Goal: Task Accomplishment & Management: Manage account settings

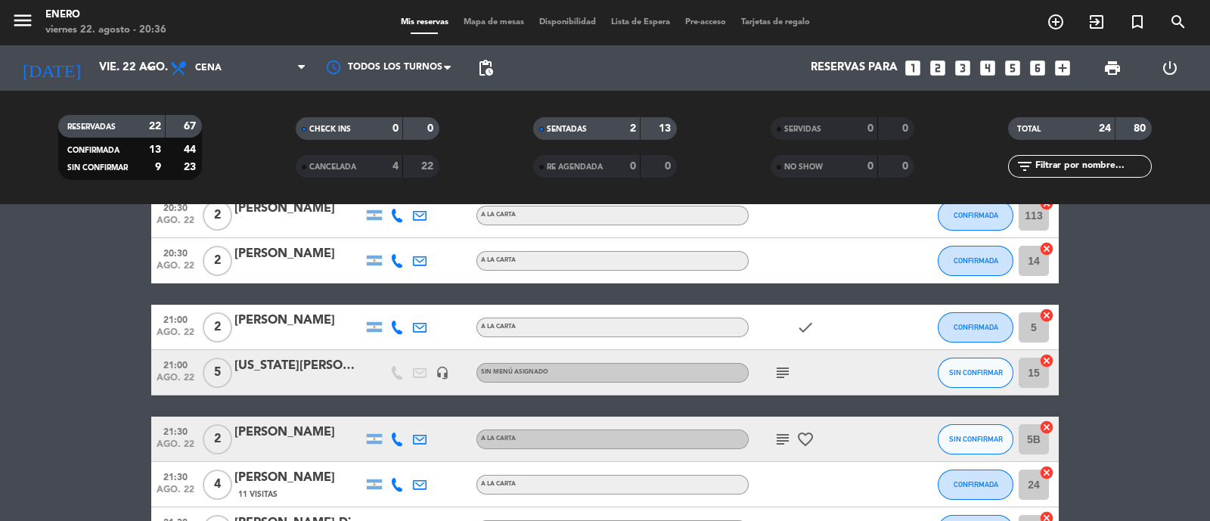
scroll to position [266, 0]
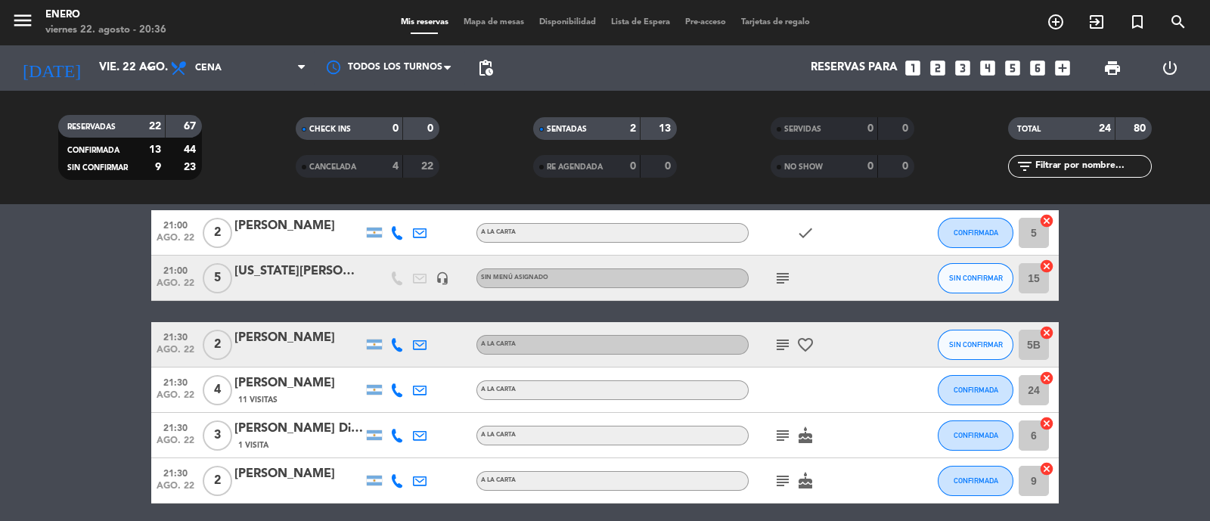
click at [289, 389] on div "[PERSON_NAME]" at bounding box center [298, 384] width 129 height 20
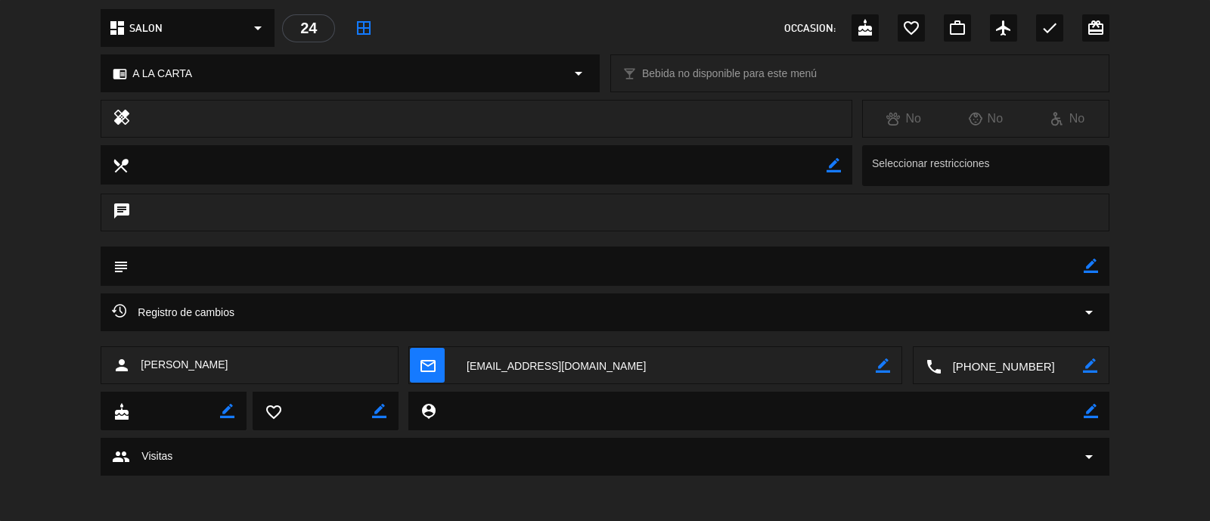
scroll to position [0, 0]
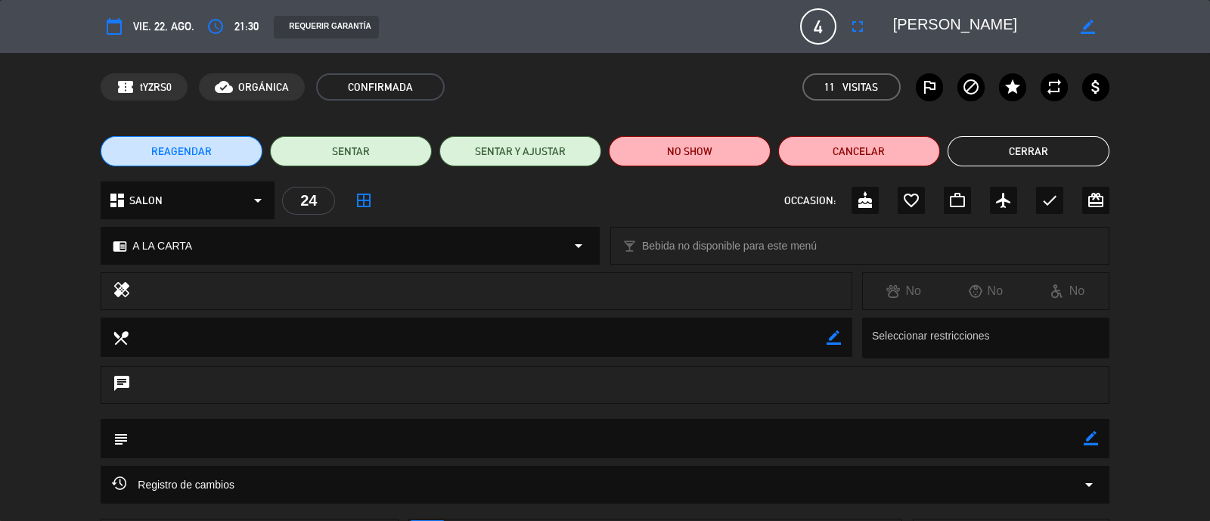
click at [995, 154] on button "Cerrar" at bounding box center [1029, 151] width 162 height 30
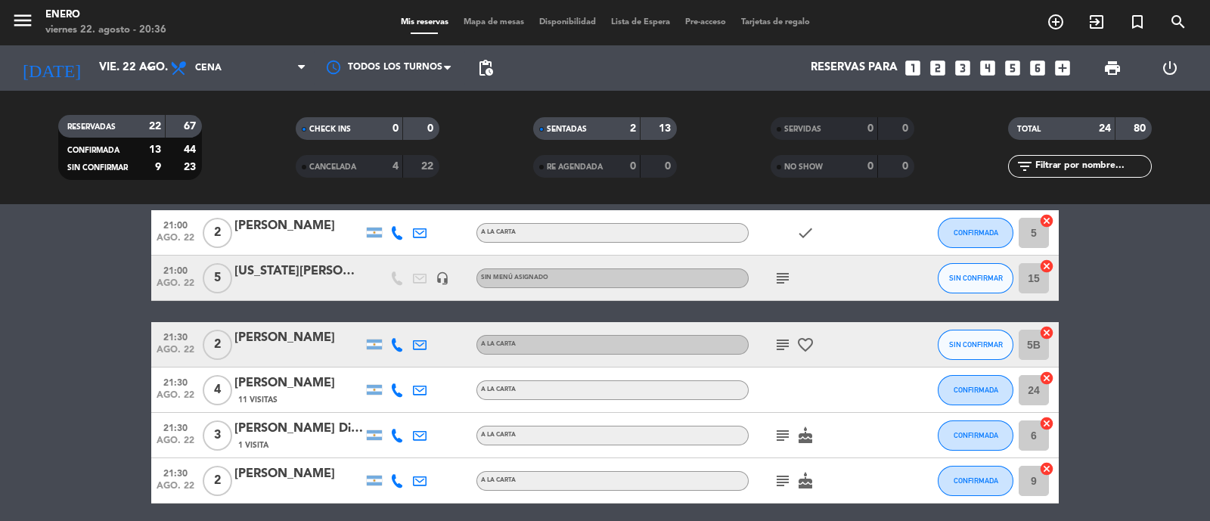
click at [403, 395] on div at bounding box center [397, 390] width 23 height 45
click at [403, 390] on icon at bounding box center [397, 391] width 14 height 14
click at [405, 367] on span "content_paste" at bounding box center [410, 364] width 11 height 11
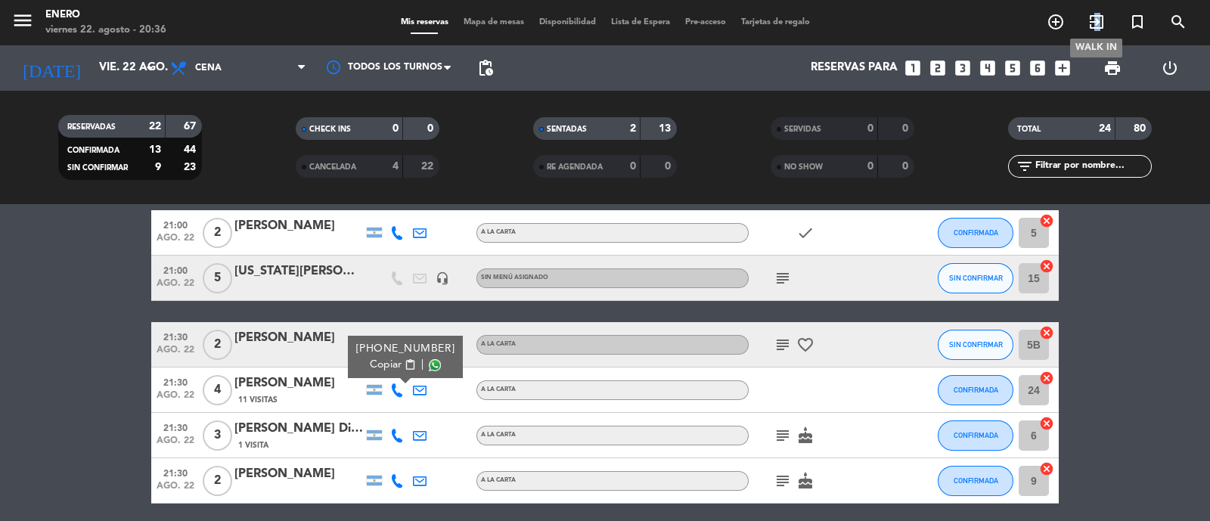
click at [1101, 26] on icon "exit_to_app" at bounding box center [1097, 22] width 18 height 18
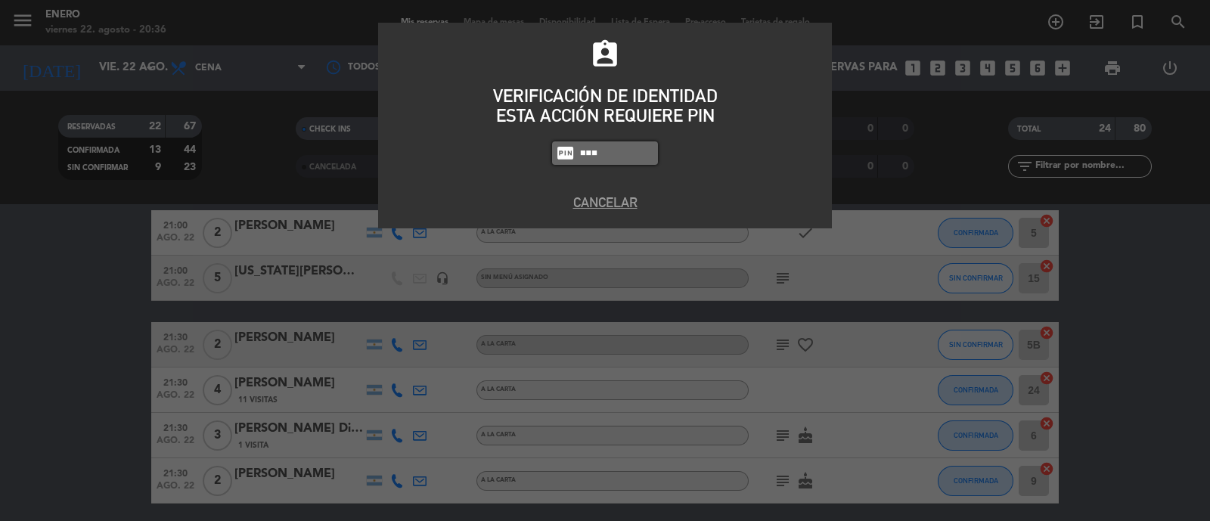
type input "gUIL"
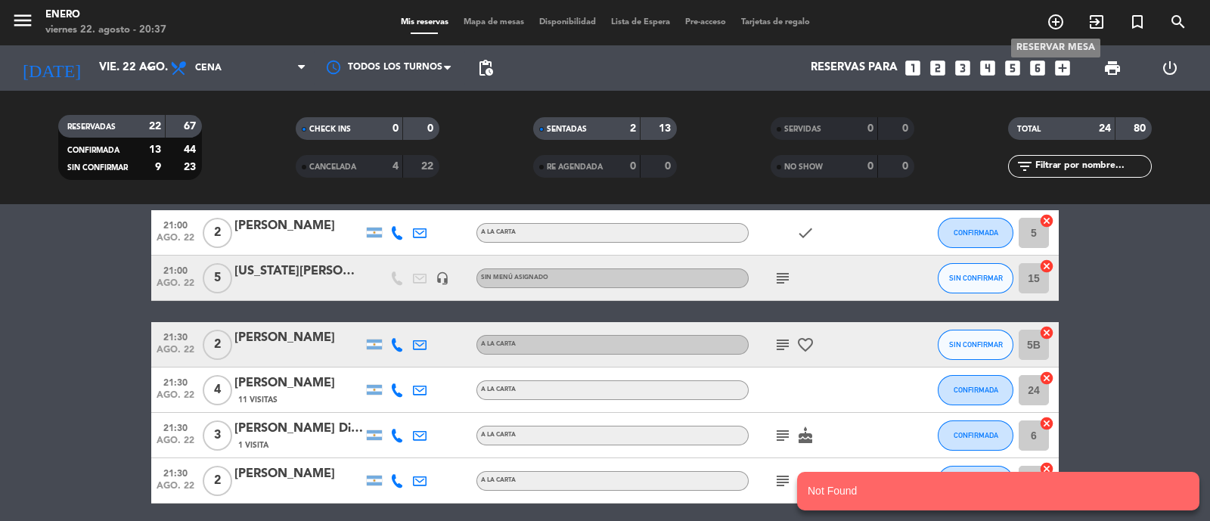
click at [1061, 17] on icon "add_circle_outline" at bounding box center [1056, 22] width 18 height 18
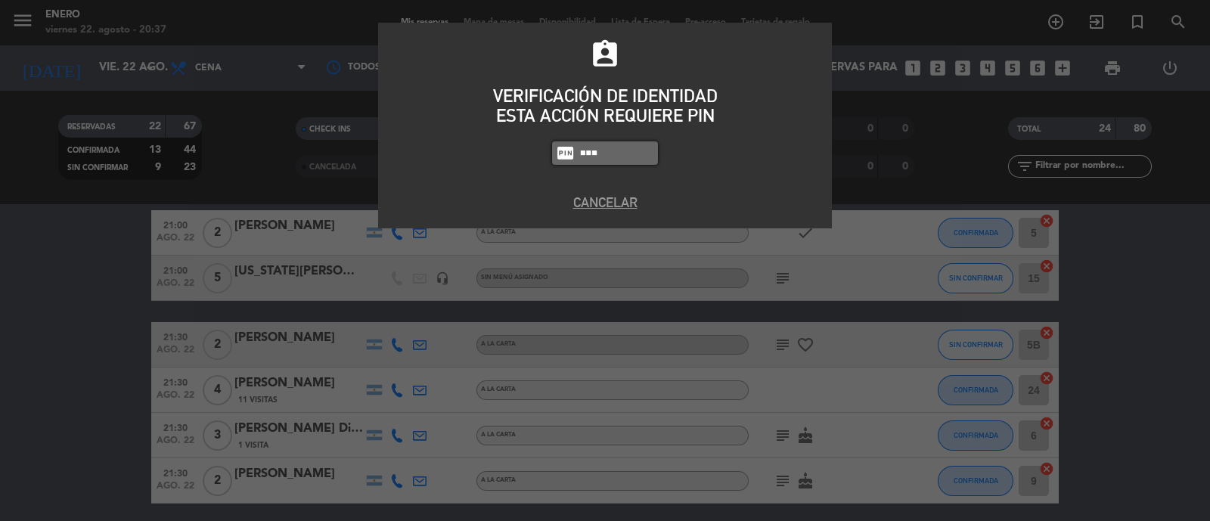
type input "6082"
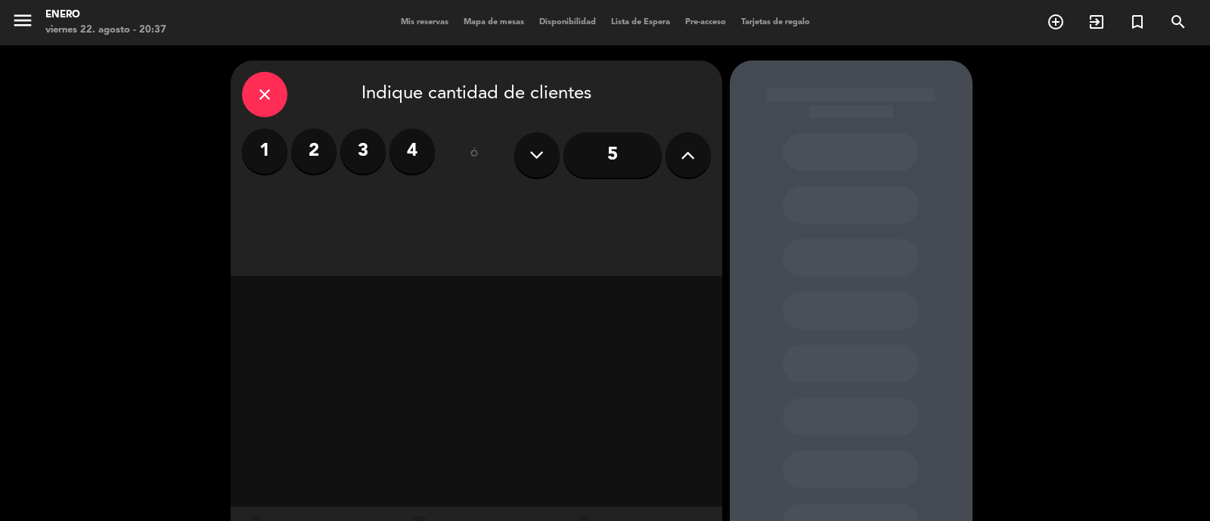
click at [310, 163] on label "2" at bounding box center [313, 151] width 45 height 45
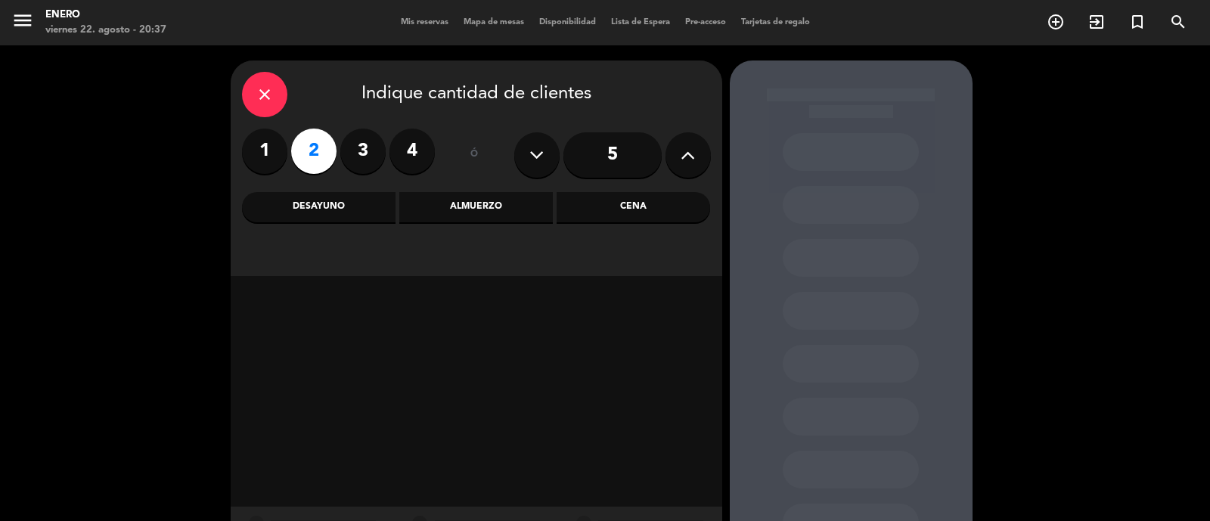
click at [637, 213] on div "Cena" at bounding box center [634, 207] width 154 height 30
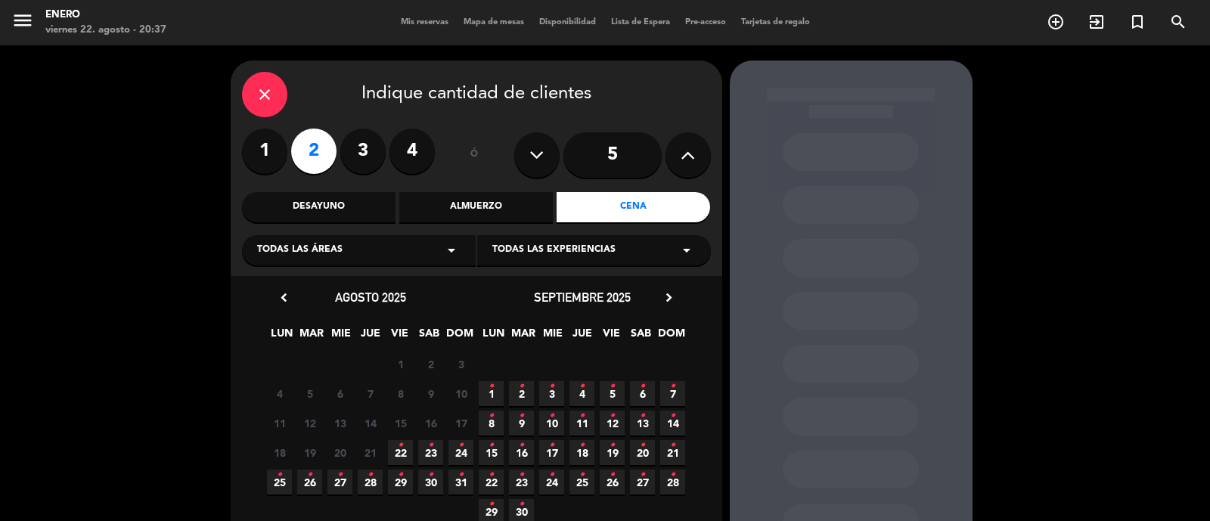
click at [397, 452] on span "22 •" at bounding box center [400, 452] width 25 height 25
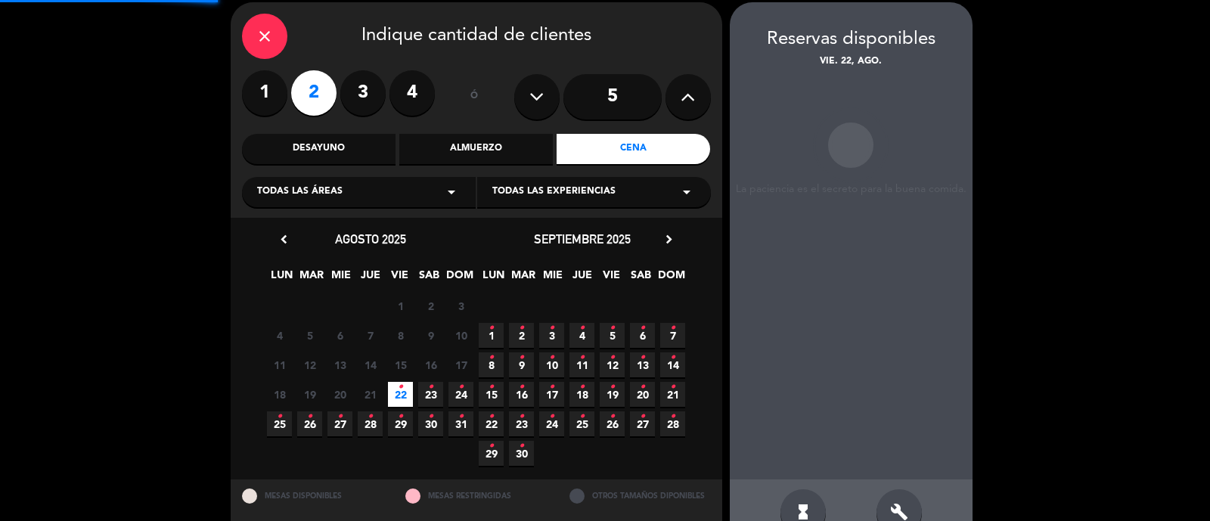
scroll to position [61, 0]
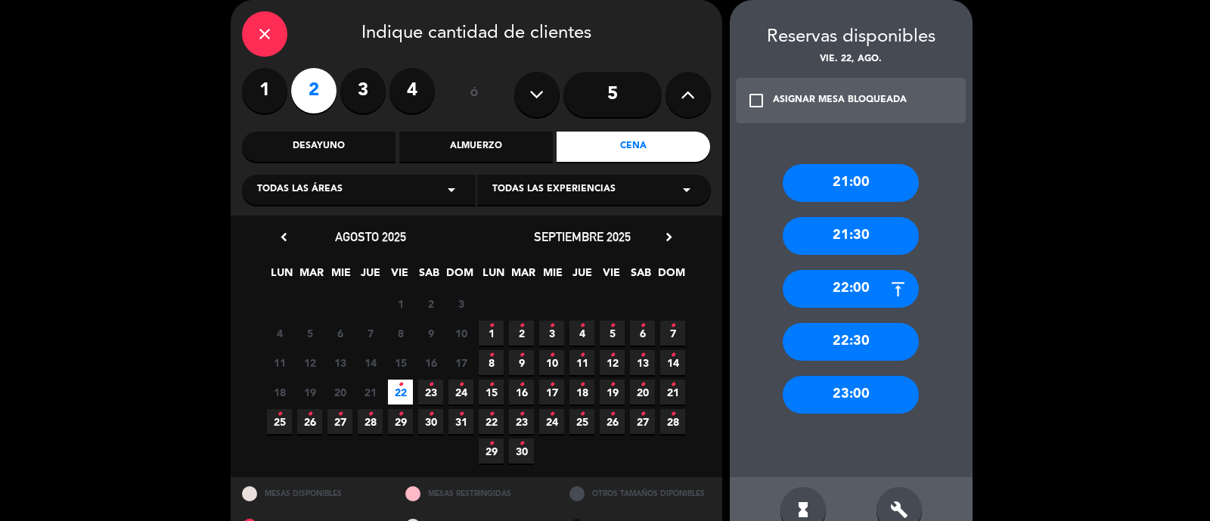
click at [268, 43] on div "close" at bounding box center [264, 33] width 45 height 45
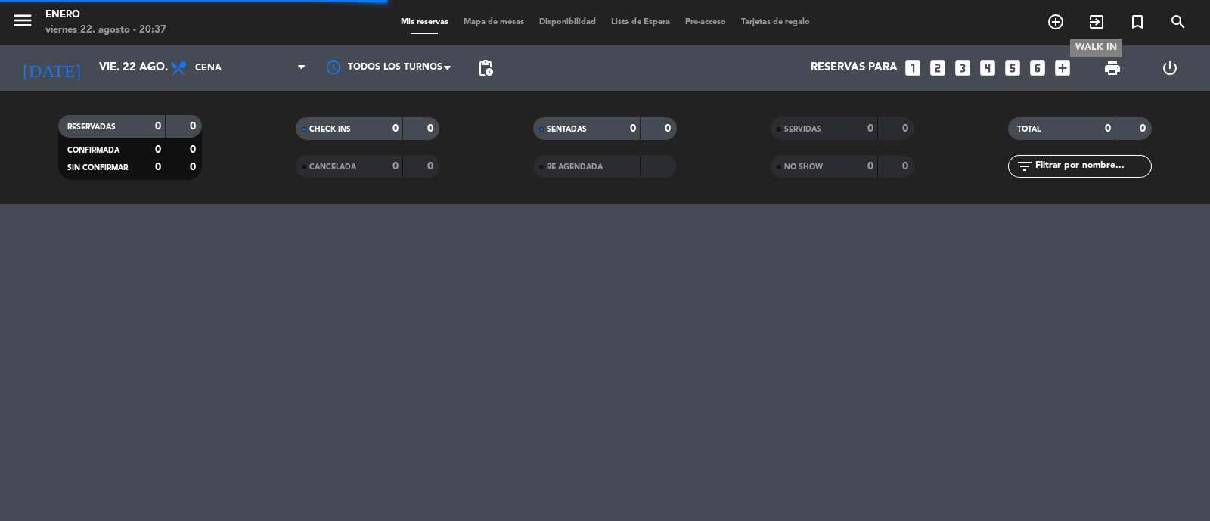
click at [1093, 22] on icon "exit_to_app" at bounding box center [1097, 22] width 18 height 18
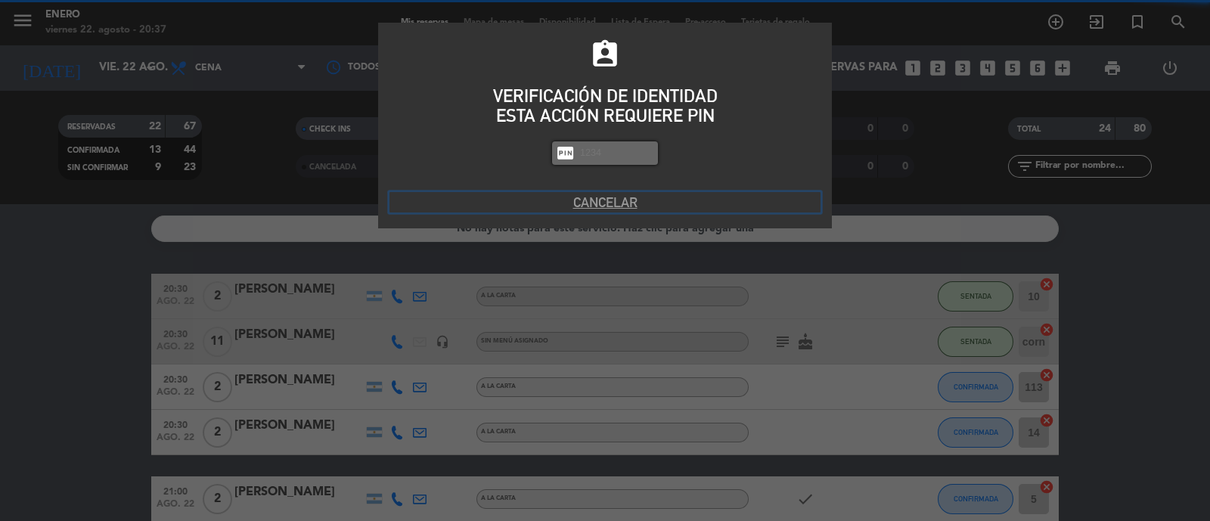
click at [612, 197] on button "Cancelar" at bounding box center [605, 202] width 431 height 20
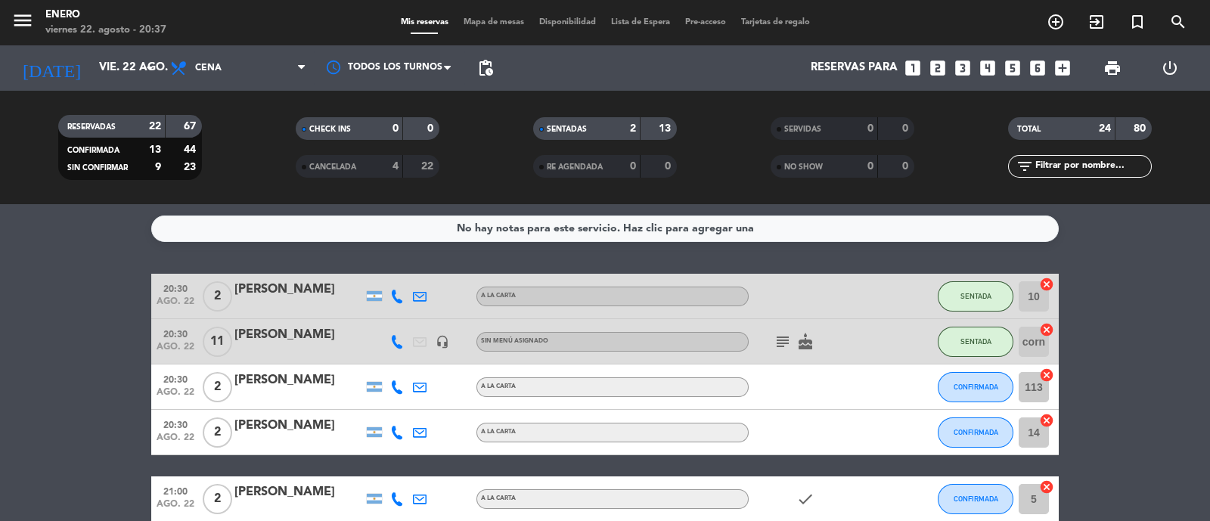
click at [495, 14] on div "menu Enero viernes 22. agosto - 20:37 Mis reservas Mapa de mesas Disponibilidad…" at bounding box center [605, 22] width 1210 height 45
click at [500, 20] on span "Mapa de mesas" at bounding box center [494, 22] width 76 height 8
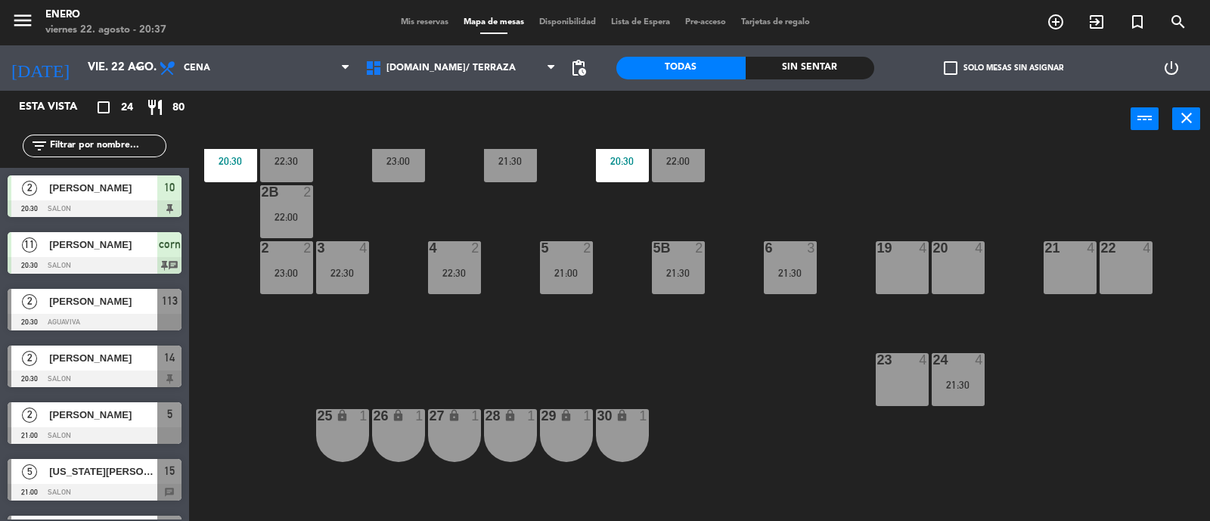
scroll to position [188, 0]
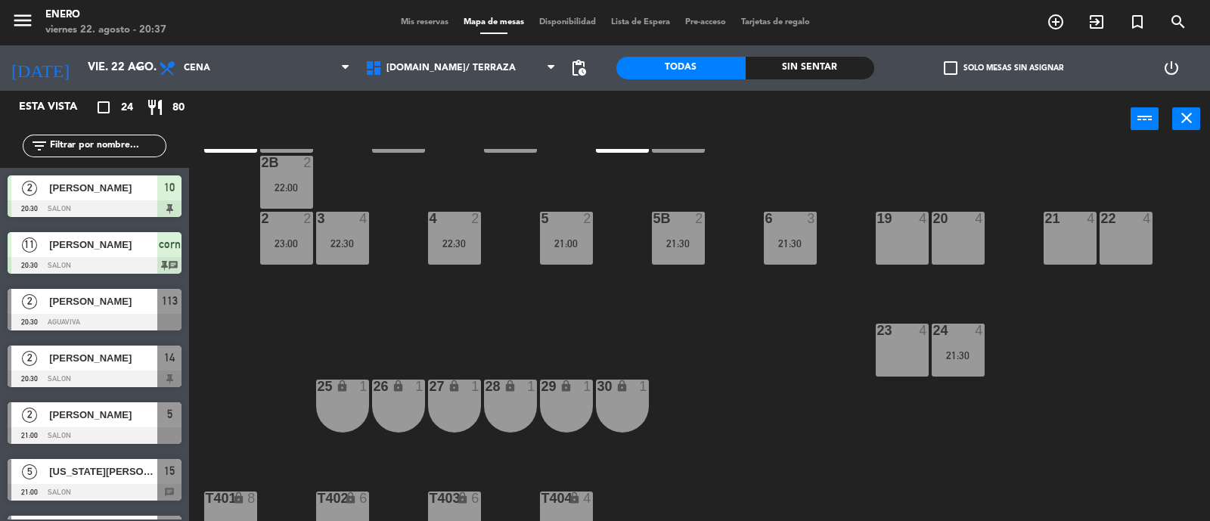
click at [894, 350] on div "23 4" at bounding box center [902, 350] width 53 height 53
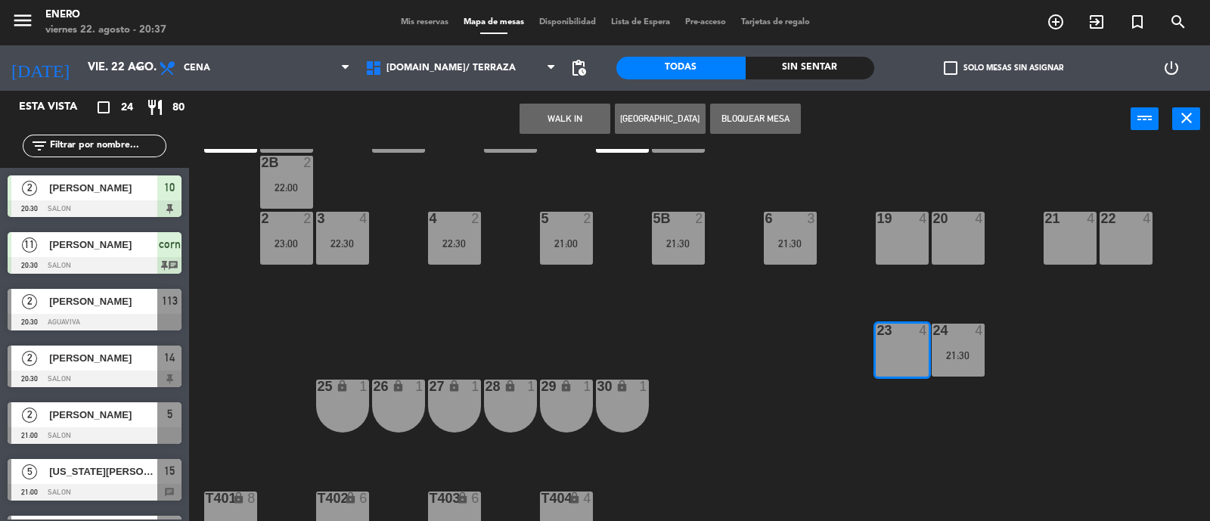
click at [585, 119] on button "WALK IN" at bounding box center [565, 119] width 91 height 30
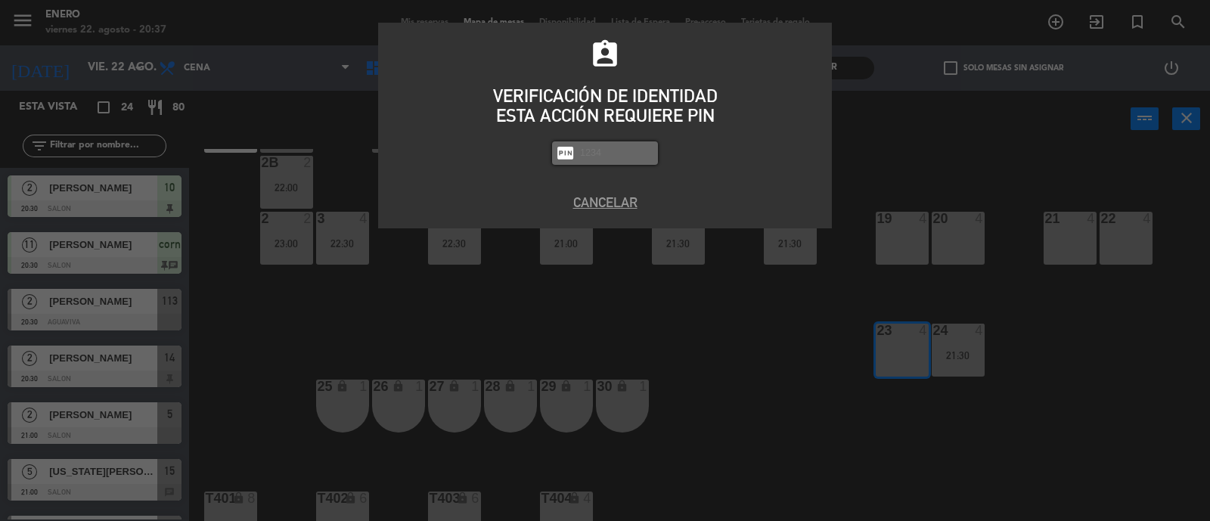
type input "5"
type input "6082"
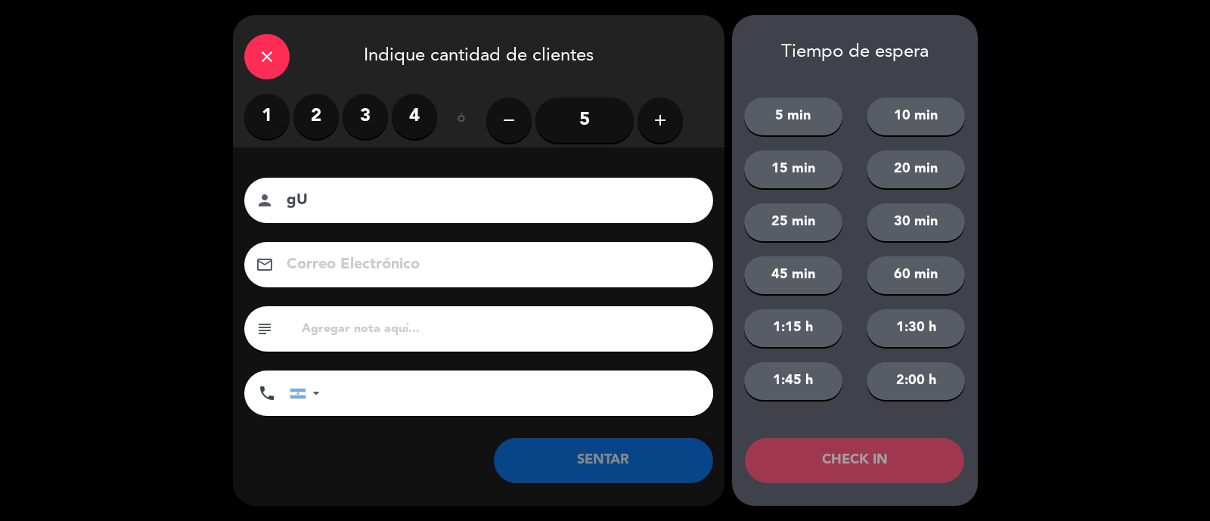
type input "g"
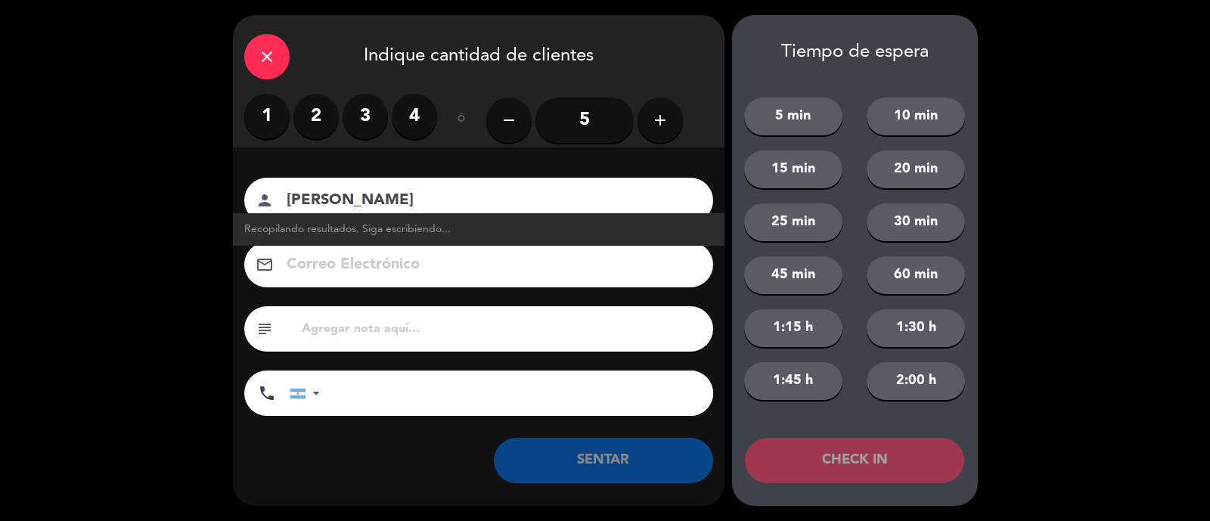
type input "[PERSON_NAME]"
click at [332, 113] on label "2" at bounding box center [316, 116] width 45 height 45
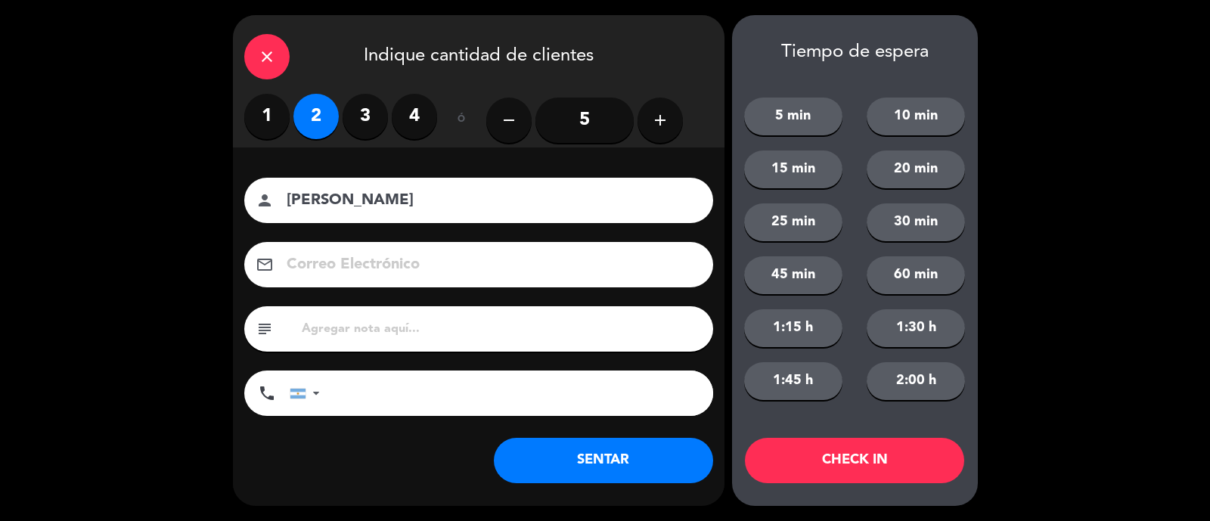
click at [572, 457] on button "SENTAR" at bounding box center [603, 460] width 219 height 45
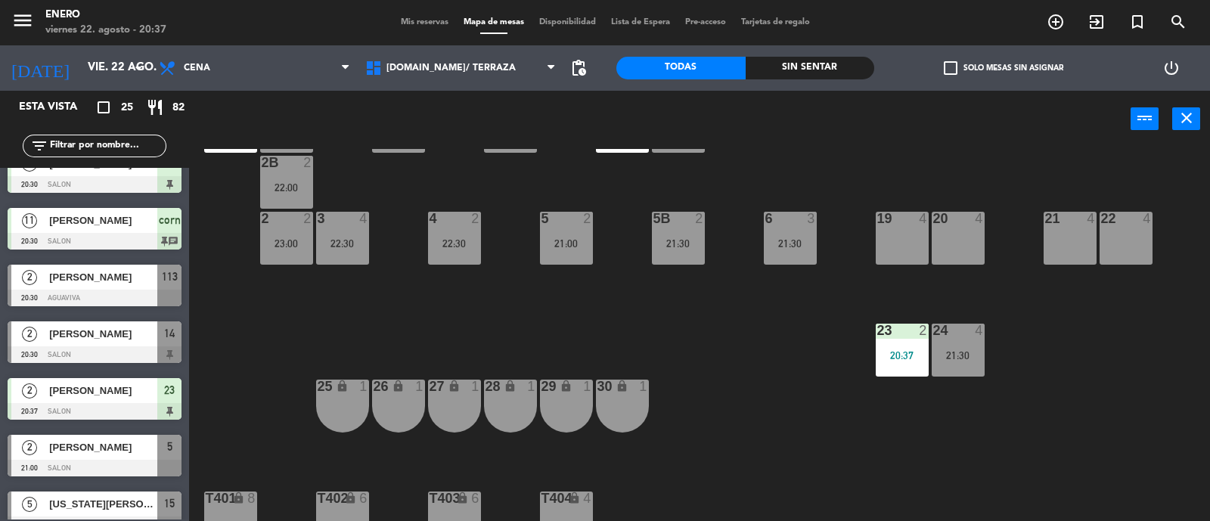
scroll to position [0, 0]
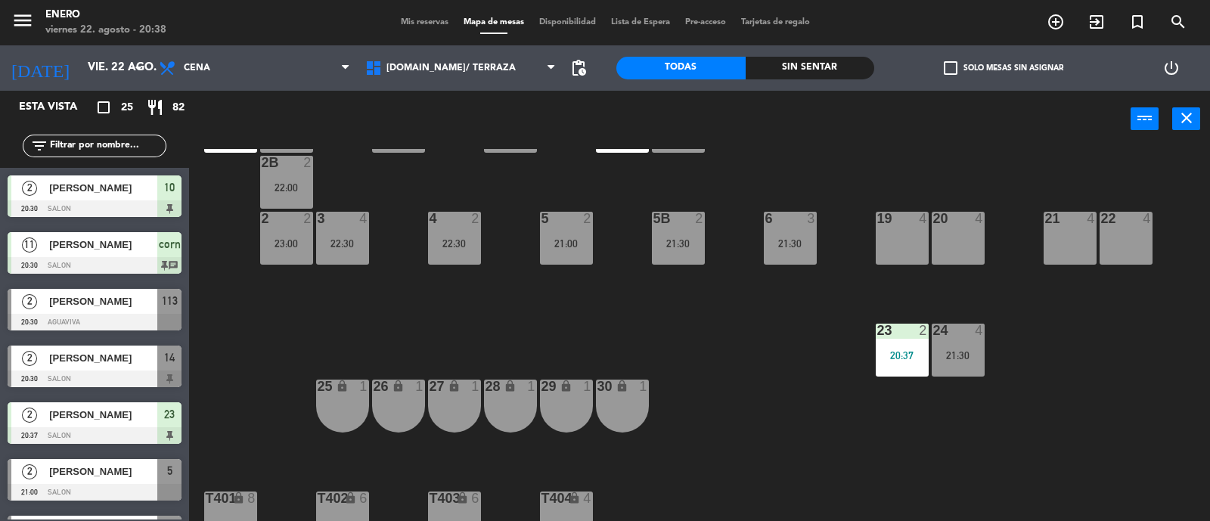
drag, startPoint x: 105, startPoint y: 306, endPoint x: 106, endPoint y: 297, distance: 8.4
click at [105, 300] on div "2 [PERSON_NAME] 20:30 AGUAVIVA 113" at bounding box center [94, 309] width 189 height 57
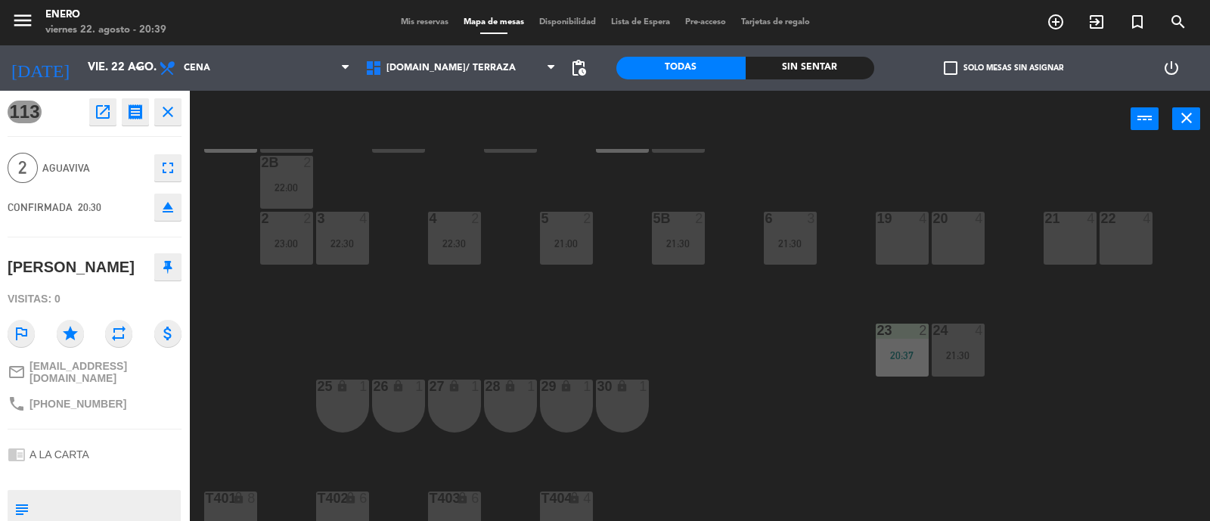
drag, startPoint x: 760, startPoint y: 383, endPoint x: 587, endPoint y: 134, distance: 303.2
click at [747, 361] on div "14 2 20:30 12 8 22:00 11 4 17 2 23:00 15 5 21:00 16 6 13 8 22:00 18 6 10 2 20:3…" at bounding box center [705, 336] width 1009 height 374
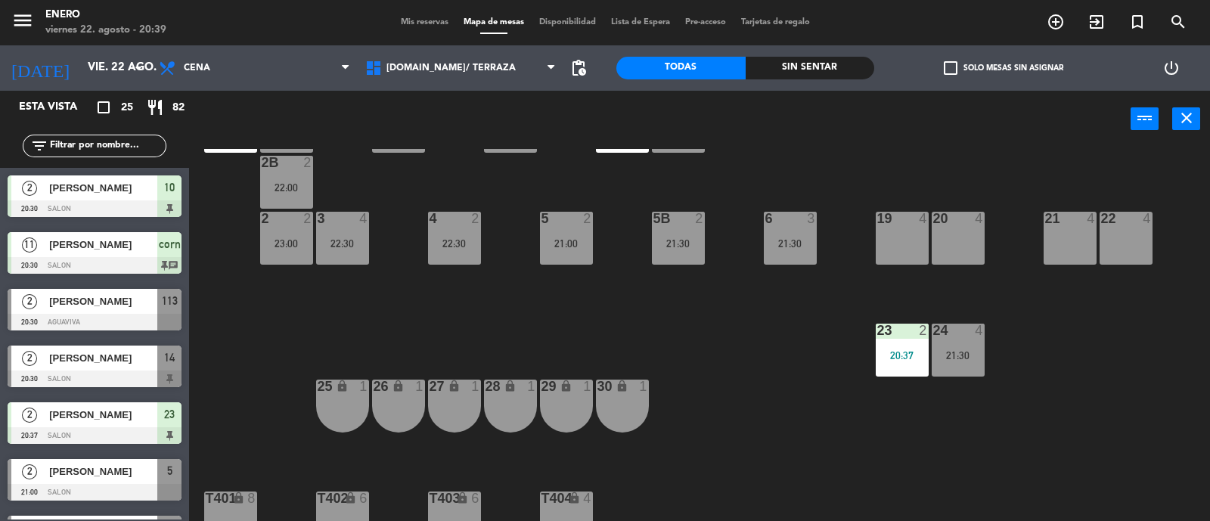
click at [404, 20] on span "Mis reservas" at bounding box center [424, 22] width 63 height 8
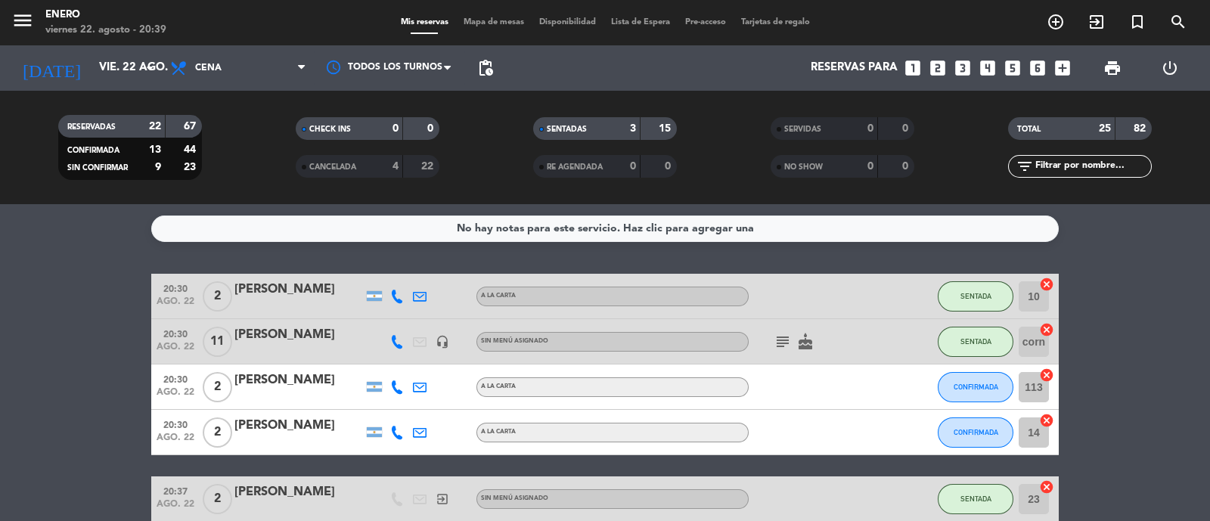
click at [495, 18] on span "Mapa de mesas" at bounding box center [494, 22] width 76 height 8
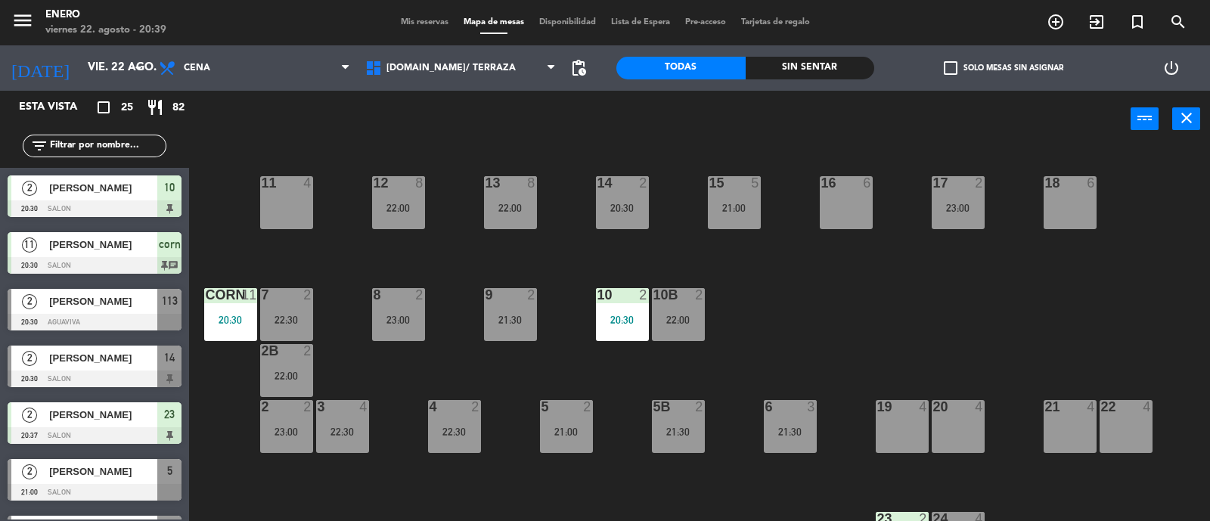
scroll to position [94, 0]
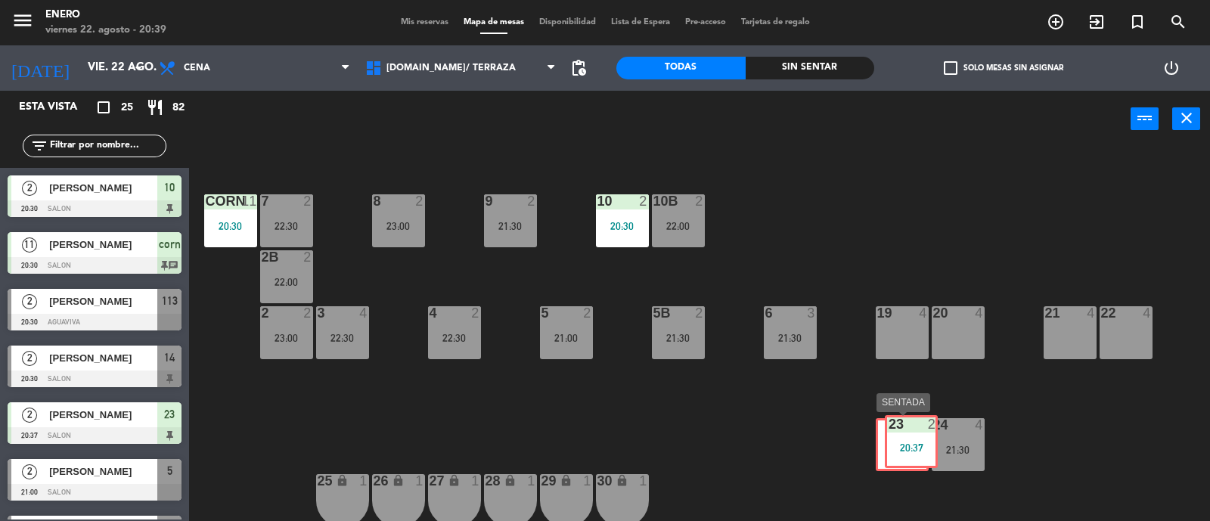
click at [919, 450] on div "23 2 20:37 23 2 20:37" at bounding box center [902, 444] width 53 height 53
click at [914, 448] on div "20:37" at bounding box center [902, 450] width 53 height 11
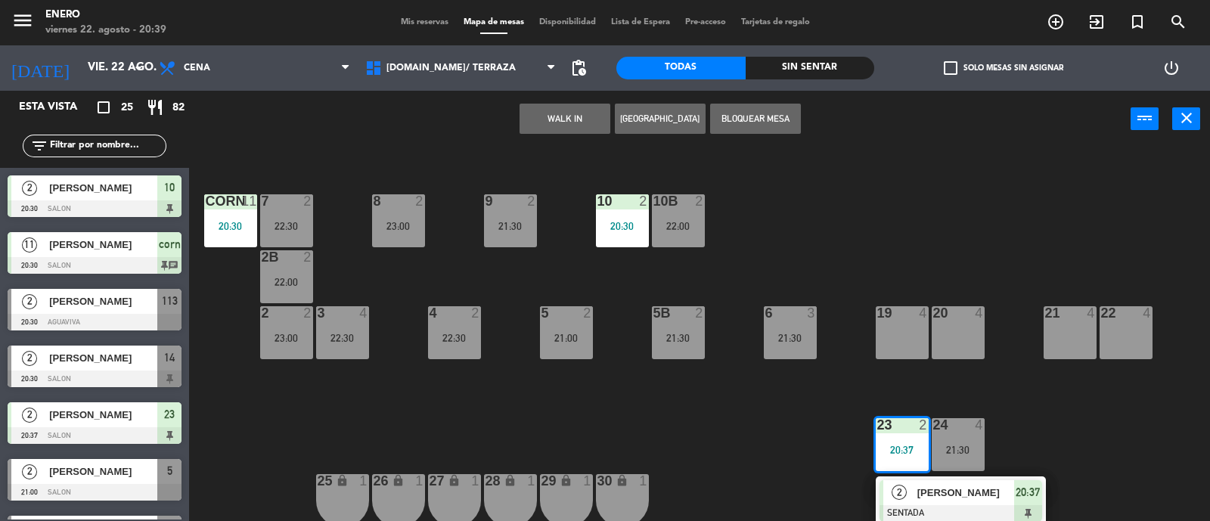
drag, startPoint x: 995, startPoint y: 444, endPoint x: 977, endPoint y: 438, distance: 18.4
click at [995, 444] on div "14 2 20:30 12 8 22:00 11 4 17 2 23:00 15 5 21:00 16 6 13 8 22:00 18 6 10 2 20:3…" at bounding box center [705, 336] width 1009 height 374
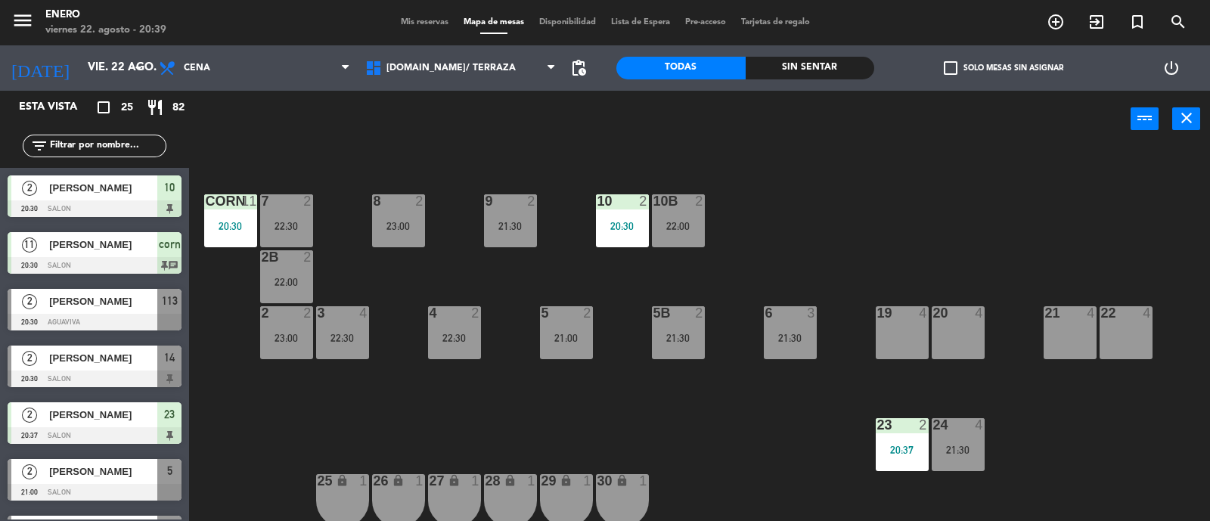
click at [973, 437] on div "24 4 21:30" at bounding box center [958, 444] width 53 height 53
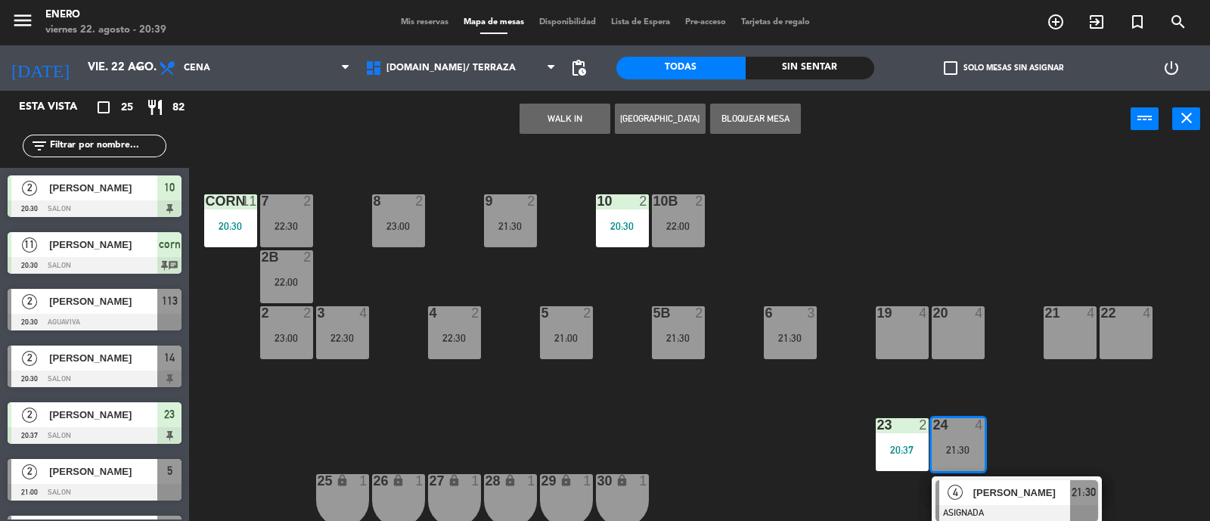
drag, startPoint x: 921, startPoint y: 434, endPoint x: 912, endPoint y: 436, distance: 9.2
click at [918, 434] on div "23 2 20:37" at bounding box center [902, 444] width 53 height 53
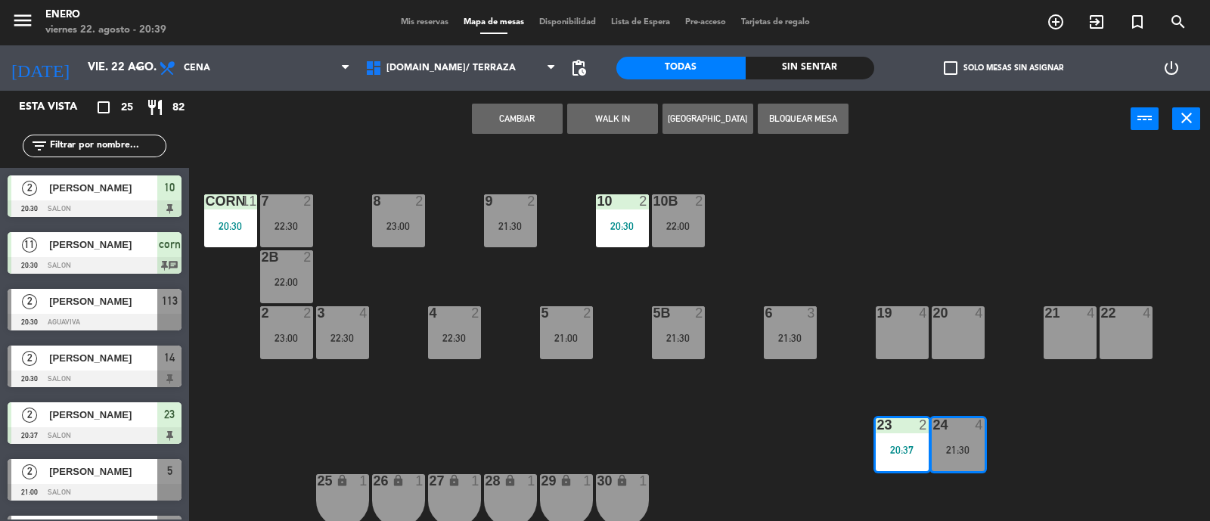
click at [514, 129] on button "Cambiar" at bounding box center [517, 119] width 91 height 30
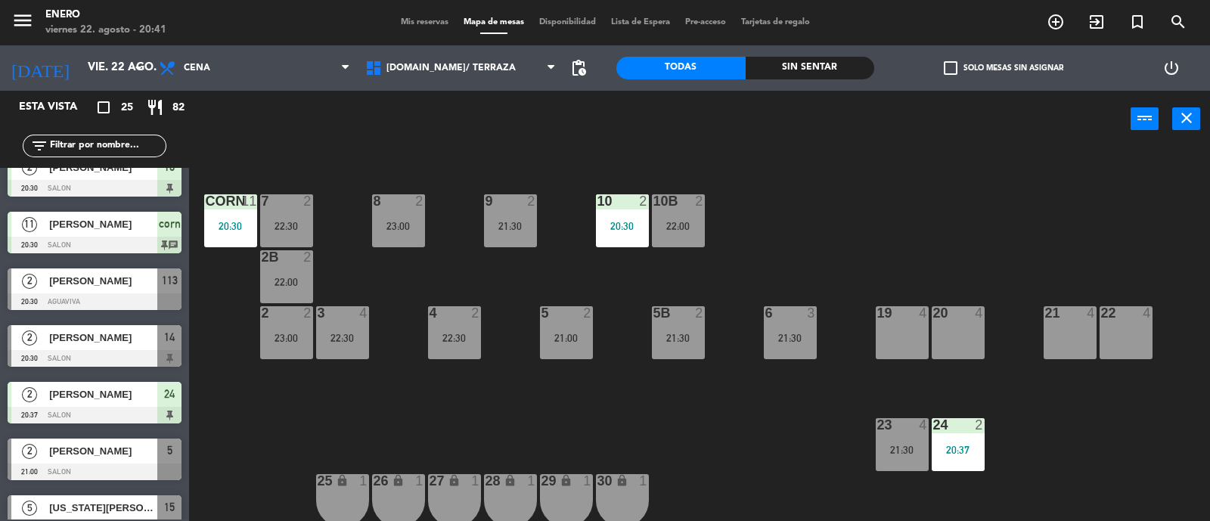
scroll to position [0, 0]
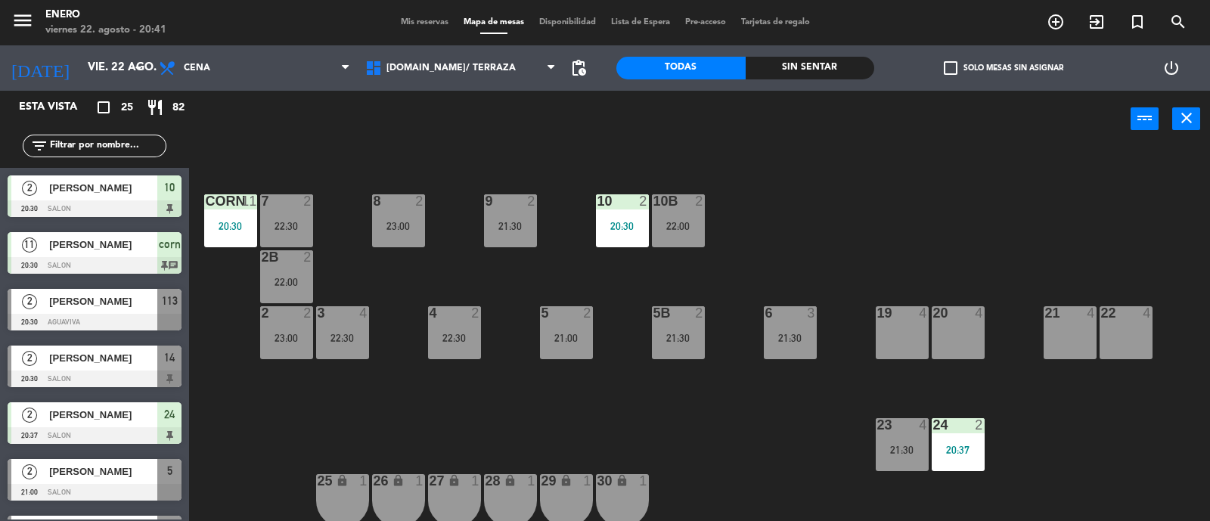
drag, startPoint x: 161, startPoint y: 312, endPoint x: 291, endPoint y: 281, distance: 133.8
click at [160, 312] on div "2 [PERSON_NAME] 20:30 AGUAVIVA 113" at bounding box center [94, 309] width 189 height 57
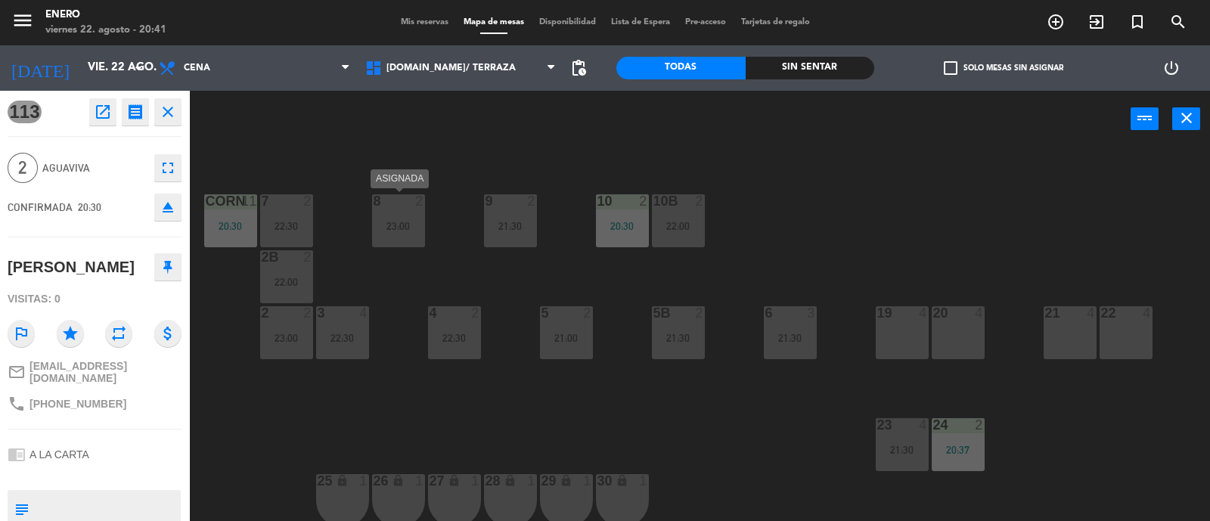
click at [397, 225] on div "23:00" at bounding box center [398, 226] width 53 height 11
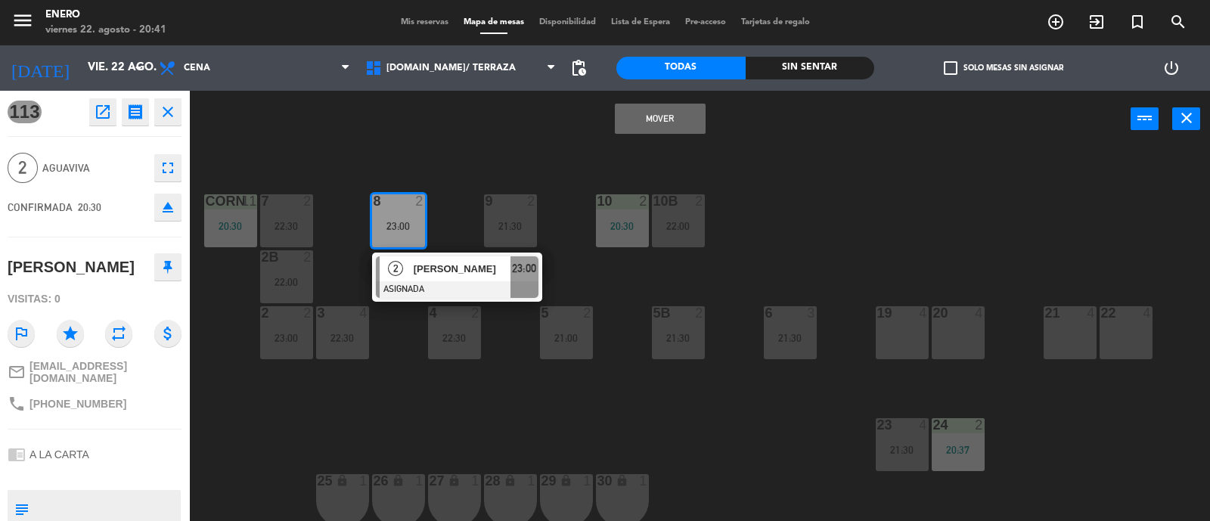
click at [666, 115] on button "Mover" at bounding box center [660, 119] width 91 height 30
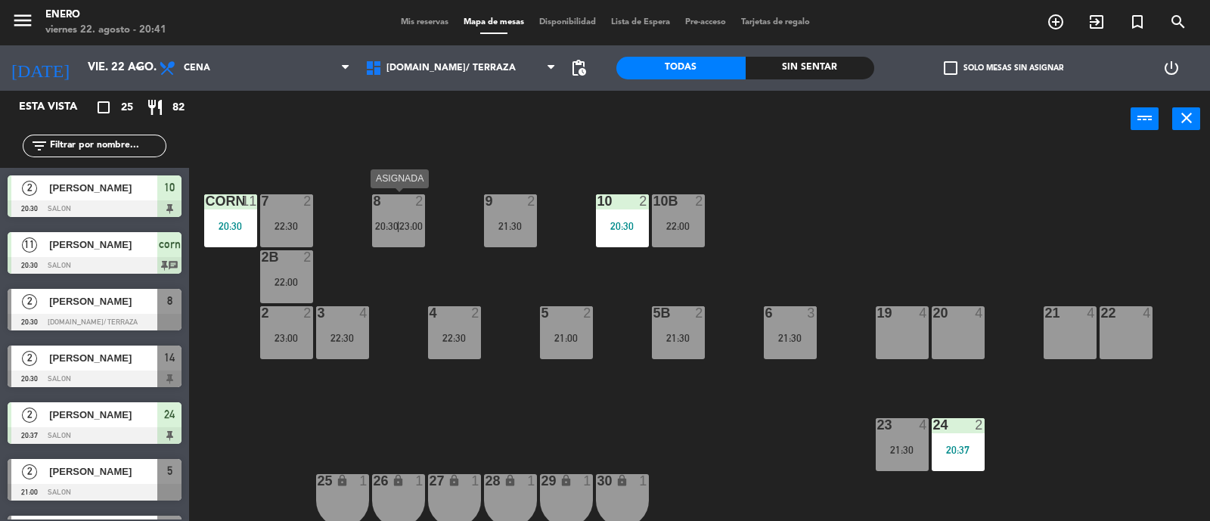
click at [393, 220] on span "20:30" at bounding box center [386, 226] width 23 height 12
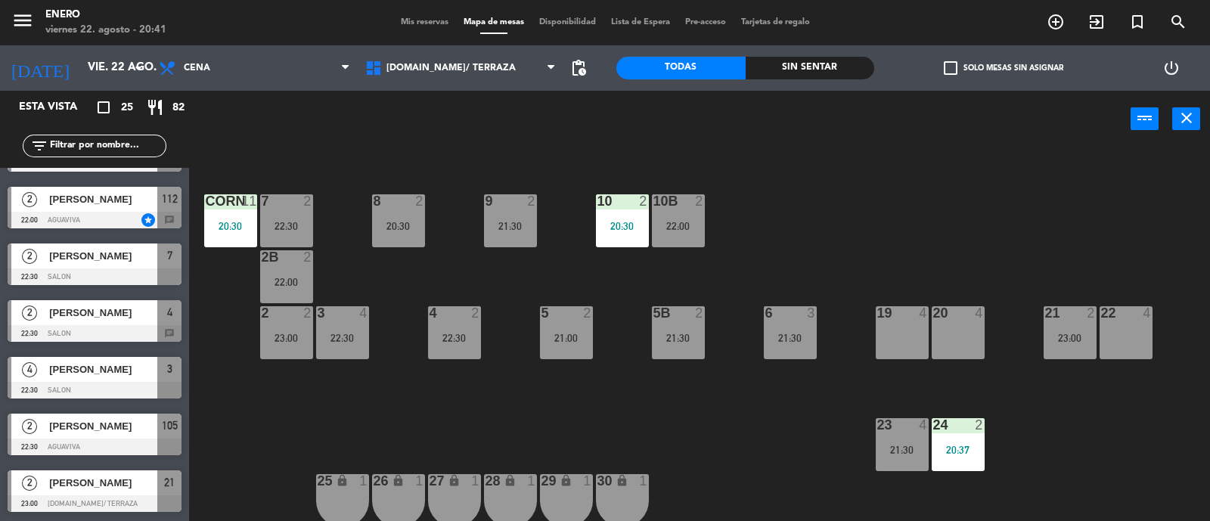
click at [412, 225] on div "20:30" at bounding box center [398, 226] width 53 height 11
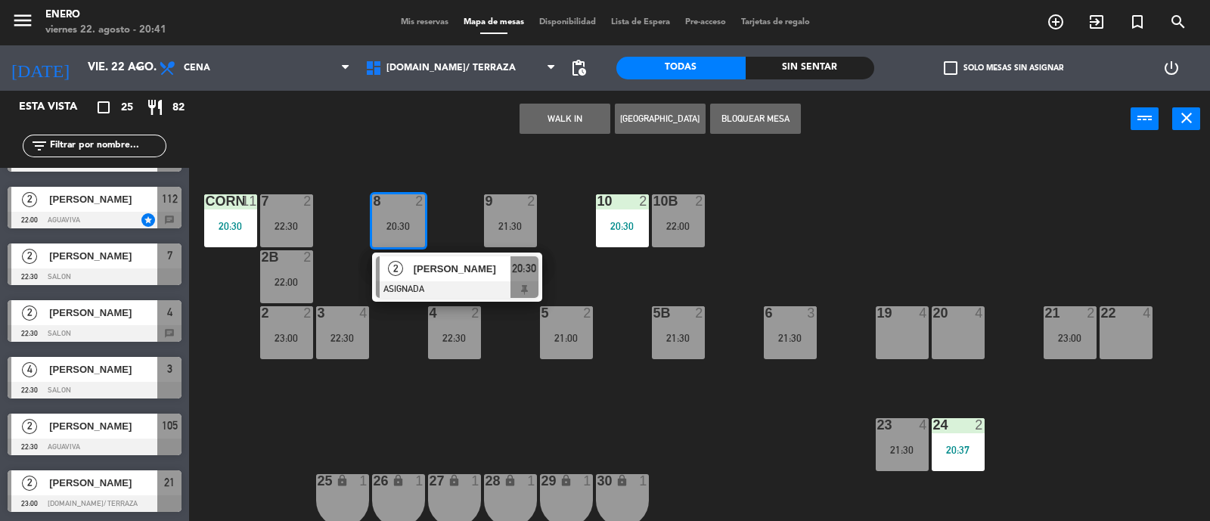
click at [467, 273] on span "[PERSON_NAME]" at bounding box center [462, 269] width 97 height 16
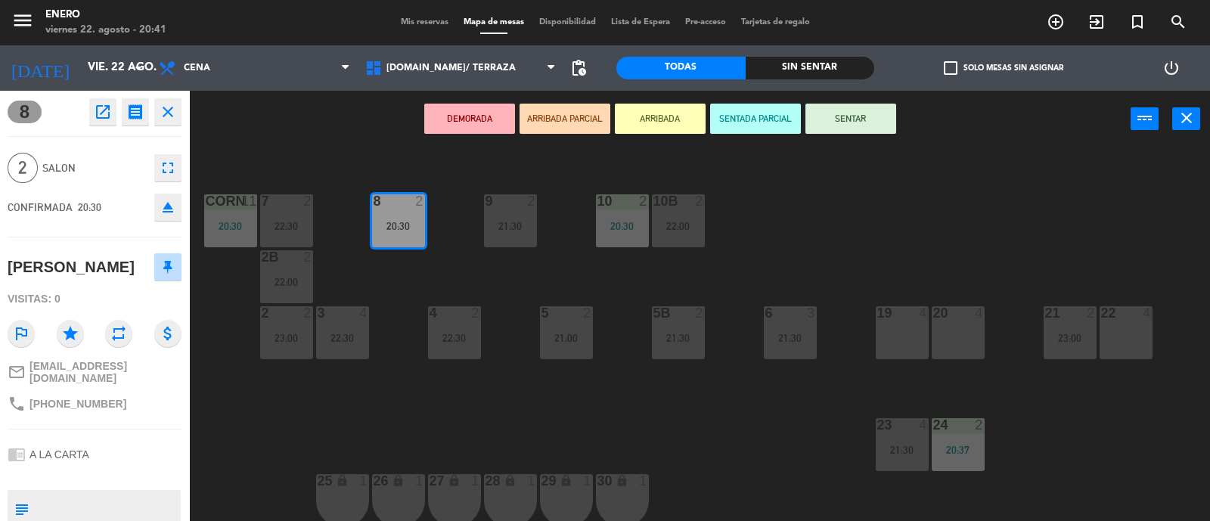
click at [846, 126] on button "SENTAR" at bounding box center [851, 119] width 91 height 30
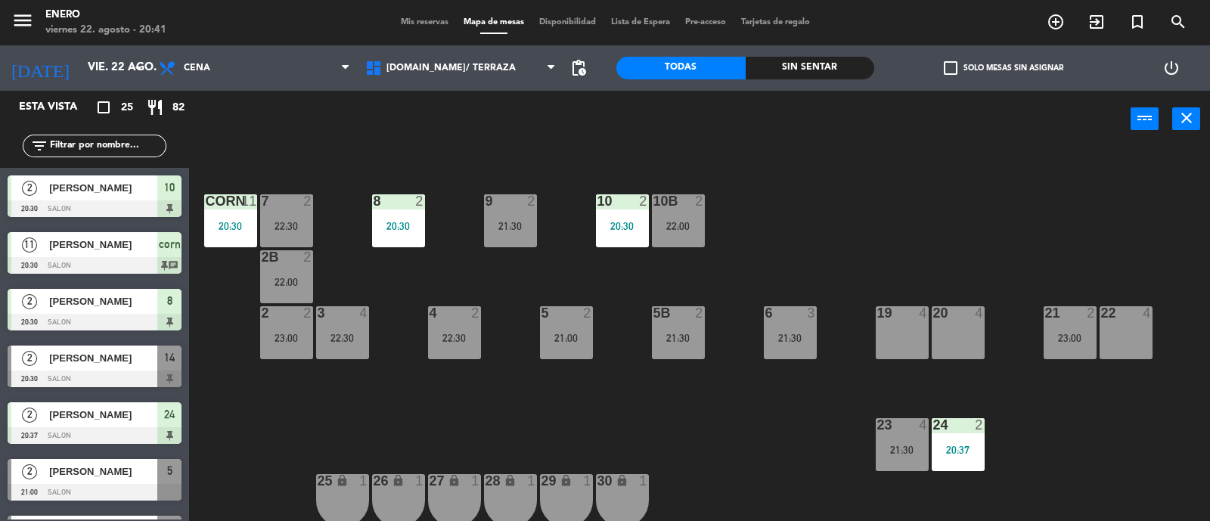
click at [791, 173] on div "14 2 20:30 12 8 22:00 11 4 17 2 23:00 15 5 21:00 16 6 13 8 22:00 18 6 10 2 20:3…" at bounding box center [705, 336] width 1009 height 374
click at [416, 213] on div "8 2 20:30" at bounding box center [398, 220] width 53 height 53
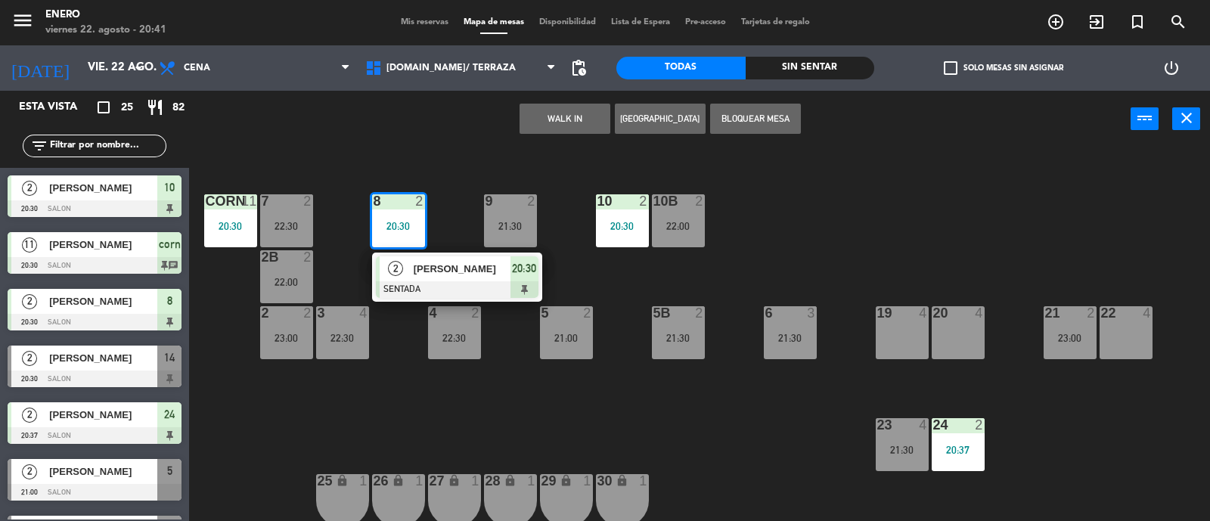
click at [445, 166] on div "14 2 20:30 12 8 22:00 11 4 17 2 23:00 15 5 21:00 16 6 13 8 22:00 18 6 10 2 20:3…" at bounding box center [705, 336] width 1009 height 374
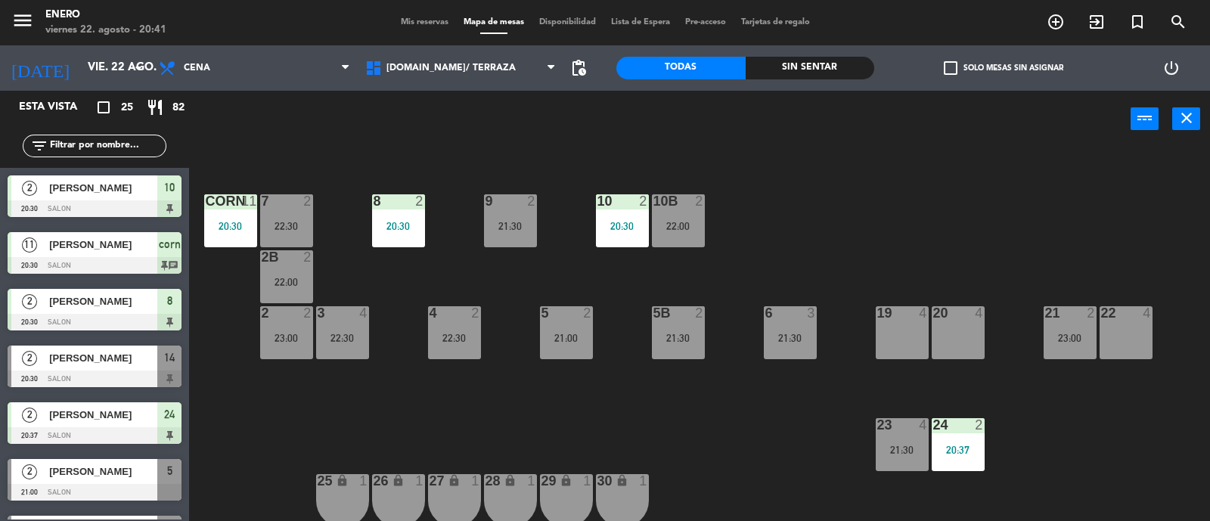
click at [434, 18] on span "Mis reservas" at bounding box center [424, 22] width 63 height 8
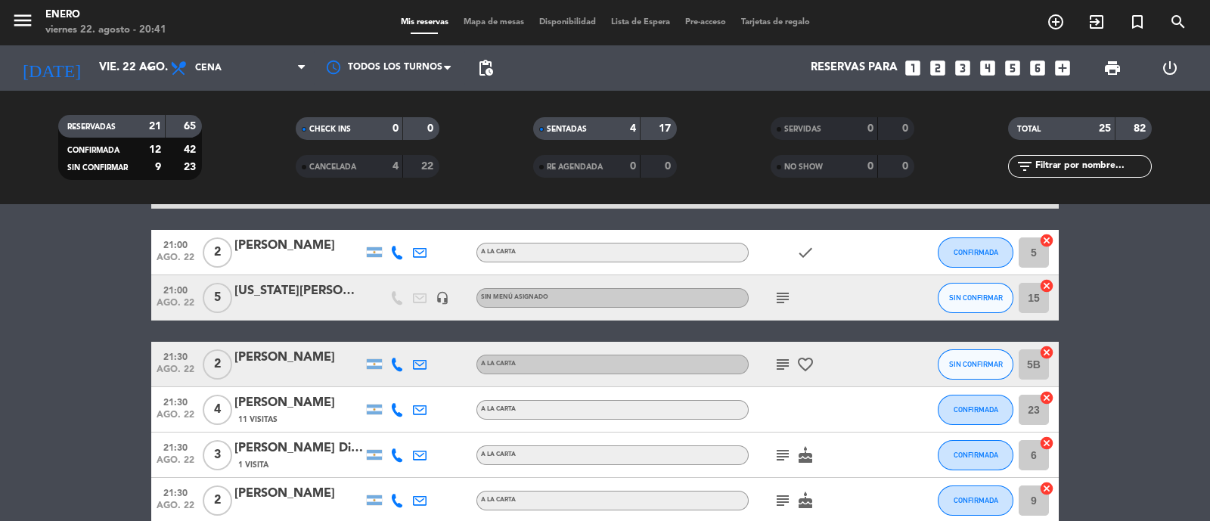
scroll to position [314, 0]
click at [787, 300] on icon "subject" at bounding box center [783, 297] width 18 height 18
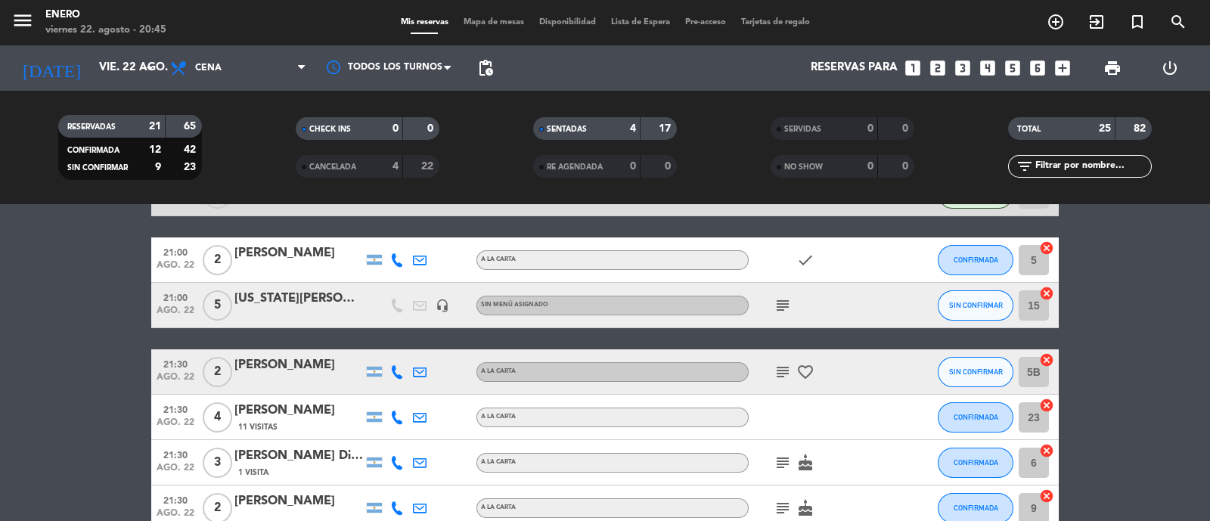
scroll to position [374, 0]
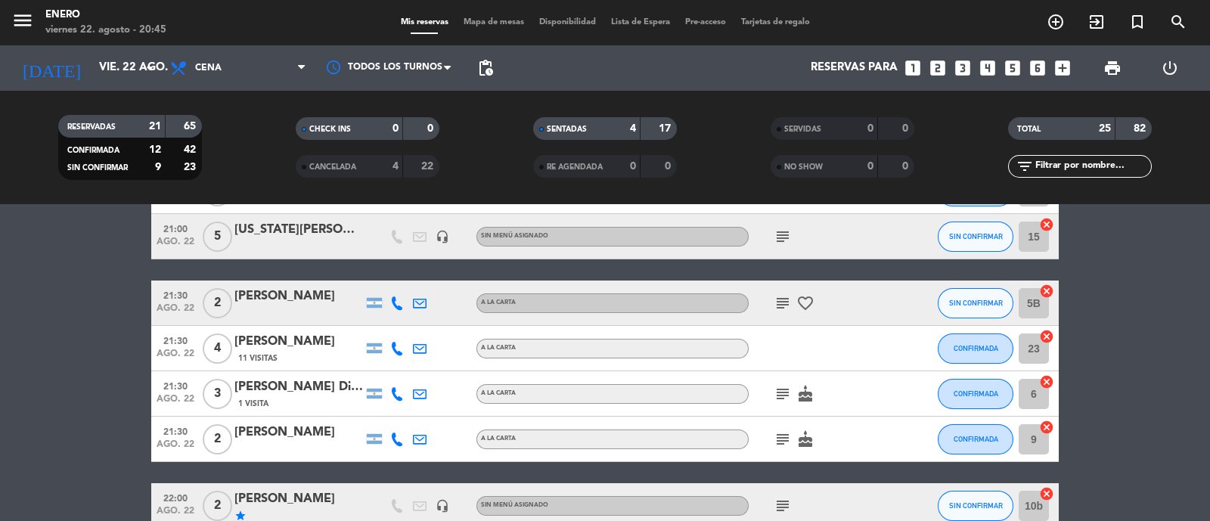
click at [790, 300] on icon "subject" at bounding box center [783, 303] width 18 height 18
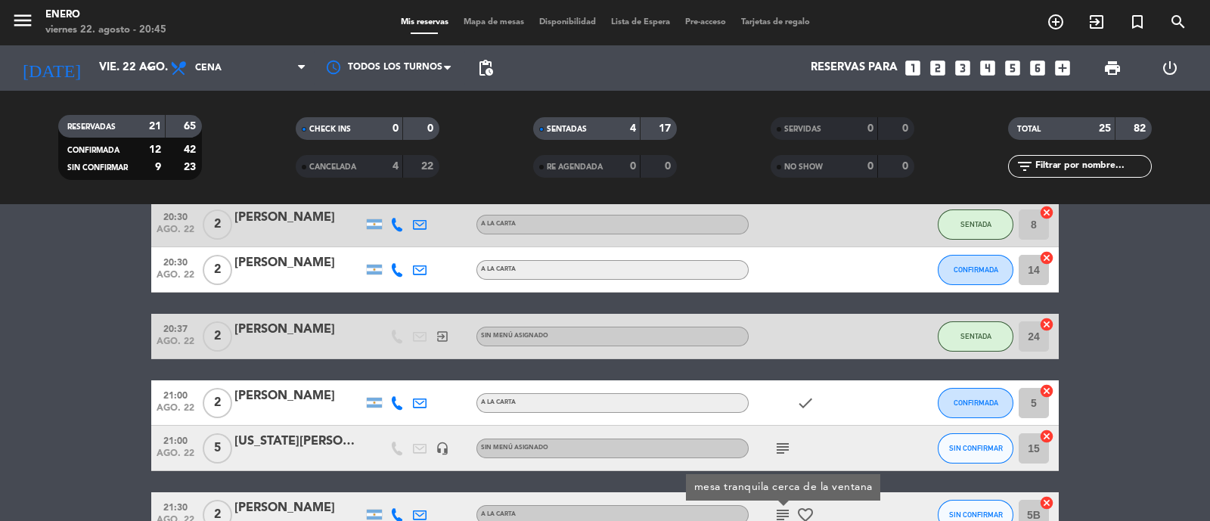
scroll to position [188, 0]
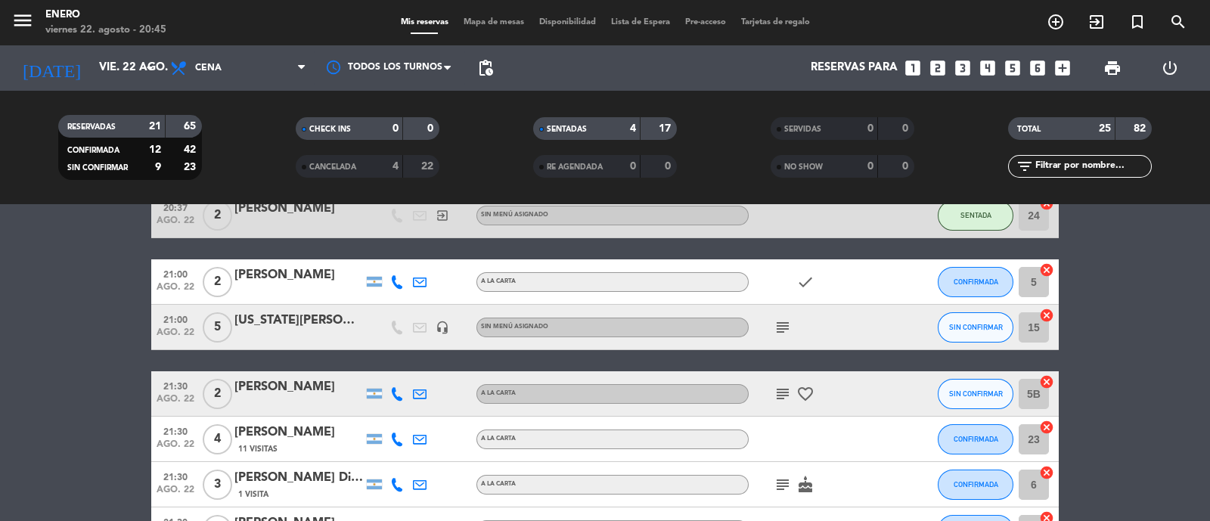
click at [783, 391] on icon "subject" at bounding box center [783, 394] width 18 height 18
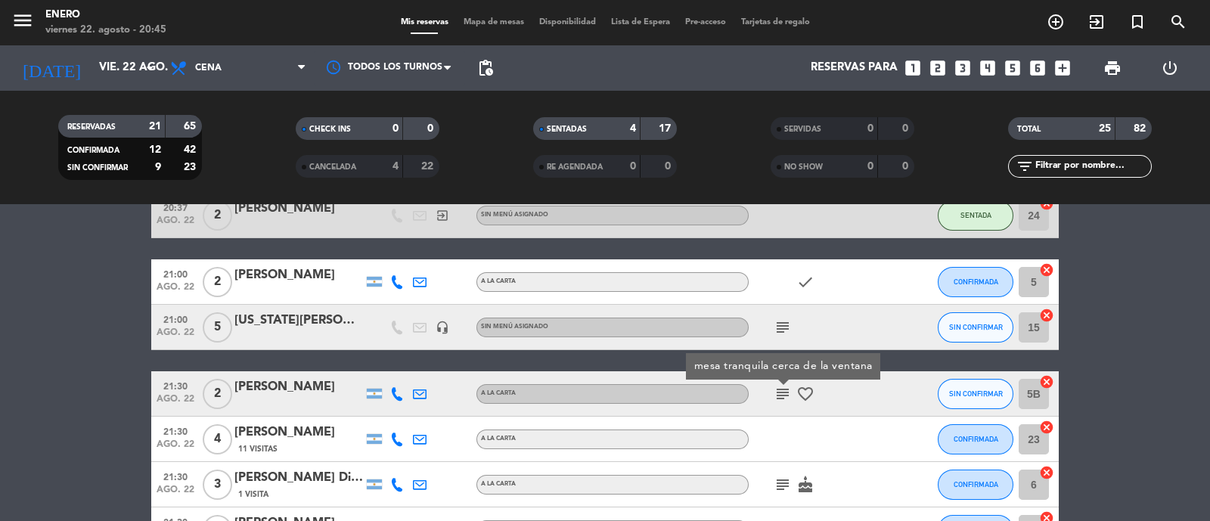
click at [803, 392] on icon "favorite_border" at bounding box center [806, 394] width 18 height 18
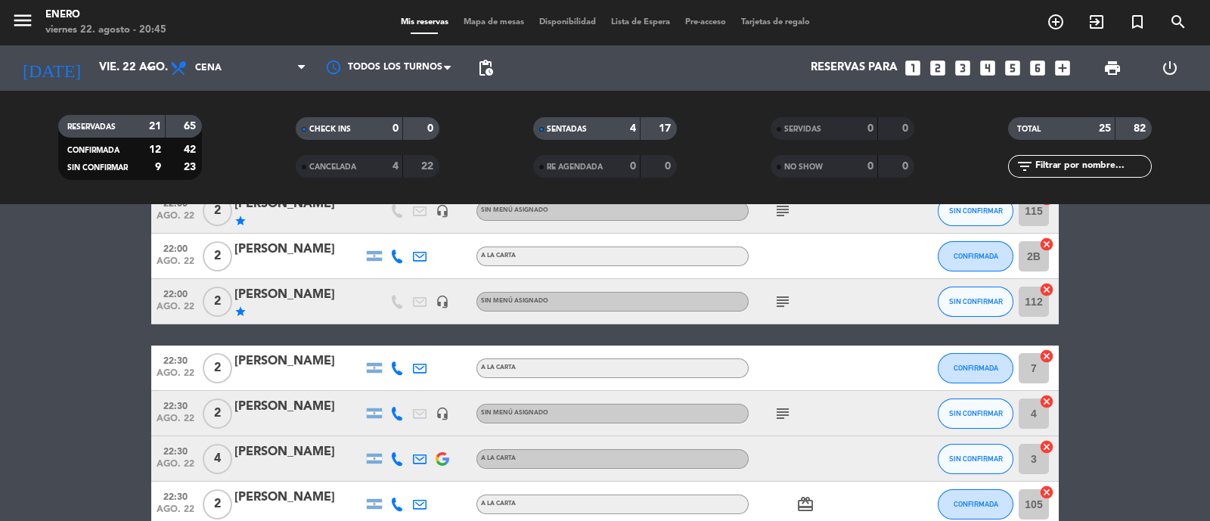
scroll to position [946, 0]
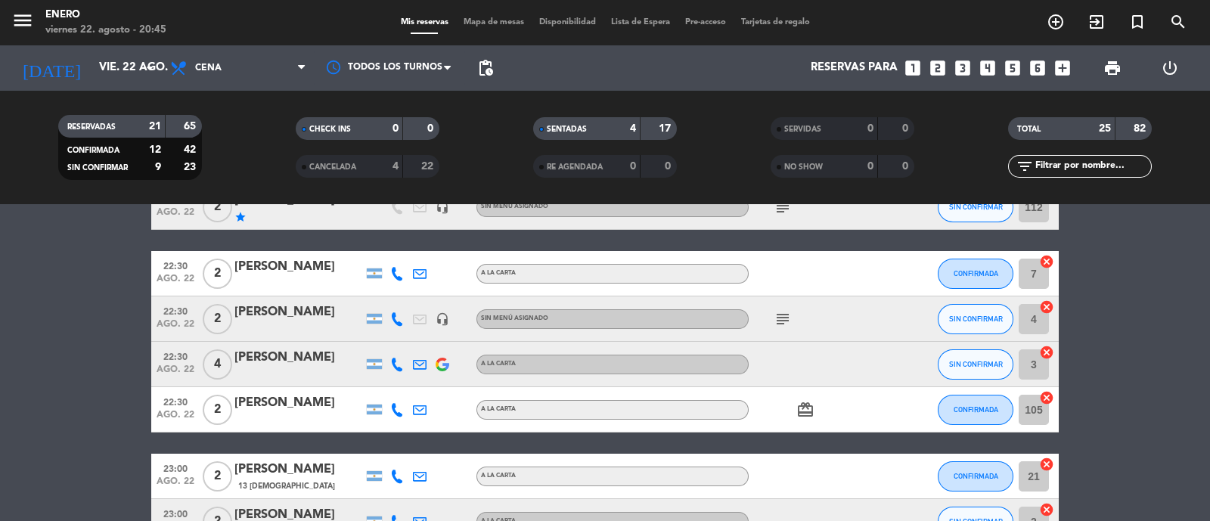
click at [403, 325] on icon at bounding box center [397, 319] width 14 height 14
click at [395, 365] on icon at bounding box center [397, 365] width 14 height 14
click at [399, 337] on span "content_paste" at bounding box center [404, 339] width 11 height 11
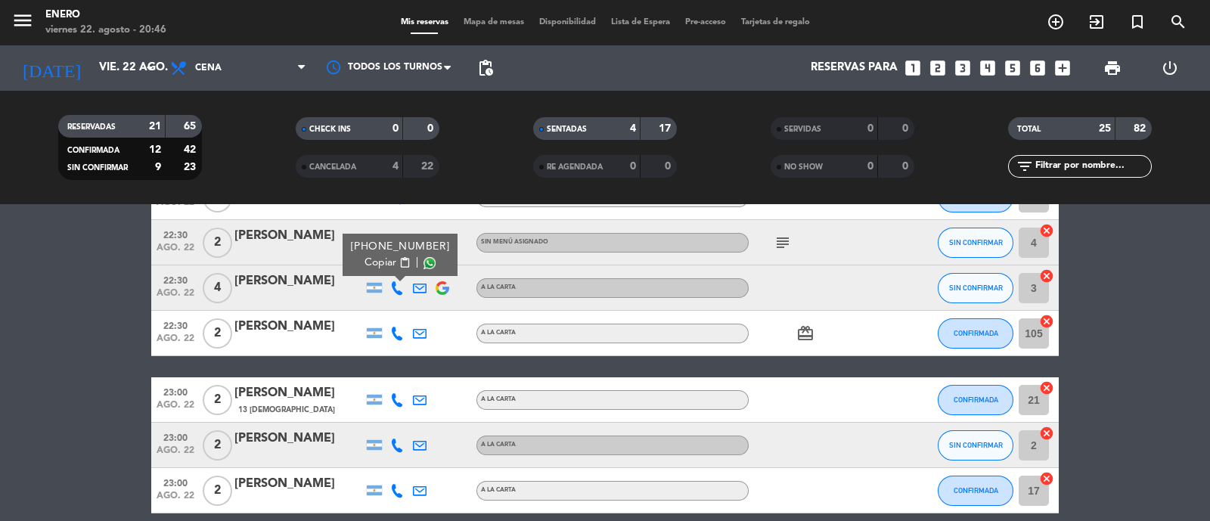
scroll to position [1040, 0]
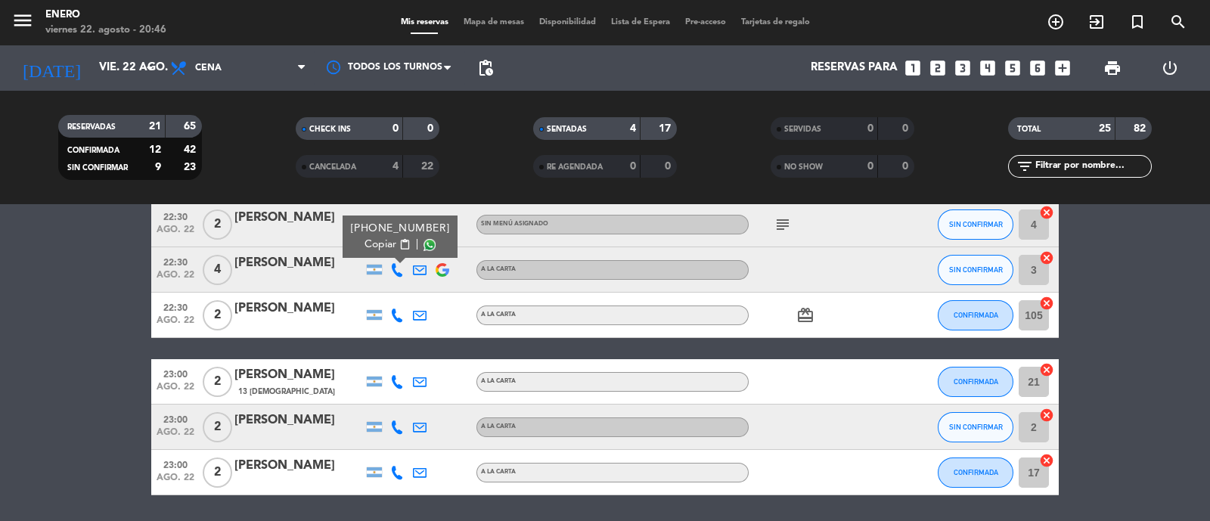
click at [396, 425] on icon at bounding box center [397, 428] width 14 height 14
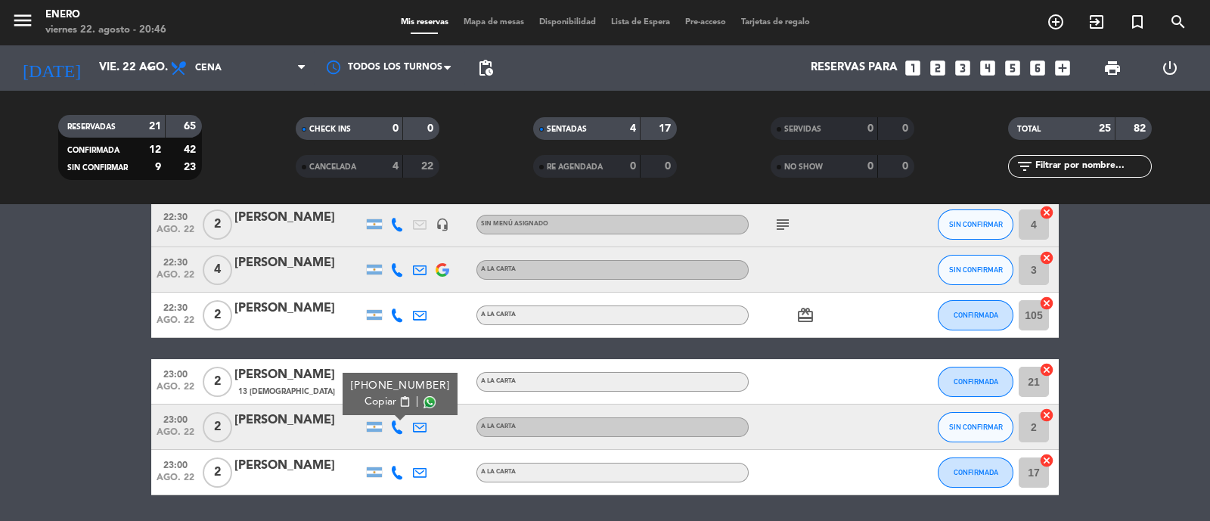
click at [405, 399] on span "content_paste" at bounding box center [404, 401] width 11 height 11
click at [310, 425] on div "[PERSON_NAME]" at bounding box center [298, 421] width 129 height 20
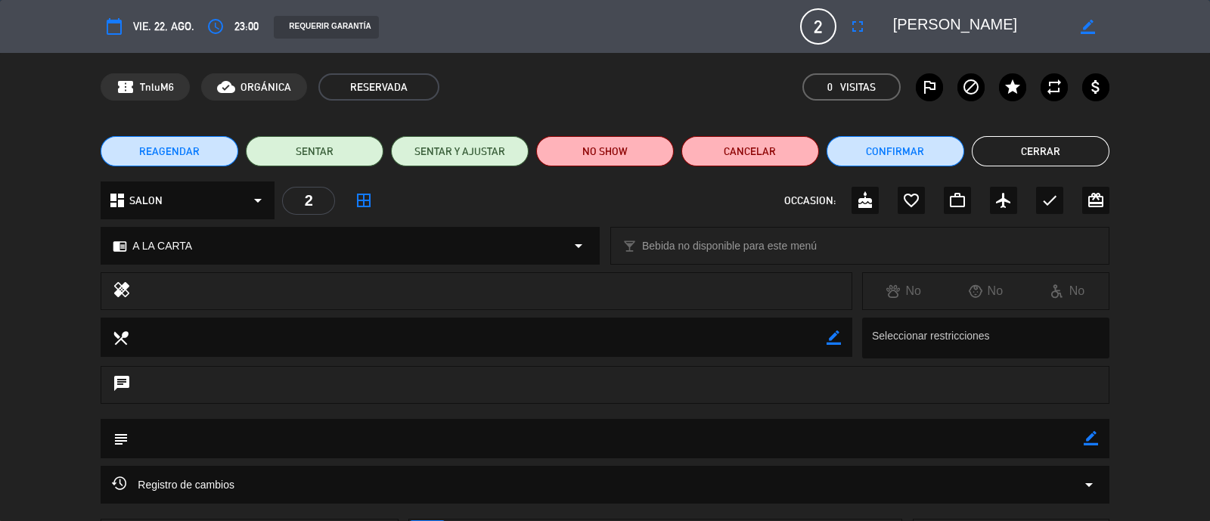
click at [1014, 160] on button "Cerrar" at bounding box center [1041, 151] width 138 height 30
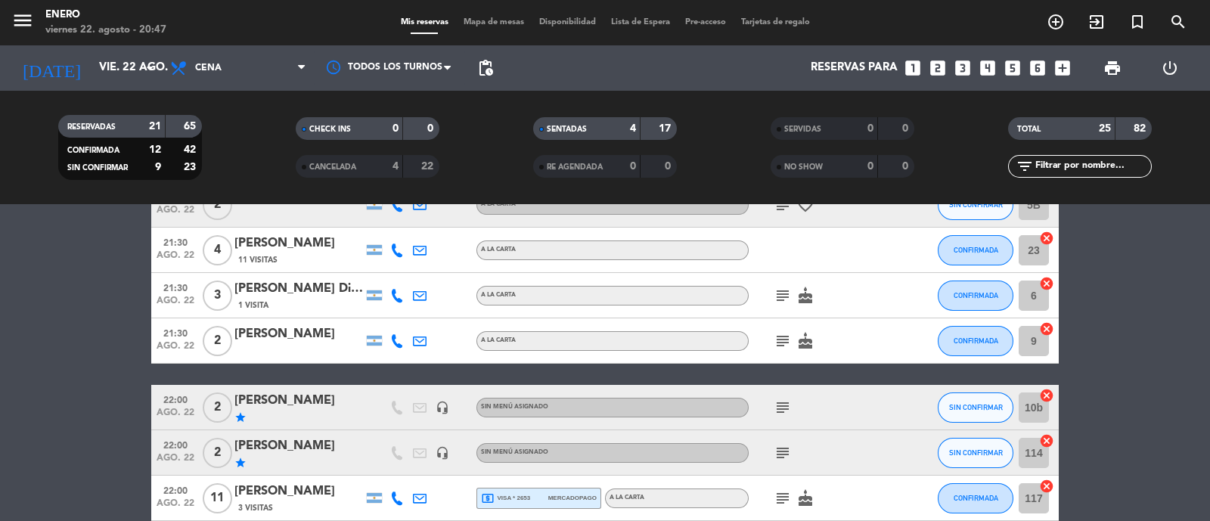
scroll to position [377, 0]
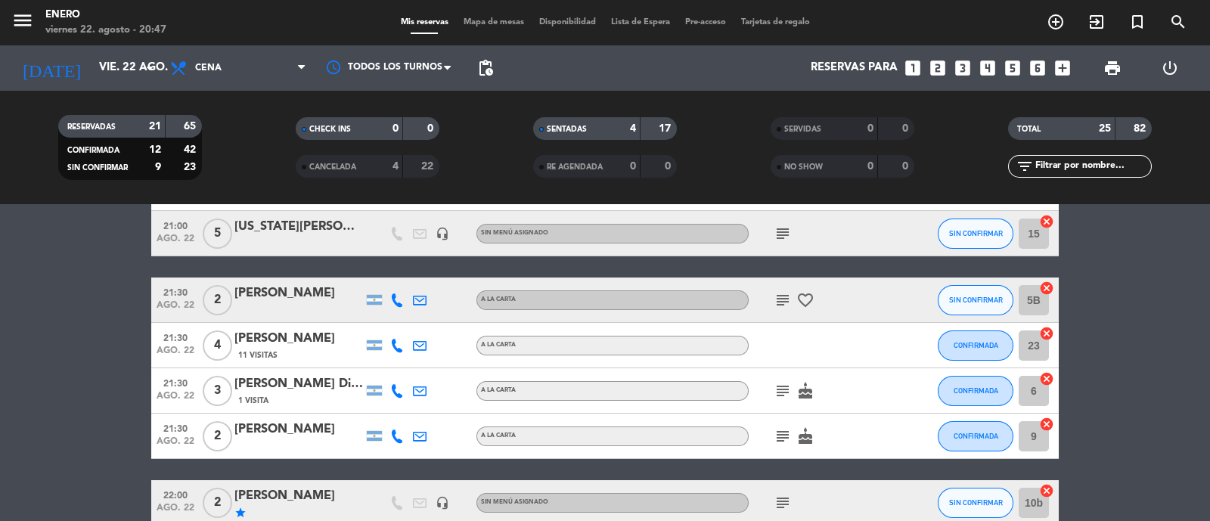
click at [390, 350] on icon at bounding box center [397, 346] width 14 height 14
click at [394, 312] on button "Copiar content_paste" at bounding box center [393, 320] width 46 height 16
click at [775, 393] on icon "subject" at bounding box center [783, 391] width 18 height 18
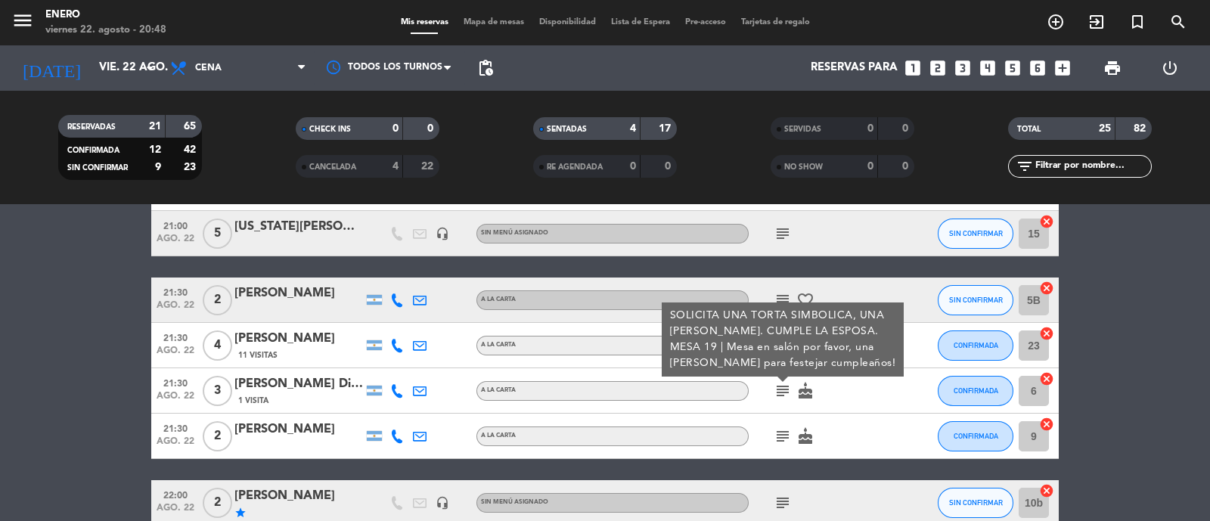
click at [775, 393] on icon "subject" at bounding box center [783, 391] width 18 height 18
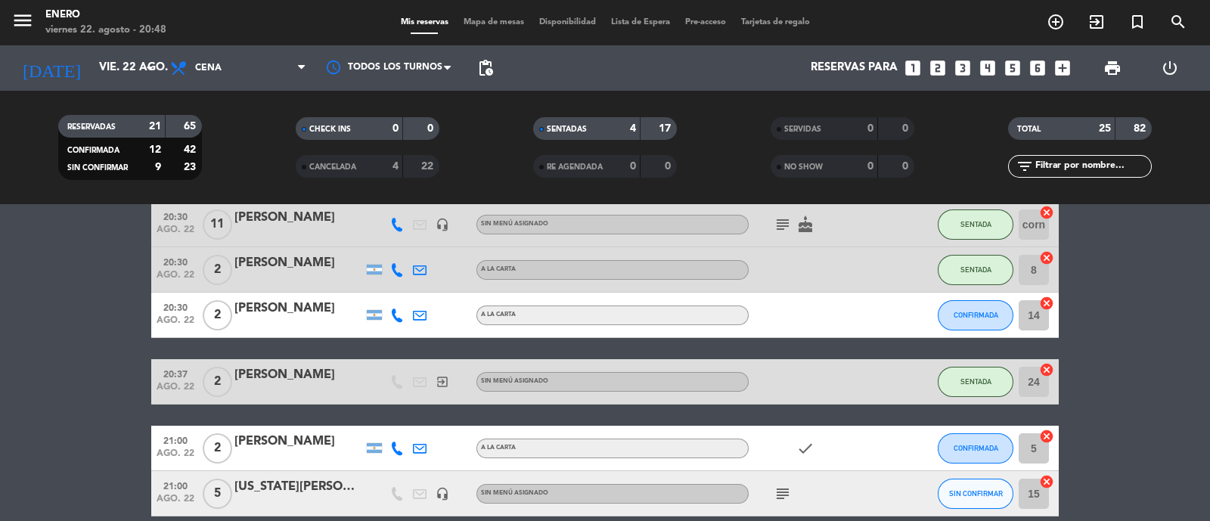
scroll to position [94, 0]
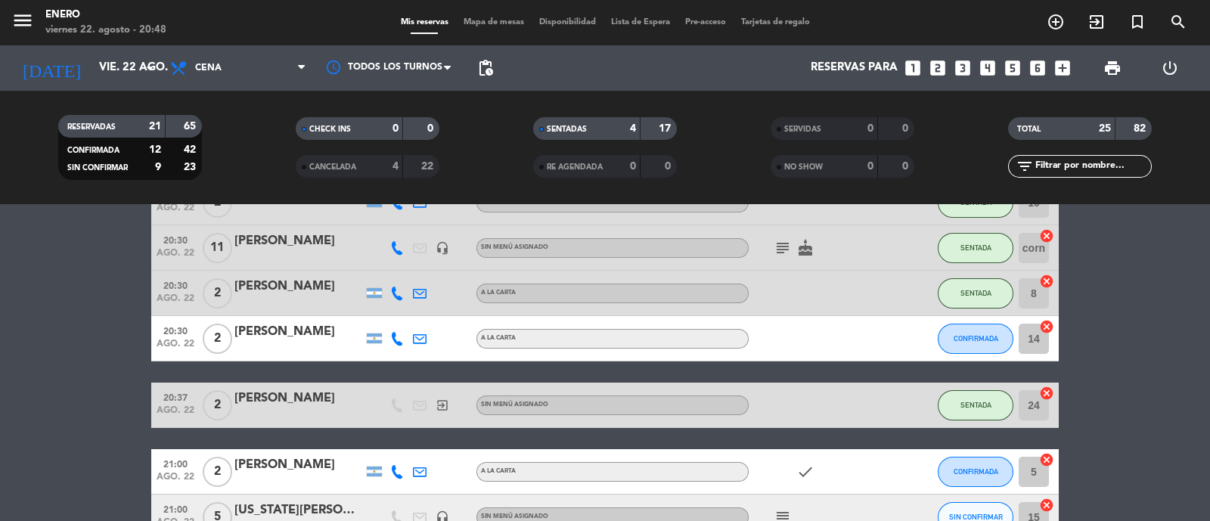
click at [399, 339] on icon at bounding box center [397, 339] width 14 height 14
click at [399, 303] on div "[PHONE_NUMBER]" at bounding box center [405, 298] width 99 height 16
drag, startPoint x: 399, startPoint y: 305, endPoint x: 405, endPoint y: 294, distance: 12.2
click at [399, 306] on button "Copiar content_paste" at bounding box center [393, 314] width 46 height 16
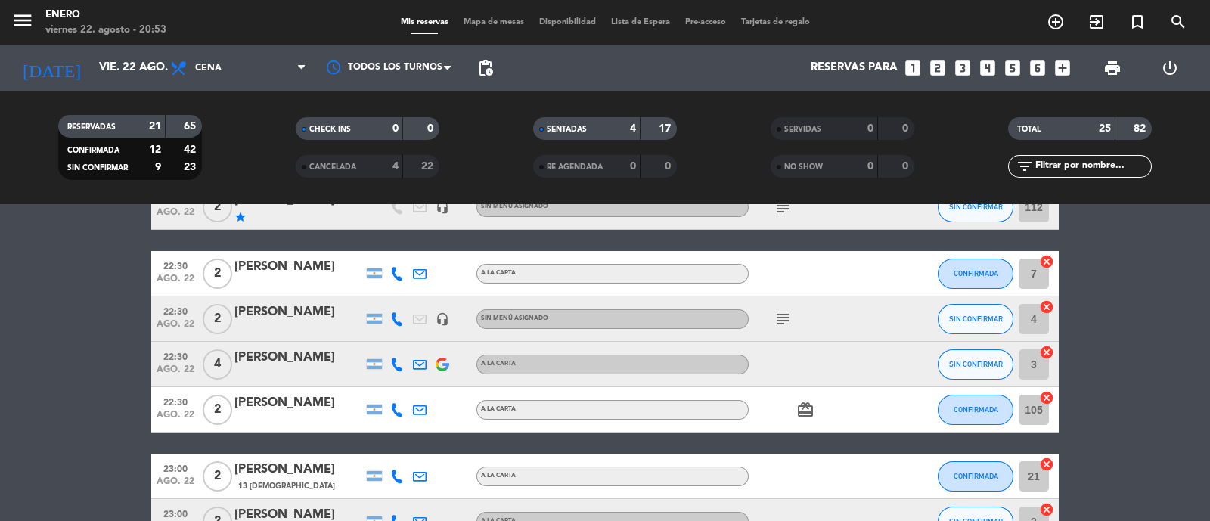
scroll to position [1040, 0]
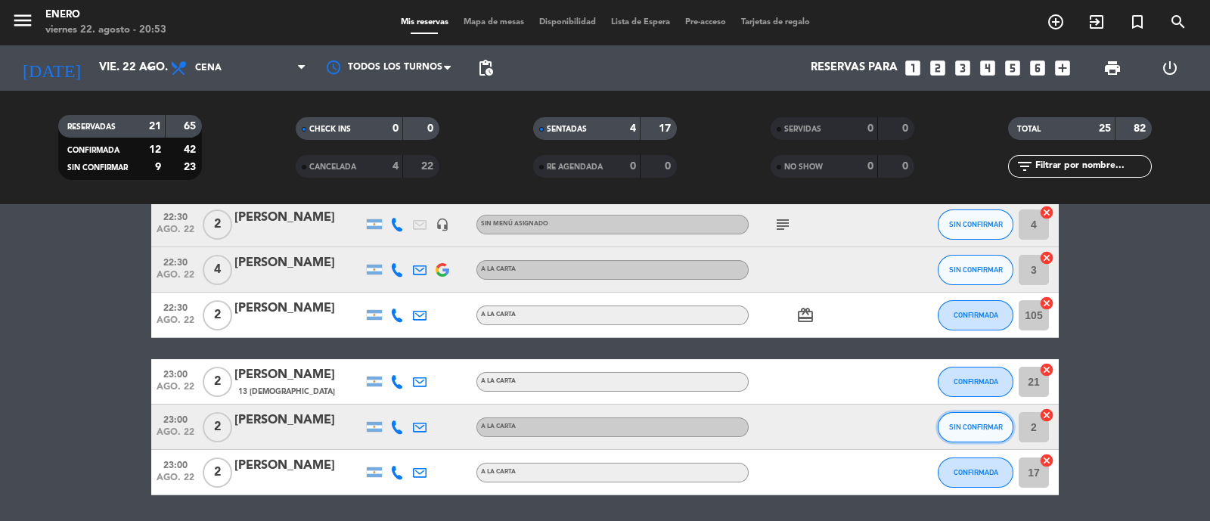
click at [1002, 424] on span "SIN CONFIRMAR" at bounding box center [976, 427] width 54 height 8
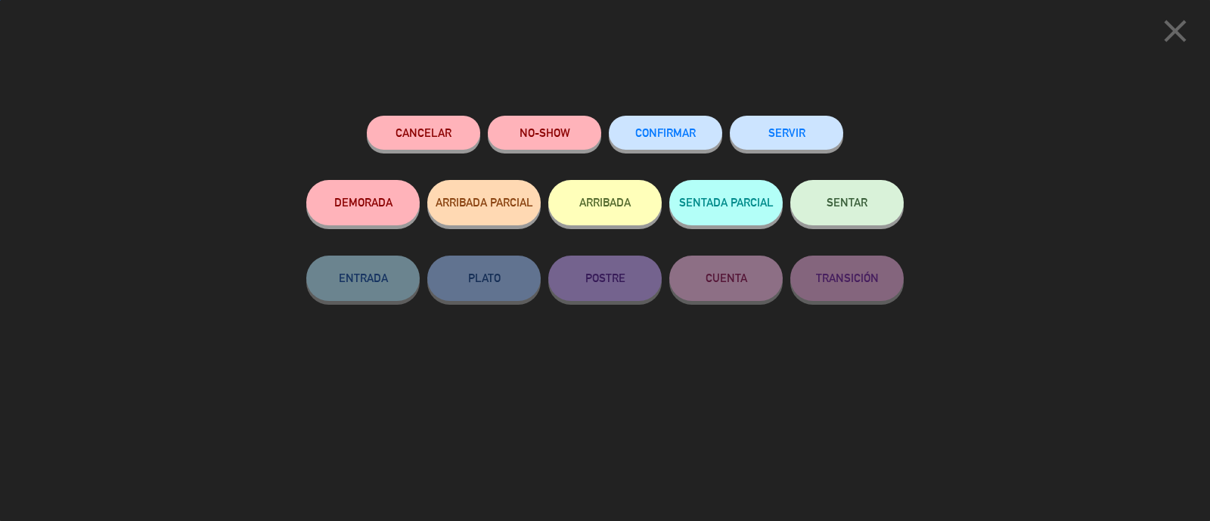
click at [647, 135] on span "CONFIRMAR" at bounding box center [665, 132] width 61 height 13
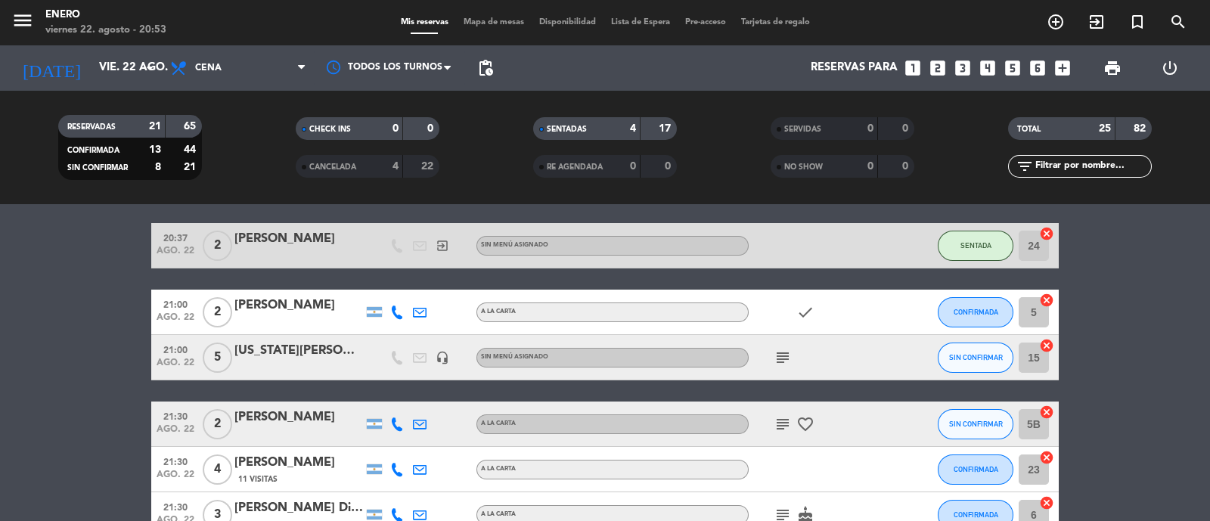
scroll to position [284, 0]
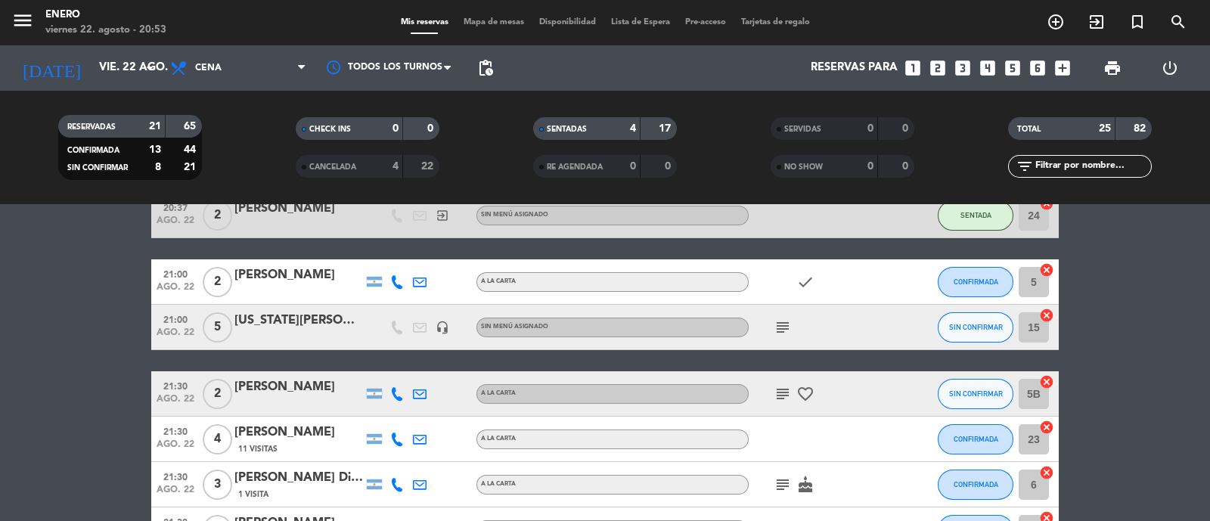
click at [797, 334] on div "subject" at bounding box center [817, 327] width 136 height 45
click at [794, 327] on span "subject" at bounding box center [783, 327] width 23 height 18
click at [793, 325] on span "subject" at bounding box center [783, 327] width 23 height 18
click at [786, 324] on icon "subject" at bounding box center [783, 327] width 18 height 18
click at [788, 324] on icon "subject" at bounding box center [783, 327] width 18 height 18
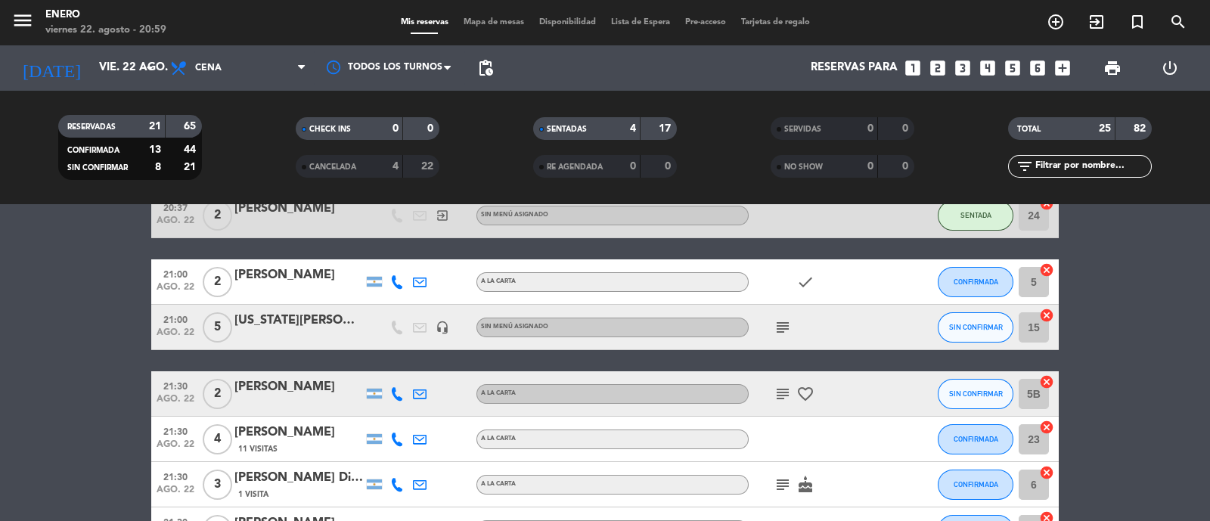
scroll to position [94, 0]
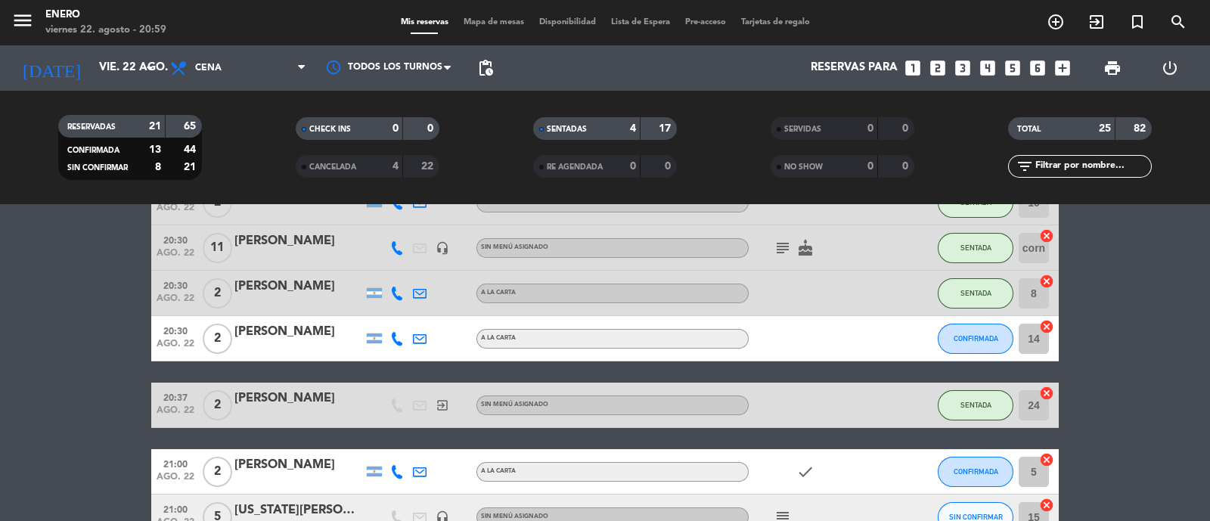
click at [390, 336] on icon at bounding box center [397, 339] width 14 height 14
click at [405, 312] on span "content_paste" at bounding box center [410, 313] width 11 height 11
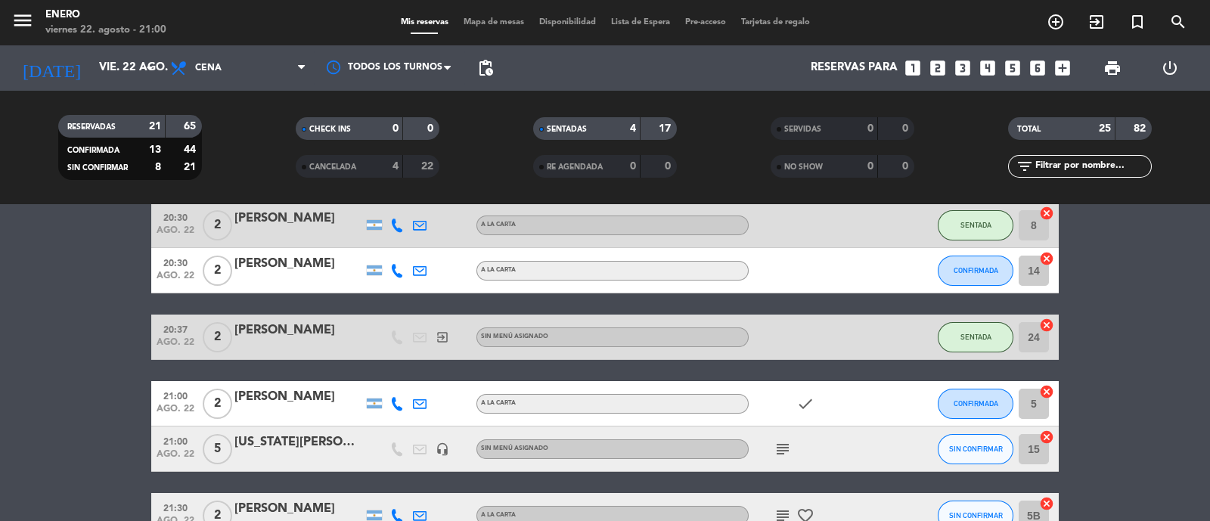
scroll to position [188, 0]
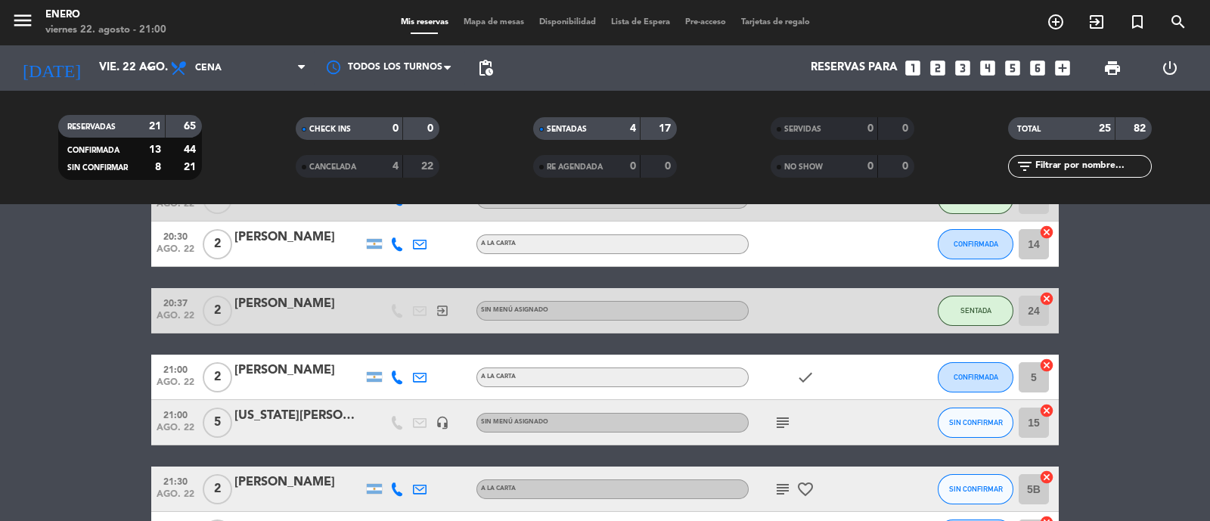
drag, startPoint x: 475, startPoint y: 30, endPoint x: 474, endPoint y: 22, distance: 7.7
click at [474, 23] on div "Mis reservas Mapa de mesas Disponibilidad Lista de Espera Pre-acceso Tarjetas d…" at bounding box center [605, 23] width 424 height 14
click at [473, 21] on span "Mapa de mesas" at bounding box center [494, 22] width 76 height 8
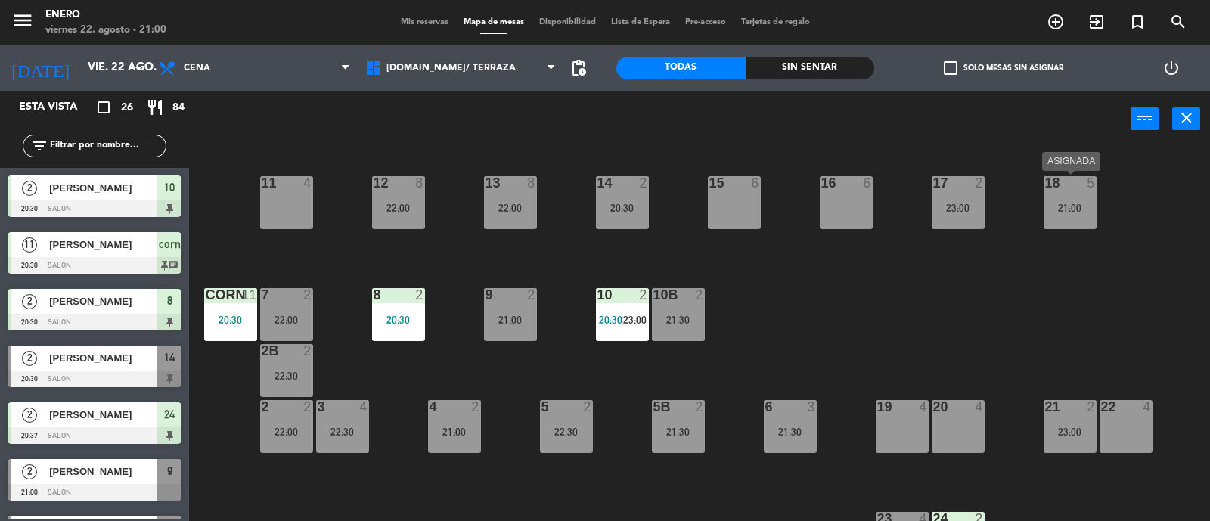
click at [1072, 196] on div "18 5 21:00" at bounding box center [1070, 202] width 53 height 53
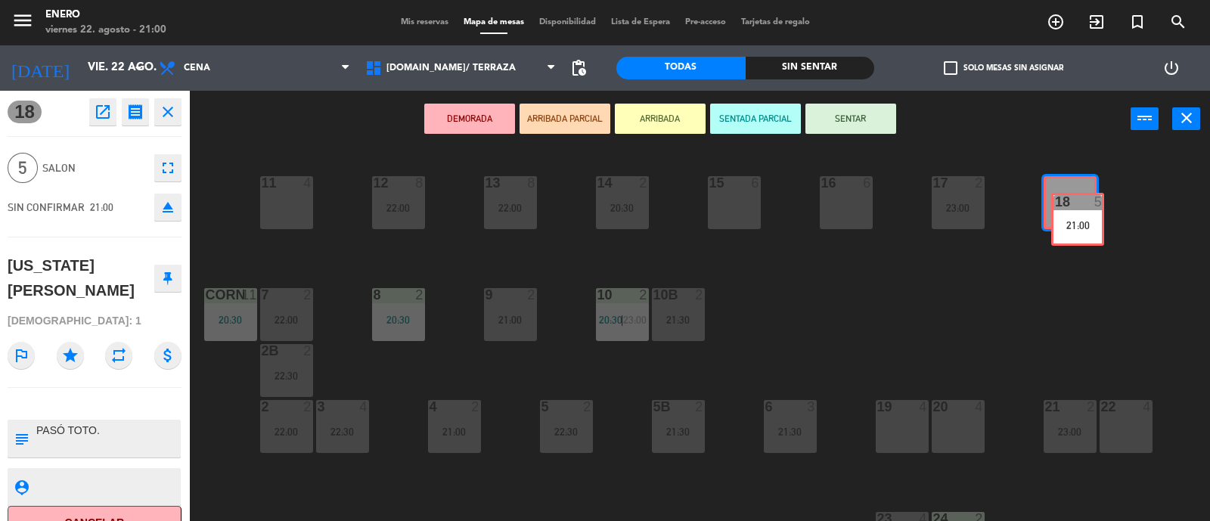
drag, startPoint x: 1073, startPoint y: 196, endPoint x: 1079, endPoint y: 205, distance: 10.9
click at [1076, 205] on div "18 5 21:00 18 5 21:00" at bounding box center [1070, 202] width 53 height 53
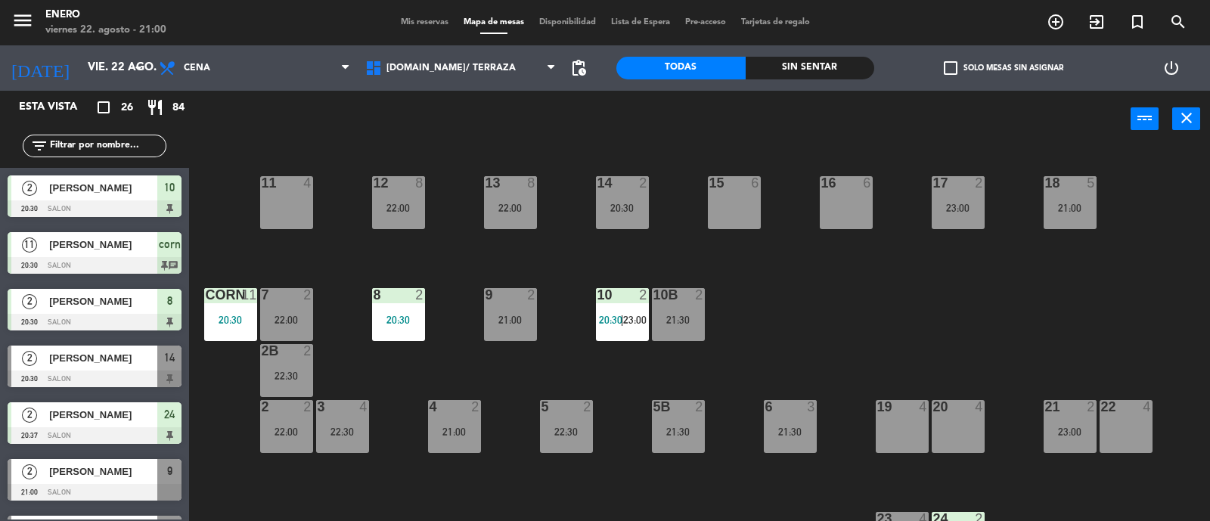
click at [1077, 195] on div "18 5 21:00" at bounding box center [1070, 202] width 53 height 53
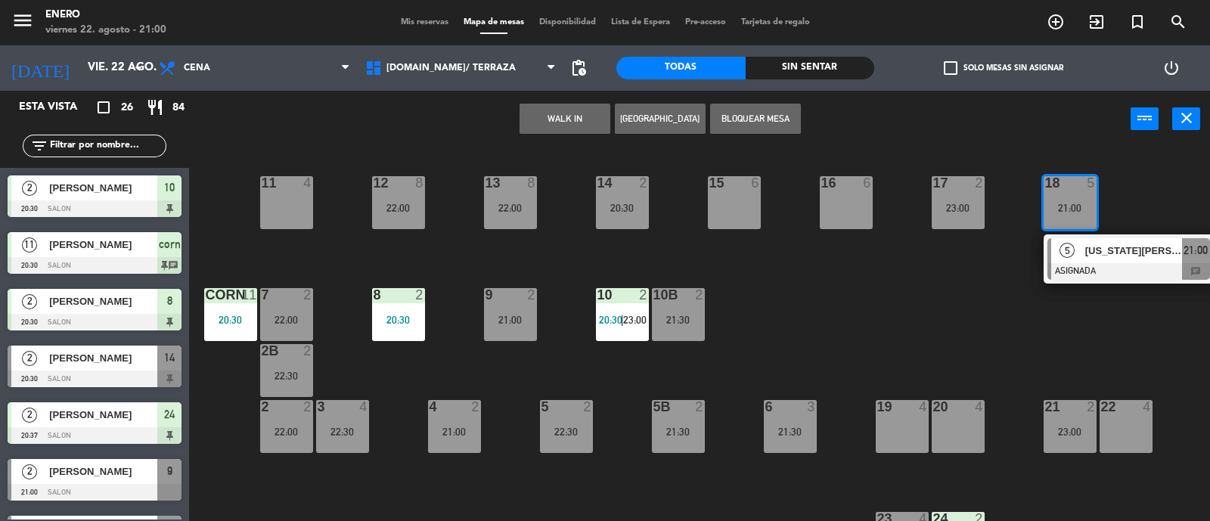
click at [1094, 247] on span "[US_STATE][PERSON_NAME]" at bounding box center [1134, 251] width 97 height 16
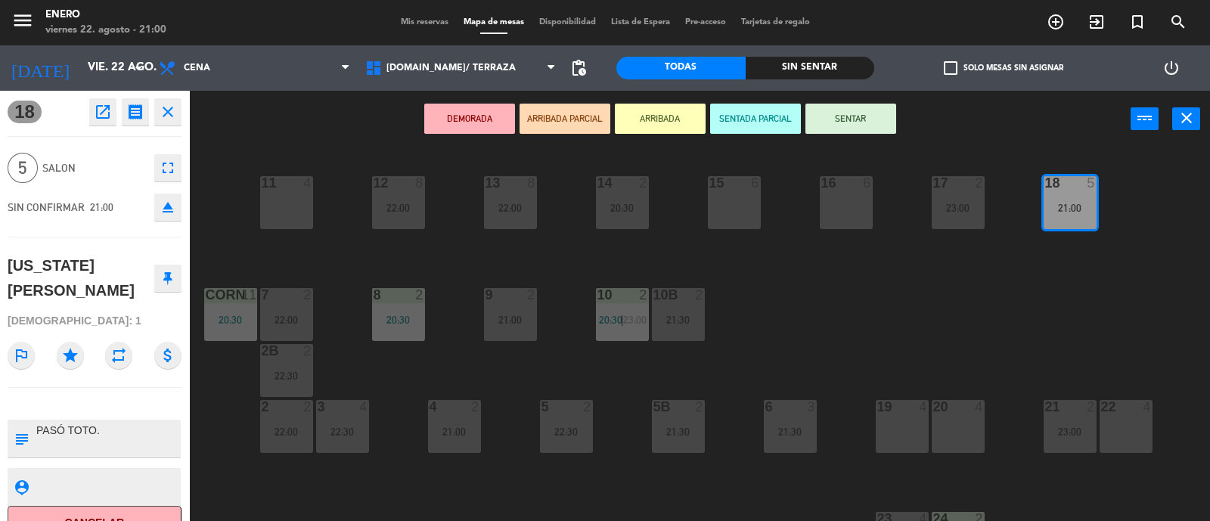
click at [964, 255] on div "14 2 20:30 12 8 22:00 11 4 17 2 23:00 15 6 16 6 13 8 22:00 18 5 21:00 10 2 20:3…" at bounding box center [705, 336] width 1009 height 374
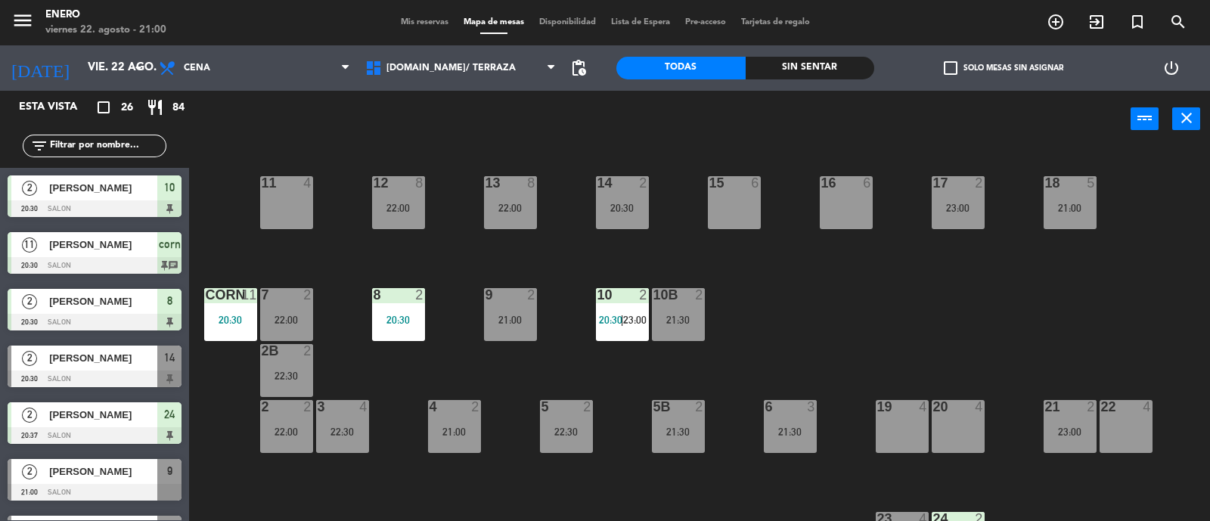
scroll to position [1, 0]
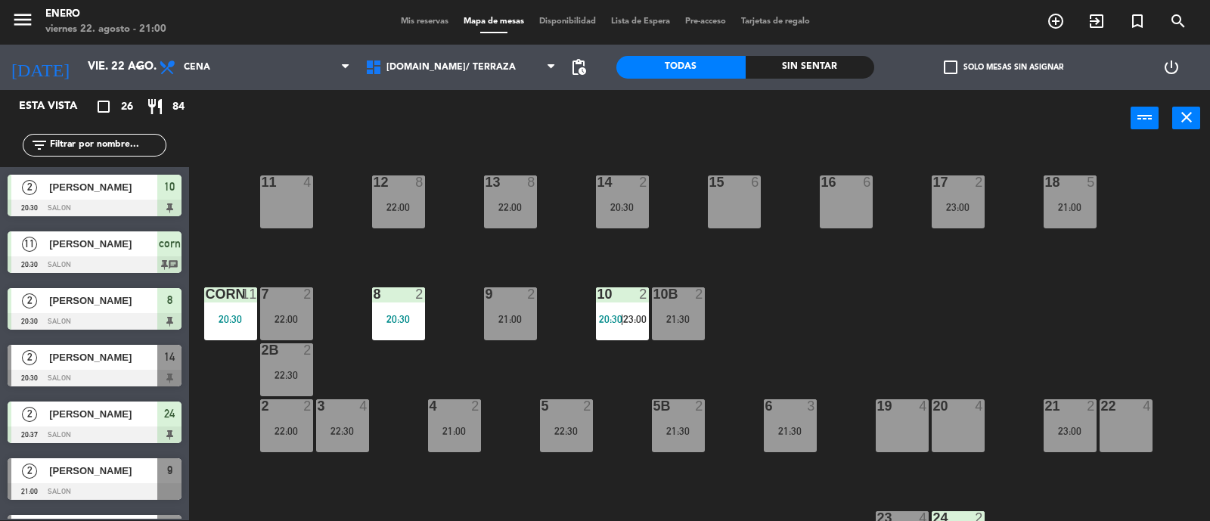
drag, startPoint x: 1105, startPoint y: 211, endPoint x: 1083, endPoint y: 200, distance: 24.4
click at [1097, 205] on div "14 2 20:30 12 8 22:00 11 4 17 2 23:00 15 6 16 6 13 8 22:00 18 5 21:00 10 2 20:3…" at bounding box center [705, 335] width 1009 height 374
drag, startPoint x: 1083, startPoint y: 200, endPoint x: 1089, endPoint y: 229, distance: 29.4
click at [1082, 201] on div "21:00" at bounding box center [1070, 206] width 53 height 11
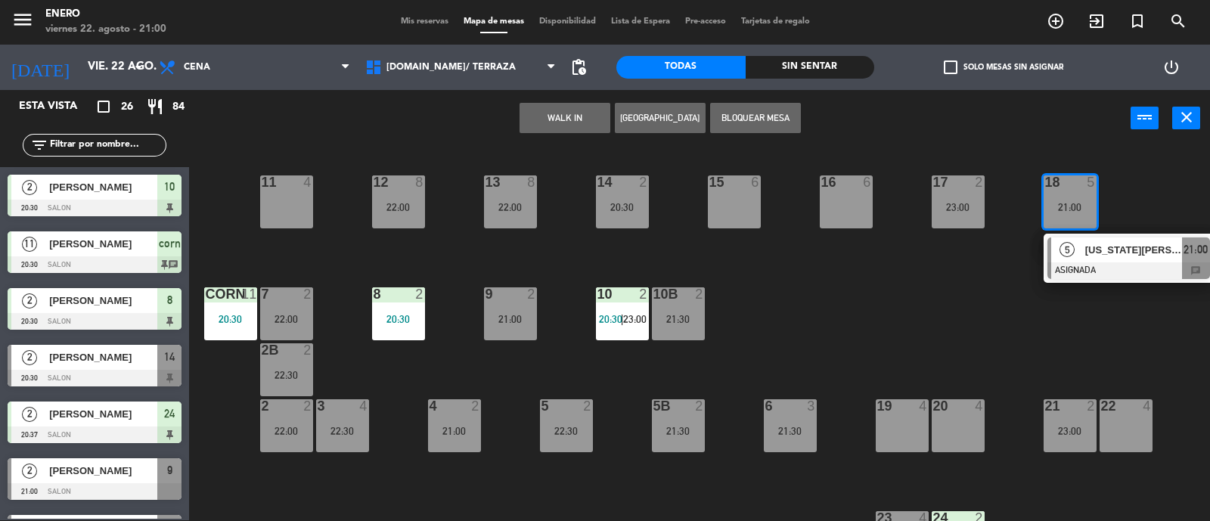
click at [1096, 254] on span "[US_STATE][PERSON_NAME]" at bounding box center [1134, 250] width 97 height 16
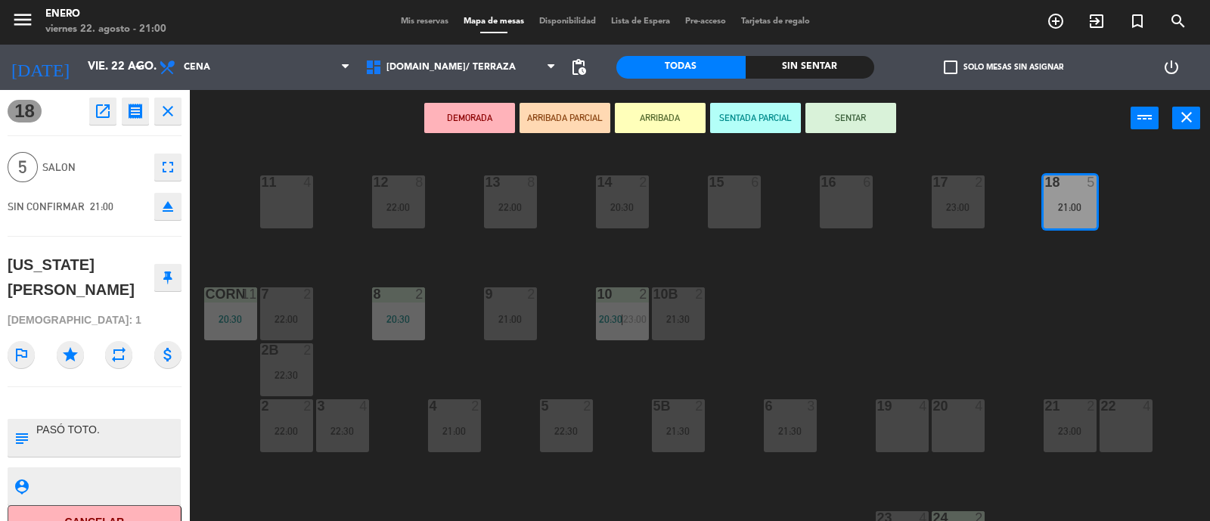
click at [848, 120] on button "SENTAR" at bounding box center [851, 118] width 91 height 30
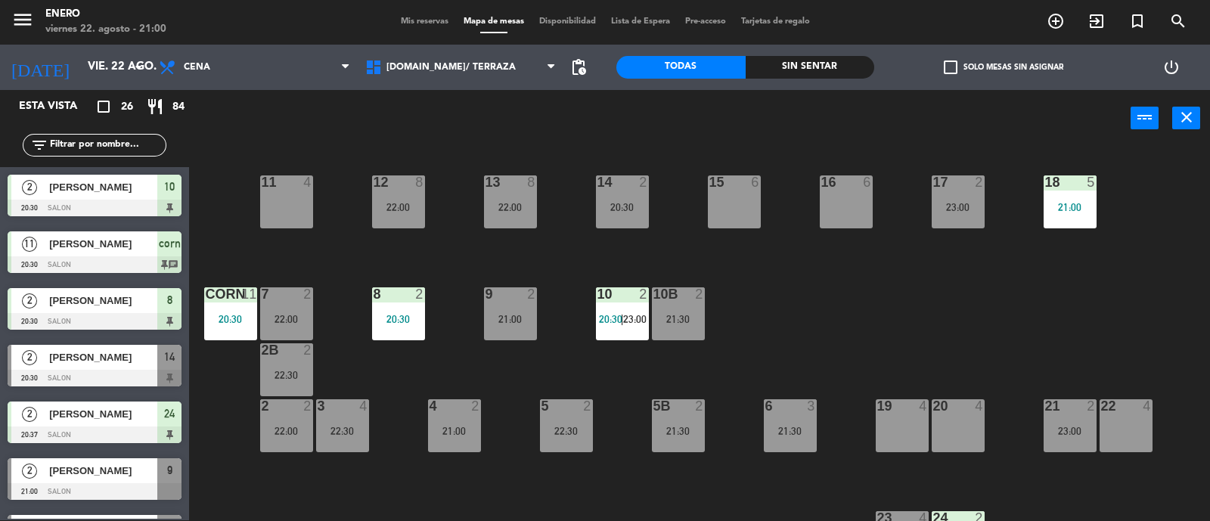
click at [403, 23] on span "Mis reservas" at bounding box center [424, 21] width 63 height 8
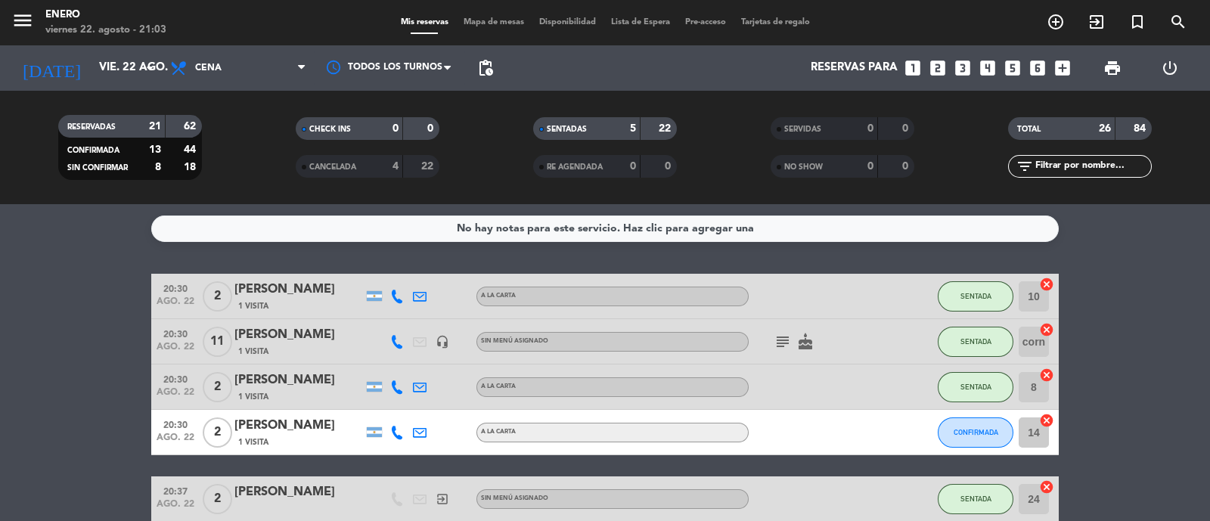
click at [494, 26] on span "Mapa de mesas" at bounding box center [494, 22] width 76 height 8
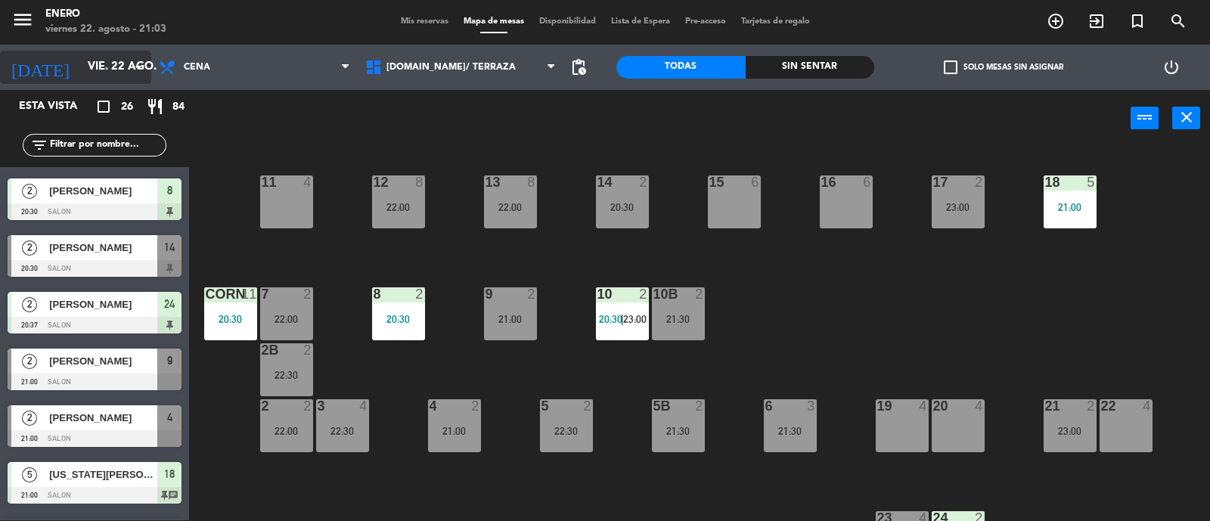
scroll to position [110, 0]
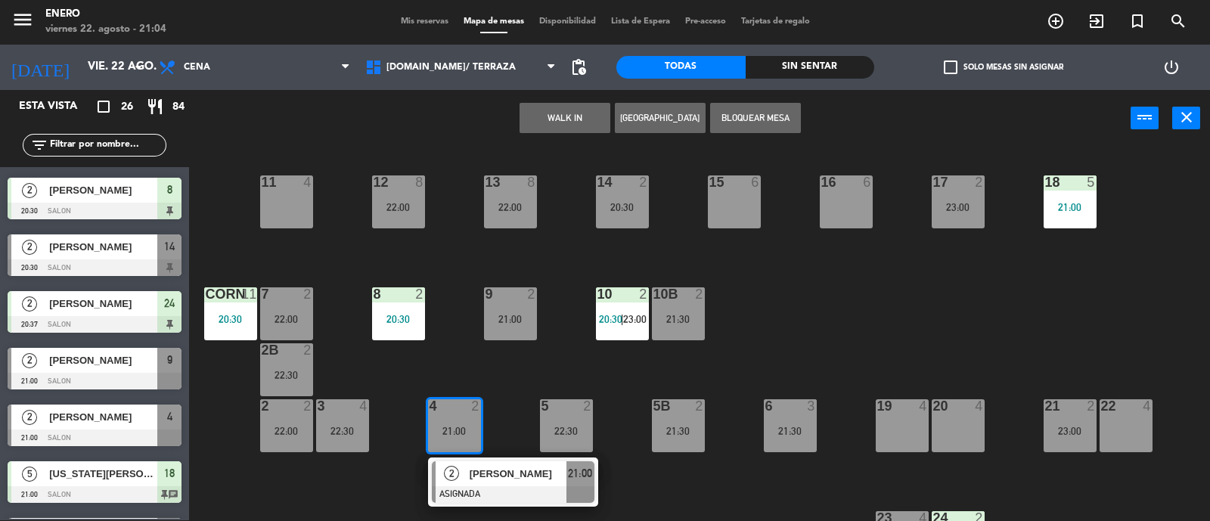
click at [496, 491] on div at bounding box center [513, 494] width 163 height 17
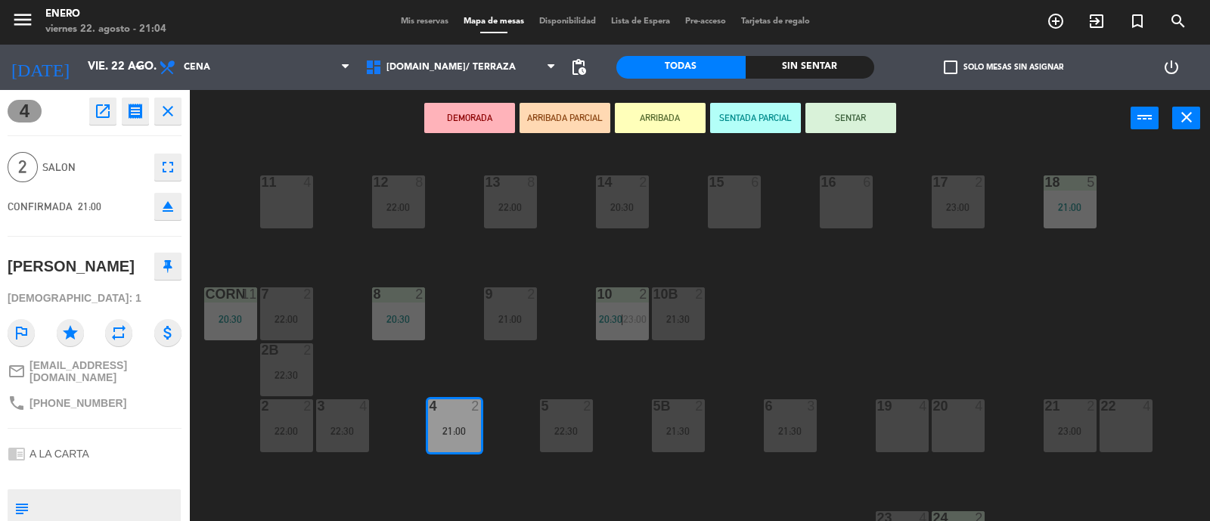
click at [843, 110] on button "SENTAR" at bounding box center [851, 118] width 91 height 30
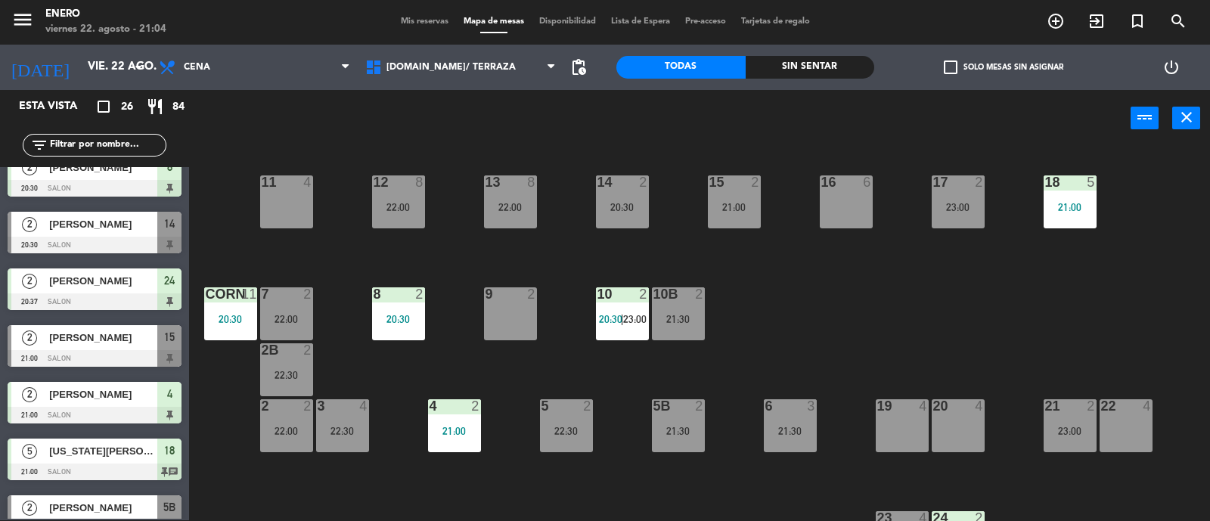
scroll to position [136, 0]
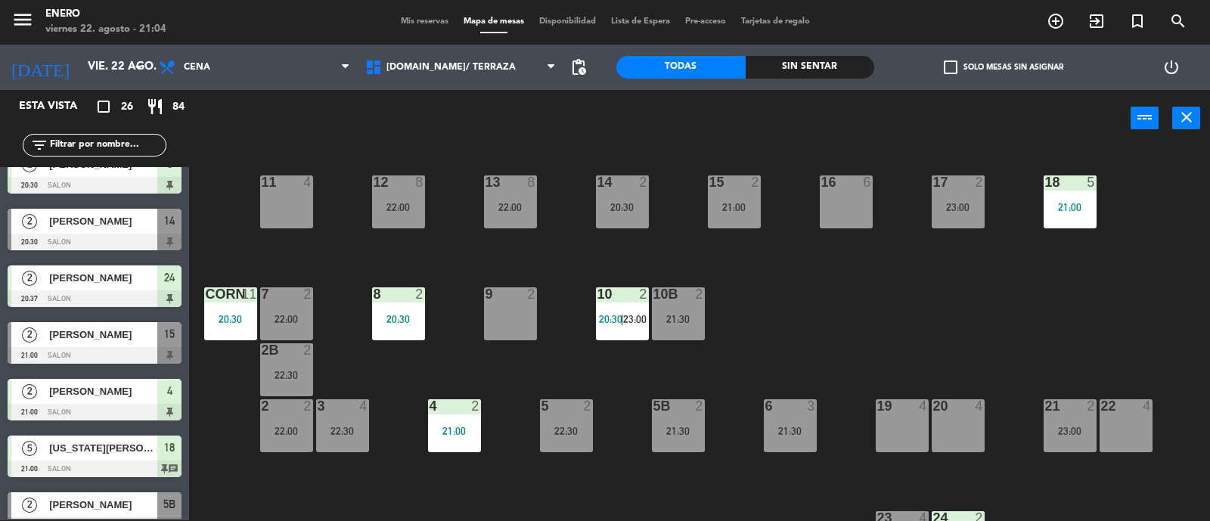
click at [105, 397] on span "[PERSON_NAME]" at bounding box center [103, 392] width 108 height 16
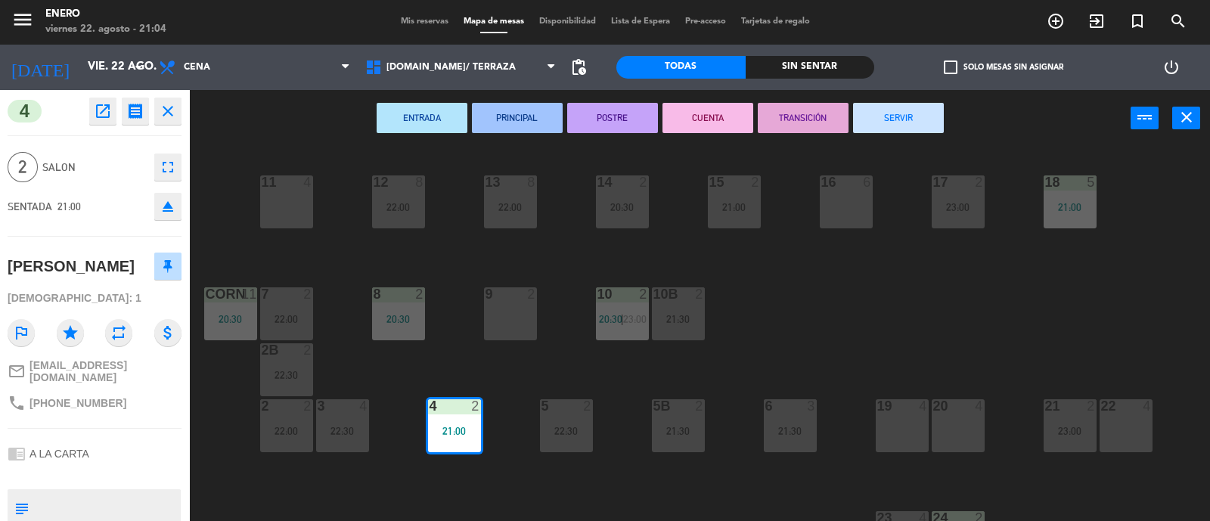
click at [169, 113] on icon "close" at bounding box center [168, 111] width 18 height 18
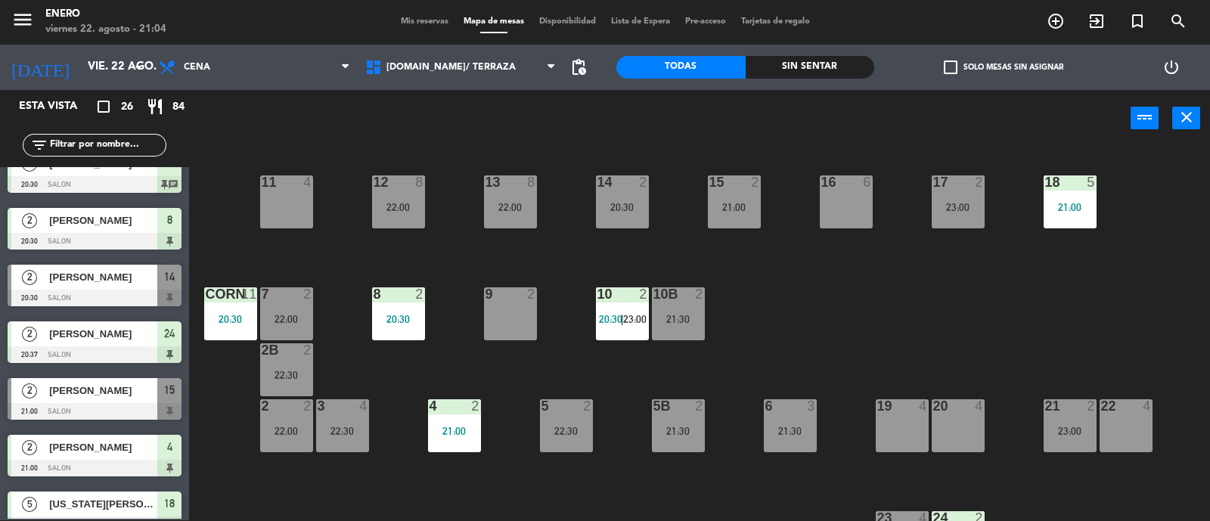
scroll to position [188, 0]
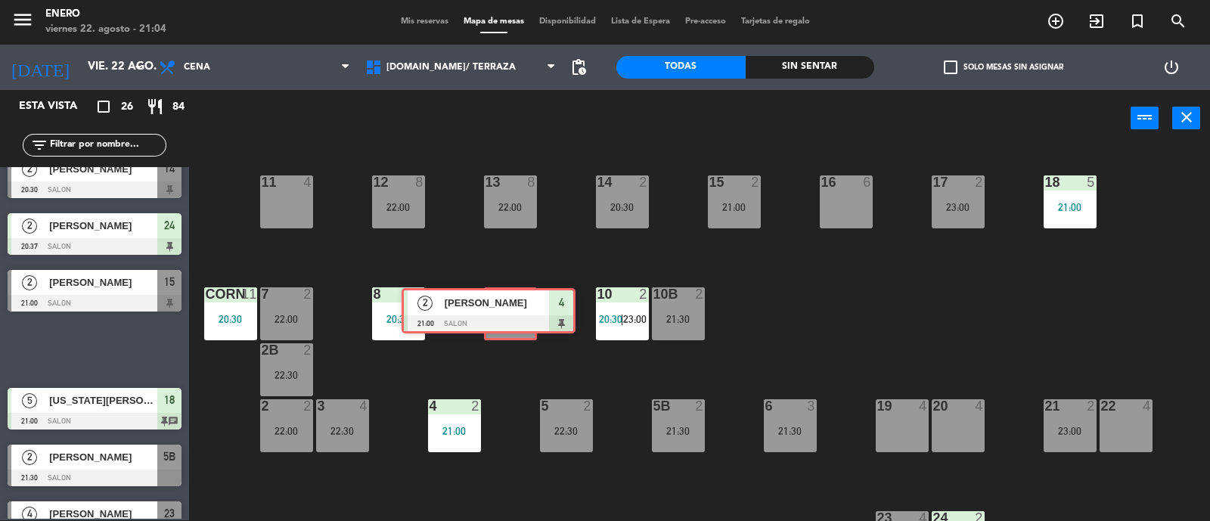
drag, startPoint x: 119, startPoint y: 338, endPoint x: 514, endPoint y: 300, distance: 396.7
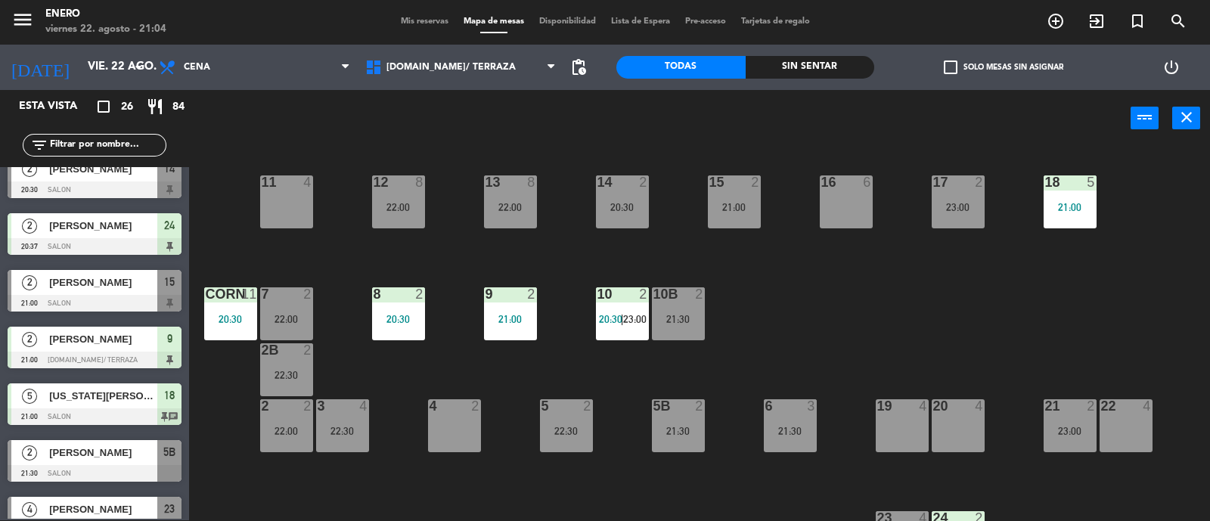
click at [1060, 208] on div "21:00" at bounding box center [1070, 207] width 53 height 11
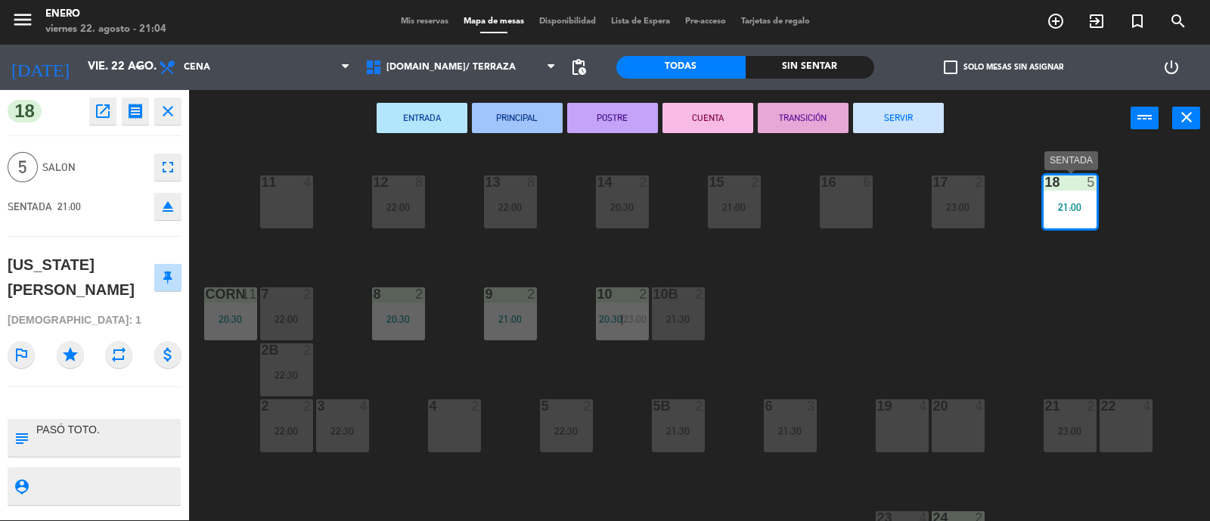
drag, startPoint x: 1068, startPoint y: 198, endPoint x: 1051, endPoint y: 216, distance: 24.6
click at [1067, 199] on div "18 5 21:00" at bounding box center [1070, 201] width 53 height 53
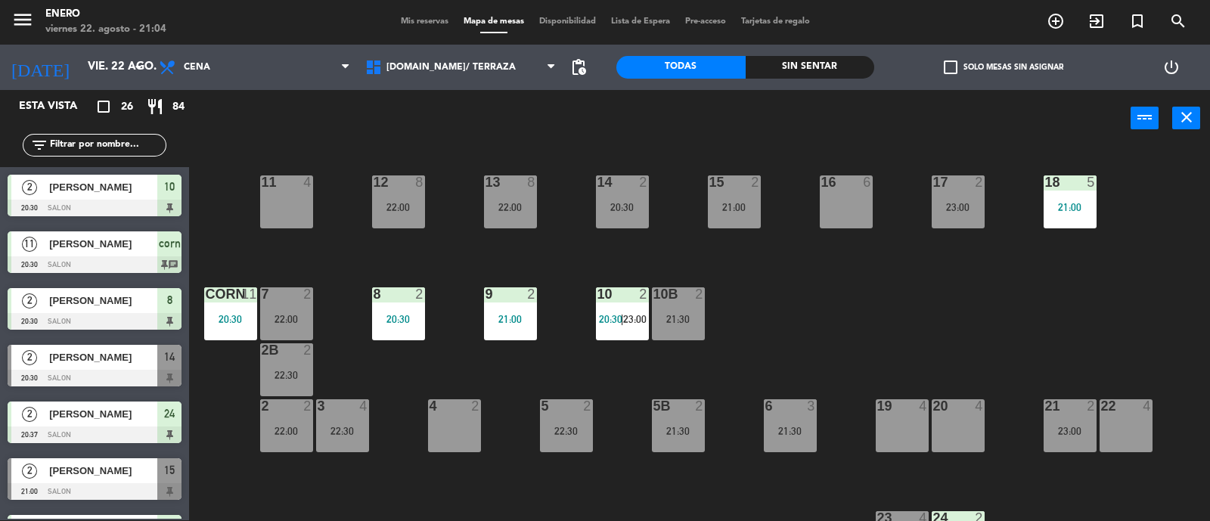
click at [896, 315] on div "14 2 20:30 12 8 22:00 11 4 17 2 23:00 15 2 21:00 16 6 13 8 22:00 18 5 21:00 10 …" at bounding box center [705, 335] width 1009 height 374
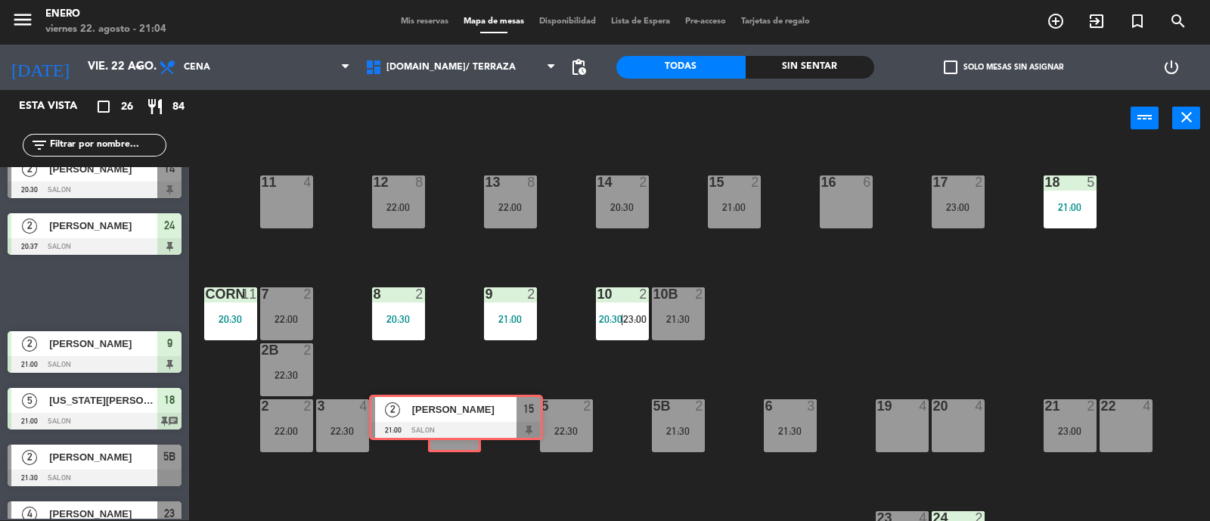
drag, startPoint x: 116, startPoint y: 284, endPoint x: 465, endPoint y: 409, distance: 371.4
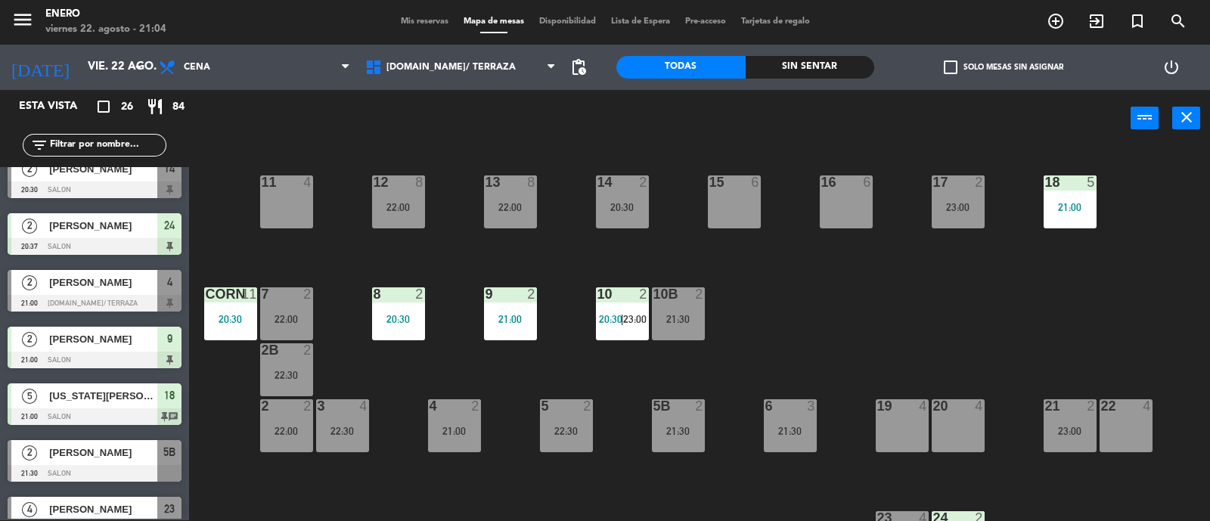
click at [449, 413] on div "4 2" at bounding box center [454, 406] width 53 height 15
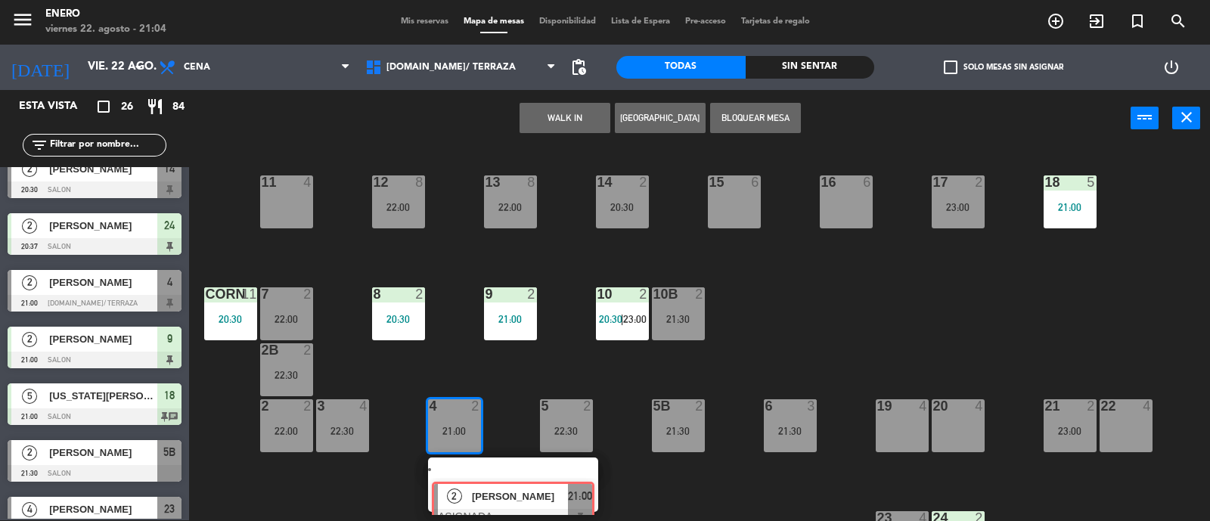
click at [465, 452] on div "4 2 21:00 2 [PERSON_NAME] ASIGNADA 21:00" at bounding box center [454, 425] width 53 height 53
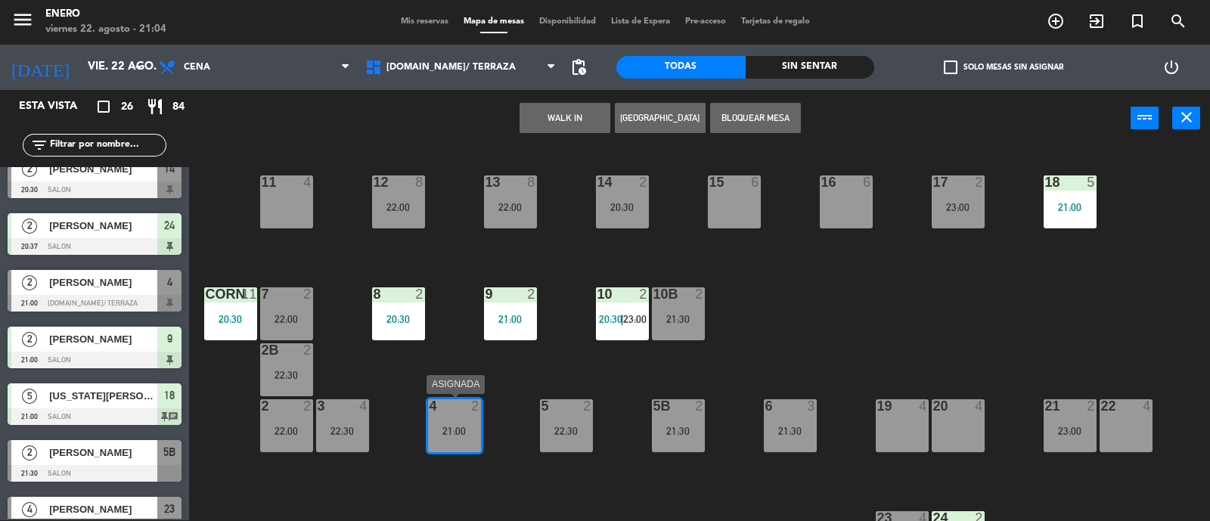
click at [448, 412] on div "4 2" at bounding box center [454, 406] width 53 height 15
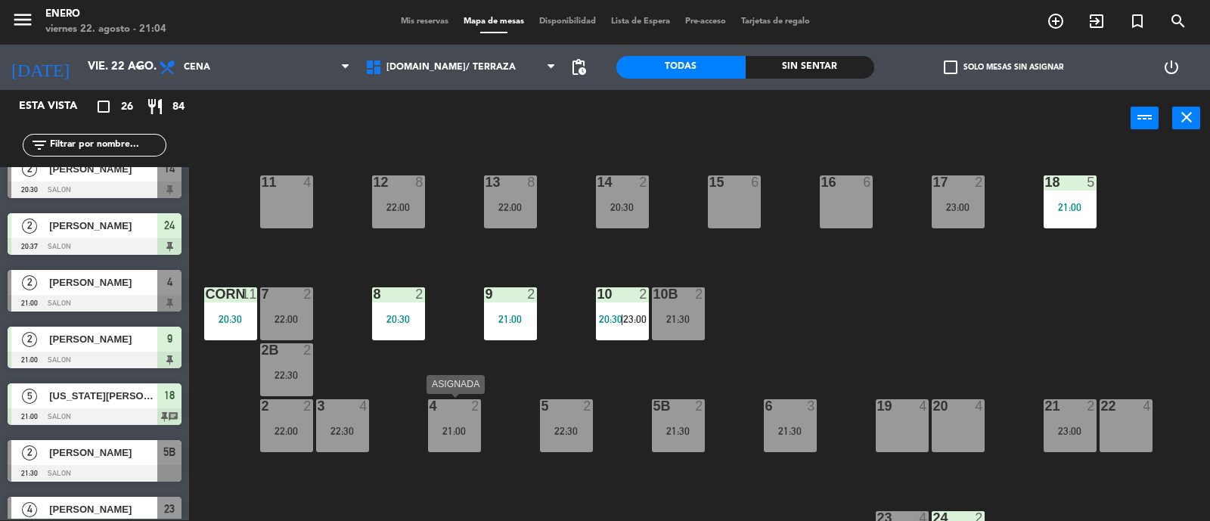
click at [446, 440] on div "4 2 21:00" at bounding box center [454, 425] width 53 height 53
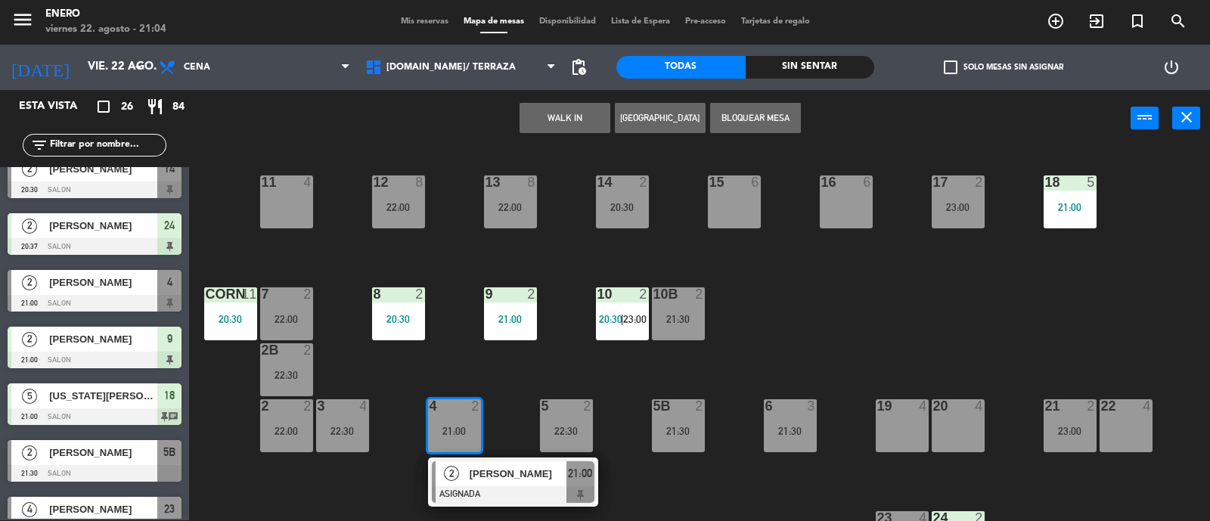
click at [488, 496] on div at bounding box center [513, 494] width 163 height 17
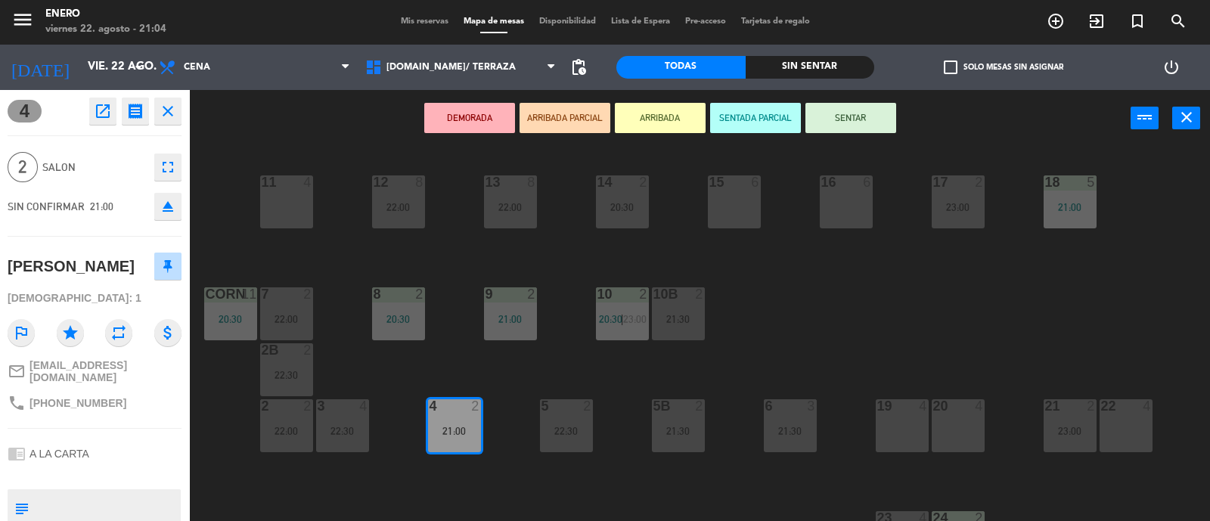
click at [849, 115] on button "SENTAR" at bounding box center [851, 118] width 91 height 30
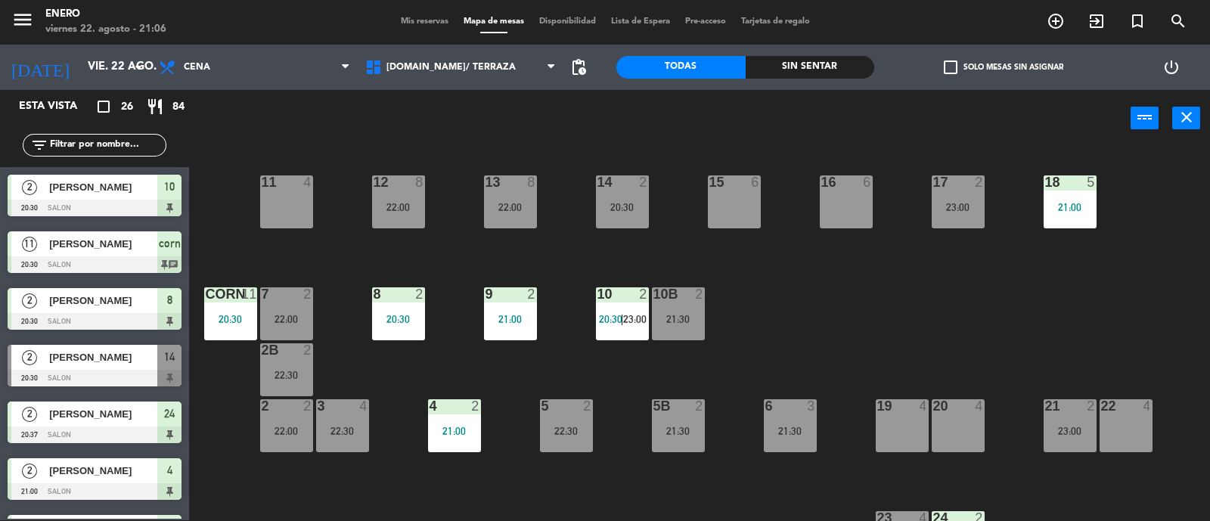
drag, startPoint x: 401, startPoint y: 36, endPoint x: 402, endPoint y: 17, distance: 18.9
click at [402, 17] on div "menu Enero viernes 22. agosto - 21:06 Mis reservas Mapa de mesas Disponibilidad…" at bounding box center [605, 21] width 1210 height 45
click at [402, 17] on span "Mis reservas" at bounding box center [424, 21] width 63 height 8
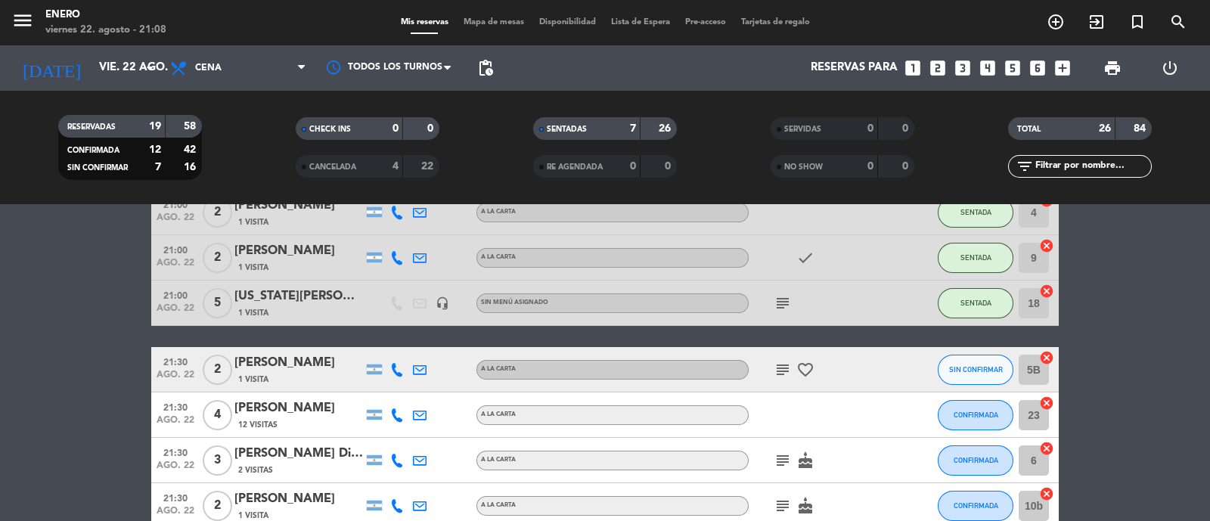
scroll to position [377, 0]
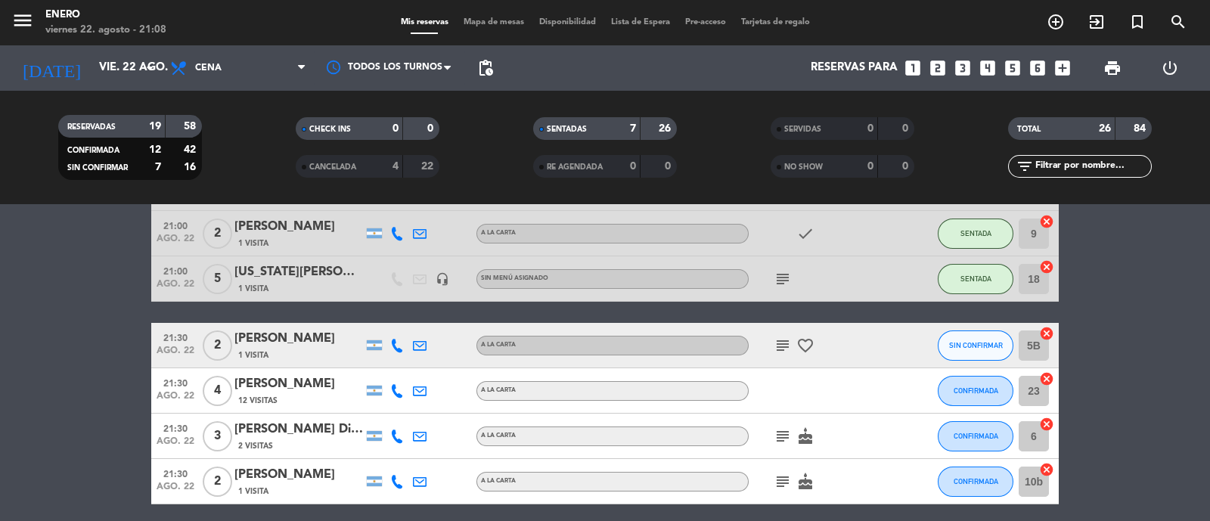
click at [772, 341] on span "subject" at bounding box center [783, 346] width 23 height 18
click at [777, 341] on icon "subject" at bounding box center [783, 346] width 18 height 18
click at [806, 349] on icon "favorite_border" at bounding box center [806, 346] width 18 height 18
click at [780, 342] on icon "subject" at bounding box center [783, 346] width 18 height 18
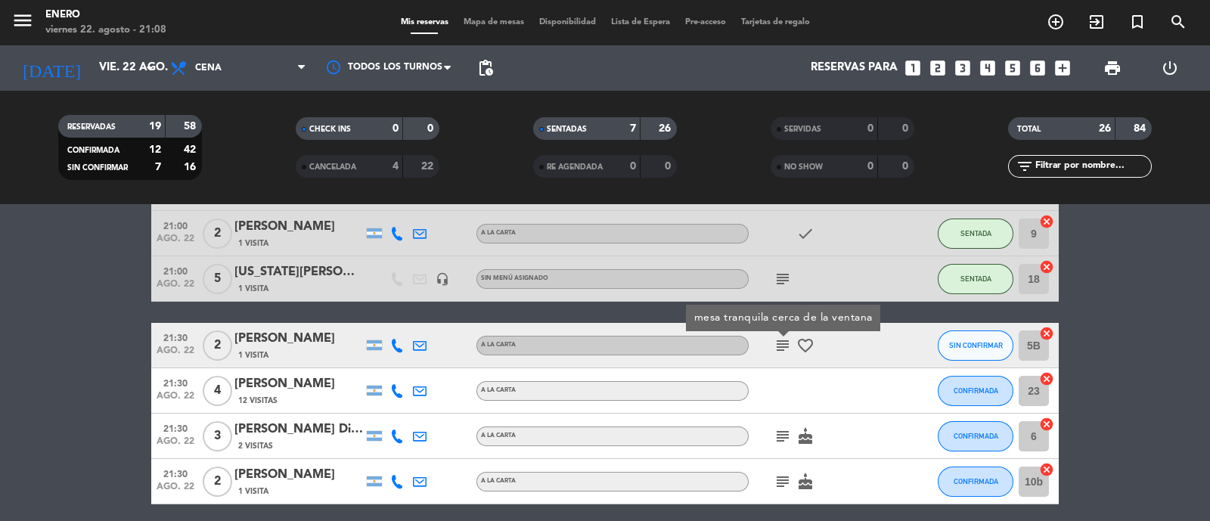
click at [780, 342] on icon "subject" at bounding box center [783, 346] width 18 height 18
click at [809, 342] on icon "favorite_border" at bounding box center [806, 346] width 18 height 18
click at [785, 337] on icon "subject" at bounding box center [783, 346] width 18 height 18
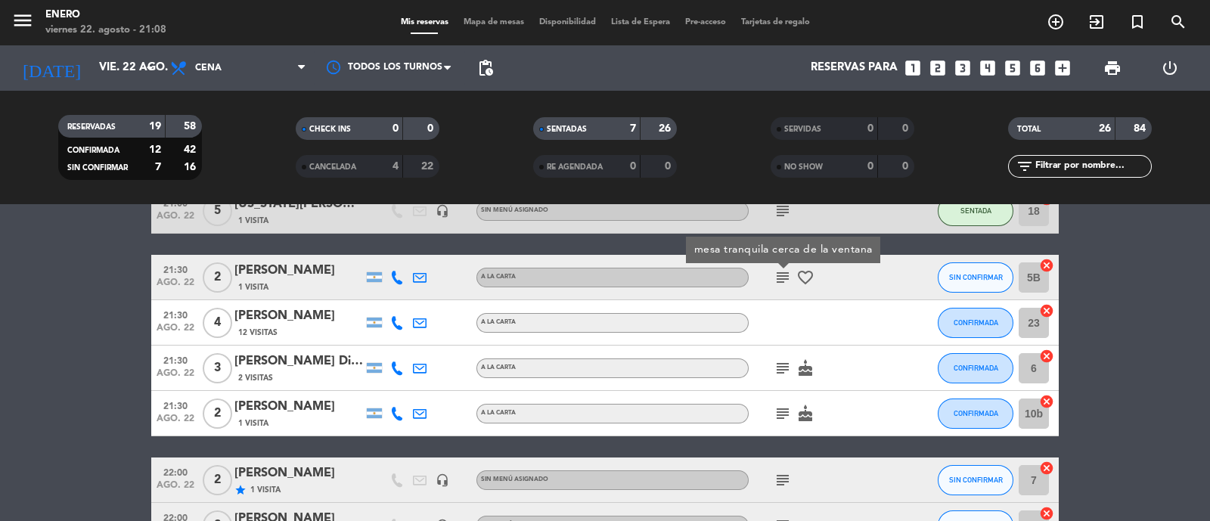
scroll to position [473, 0]
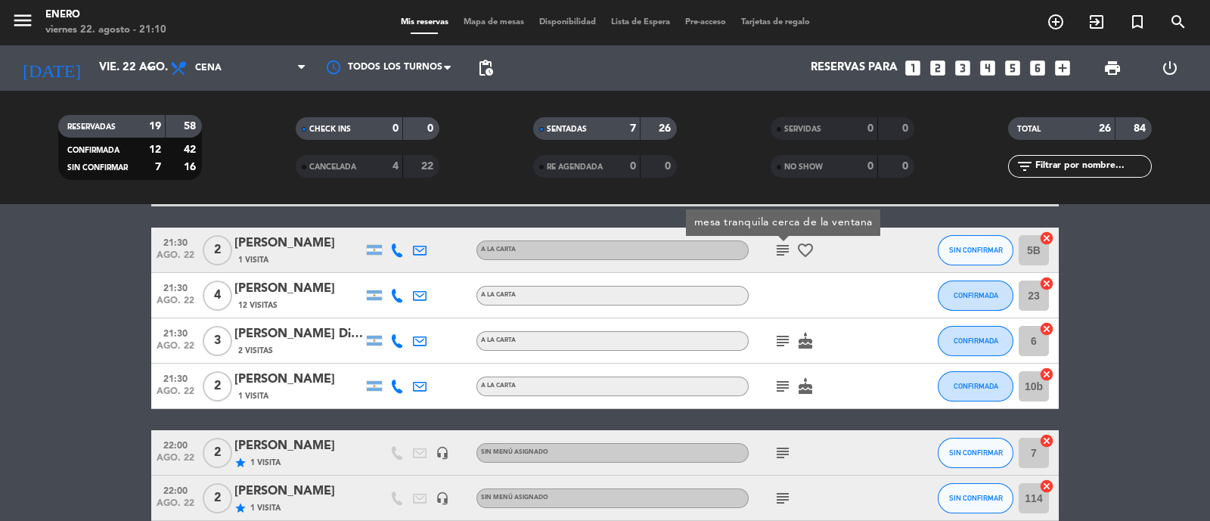
click at [499, 20] on span "Mapa de mesas" at bounding box center [494, 22] width 76 height 8
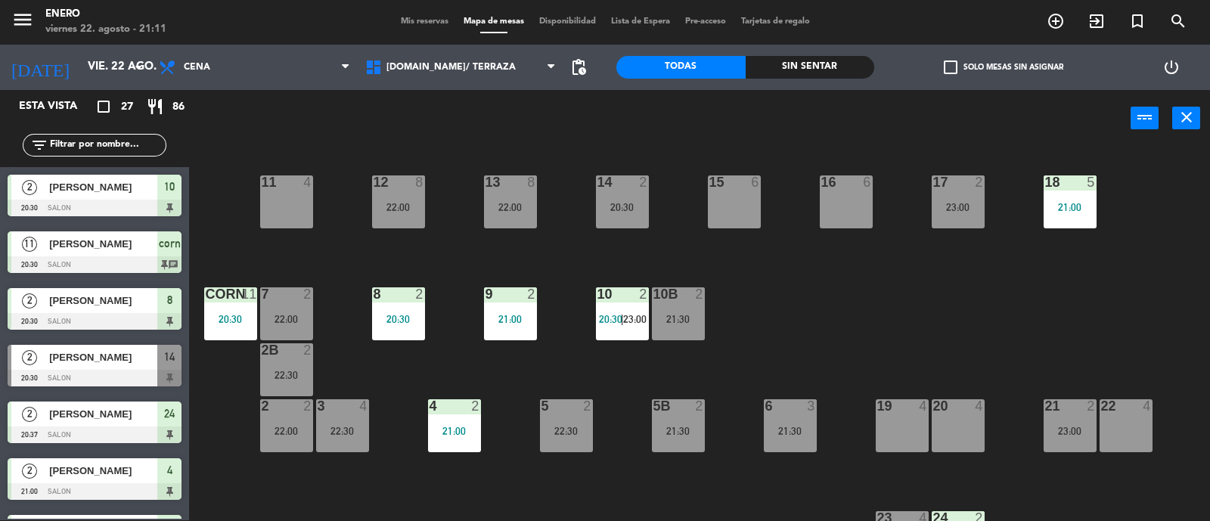
click at [85, 142] on input "text" at bounding box center [106, 145] width 117 height 17
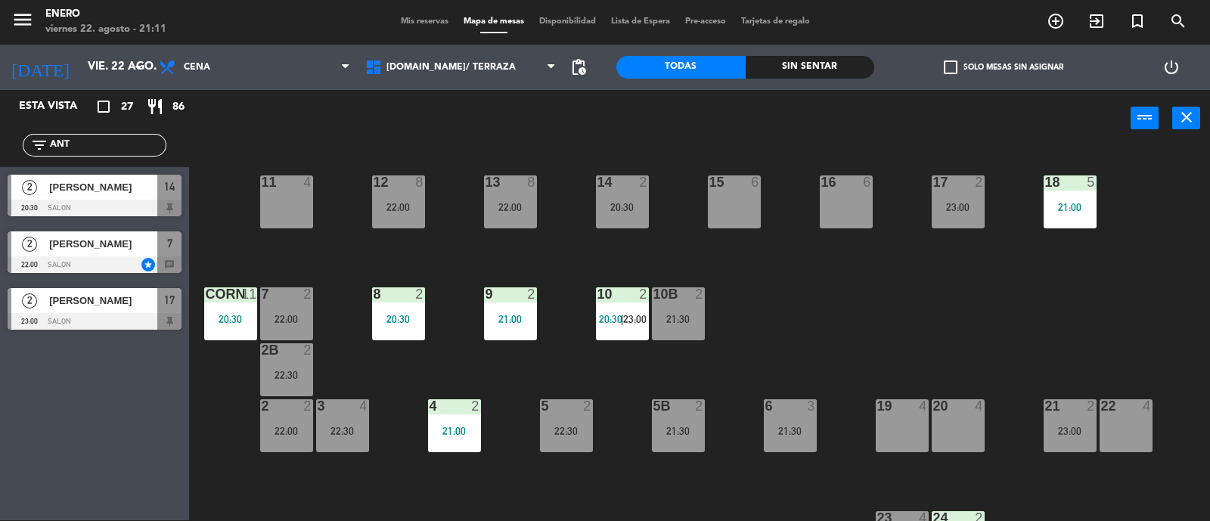
type input "ANT"
drag, startPoint x: 20, startPoint y: 380, endPoint x: 41, endPoint y: 332, distance: 51.8
click at [20, 380] on div "Esta vista crop_square 27 restaurant 86 filter_list ANT 2 [PERSON_NAME] 20:30 S…" at bounding box center [94, 305] width 189 height 430
click at [87, 247] on span "[PERSON_NAME]" at bounding box center [103, 244] width 108 height 16
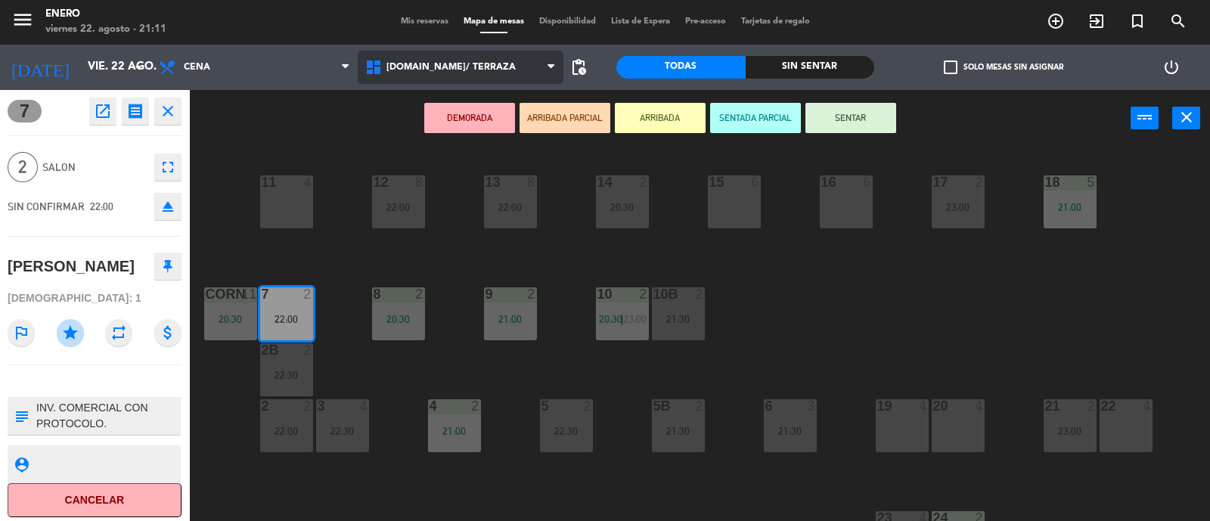
click at [458, 60] on span "[DOMAIN_NAME]/ TERRAZA" at bounding box center [461, 67] width 207 height 33
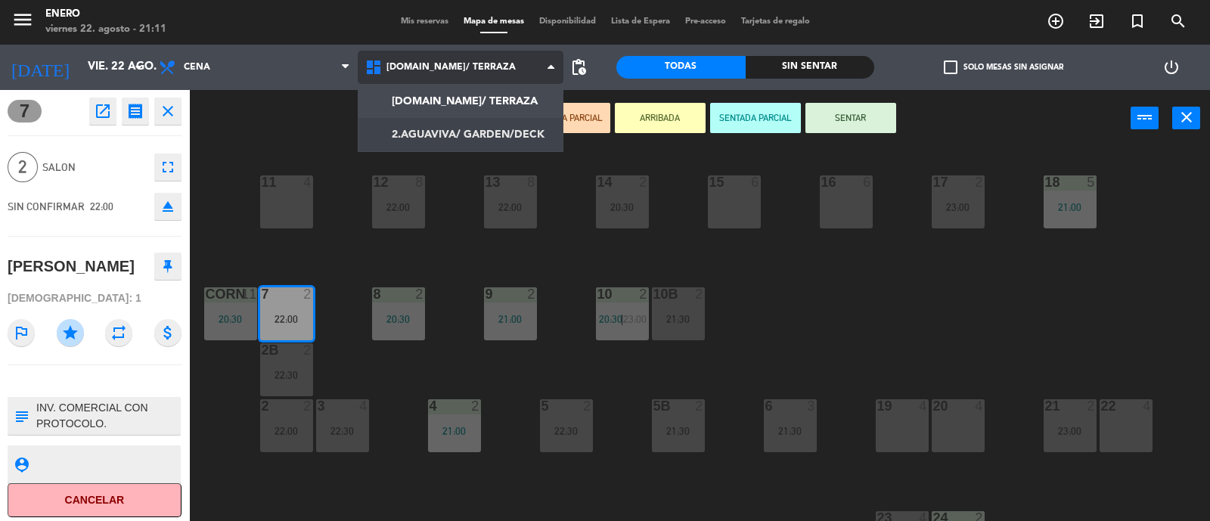
click at [446, 126] on ng-component "menu Enero viernes 22. agosto - 21:11 Mis reservas Mapa de mesas Disponibilidad…" at bounding box center [605, 260] width 1210 height 523
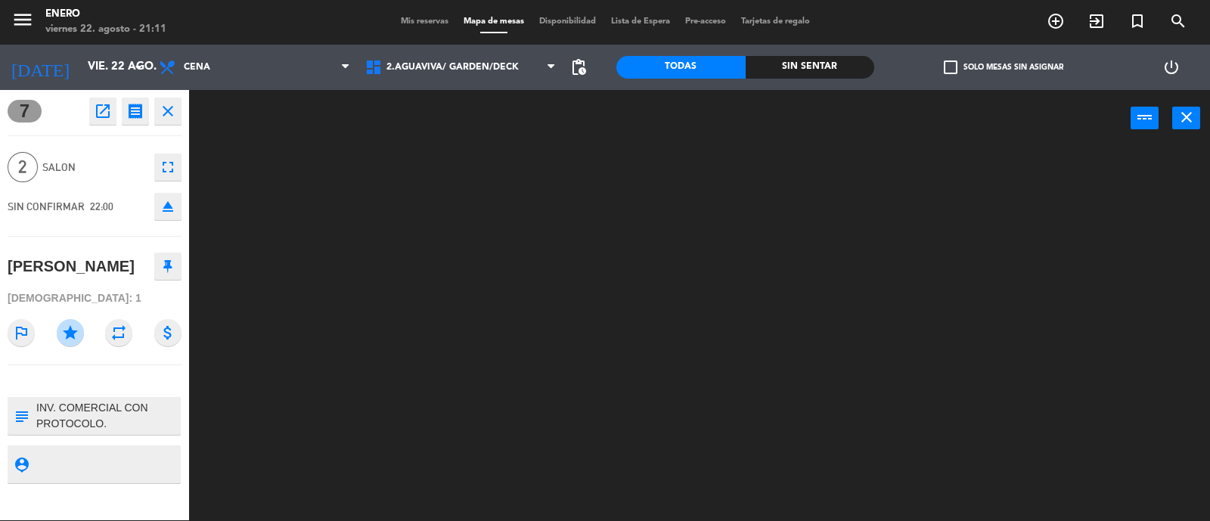
click at [170, 110] on icon "close" at bounding box center [168, 111] width 18 height 18
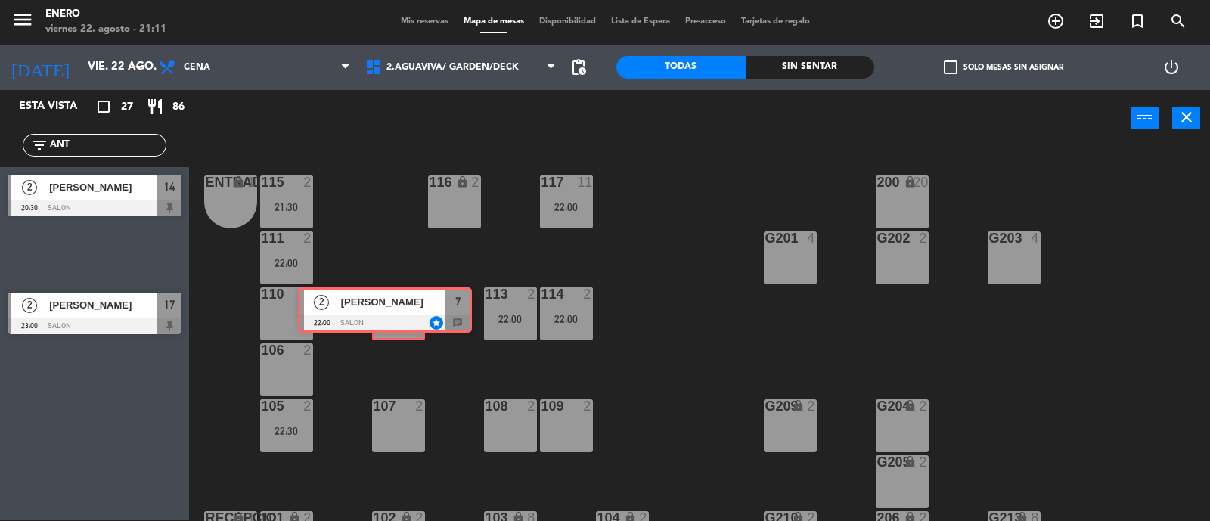
drag, startPoint x: 116, startPoint y: 255, endPoint x: 405, endPoint y: 312, distance: 294.5
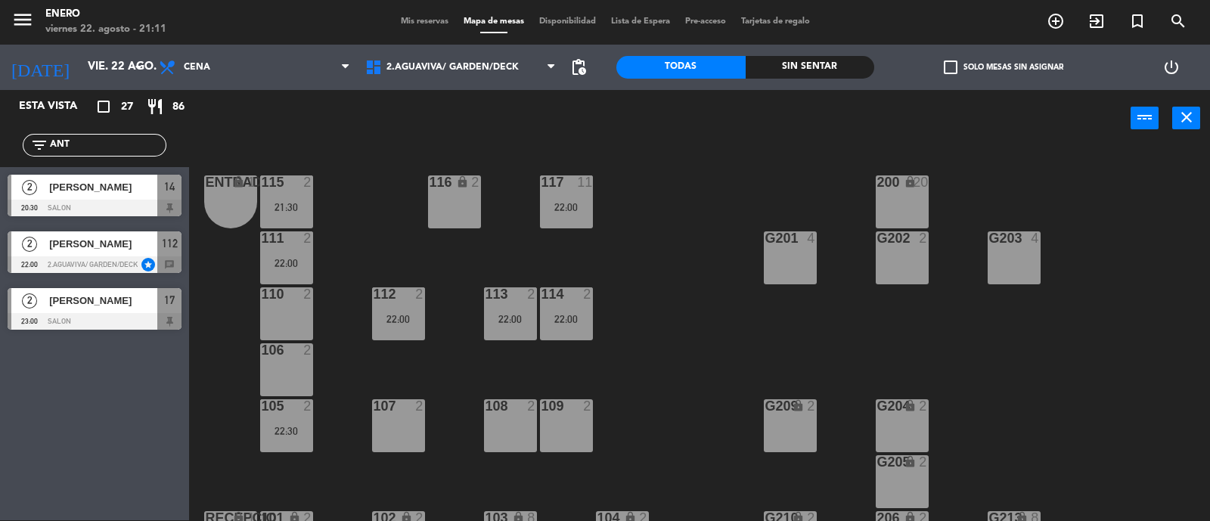
click at [405, 314] on div "22:00" at bounding box center [398, 319] width 53 height 11
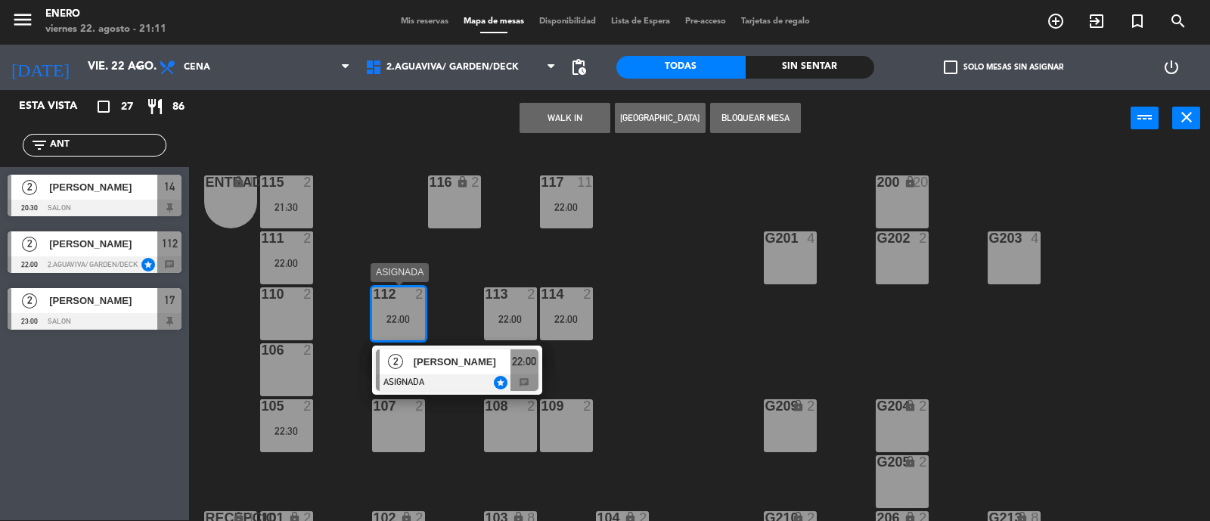
drag, startPoint x: 431, startPoint y: 375, endPoint x: 477, endPoint y: 326, distance: 66.9
click at [430, 376] on div "2 [PERSON_NAME] ASIGNADA star 22:00 chat" at bounding box center [457, 370] width 193 height 49
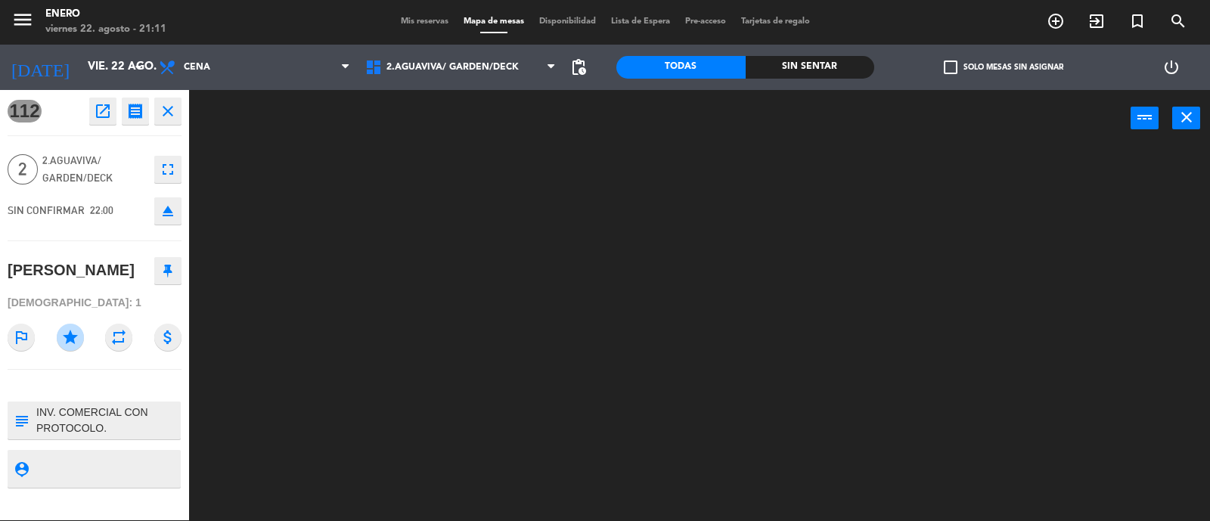
drag, startPoint x: 332, startPoint y: 140, endPoint x: 374, endPoint y: 149, distance: 43.3
click at [331, 140] on div "power_input close" at bounding box center [660, 118] width 942 height 57
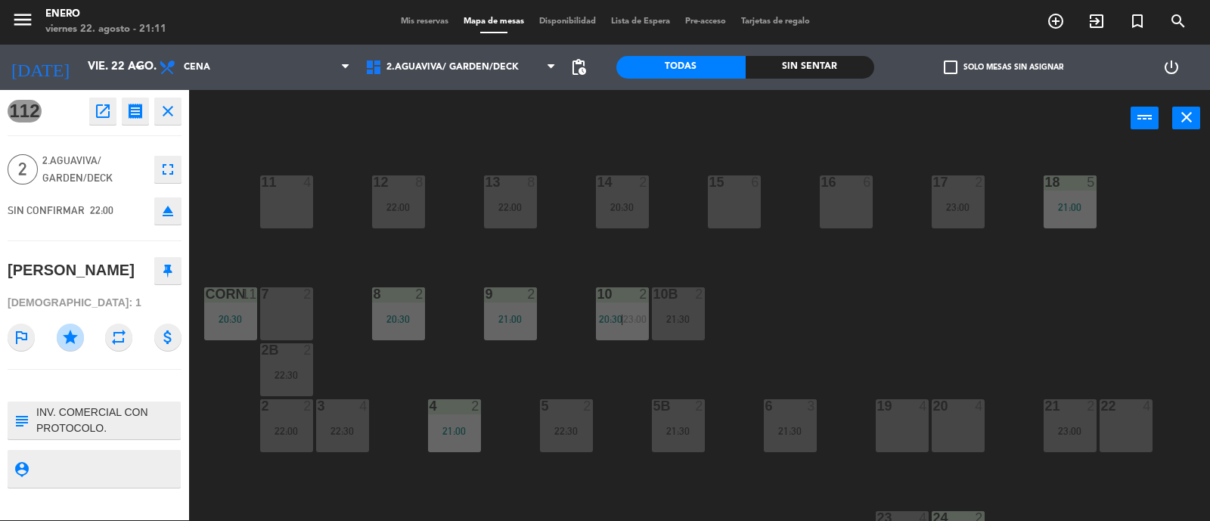
click at [455, 85] on div "[DOMAIN_NAME]/ TERRAZA 2.AGUAVIVA/ GARDEN/DECK 2.AGUAVIVA/ GARDEN/DECK [DOMAIN_…" at bounding box center [461, 67] width 207 height 45
click at [516, 73] on span "2.AGUAVIVA/ GARDEN/DECK" at bounding box center [461, 67] width 207 height 33
click at [480, 138] on ng-component "menu Enero viernes 22. agosto - 21:11 Mis reservas Mapa de mesas Disponibilidad…" at bounding box center [605, 260] width 1210 height 523
click at [446, 83] on div "[DOMAIN_NAME]/ TERRAZA 2.AGUAVIVA/ GARDEN/DECK 2.AGUAVIVA/ GARDEN/DECK [DOMAIN_…" at bounding box center [461, 67] width 207 height 45
click at [446, 70] on span "2.AGUAVIVA/ GARDEN/DECK" at bounding box center [453, 67] width 132 height 11
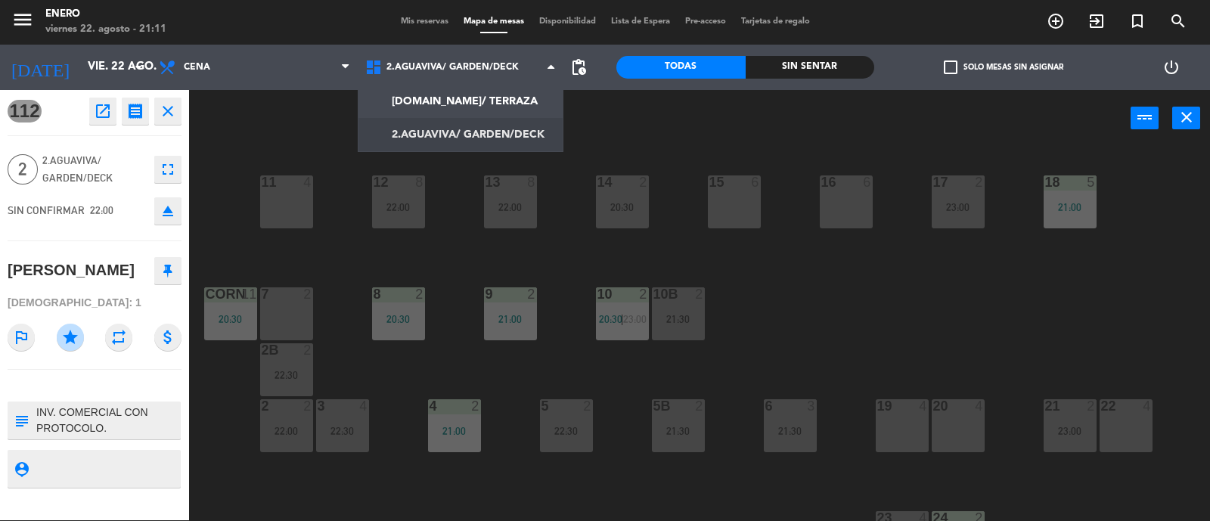
click at [632, 128] on div "power_input close" at bounding box center [660, 118] width 942 height 57
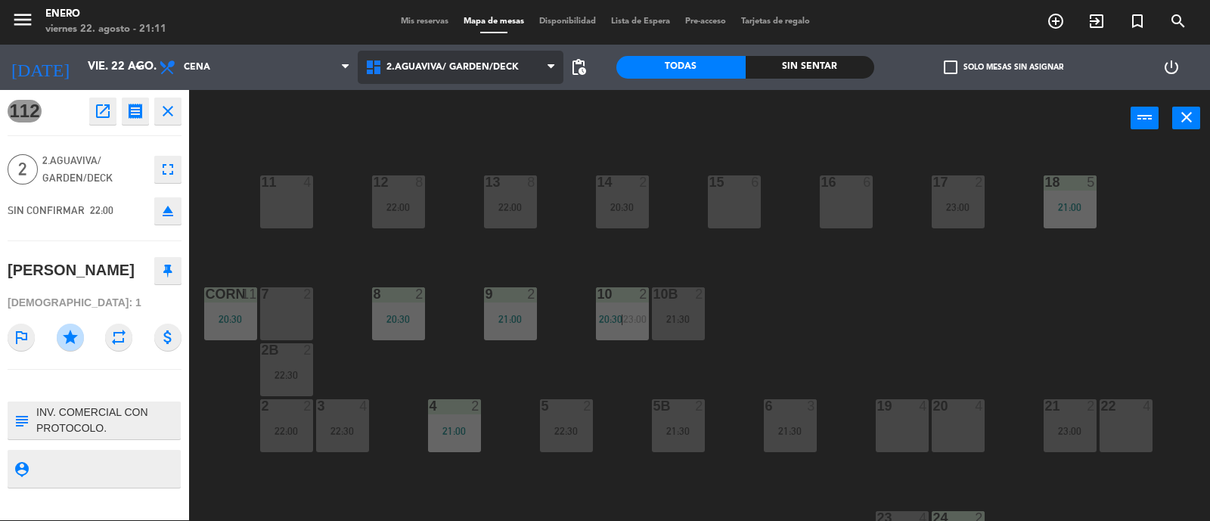
click at [464, 53] on span "2.AGUAVIVA/ GARDEN/DECK" at bounding box center [461, 67] width 207 height 33
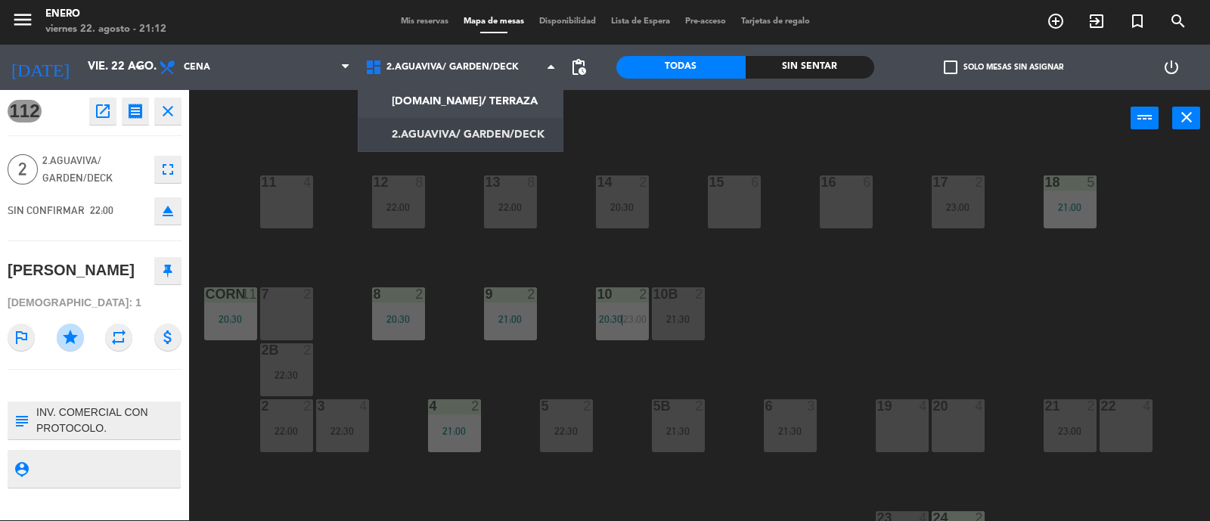
click at [776, 290] on div "14 2 20:30 12 8 22:00 11 4 17 2 23:00 15 6 16 6 13 8 22:00 18 5 21:00 10 2 20:3…" at bounding box center [705, 335] width 1009 height 374
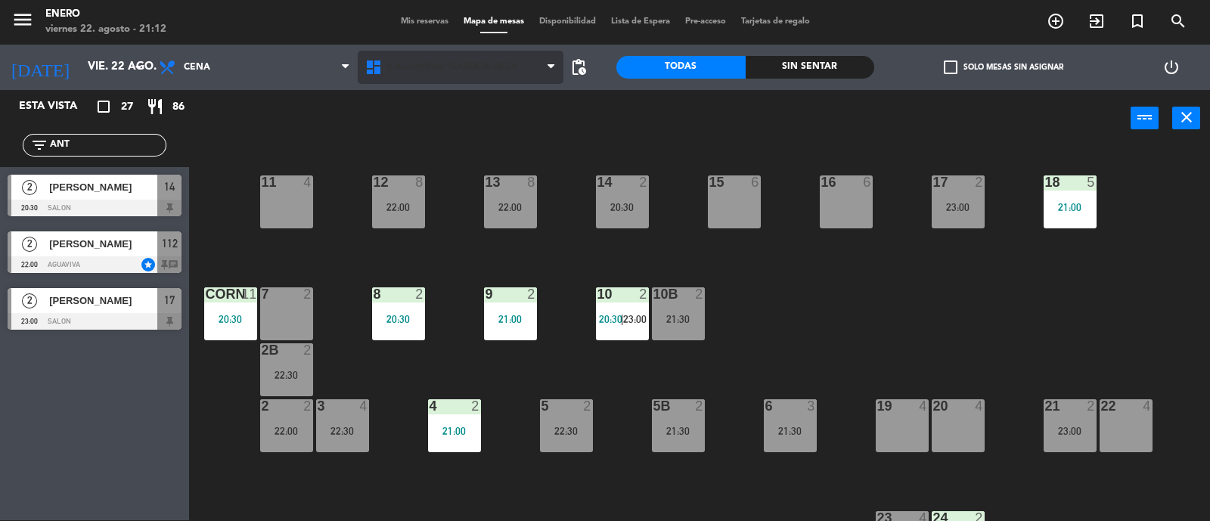
drag, startPoint x: 475, startPoint y: 94, endPoint x: 472, endPoint y: 73, distance: 20.6
click at [472, 77] on ng-component "menu Enero viernes 22. agosto - 21:12 Mis reservas Mapa de mesas Disponibilidad…" at bounding box center [605, 260] width 1210 height 523
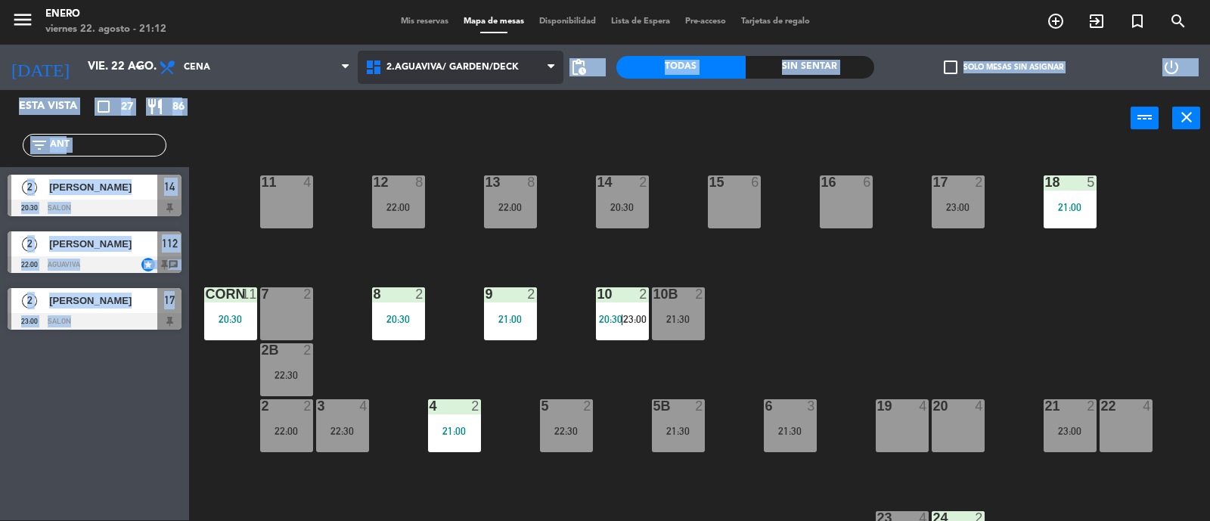
click at [471, 54] on span "2.AGUAVIVA/ GARDEN/DECK" at bounding box center [461, 67] width 207 height 33
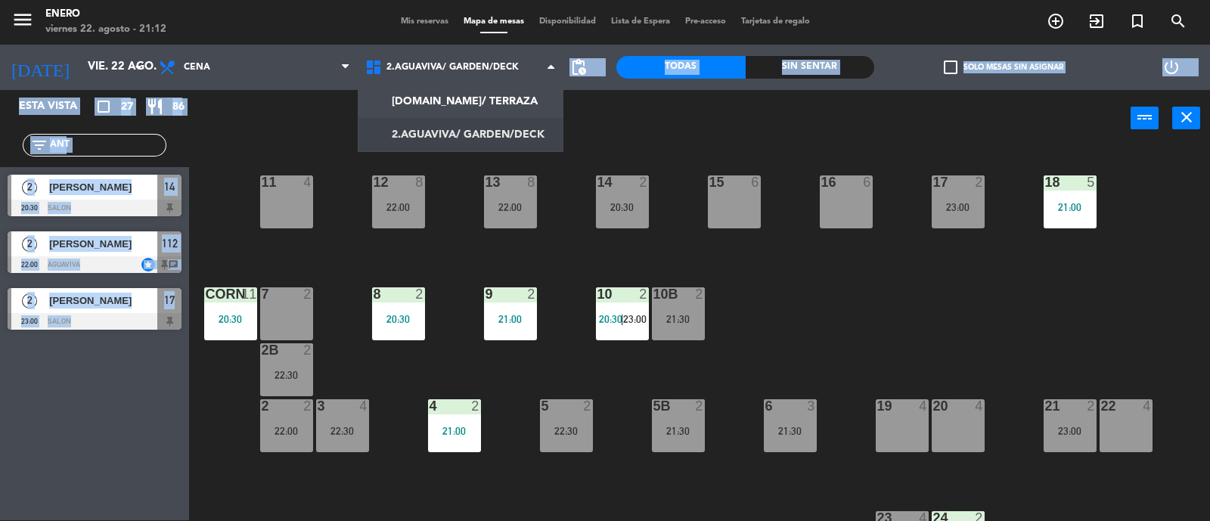
click at [498, 127] on ng-component "menu Enero viernes 22. agosto - 21:12 Mis reservas Mapa de mesas Disponibilidad…" at bounding box center [605, 260] width 1210 height 523
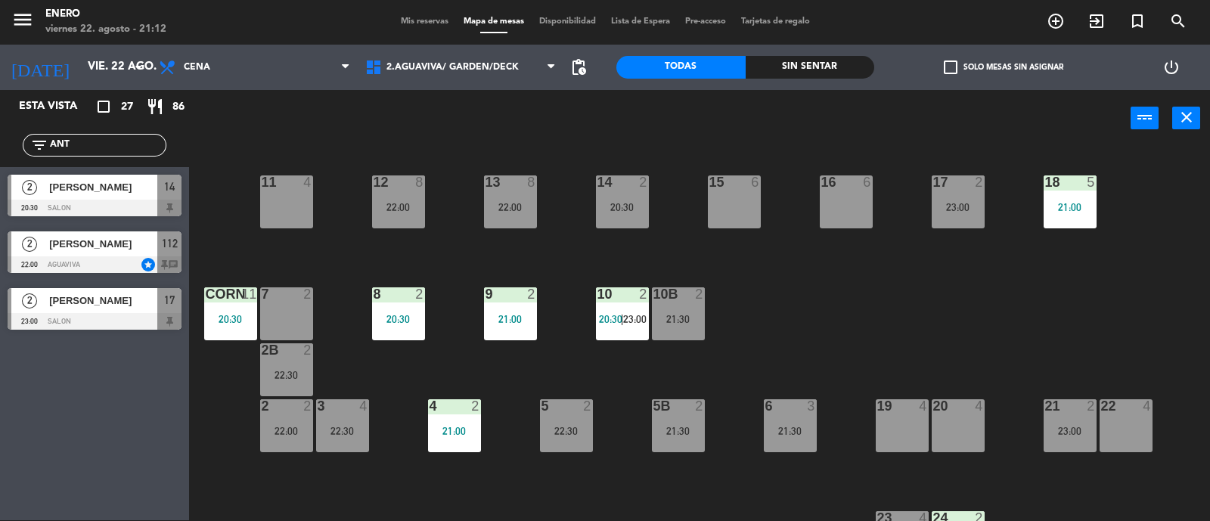
click at [768, 158] on div "14 2 20:30 12 8 22:00 11 4 17 2 23:00 15 6 16 6 13 8 22:00 18 5 21:00 10 2 20:3…" at bounding box center [705, 335] width 1009 height 374
click at [601, 306] on div "10 2 20:30 | 23:00" at bounding box center [622, 313] width 53 height 53
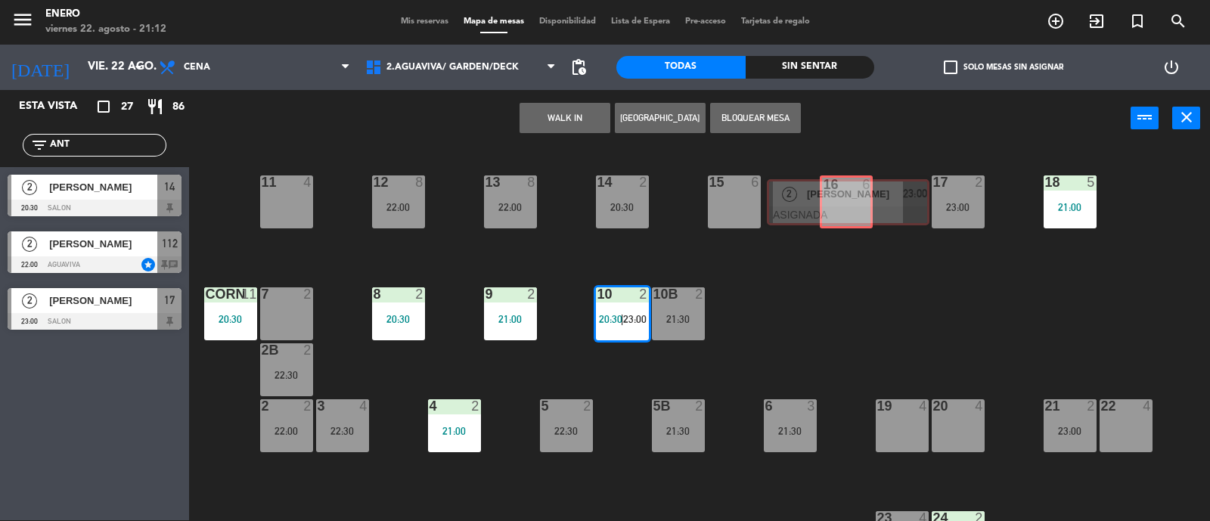
drag, startPoint x: 668, startPoint y: 409, endPoint x: 836, endPoint y: 195, distance: 272.1
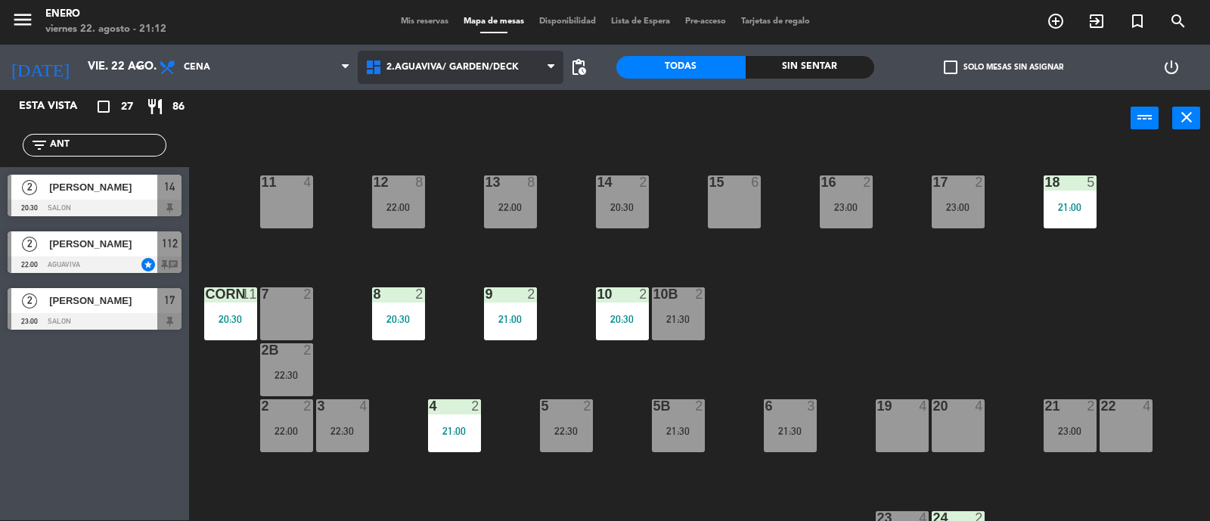
click at [471, 73] on span "2.AGUAVIVA/ GARDEN/DECK" at bounding box center [461, 67] width 207 height 33
click at [490, 132] on ng-component "menu Enero viernes 22. agosto - 21:12 Mis reservas Mapa de mesas Disponibilidad…" at bounding box center [605, 260] width 1210 height 523
click at [488, 74] on span "2.AGUAVIVA/ GARDEN/DECK" at bounding box center [461, 67] width 207 height 33
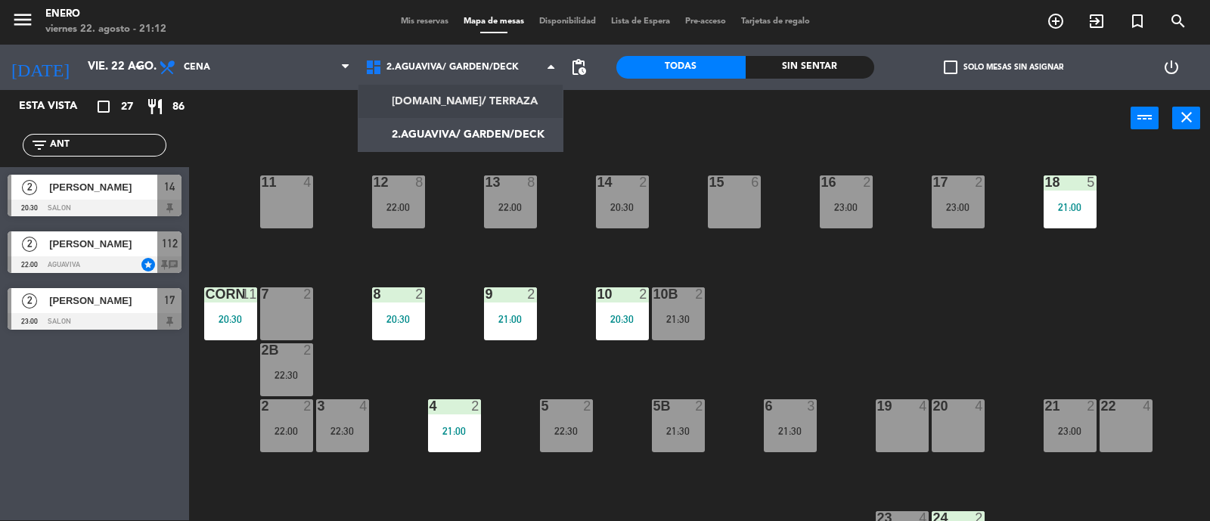
click at [486, 102] on ng-component "menu Enero viernes 22. agosto - 21:12 Mis reservas Mapa de mesas Disponibilidad…" at bounding box center [605, 260] width 1210 height 523
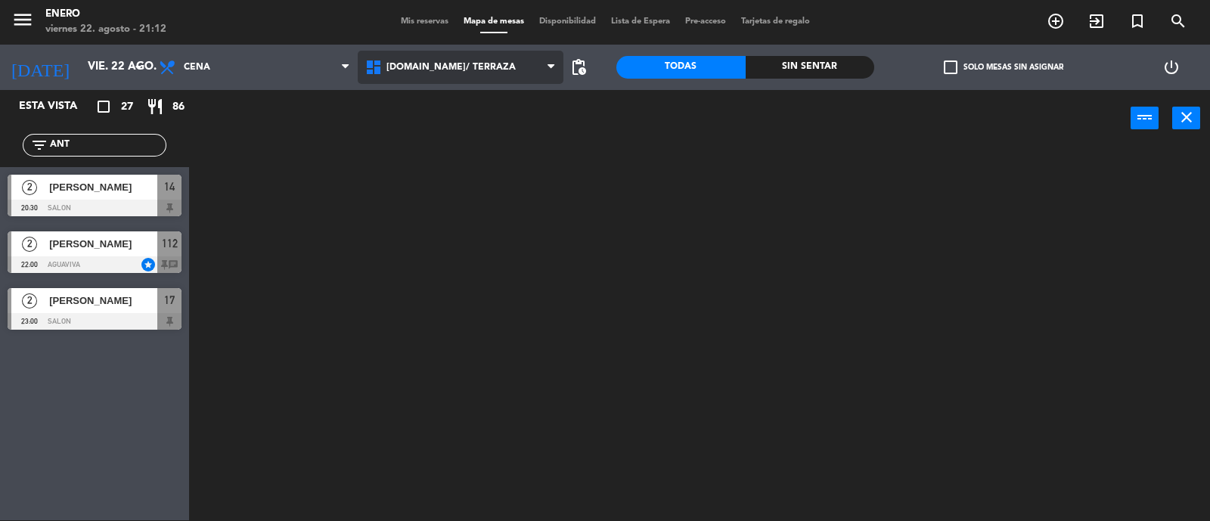
click at [490, 73] on span "[DOMAIN_NAME]/ TERRAZA" at bounding box center [461, 67] width 207 height 33
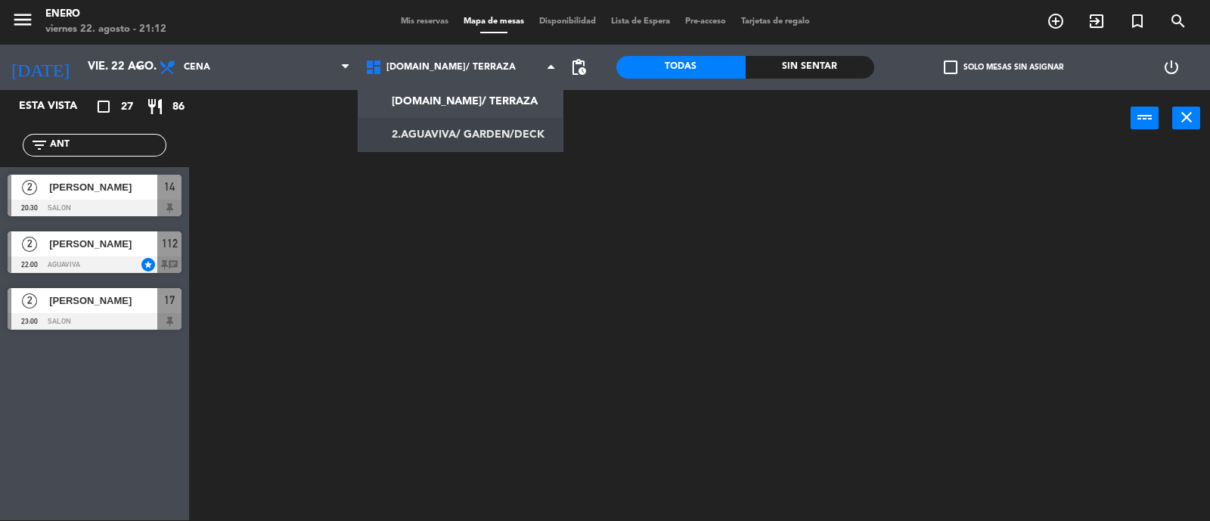
click at [495, 126] on ng-component "menu Enero viernes 22. agosto - 21:12 Mis reservas Mapa de mesas Disponibilidad…" at bounding box center [605, 260] width 1210 height 523
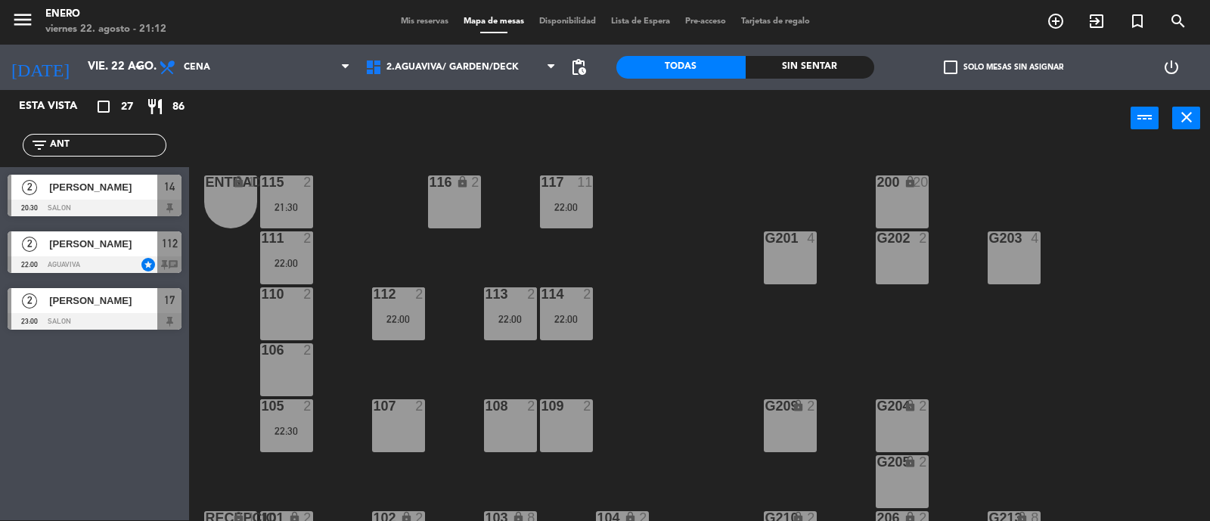
click at [408, 317] on div "22:00" at bounding box center [398, 319] width 53 height 11
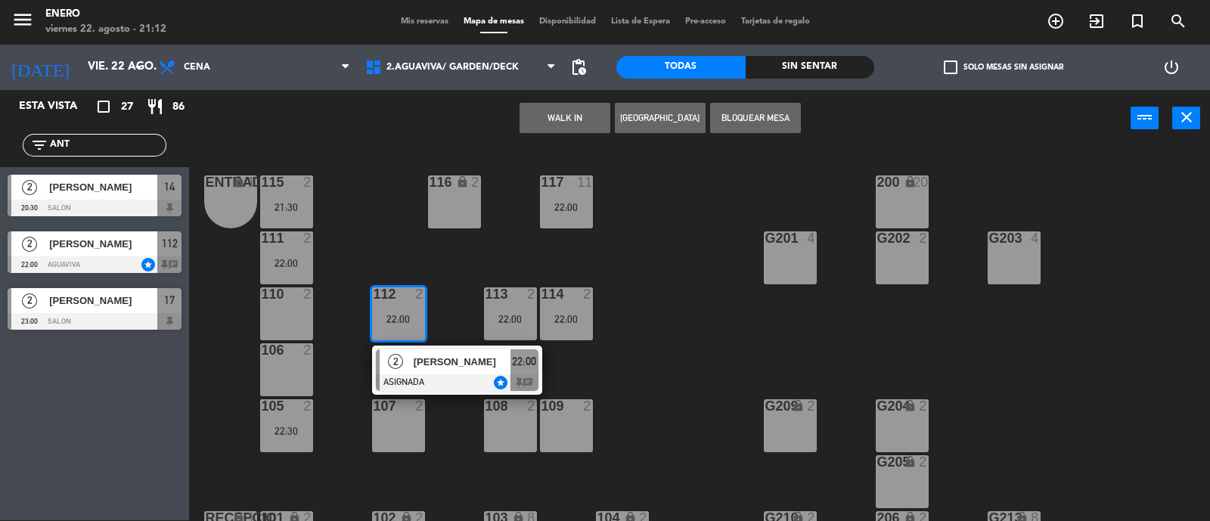
click at [429, 362] on span "[PERSON_NAME]" at bounding box center [462, 362] width 97 height 16
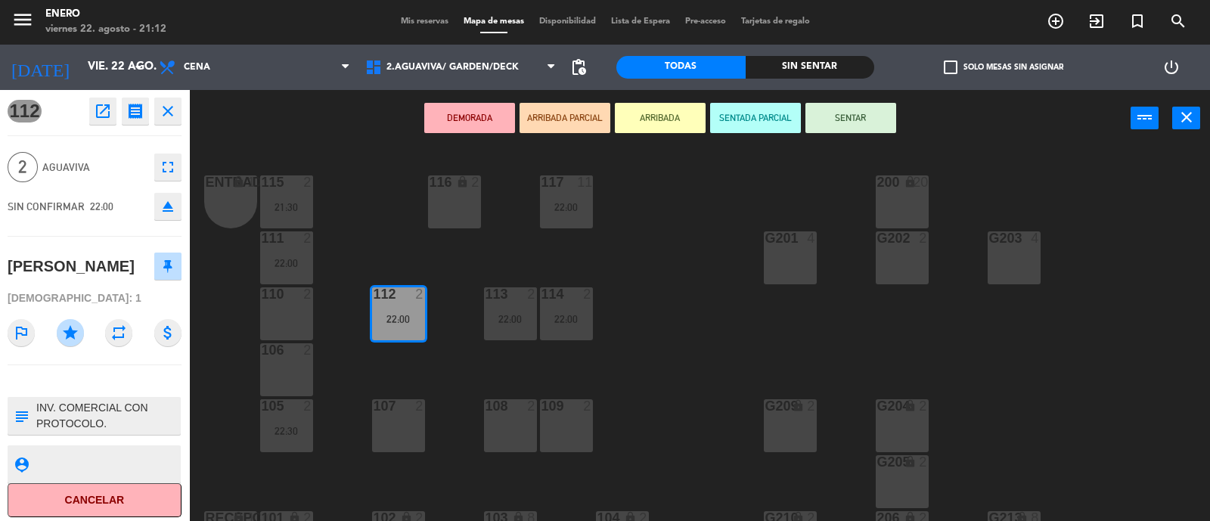
drag, startPoint x: 877, startPoint y: 115, endPoint x: 564, endPoint y: 154, distance: 316.3
click at [877, 115] on button "SENTAR" at bounding box center [851, 118] width 91 height 30
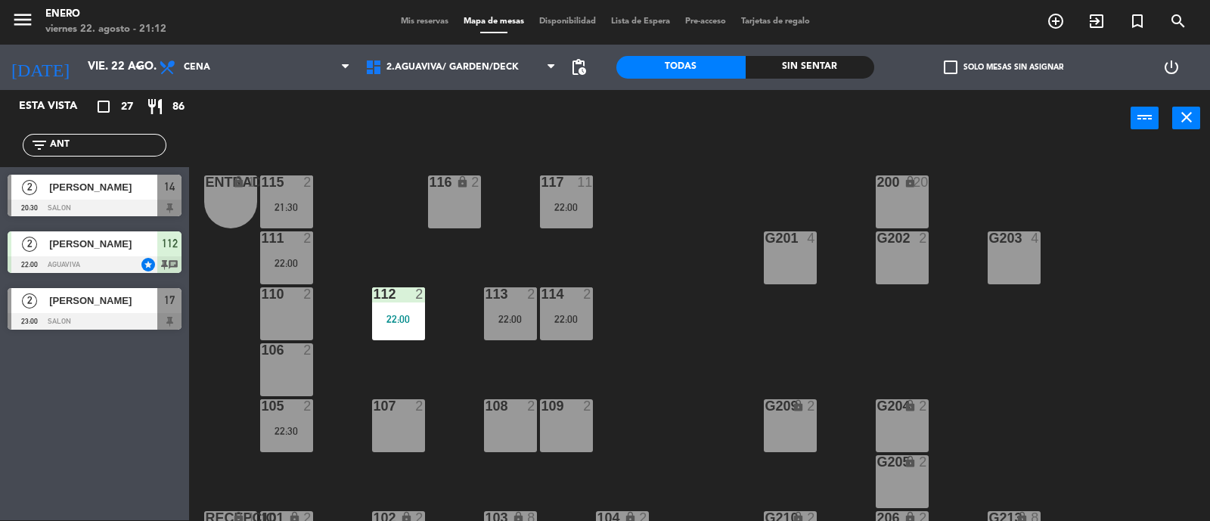
click at [126, 147] on input "ANT" at bounding box center [106, 145] width 117 height 17
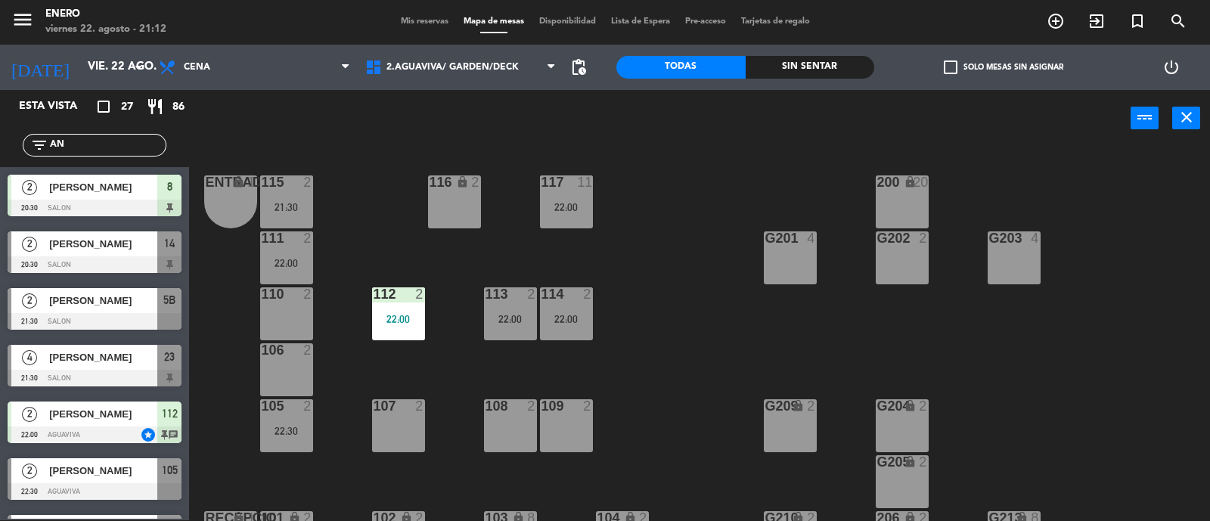
type input "A"
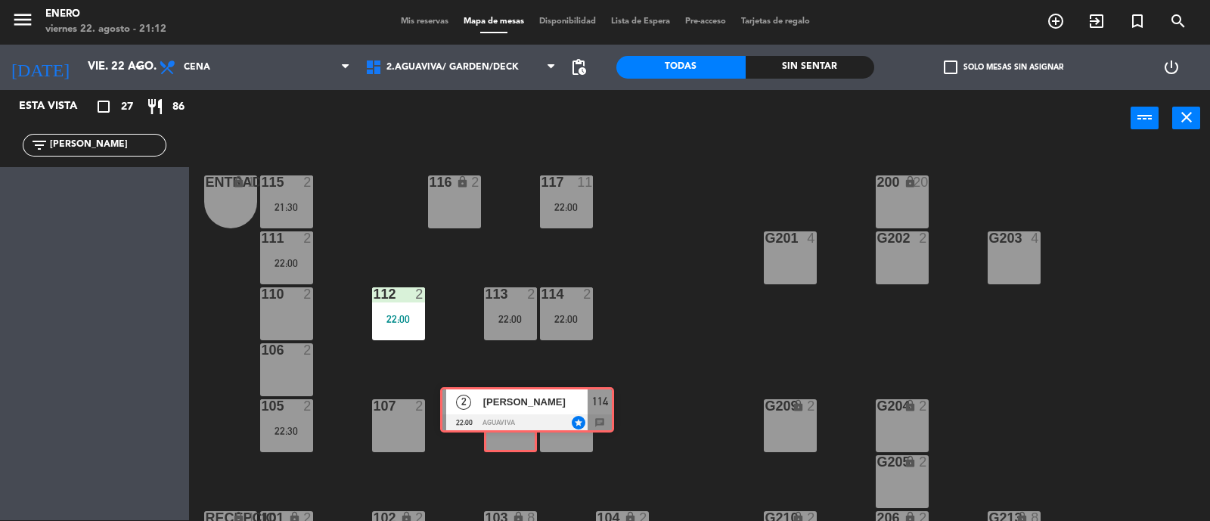
scroll to position [94, 0]
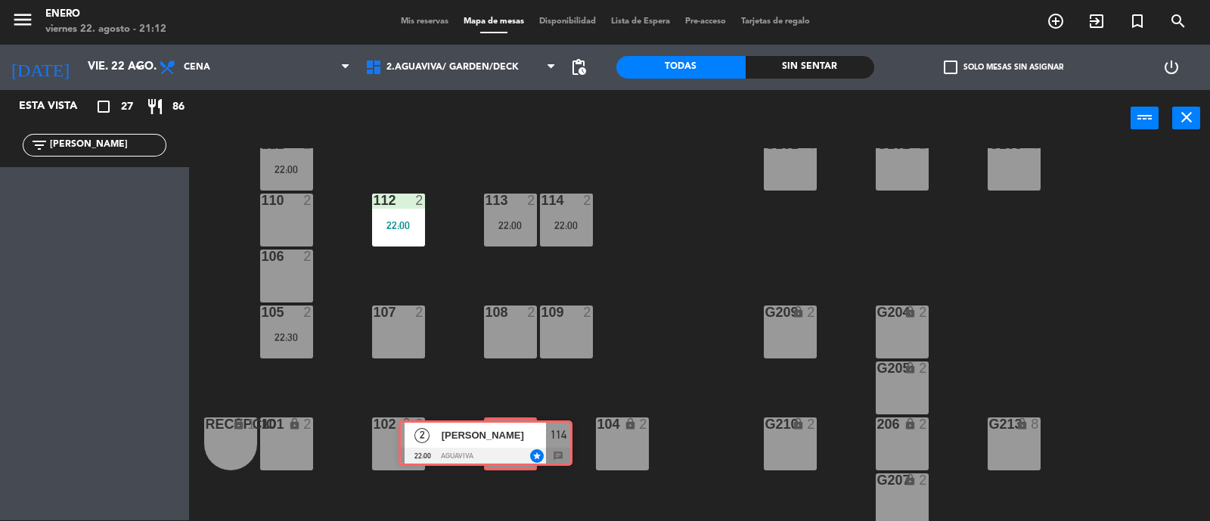
drag, startPoint x: 101, startPoint y: 197, endPoint x: 508, endPoint y: 448, distance: 477.6
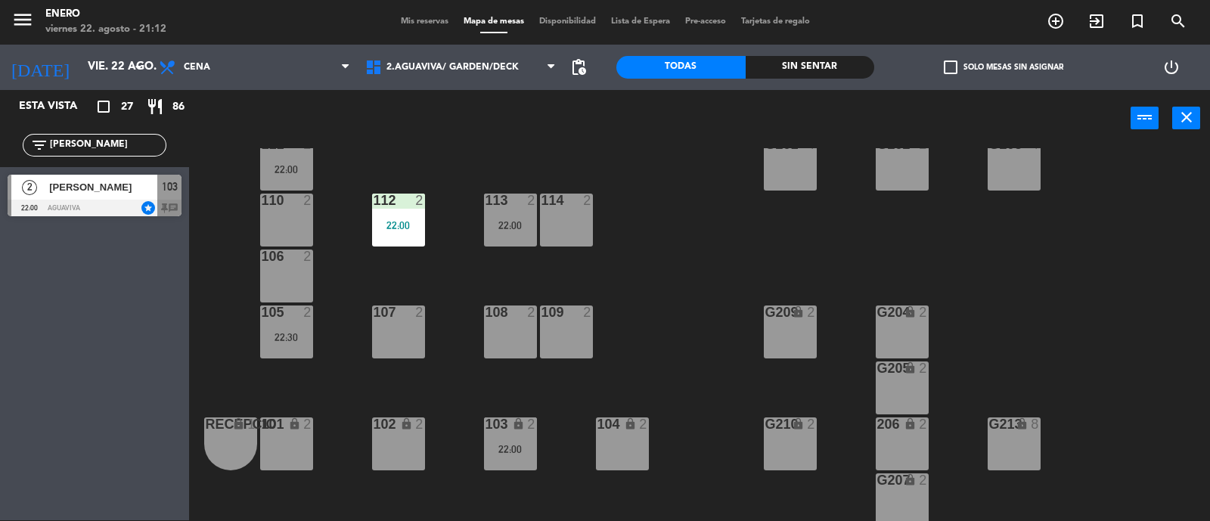
drag, startPoint x: 131, startPoint y: 149, endPoint x: 0, endPoint y: 148, distance: 130.9
click at [0, 148] on div "filter_list [PERSON_NAME]" at bounding box center [94, 145] width 189 height 44
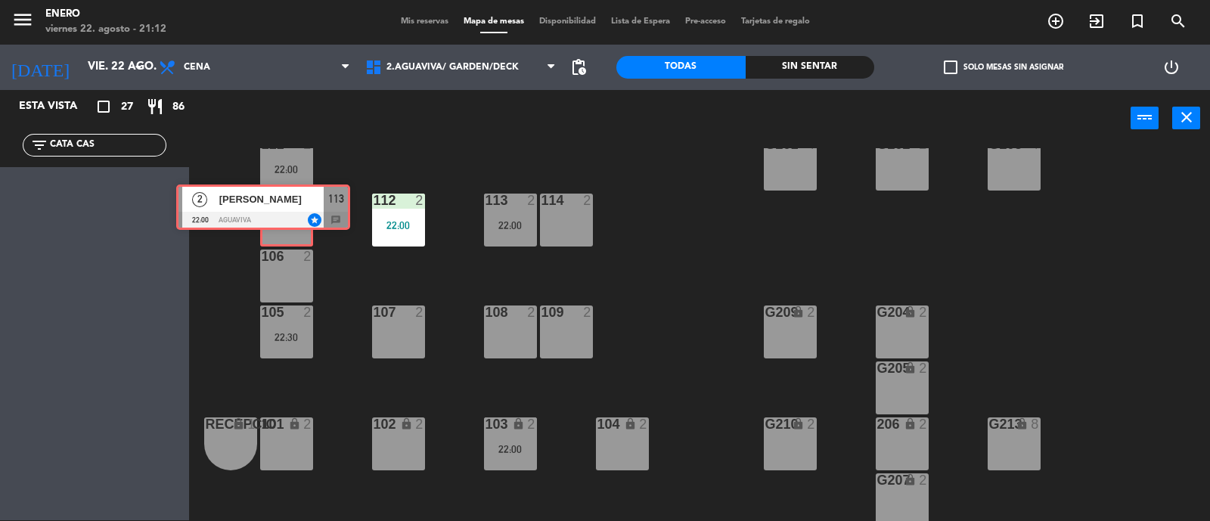
drag, startPoint x: 106, startPoint y: 202, endPoint x: 280, endPoint y: 213, distance: 174.3
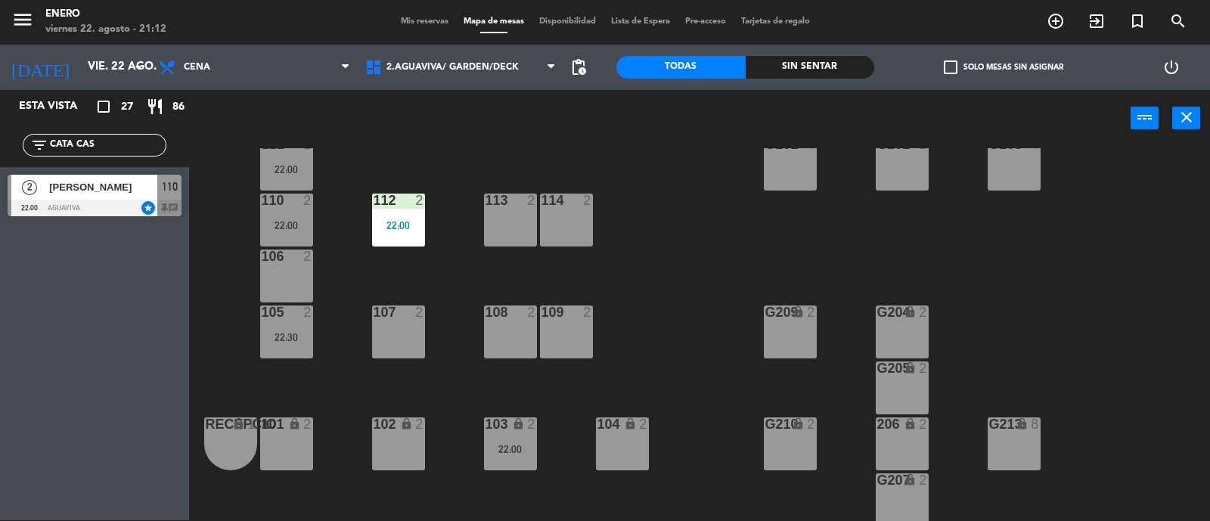
click at [139, 153] on div "filter_list CATA CAS" at bounding box center [95, 145] width 144 height 23
drag, startPoint x: 136, startPoint y: 145, endPoint x: 23, endPoint y: 145, distance: 113.5
click at [23, 145] on div "filter_list CATA CAS" at bounding box center [95, 145] width 144 height 23
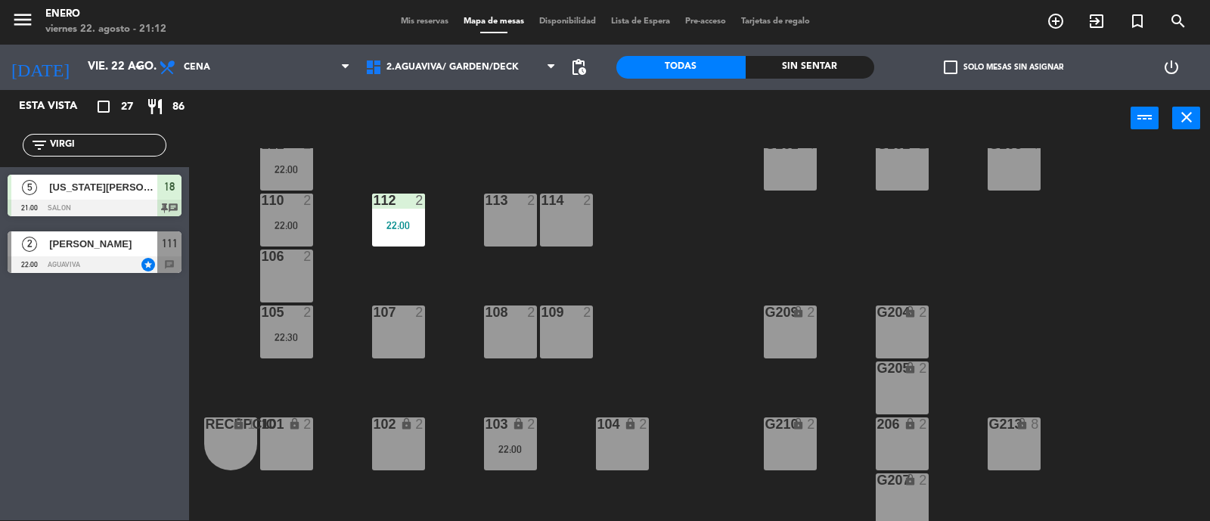
type input "VIRGI"
drag, startPoint x: 106, startPoint y: 243, endPoint x: 289, endPoint y: 281, distance: 187.1
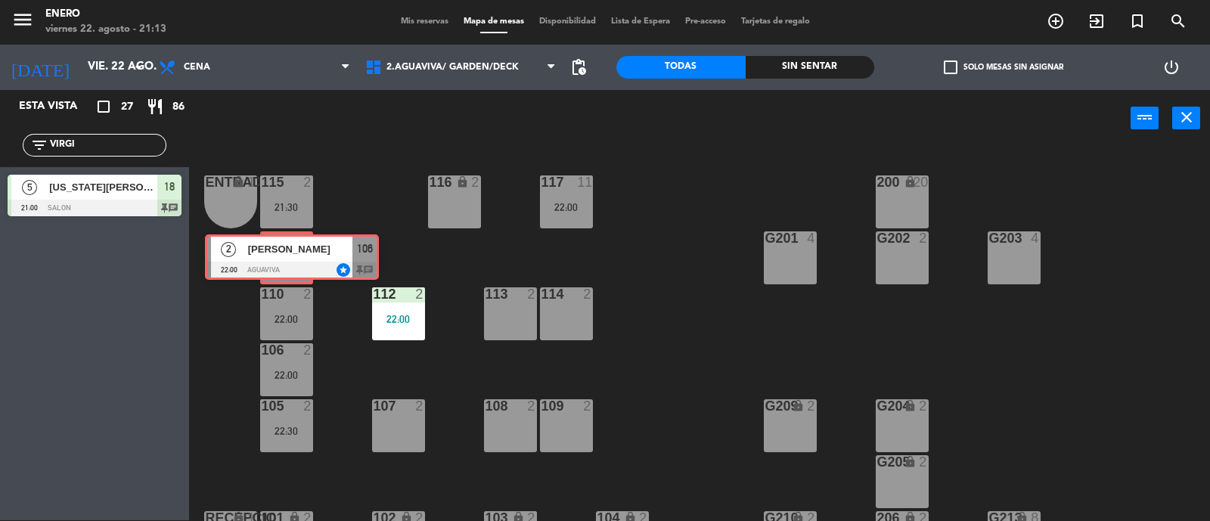
drag, startPoint x: 105, startPoint y: 255, endPoint x: 300, endPoint y: 259, distance: 195.2
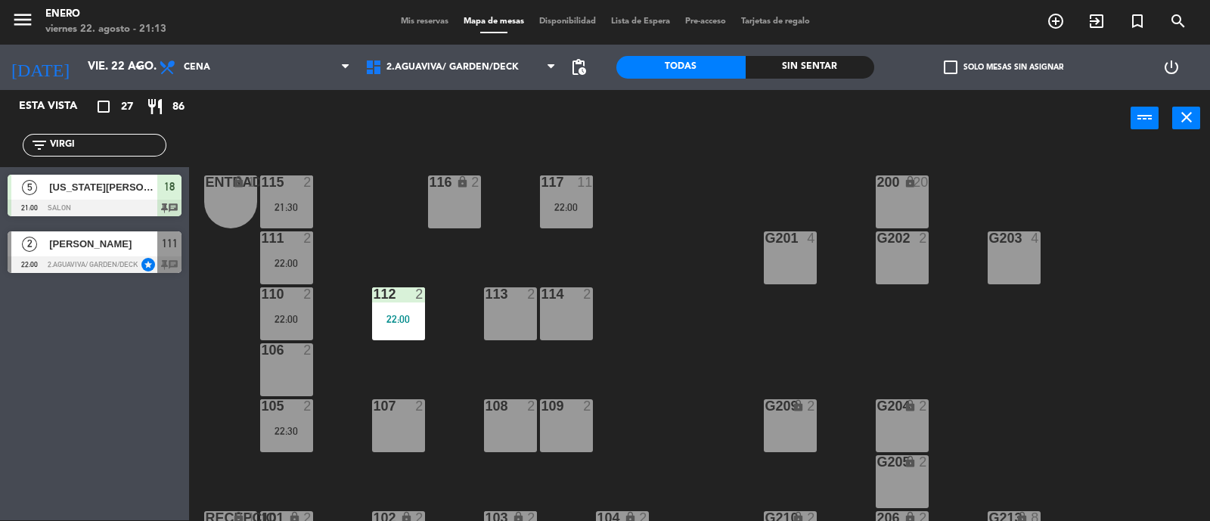
click at [303, 306] on div "110 2 22:00" at bounding box center [286, 313] width 53 height 53
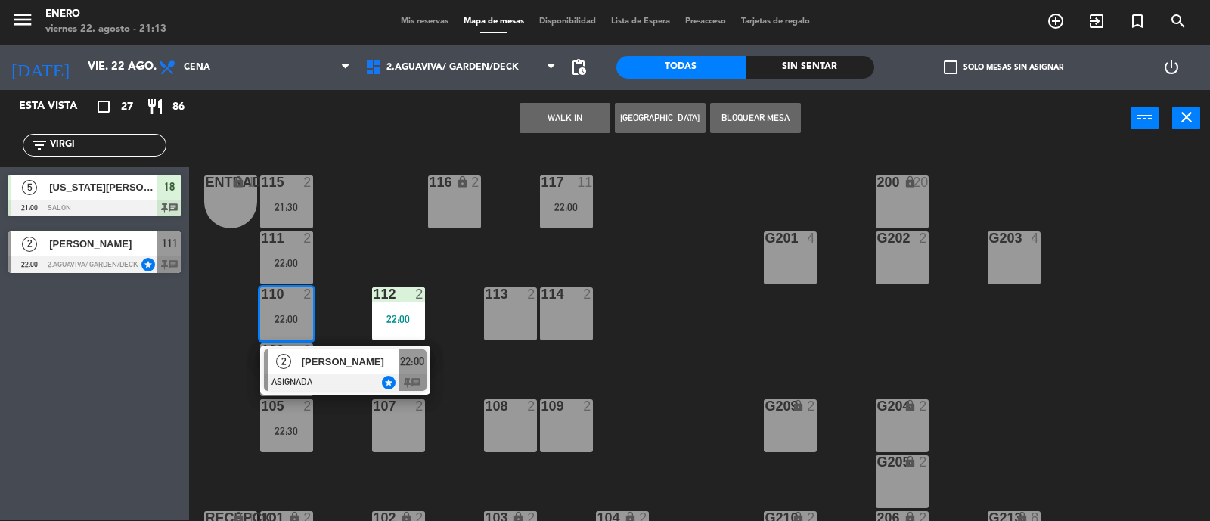
click at [364, 223] on div "Entrada lock 1 116 lock 2 117 11 22:00 115 2 21:30 200 lock 20 111 2 22:00 G201…" at bounding box center [705, 335] width 1009 height 374
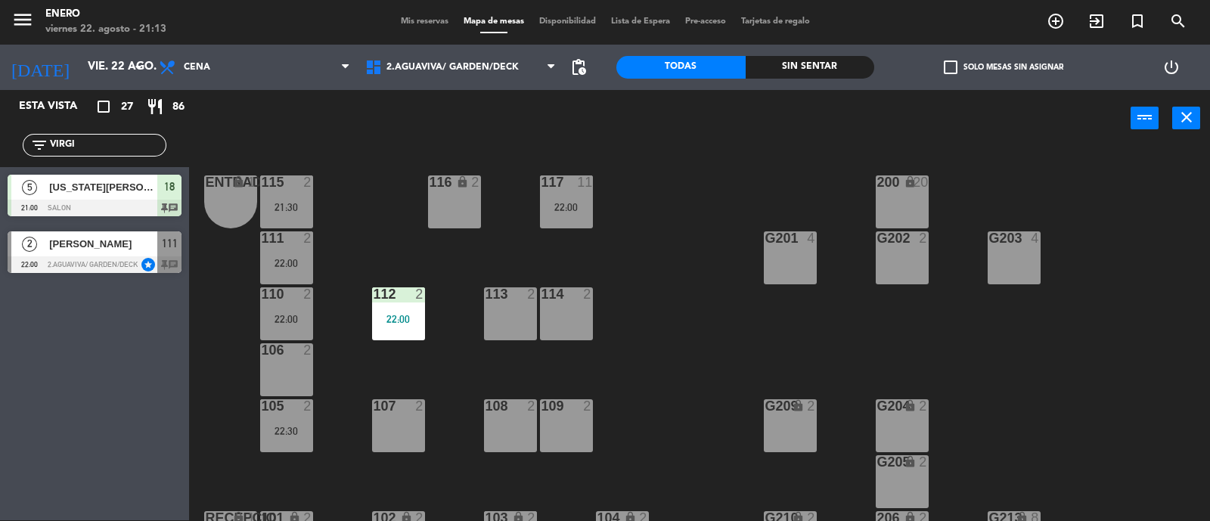
click at [289, 228] on div "Entrada lock 1 116 lock 2 117 11 22:00 115 2 21:30 200 lock 20 111 2 22:00 G201…" at bounding box center [705, 335] width 1009 height 374
click at [296, 245] on div "111 2" at bounding box center [286, 238] width 53 height 15
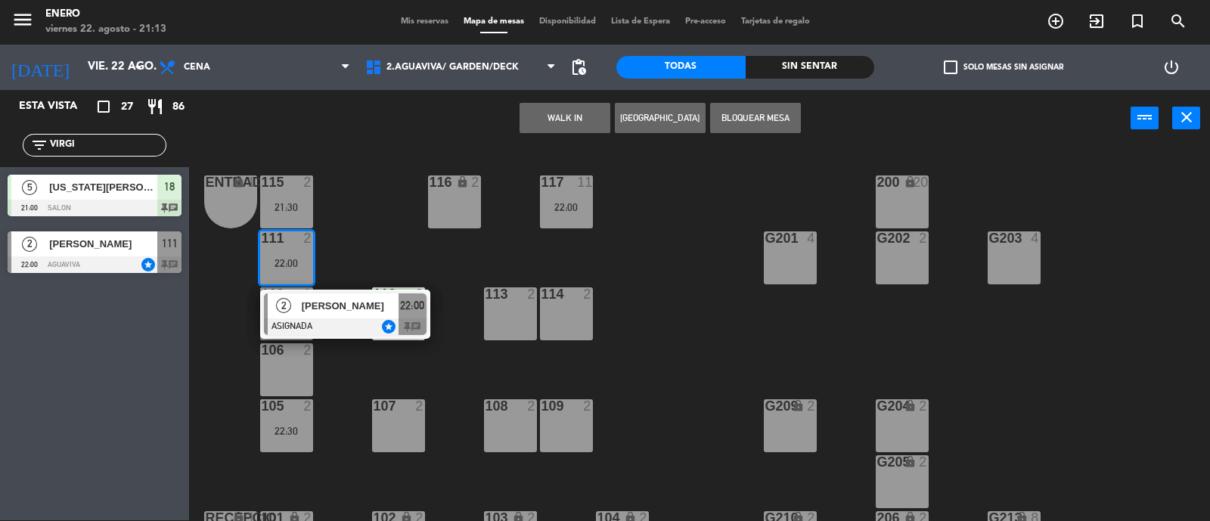
drag, startPoint x: 388, startPoint y: 242, endPoint x: 388, endPoint y: 217, distance: 25.0
click at [390, 240] on div "Entrada lock 1 116 lock 2 117 11 22:00 115 2 21:30 200 lock 20 111 2 22:00 2 [P…" at bounding box center [705, 335] width 1009 height 374
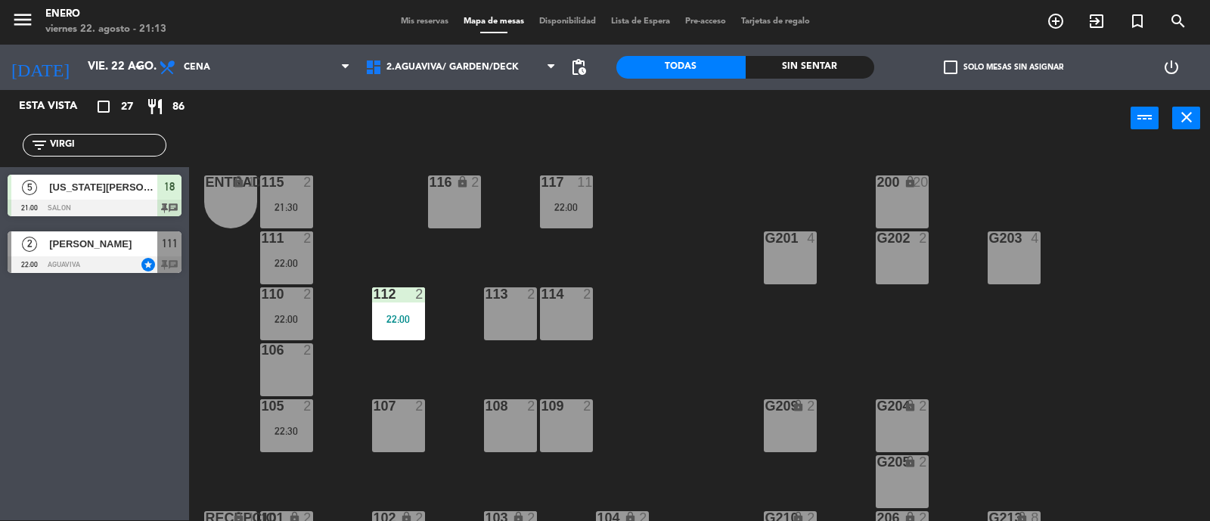
drag, startPoint x: 141, startPoint y: 141, endPoint x: 8, endPoint y: 163, distance: 135.7
click at [8, 163] on div "filter_list VIRGI" at bounding box center [94, 145] width 189 height 44
click at [292, 199] on div "115 2 21:30" at bounding box center [286, 201] width 53 height 53
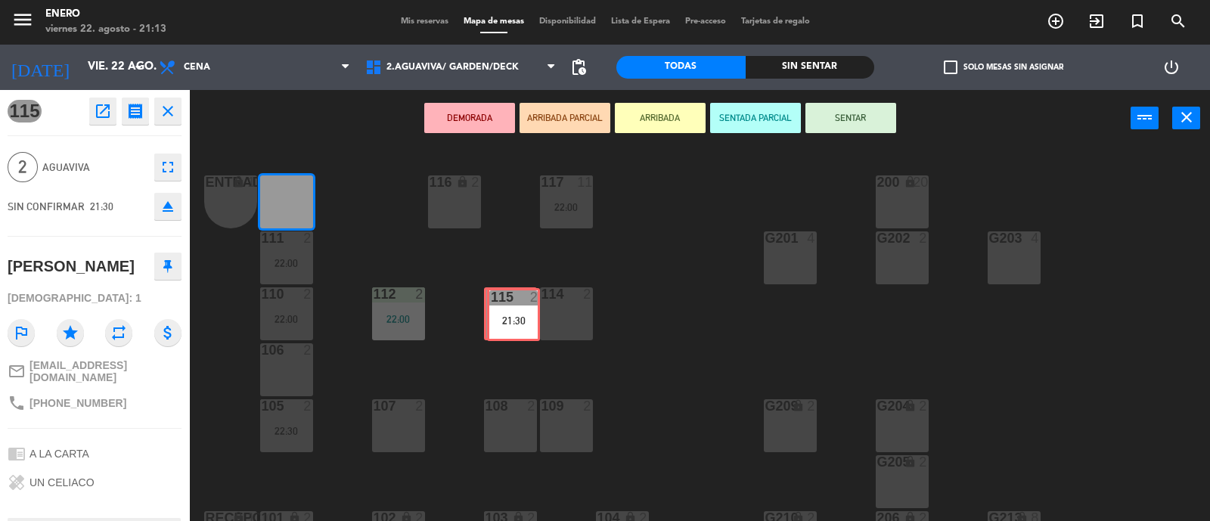
drag, startPoint x: 287, startPoint y: 205, endPoint x: 318, endPoint y: 219, distance: 33.9
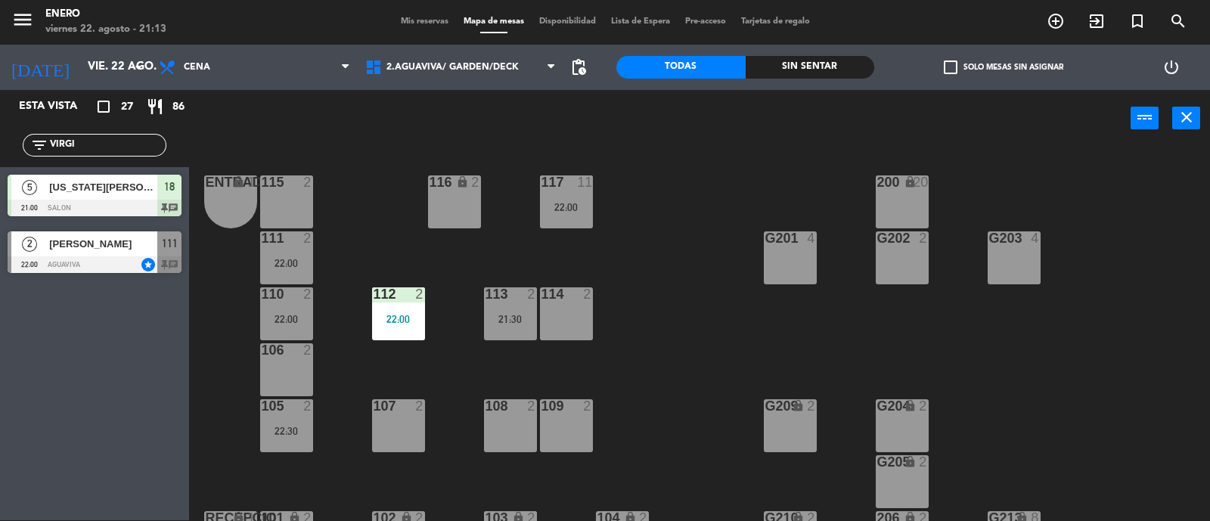
drag, startPoint x: 103, startPoint y: 151, endPoint x: 11, endPoint y: 119, distance: 97.1
click at [0, 124] on div "filter_list VIRGI" at bounding box center [94, 145] width 189 height 44
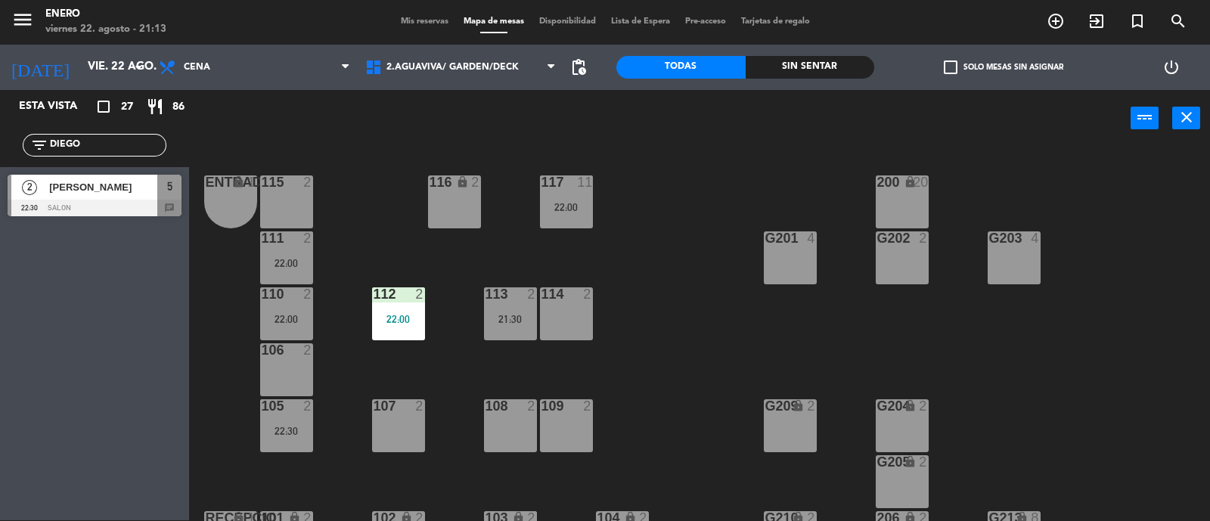
type input "DIEGO"
click at [114, 366] on div "Esta vista crop_square 27 restaurant 86 filter_list DIEGO 2 [PERSON_NAME] 22:30…" at bounding box center [94, 305] width 189 height 430
drag, startPoint x: 128, startPoint y: 172, endPoint x: 142, endPoint y: 200, distance: 32.1
click at [244, 198] on div "Esta vista crop_square 27 restaurant 86 filter_list DIEGO 2 [PERSON_NAME] 22:30…" at bounding box center [605, 306] width 1210 height 432
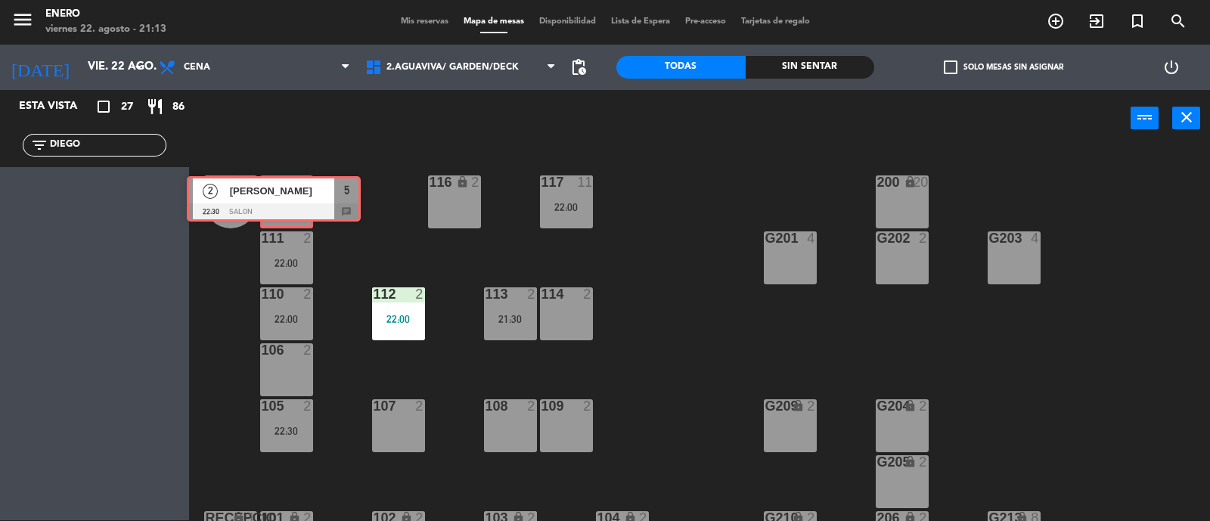
drag, startPoint x: 102, startPoint y: 203, endPoint x: 386, endPoint y: 232, distance: 285.2
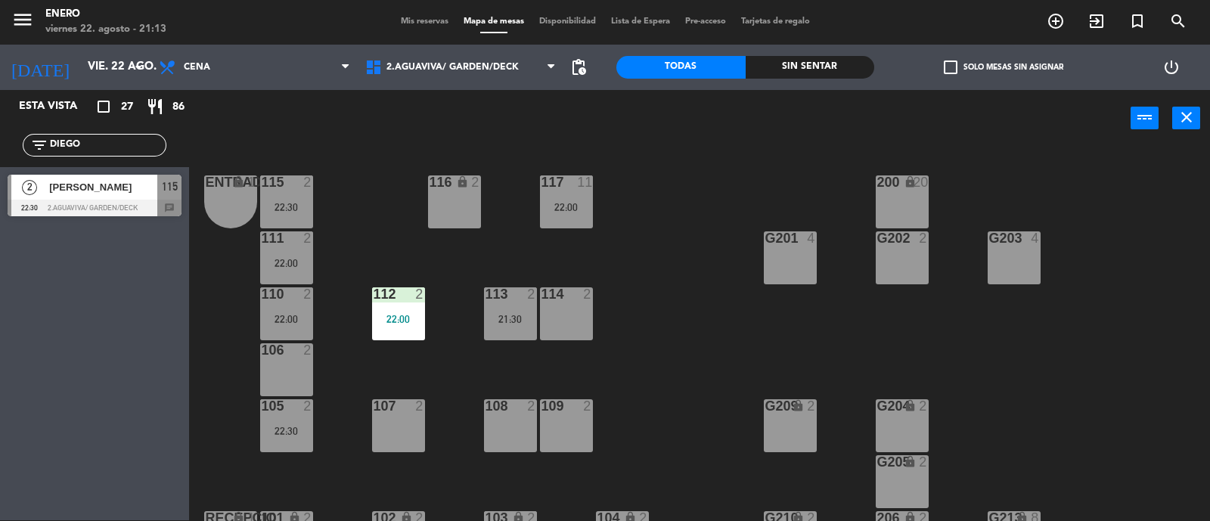
click at [351, 238] on div "Entrada lock 1 116 lock 2 117 11 22:00 115 2 22:30 200 lock 20 111 2 22:00 G201…" at bounding box center [705, 335] width 1009 height 374
click at [631, 255] on div "Entrada lock 1 116 lock 2 117 11 22:00 115 2 22:30 200 lock 20 111 2 22:00 G201…" at bounding box center [705, 335] width 1009 height 374
click at [120, 135] on div "filter_list DIEGO" at bounding box center [95, 145] width 144 height 23
drag, startPoint x: 118, startPoint y: 138, endPoint x: 0, endPoint y: 107, distance: 122.0
click at [0, 107] on div "Esta vista crop_square 27 restaurant 86 filter_list DIEGO 2 [PERSON_NAME] 22:30…" at bounding box center [94, 157] width 189 height 134
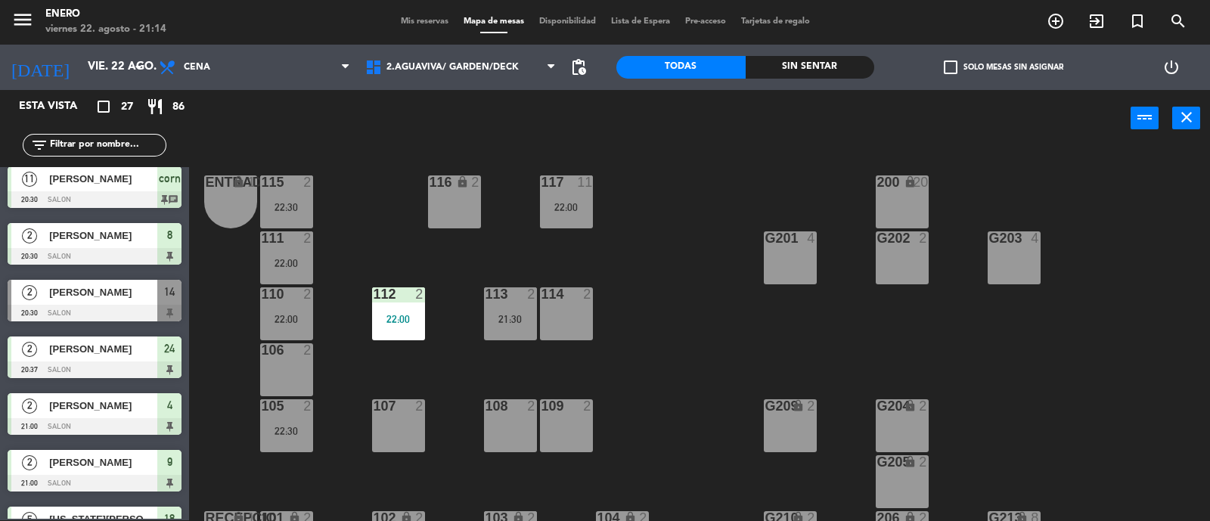
scroll to position [94, 0]
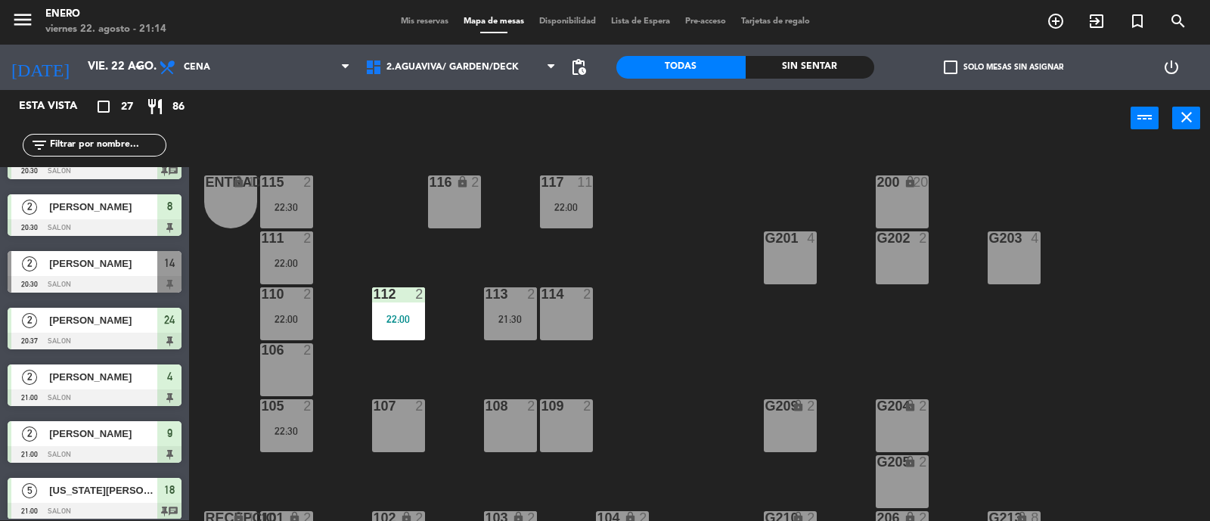
click at [417, 23] on span "Mis reservas" at bounding box center [424, 21] width 63 height 8
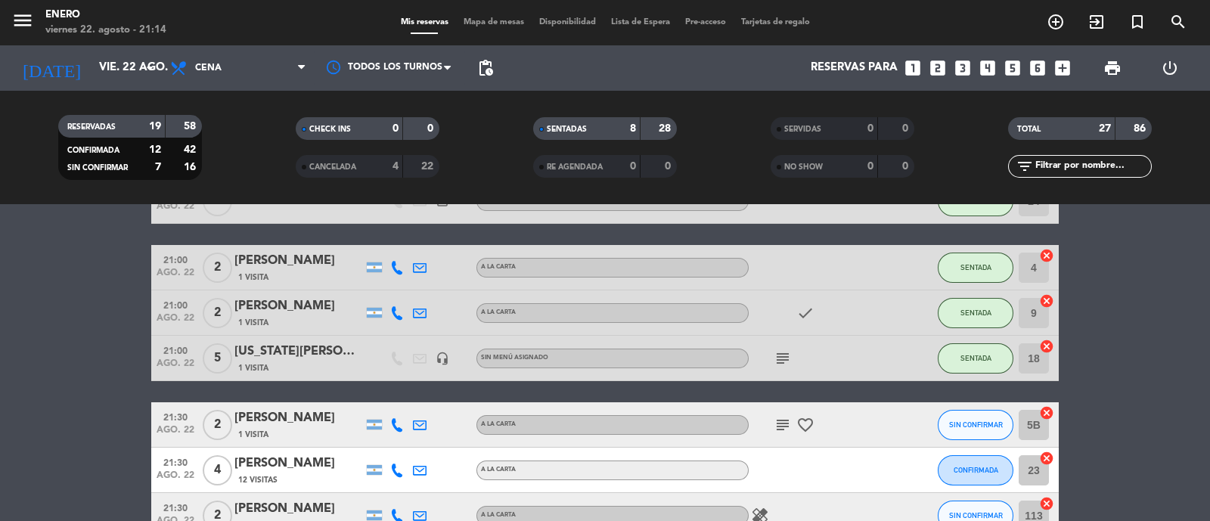
scroll to position [377, 0]
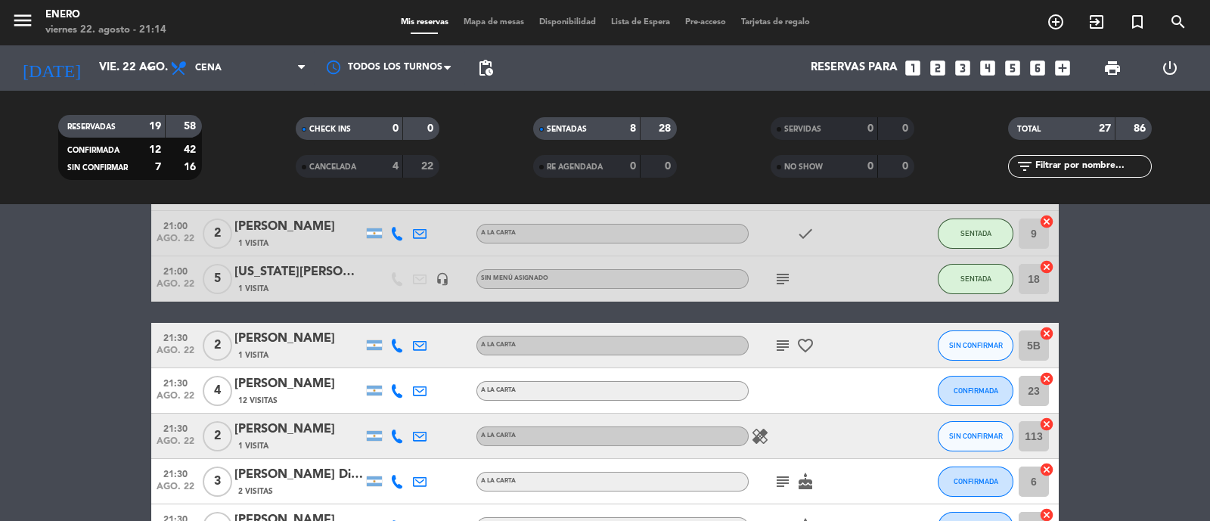
click at [786, 356] on div "subject favorite_border" at bounding box center [817, 345] width 136 height 45
click at [779, 349] on icon "subject" at bounding box center [783, 346] width 18 height 18
click at [815, 341] on span "favorite_border" at bounding box center [805, 346] width 23 height 18
click at [807, 338] on icon "favorite_border" at bounding box center [806, 346] width 18 height 18
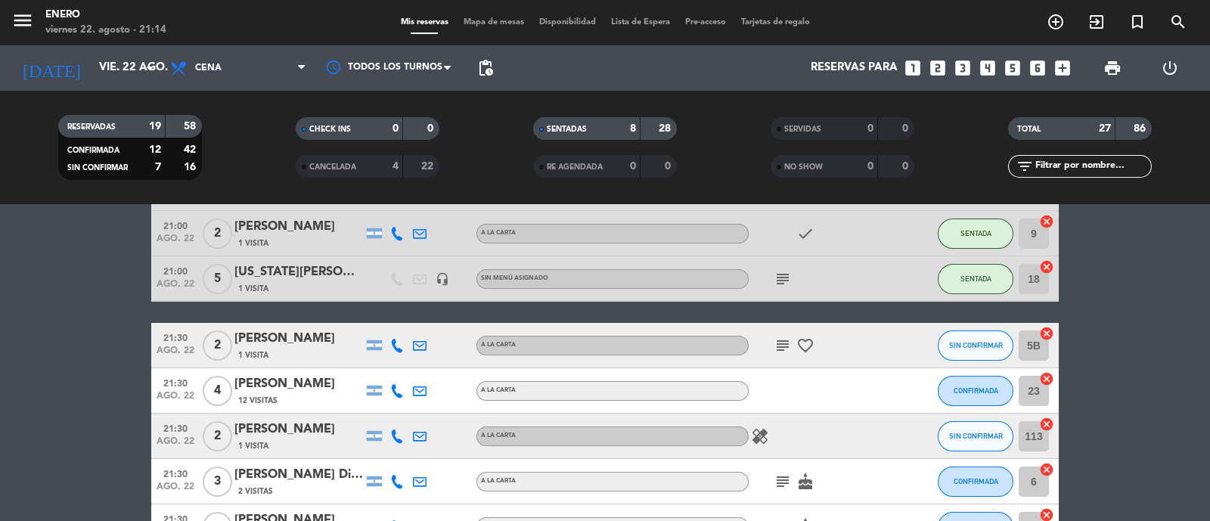
click at [785, 351] on icon "subject" at bounding box center [783, 346] width 18 height 18
click at [802, 343] on icon "favorite_border" at bounding box center [806, 346] width 18 height 18
click at [772, 343] on span "subject" at bounding box center [783, 346] width 23 height 18
click at [781, 345] on icon "subject" at bounding box center [783, 346] width 18 height 18
click at [812, 344] on icon "favorite_border" at bounding box center [806, 346] width 18 height 18
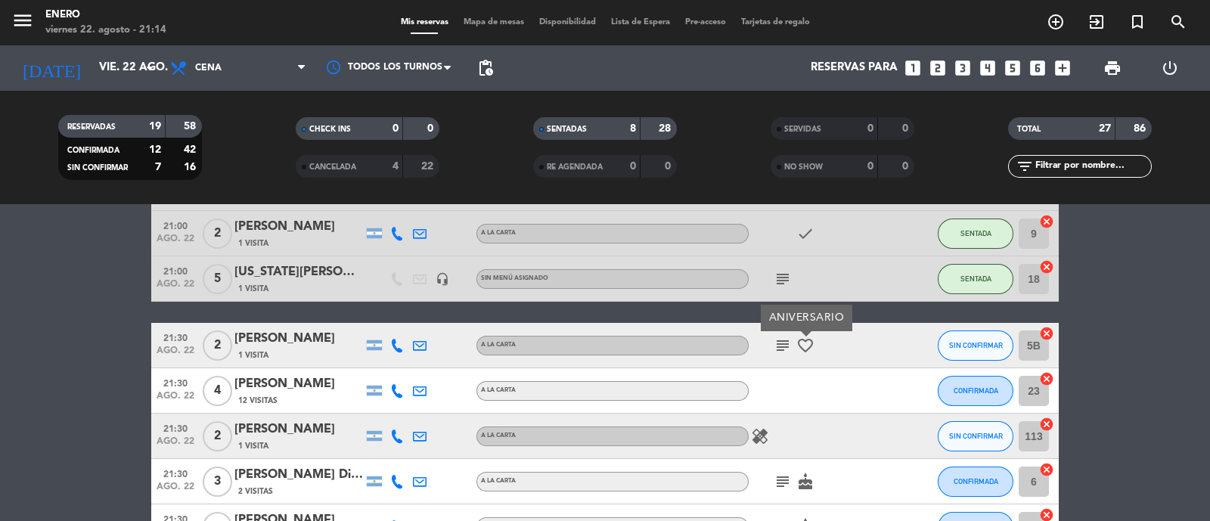
click at [783, 349] on icon "subject" at bounding box center [783, 346] width 18 height 18
click at [847, 354] on div "subject mesa tranquila cerca de la ventana favorite_border" at bounding box center [817, 345] width 136 height 45
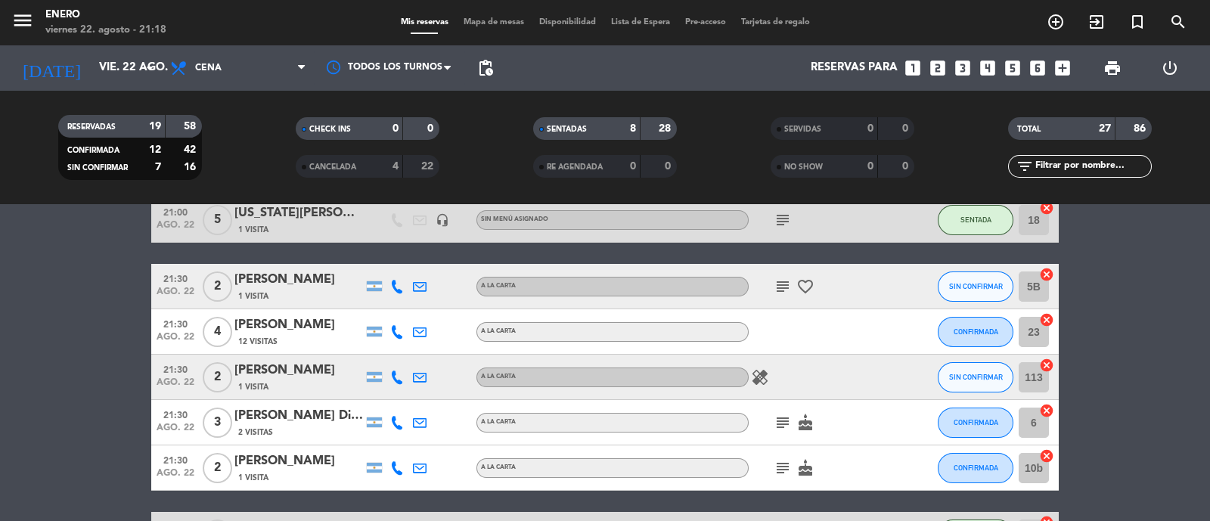
scroll to position [342, 0]
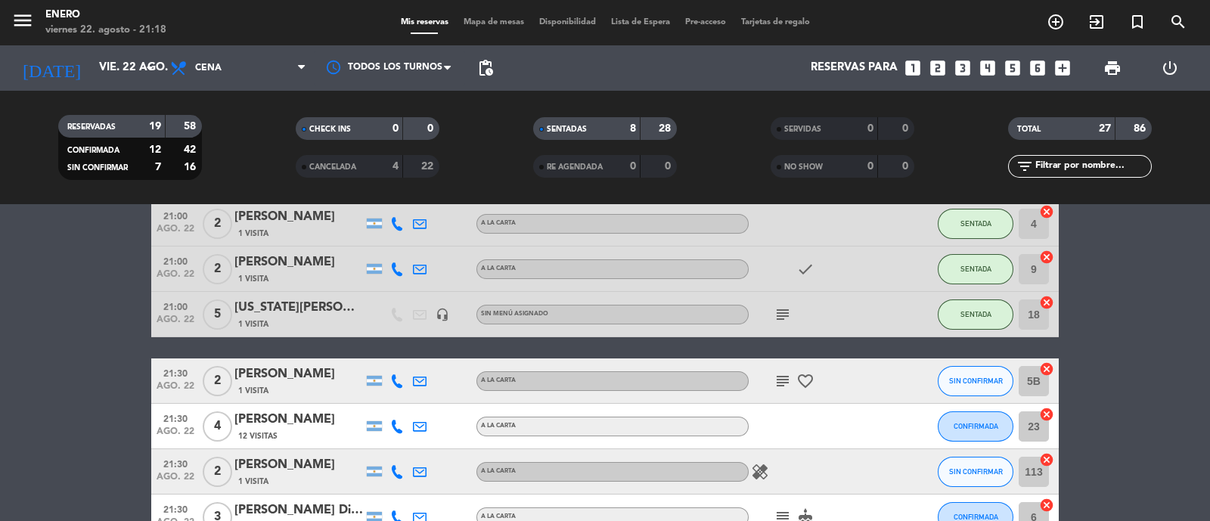
click at [507, 14] on div "menu Enero viernes 22. agosto - 21:18 Mis reservas Mapa de mesas Disponibilidad…" at bounding box center [605, 22] width 1210 height 45
click at [506, 26] on span "Mapa de mesas" at bounding box center [494, 22] width 76 height 8
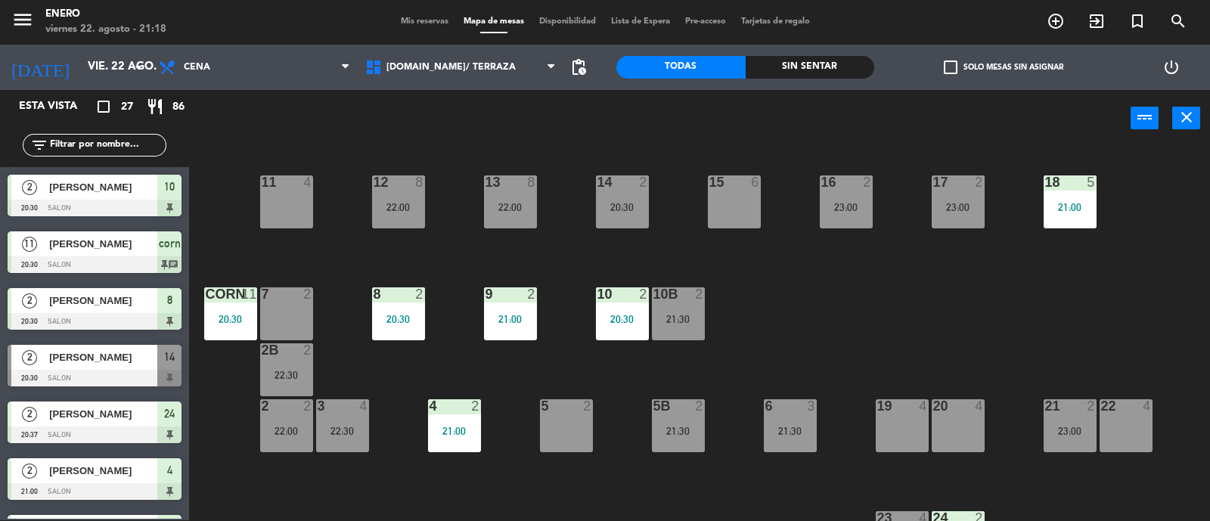
drag, startPoint x: 750, startPoint y: 201, endPoint x: 707, endPoint y: 203, distance: 43.9
click at [750, 201] on div "15 6" at bounding box center [734, 201] width 53 height 53
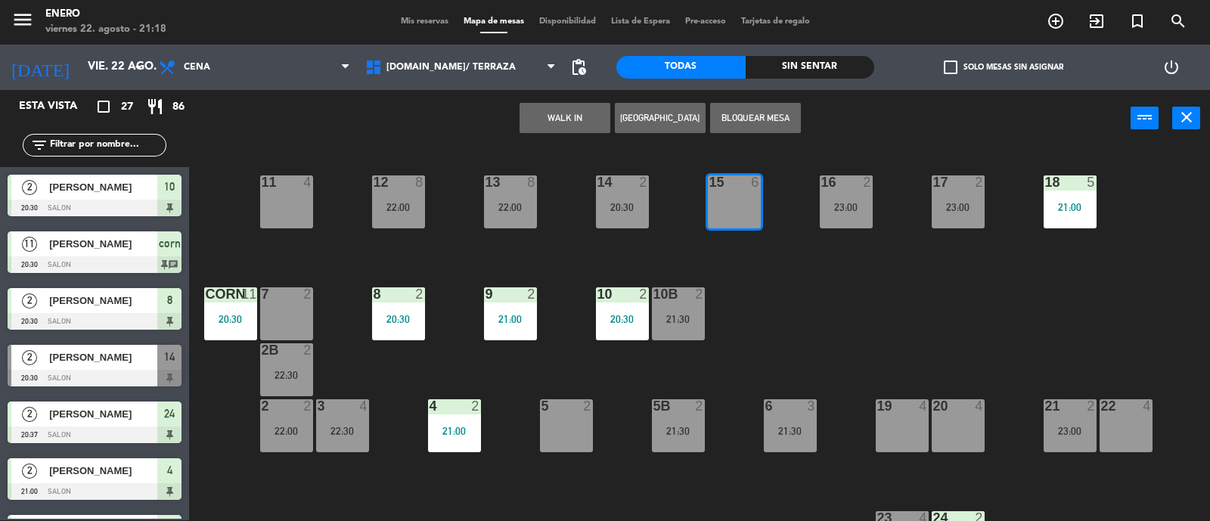
click at [590, 119] on button "WALK IN" at bounding box center [565, 118] width 91 height 30
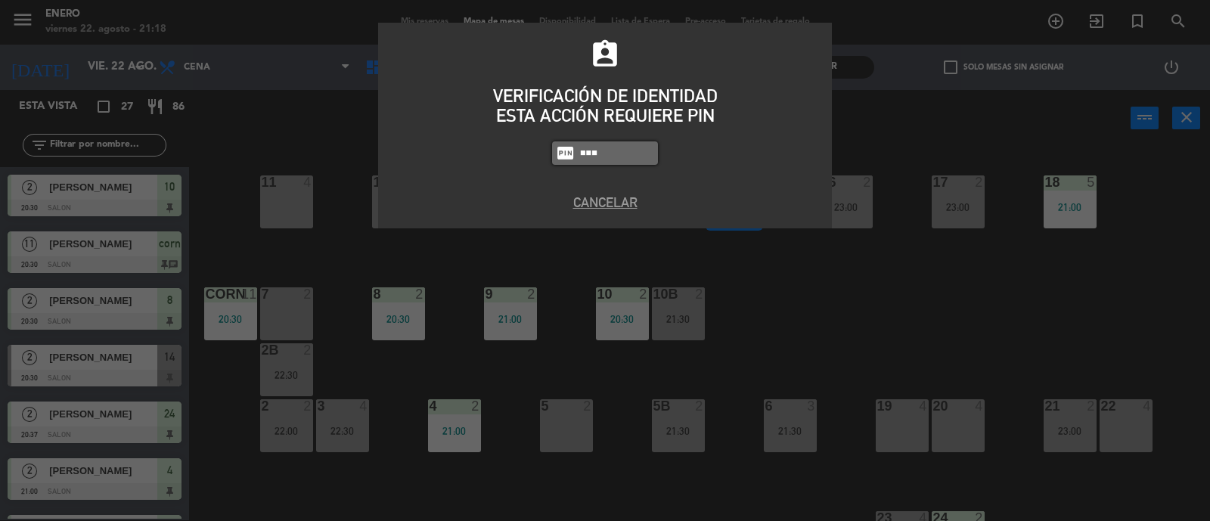
type input "6082"
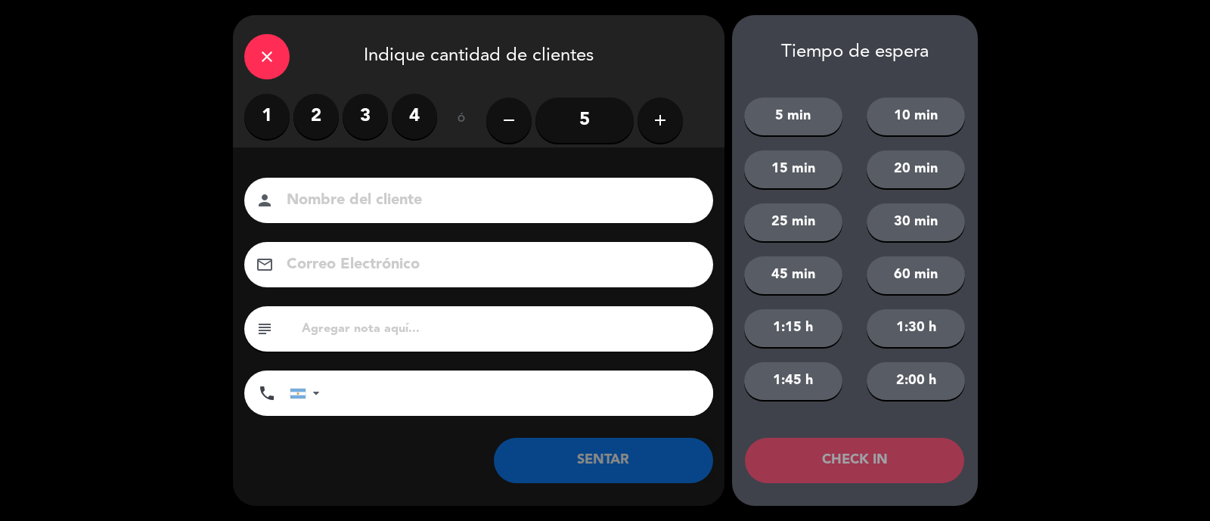
click at [565, 123] on input "5" at bounding box center [585, 120] width 98 height 45
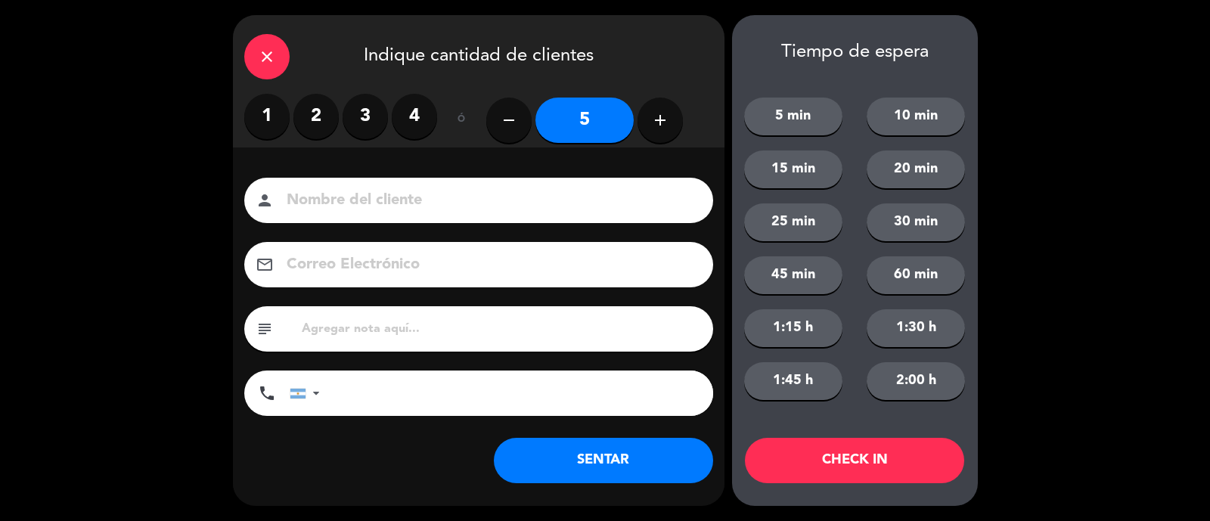
click at [441, 211] on input at bounding box center [489, 201] width 408 height 26
type input "Machi"
click at [654, 459] on button "SENTAR" at bounding box center [603, 460] width 219 height 45
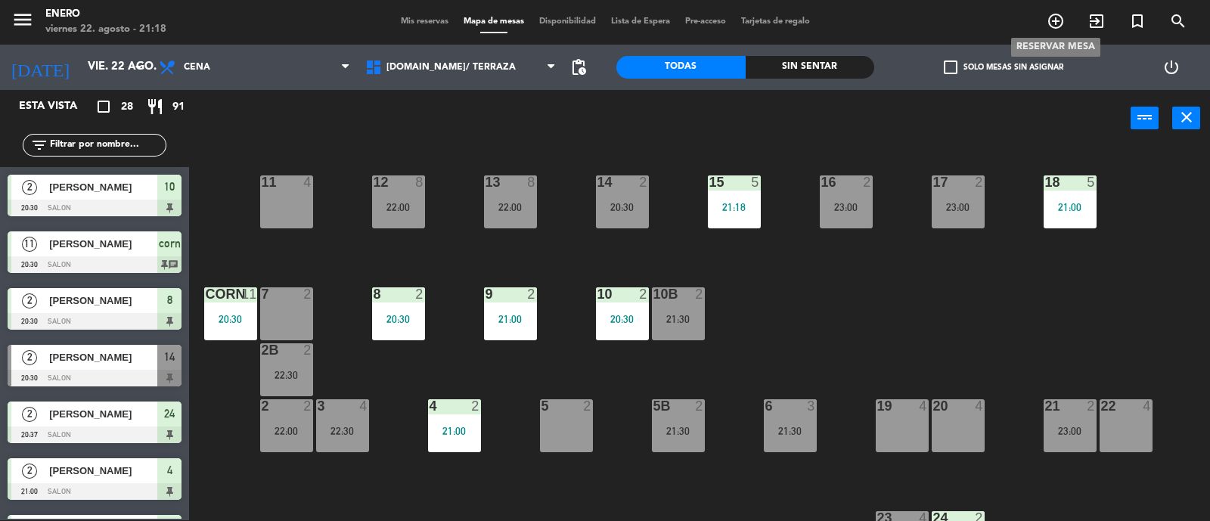
click at [1063, 20] on icon "add_circle_outline" at bounding box center [1056, 21] width 18 height 18
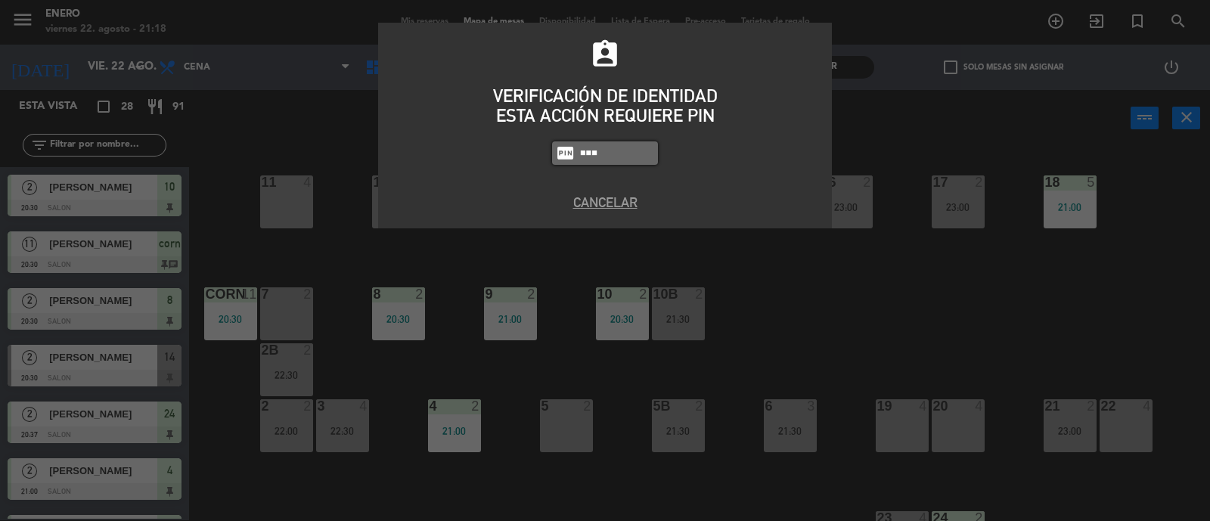
type input "6082"
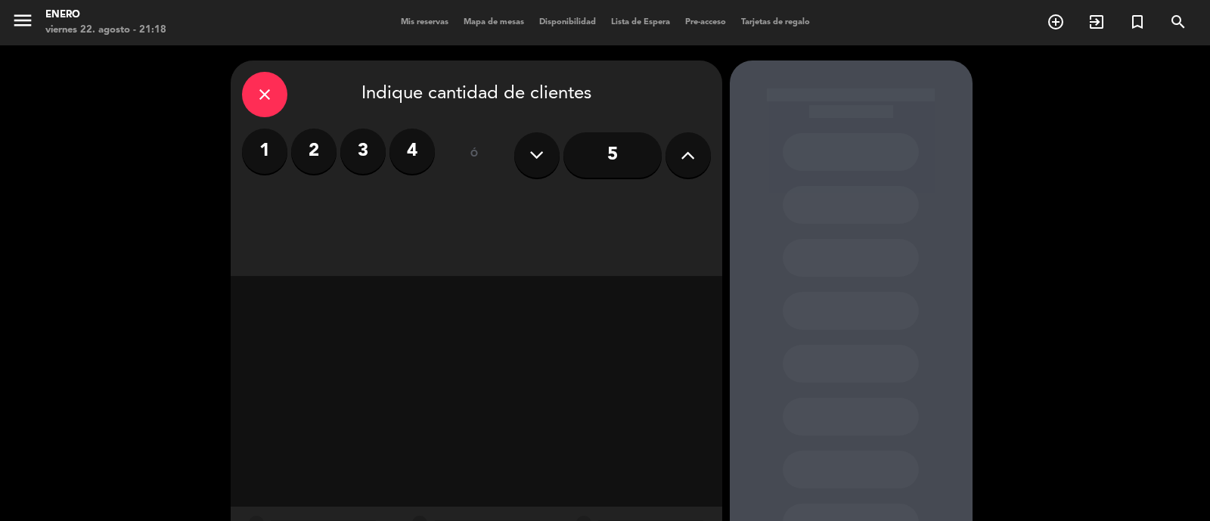
drag, startPoint x: 329, startPoint y: 148, endPoint x: 326, endPoint y: 179, distance: 31.9
click at [329, 148] on label "2" at bounding box center [313, 151] width 45 height 45
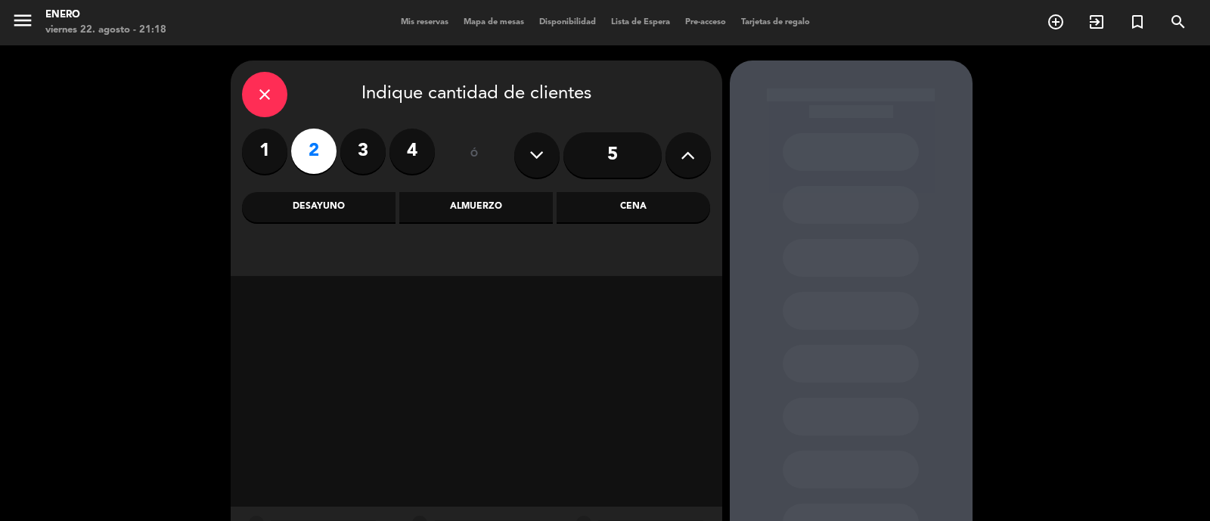
click at [684, 201] on div "Cena" at bounding box center [634, 207] width 154 height 30
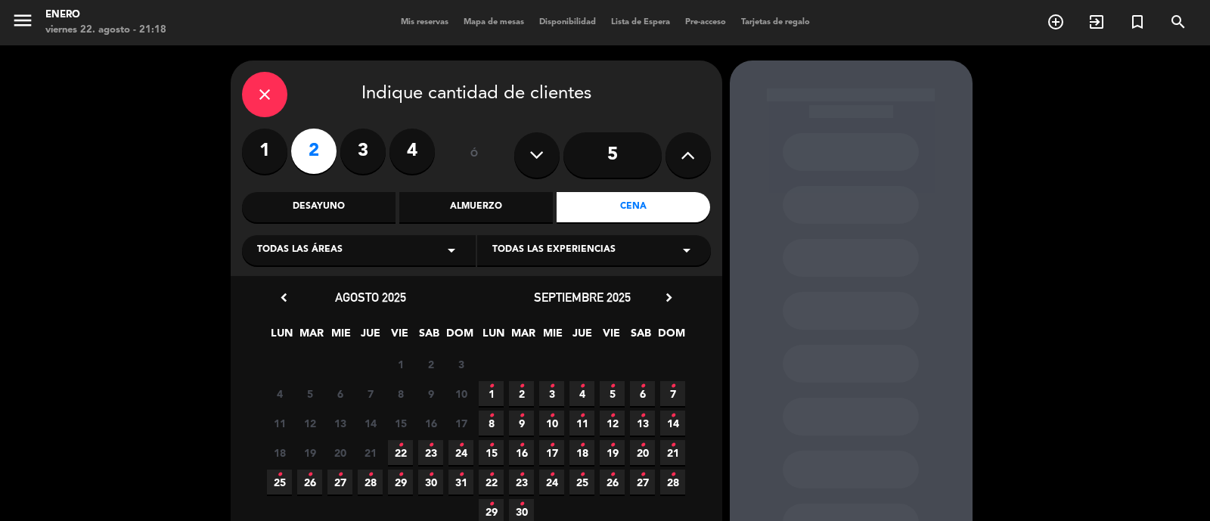
click at [426, 446] on span "23 •" at bounding box center [430, 452] width 25 height 25
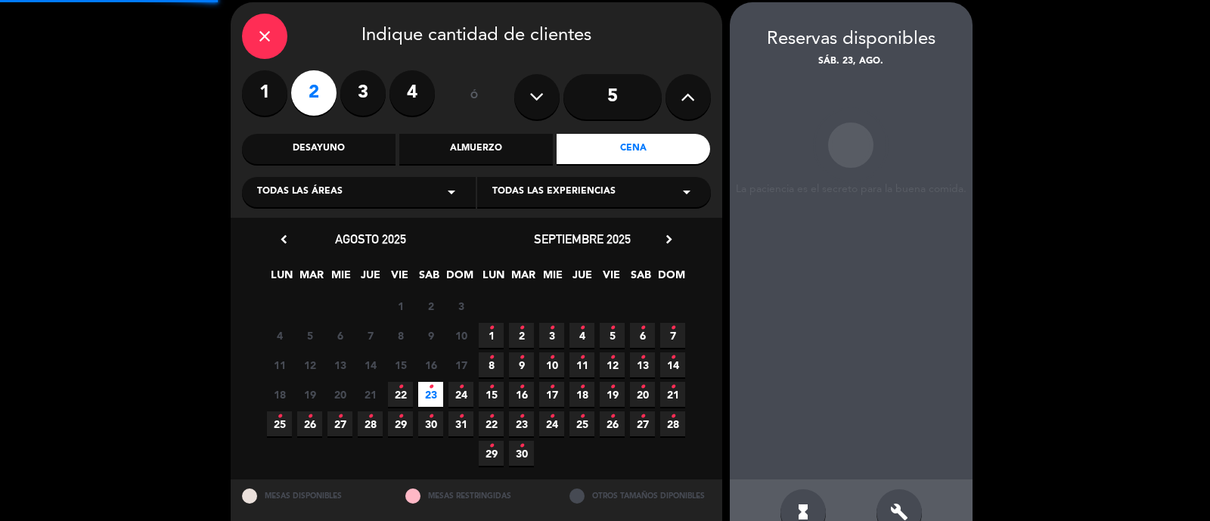
scroll to position [61, 0]
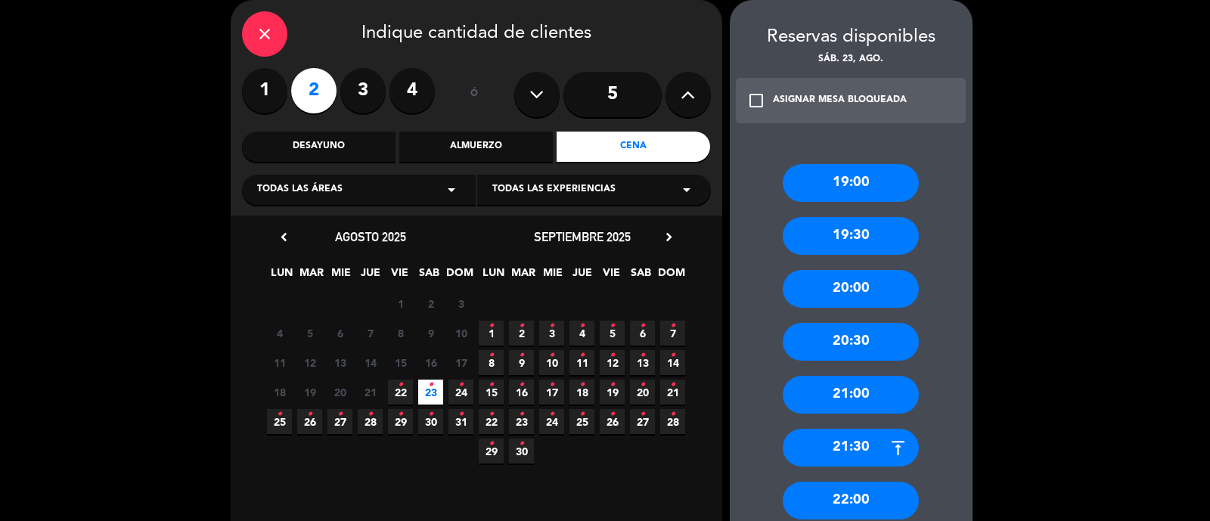
click at [850, 446] on div "21:30" at bounding box center [851, 448] width 136 height 38
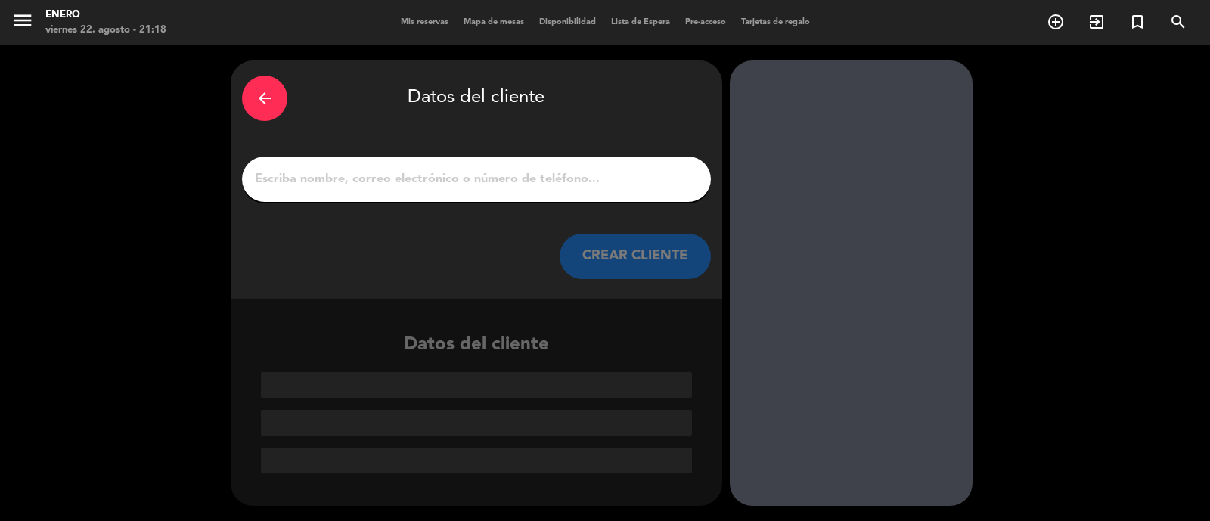
scroll to position [0, 0]
click at [430, 171] on div at bounding box center [476, 179] width 469 height 45
click at [429, 180] on input "1" at bounding box center [476, 179] width 446 height 21
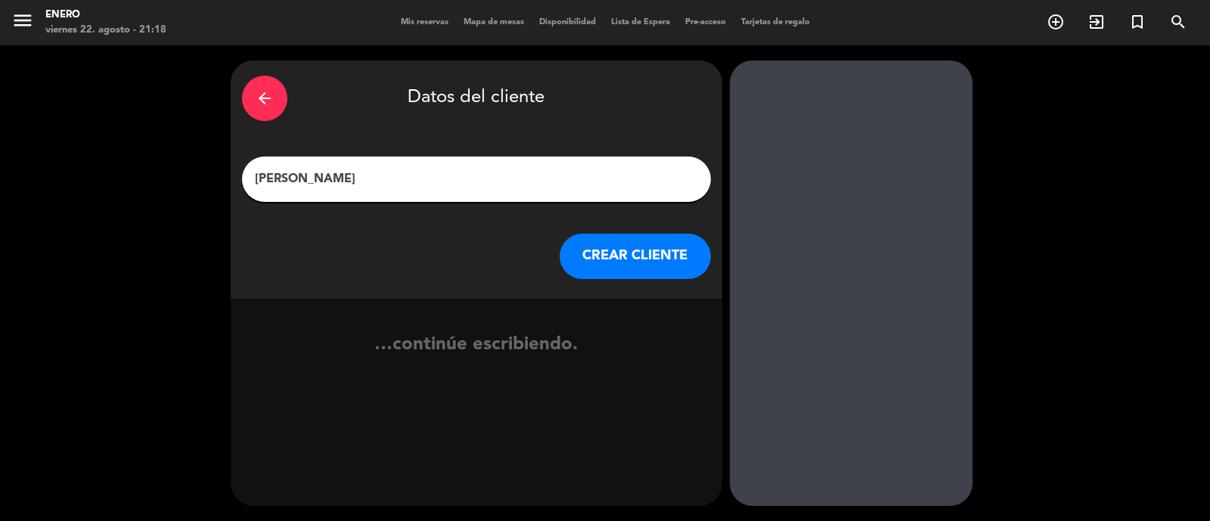
type input "[PERSON_NAME]"
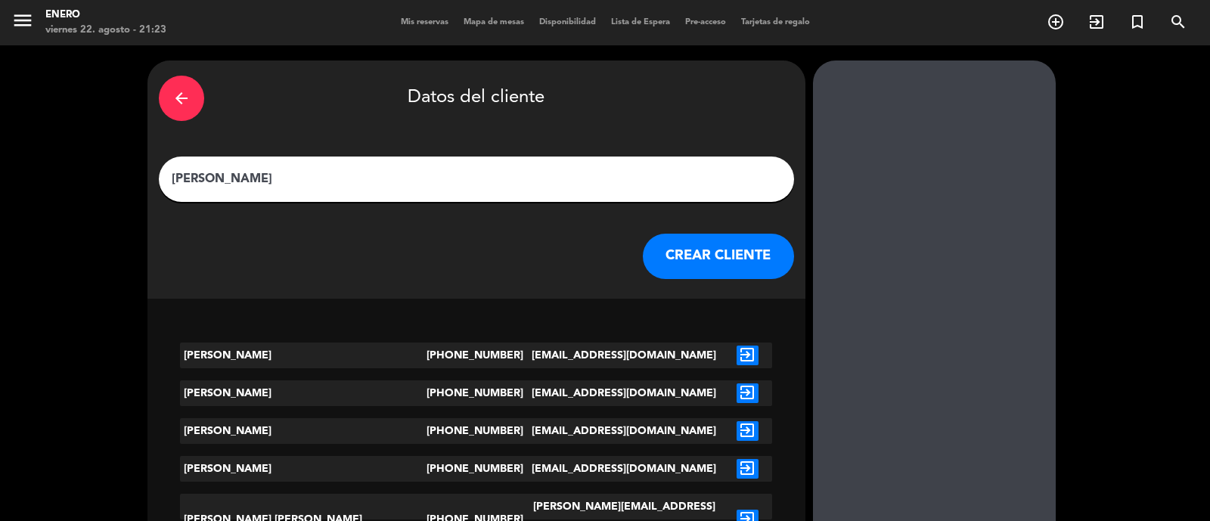
click at [643, 238] on button "CREAR CLIENTE" at bounding box center [718, 256] width 151 height 45
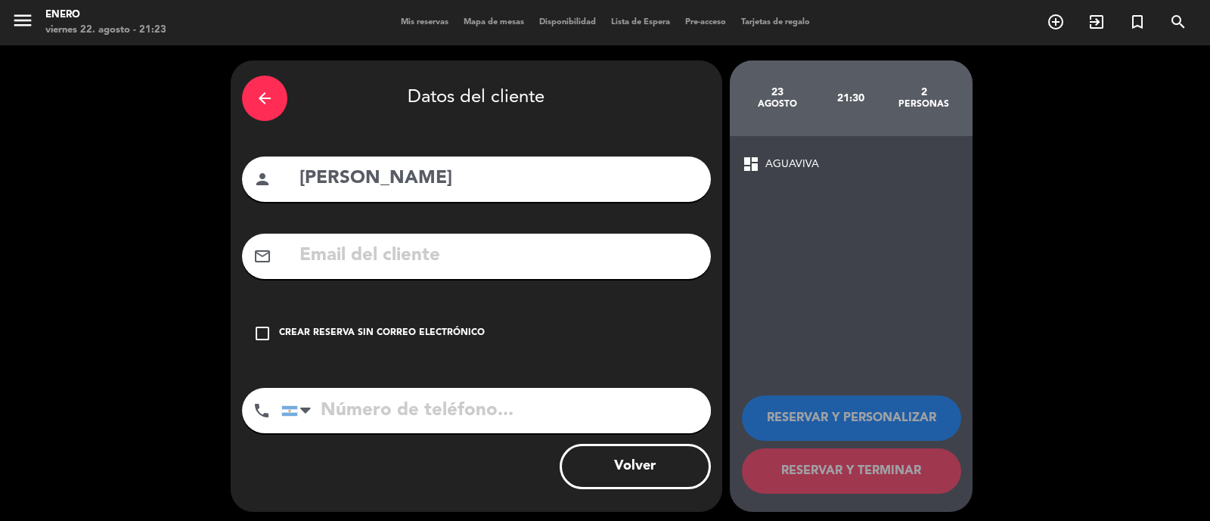
click at [533, 424] on input "tel" at bounding box center [496, 410] width 430 height 45
paste input "[PHONE_NUMBER]"
type input "[PHONE_NUMBER]"
click at [369, 315] on div "check_box_outline_blank Crear reserva sin correo electrónico" at bounding box center [476, 333] width 469 height 45
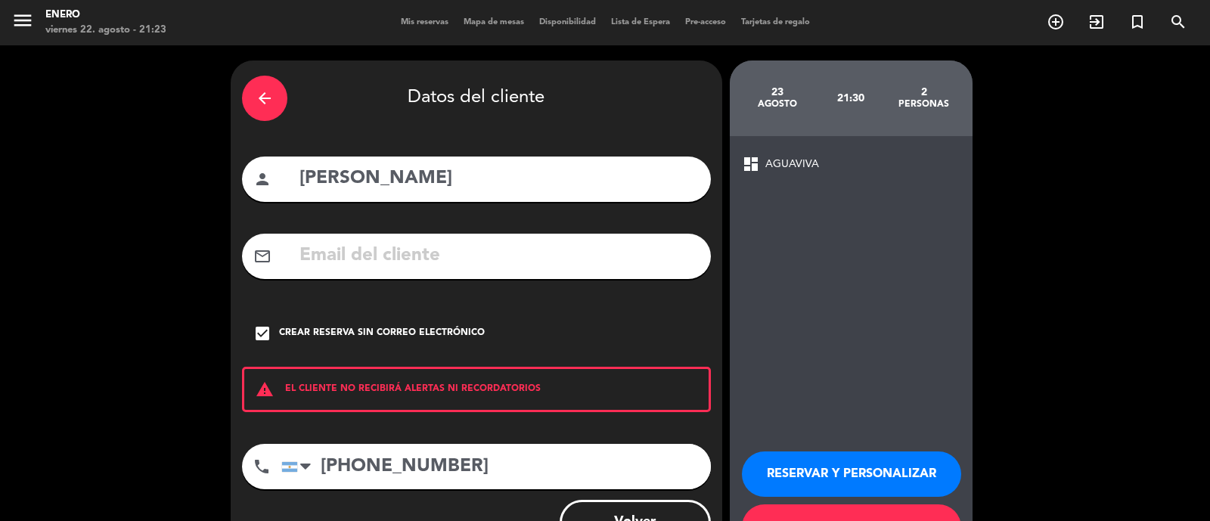
scroll to position [61, 0]
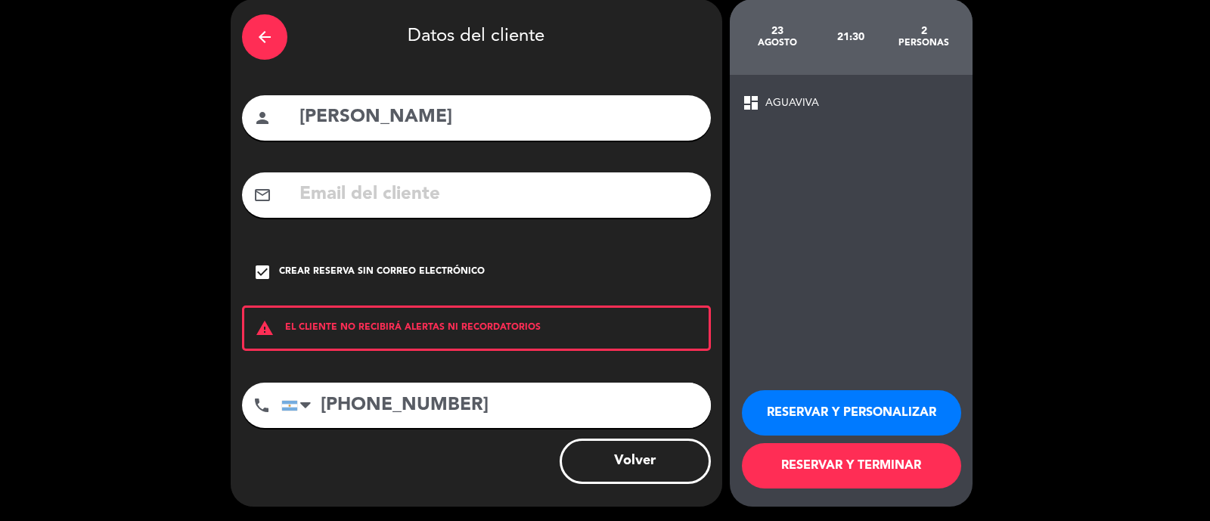
click at [896, 460] on button "RESERVAR Y TERMINAR" at bounding box center [851, 465] width 219 height 45
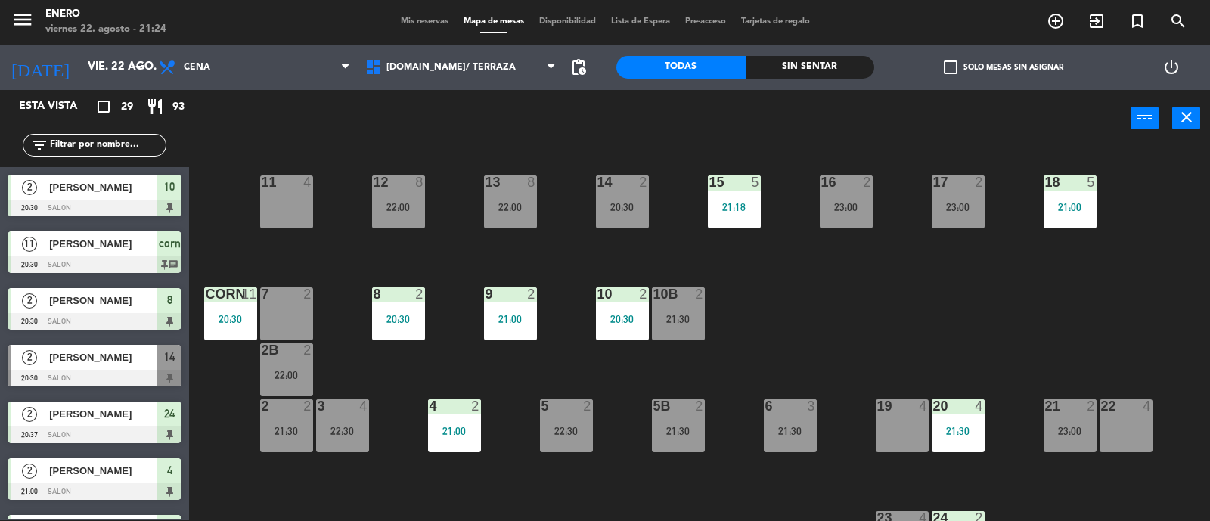
click at [787, 238] on div "14 2 20:30 12 8 22:00 11 4 17 2 23:00 15 5 21:18 16 2 23:00 13 8 22:00 18 5 21:…" at bounding box center [705, 335] width 1009 height 374
click at [749, 191] on div "15 5 21:18" at bounding box center [734, 201] width 53 height 53
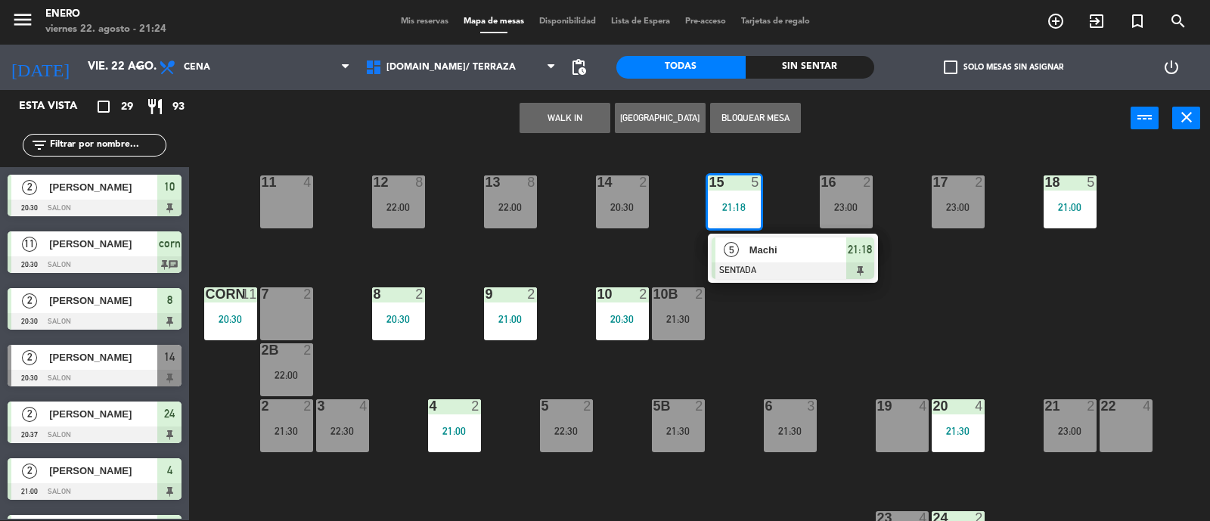
click at [763, 323] on div "14 2 20:30 12 8 22:00 11 4 17 2 23:00 15 5 21:18 5 Machi SENTADA 21:18 16 2 23:…" at bounding box center [705, 335] width 1009 height 374
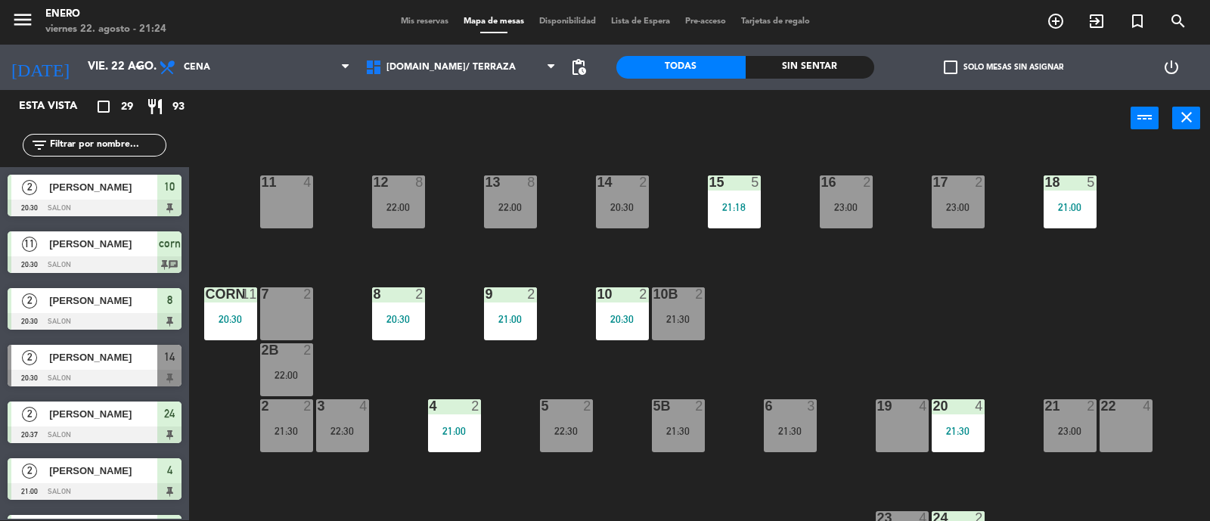
click at [737, 210] on div "21:18" at bounding box center [734, 207] width 53 height 11
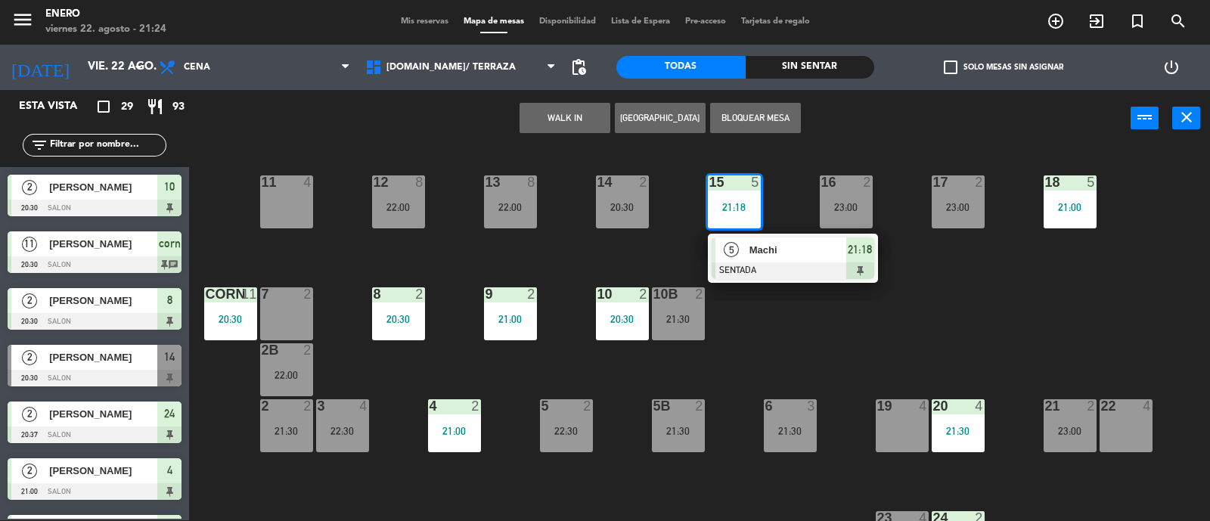
click at [502, 268] on div "14 2 20:30 12 8 22:00 11 4 17 2 23:00 15 5 21:18 5 Machi SENTADA 21:18 16 2 23:…" at bounding box center [705, 335] width 1009 height 374
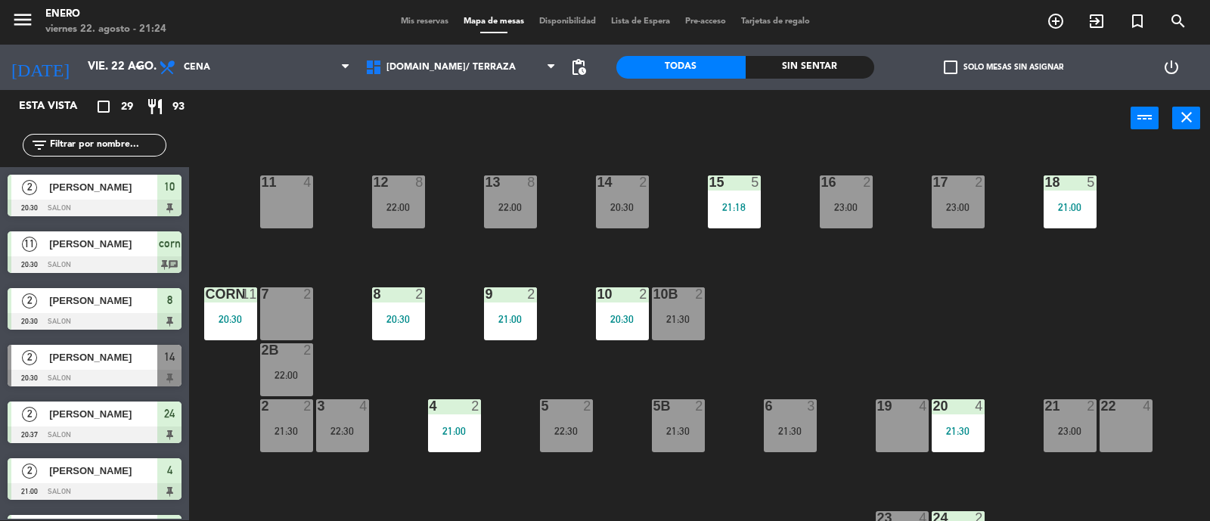
click at [756, 269] on div "14 2 20:30 12 8 22:00 11 4 17 2 23:00 15 5 21:18 16 2 23:00 13 8 22:00 18 5 21:…" at bounding box center [705, 335] width 1009 height 374
click at [491, 57] on span "[DOMAIN_NAME]/ TERRAZA" at bounding box center [461, 67] width 207 height 33
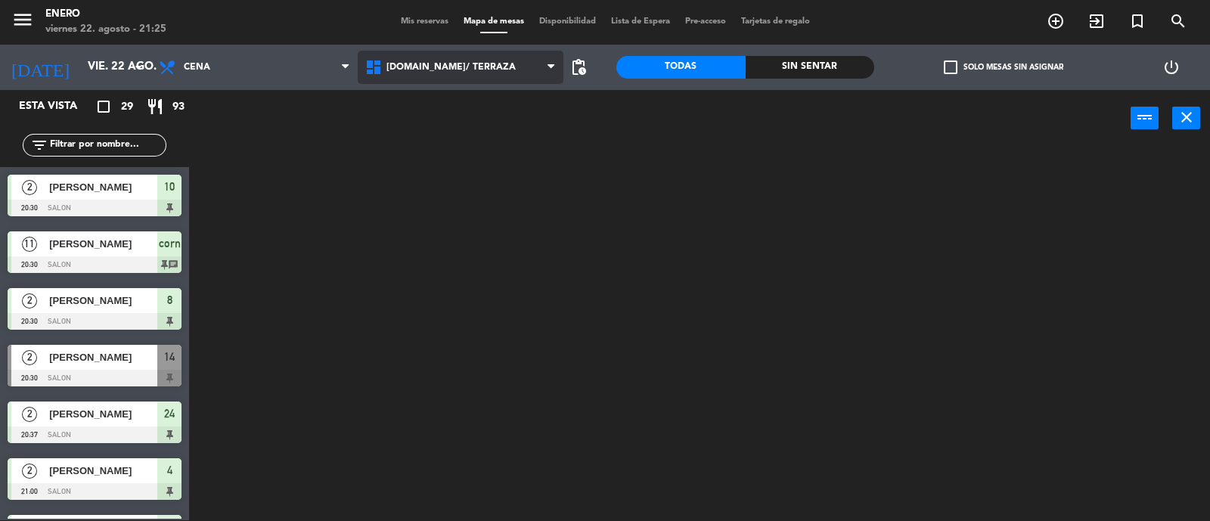
click at [532, 106] on ng-component "menu Enero viernes 22. agosto - 21:25 Mis reservas Mapa de mesas Disponibilidad…" at bounding box center [605, 260] width 1210 height 523
click at [489, 80] on span "[DOMAIN_NAME]/ TERRAZA" at bounding box center [461, 67] width 207 height 33
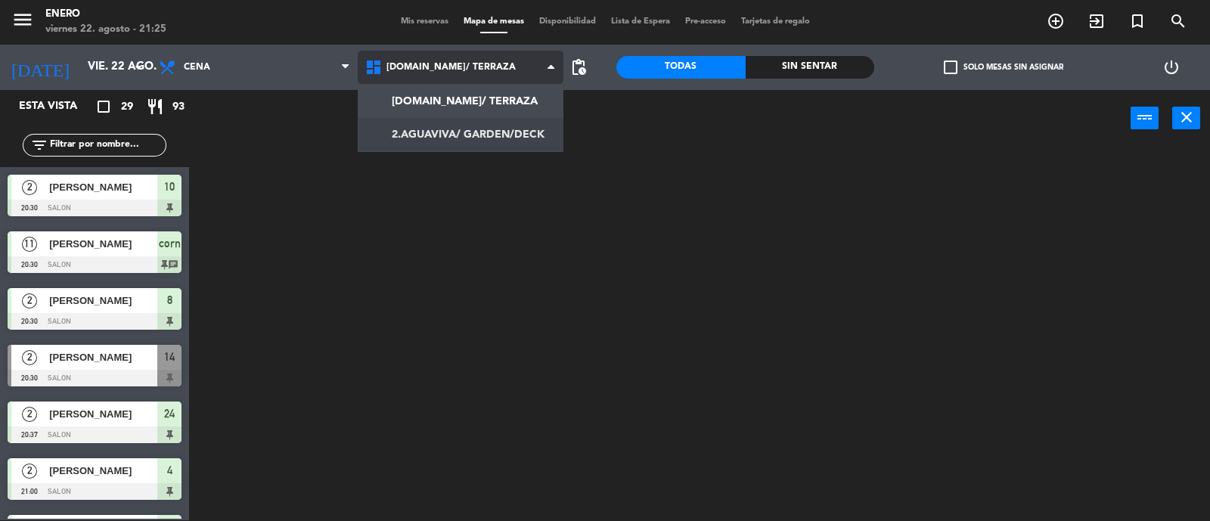
click at [505, 138] on ng-component "menu Enero viernes 22. agosto - 21:25 Mis reservas Mapa de mesas Disponibilidad…" at bounding box center [605, 260] width 1210 height 523
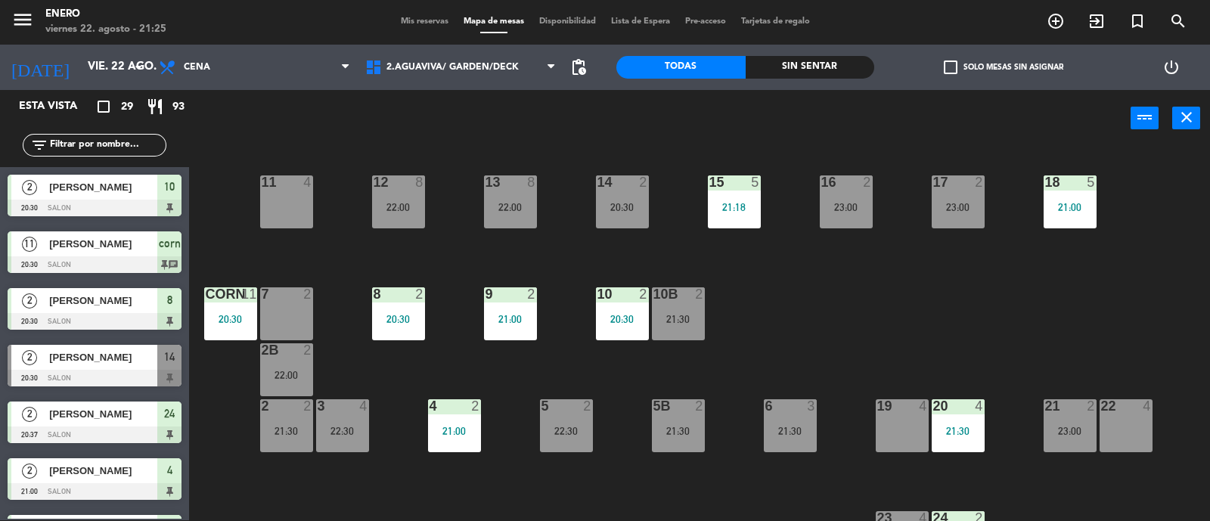
click at [113, 143] on input "text" at bounding box center [106, 145] width 117 height 17
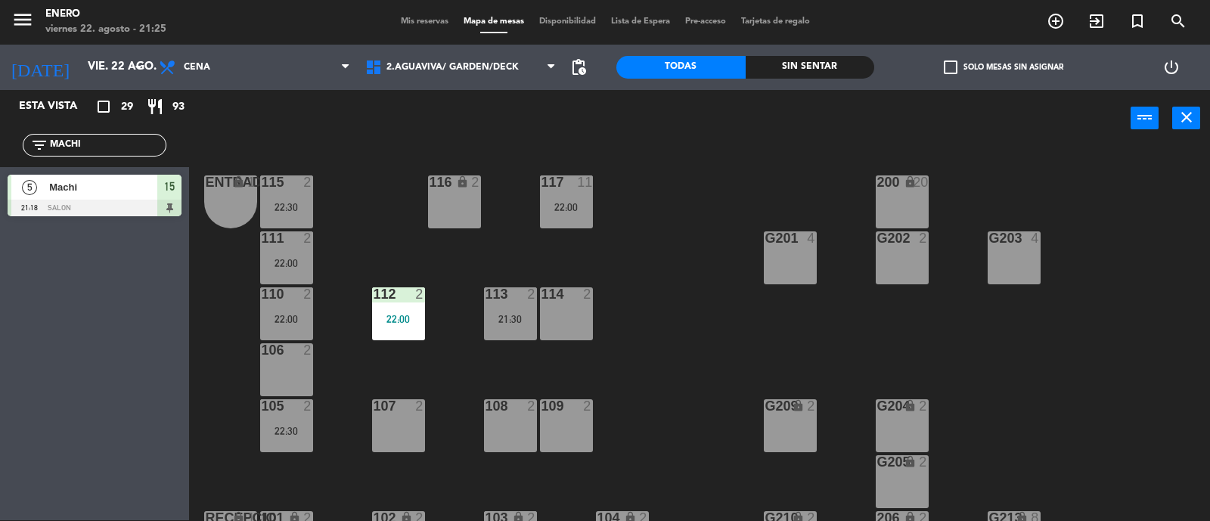
scroll to position [94, 0]
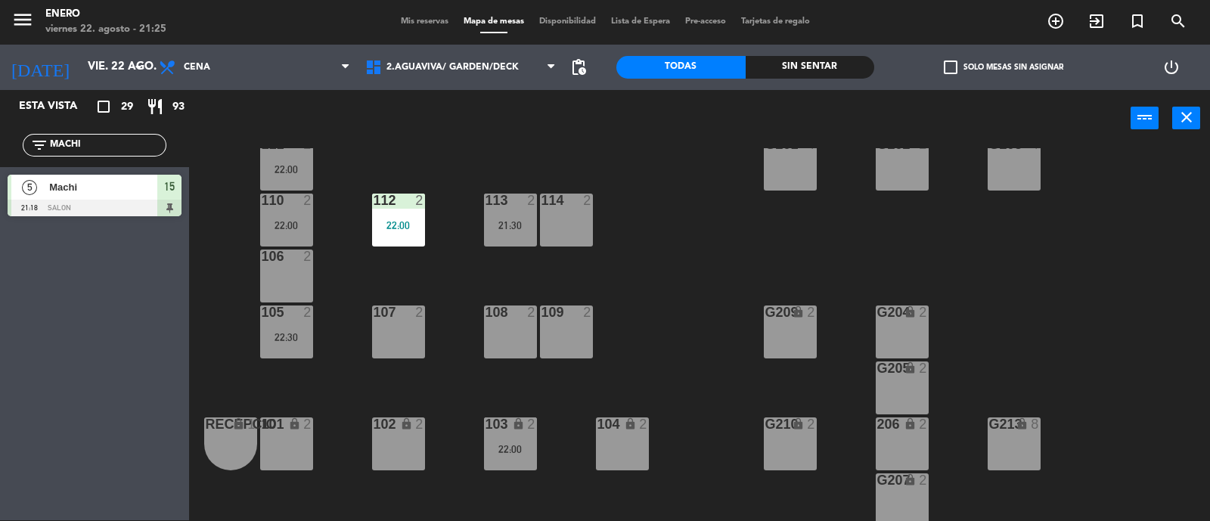
type input "MACHI"
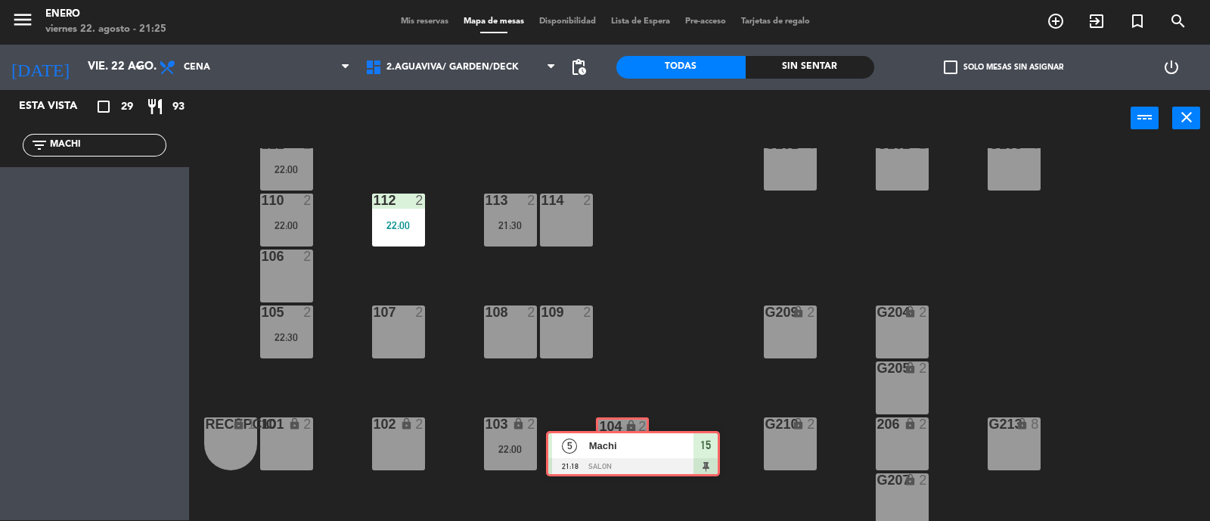
drag, startPoint x: 89, startPoint y: 187, endPoint x: 627, endPoint y: 444, distance: 596.9
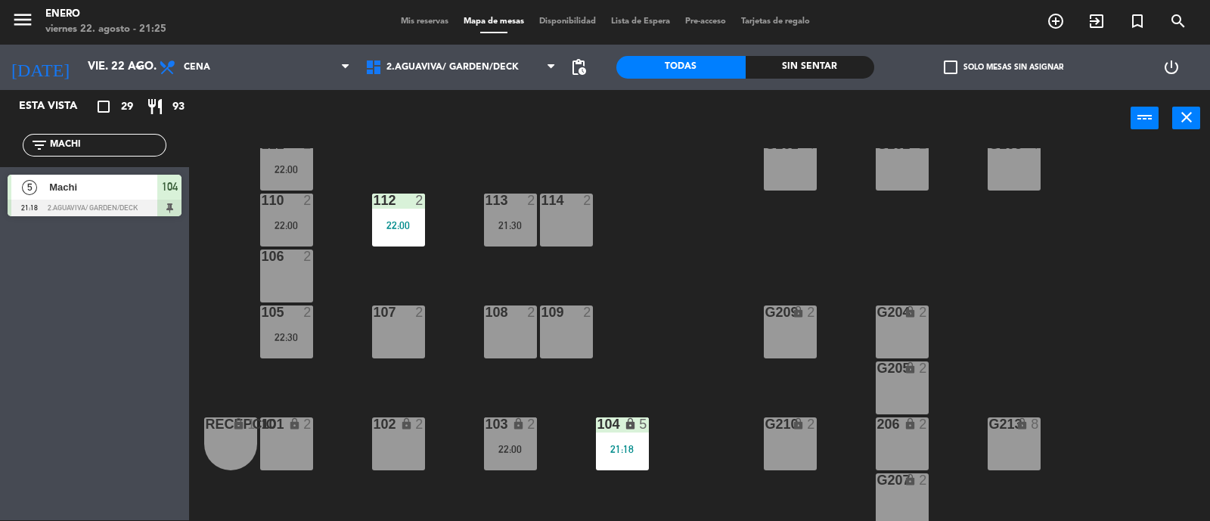
click at [659, 326] on div "Entrada lock 1 116 lock 2 117 11 22:00 115 2 22:30 200 lock 20 111 2 22:00 G201…" at bounding box center [705, 335] width 1009 height 374
click at [420, 20] on span "Mis reservas" at bounding box center [424, 21] width 63 height 8
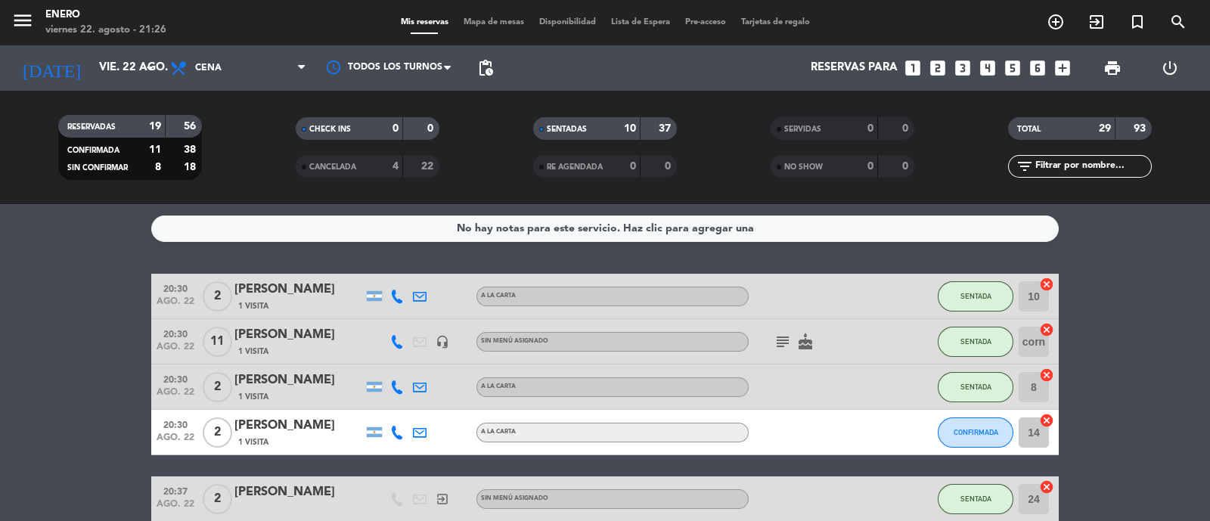
click at [486, 13] on div "menu Enero viernes 22. agosto - 21:26 Mis reservas Mapa de mesas Disponibilidad…" at bounding box center [605, 22] width 1210 height 45
click at [490, 23] on span "Mapa de mesas" at bounding box center [494, 22] width 76 height 8
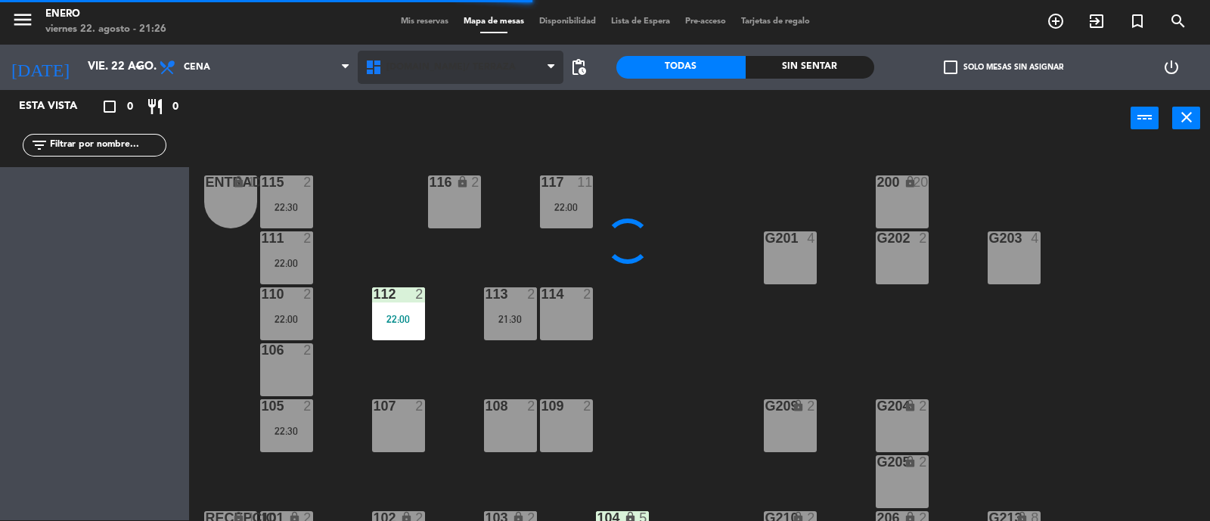
click at [442, 78] on span "[DOMAIN_NAME]/ TERRAZA" at bounding box center [461, 67] width 207 height 33
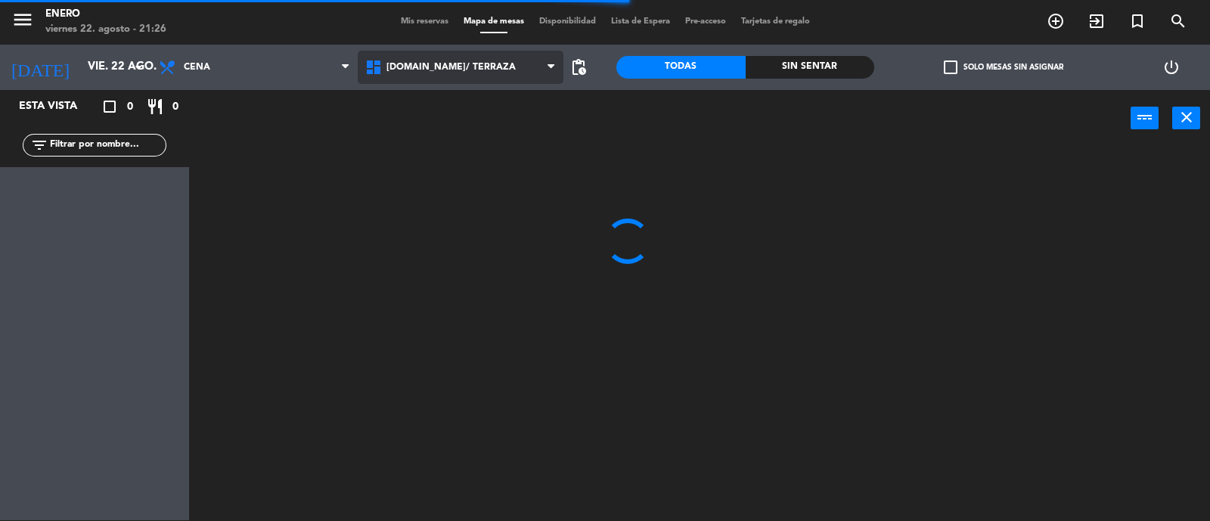
click at [454, 96] on ng-component "menu Enero viernes 22. agosto - 21:26 Mis reservas Mapa de mesas Disponibilidad…" at bounding box center [605, 260] width 1210 height 523
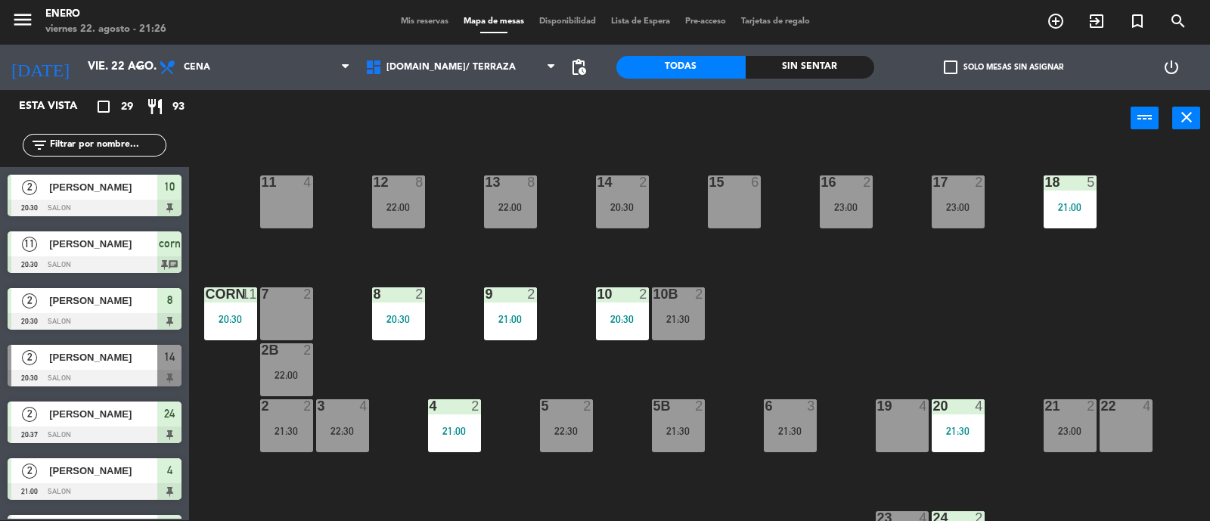
click at [129, 141] on input "text" at bounding box center [106, 145] width 117 height 17
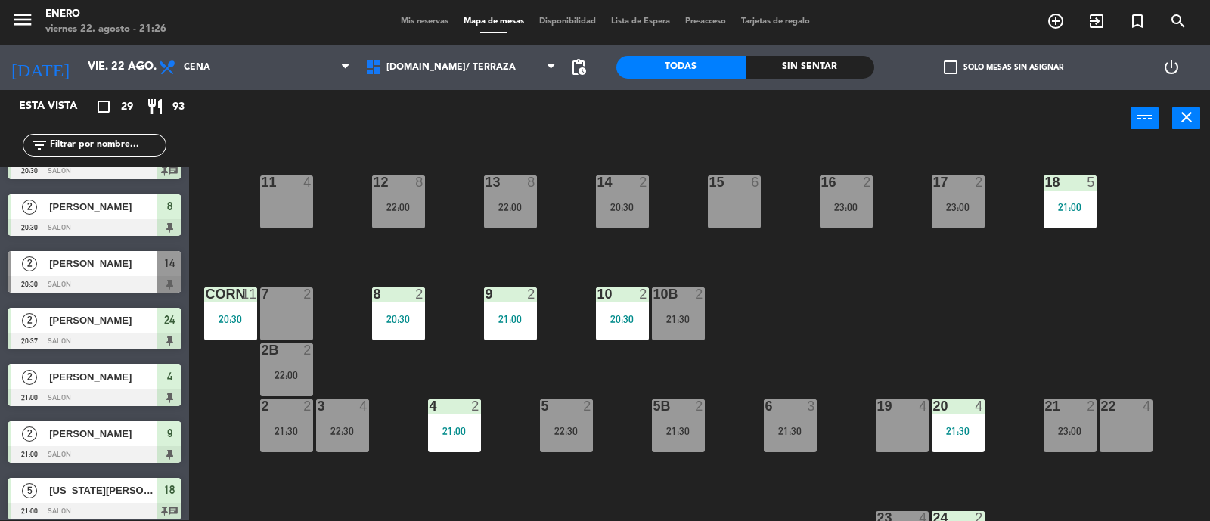
click at [247, 499] on div "14 2 20:30 12 8 22:00 11 4 17 2 23:00 15 6 16 2 23:00 13 8 22:00 18 5 21:00 10 …" at bounding box center [705, 335] width 1009 height 374
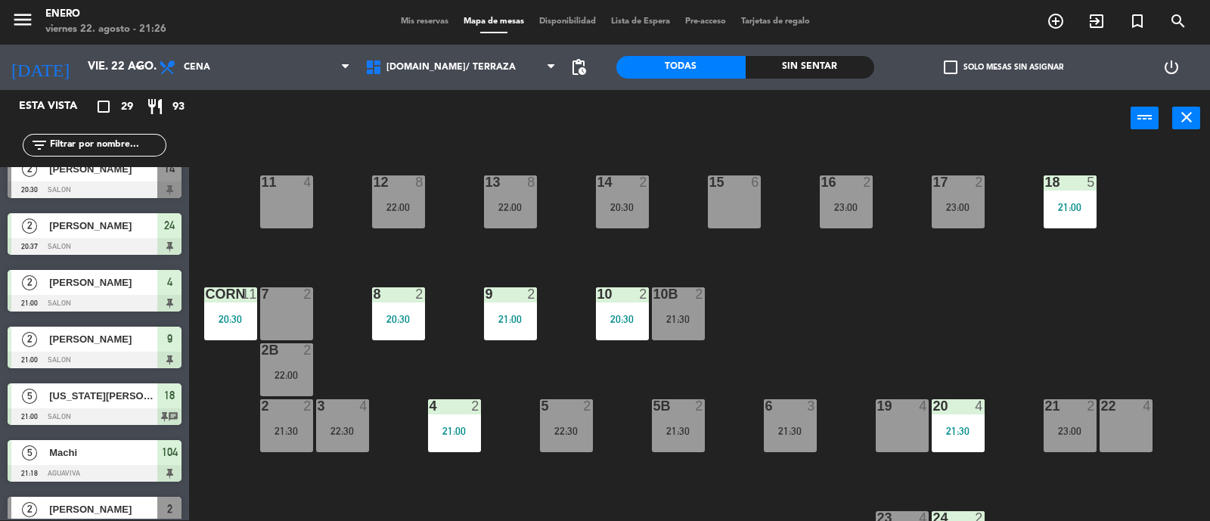
click at [522, 376] on div "14 2 20:30 12 8 22:00 11 4 17 2 23:00 15 6 16 2 23:00 13 8 22:00 18 5 21:00 10 …" at bounding box center [705, 335] width 1009 height 374
click at [623, 471] on div "14 2 20:30 12 8 22:00 11 4 17 2 23:00 15 6 16 2 23:00 13 8 22:00 18 5 21:00 10 …" at bounding box center [705, 335] width 1009 height 374
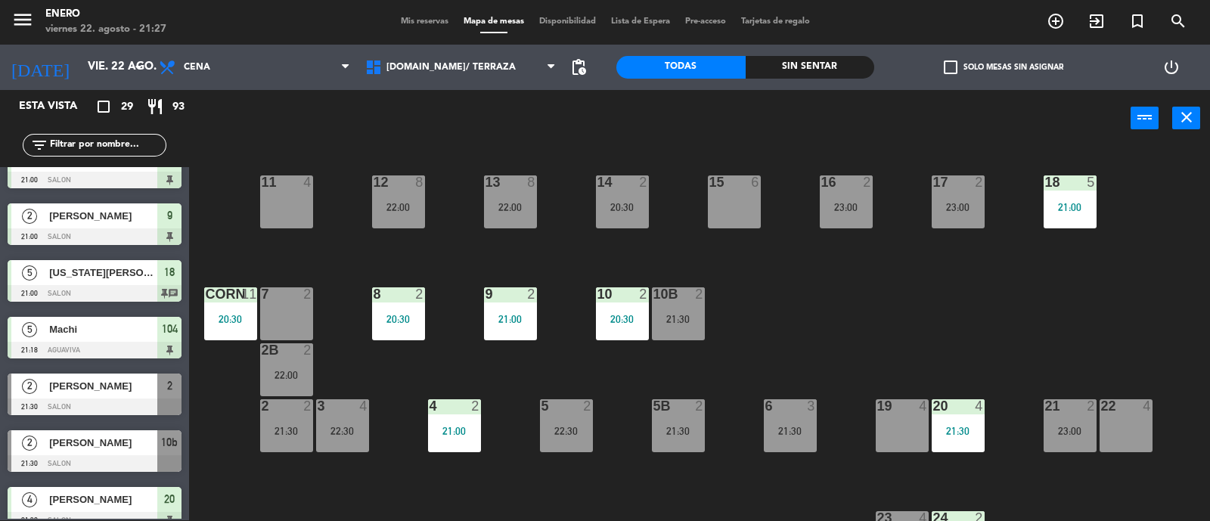
scroll to position [284, 0]
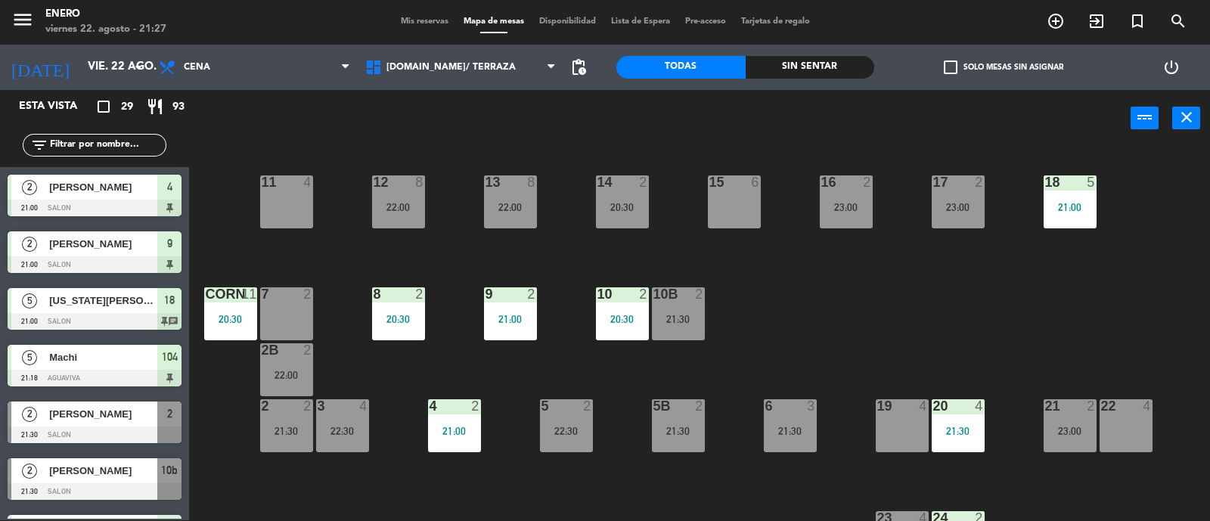
click at [110, 148] on input "text" at bounding box center [106, 145] width 117 height 17
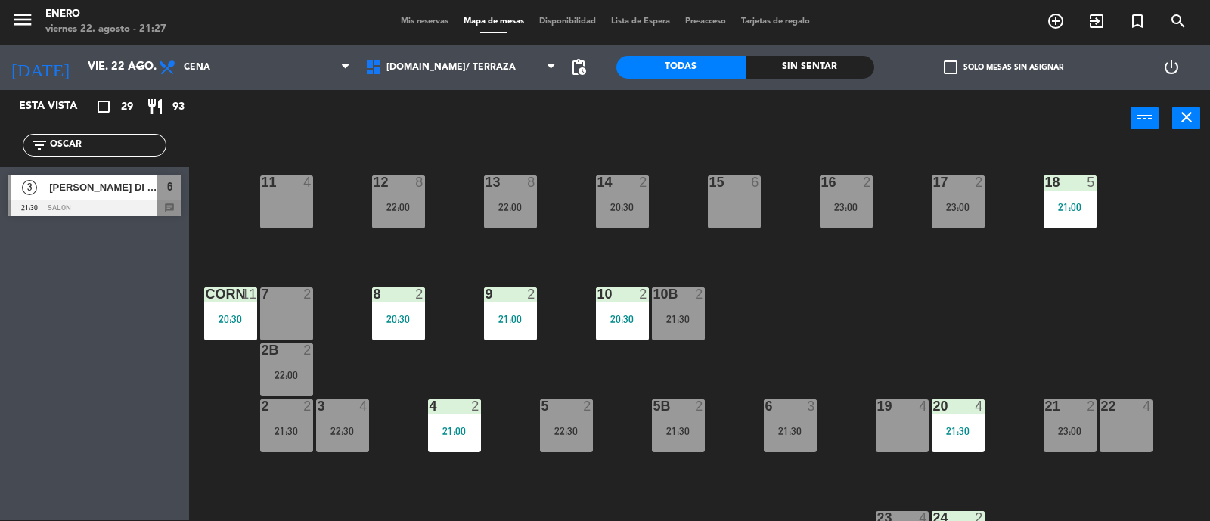
type input "OSCAR"
click at [73, 314] on div "Esta vista crop_square 29 restaurant 93 filter_list OSCAR 3 [PERSON_NAME] Di [P…" at bounding box center [94, 305] width 189 height 430
click at [164, 182] on div "3 [PERSON_NAME] Di [PERSON_NAME] 21:30 SALON 6 chat" at bounding box center [94, 195] width 189 height 57
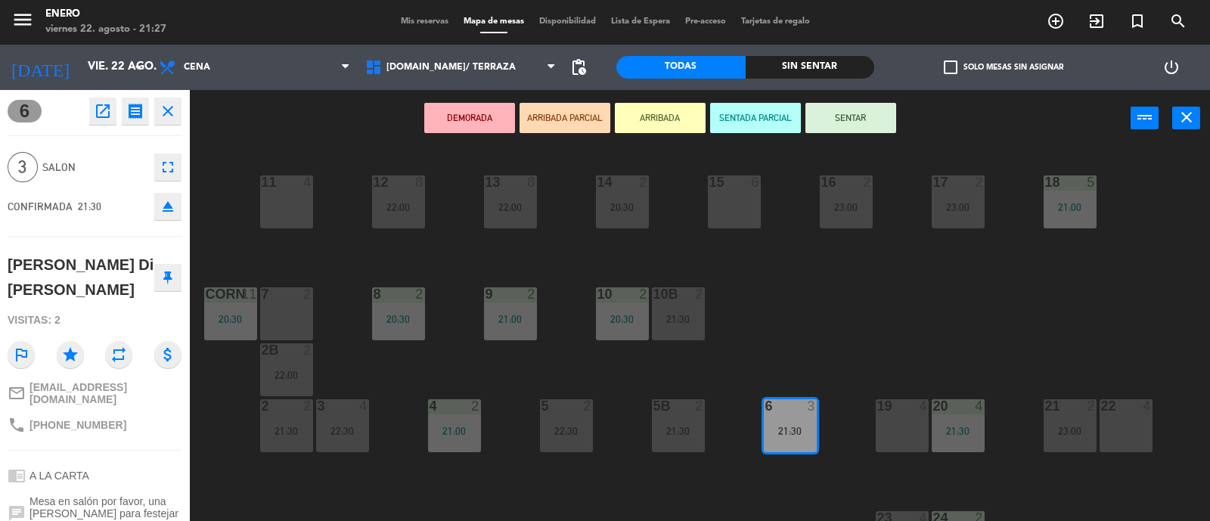
scroll to position [94, 0]
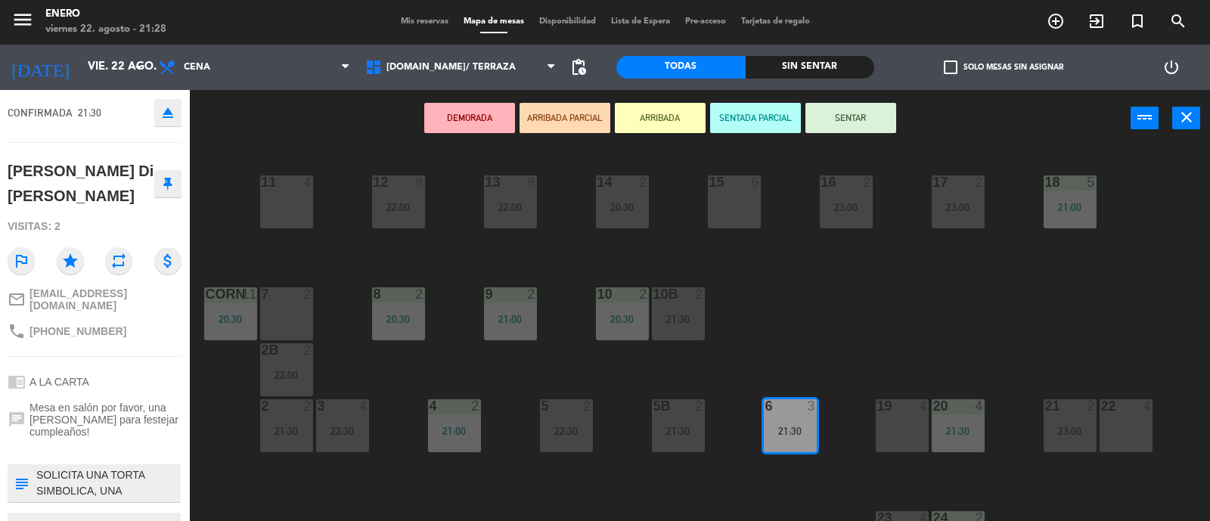
click at [238, 187] on div "14 2 20:30 12 8 22:00 11 4 17 2 23:00 15 6 16 2 23:00 13 8 22:00 18 5 21:00 10 …" at bounding box center [705, 335] width 1009 height 374
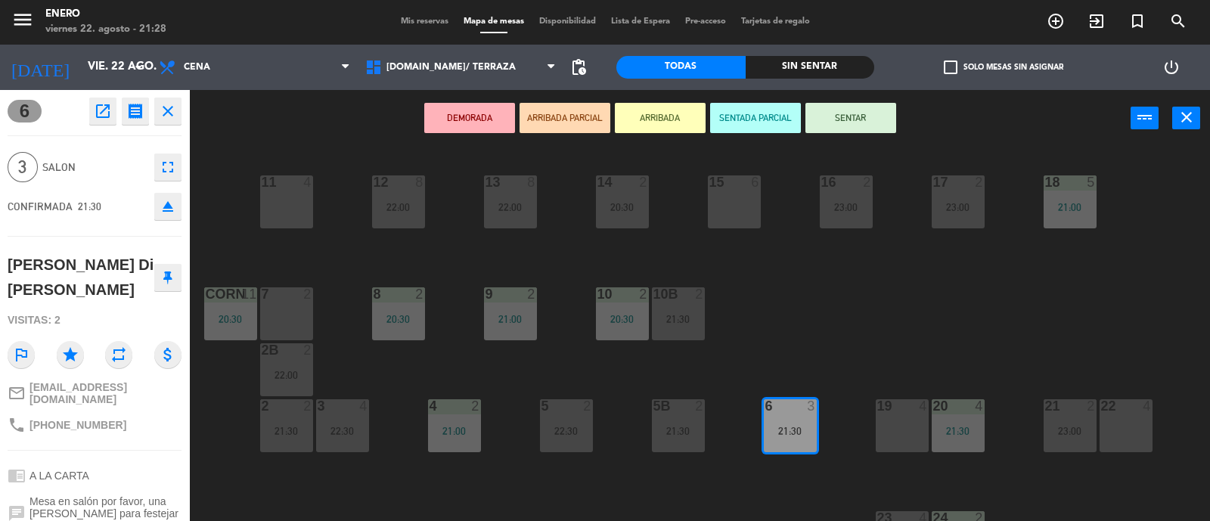
drag, startPoint x: 772, startPoint y: 424, endPoint x: 617, endPoint y: 354, distance: 170.7
drag, startPoint x: 769, startPoint y: 419, endPoint x: 281, endPoint y: 204, distance: 533.1
click at [281, 204] on div "14 2 20:30 12 8 22:00 11 4 17 2 23:00 15 6 16 2 23:00 13 8 22:00 18 5 21:00 10 …" at bounding box center [705, 335] width 1009 height 374
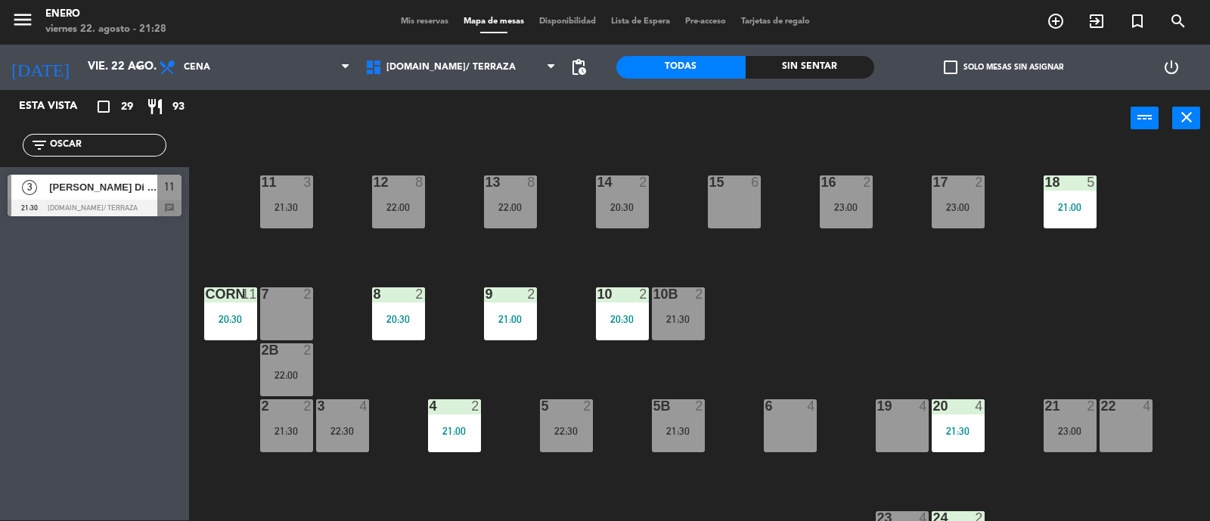
click at [299, 207] on div "21:30" at bounding box center [286, 207] width 53 height 11
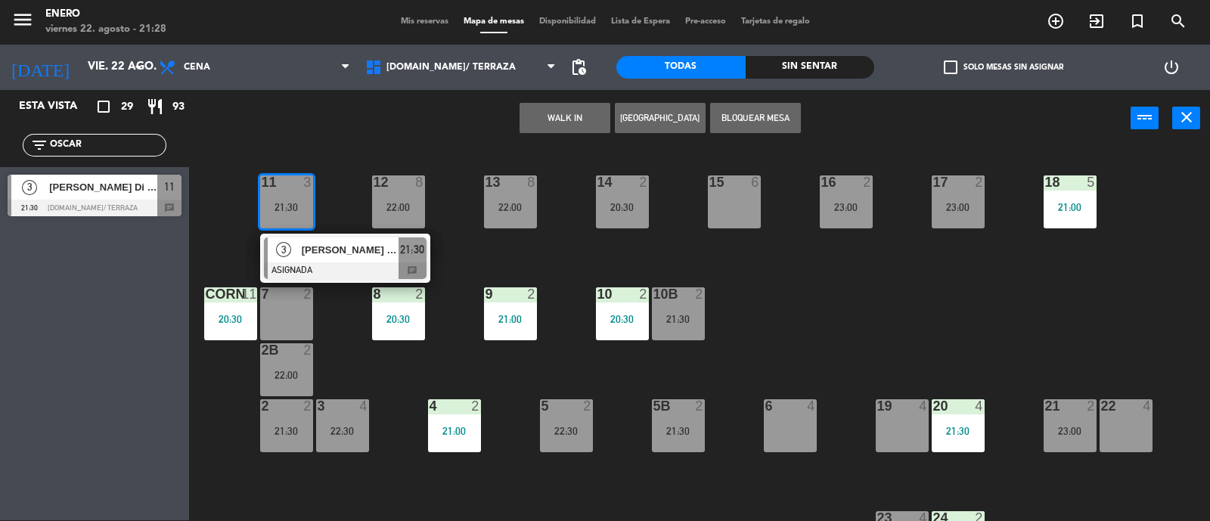
click at [310, 256] on span "[PERSON_NAME] Di [PERSON_NAME]" at bounding box center [350, 250] width 97 height 16
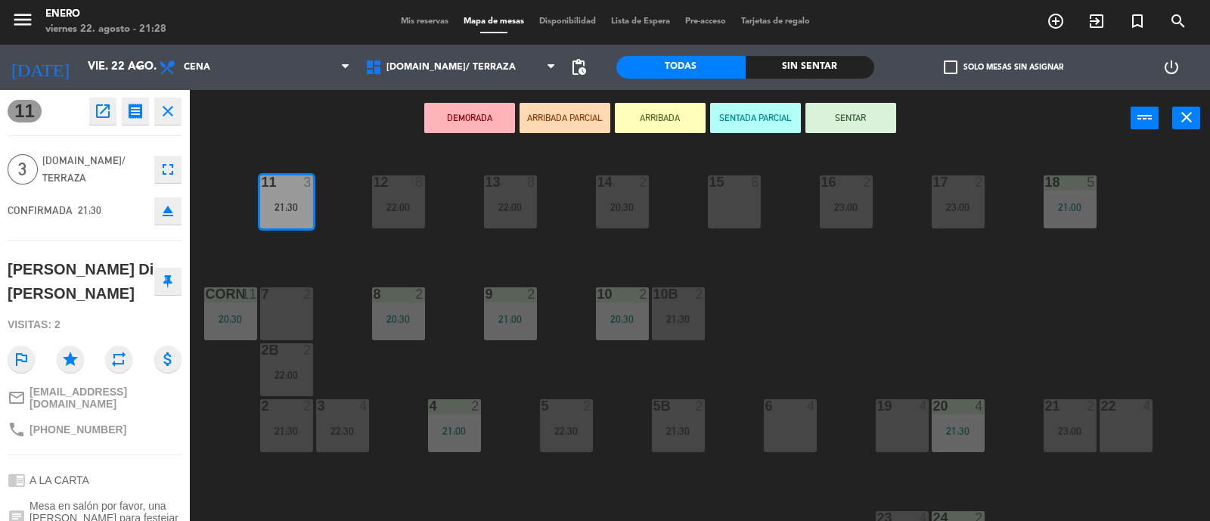
click at [834, 110] on button "SENTAR" at bounding box center [851, 118] width 91 height 30
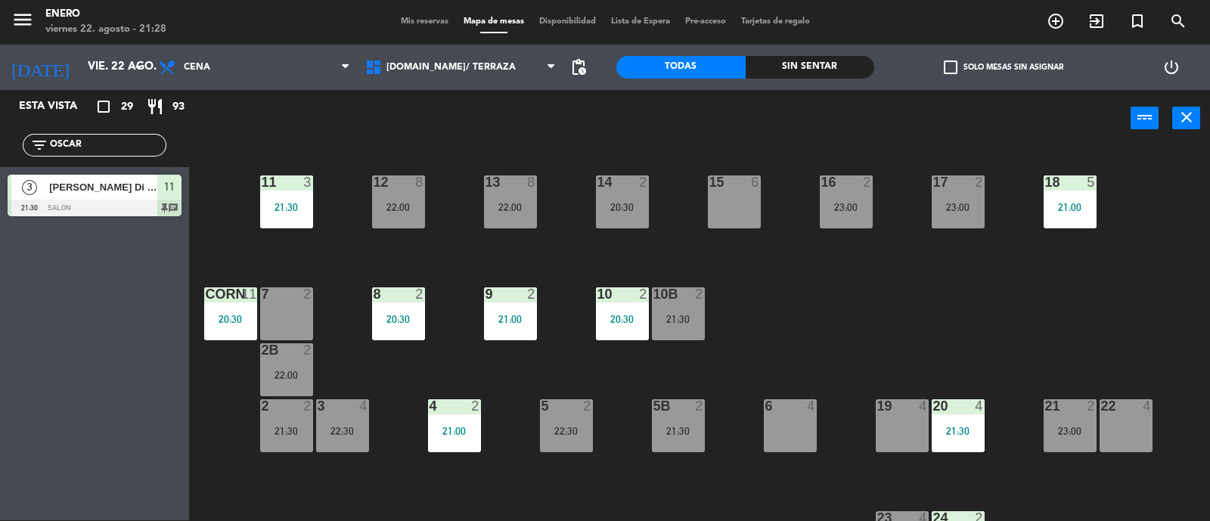
drag, startPoint x: 902, startPoint y: 255, endPoint x: 903, endPoint y: 269, distance: 14.5
click at [903, 259] on div "14 2 20:30 12 8 22:00 11 3 21:30 17 2 23:00 15 6 16 2 23:00 13 8 22:00 18 5 21:…" at bounding box center [705, 335] width 1009 height 374
click at [129, 142] on input "OSCAR" at bounding box center [106, 145] width 117 height 17
type input "O"
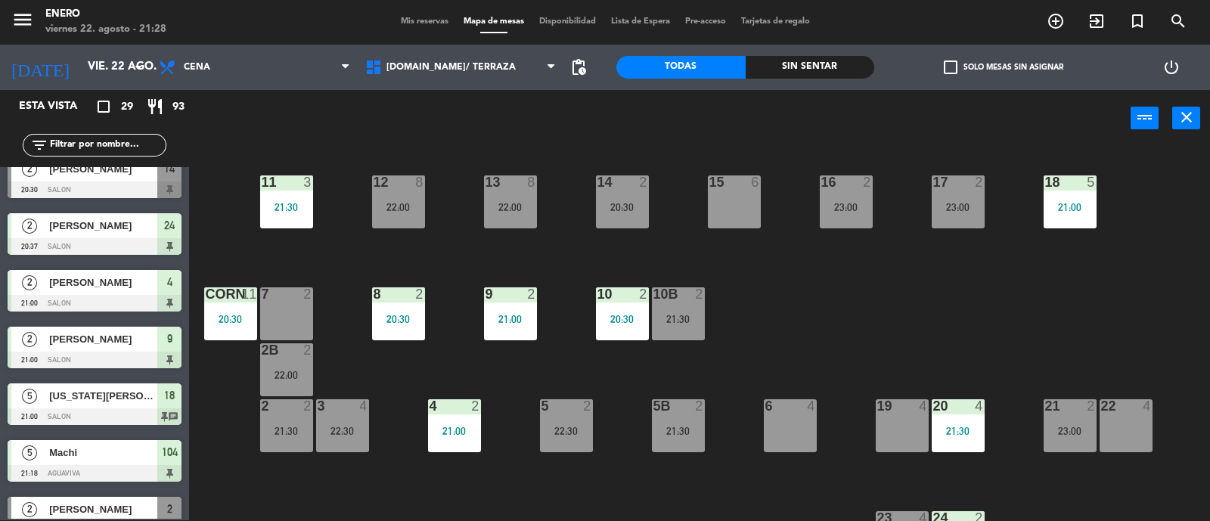
scroll to position [377, 0]
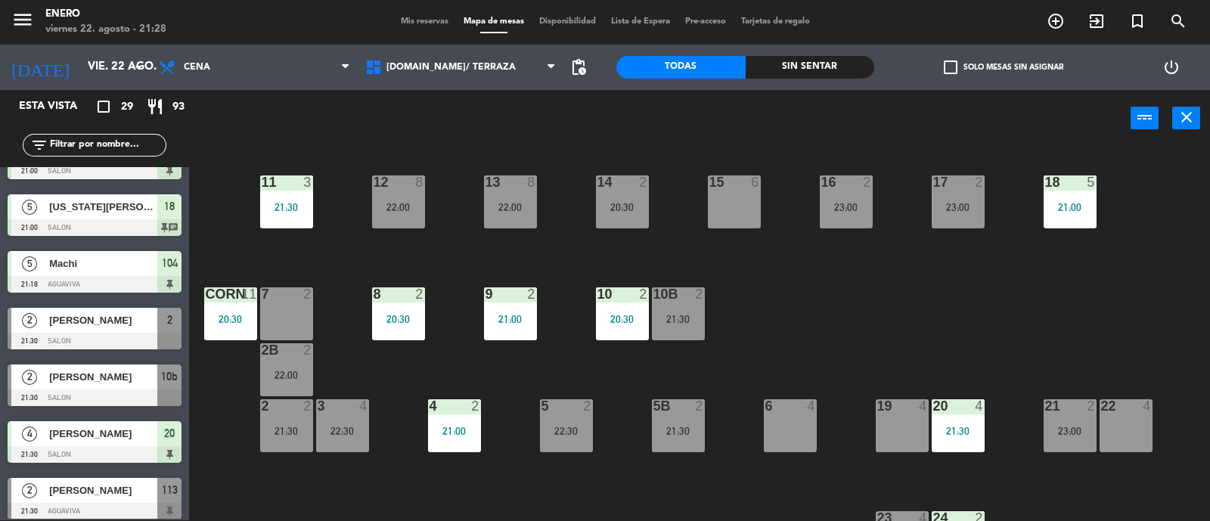
click at [146, 336] on div at bounding box center [95, 341] width 174 height 17
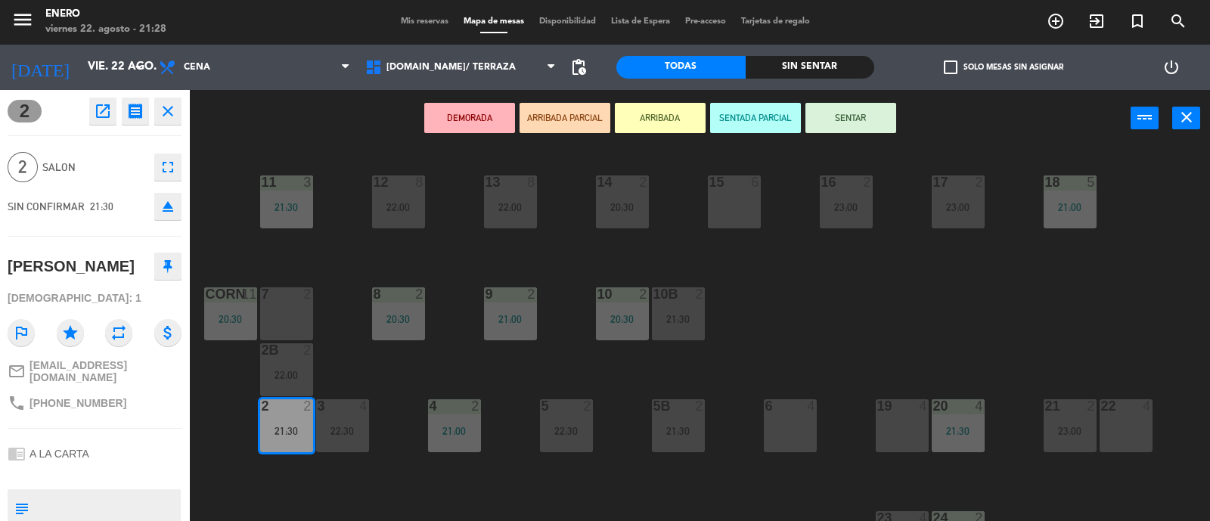
drag, startPoint x: 160, startPoint y: 114, endPoint x: 154, endPoint y: 148, distance: 34.4
click at [160, 113] on icon "close" at bounding box center [168, 111] width 18 height 18
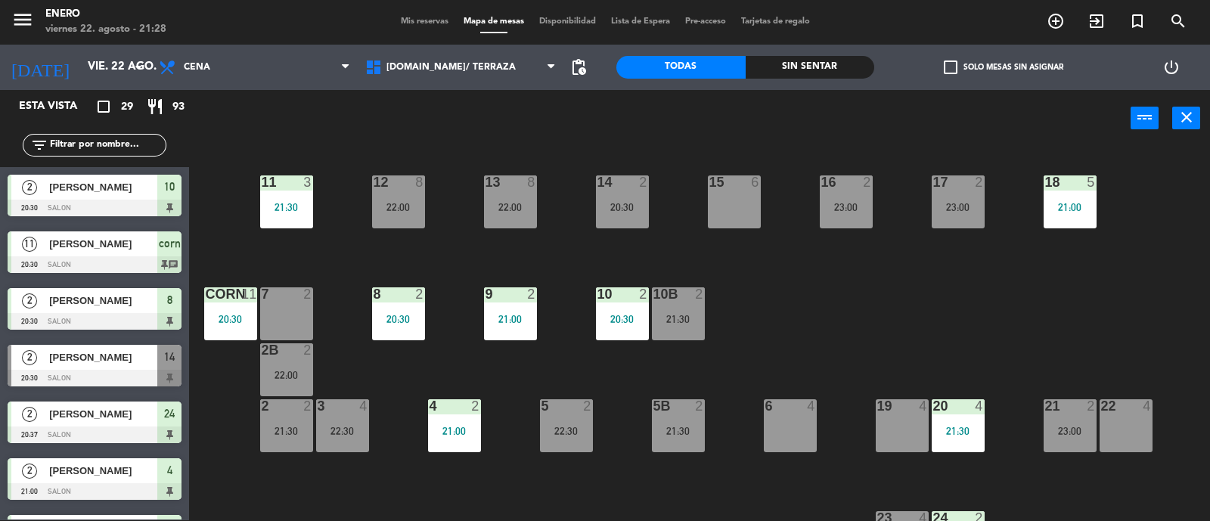
scroll to position [1, 0]
click at [784, 295] on div "14 2 20:30 12 8 22:00 11 3 21:30 17 2 23:00 15 6 16 2 23:00 13 8 22:00 18 5 21:…" at bounding box center [705, 335] width 1009 height 374
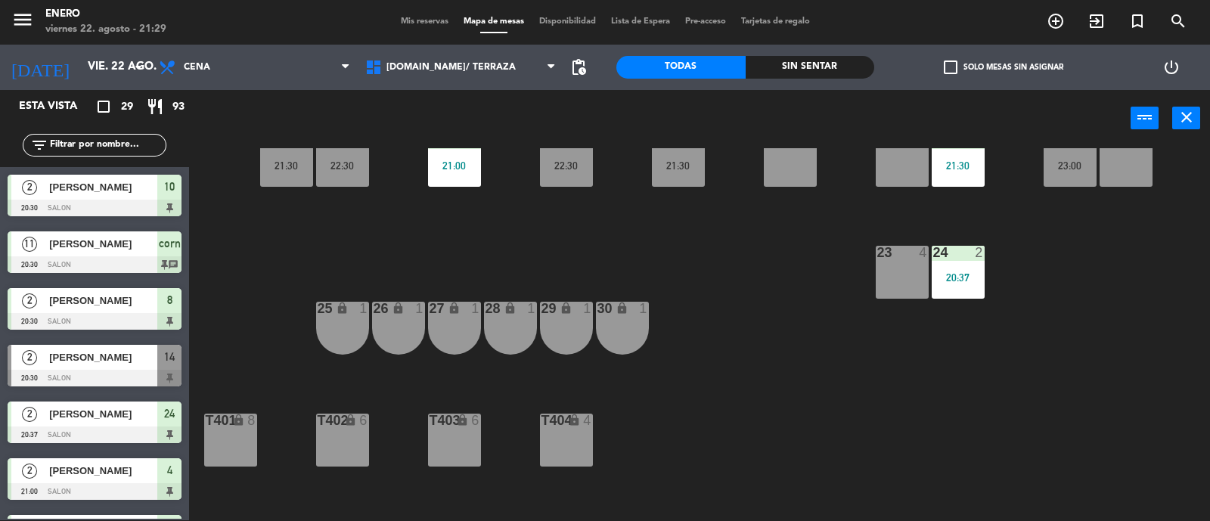
scroll to position [284, 0]
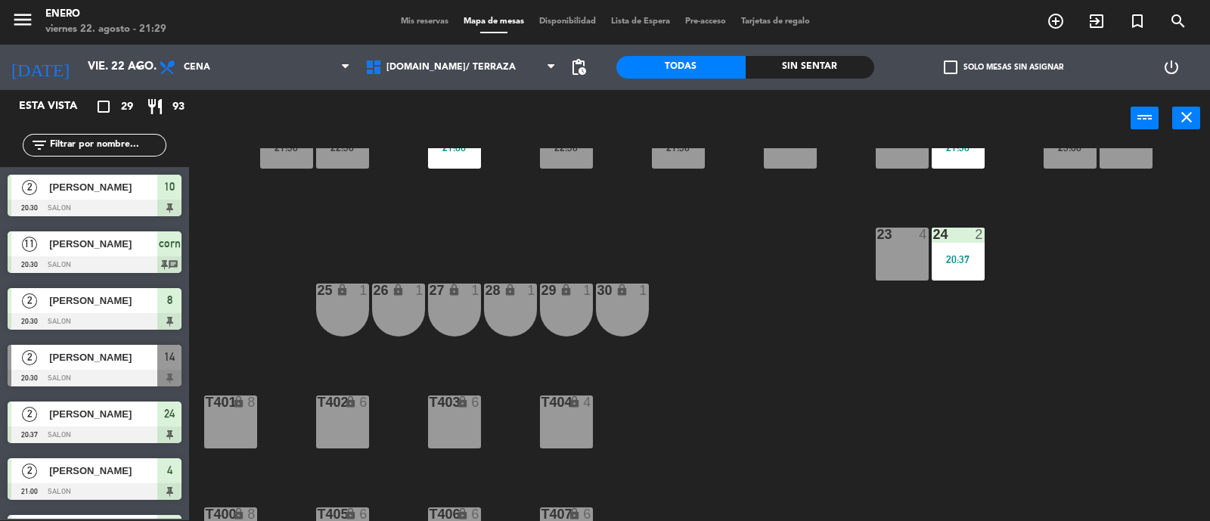
click at [948, 287] on div "14 2 20:30 12 8 22:00 11 3 21:30 17 2 23:00 15 6 16 2 23:00 13 8 22:00 18 5 21:…" at bounding box center [705, 335] width 1009 height 374
click at [949, 267] on div "24 2 20:37" at bounding box center [958, 254] width 53 height 53
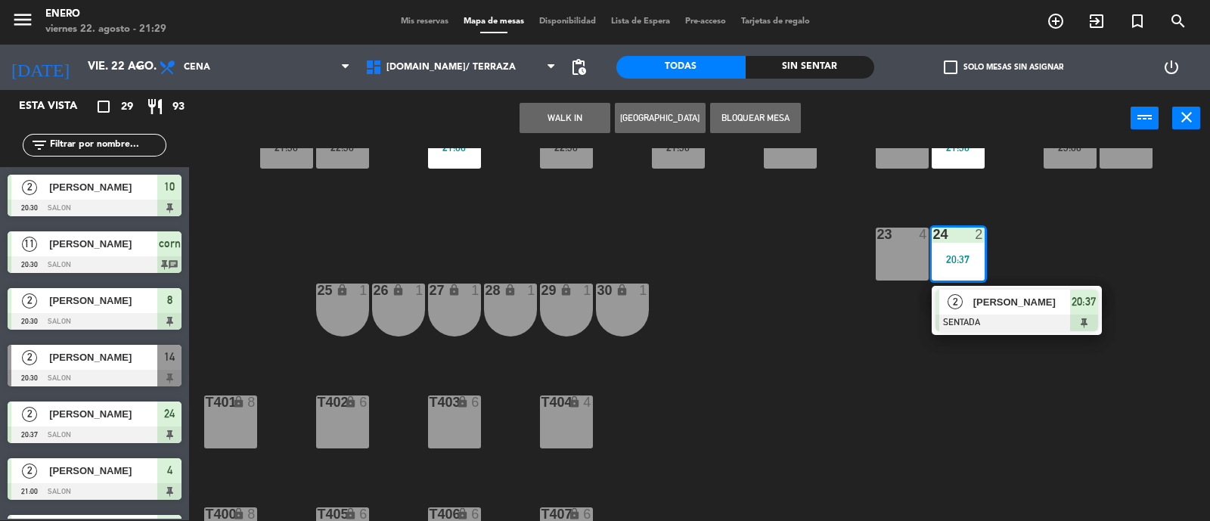
click at [955, 300] on div "2 [PERSON_NAME] 20:37" at bounding box center [1017, 310] width 193 height 49
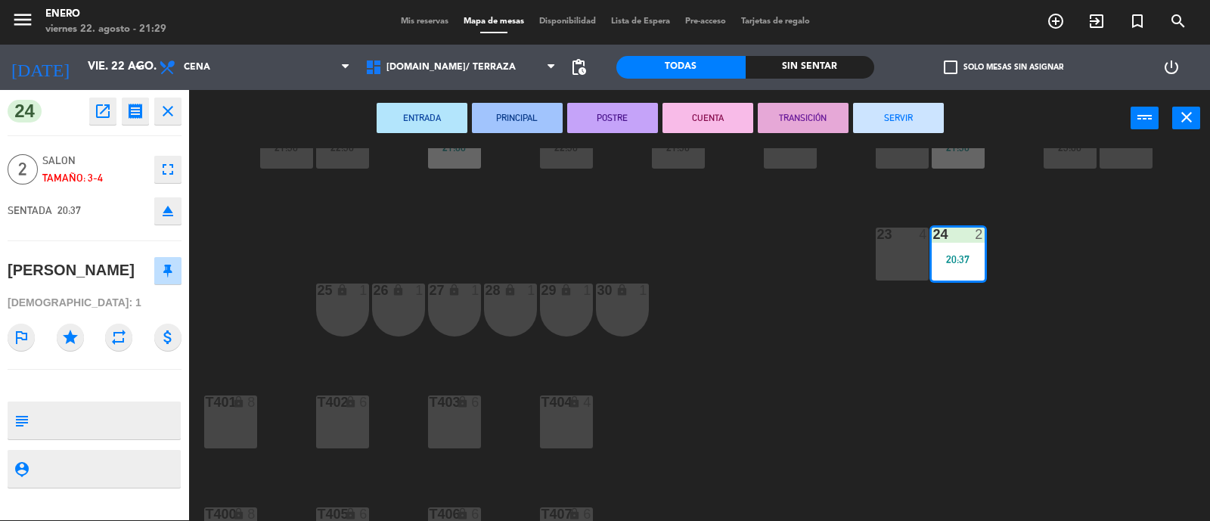
click at [877, 118] on button "SERVIR" at bounding box center [898, 118] width 91 height 30
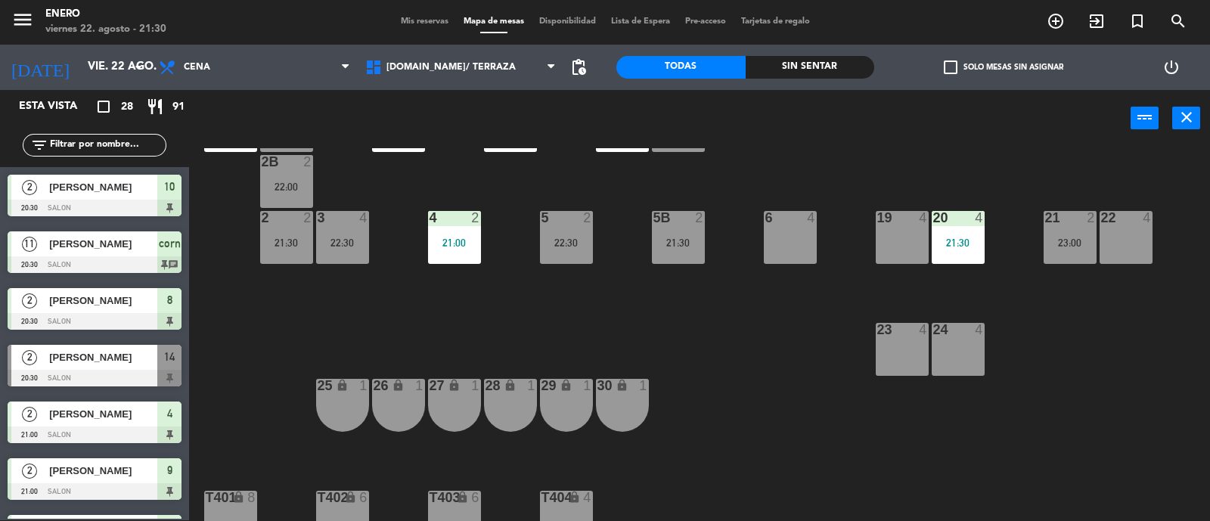
scroll to position [94, 0]
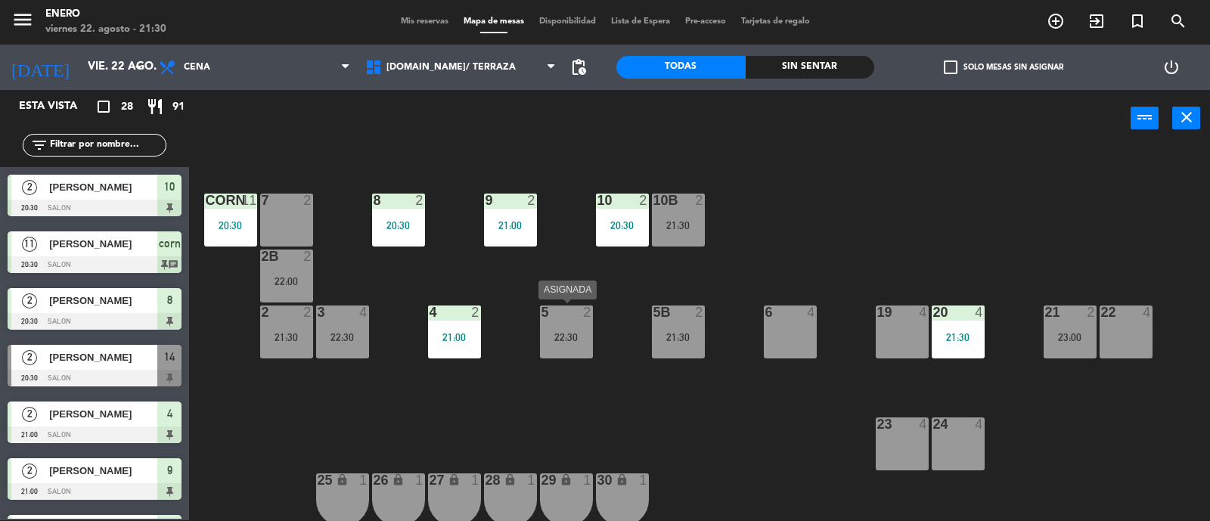
click at [579, 339] on div "22:30" at bounding box center [566, 337] width 53 height 11
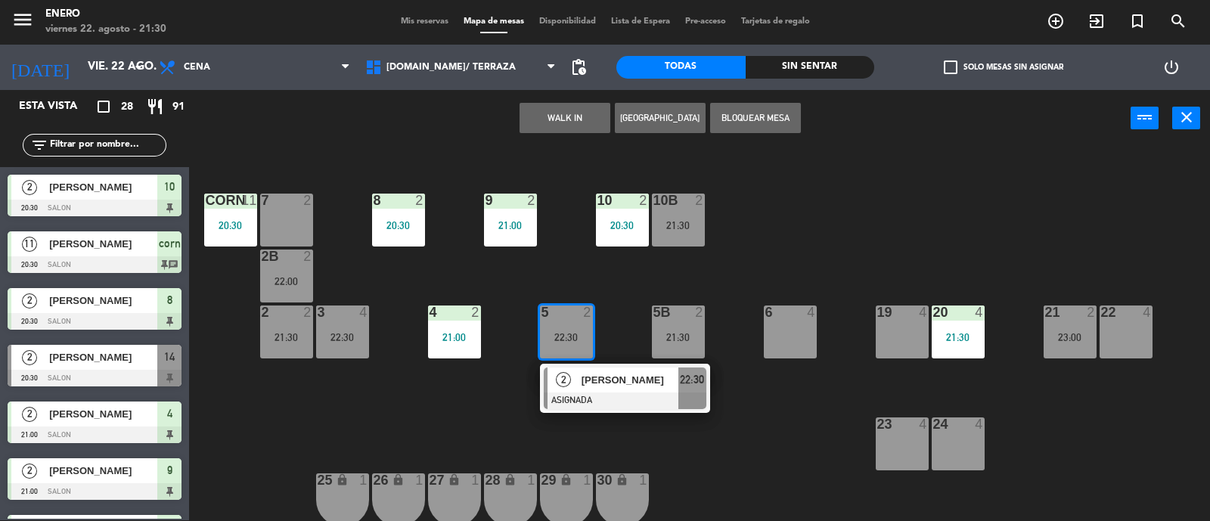
click at [722, 430] on div "14 2 20:30 12 8 22:00 11 3 21:30 17 2 23:00 15 6 16 2 23:00 13 8 22:00 18 5 21:…" at bounding box center [705, 335] width 1009 height 374
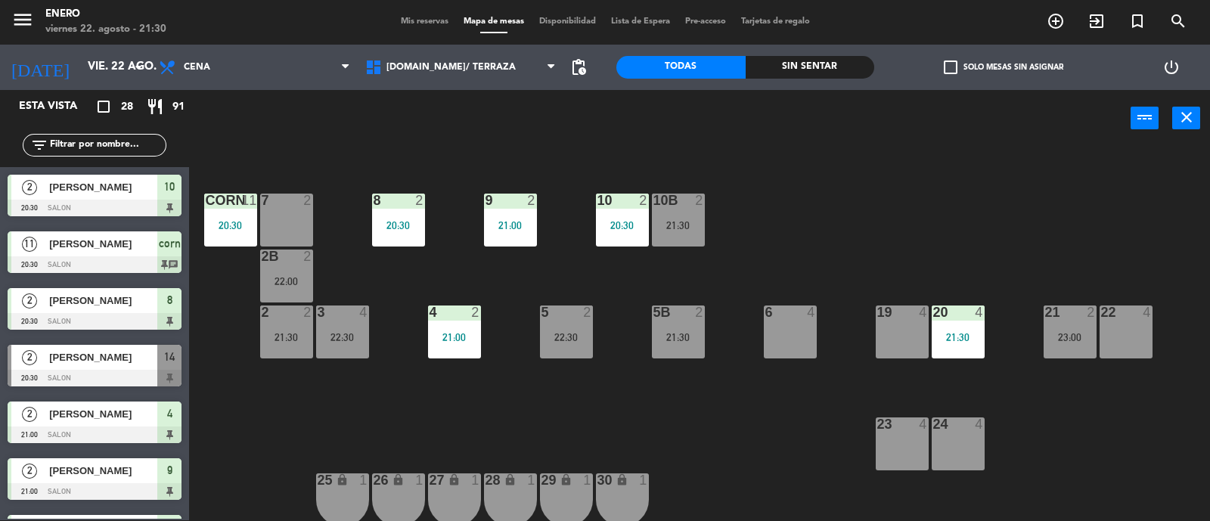
click at [685, 332] on div "21:30" at bounding box center [678, 337] width 53 height 11
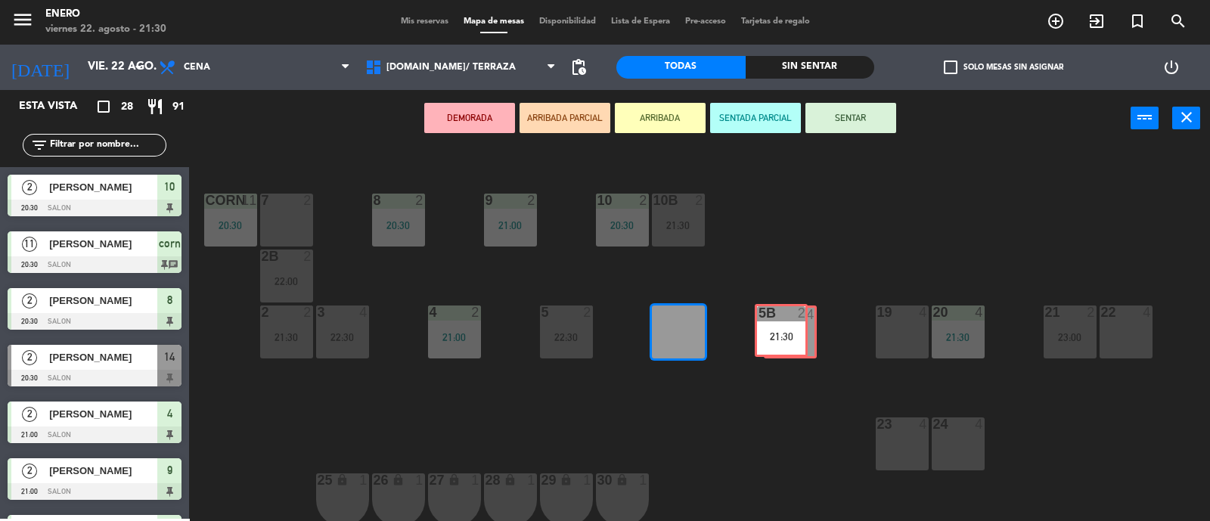
drag, startPoint x: 682, startPoint y: 336, endPoint x: 766, endPoint y: 346, distance: 85.3
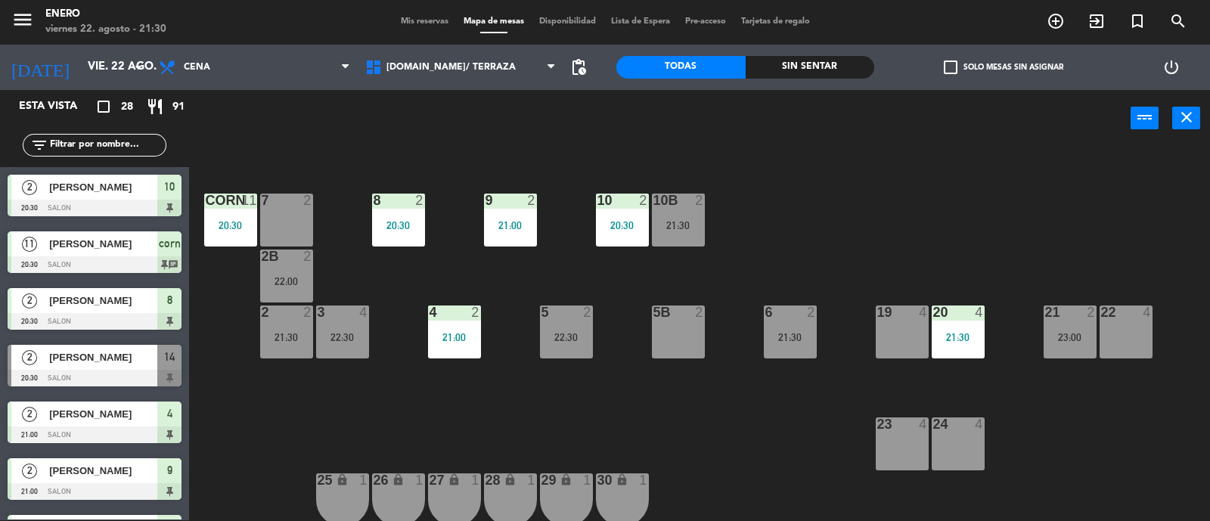
scroll to position [1, 0]
click at [668, 328] on div "5B 2" at bounding box center [678, 332] width 53 height 53
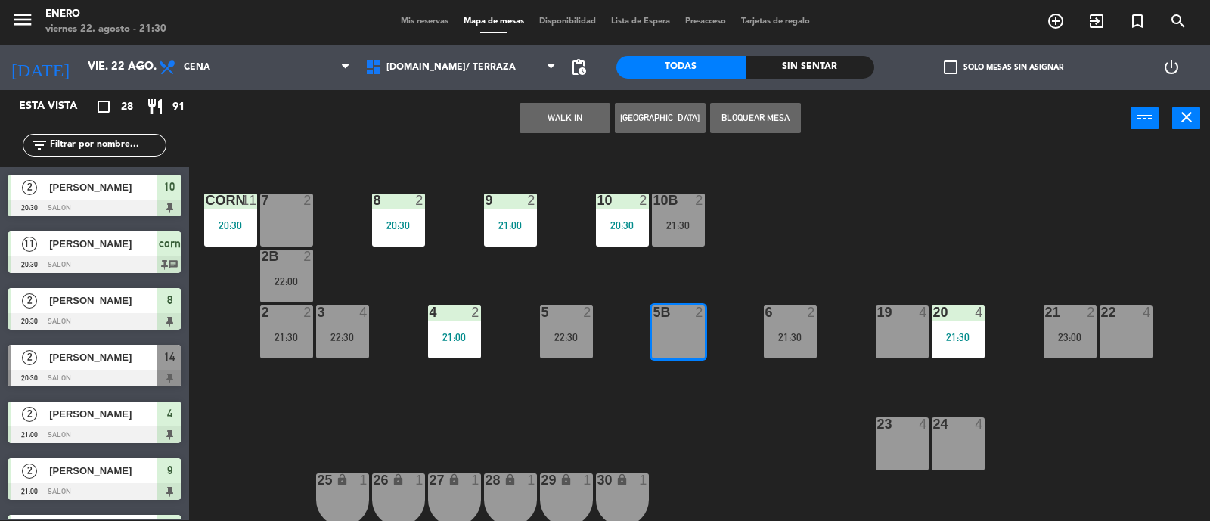
click at [562, 126] on button "WALK IN" at bounding box center [565, 118] width 91 height 30
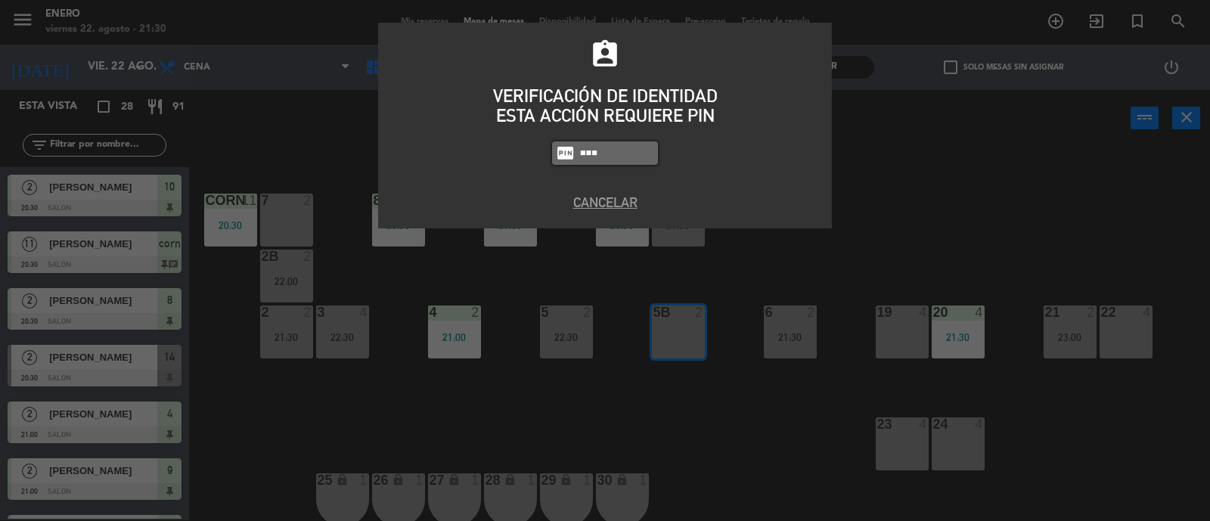
type input "6082"
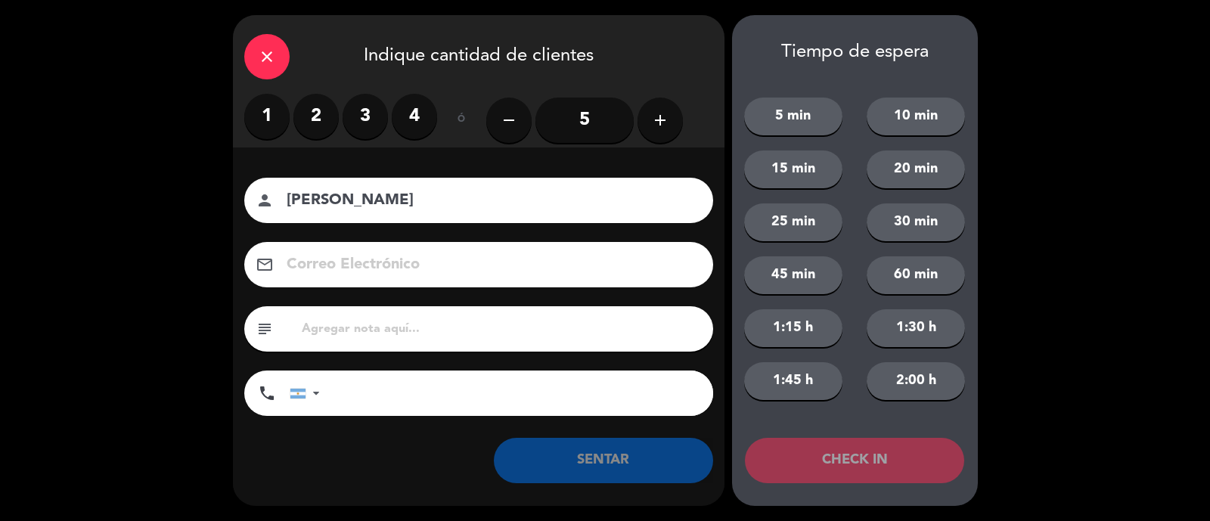
type input "[PERSON_NAME]"
click at [254, 73] on div "close" at bounding box center [266, 56] width 45 height 45
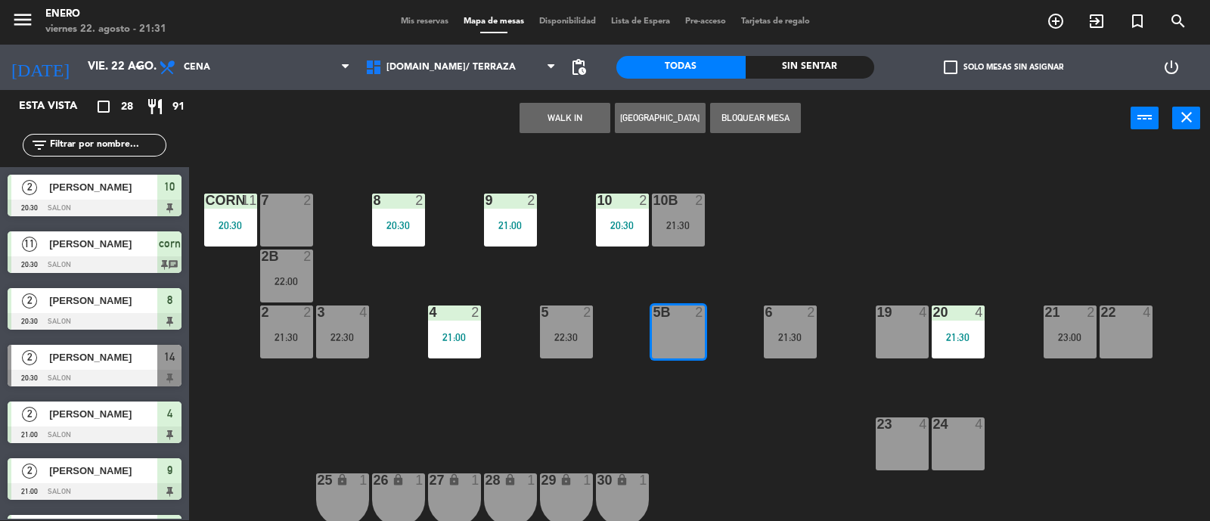
click at [552, 117] on button "WALK IN" at bounding box center [565, 118] width 91 height 30
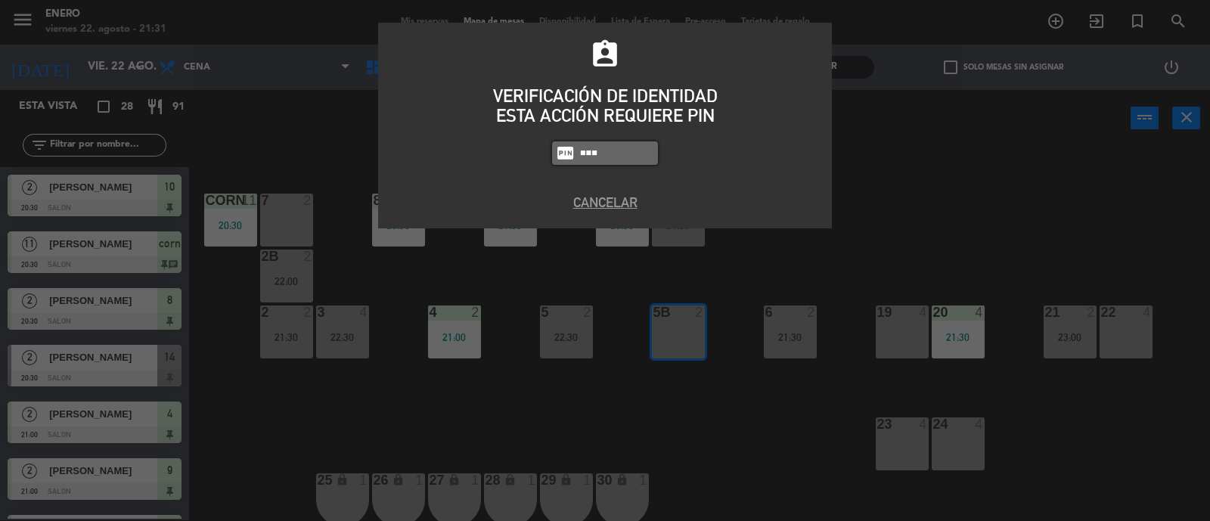
type input "6082"
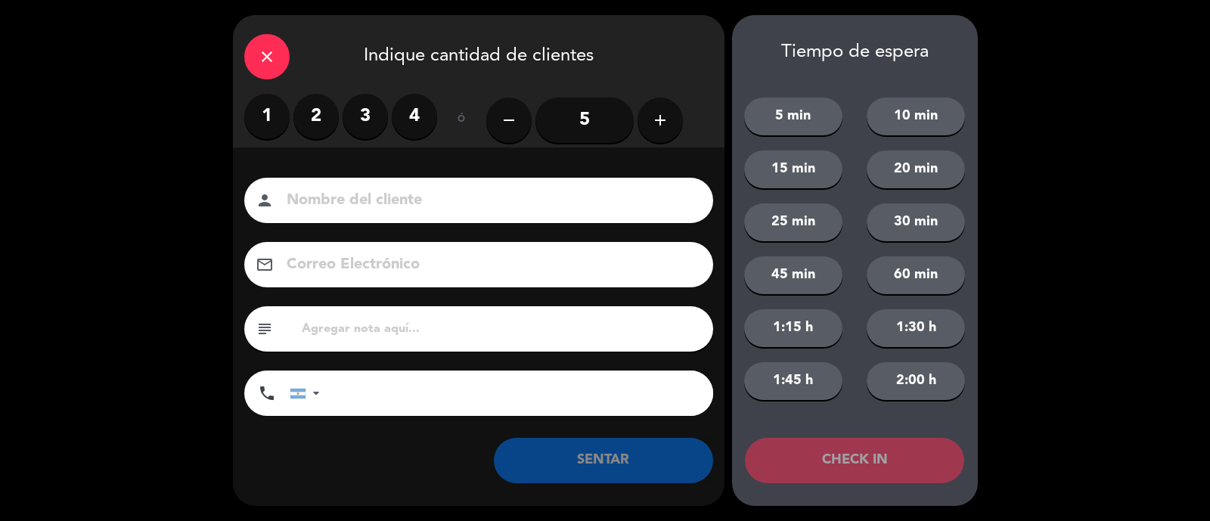
type input "e"
type input "[PERSON_NAME]"
drag, startPoint x: 323, startPoint y: 118, endPoint x: 679, endPoint y: 241, distance: 376.8
click at [324, 119] on label "2" at bounding box center [316, 116] width 45 height 45
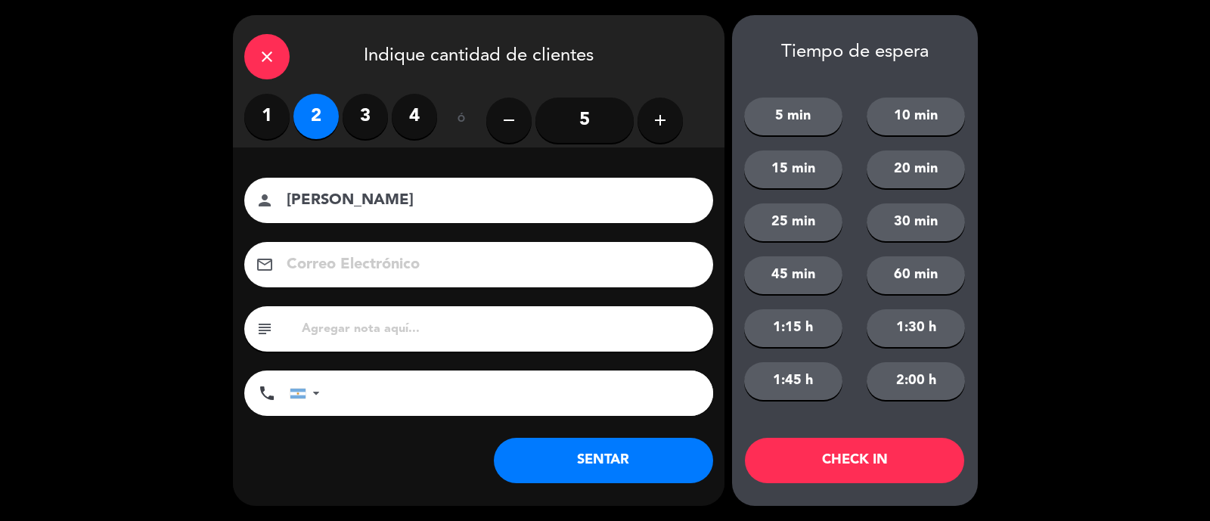
click at [626, 450] on button "SENTAR" at bounding box center [603, 460] width 219 height 45
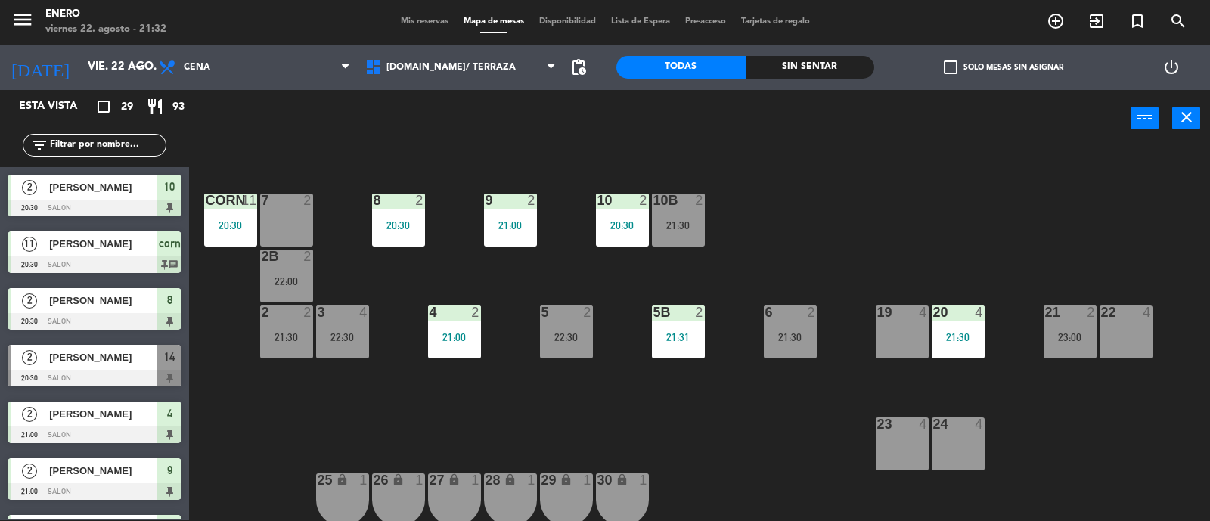
click at [421, 20] on span "Mis reservas" at bounding box center [424, 21] width 63 height 8
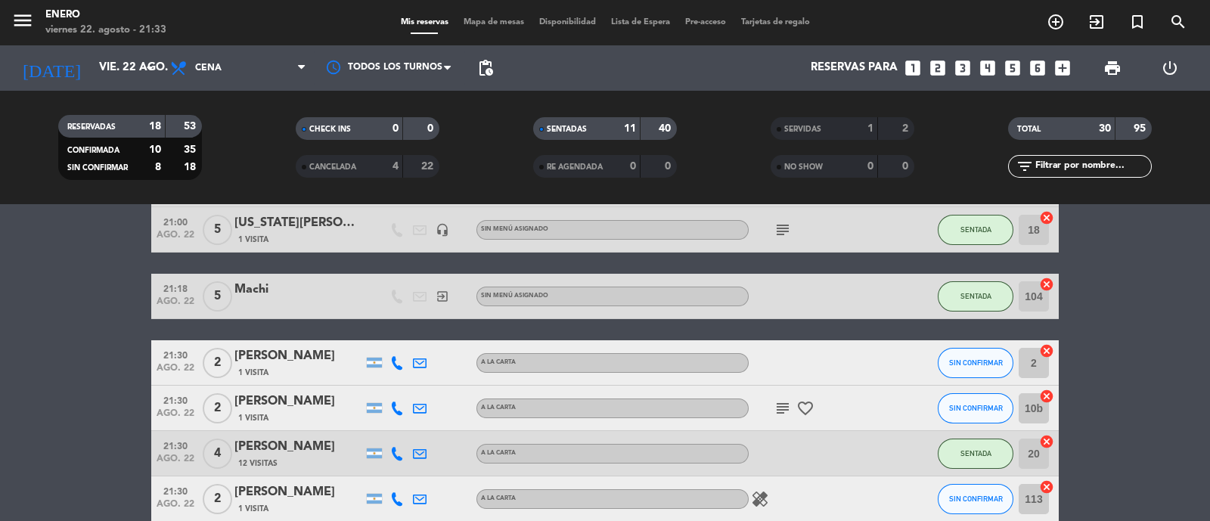
scroll to position [377, 0]
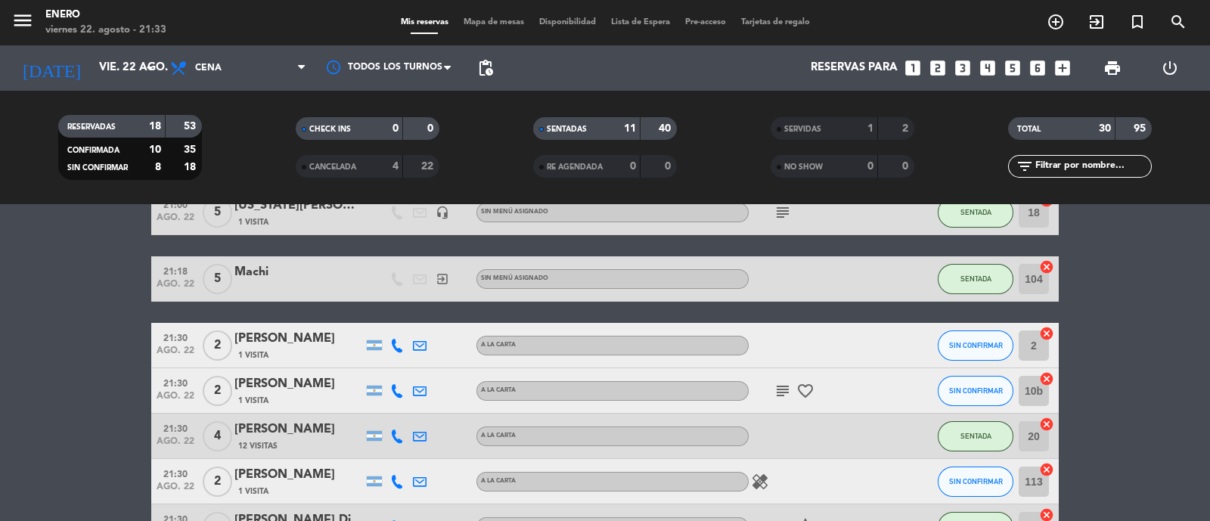
click at [783, 382] on icon "subject" at bounding box center [783, 391] width 18 height 18
click at [805, 382] on icon "favorite_border" at bounding box center [806, 391] width 18 height 18
click at [778, 385] on icon "subject" at bounding box center [783, 391] width 18 height 18
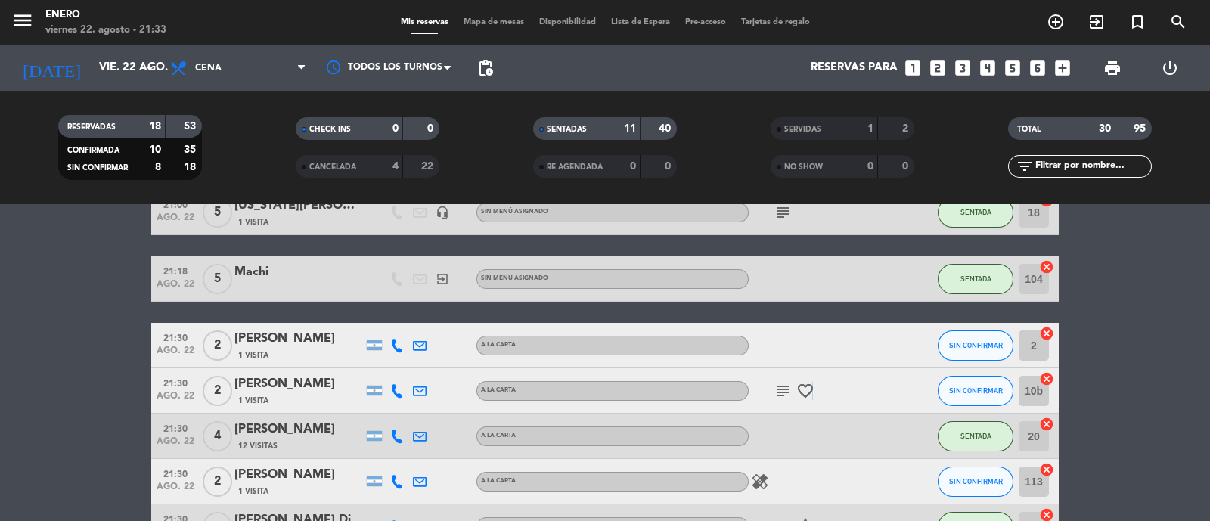
click at [812, 389] on icon "favorite_border" at bounding box center [806, 391] width 18 height 18
drag, startPoint x: 144, startPoint y: 397, endPoint x: 185, endPoint y: 290, distance: 115.2
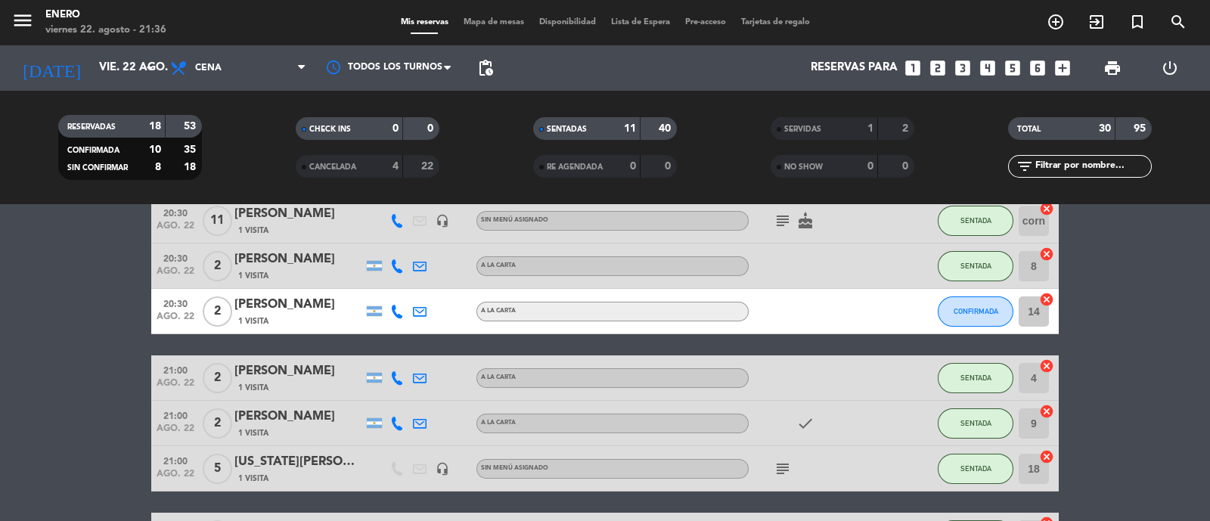
scroll to position [94, 0]
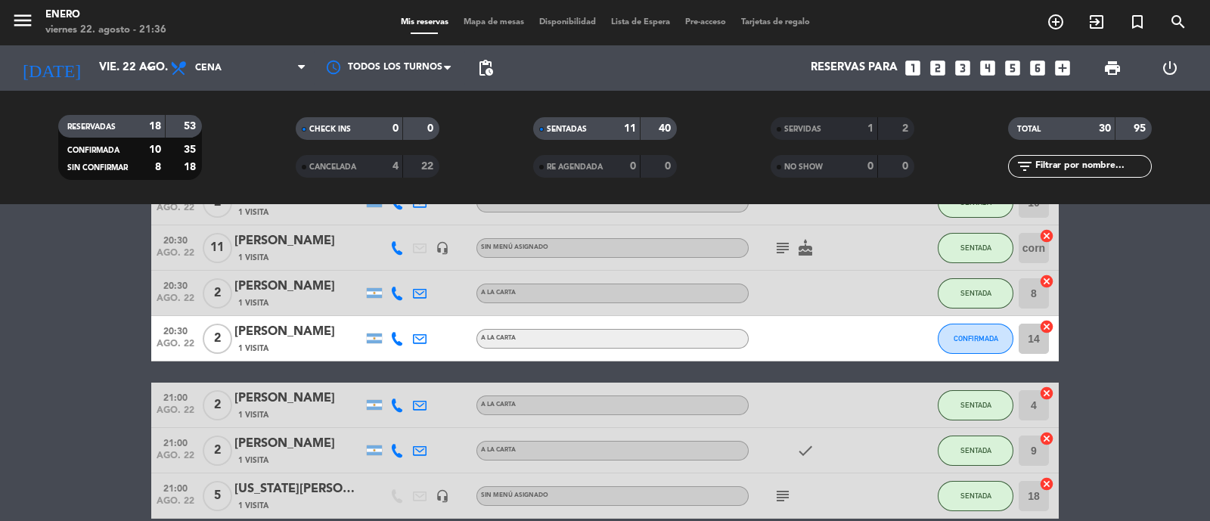
click at [1075, 168] on input "text" at bounding box center [1092, 166] width 117 height 17
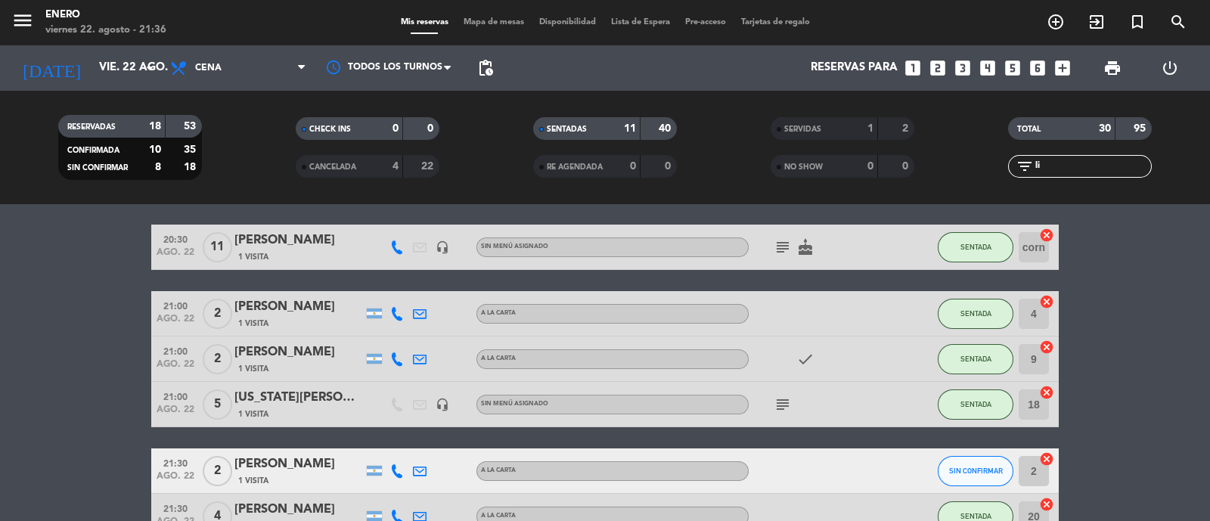
scroll to position [0, 0]
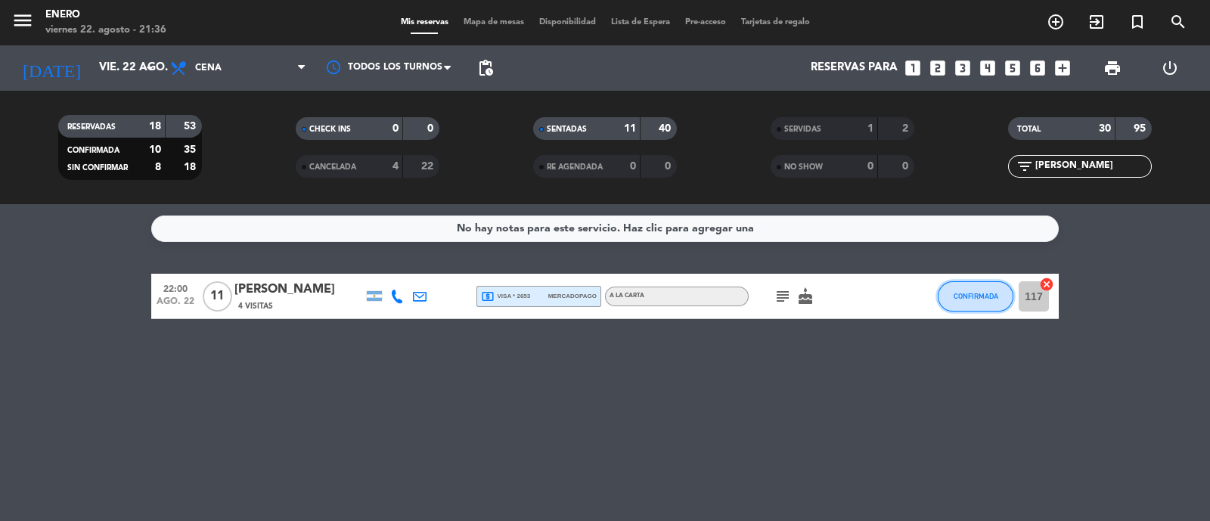
click at [987, 290] on button "CONFIRMADA" at bounding box center [976, 296] width 76 height 30
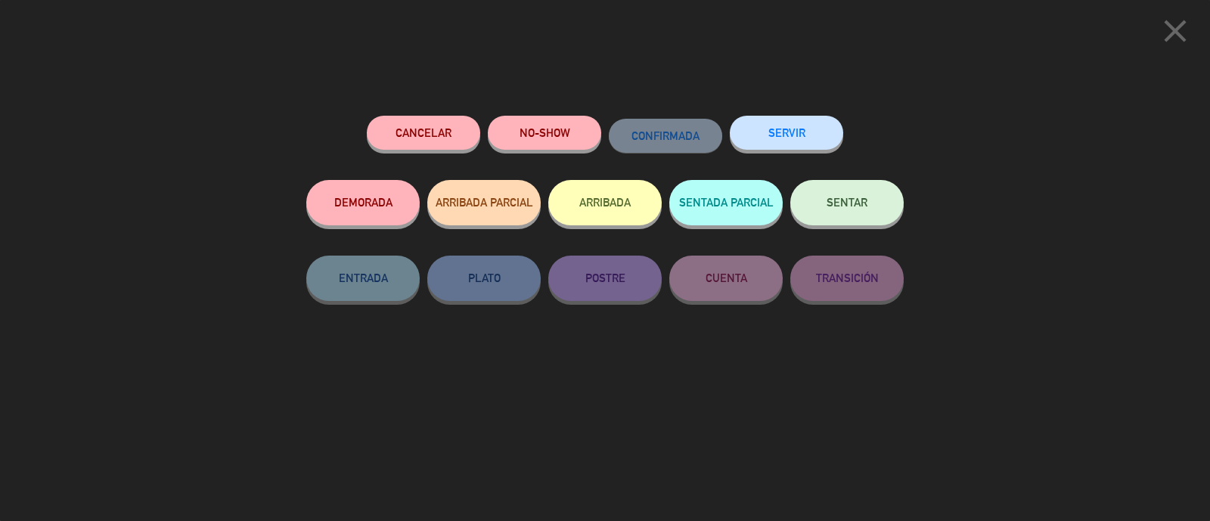
click at [876, 208] on button "SENTAR" at bounding box center [846, 202] width 113 height 45
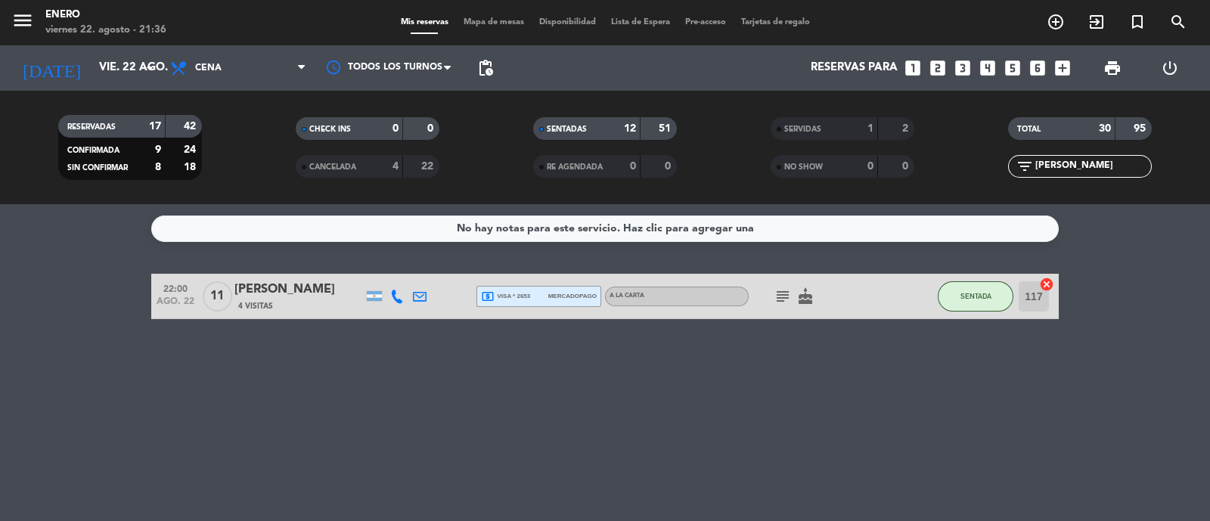
click at [775, 293] on span "subject" at bounding box center [783, 296] width 23 height 18
click at [775, 293] on icon "subject" at bounding box center [783, 296] width 18 height 18
click at [790, 295] on icon "subject" at bounding box center [783, 296] width 18 height 18
click at [1138, 172] on input "[PERSON_NAME]" at bounding box center [1092, 166] width 117 height 17
type input "l"
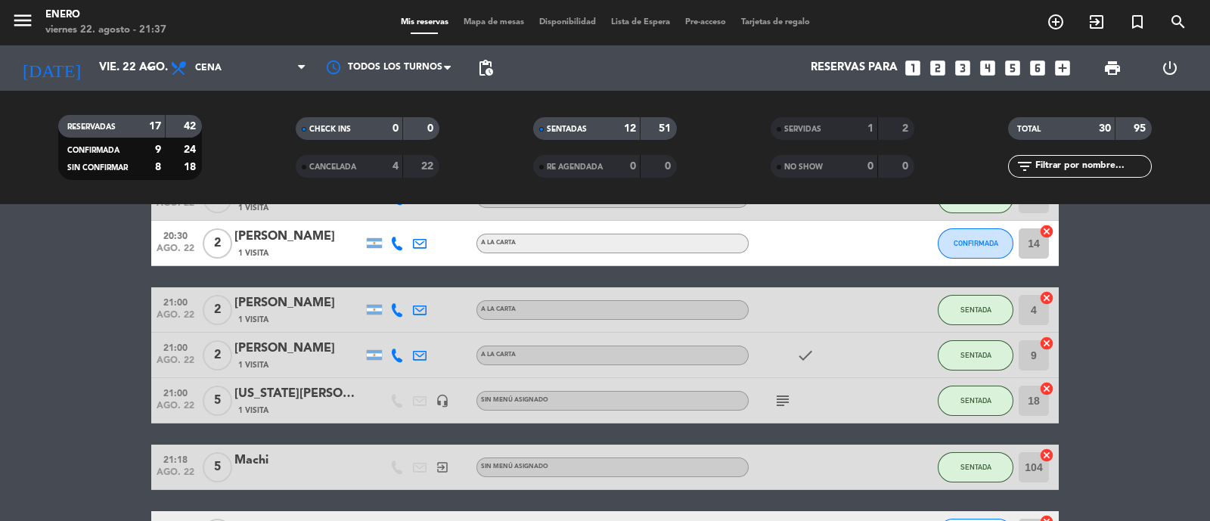
scroll to position [94, 0]
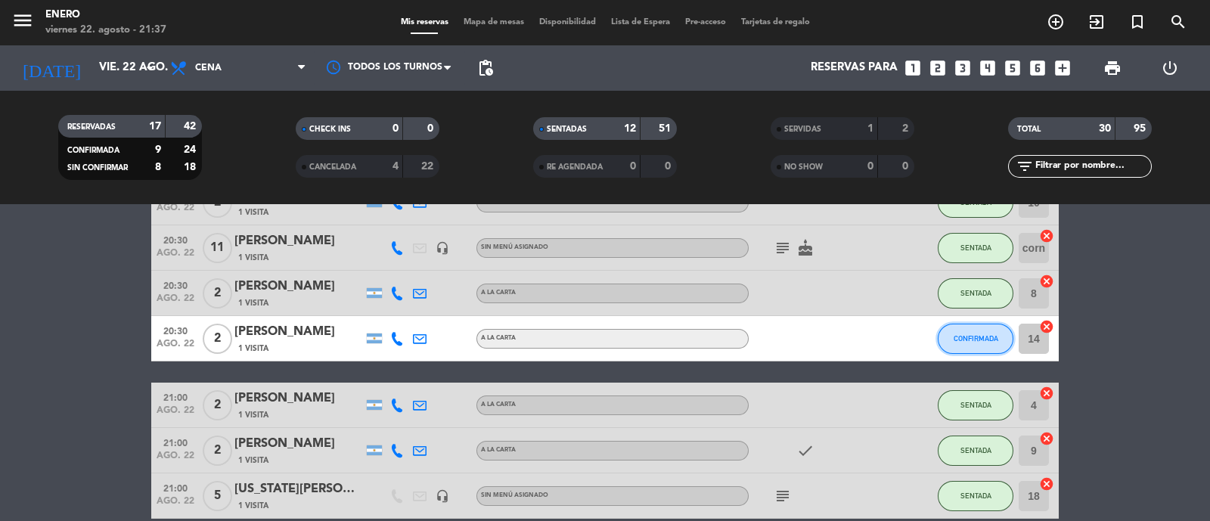
click at [979, 334] on span "CONFIRMADA" at bounding box center [976, 338] width 45 height 8
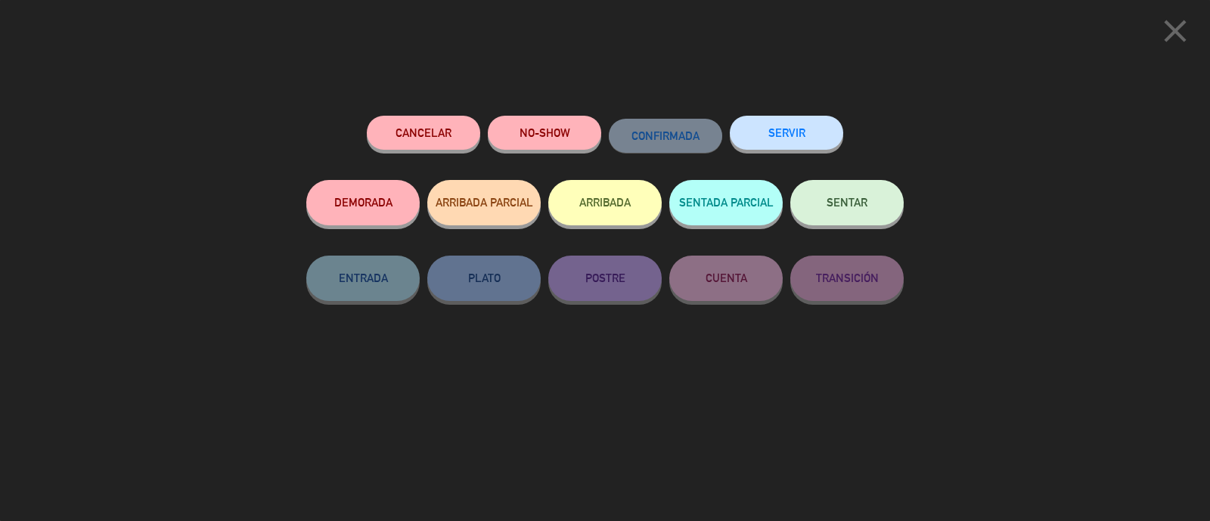
click at [493, 137] on button "NO-SHOW" at bounding box center [544, 133] width 113 height 34
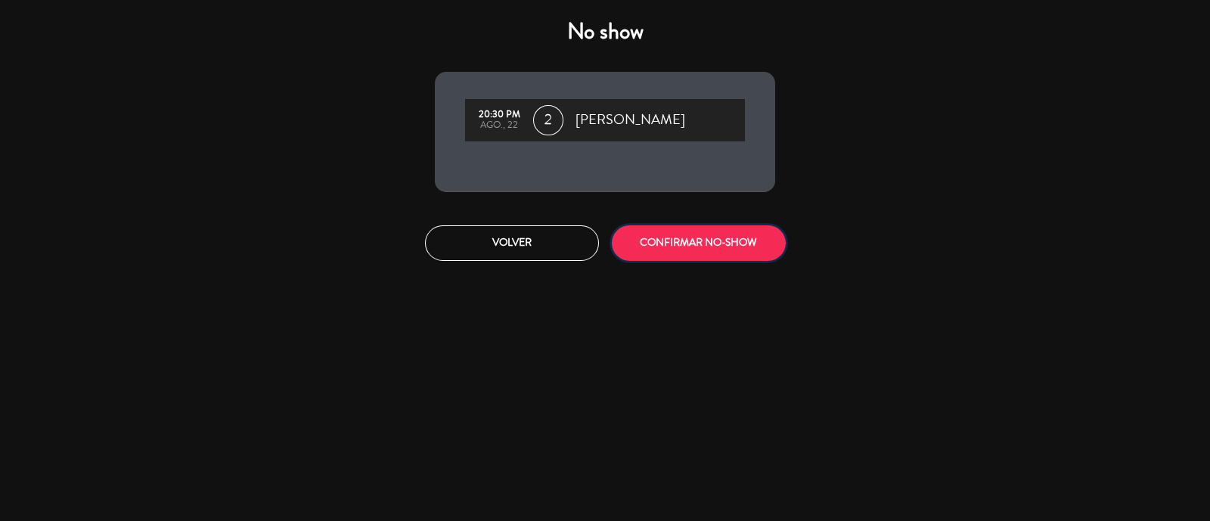
click at [742, 251] on button "CONFIRMAR NO-SHOW" at bounding box center [699, 243] width 174 height 36
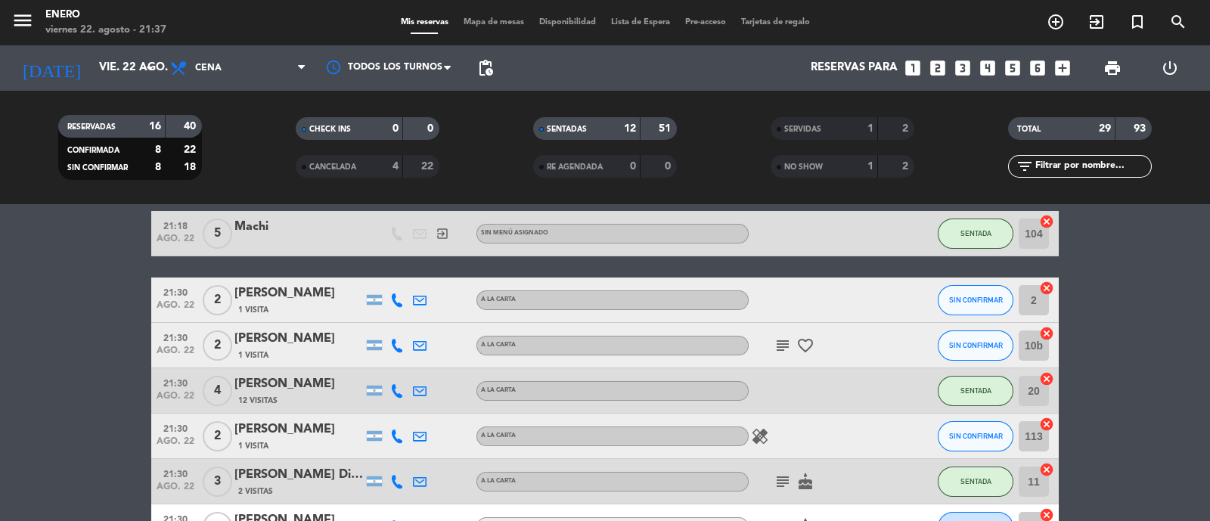
scroll to position [473, 0]
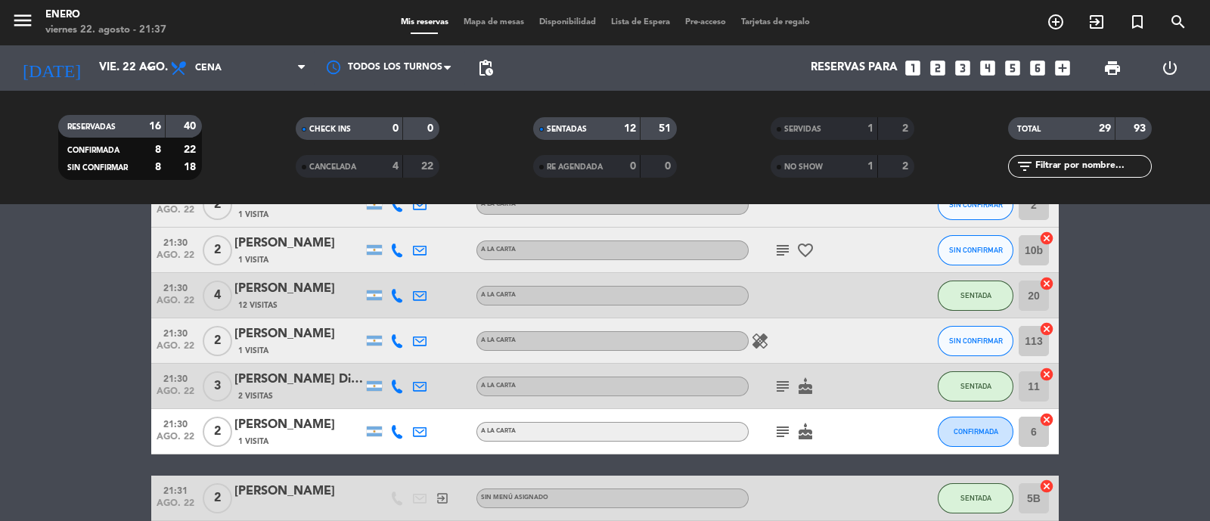
click at [753, 343] on icon "healing" at bounding box center [760, 341] width 18 height 18
click at [396, 342] on icon at bounding box center [397, 341] width 14 height 14
click at [402, 322] on button "Copiar content_paste" at bounding box center [393, 316] width 46 height 16
drag, startPoint x: 1180, startPoint y: 309, endPoint x: 1172, endPoint y: 328, distance: 20.4
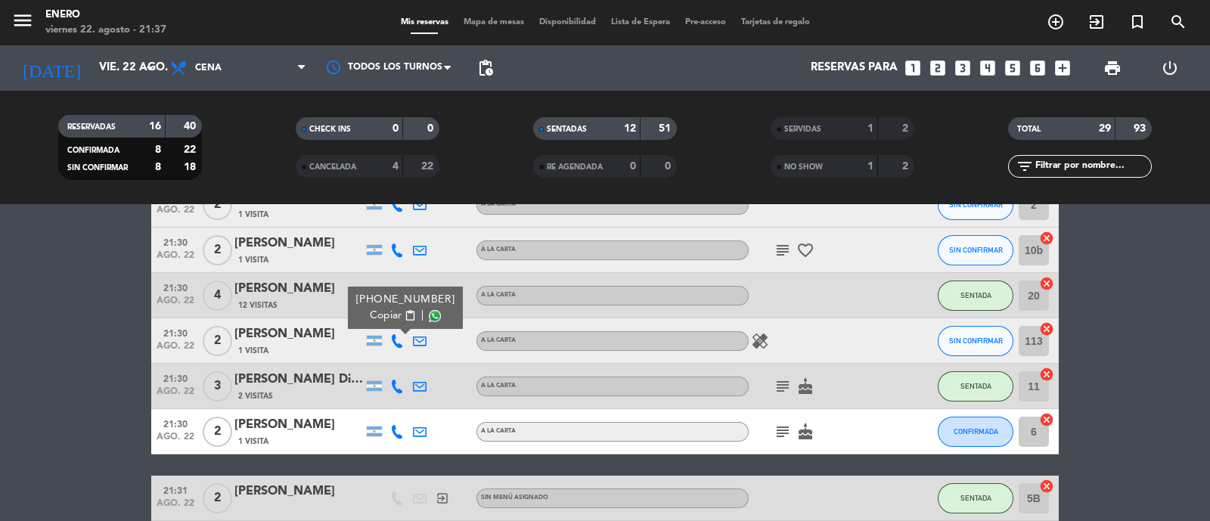
click at [1179, 315] on bookings-row "20:30 ago. 22 2 [PERSON_NAME] 1 Visita A LA CARTA SENTADA 10 cancel 20:30 ago. …" at bounding box center [605, 510] width 1210 height 1419
click at [802, 436] on icon "cake" at bounding box center [806, 432] width 18 height 18
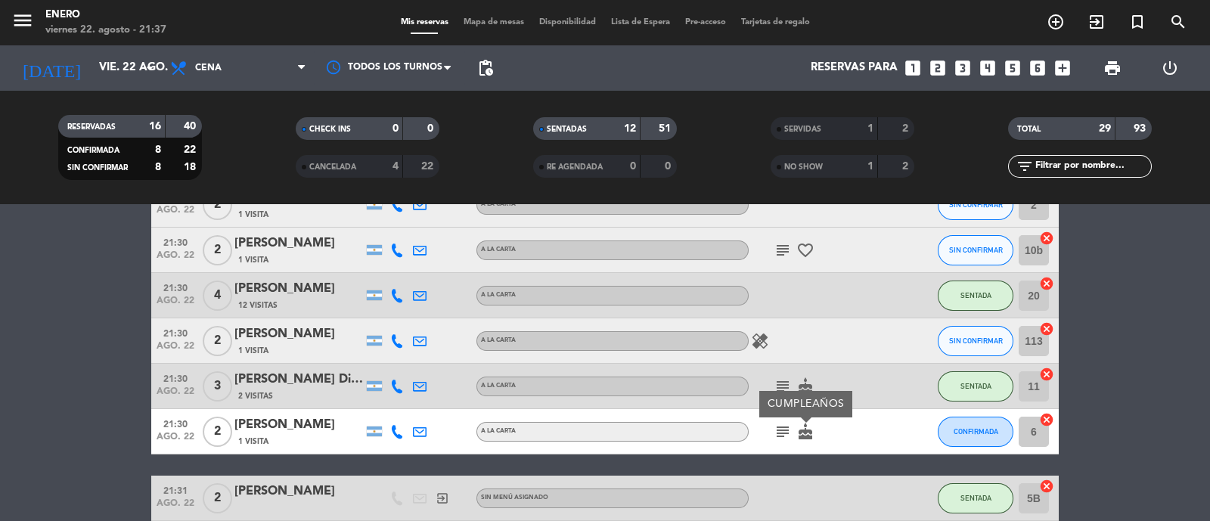
click at [782, 436] on icon "subject" at bounding box center [783, 432] width 18 height 18
click at [781, 236] on div "subject favorite_border" at bounding box center [817, 250] width 136 height 45
click at [781, 247] on icon "subject" at bounding box center [783, 250] width 18 height 18
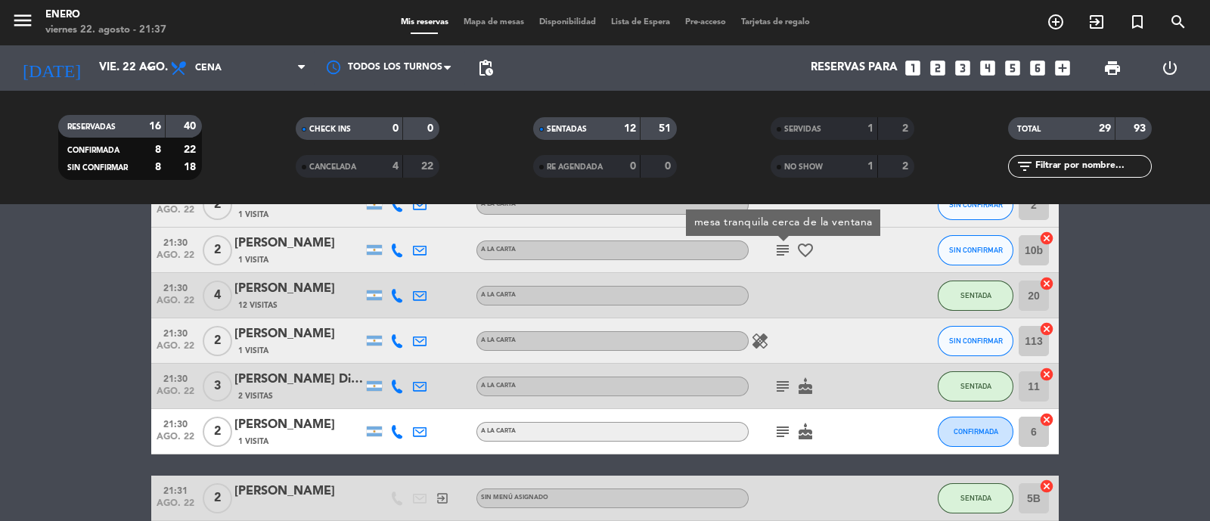
click at [781, 247] on icon "subject" at bounding box center [783, 250] width 18 height 18
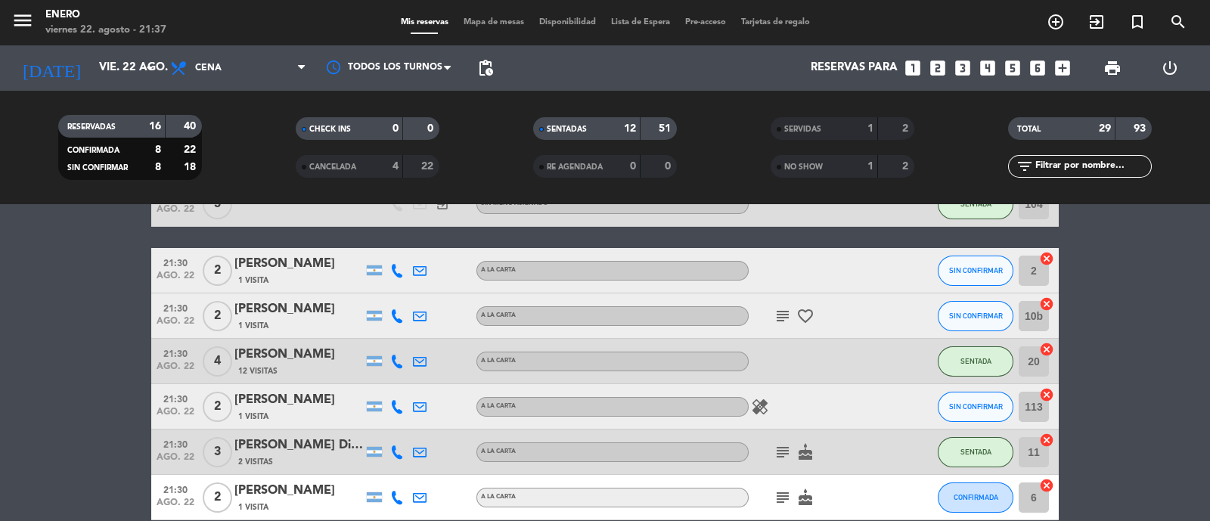
scroll to position [377, 0]
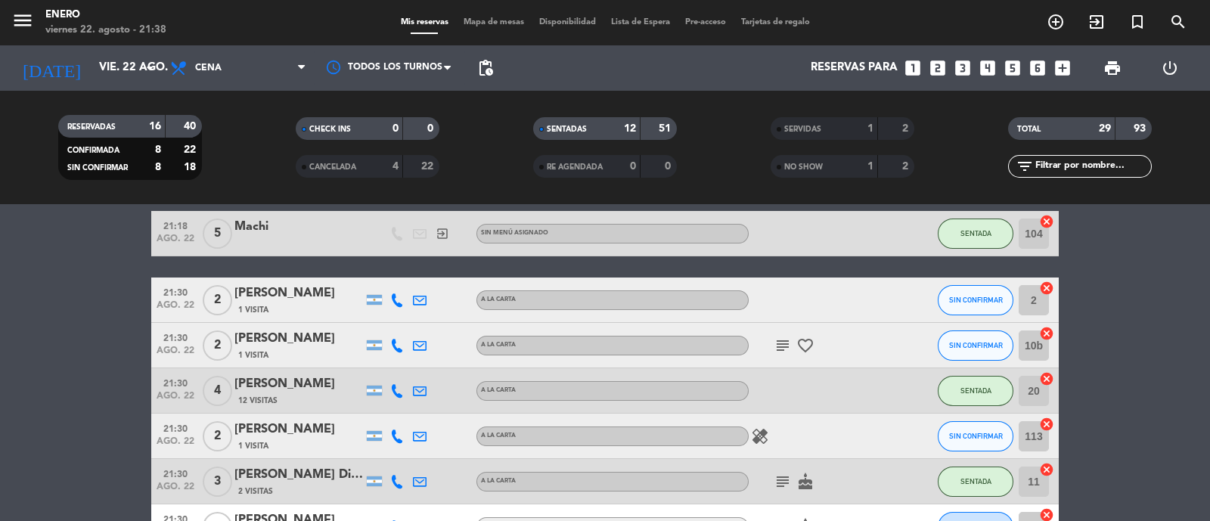
click at [1086, 168] on input "text" at bounding box center [1092, 166] width 117 height 17
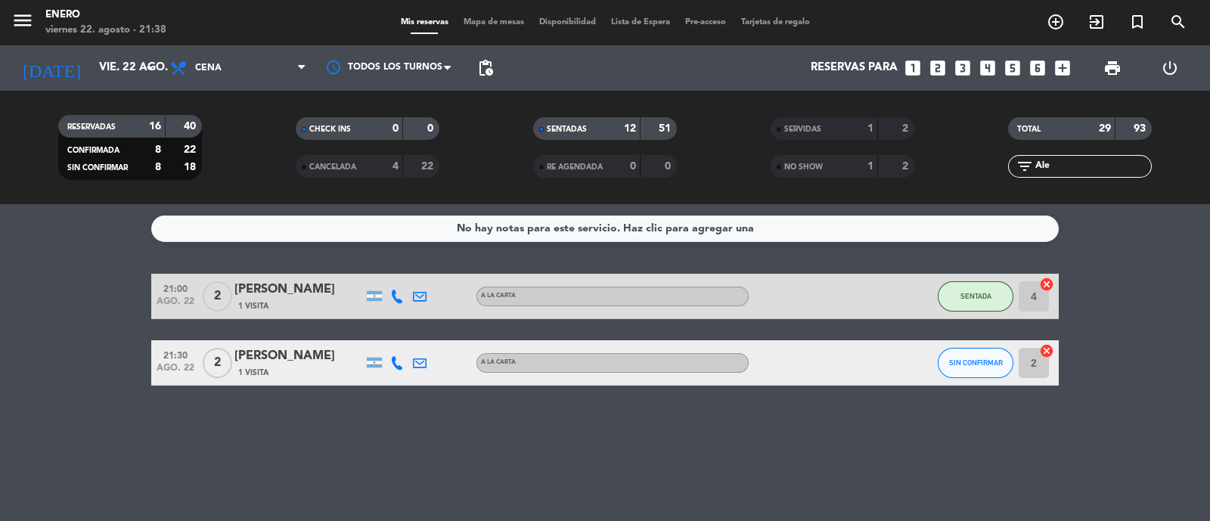
scroll to position [0, 0]
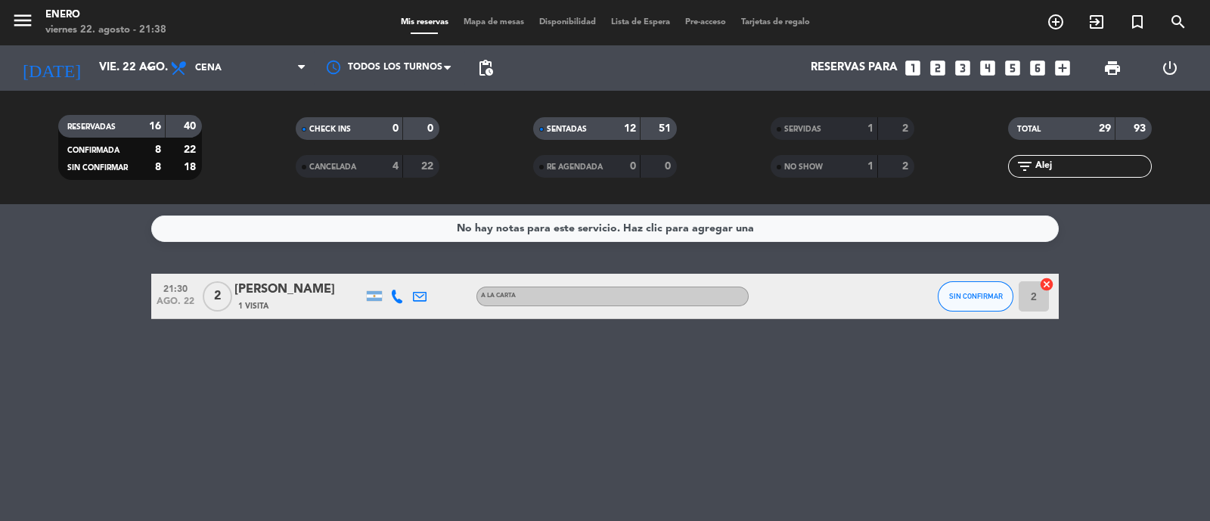
click at [508, 331] on div "No hay notas para este servicio. Haz clic para agregar una 21:30 ago. 22 2 [PER…" at bounding box center [605, 362] width 1210 height 317
click at [981, 299] on span "SIN CONFIRMAR" at bounding box center [976, 296] width 54 height 8
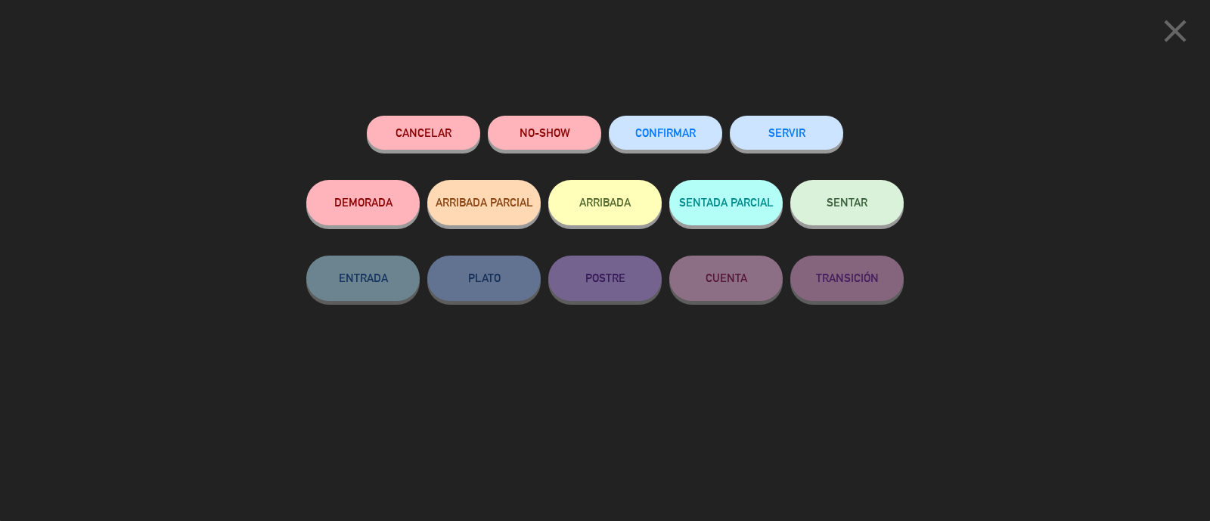
click at [832, 194] on button "SENTAR" at bounding box center [846, 202] width 113 height 45
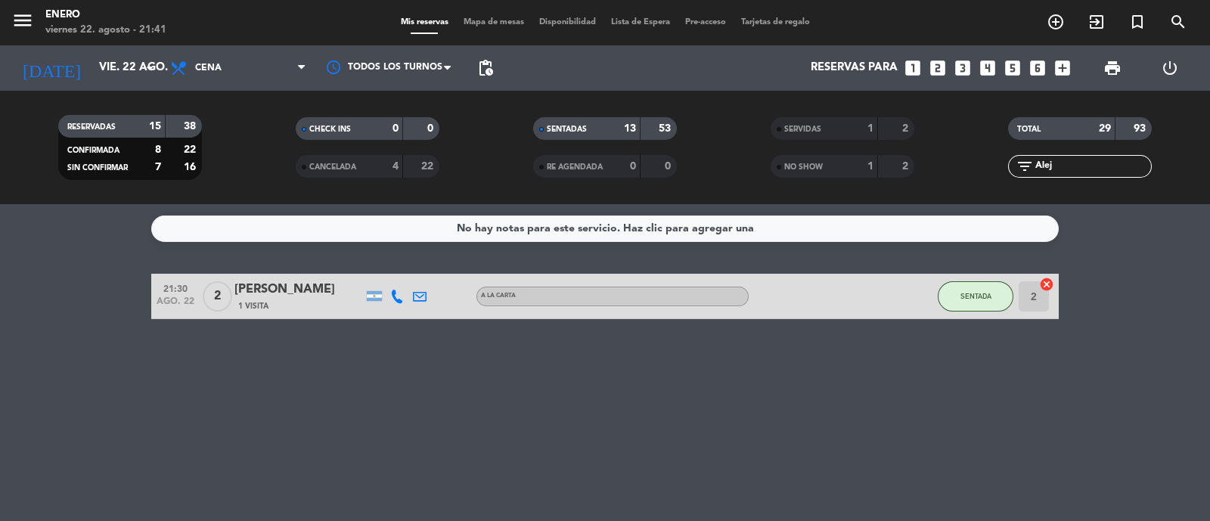
click at [1106, 168] on input "Alej" at bounding box center [1092, 166] width 117 height 17
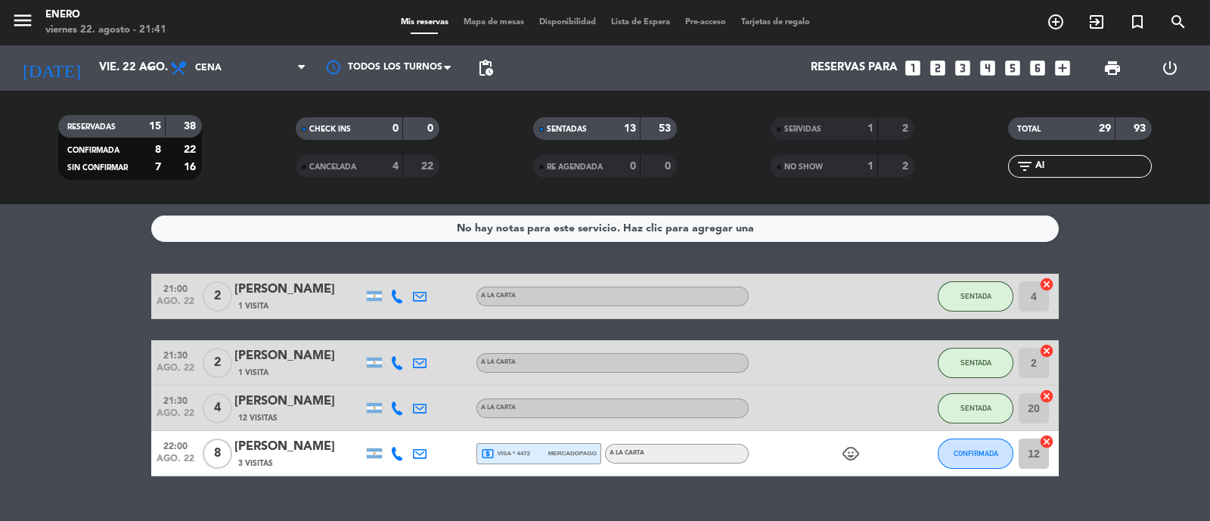
type input "A"
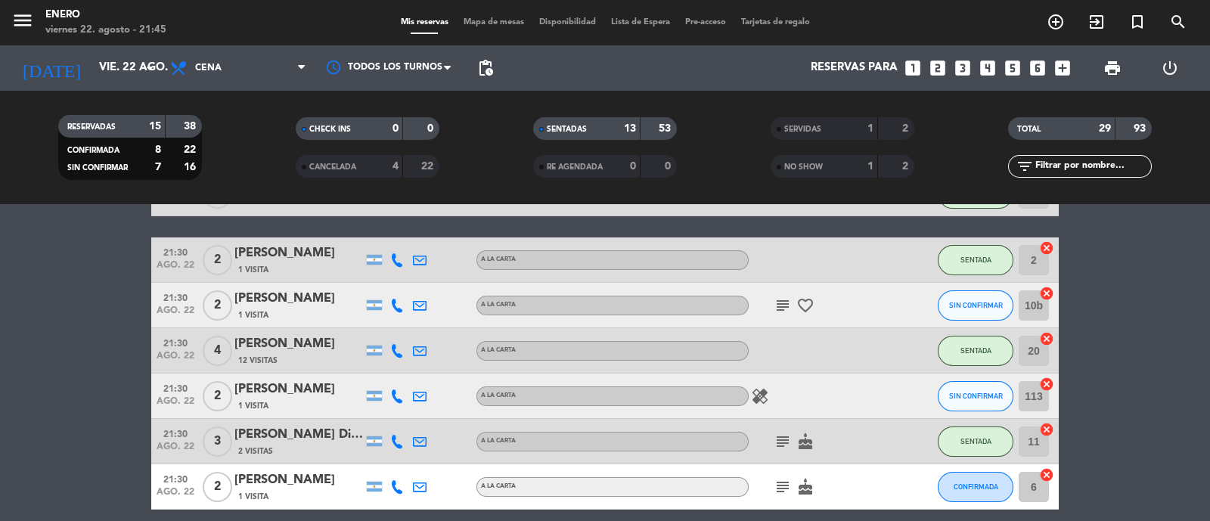
scroll to position [473, 0]
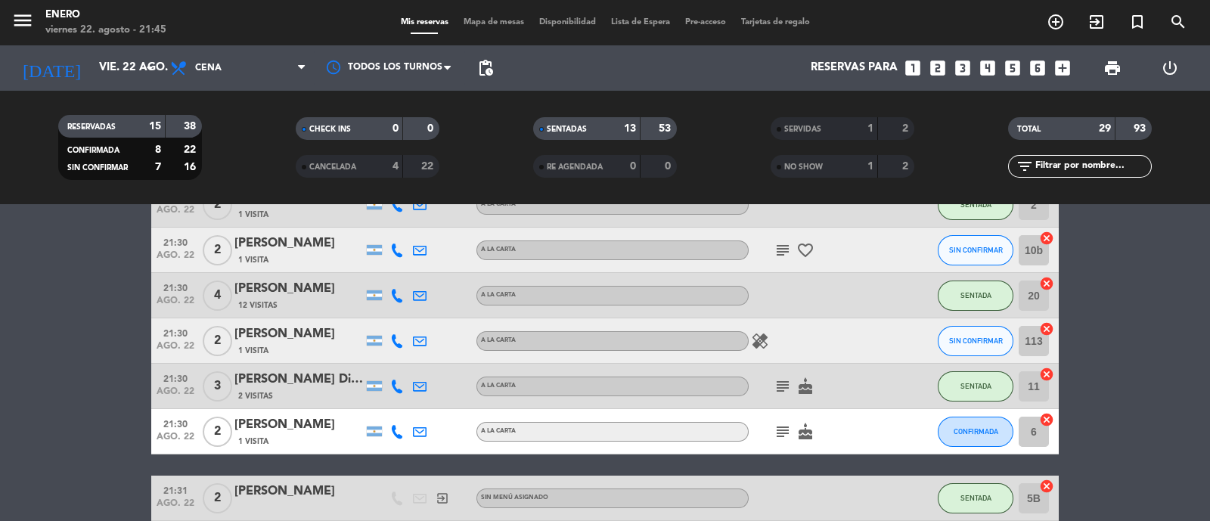
click at [798, 247] on icon "favorite_border" at bounding box center [806, 250] width 18 height 18
click at [768, 248] on div "subject favorite_border ANIVERSARIO" at bounding box center [817, 250] width 136 height 45
click at [782, 251] on icon "subject" at bounding box center [783, 250] width 18 height 18
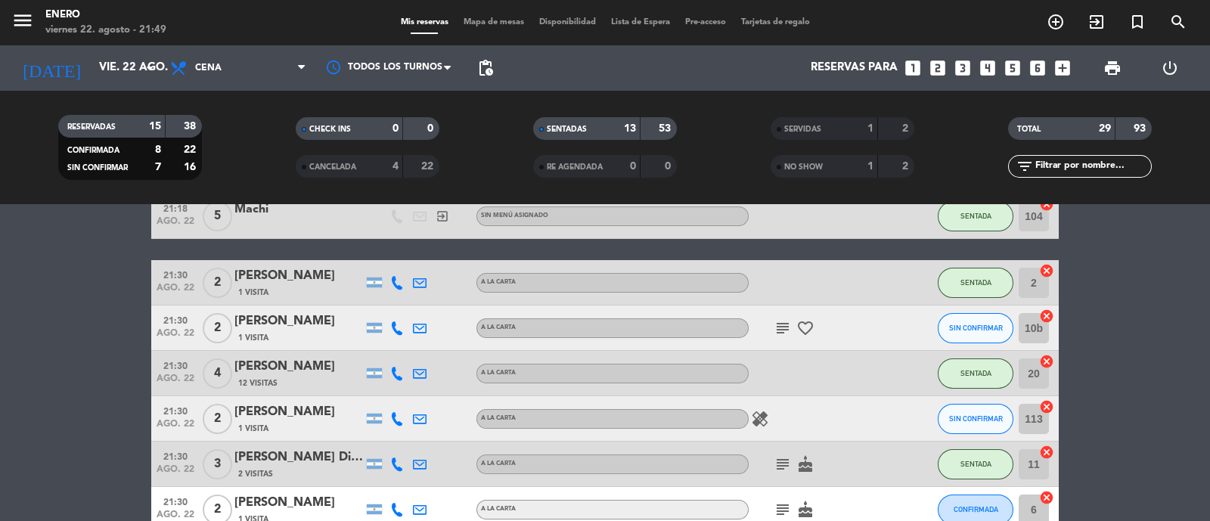
scroll to position [377, 0]
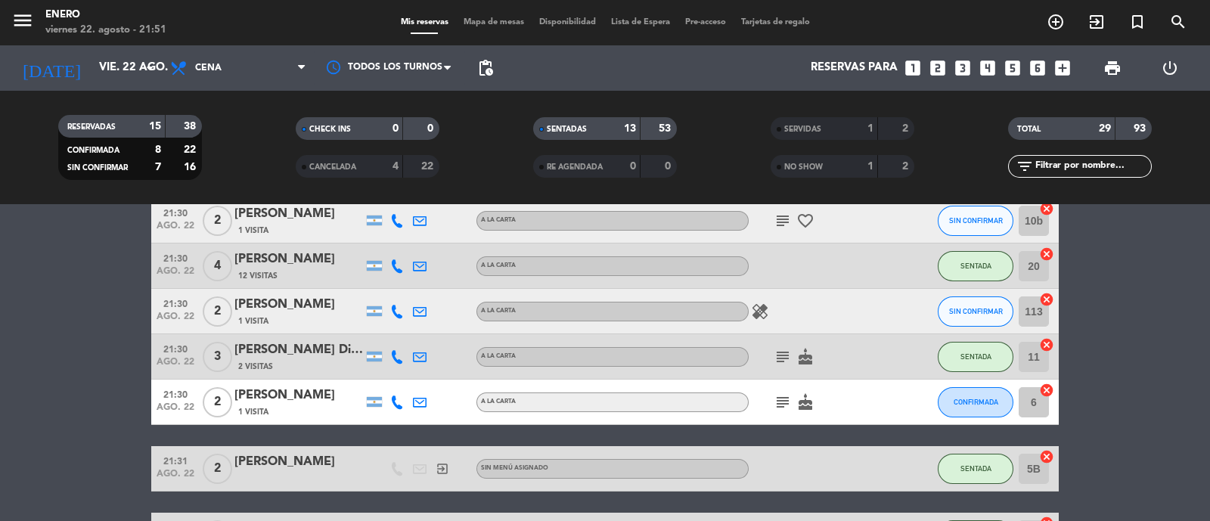
scroll to position [473, 0]
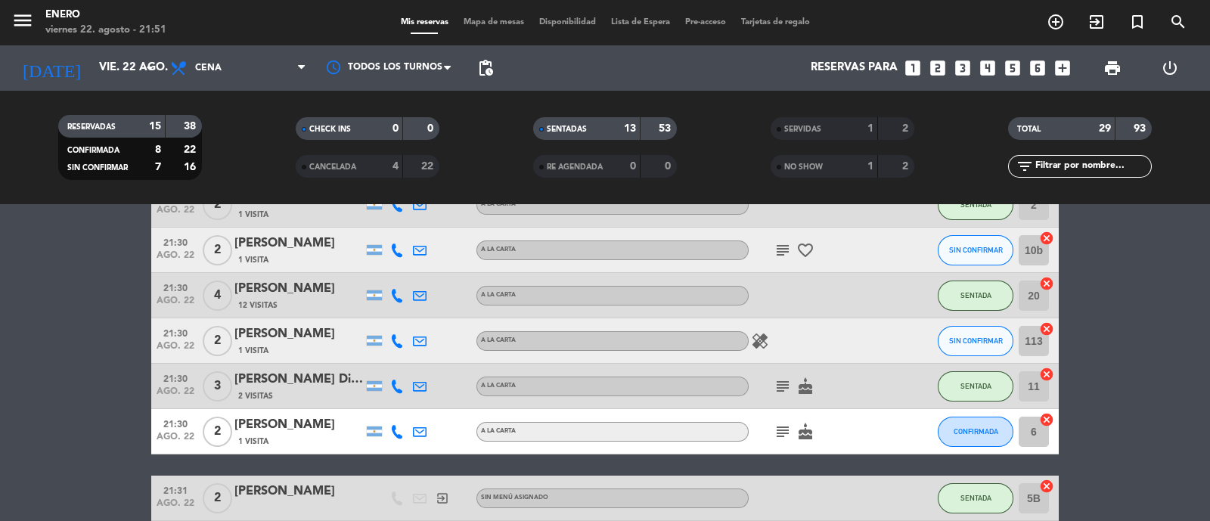
click at [1147, 353] on bookings-row "20:30 ago. 22 2 [PERSON_NAME] 1 Visita A LA CARTA SENTADA 10 cancel 20:30 ago. …" at bounding box center [605, 510] width 1210 height 1419
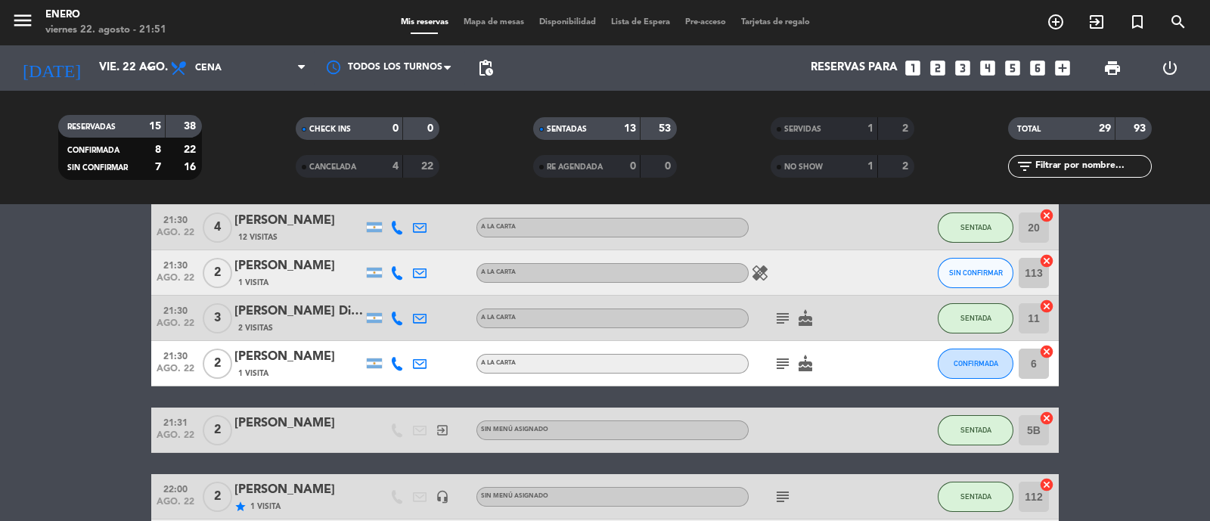
scroll to position [567, 0]
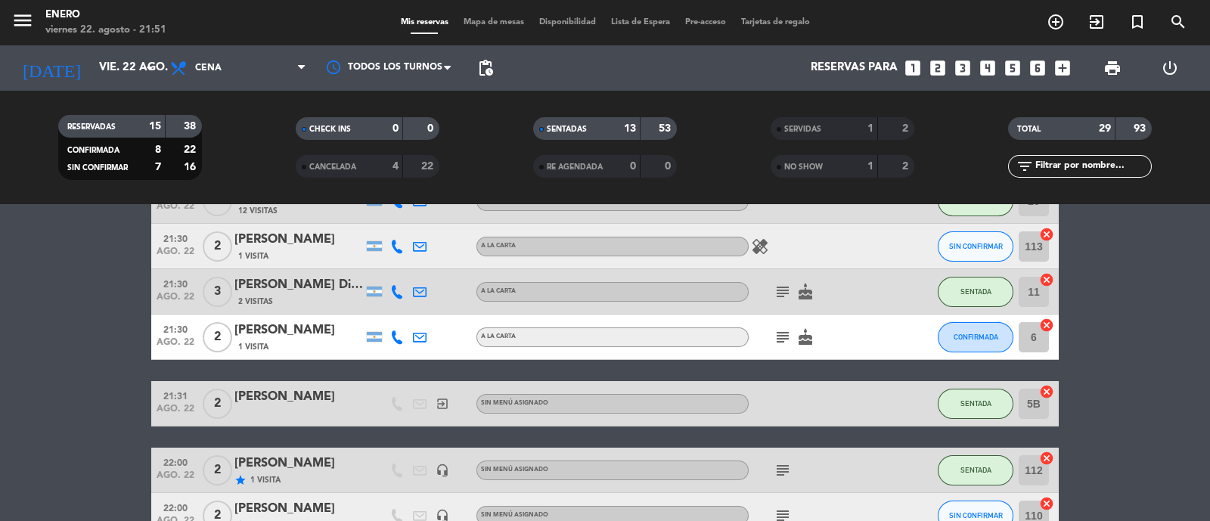
click at [812, 343] on icon "cake" at bounding box center [806, 337] width 18 height 18
click at [784, 334] on icon "subject" at bounding box center [783, 337] width 18 height 18
click at [1079, 297] on bookings-row "20:30 ago. 22 2 [PERSON_NAME] 1 Visita A LA CARTA SENTADA 10 cancel 20:30 ago. …" at bounding box center [605, 415] width 1210 height 1419
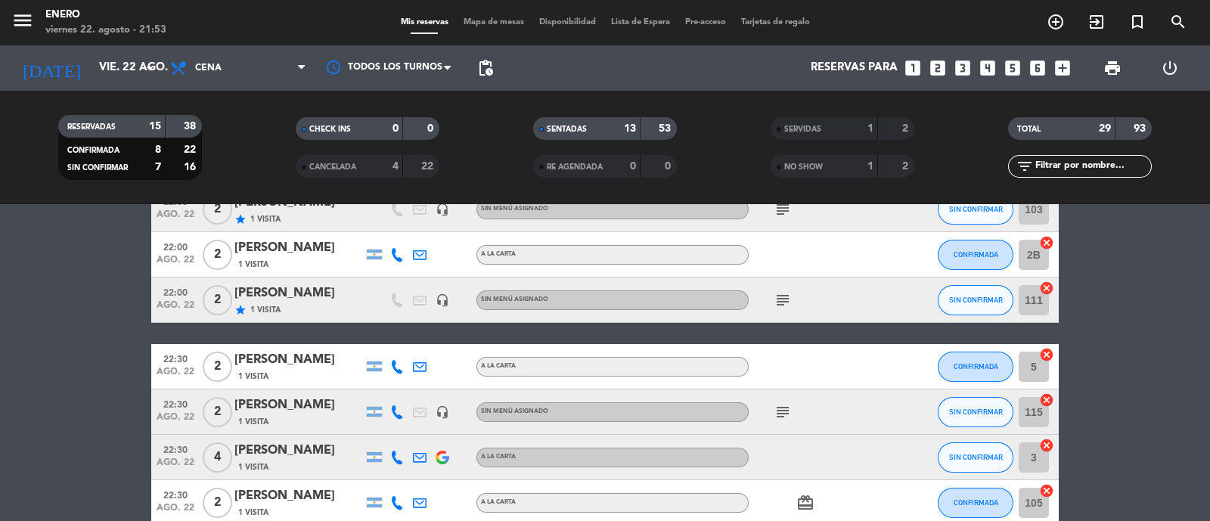
scroll to position [1040, 0]
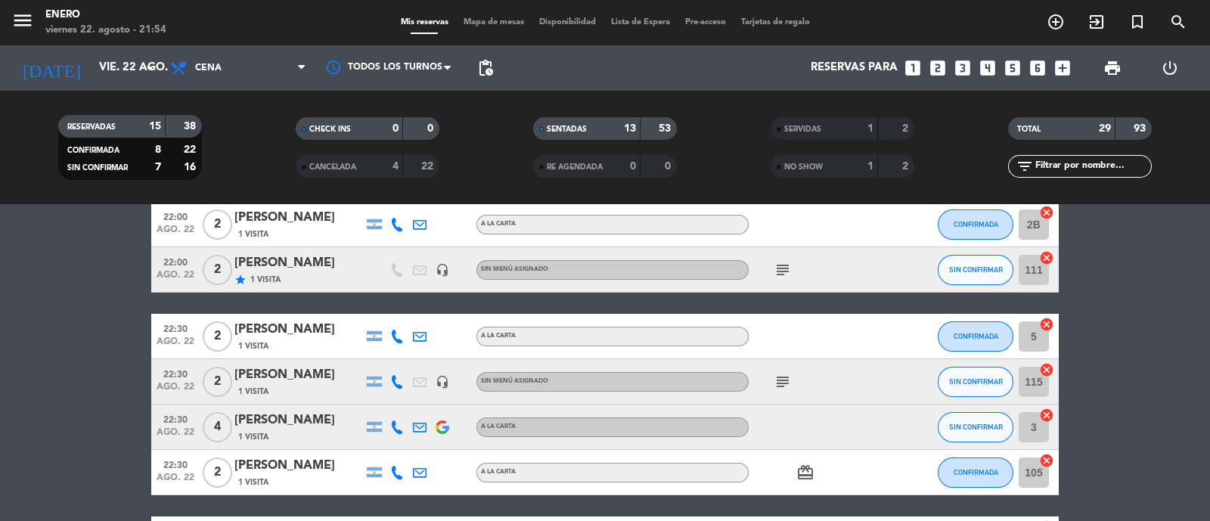
click at [1093, 167] on input "text" at bounding box center [1092, 166] width 117 height 17
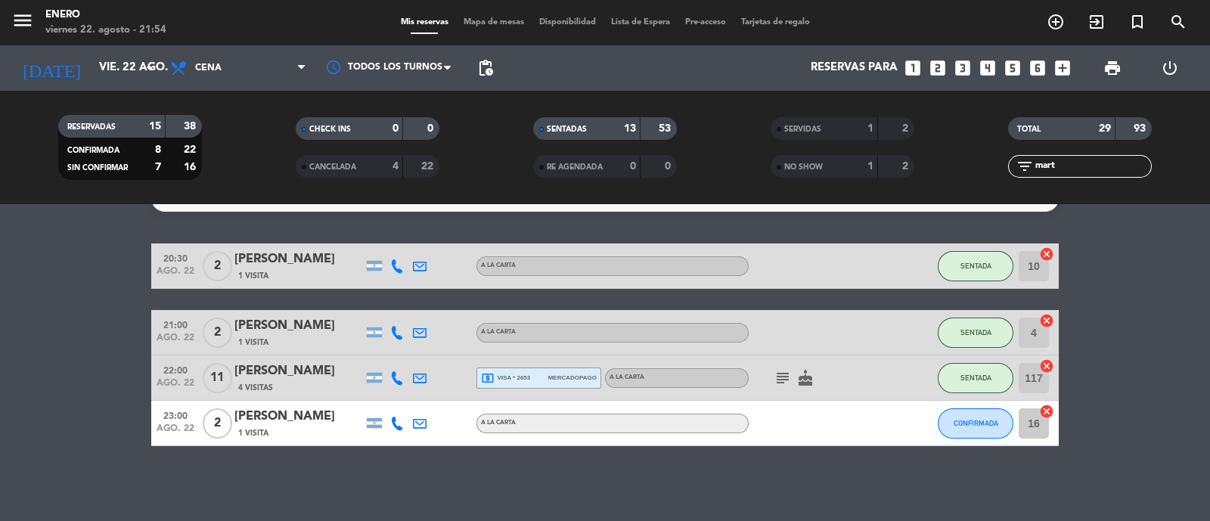
scroll to position [0, 0]
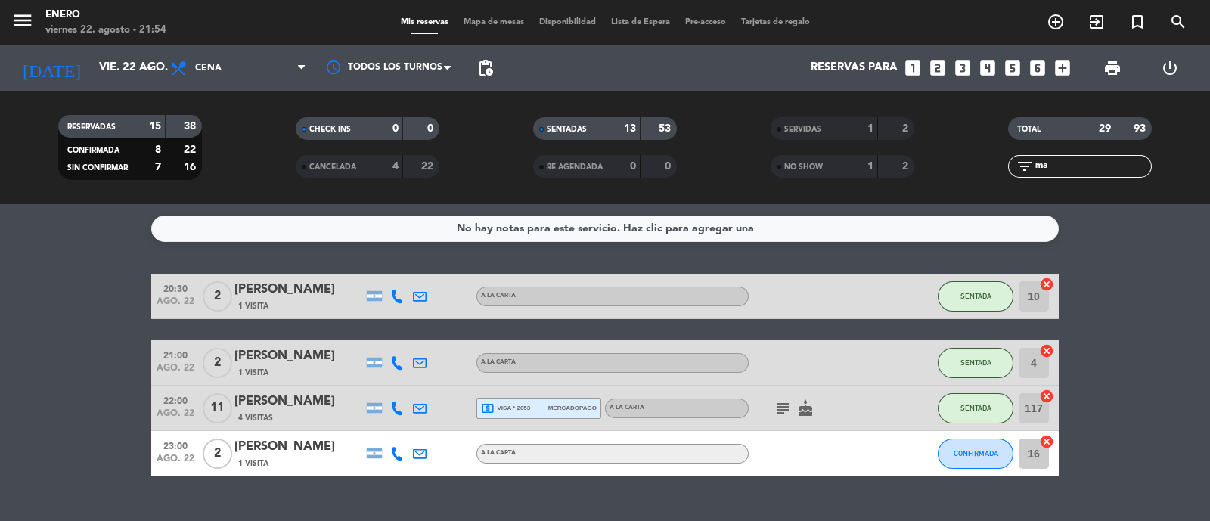
type input "m"
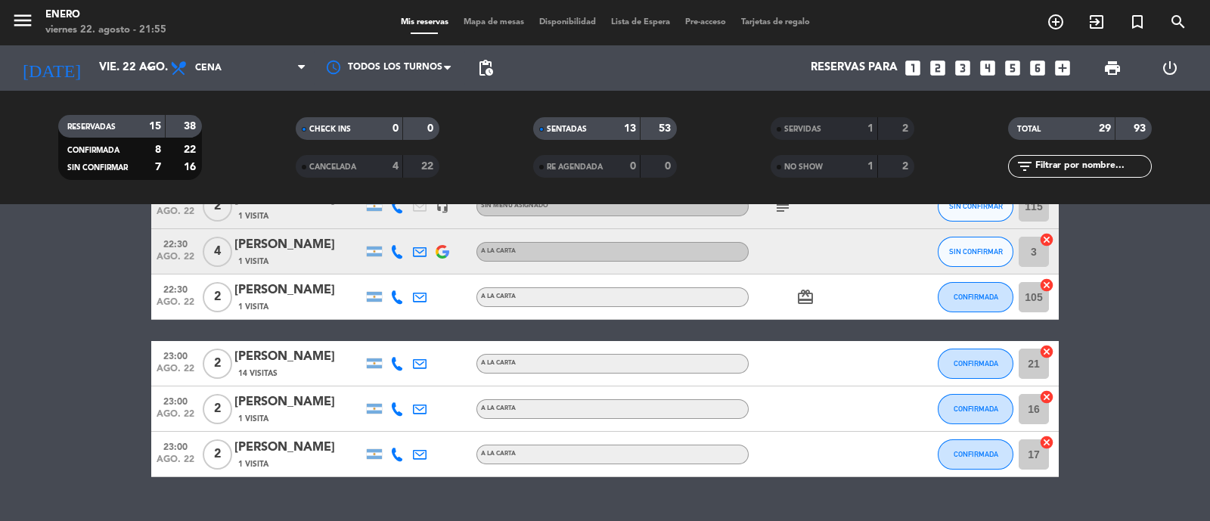
scroll to position [1247, 0]
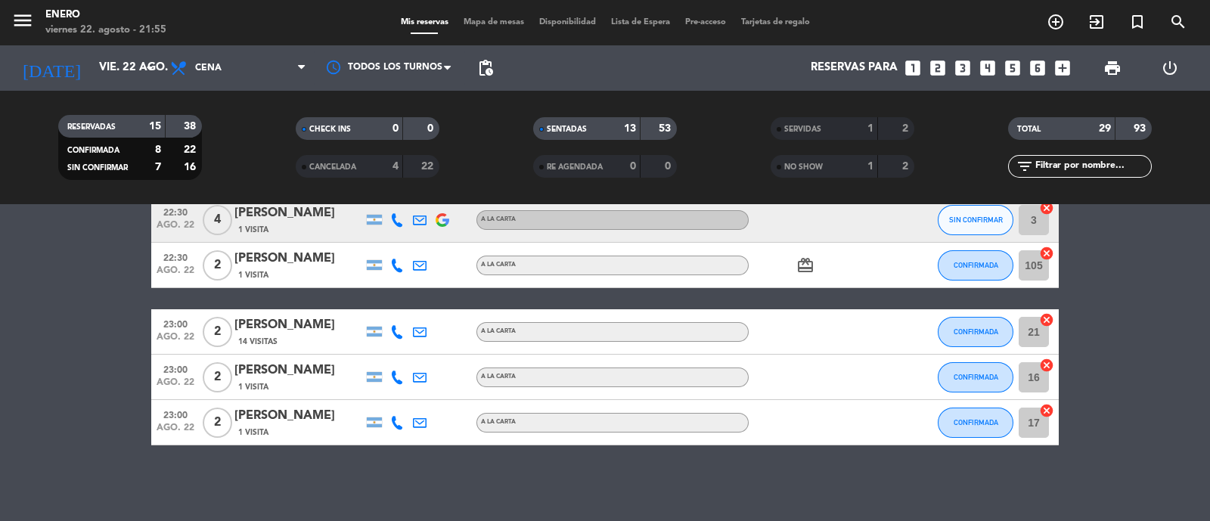
click at [494, 32] on div "menu Enero viernes 22. agosto - 21:55 Mis reservas Mapa de mesas Disponibilidad…" at bounding box center [605, 22] width 1210 height 45
click at [497, 22] on span "Mapa de mesas" at bounding box center [494, 22] width 76 height 8
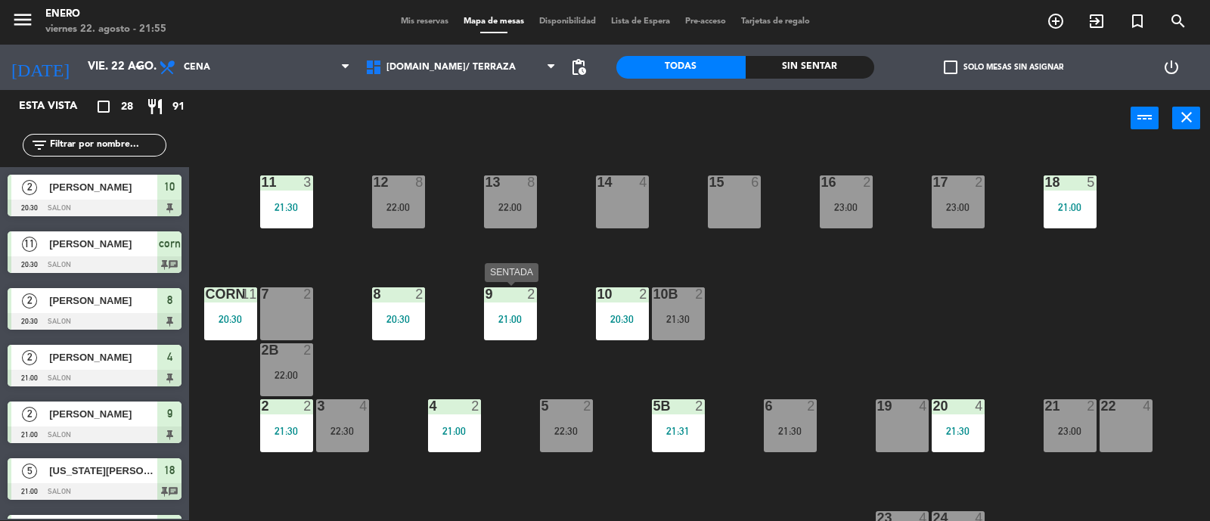
drag, startPoint x: 526, startPoint y: 315, endPoint x: 452, endPoint y: 250, distance: 99.7
click at [511, 284] on div "14 4 12 8 22:00 11 3 21:30 17 2 23:00 15 6 16 2 23:00 13 8 22:00 18 5 21:00 10 …" at bounding box center [705, 335] width 1009 height 374
click at [516, 319] on div "21:00" at bounding box center [510, 319] width 53 height 11
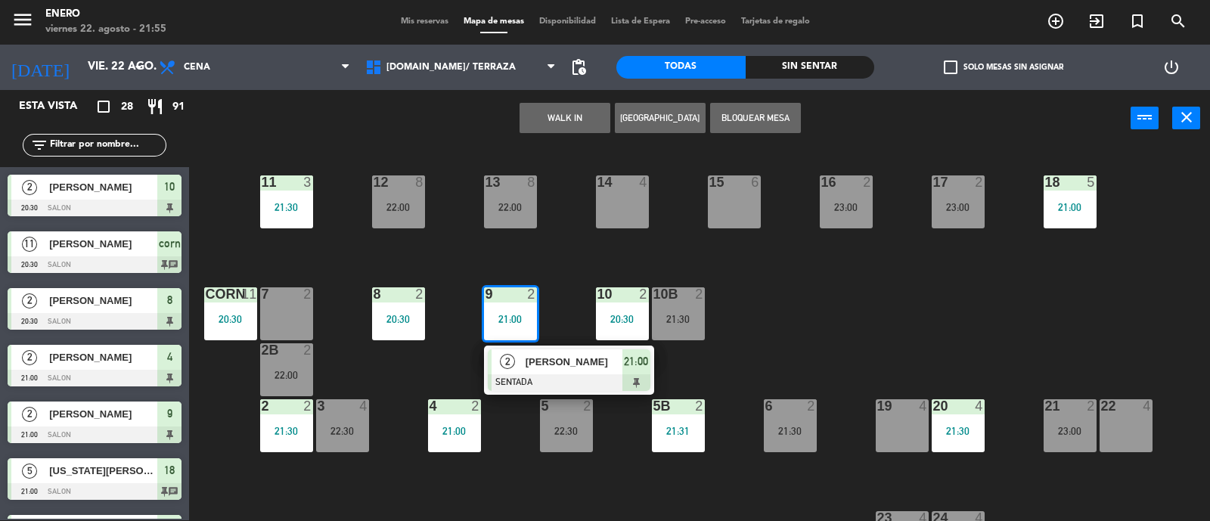
click at [450, 351] on div "14 4 12 8 22:00 11 3 21:30 17 2 23:00 15 6 16 2 23:00 13 8 22:00 18 5 21:00 10 …" at bounding box center [705, 335] width 1009 height 374
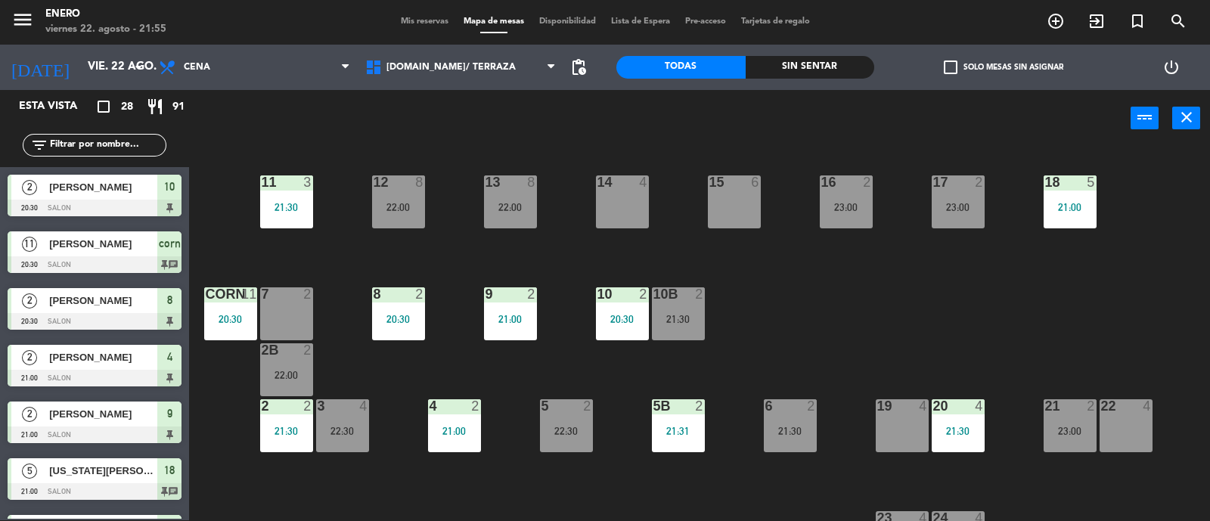
click at [386, 306] on div "8 2 20:30" at bounding box center [398, 313] width 53 height 53
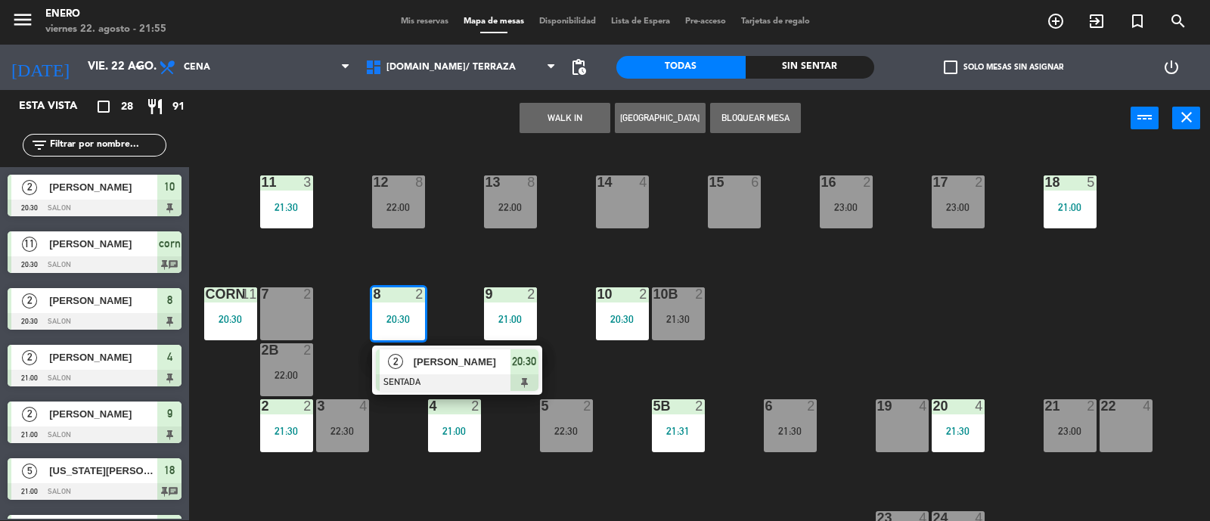
click at [575, 272] on div "14 4 12 8 22:00 11 3 21:30 17 2 23:00 15 6 16 2 23:00 13 8 22:00 18 5 21:00 10 …" at bounding box center [705, 335] width 1009 height 374
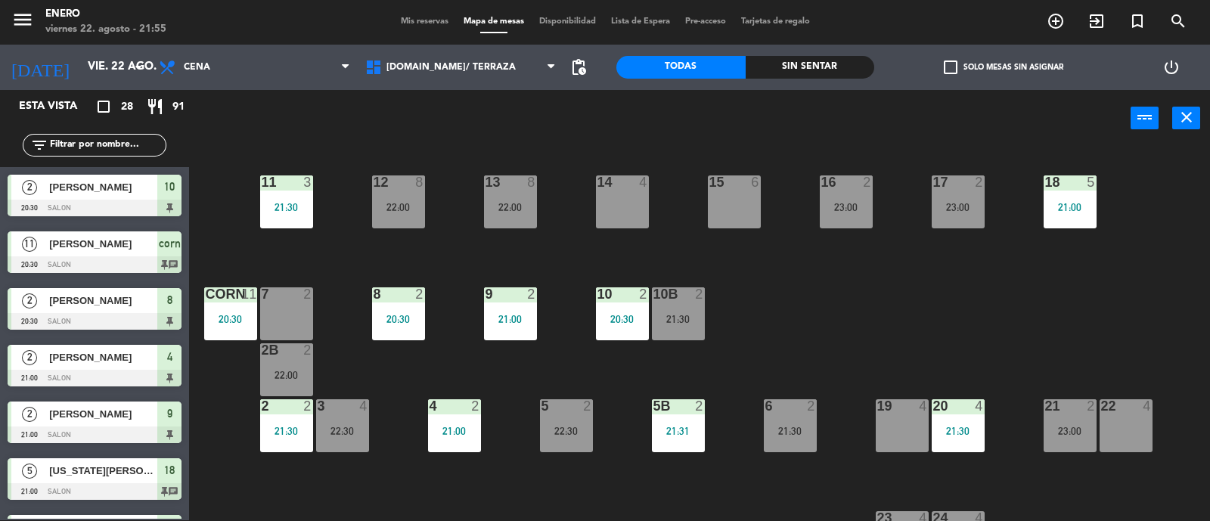
click at [540, 297] on div "2" at bounding box center [535, 294] width 25 height 14
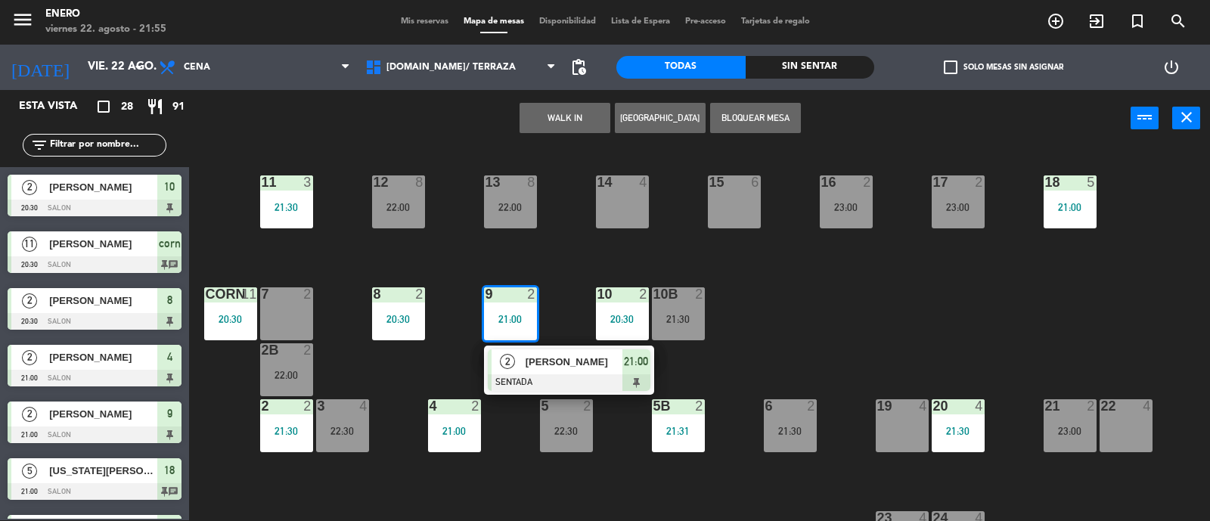
click at [574, 380] on div at bounding box center [569, 382] width 163 height 17
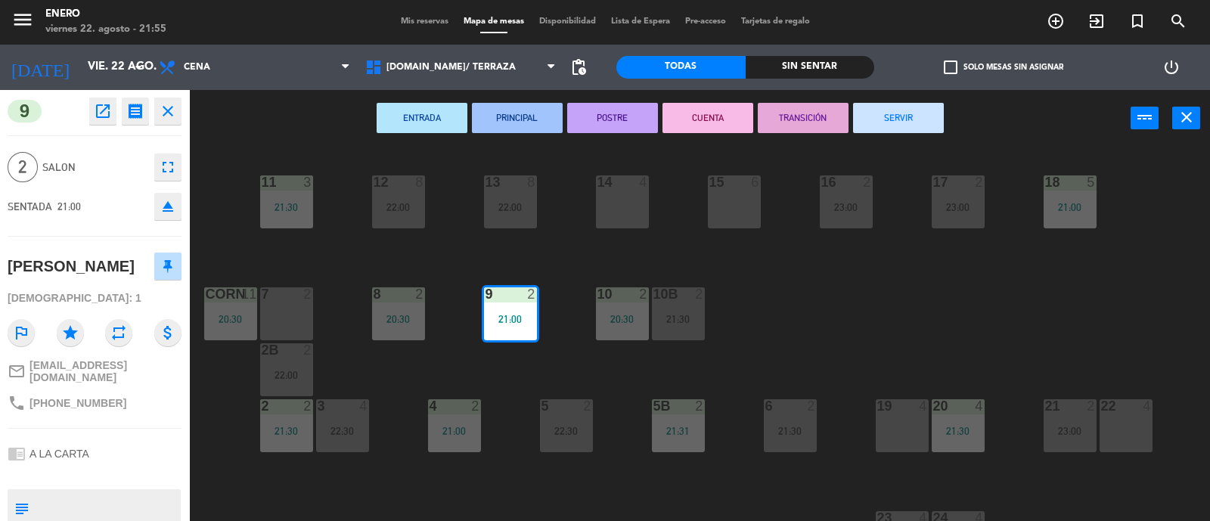
click at [885, 115] on button "SERVIR" at bounding box center [898, 118] width 91 height 30
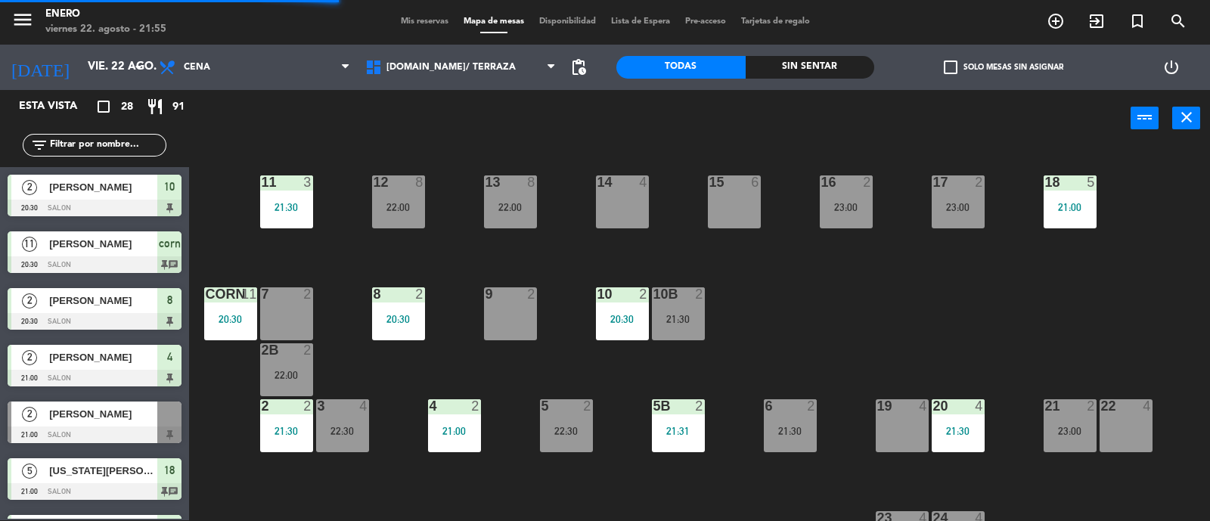
drag, startPoint x: 641, startPoint y: 352, endPoint x: 618, endPoint y: 347, distance: 23.9
click at [639, 353] on div "14 4 12 8 22:00 11 3 21:30 17 2 23:00 15 6 16 2 23:00 13 8 22:00 18 5 21:00 10 …" at bounding box center [705, 335] width 1009 height 374
click at [606, 331] on div "10 2 20:30" at bounding box center [622, 313] width 53 height 53
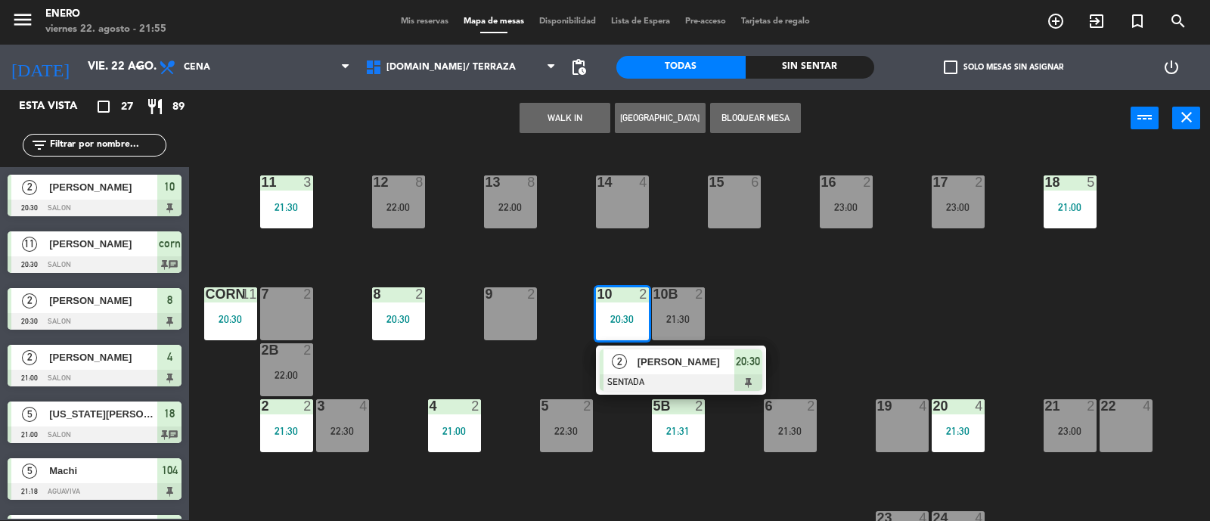
click at [894, 311] on div "14 4 12 8 22:00 11 3 21:30 17 2 23:00 15 6 16 2 23:00 13 8 22:00 18 5 21:00 10 …" at bounding box center [705, 335] width 1009 height 374
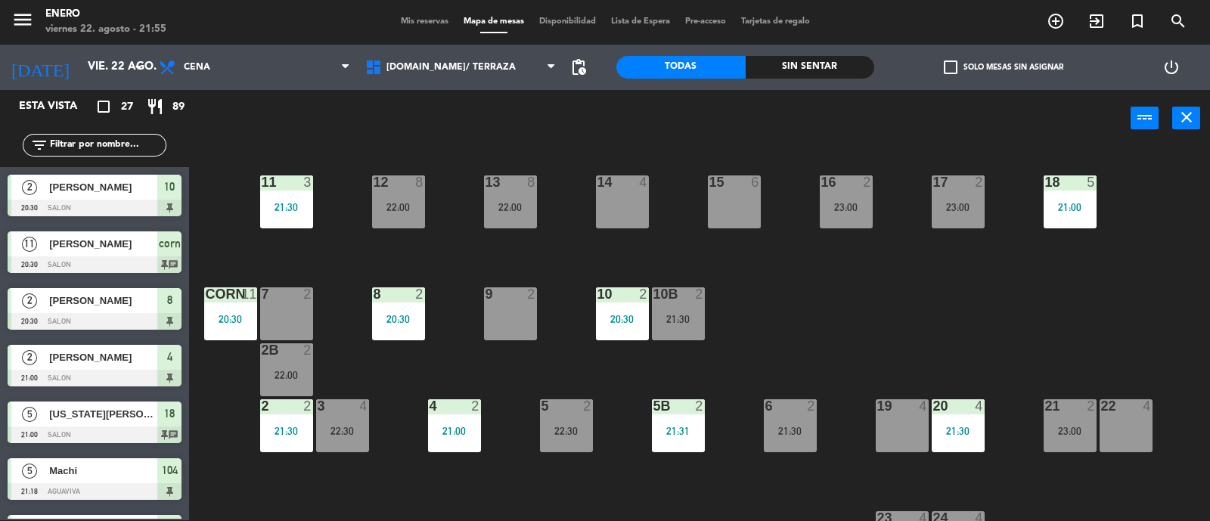
click at [1063, 313] on div "14 4 12 8 22:00 11 3 21:30 17 2 23:00 15 6 16 2 23:00 13 8 22:00 18 5 21:00 10 …" at bounding box center [705, 335] width 1009 height 374
click at [936, 282] on div "14 4 12 8 22:00 11 3 21:30 17 2 23:00 15 6 16 2 23:00 13 8 22:00 18 5 21:00 10 …" at bounding box center [705, 335] width 1009 height 374
click at [241, 72] on span "Cena" at bounding box center [254, 67] width 207 height 33
click at [586, 23] on span "Disponibilidad" at bounding box center [568, 21] width 72 height 8
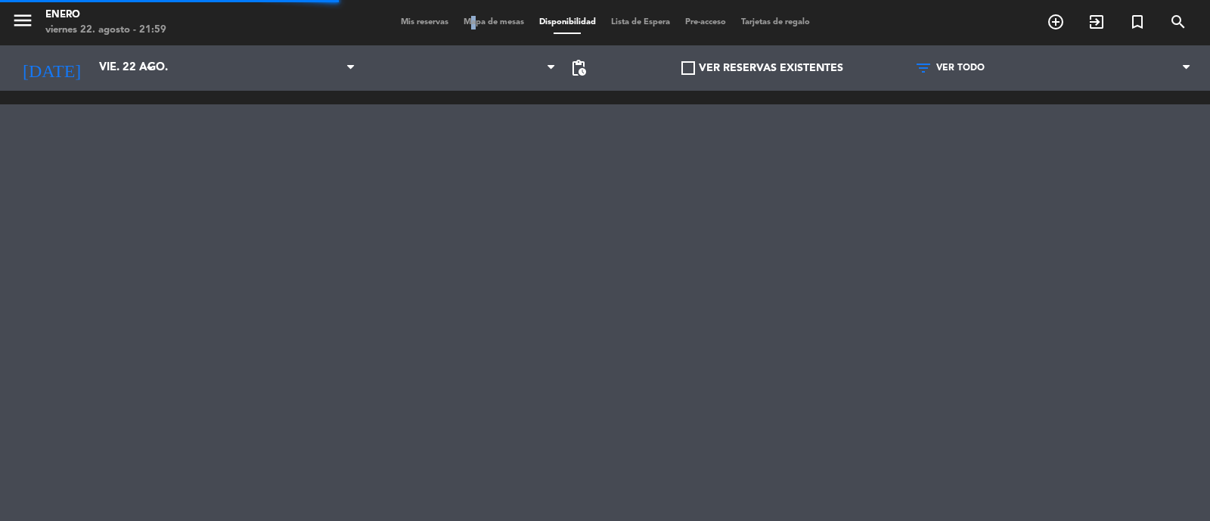
click at [465, 28] on div "menu Enero viernes 22. agosto - 21:59 Mis reservas Mapa de mesas Disponibilidad…" at bounding box center [605, 22] width 1210 height 45
click at [467, 27] on div "Mis reservas Mapa de mesas Disponibilidad Lista de Espera Pre-acceso Tarjetas d…" at bounding box center [605, 23] width 424 height 14
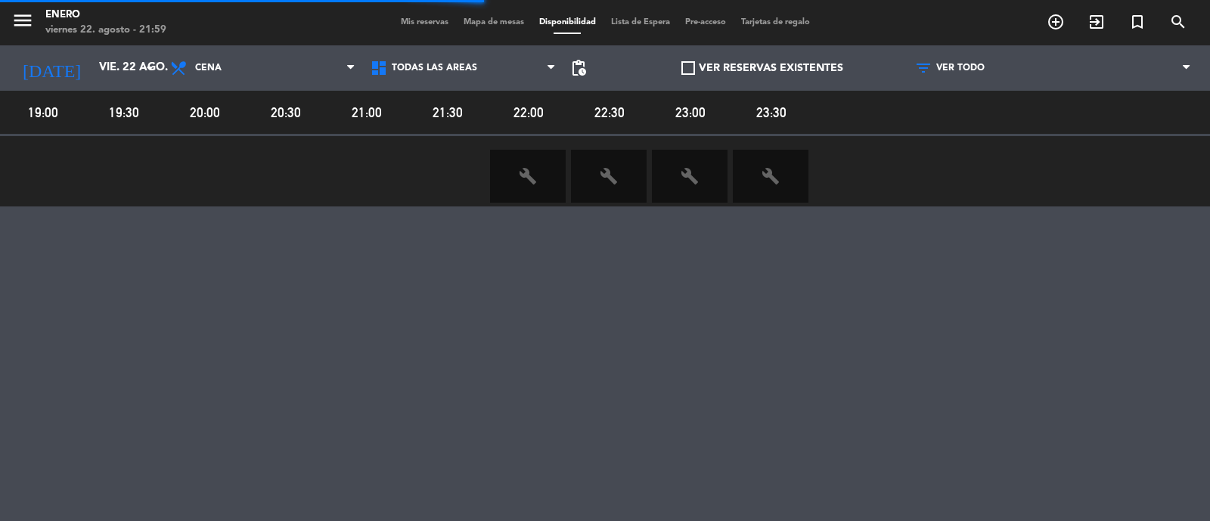
click at [473, 24] on span "Mapa de mesas" at bounding box center [494, 22] width 76 height 8
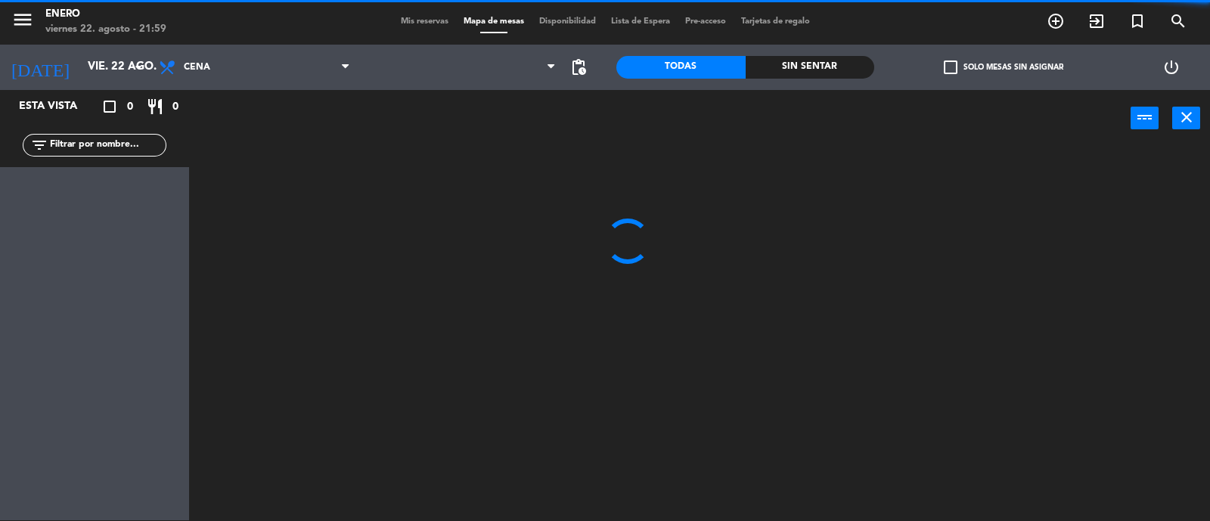
click at [148, 141] on input "text" at bounding box center [106, 145] width 117 height 17
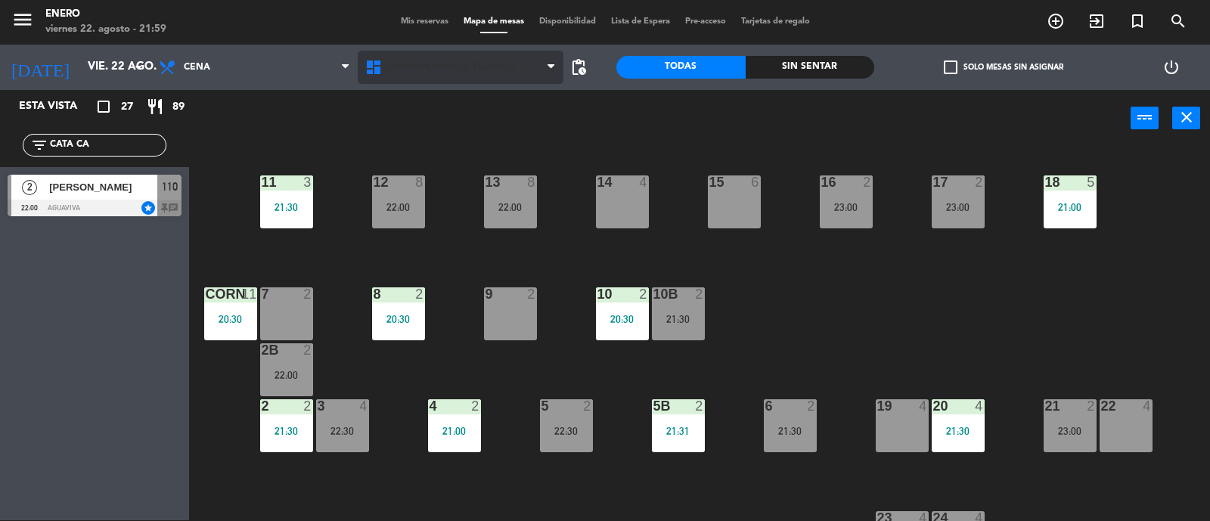
type input "CATA CA"
click at [450, 57] on span "[DOMAIN_NAME]/ TERRAZA" at bounding box center [461, 67] width 207 height 33
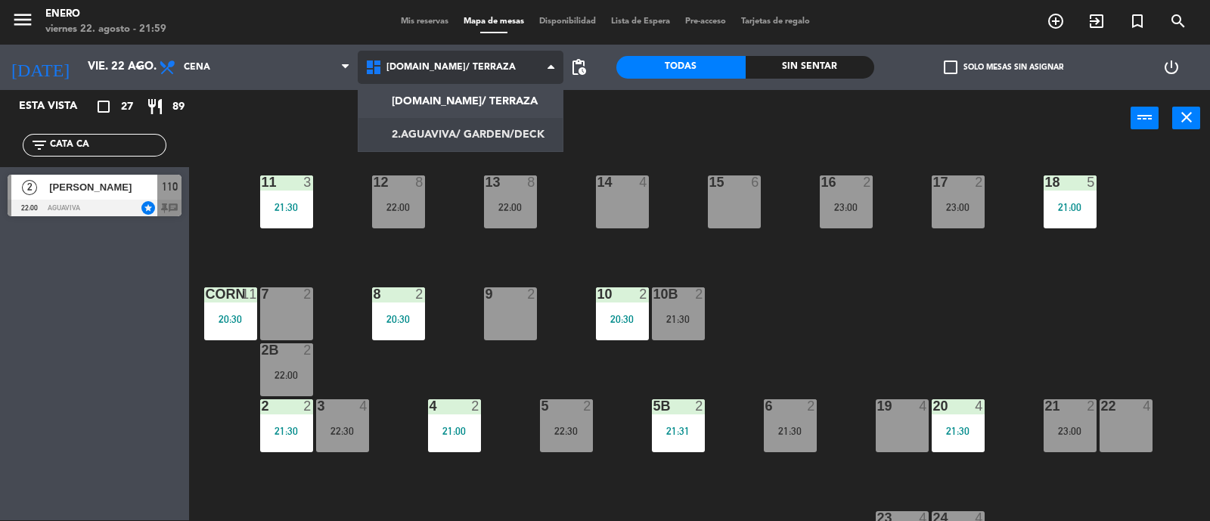
click at [459, 138] on ng-component "menu Enero viernes 22. agosto - 21:59 Mis reservas Mapa de mesas Disponibilidad…" at bounding box center [605, 260] width 1210 height 523
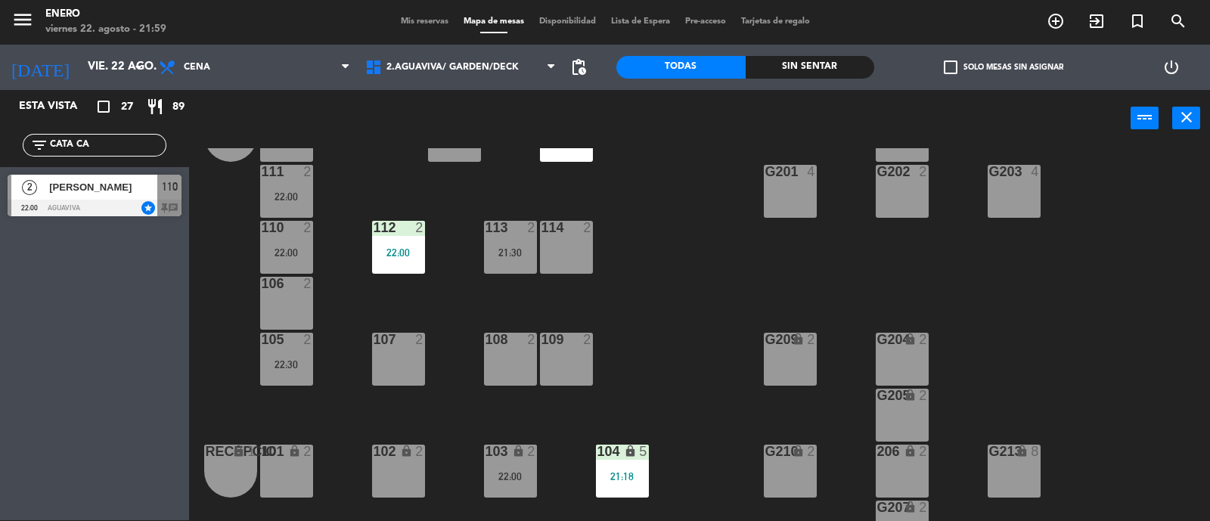
scroll to position [94, 0]
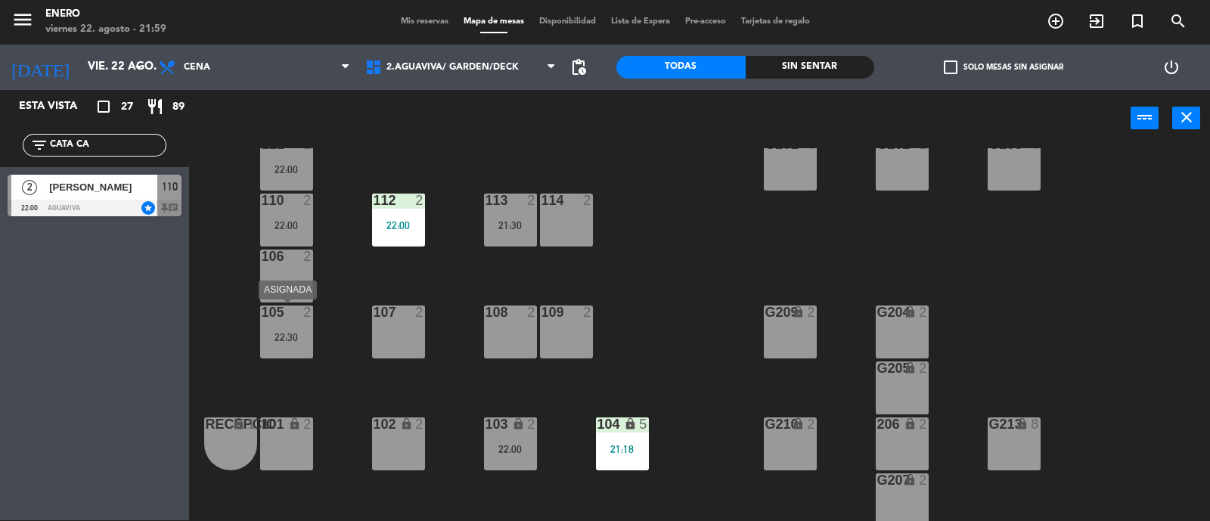
click at [303, 333] on div "22:30" at bounding box center [286, 337] width 53 height 11
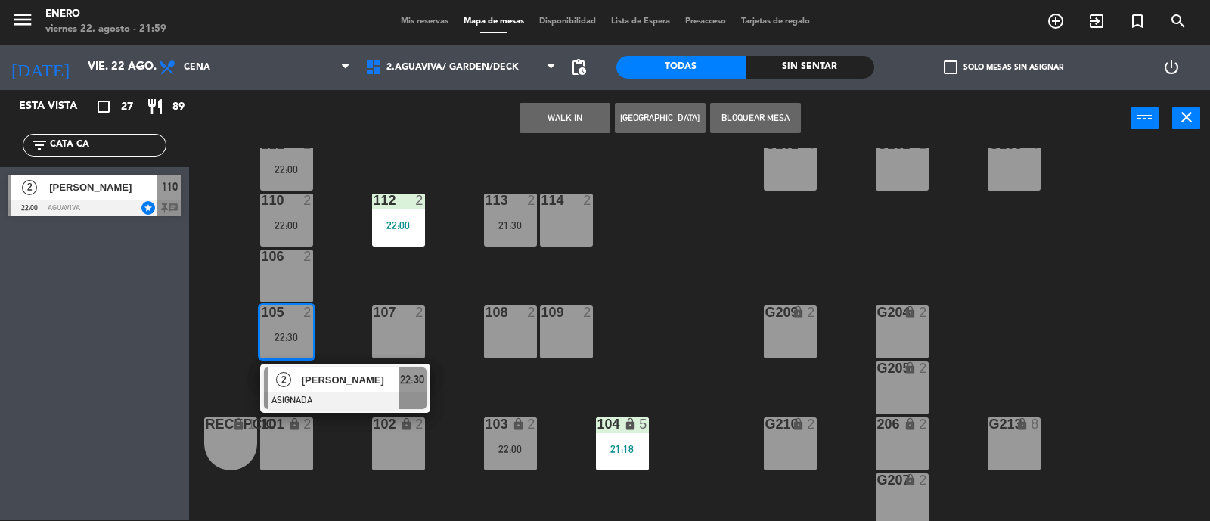
click at [295, 274] on div "106 2" at bounding box center [286, 276] width 53 height 53
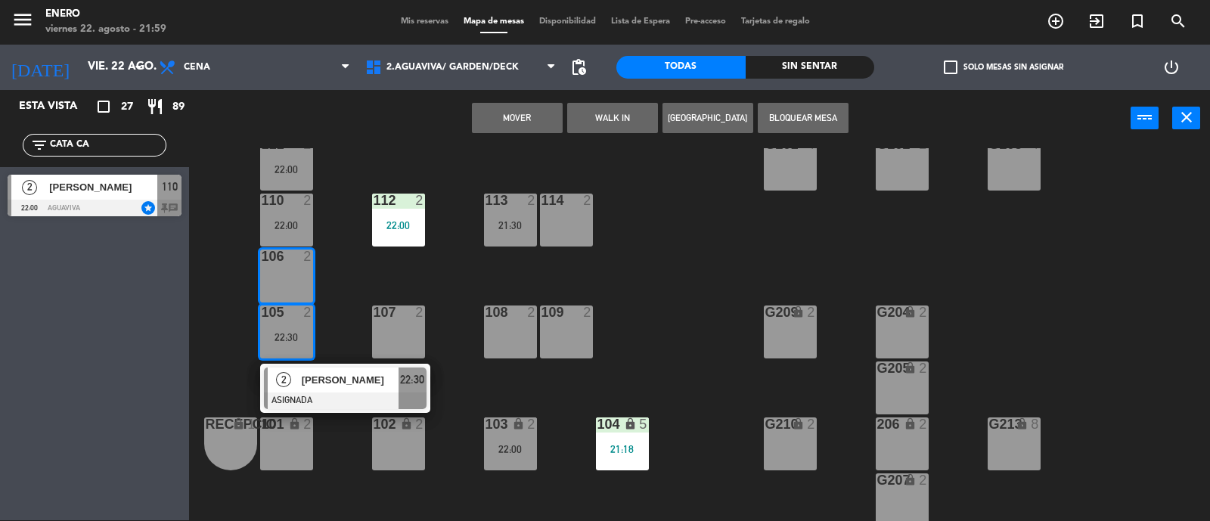
drag, startPoint x: 398, startPoint y: 334, endPoint x: 367, endPoint y: 325, distance: 32.5
click at [396, 334] on div "107 2" at bounding box center [398, 332] width 53 height 53
click at [295, 272] on div "106 2" at bounding box center [286, 276] width 53 height 53
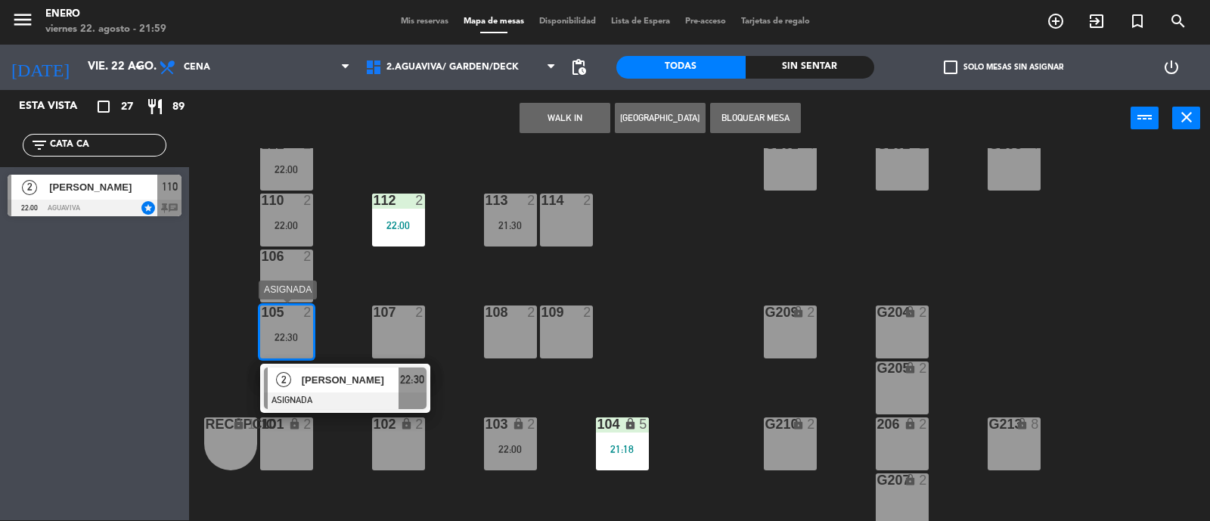
click at [305, 323] on div "105 2 22:30" at bounding box center [286, 332] width 53 height 53
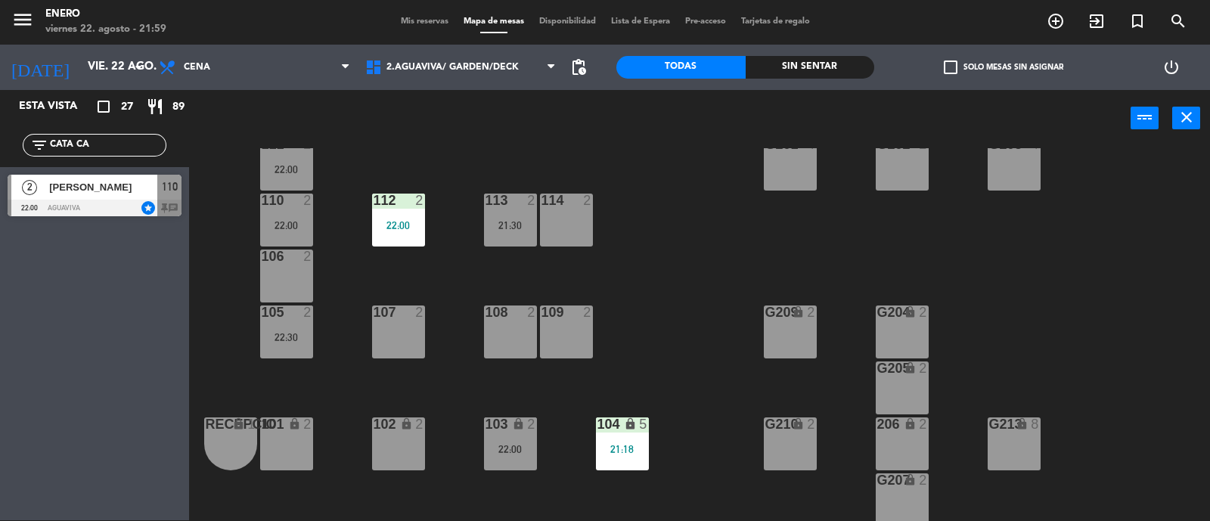
drag, startPoint x: 284, startPoint y: 322, endPoint x: 356, endPoint y: 321, distance: 71.9
click at [311, 322] on div "105 2 22:30" at bounding box center [286, 332] width 53 height 53
click at [383, 321] on div "107 2" at bounding box center [398, 332] width 53 height 53
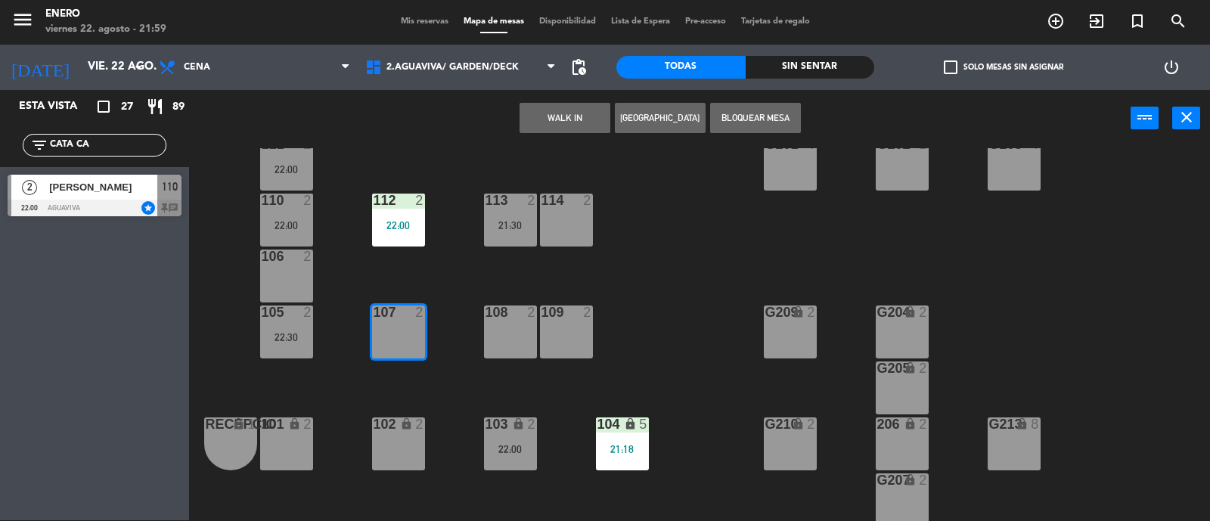
click at [287, 321] on div "105 2 22:30" at bounding box center [286, 332] width 53 height 53
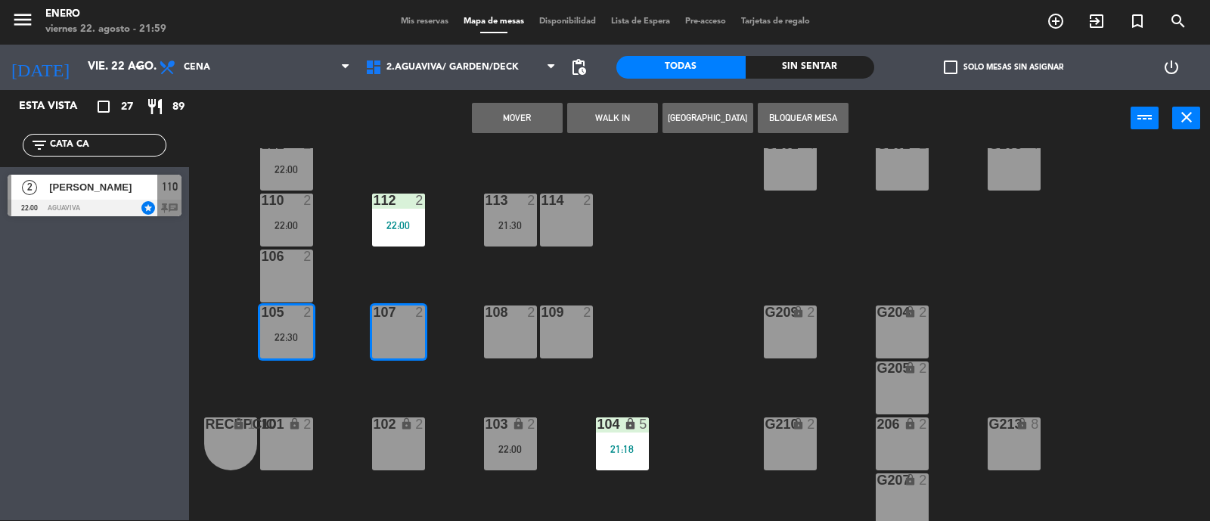
click at [501, 113] on button "Mover" at bounding box center [517, 118] width 91 height 30
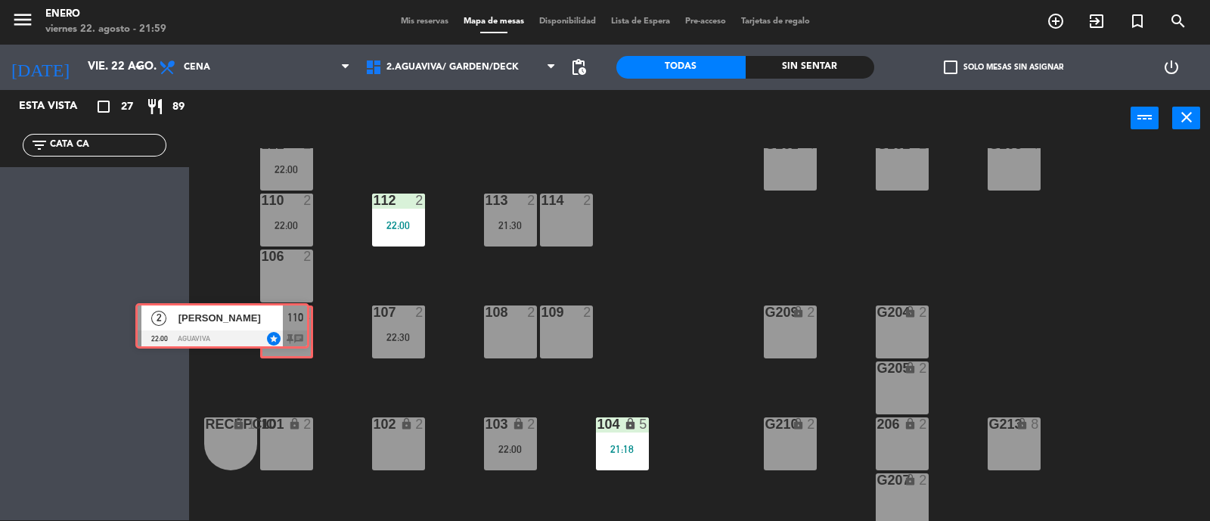
drag, startPoint x: 166, startPoint y: 193, endPoint x: 290, endPoint y: 328, distance: 183.1
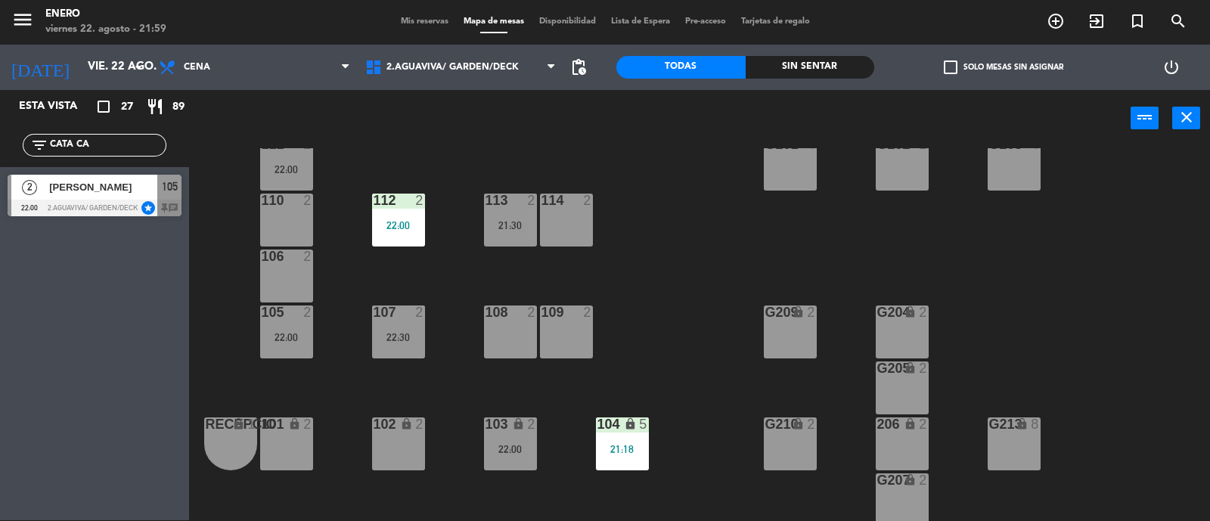
click at [287, 336] on div "22:00" at bounding box center [286, 337] width 53 height 11
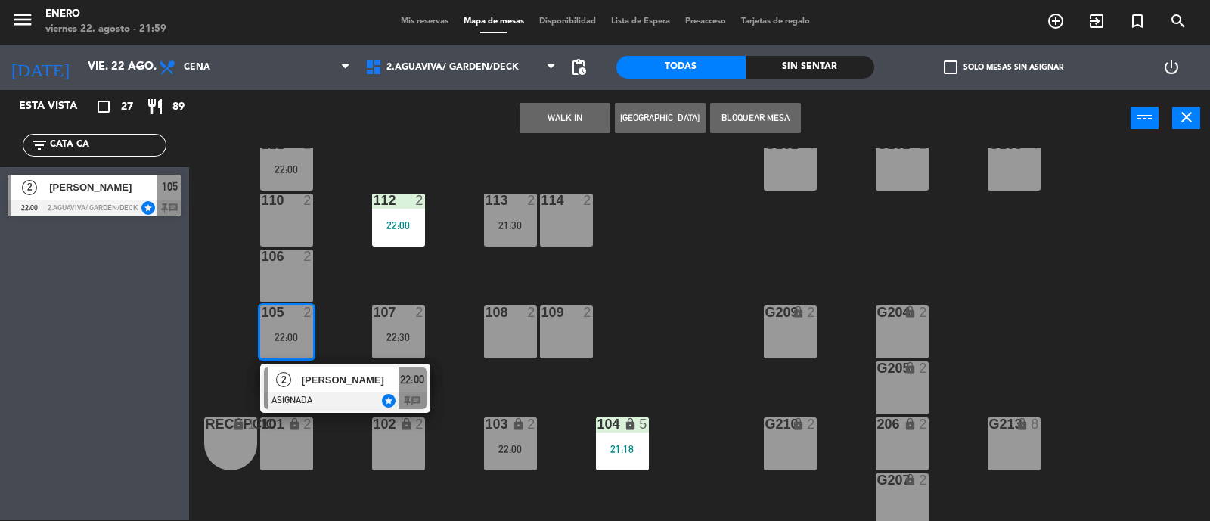
click at [318, 393] on div at bounding box center [345, 401] width 163 height 17
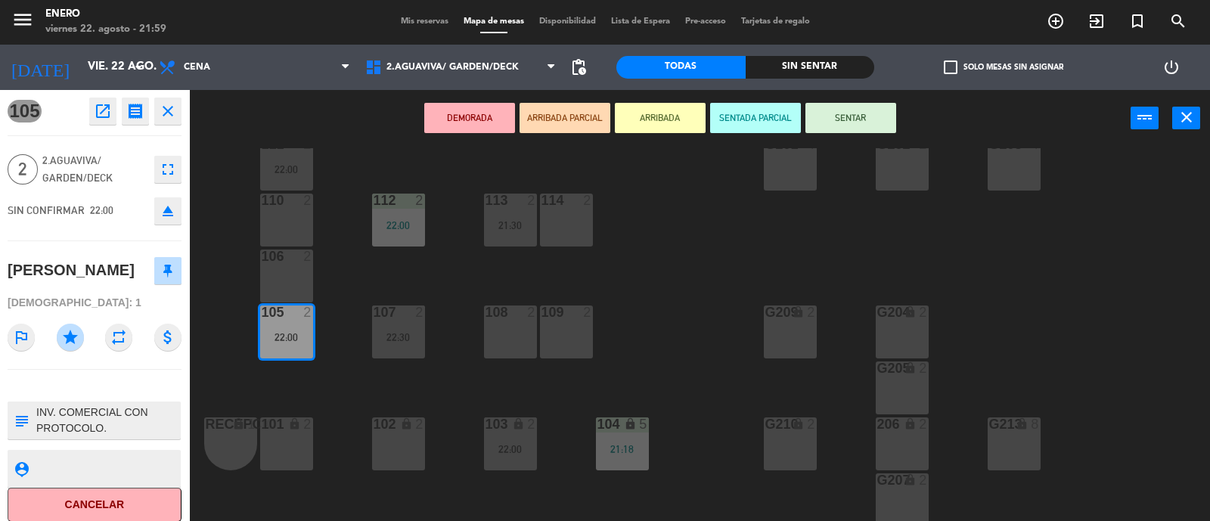
click at [855, 110] on button "SENTAR" at bounding box center [851, 118] width 91 height 30
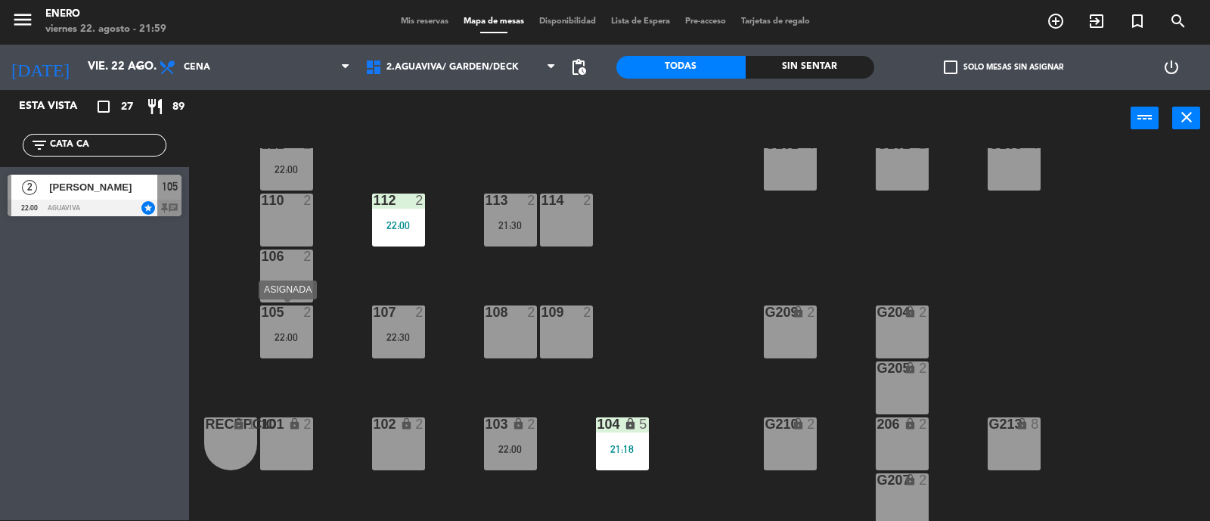
click at [288, 343] on div "105 2 22:00" at bounding box center [286, 332] width 53 height 53
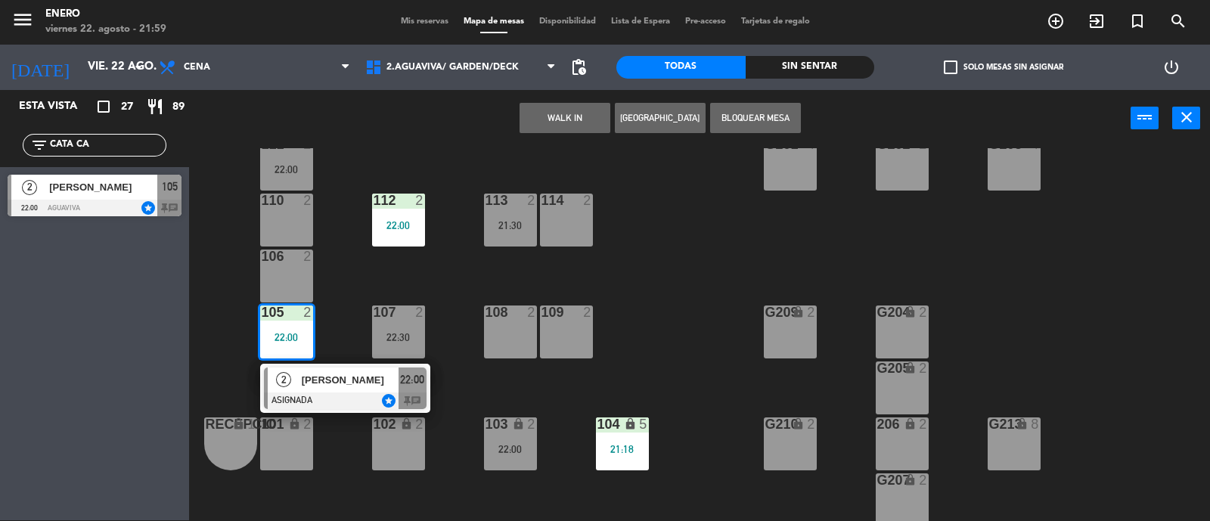
click at [148, 182] on div "2 [PERSON_NAME] 22:00 AGUAVIVA star 105 chat" at bounding box center [94, 195] width 189 height 57
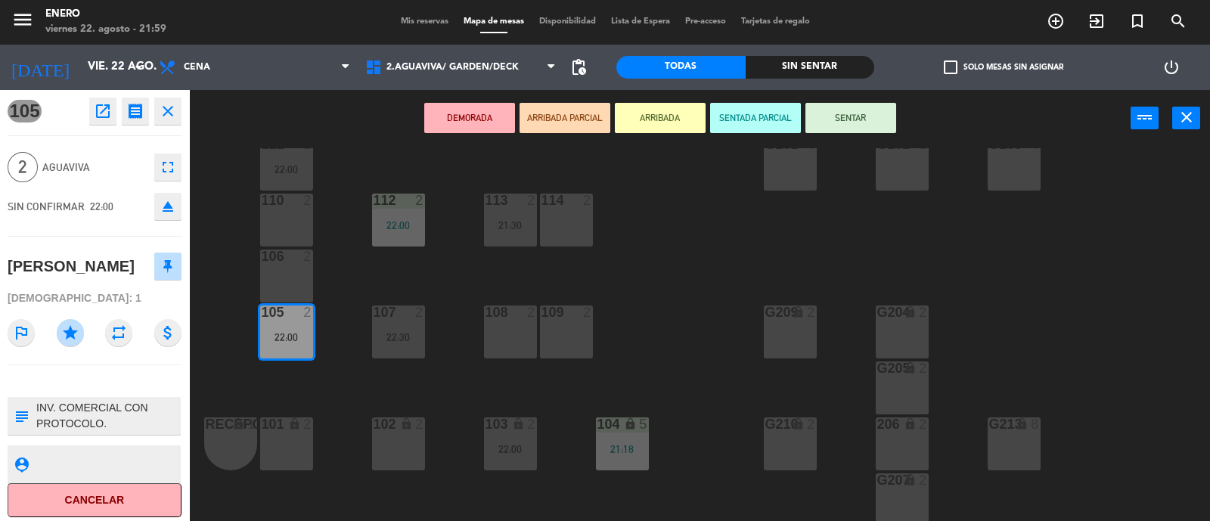
click at [176, 154] on button "fullscreen" at bounding box center [167, 167] width 27 height 27
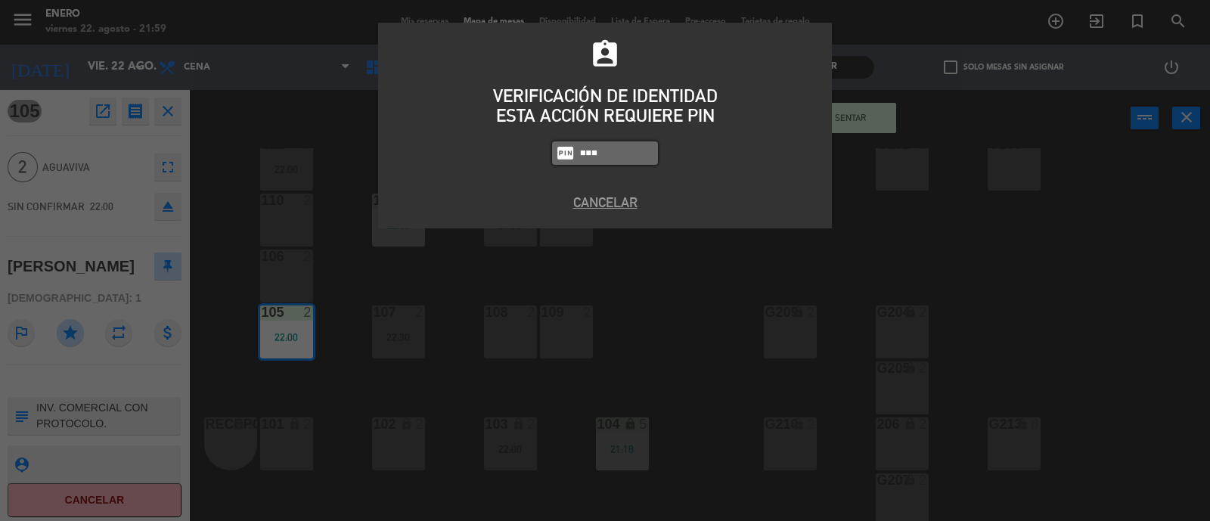
type input "6082"
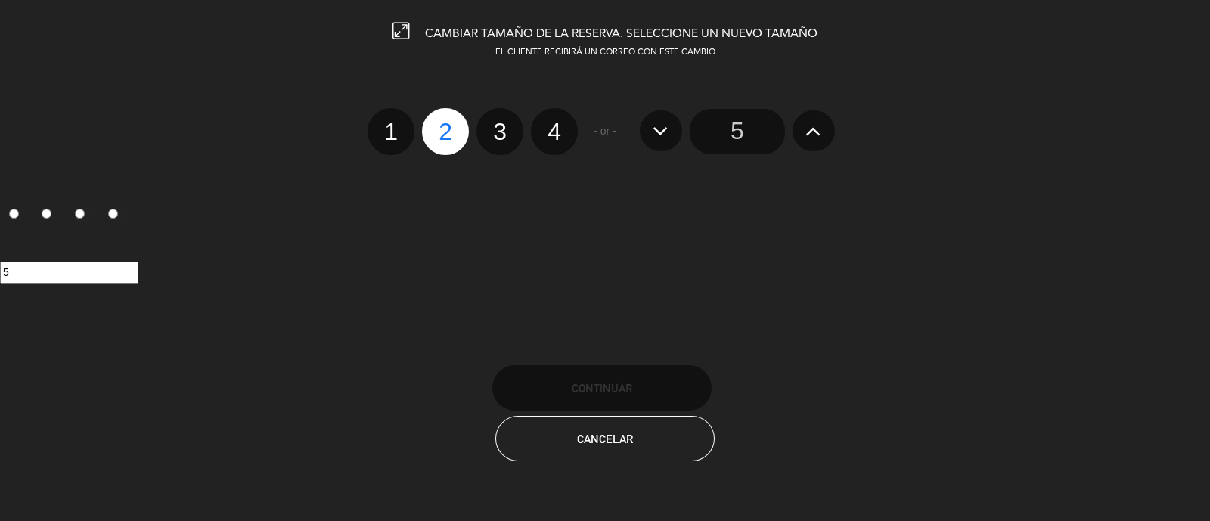
click at [506, 138] on label "3" at bounding box center [500, 131] width 47 height 47
click at [503, 123] on input "3" at bounding box center [498, 118] width 10 height 10
radio input "true"
radio input "false"
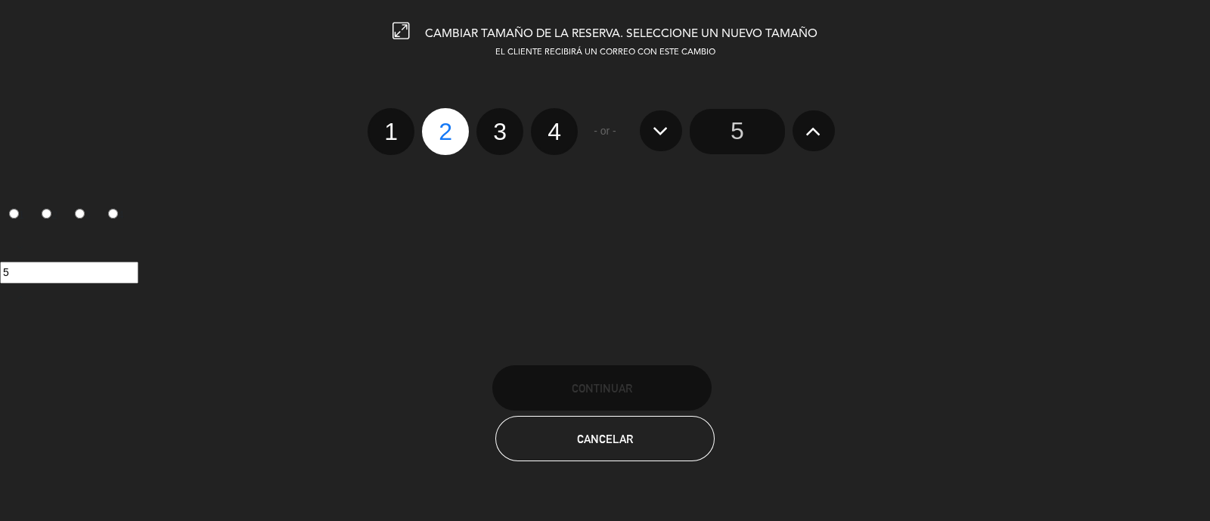
radio input "false"
radio input "true"
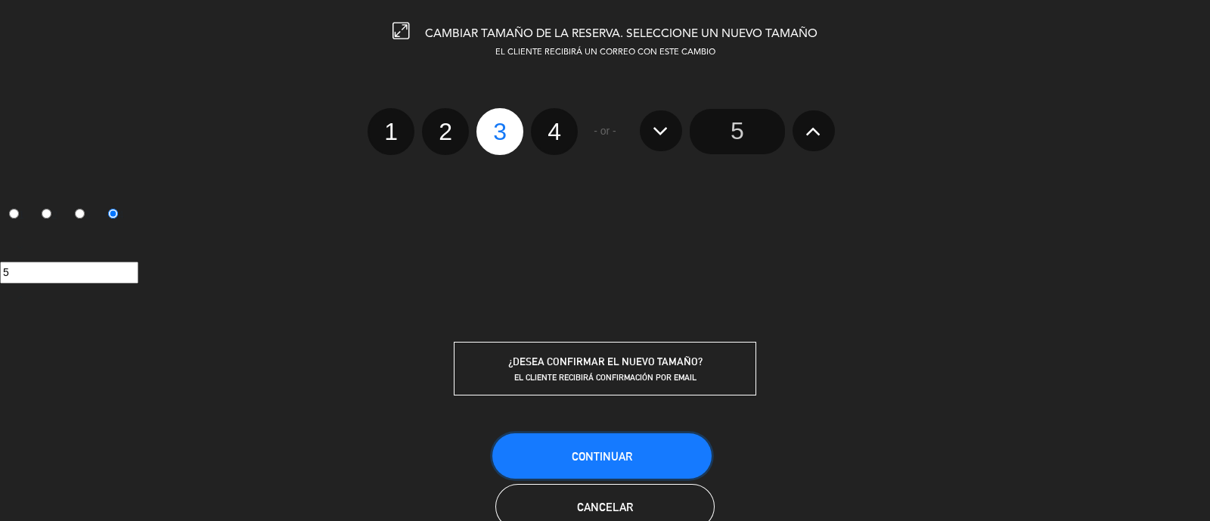
click at [648, 443] on button "Continuar" at bounding box center [601, 455] width 219 height 45
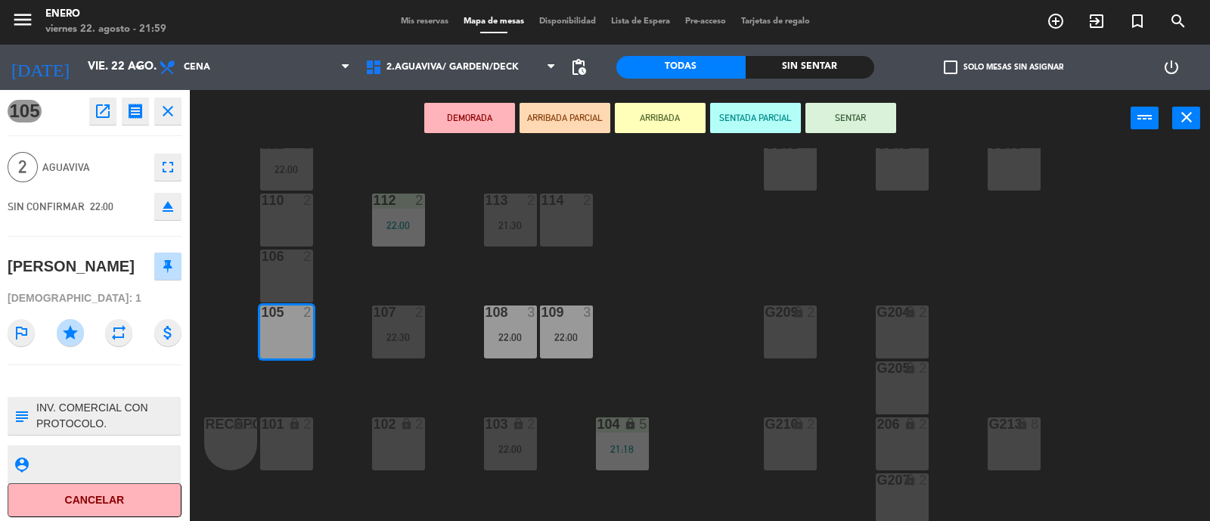
click at [341, 345] on div "Entrada lock 1 116 lock 2 117 11 22:00 115 2 22:30 200 lock 20 111 2 22:00 G201…" at bounding box center [705, 335] width 1009 height 374
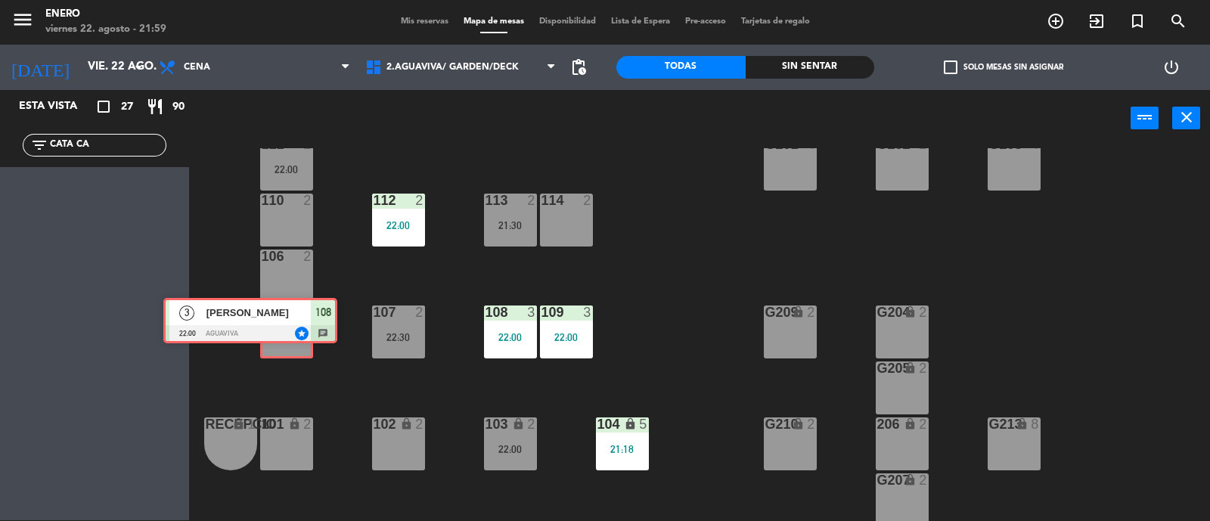
drag, startPoint x: 145, startPoint y: 203, endPoint x: 300, endPoint y: 327, distance: 198.1
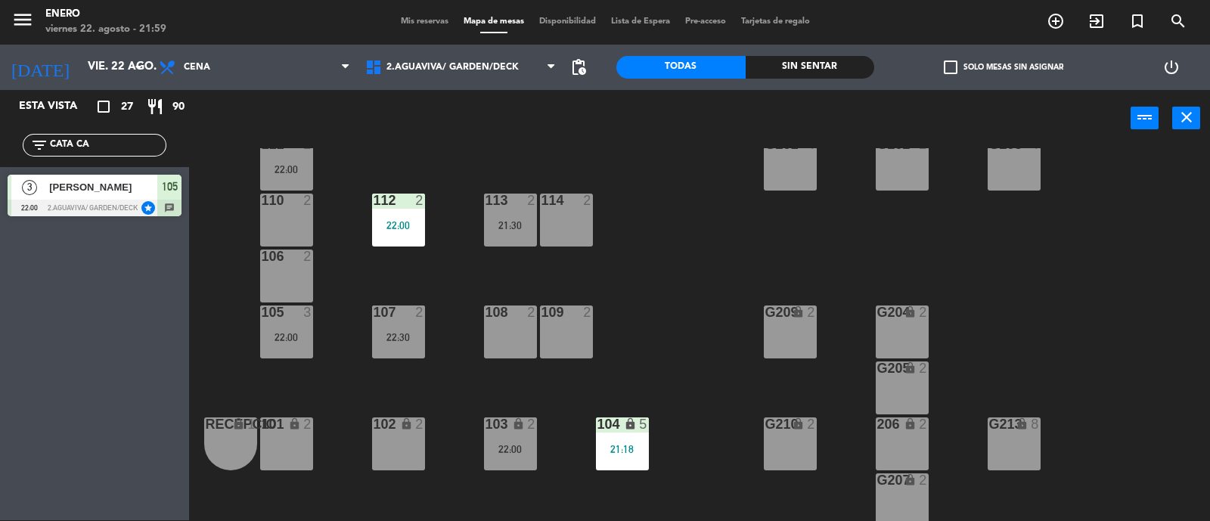
click at [300, 346] on div "105 3 22:00" at bounding box center [286, 332] width 53 height 53
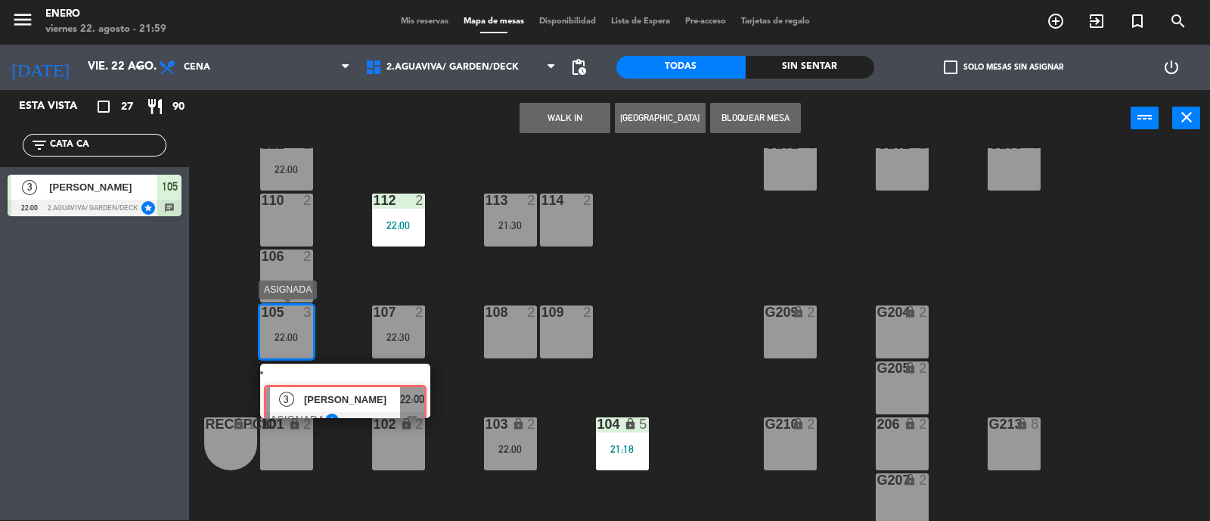
drag, startPoint x: 356, startPoint y: 390, endPoint x: 439, endPoint y: 316, distance: 110.9
click at [365, 381] on div "3 [PERSON_NAME] ASIGNADA star 22:00 chat" at bounding box center [345, 391] width 193 height 54
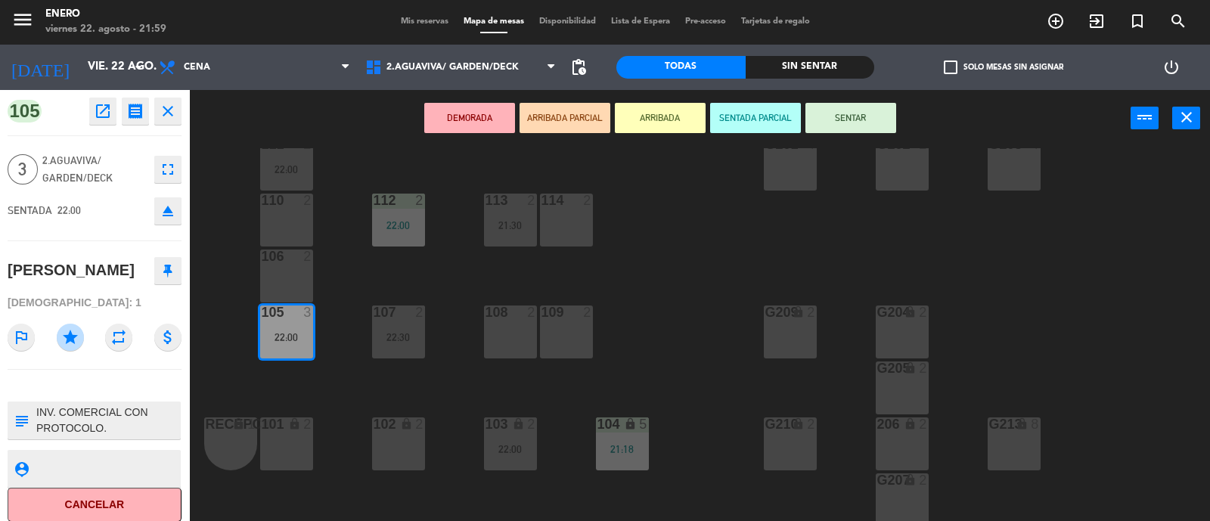
click at [843, 107] on button "SENTAR" at bounding box center [851, 118] width 91 height 30
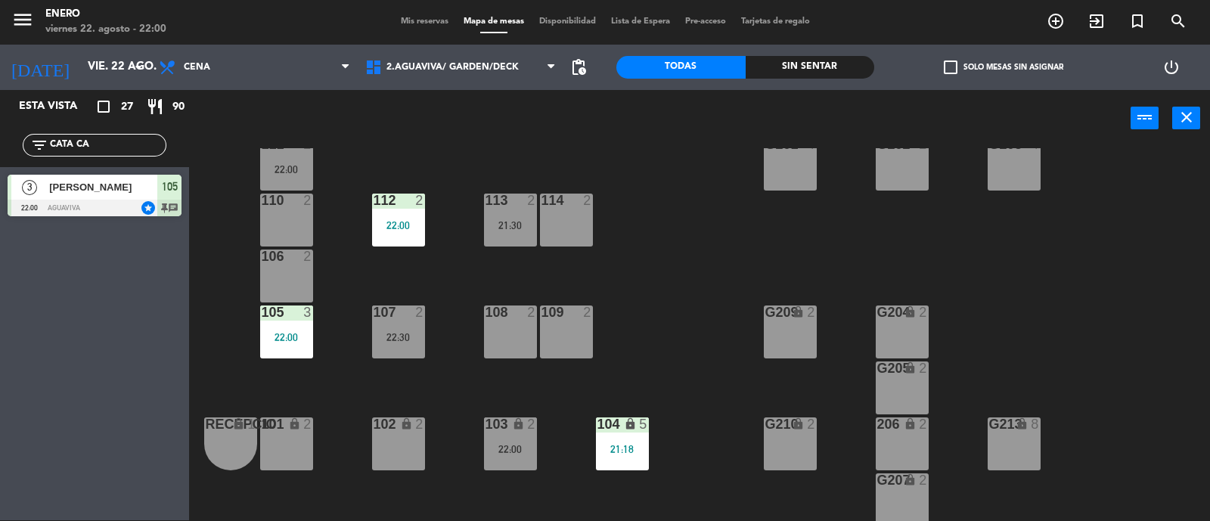
drag, startPoint x: 135, startPoint y: 146, endPoint x: 0, endPoint y: 160, distance: 135.3
click at [0, 160] on div "filter_list CATA CA" at bounding box center [94, 145] width 189 height 44
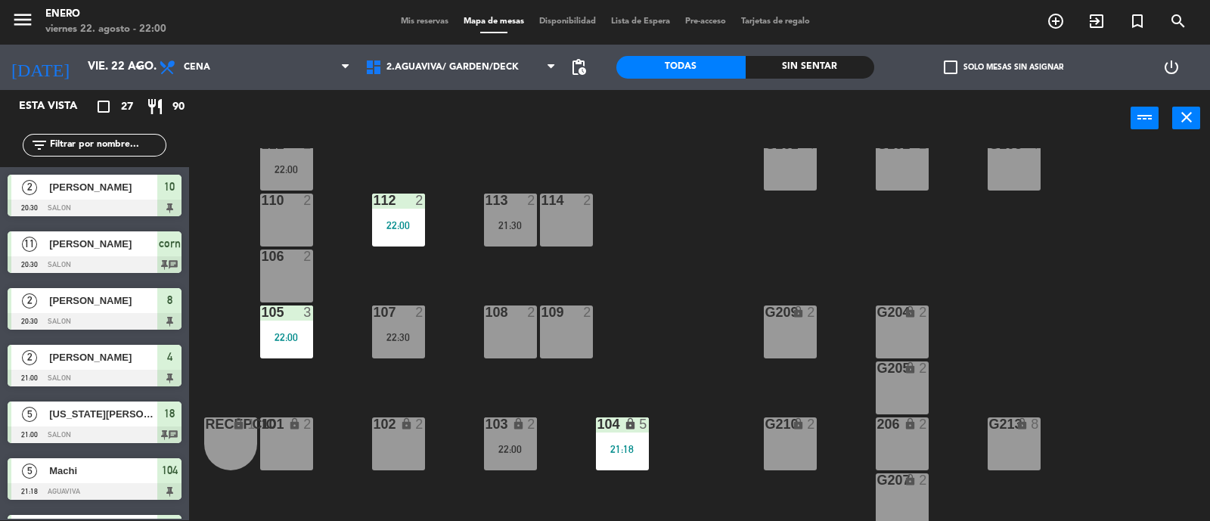
click at [416, 20] on span "Mis reservas" at bounding box center [424, 21] width 63 height 8
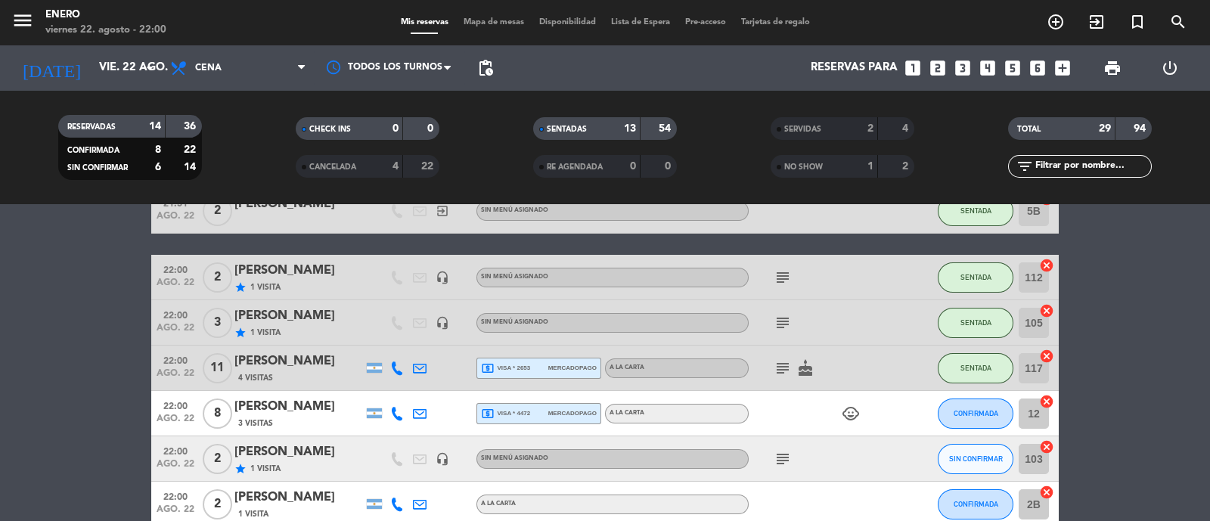
scroll to position [756, 0]
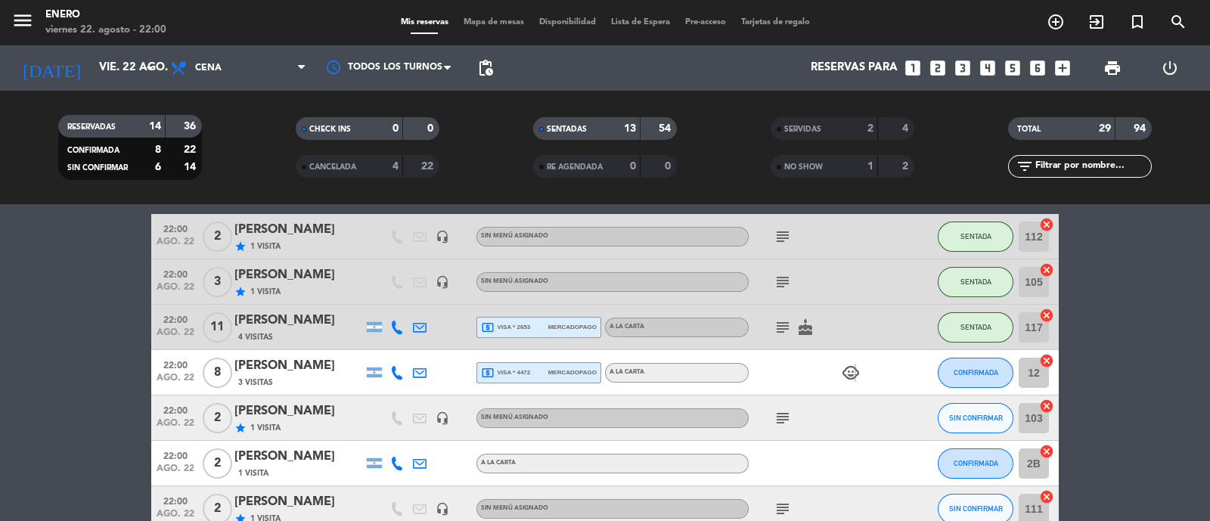
click at [853, 368] on icon "child_care" at bounding box center [851, 373] width 18 height 18
click at [500, 18] on span "Mapa de mesas" at bounding box center [494, 22] width 76 height 8
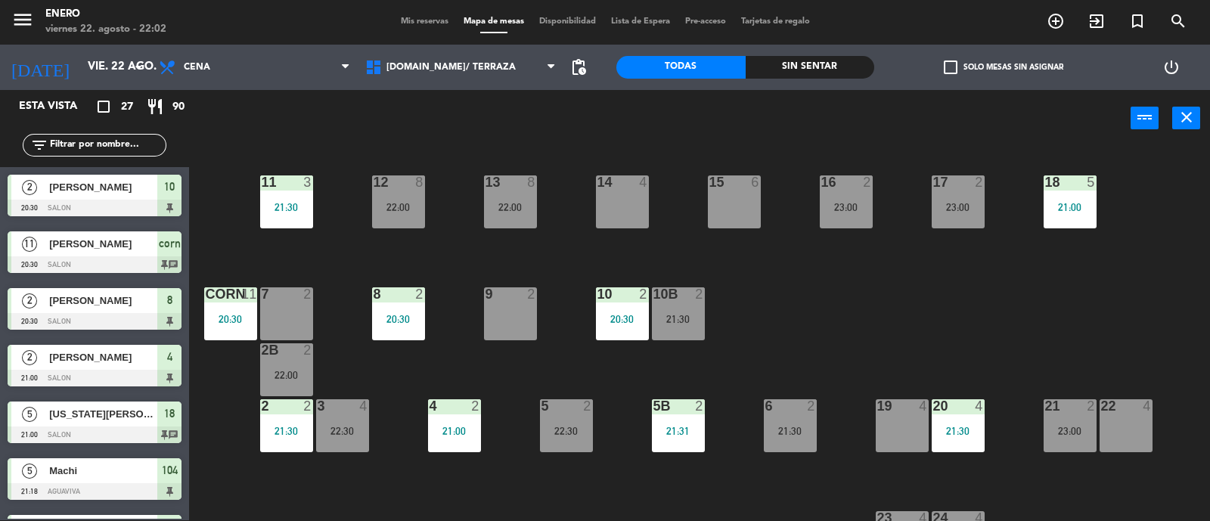
click at [87, 145] on input "text" at bounding box center [106, 145] width 117 height 17
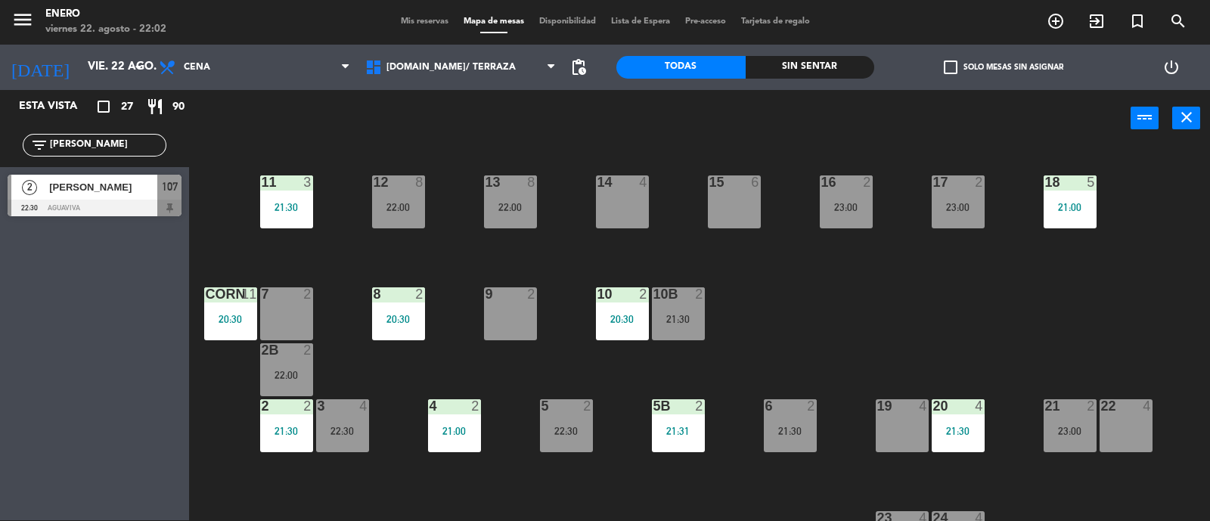
type input "[PERSON_NAME]"
drag, startPoint x: 68, startPoint y: 185, endPoint x: 45, endPoint y: 179, distance: 24.0
click at [68, 185] on div "2 [PERSON_NAME] 22:30 AGUAVIVA 107" at bounding box center [94, 195] width 189 height 57
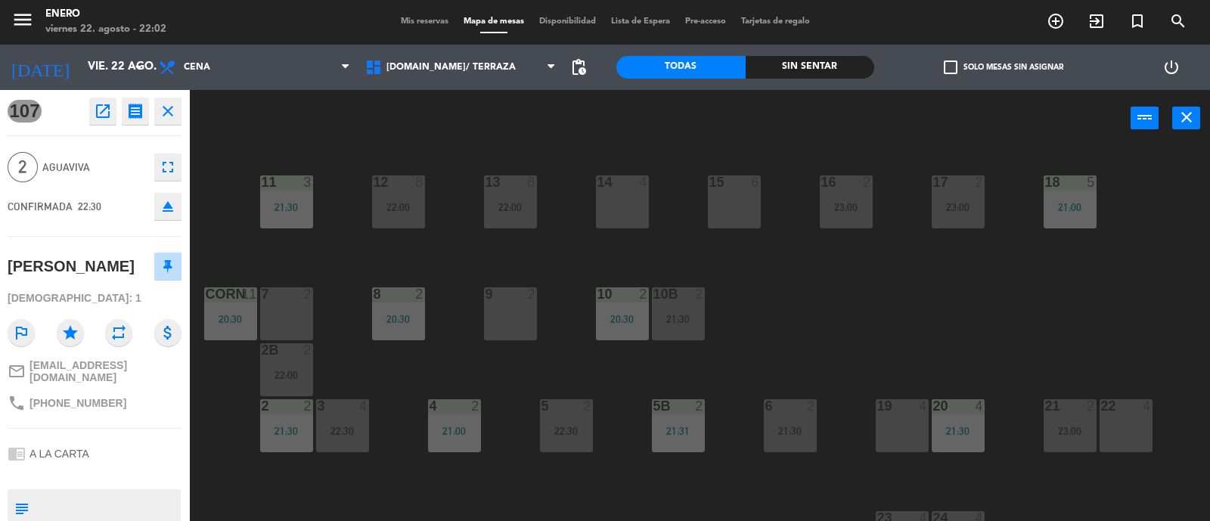
click at [165, 115] on icon "close" at bounding box center [168, 111] width 18 height 18
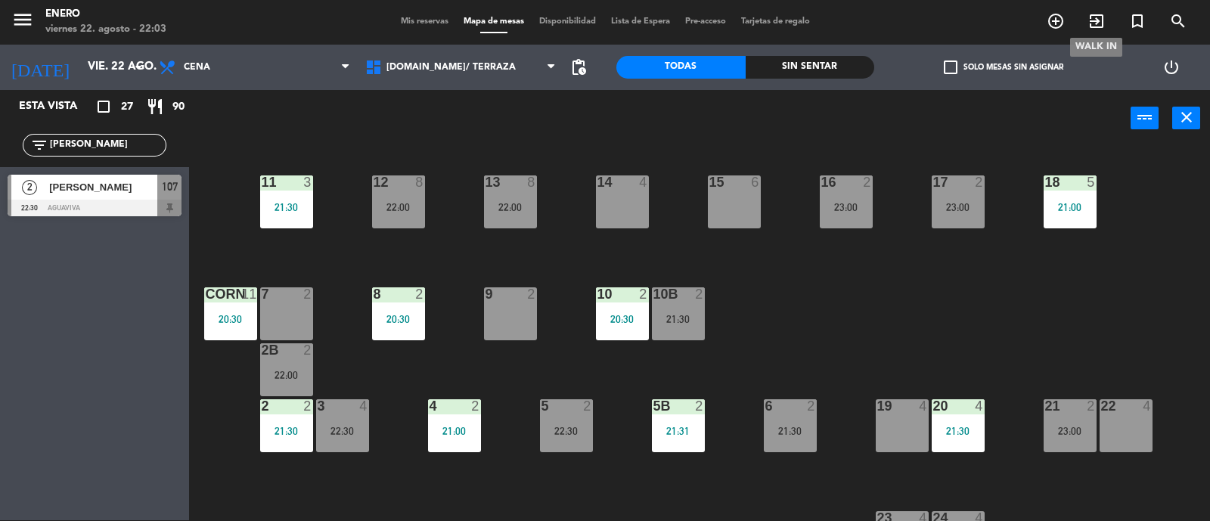
click at [1095, 15] on icon "exit_to_app" at bounding box center [1097, 21] width 18 height 18
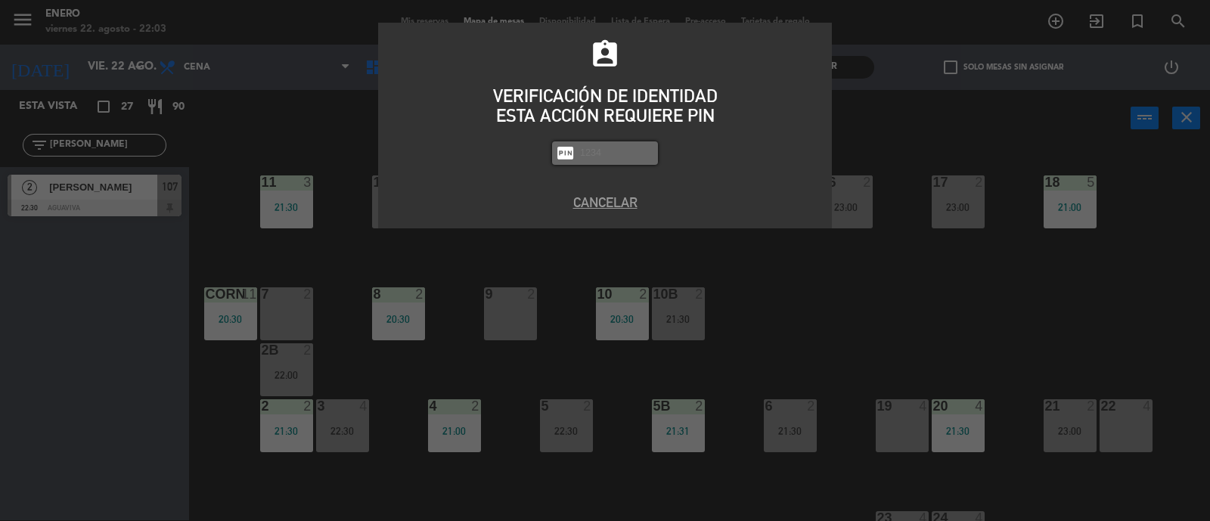
click at [607, 160] on input "text" at bounding box center [617, 152] width 76 height 17
type input "6082"
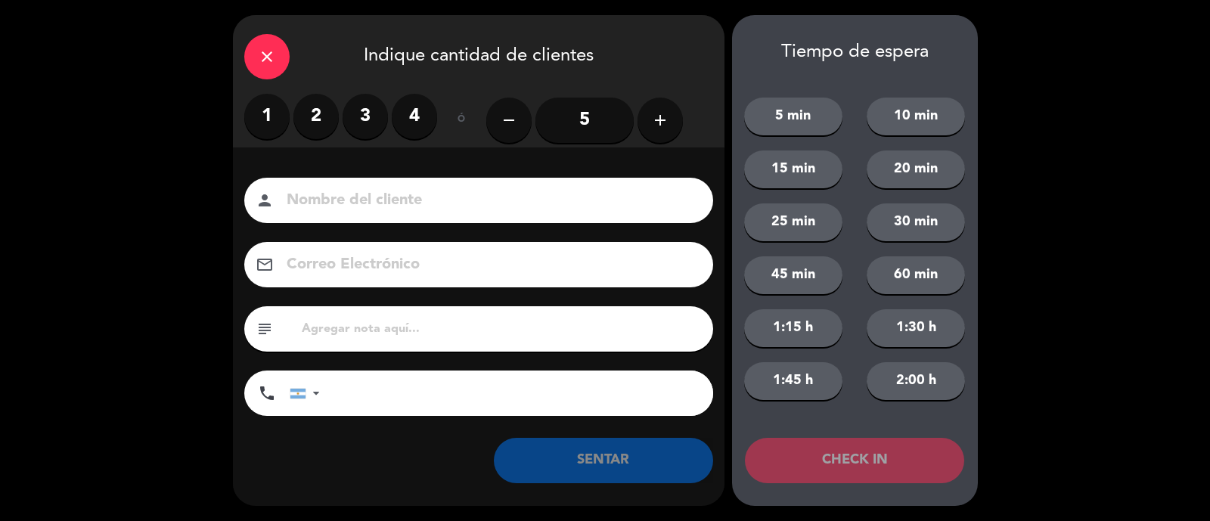
click at [329, 108] on label "2" at bounding box center [316, 116] width 45 height 45
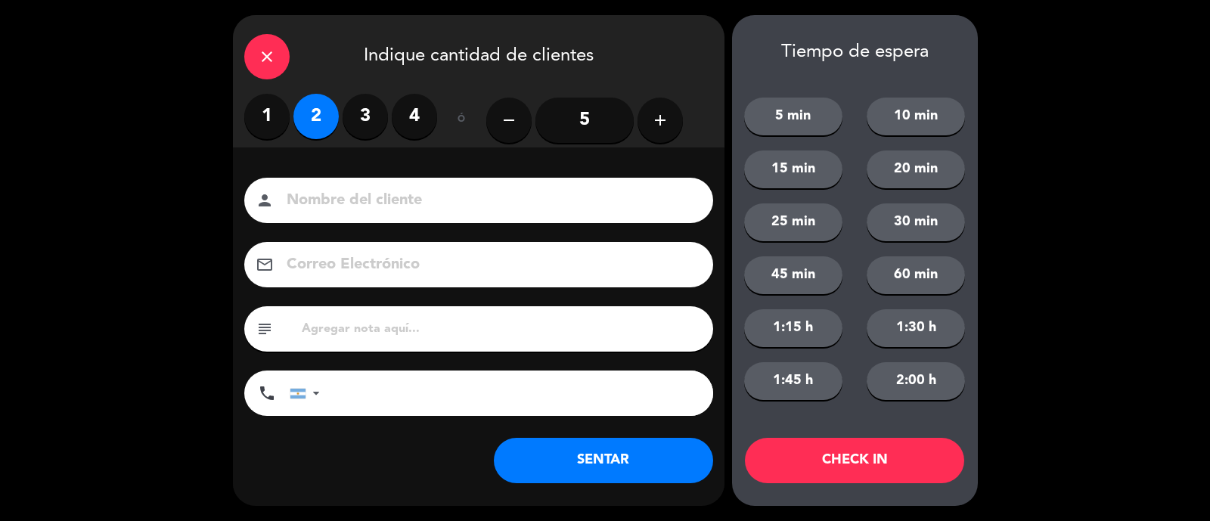
click at [353, 199] on input at bounding box center [489, 201] width 408 height 26
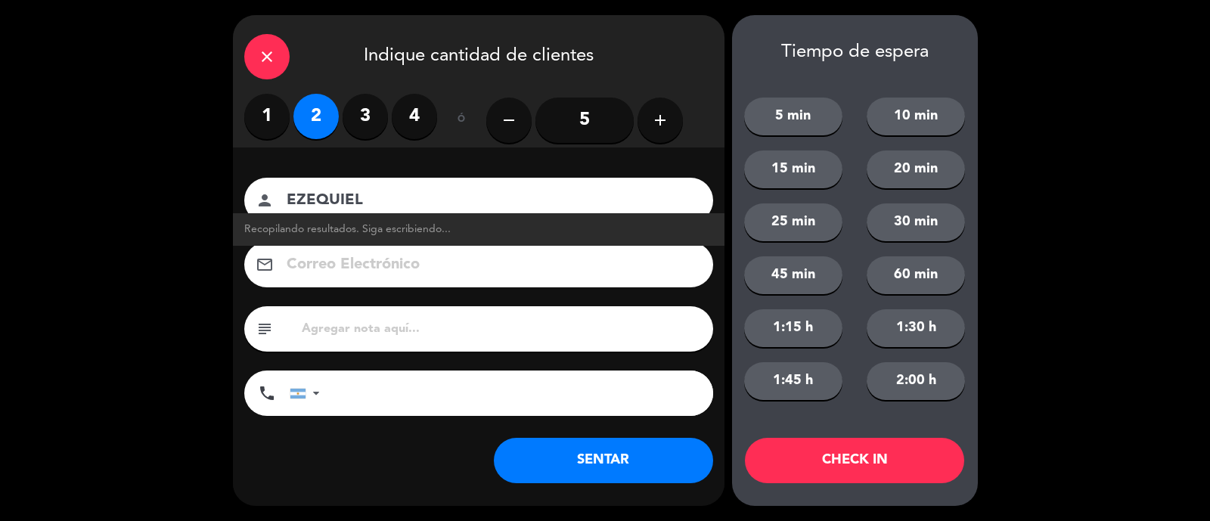
type input "EZEQUIEL"
click at [644, 461] on button "SENTAR" at bounding box center [603, 460] width 219 height 45
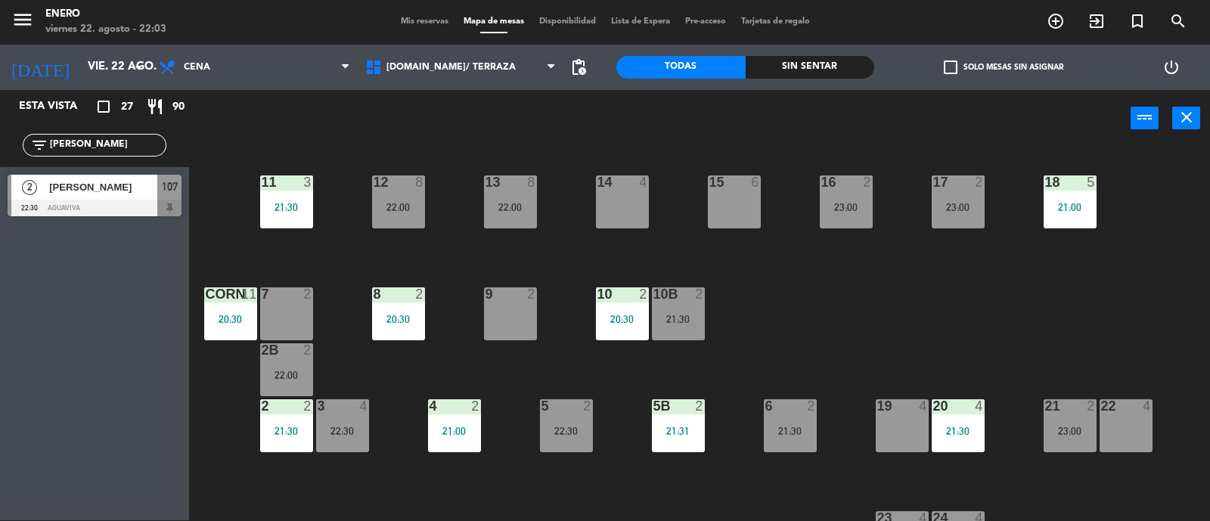
drag, startPoint x: 110, startPoint y: 221, endPoint x: 424, endPoint y: 315, distance: 327.9
click at [424, 321] on div "Esta vista crop_square 27 restaurant 90 filter_list [PERSON_NAME] 2 [PERSON_NAM…" at bounding box center [605, 306] width 1210 height 432
click at [148, 291] on div "Esta vista crop_square 27 restaurant 90 filter_list [PERSON_NAME] 2 [PERSON_NAM…" at bounding box center [94, 305] width 189 height 430
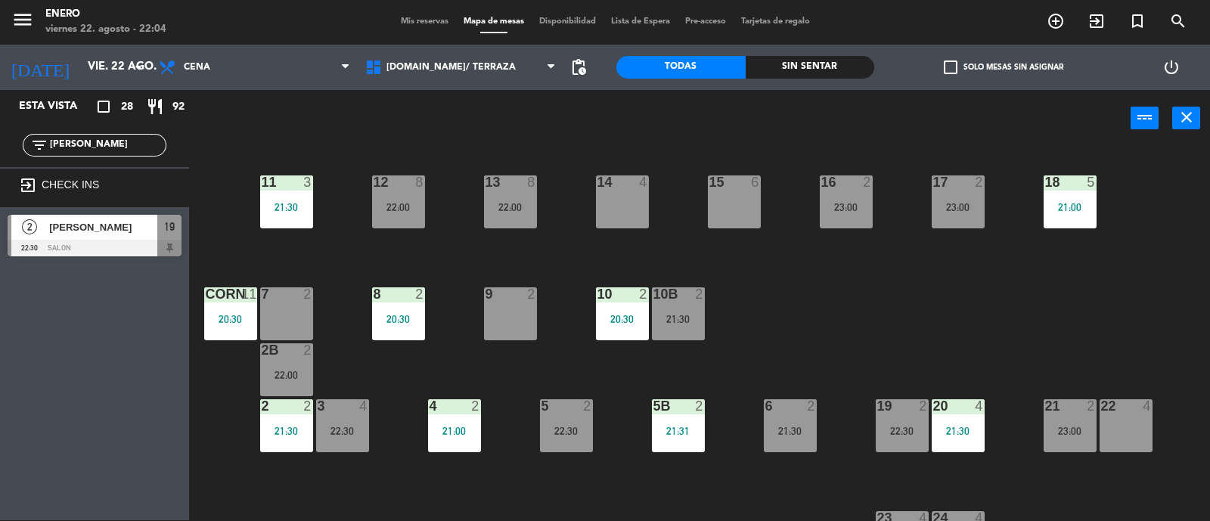
click at [881, 447] on div "19 2 22:30" at bounding box center [902, 425] width 53 height 53
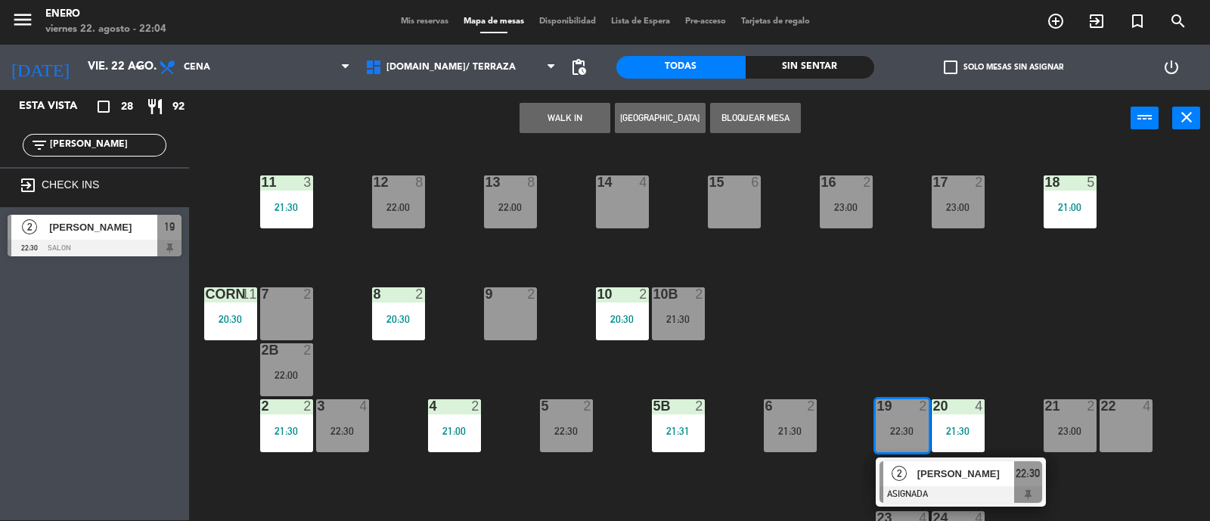
click at [947, 490] on div at bounding box center [961, 494] width 163 height 17
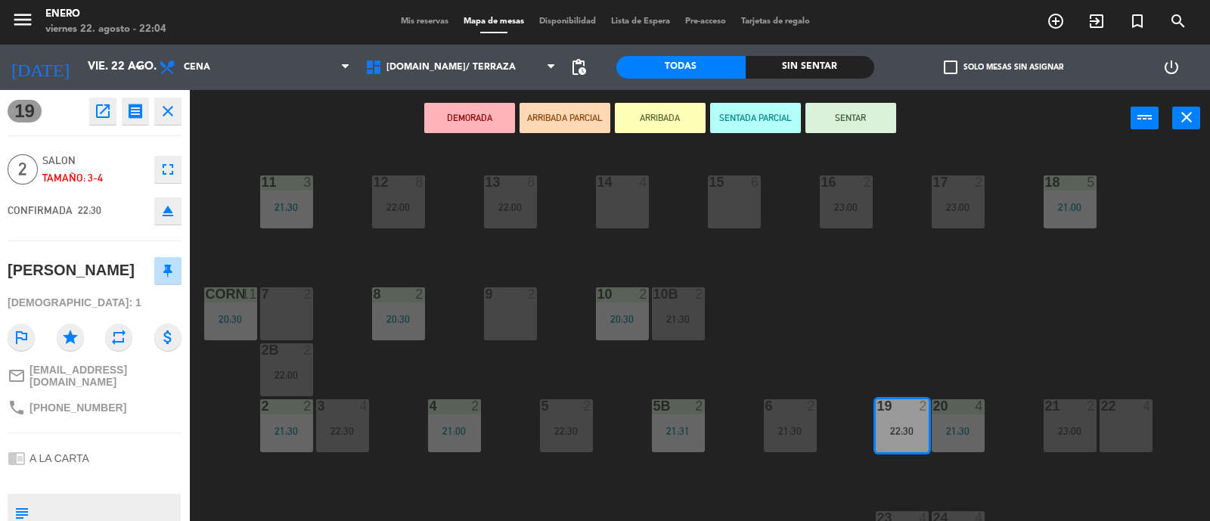
click at [865, 114] on button "SENTAR" at bounding box center [851, 118] width 91 height 30
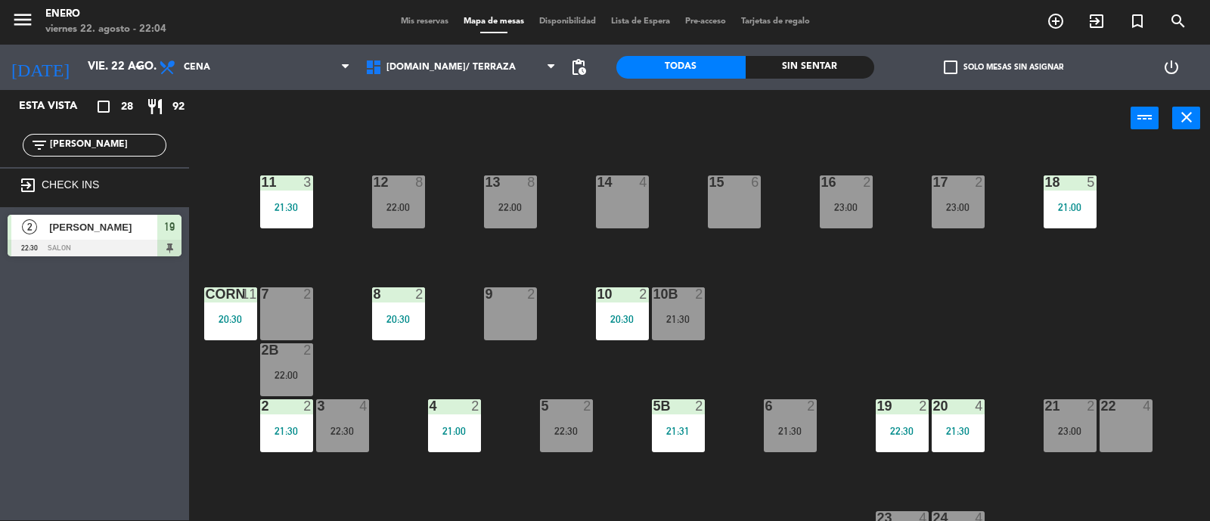
drag, startPoint x: 102, startPoint y: 138, endPoint x: 97, endPoint y: 120, distance: 18.2
click at [102, 138] on input "[PERSON_NAME]" at bounding box center [106, 145] width 117 height 17
type input "J"
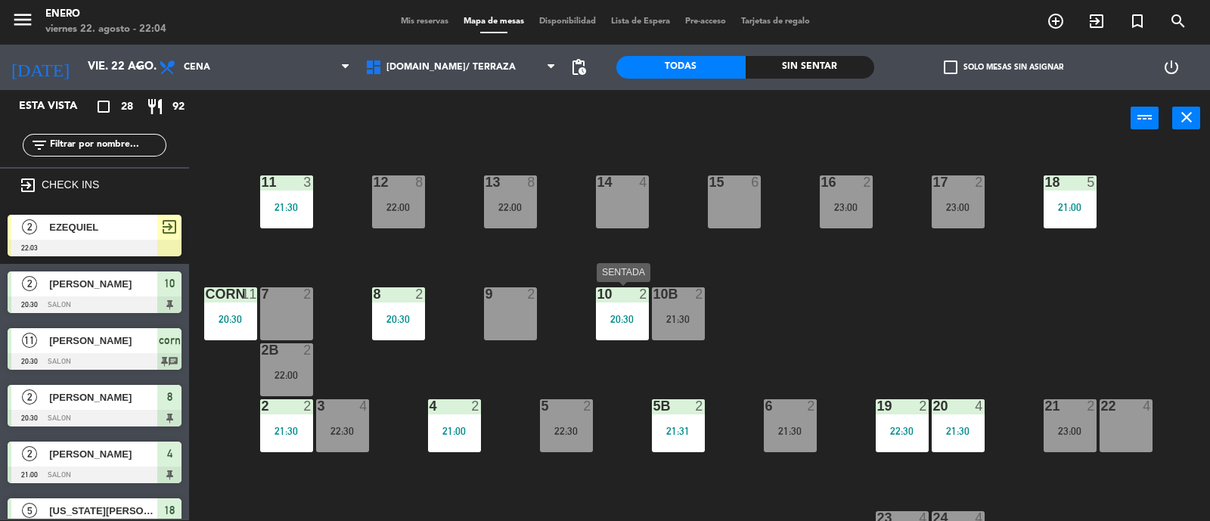
click at [630, 324] on div "20:30" at bounding box center [622, 319] width 53 height 11
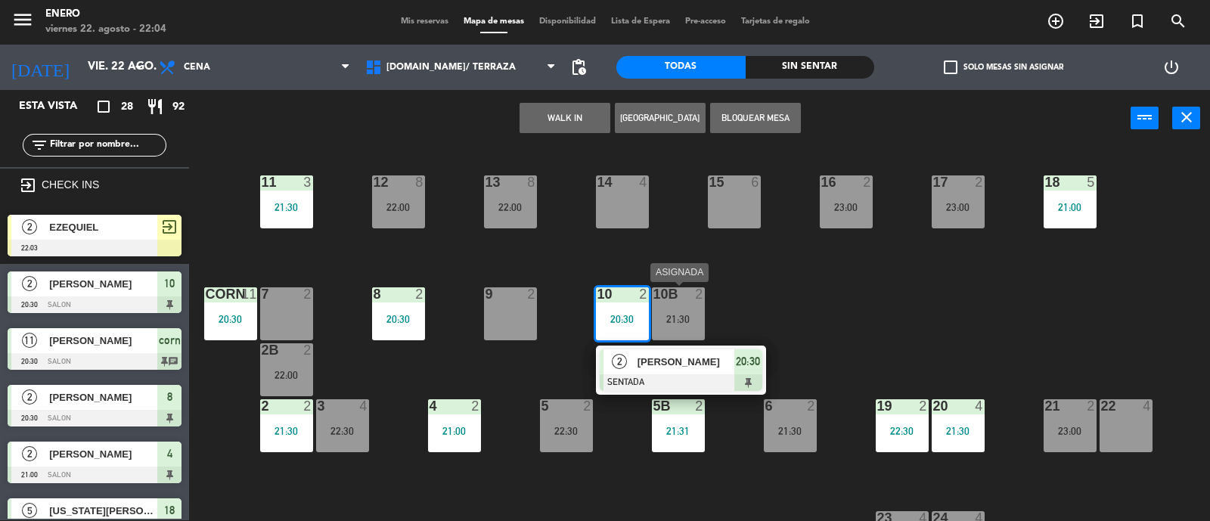
click at [682, 324] on div "21:30" at bounding box center [678, 319] width 53 height 11
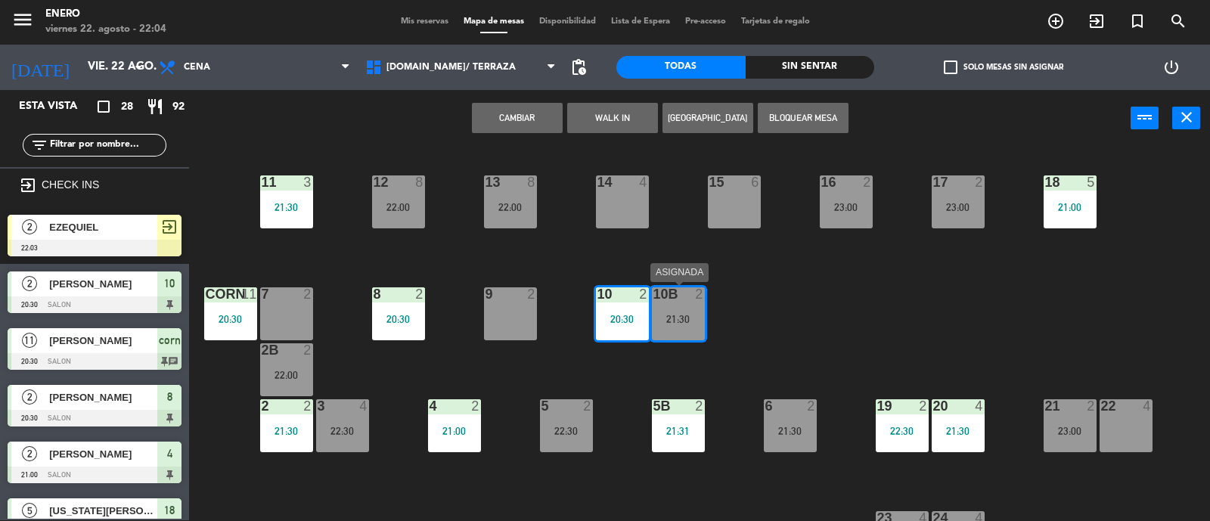
click at [695, 322] on div "21:30" at bounding box center [678, 319] width 53 height 11
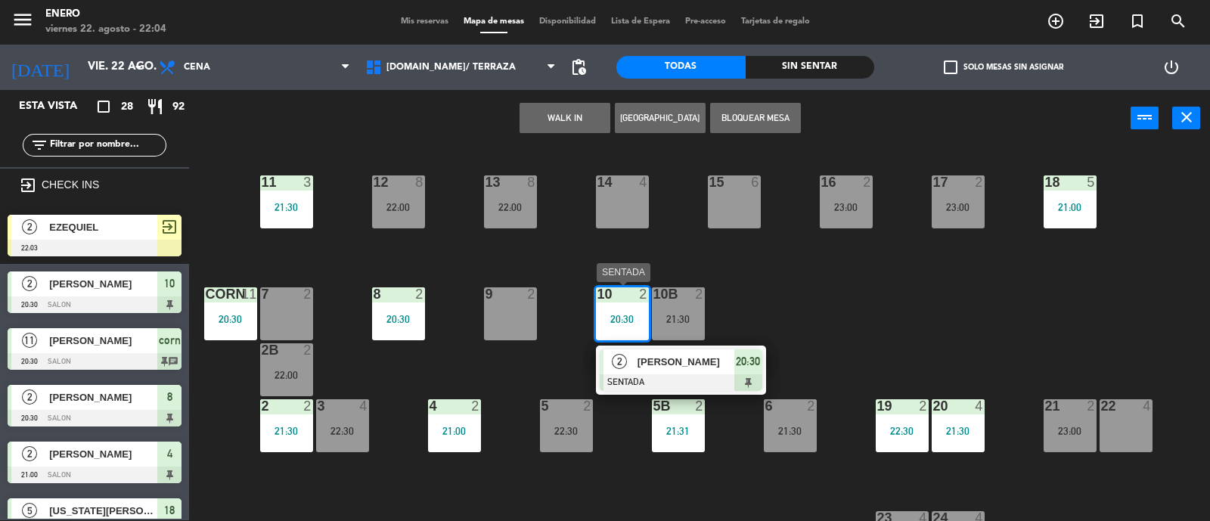
click at [626, 322] on div "20:30" at bounding box center [622, 319] width 53 height 11
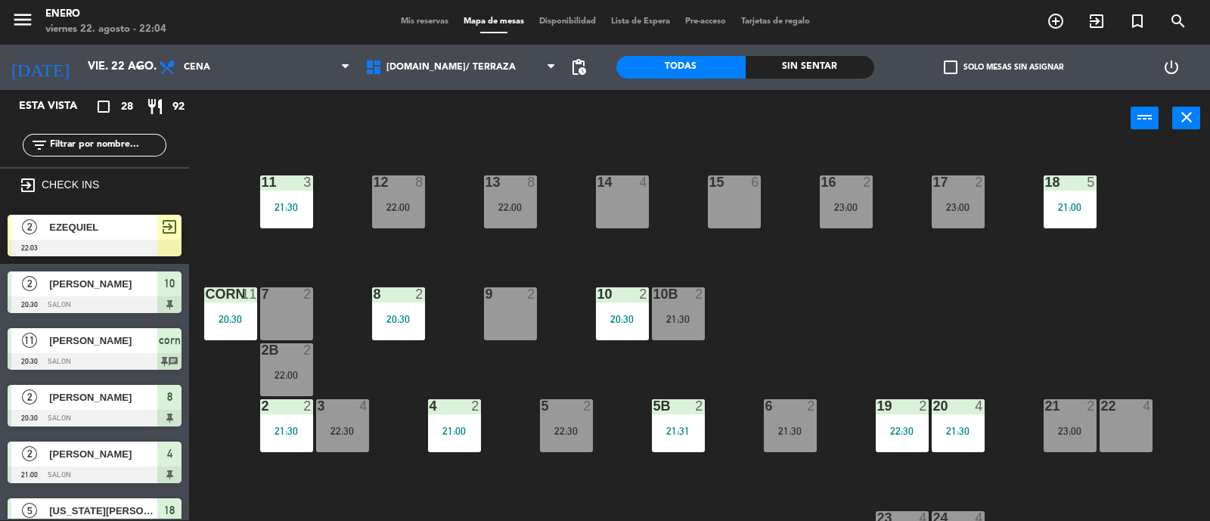
drag, startPoint x: 682, startPoint y: 310, endPoint x: 700, endPoint y: 314, distance: 19.3
click at [682, 310] on div "10b 2 21:30" at bounding box center [678, 313] width 53 height 53
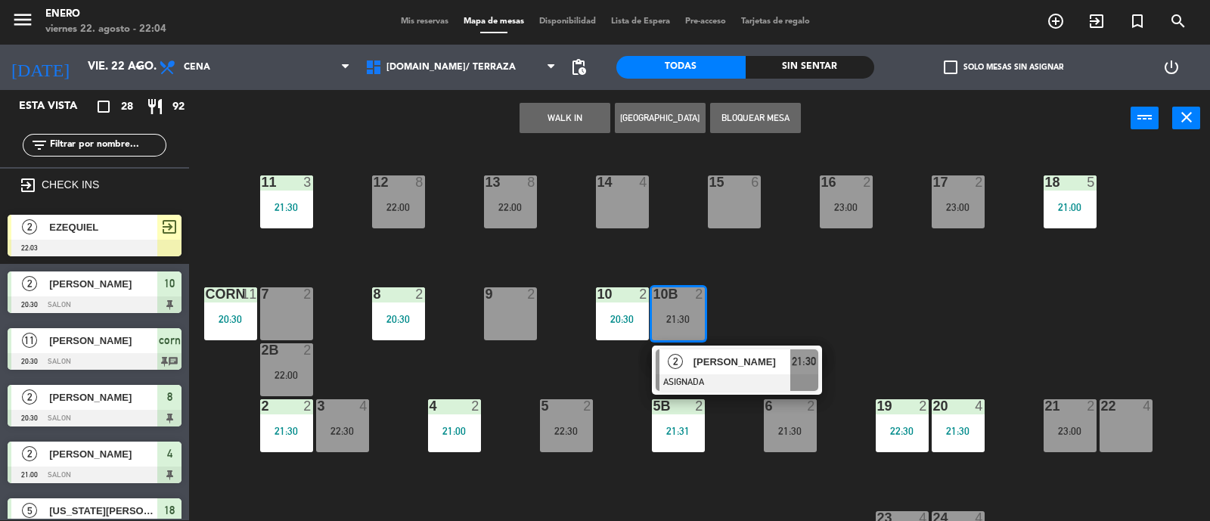
click at [728, 354] on span "[PERSON_NAME]" at bounding box center [742, 362] width 97 height 16
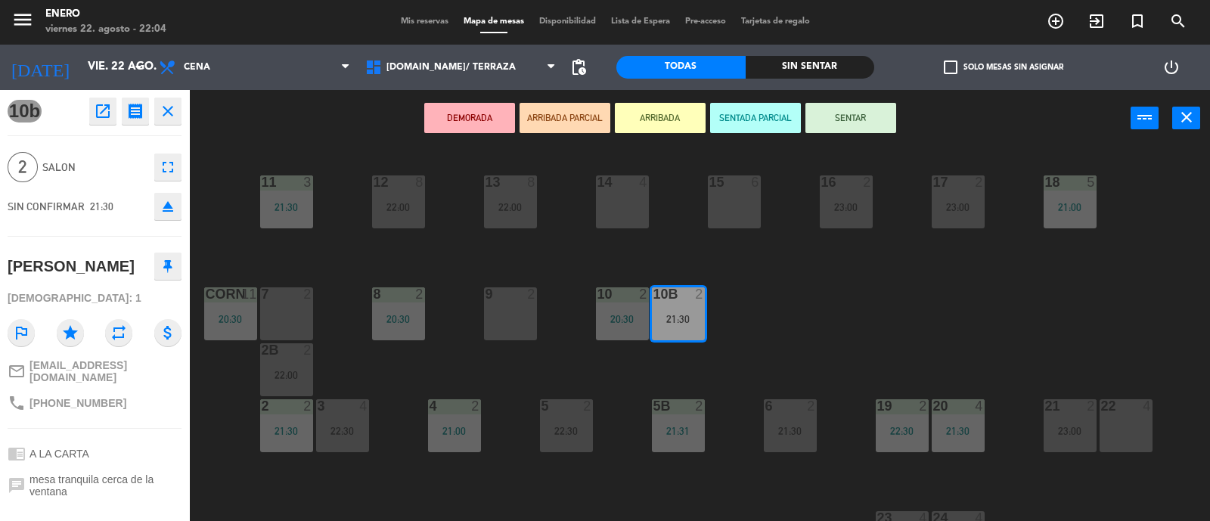
click at [167, 204] on icon "eject" at bounding box center [168, 206] width 18 height 18
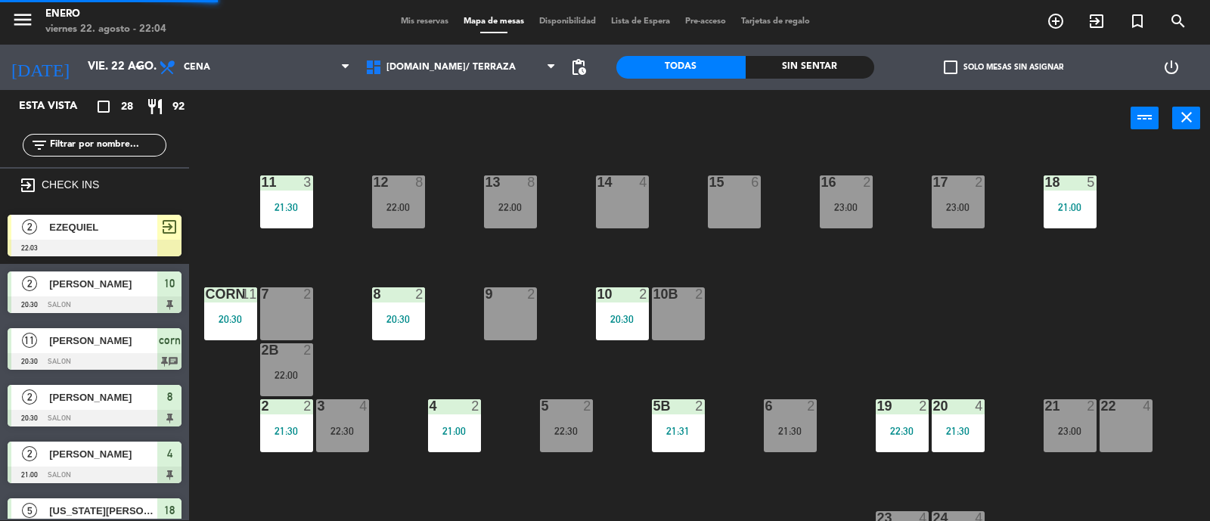
scroll to position [1, 0]
drag, startPoint x: 123, startPoint y: 145, endPoint x: 136, endPoint y: 141, distance: 14.1
click at [123, 145] on input "text" at bounding box center [106, 145] width 117 height 17
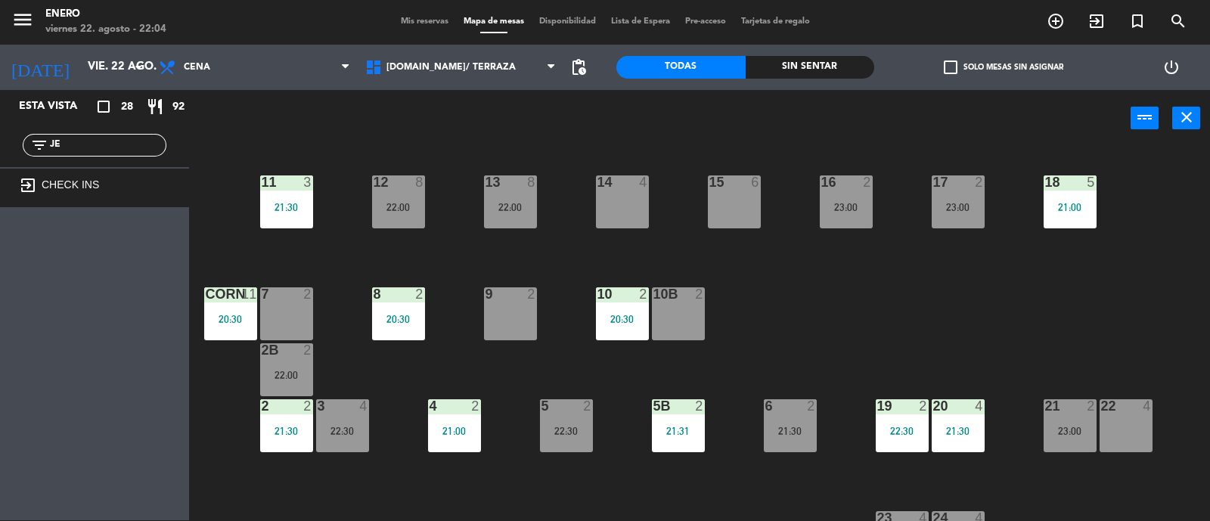
type input "J"
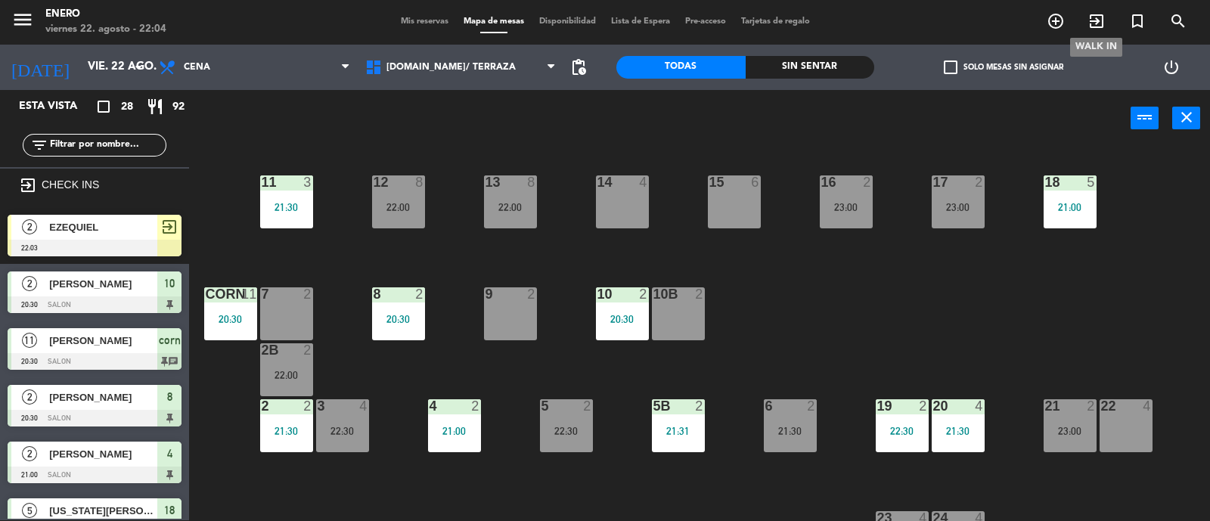
click at [1096, 17] on icon "exit_to_app" at bounding box center [1097, 21] width 18 height 18
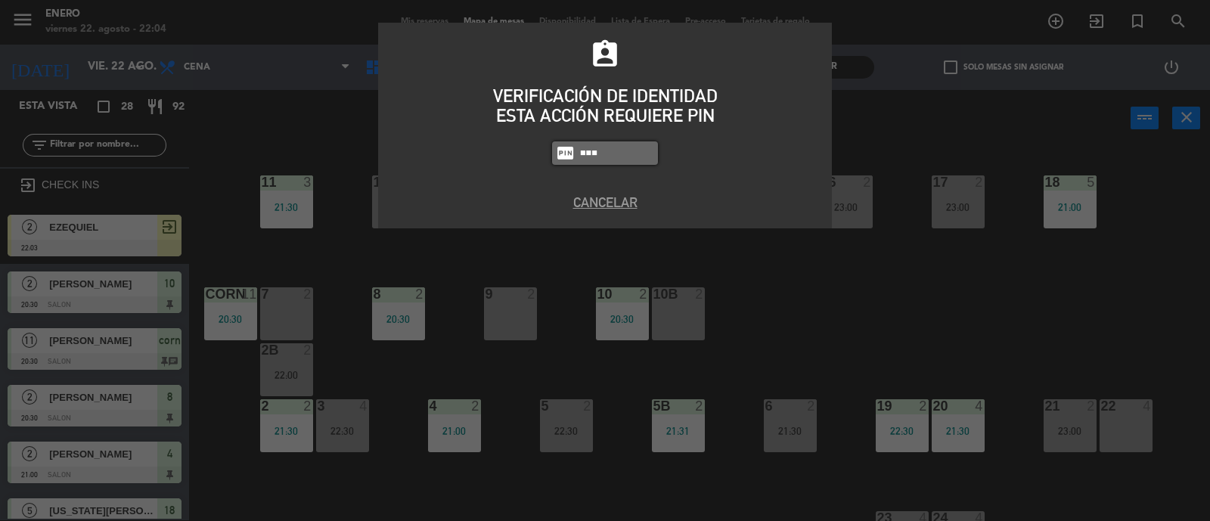
type input "6082"
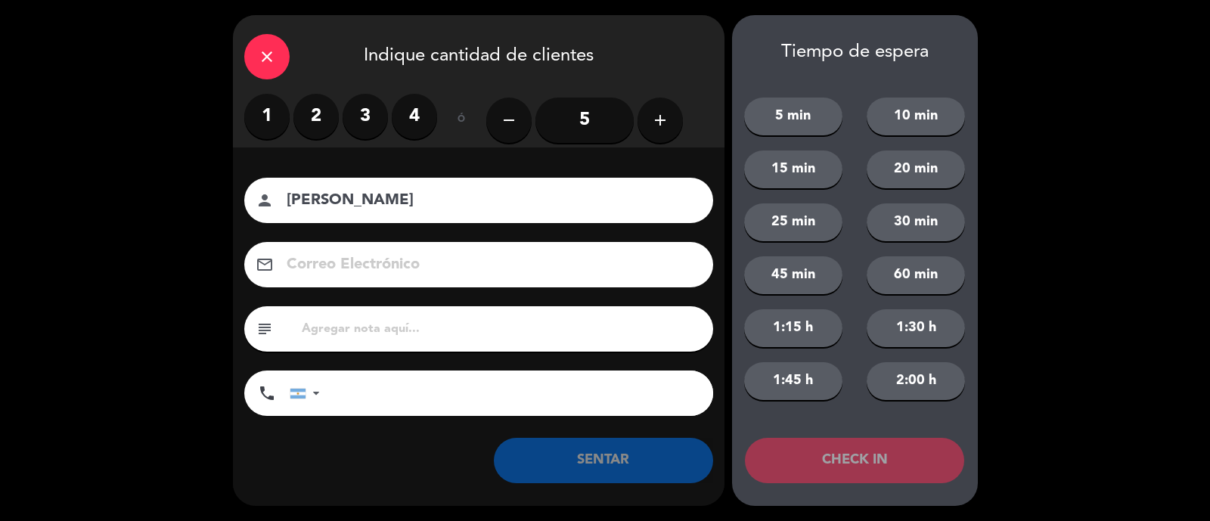
type input "[PERSON_NAME]"
click at [355, 117] on label "3" at bounding box center [365, 116] width 45 height 45
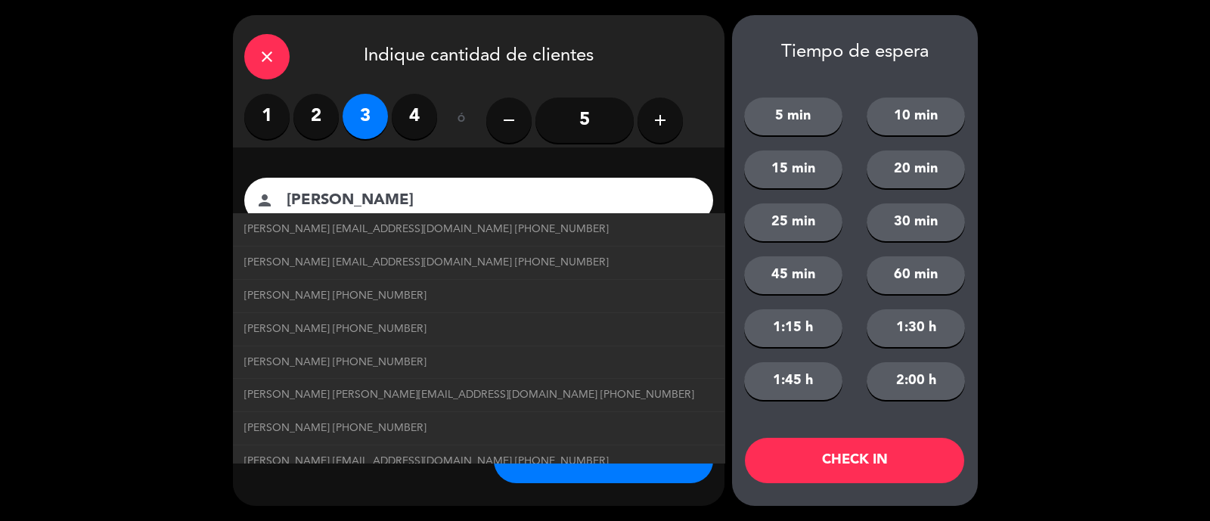
click at [473, 191] on input "[PERSON_NAME]" at bounding box center [489, 201] width 408 height 26
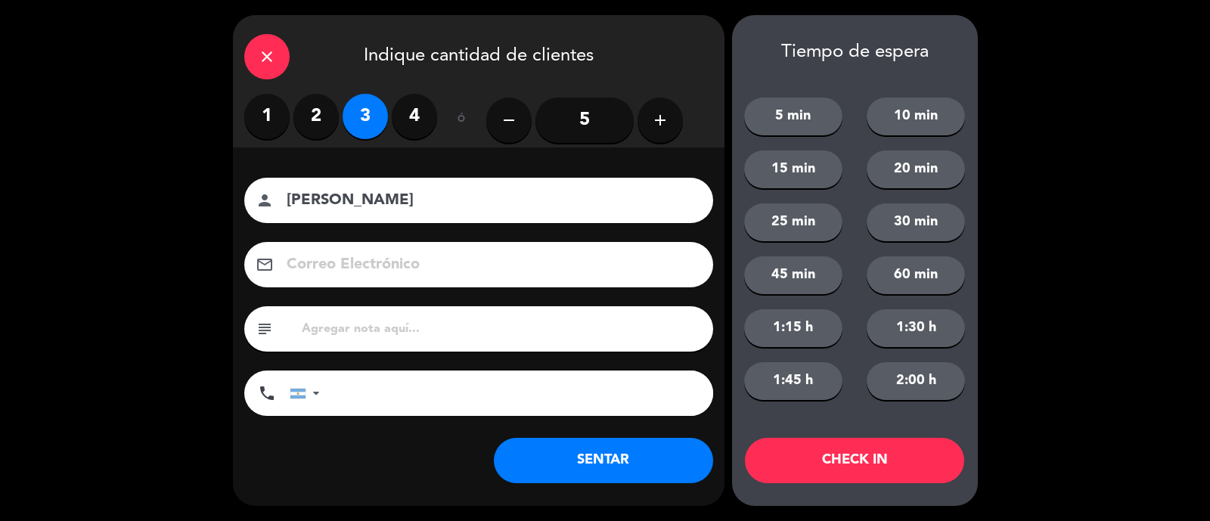
click at [604, 474] on button "SENTAR" at bounding box center [603, 460] width 219 height 45
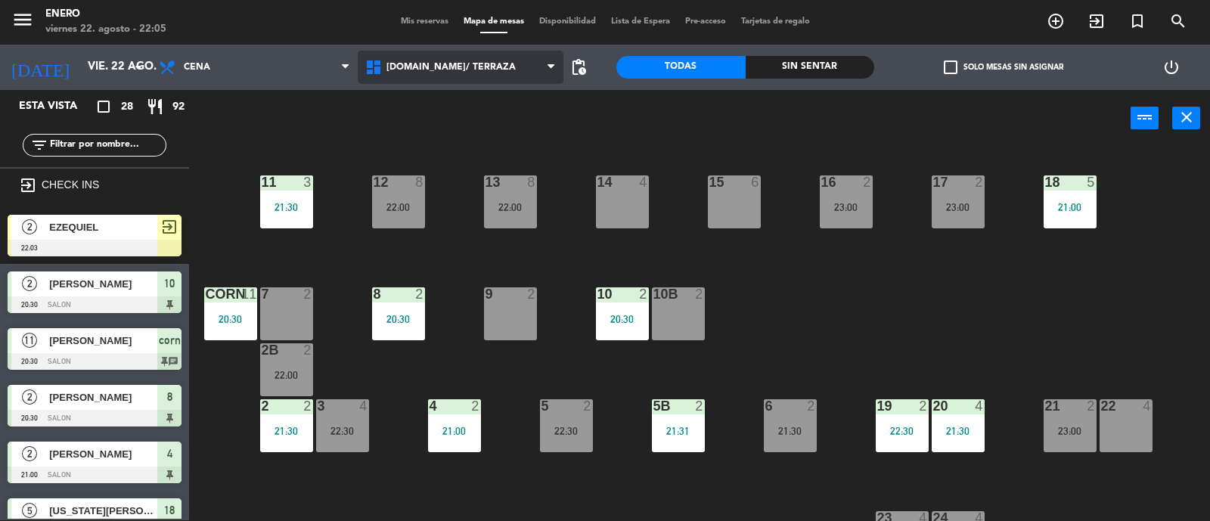
click at [422, 71] on span "[DOMAIN_NAME]/ TERRAZA" at bounding box center [451, 67] width 129 height 11
click at [250, 128] on div "power_input close" at bounding box center [660, 118] width 942 height 57
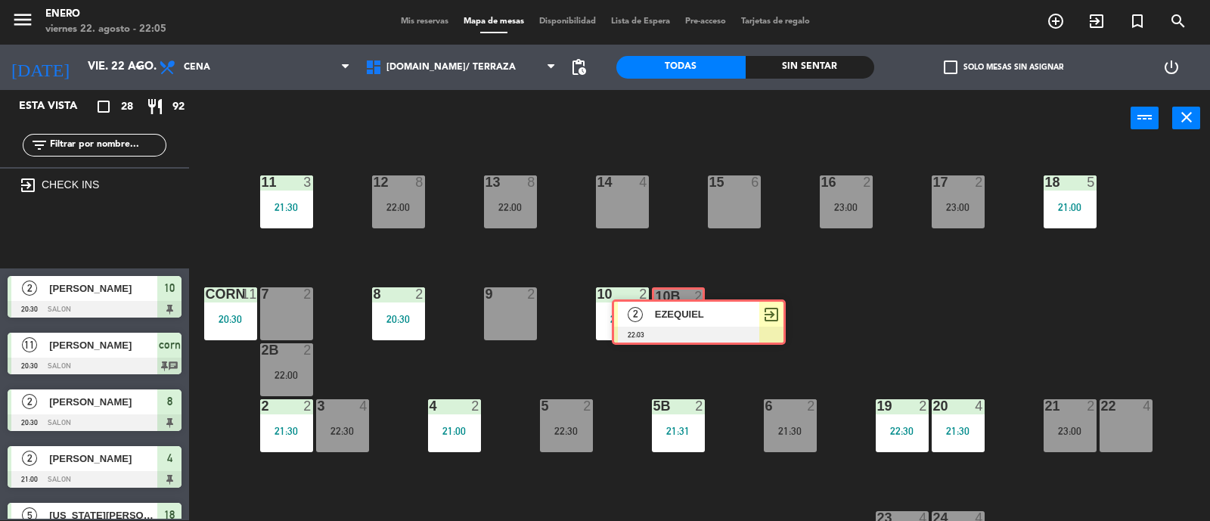
drag, startPoint x: 85, startPoint y: 222, endPoint x: 690, endPoint y: 308, distance: 610.5
click at [690, 308] on div "Esta vista crop_square 28 restaurant 92 filter_list exit_to_app CHECK INS 2 [PE…" at bounding box center [605, 306] width 1210 height 432
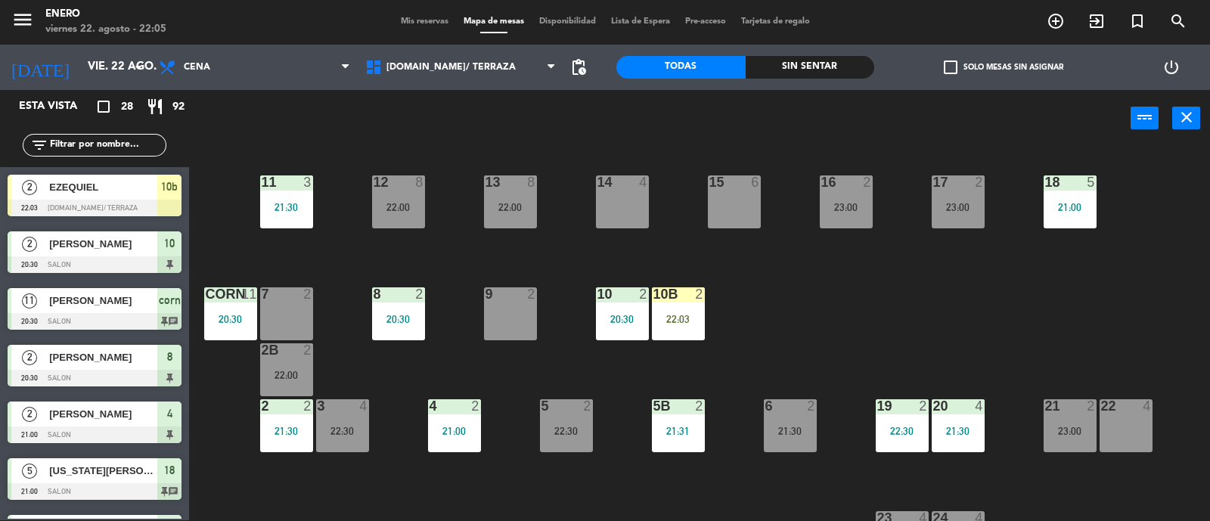
click at [630, 316] on div "20:30" at bounding box center [622, 319] width 53 height 11
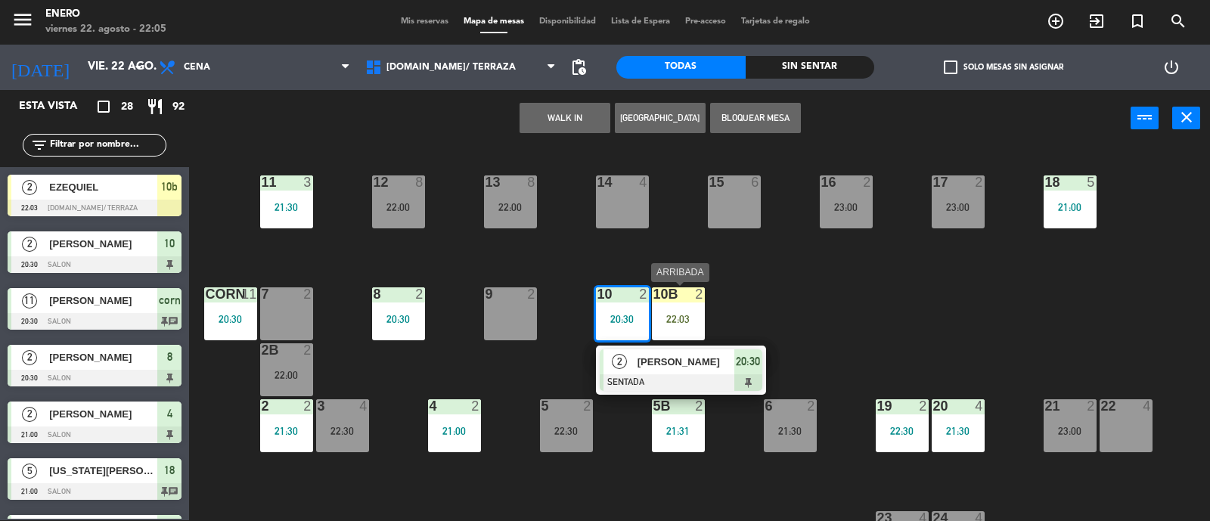
click at [683, 314] on div "22:03" at bounding box center [678, 319] width 53 height 11
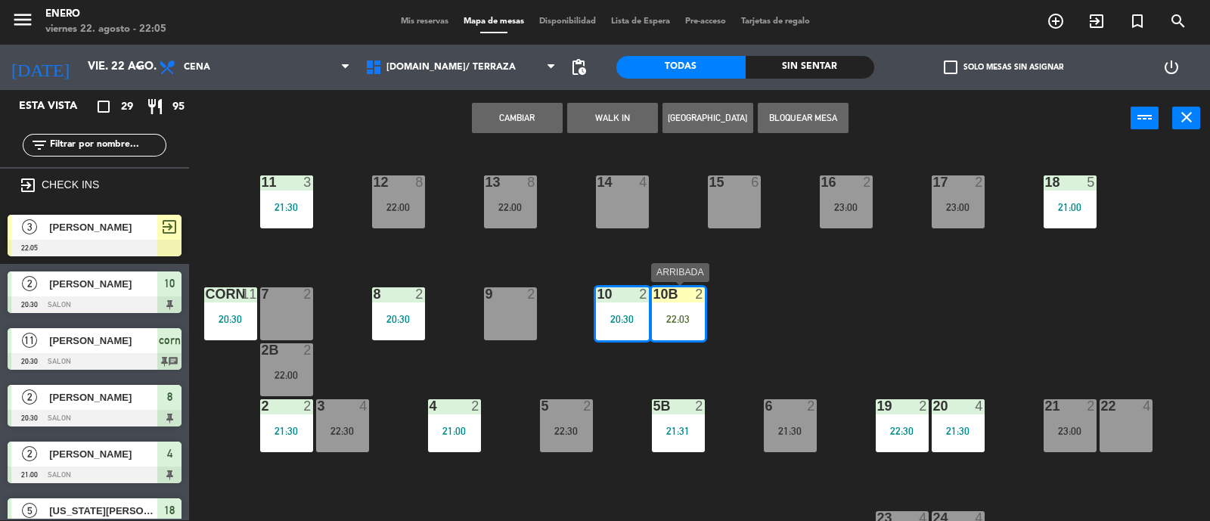
click at [686, 318] on div "22:03" at bounding box center [678, 319] width 53 height 11
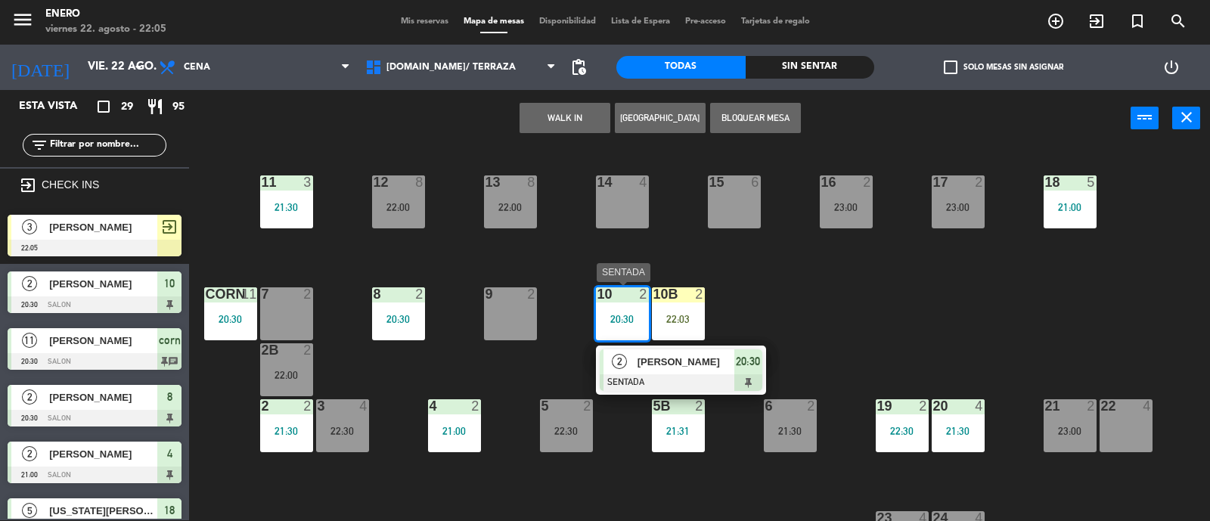
drag, startPoint x: 613, startPoint y: 319, endPoint x: 651, endPoint y: 305, distance: 40.5
click at [618, 318] on div "20:30" at bounding box center [622, 319] width 53 height 11
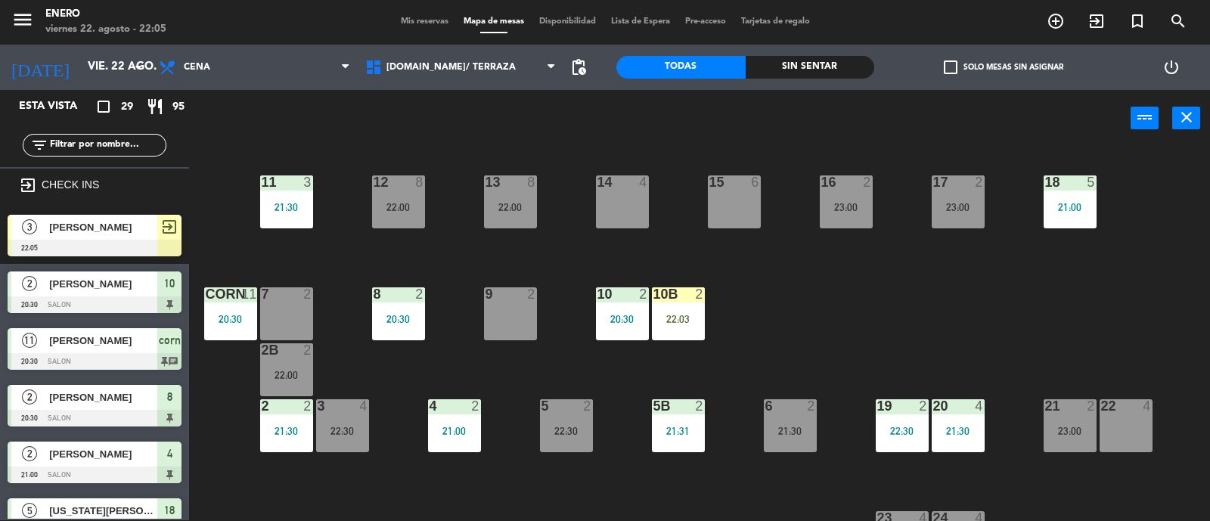
click at [666, 326] on div "10b 2 22:03" at bounding box center [678, 313] width 53 height 53
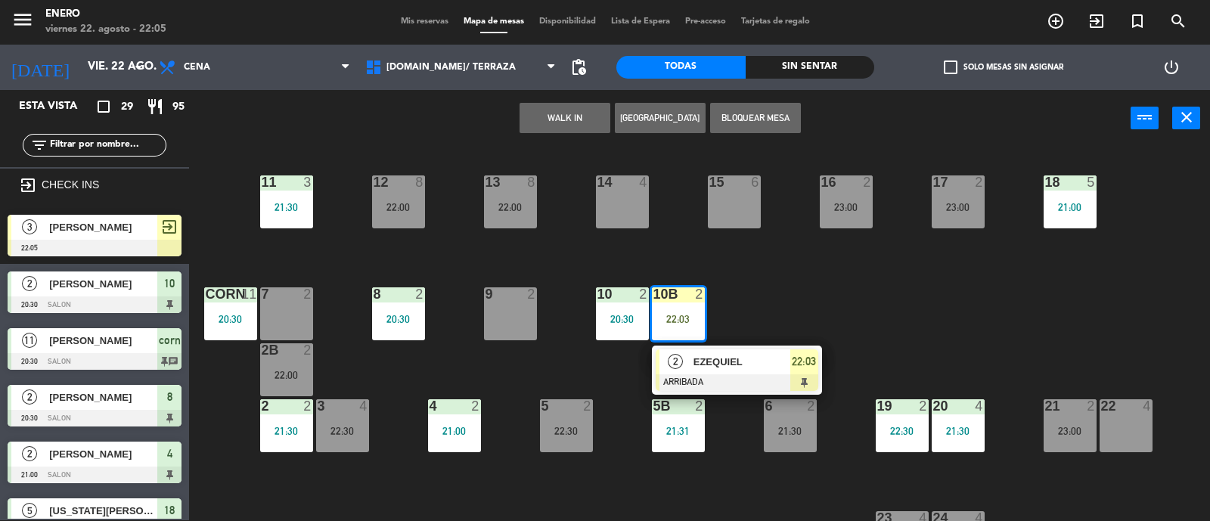
click at [741, 360] on span "EZEQUIEL" at bounding box center [742, 362] width 97 height 16
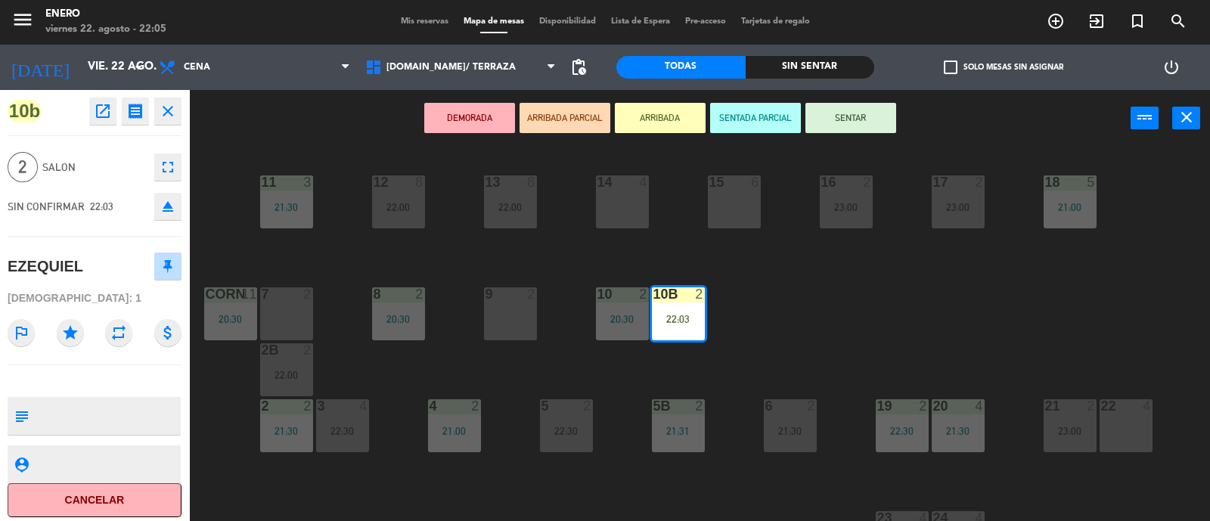
click at [840, 115] on button "SENTAR" at bounding box center [851, 118] width 91 height 30
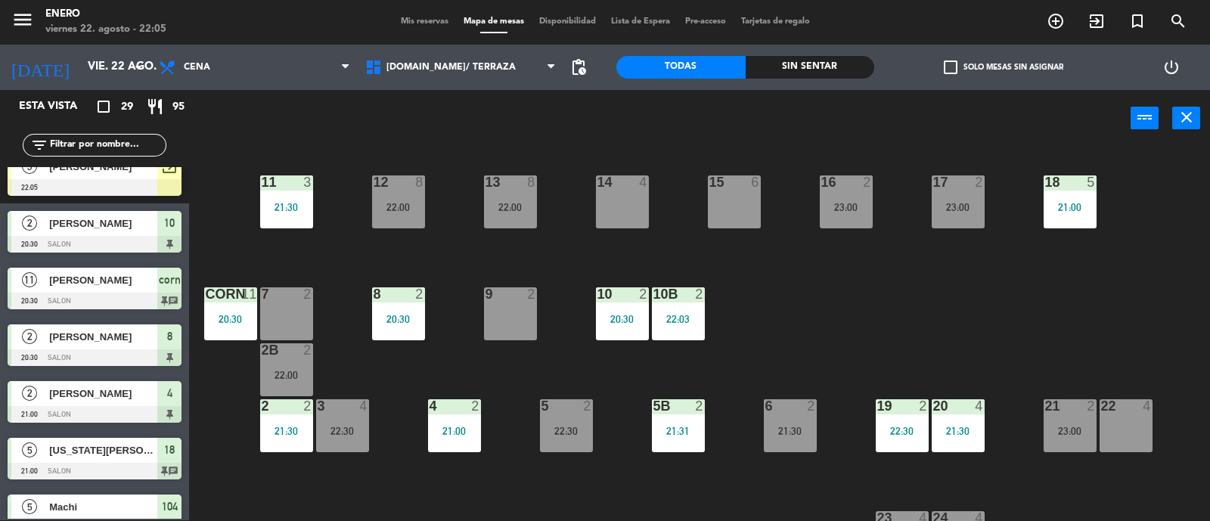
scroll to position [0, 0]
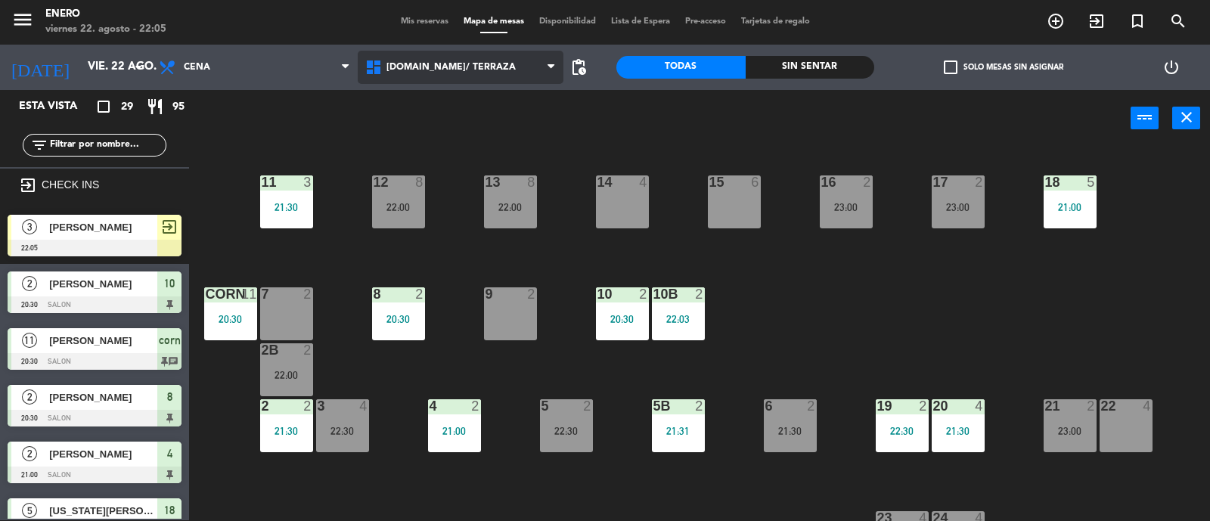
click at [475, 71] on span "[DOMAIN_NAME]/ TERRAZA" at bounding box center [461, 67] width 207 height 33
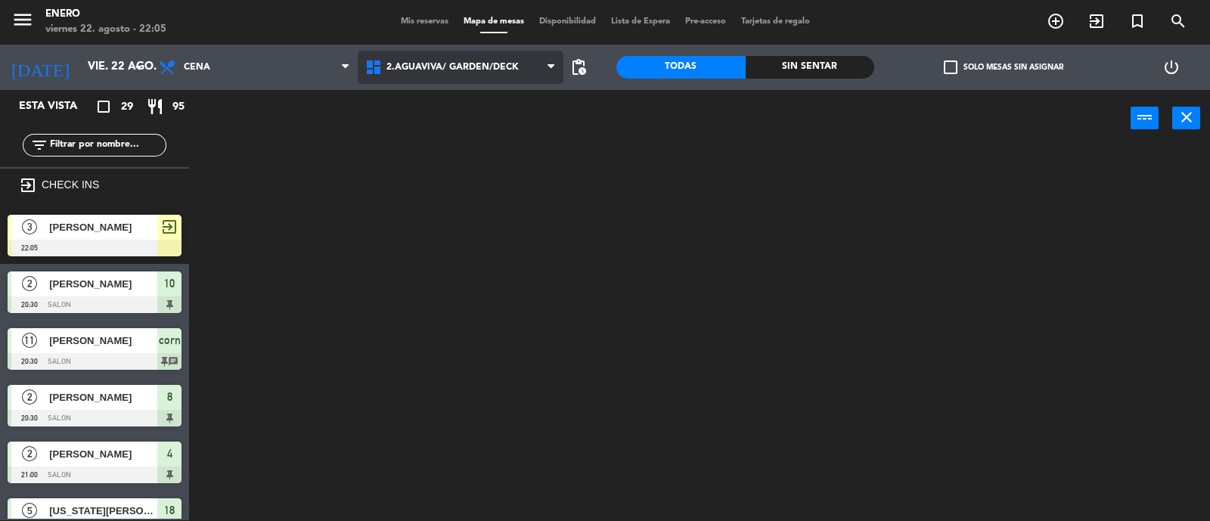
click at [489, 124] on ng-component "menu Enero viernes 22. agosto - 22:05 Mis reservas Mapa de mesas Disponibilidad…" at bounding box center [605, 260] width 1210 height 523
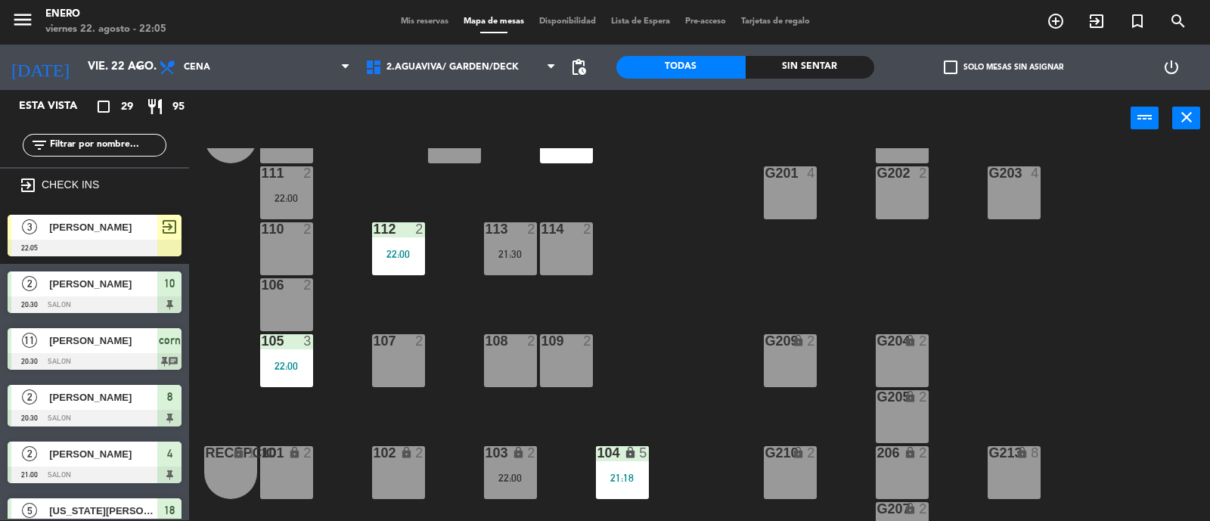
scroll to position [94, 0]
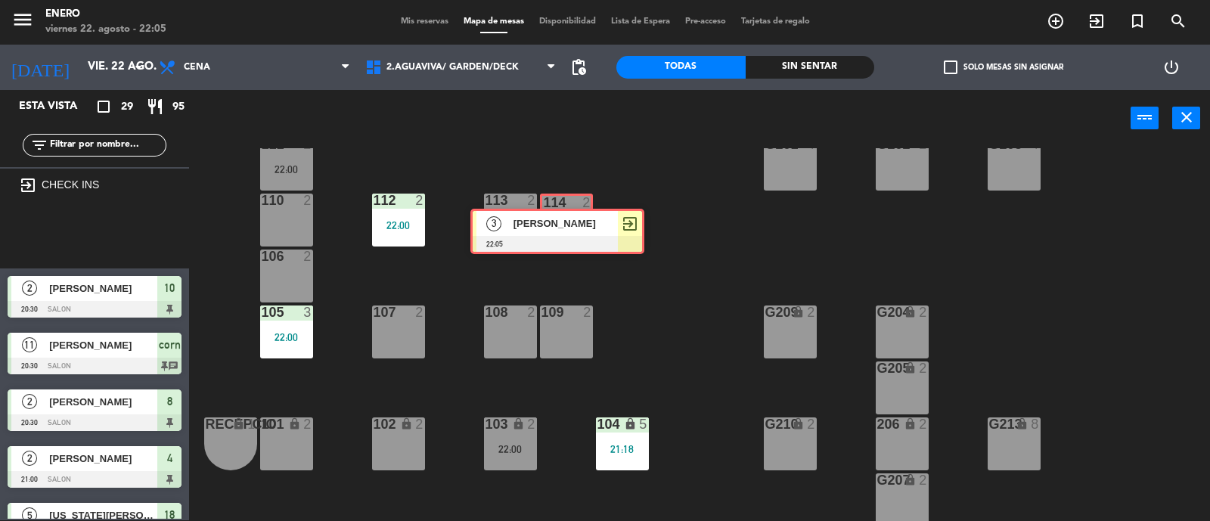
drag, startPoint x: 103, startPoint y: 226, endPoint x: 567, endPoint y: 217, distance: 464.5
click at [567, 217] on div "Esta vista crop_square 29 restaurant 95 filter_list exit_to_app CHECK INS 3 [PE…" at bounding box center [605, 306] width 1210 height 432
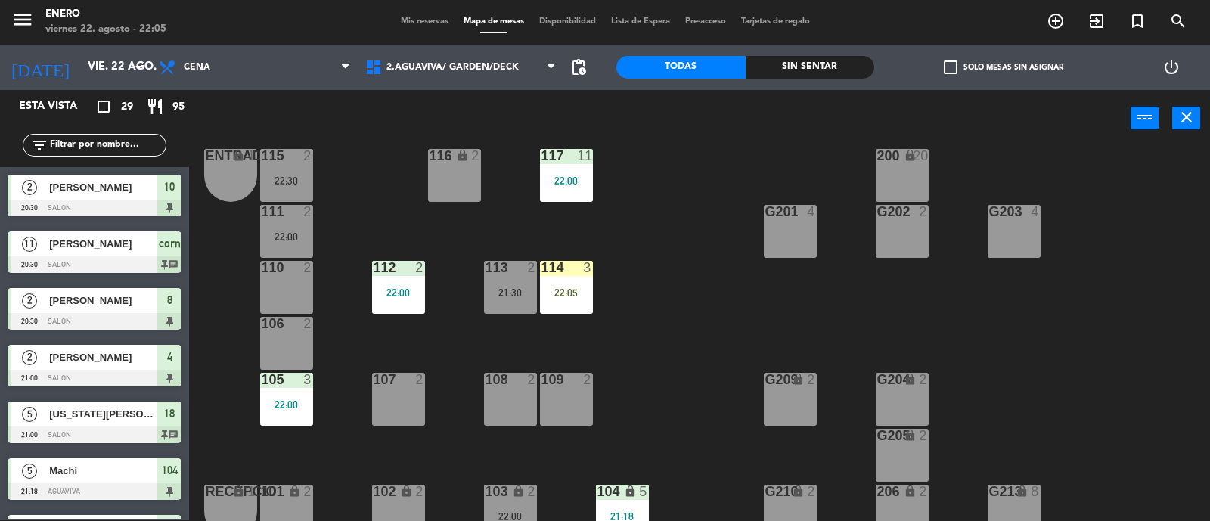
scroll to position [0, 0]
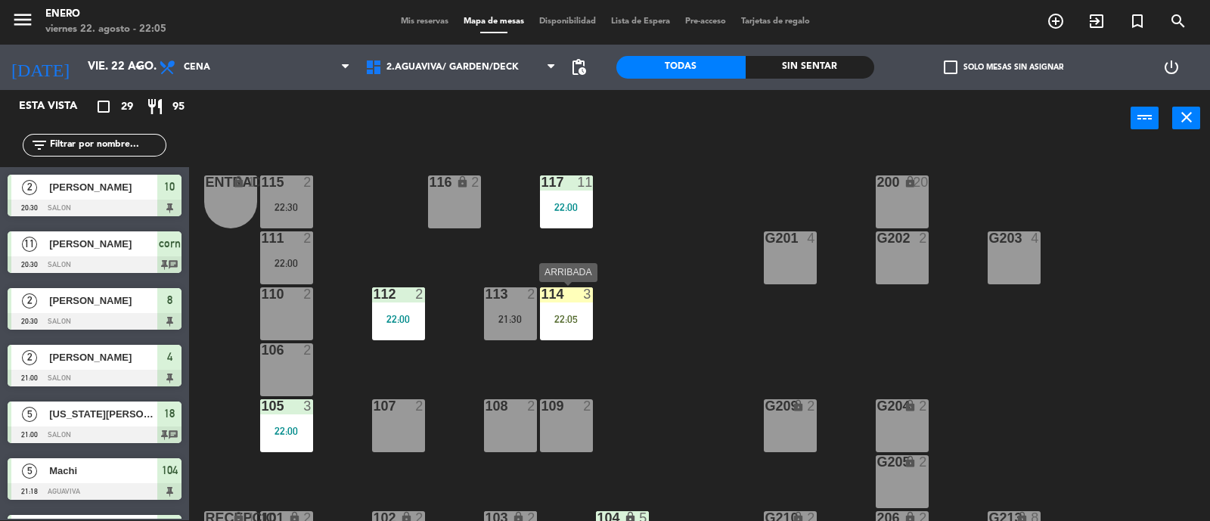
click at [579, 315] on div "22:05" at bounding box center [566, 319] width 53 height 11
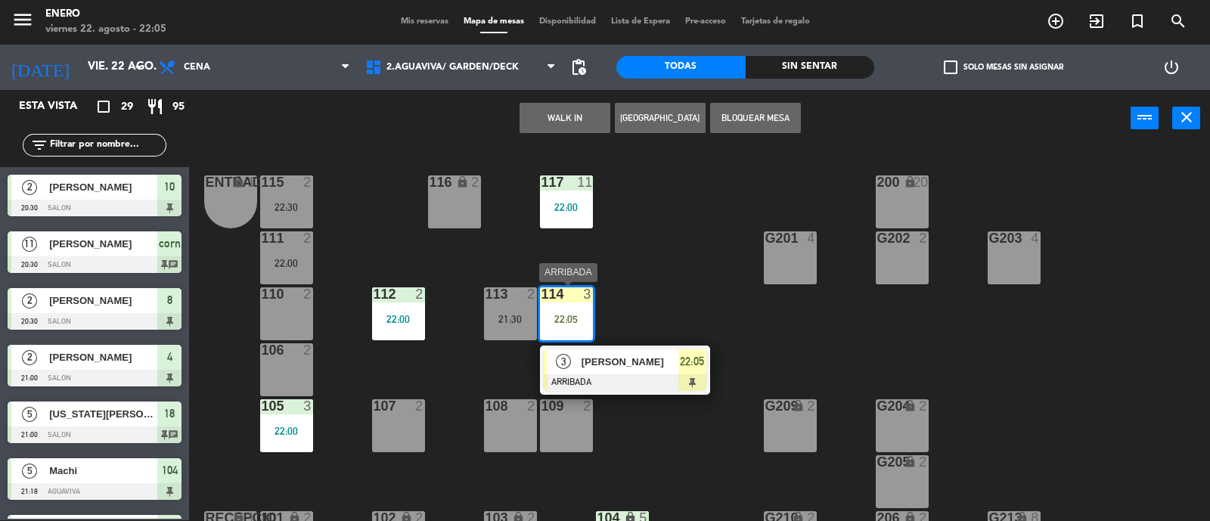
drag, startPoint x: 629, startPoint y: 370, endPoint x: 648, endPoint y: 366, distance: 19.3
click at [629, 369] on div "3 [PERSON_NAME] 22:05" at bounding box center [625, 370] width 193 height 49
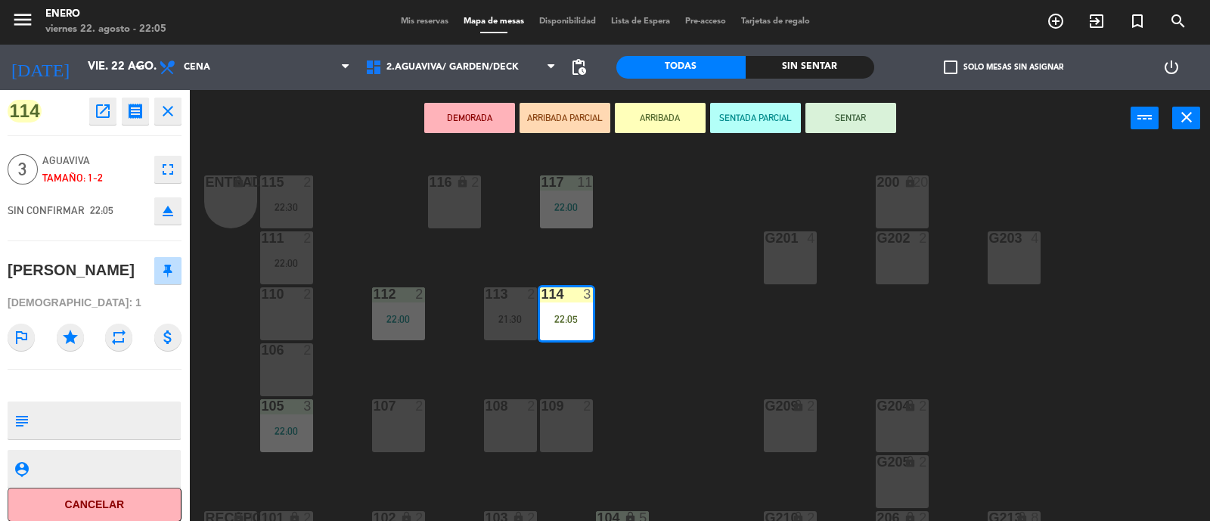
click at [845, 123] on button "SENTAR" at bounding box center [851, 118] width 91 height 30
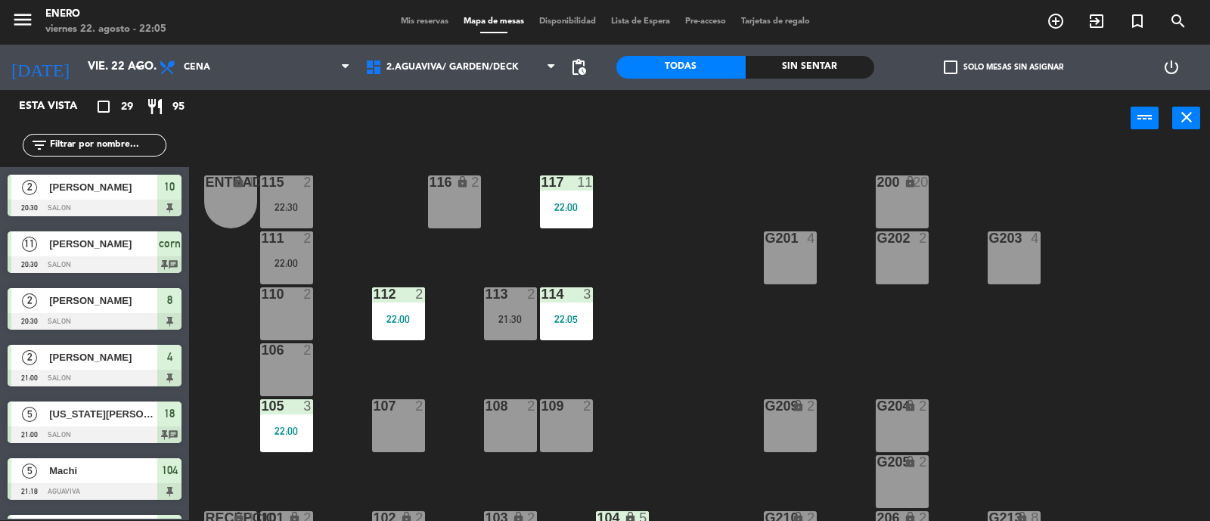
scroll to position [129, 0]
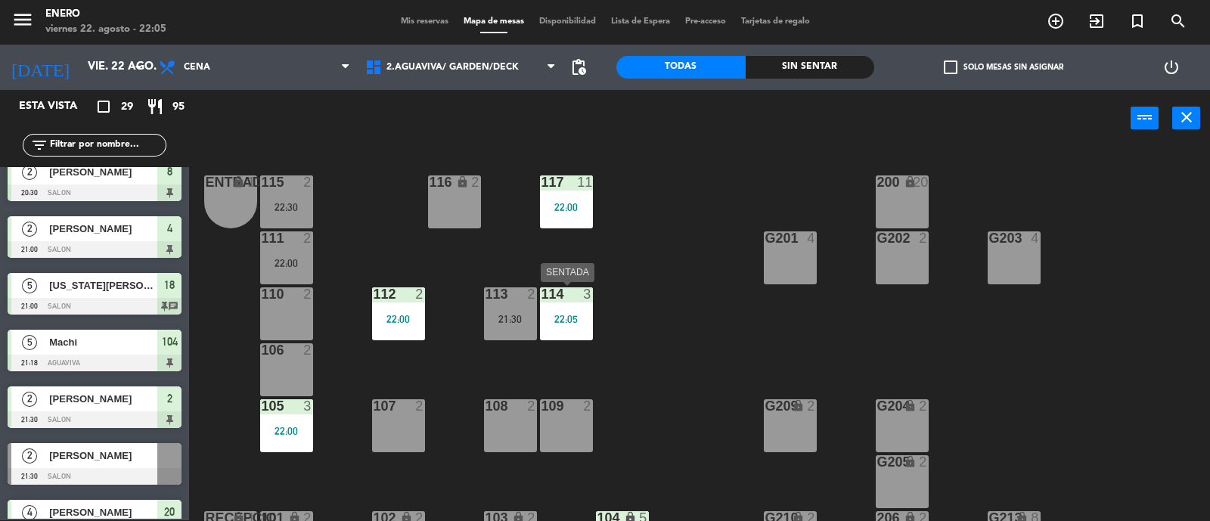
click at [568, 307] on div "114 3 22:05" at bounding box center [566, 313] width 53 height 53
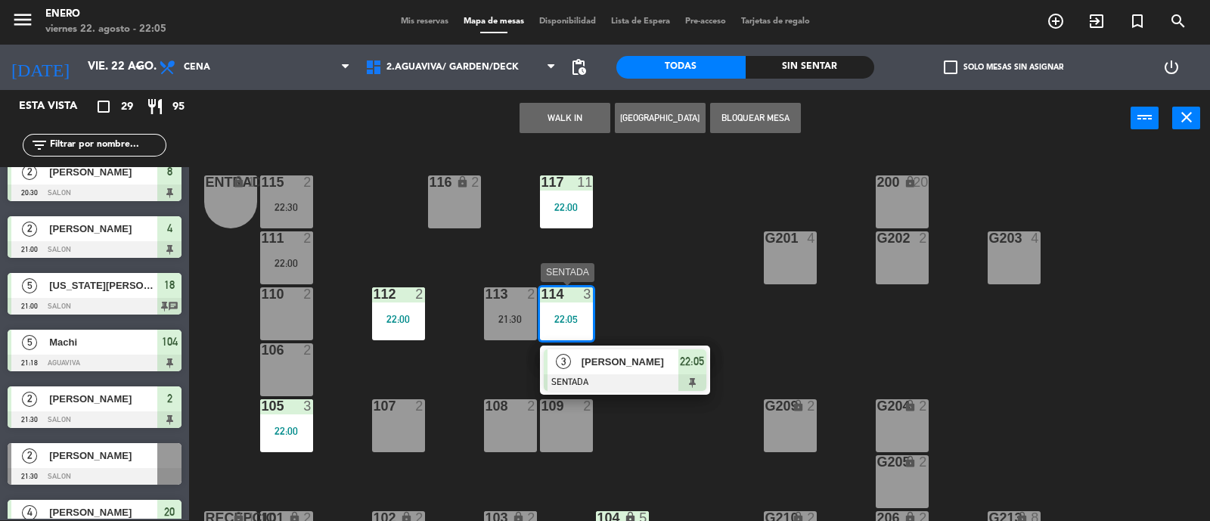
click at [642, 368] on span "[PERSON_NAME]" at bounding box center [630, 362] width 97 height 16
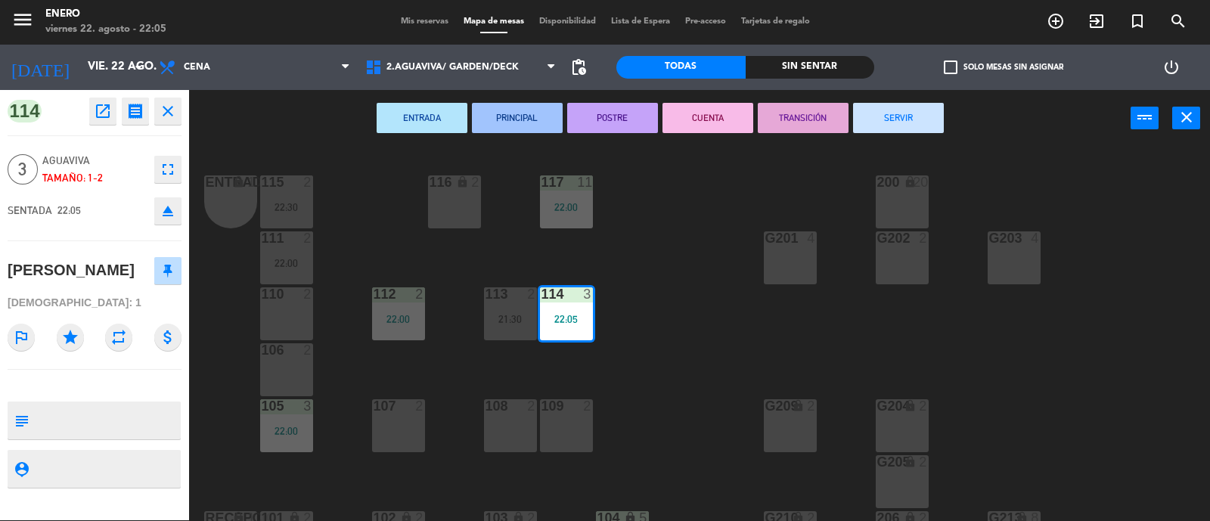
click at [170, 169] on icon "fullscreen" at bounding box center [168, 169] width 18 height 18
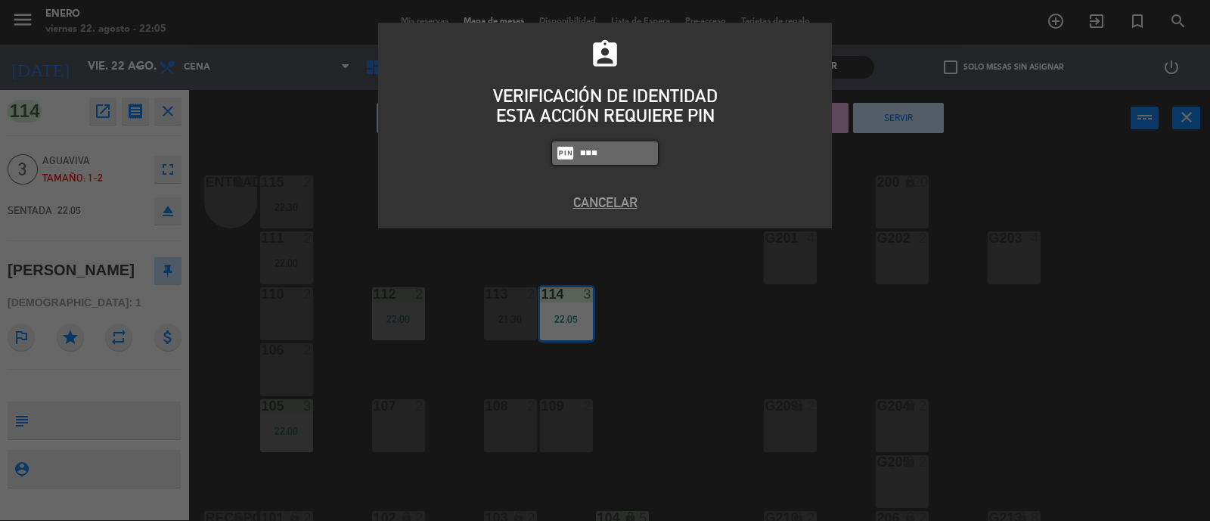
type input "6082"
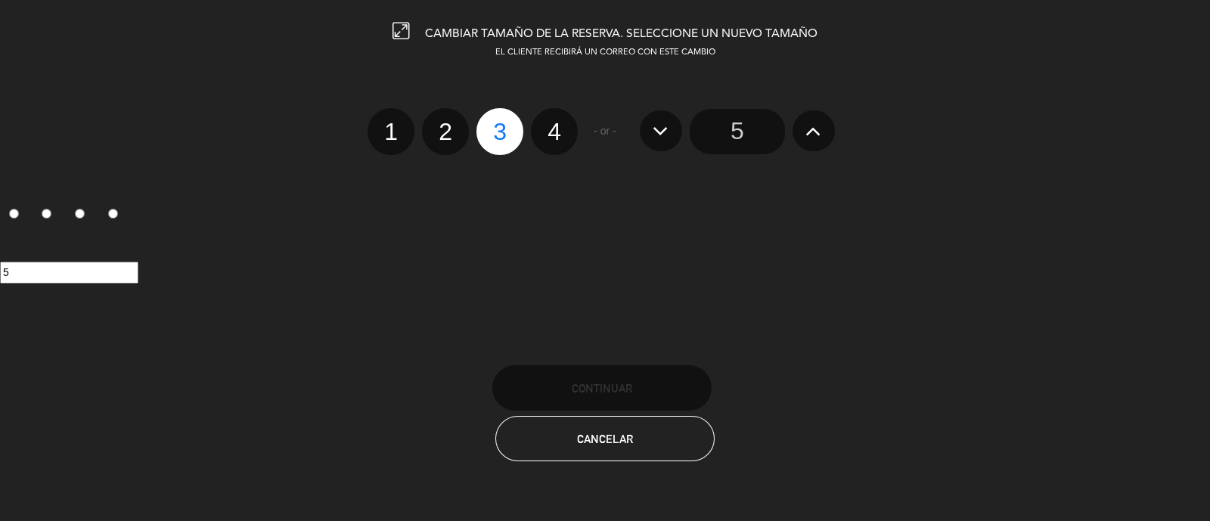
click at [564, 138] on label "4" at bounding box center [554, 131] width 47 height 47
click at [558, 123] on input "4" at bounding box center [553, 118] width 10 height 10
radio input "true"
radio input "false"
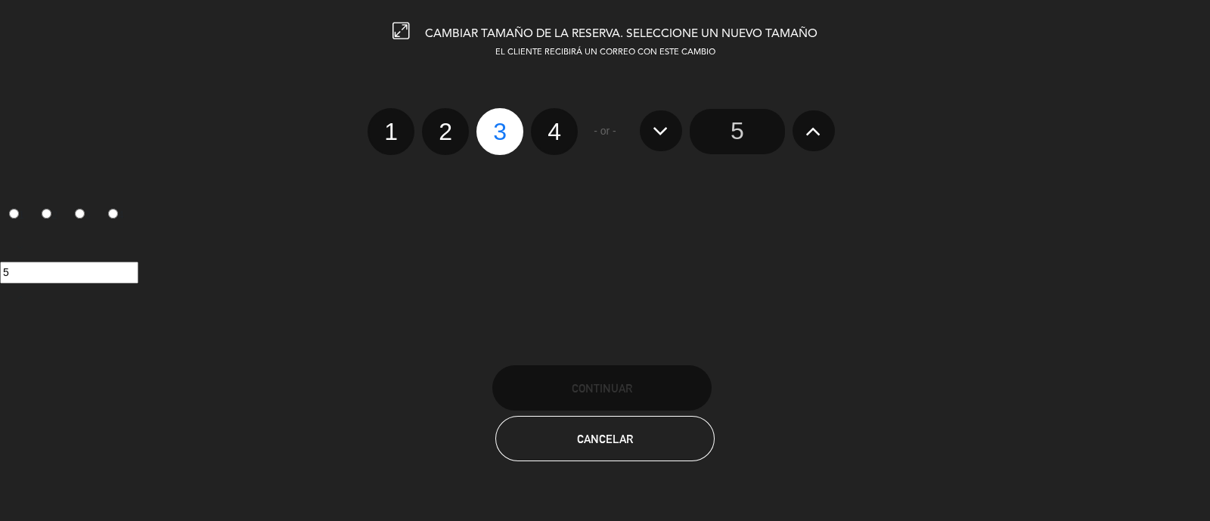
radio input "false"
radio input "true"
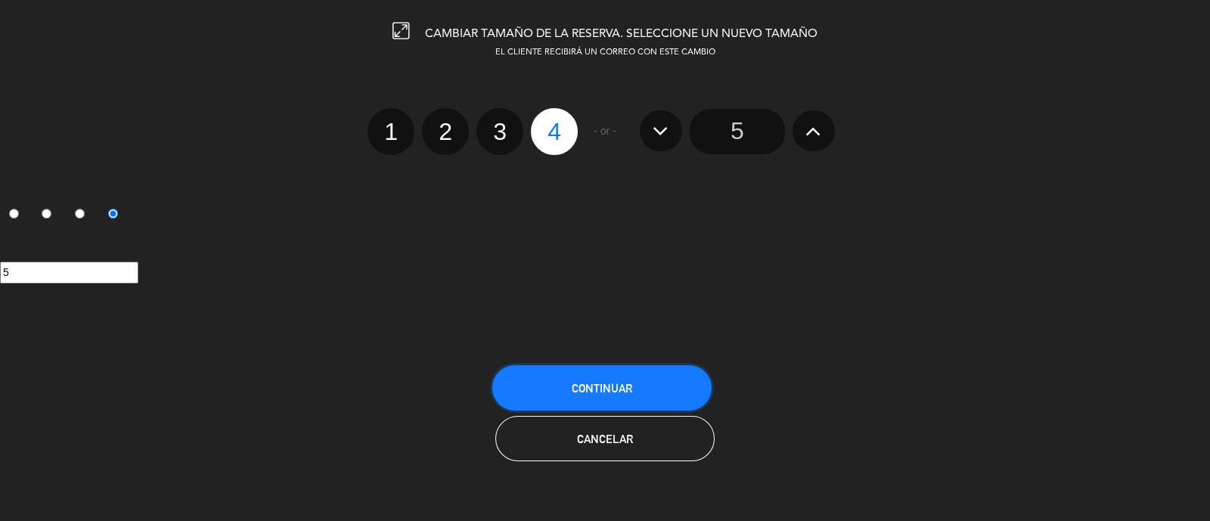
click at [622, 382] on span "Continuar" at bounding box center [602, 388] width 61 height 13
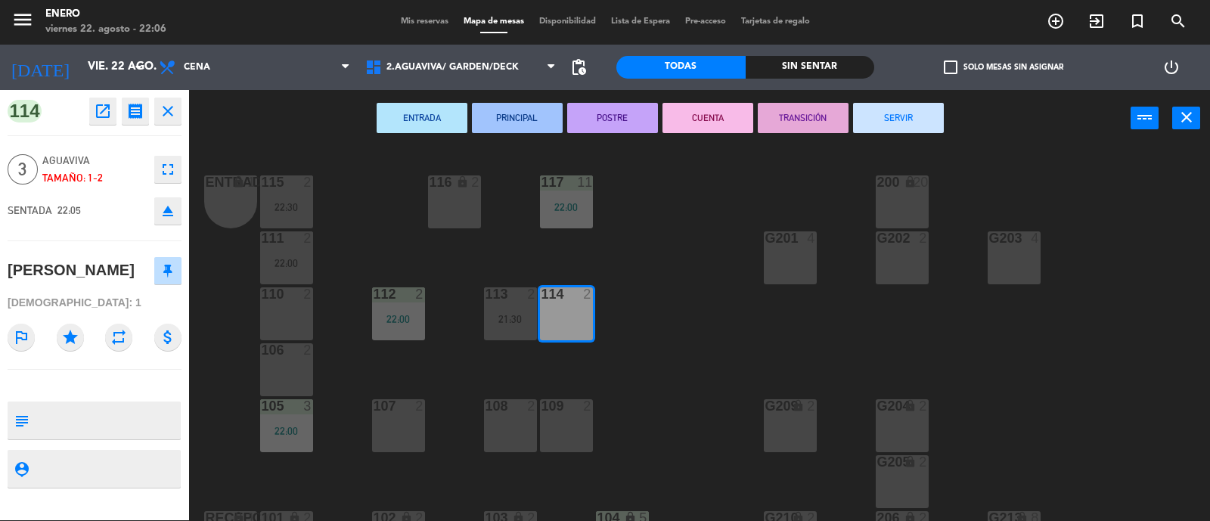
click at [172, 113] on icon "close" at bounding box center [168, 111] width 18 height 18
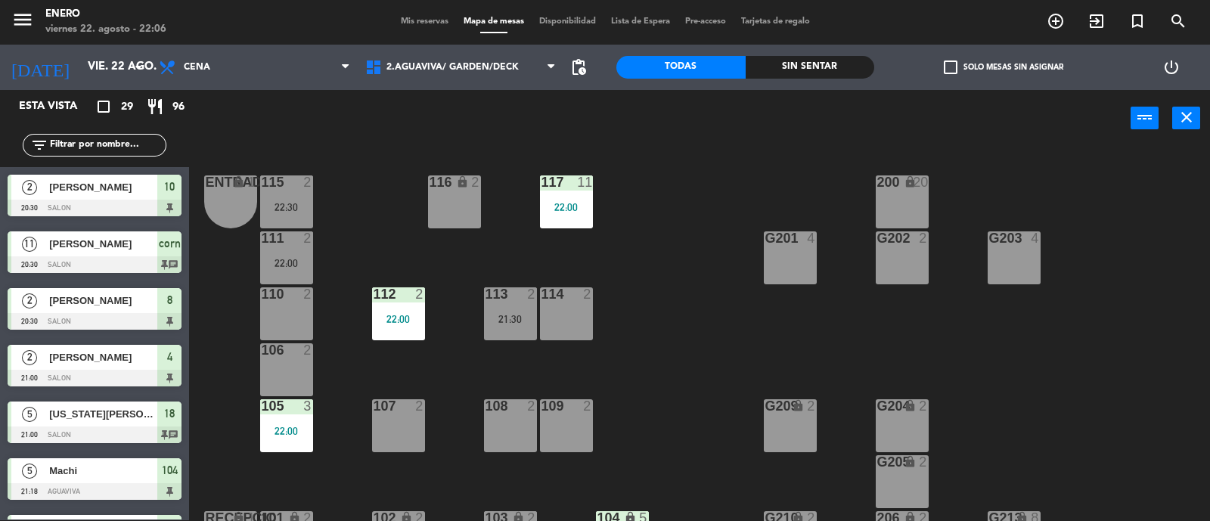
scroll to position [1, 0]
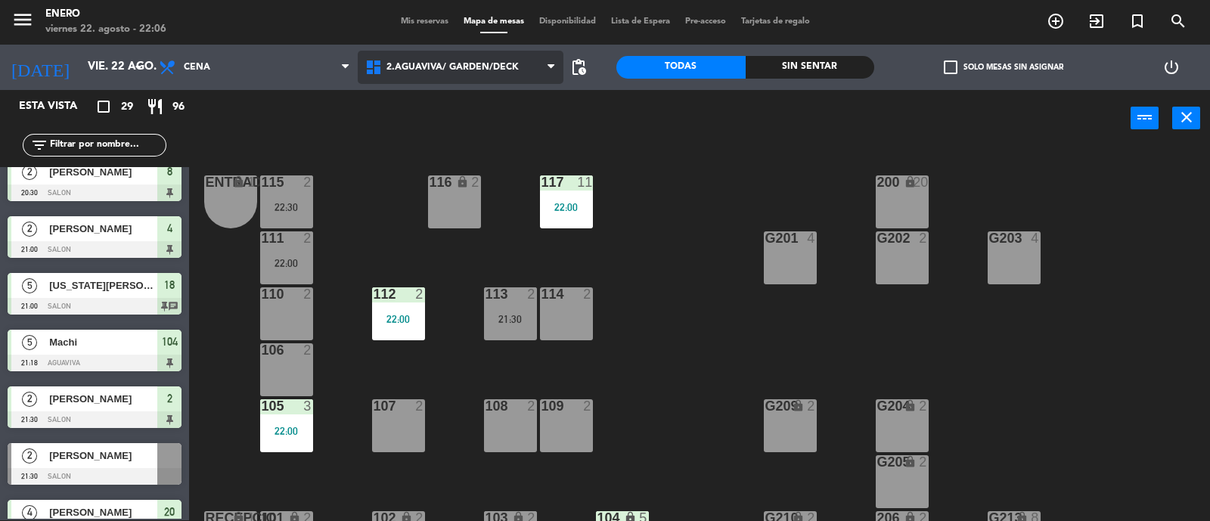
click at [476, 70] on span "2.AGUAVIVA/ GARDEN/DECK" at bounding box center [453, 67] width 132 height 11
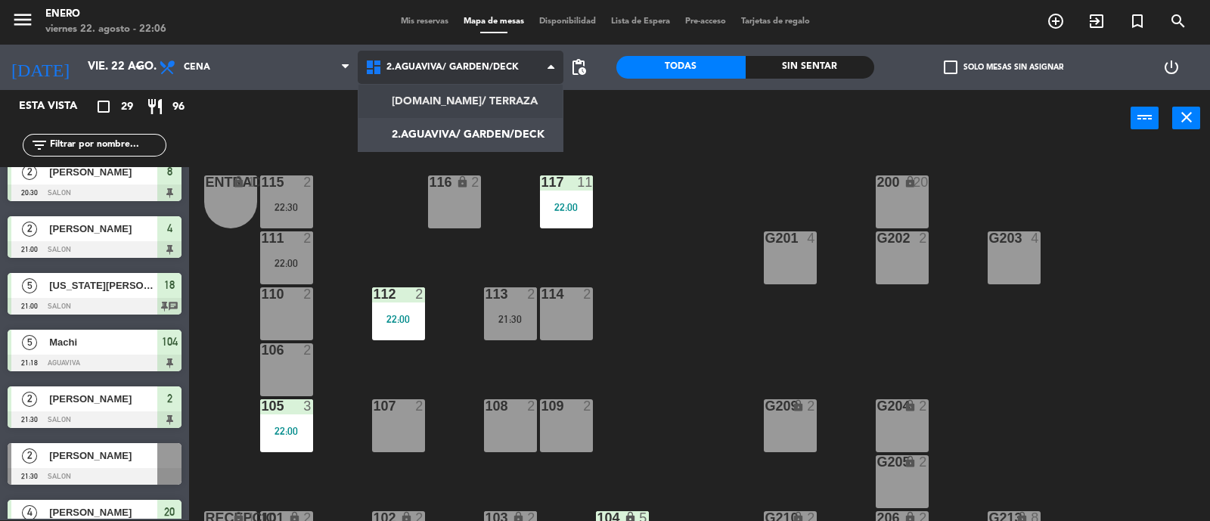
click at [481, 100] on ng-component "menu Enero viernes 22. agosto - 22:06 Mis reservas Mapa de mesas Disponibilidad…" at bounding box center [605, 260] width 1210 height 523
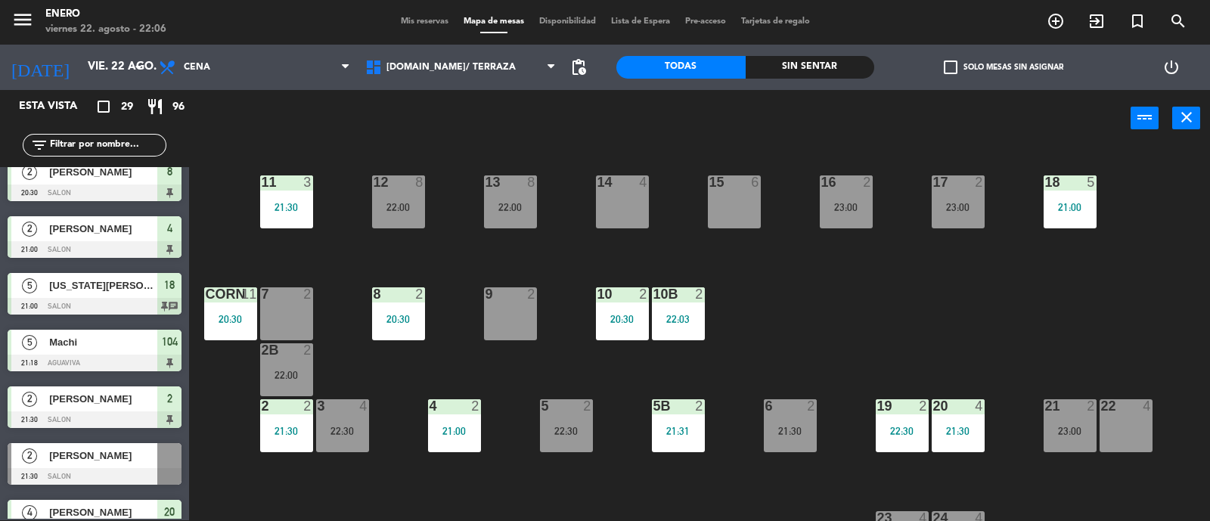
click at [85, 151] on input "text" at bounding box center [106, 145] width 117 height 17
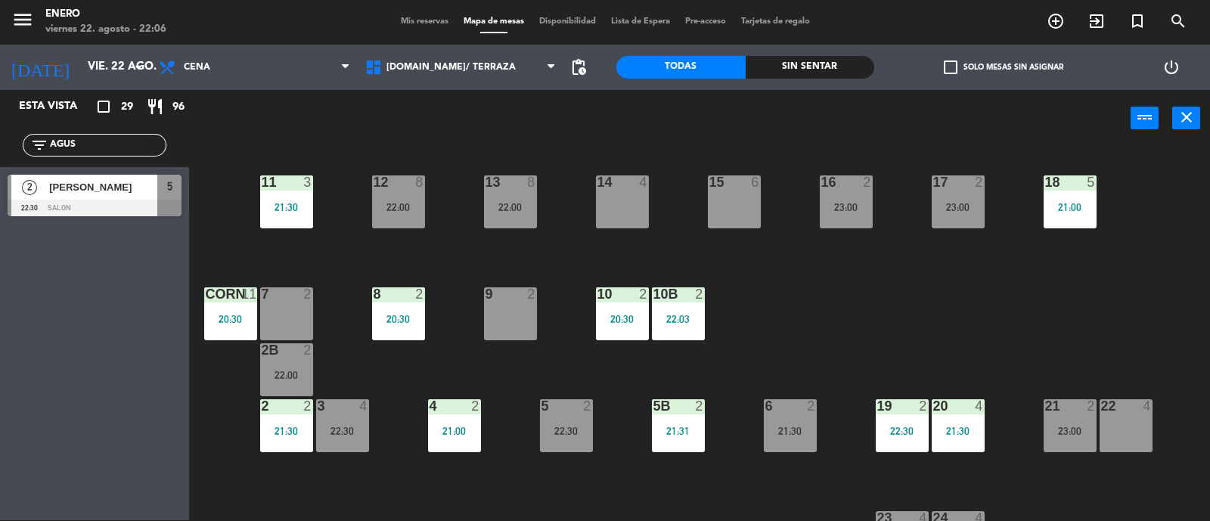
type input "AGUS"
click at [67, 191] on div "2 [PERSON_NAME] 22:30 SALON 5" at bounding box center [94, 195] width 189 height 57
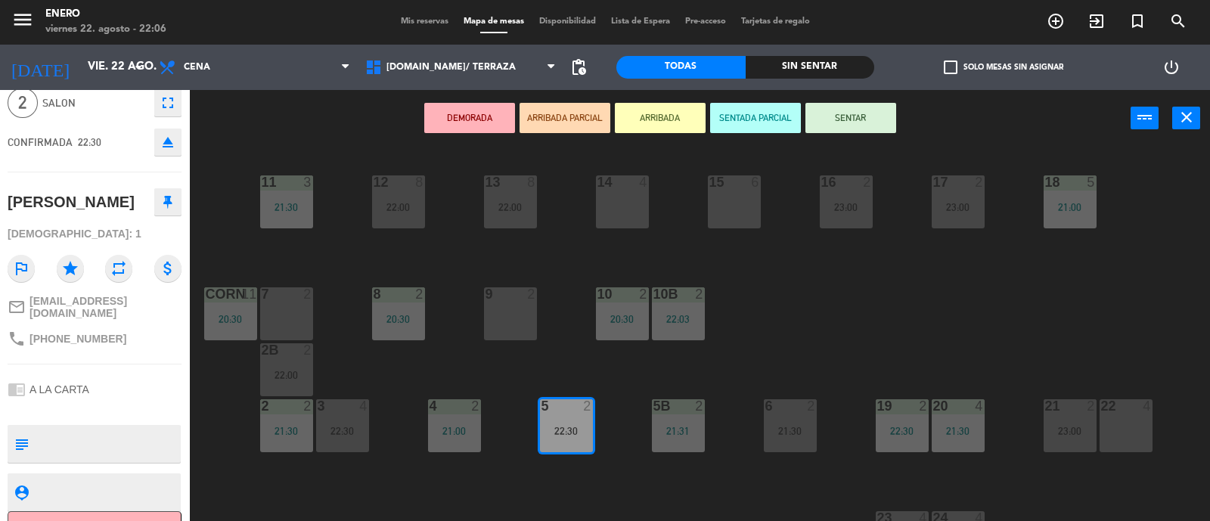
scroll to position [90, 0]
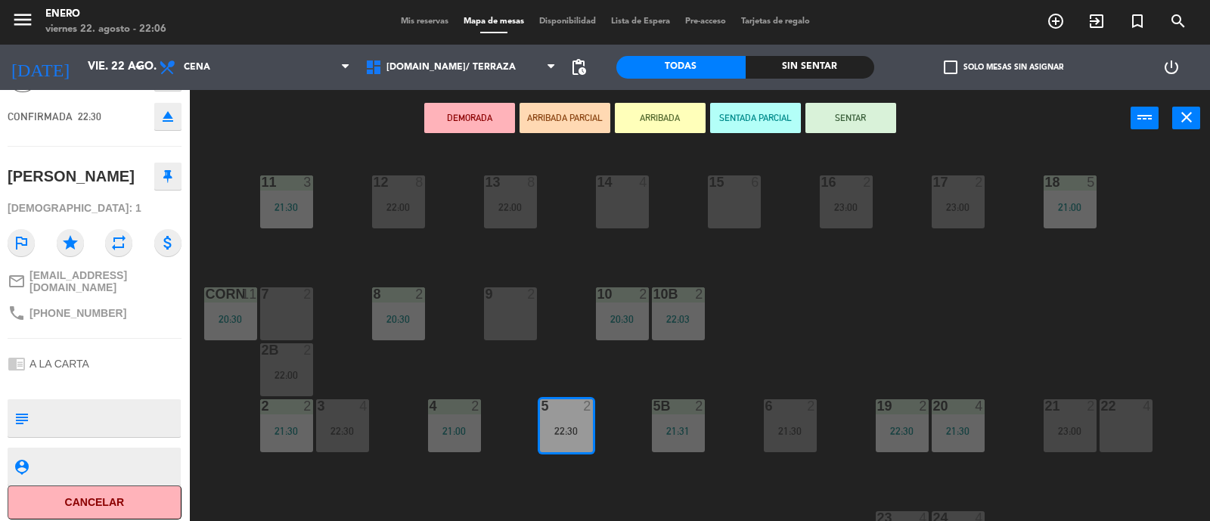
click at [399, 13] on div "menu Enero viernes 22. agosto - 22:06 Mis reservas Mapa de mesas Disponibilidad…" at bounding box center [605, 21] width 1210 height 45
click at [401, 17] on span "Mis reservas" at bounding box center [424, 21] width 63 height 8
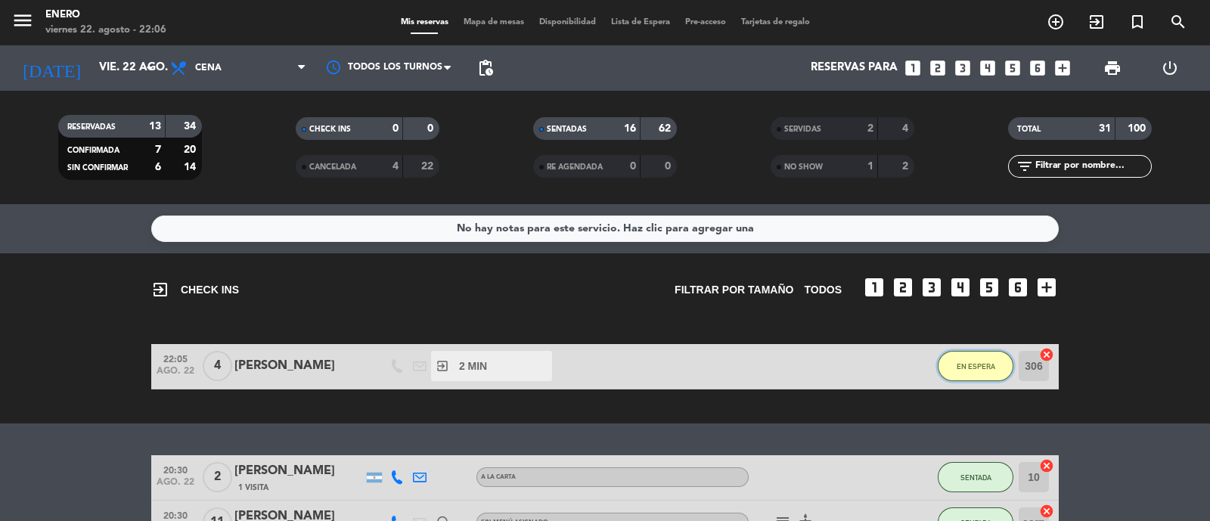
click at [974, 375] on button "EN ESPERA" at bounding box center [976, 366] width 76 height 30
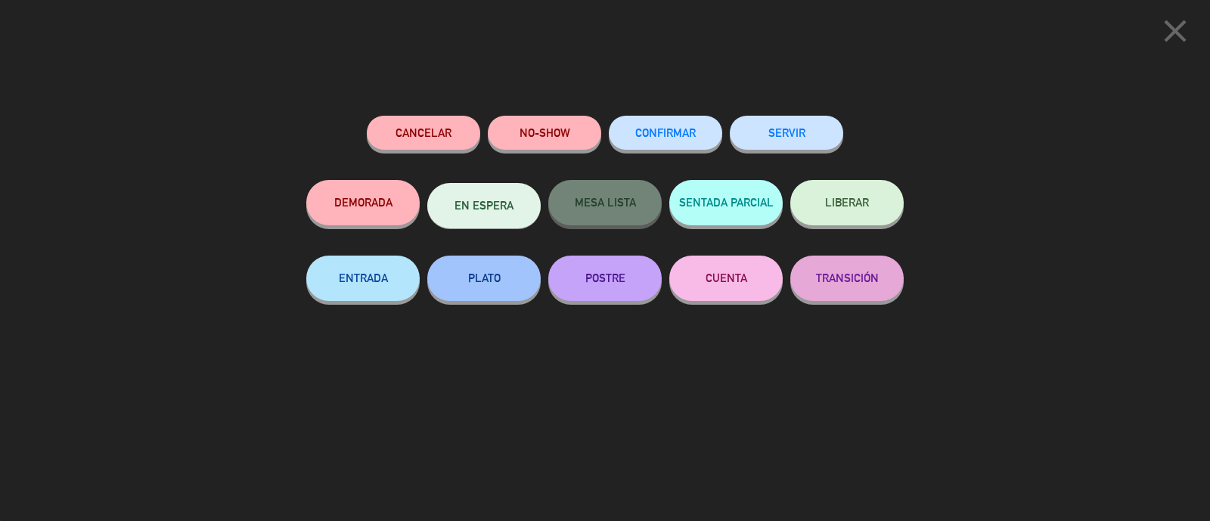
click at [968, 96] on div "close Cancelar NO-SHOW CONFIRMAR SERVIR DEMORADA EN ESPERA MESA LISTA SENTADA P…" at bounding box center [605, 260] width 1210 height 521
click at [1168, 31] on icon "close" at bounding box center [1176, 31] width 38 height 38
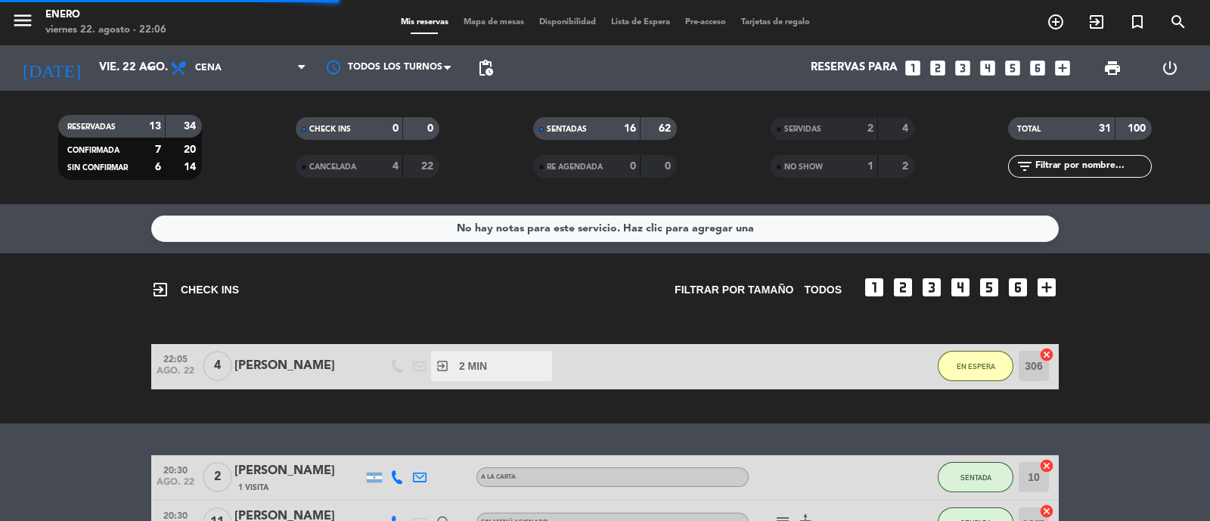
click at [489, 21] on span "Mapa de mesas" at bounding box center [494, 22] width 76 height 8
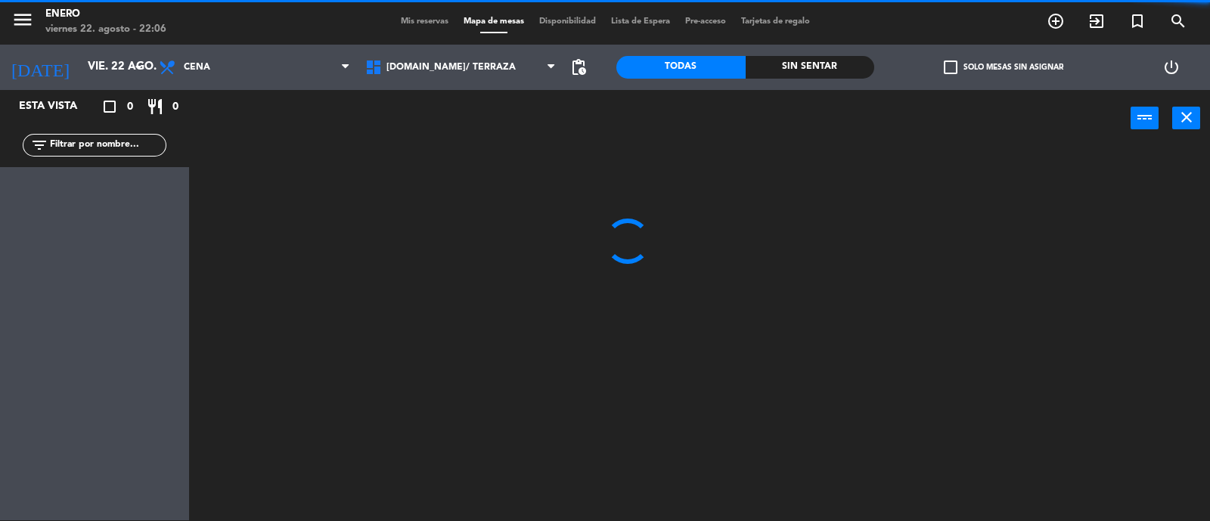
click at [115, 147] on input "text" at bounding box center [106, 145] width 117 height 17
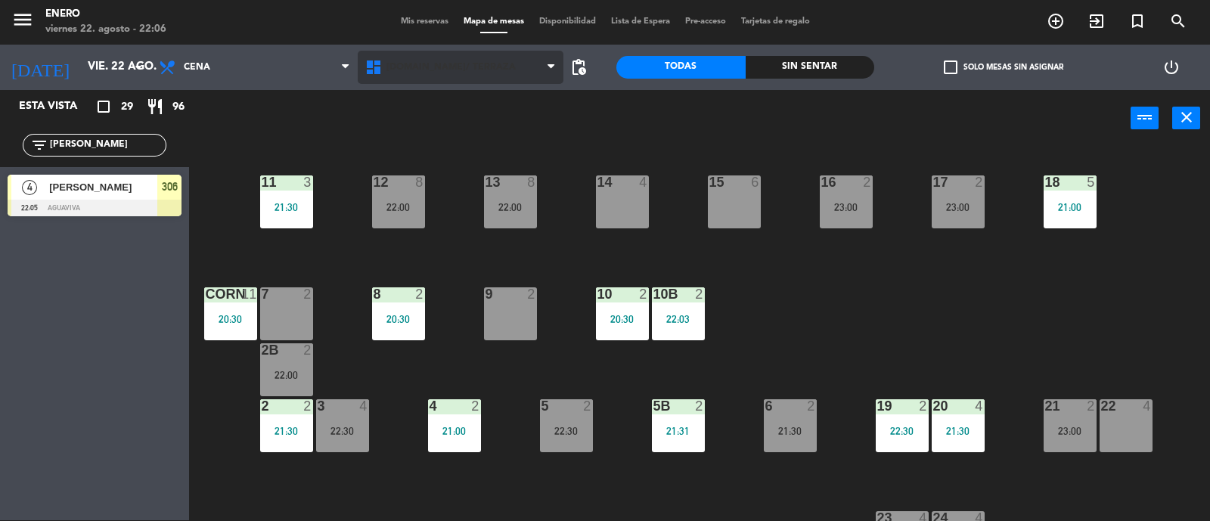
type input "[PERSON_NAME]"
click at [448, 66] on span "[DOMAIN_NAME]/ TERRAZA" at bounding box center [451, 67] width 129 height 11
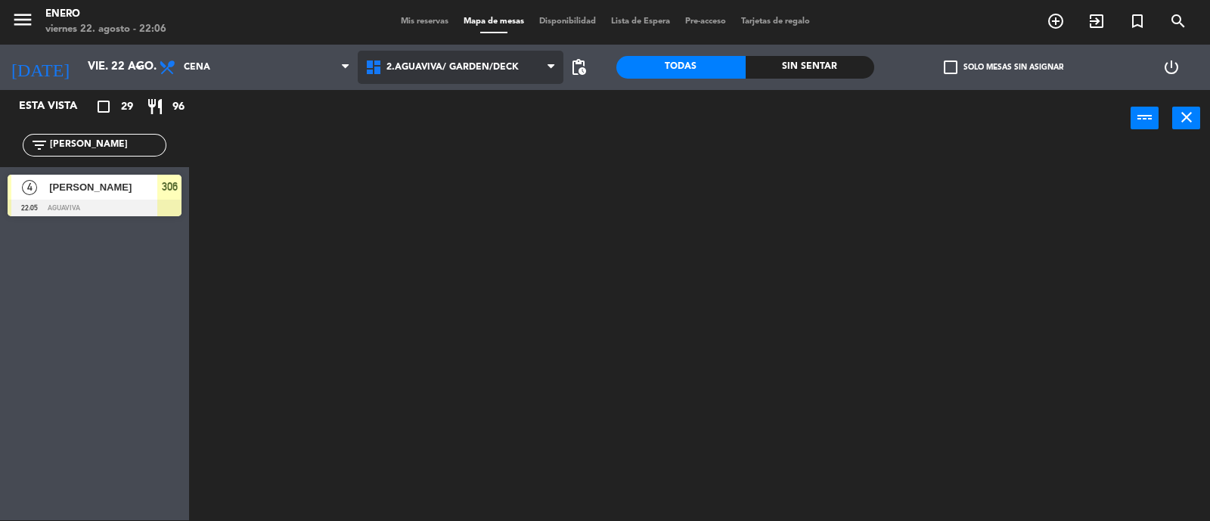
click at [469, 124] on ng-component "menu Enero viernes 22. agosto - 22:06 Mis reservas Mapa de mesas Disponibilidad…" at bounding box center [605, 260] width 1210 height 523
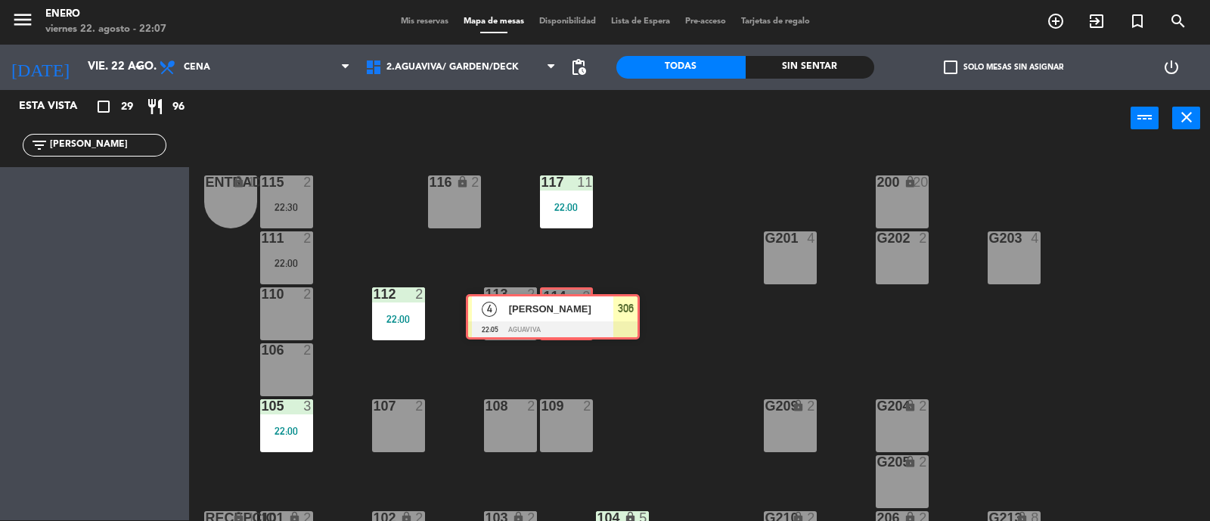
drag, startPoint x: 127, startPoint y: 202, endPoint x: 585, endPoint y: 319, distance: 473.2
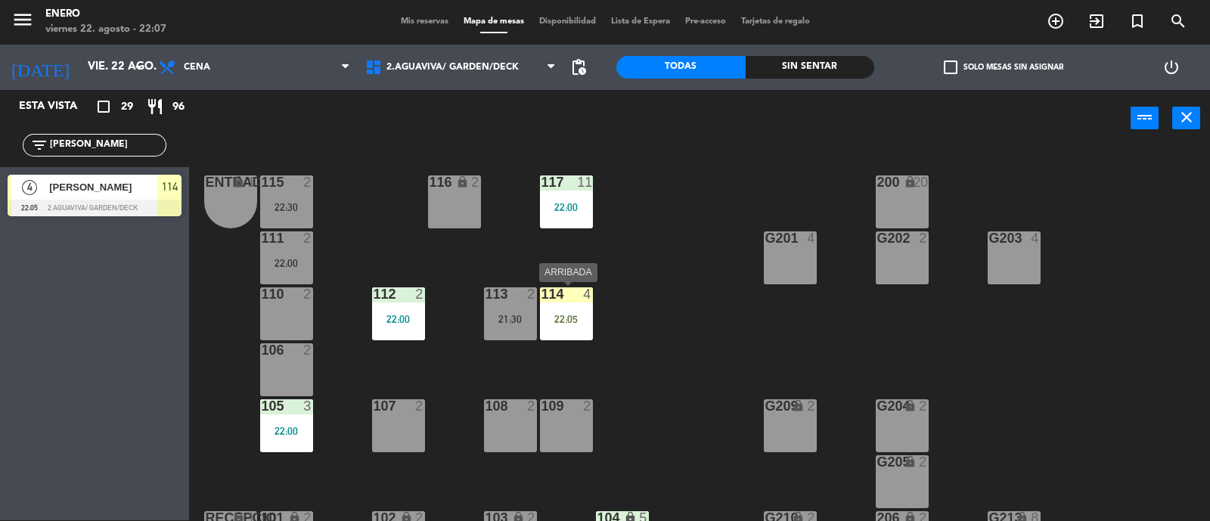
drag, startPoint x: 544, startPoint y: 319, endPoint x: 551, endPoint y: 318, distance: 7.6
click at [545, 319] on div "22:05" at bounding box center [566, 319] width 53 height 11
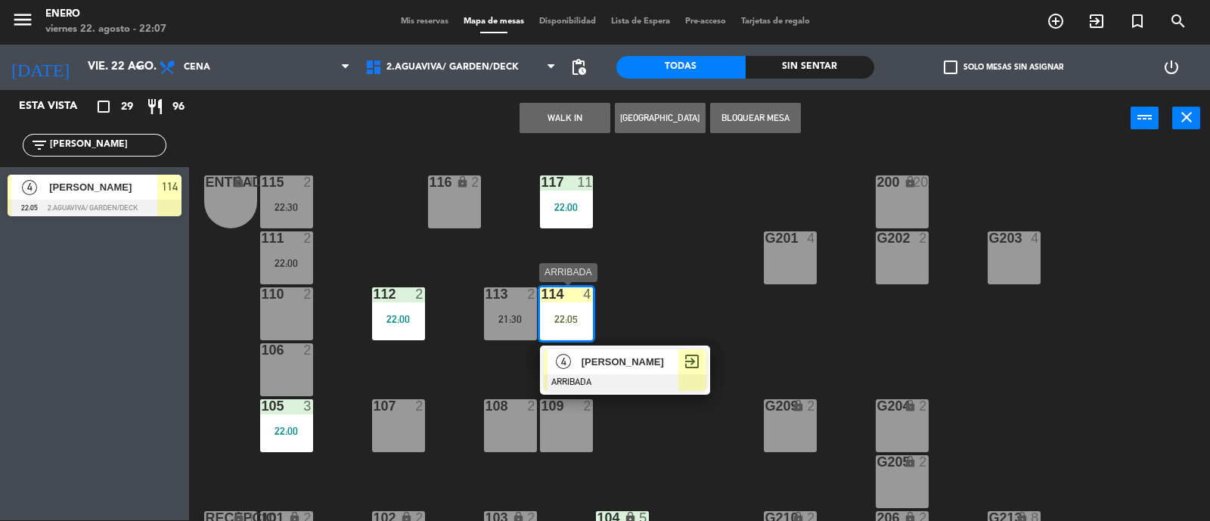
click at [626, 364] on span "[PERSON_NAME]" at bounding box center [630, 362] width 97 height 16
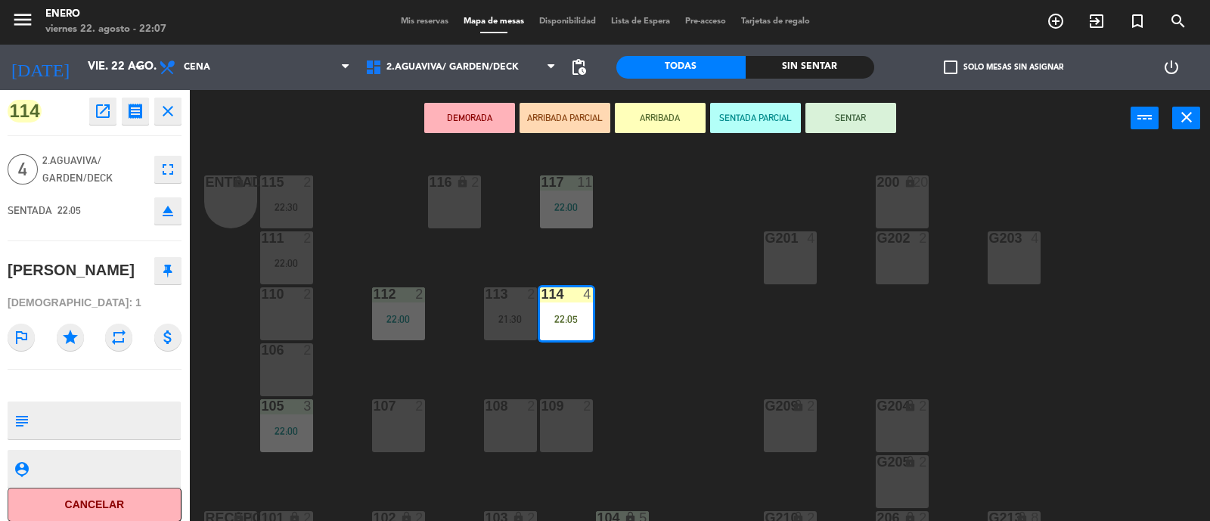
click at [830, 111] on button "SENTAR" at bounding box center [851, 118] width 91 height 30
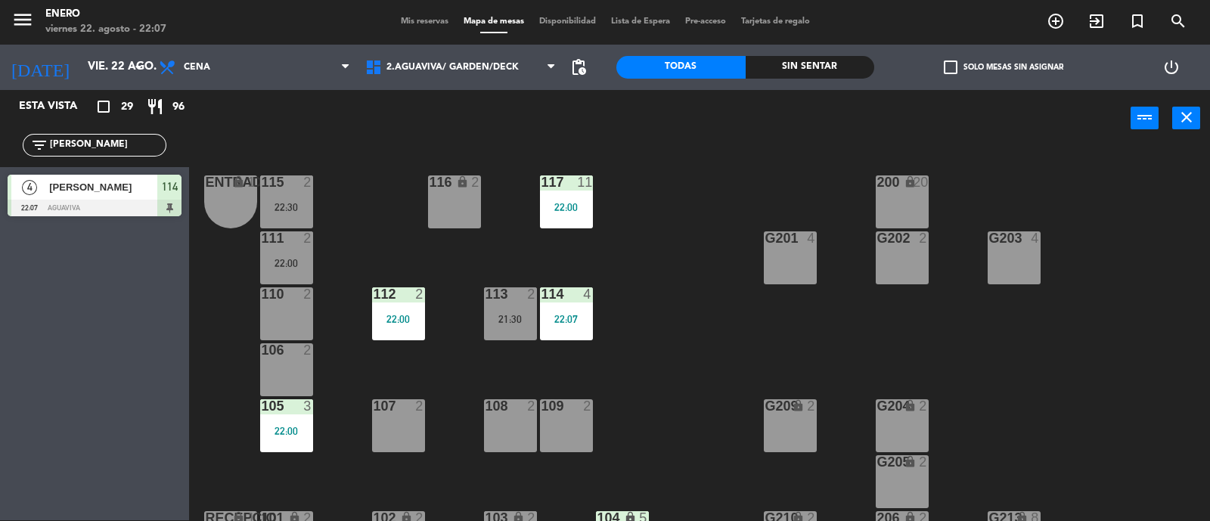
click at [89, 141] on input "[PERSON_NAME]" at bounding box center [106, 145] width 117 height 17
type input "J"
type input "FRU"
click at [407, 323] on div "22:00" at bounding box center [398, 319] width 53 height 11
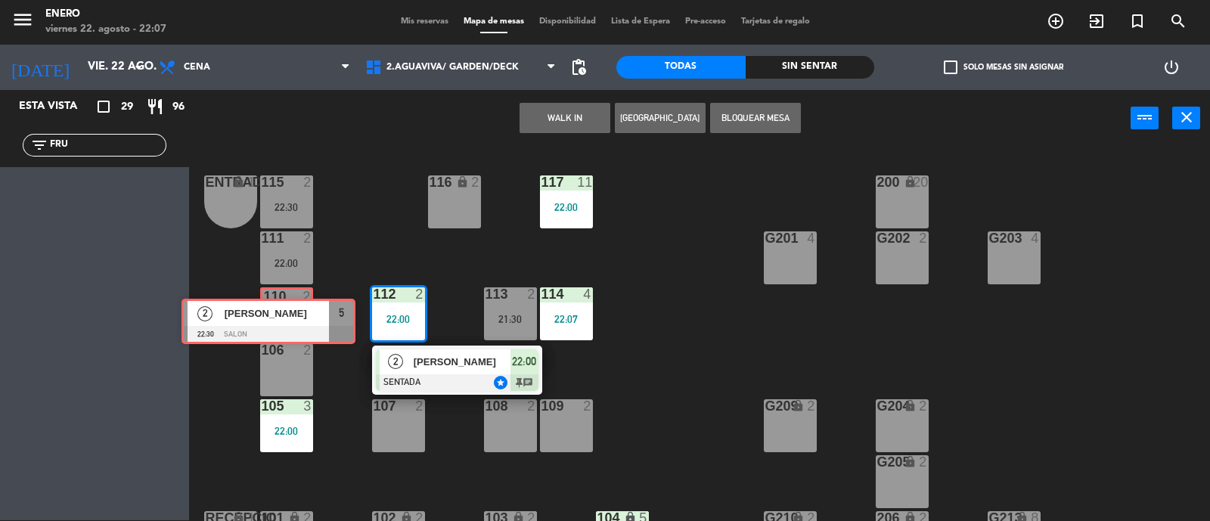
drag, startPoint x: 112, startPoint y: 192, endPoint x: 293, endPoint y: 314, distance: 218.0
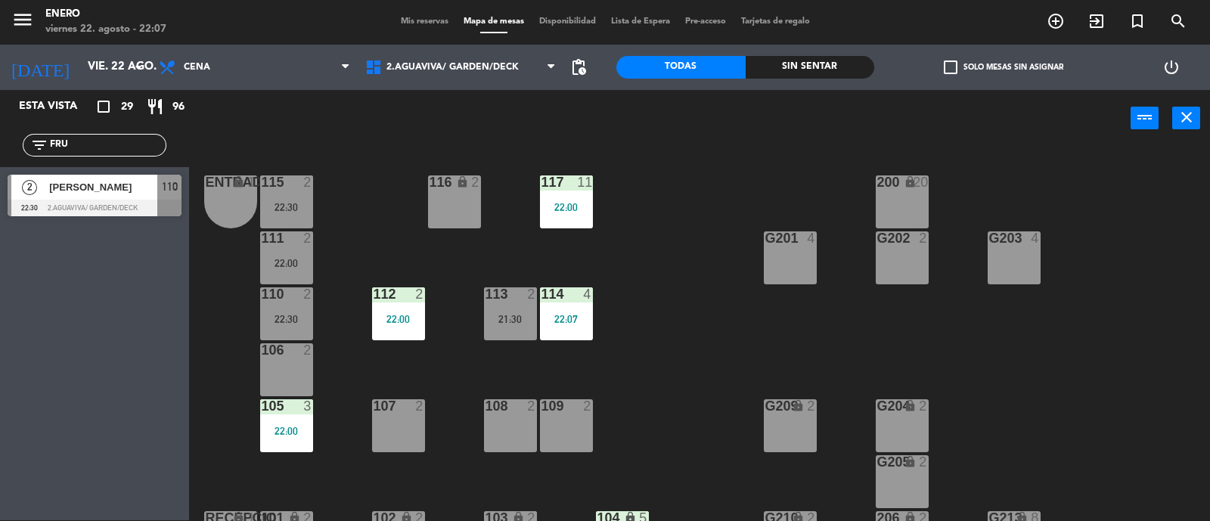
click at [291, 314] on div "22:30" at bounding box center [286, 319] width 53 height 11
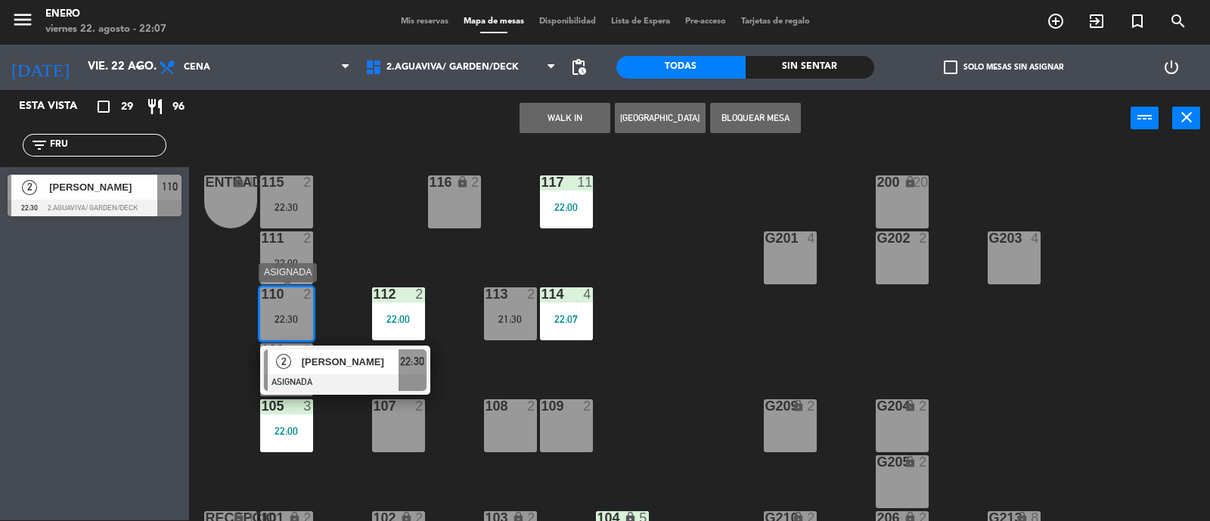
click at [340, 375] on div at bounding box center [345, 382] width 163 height 17
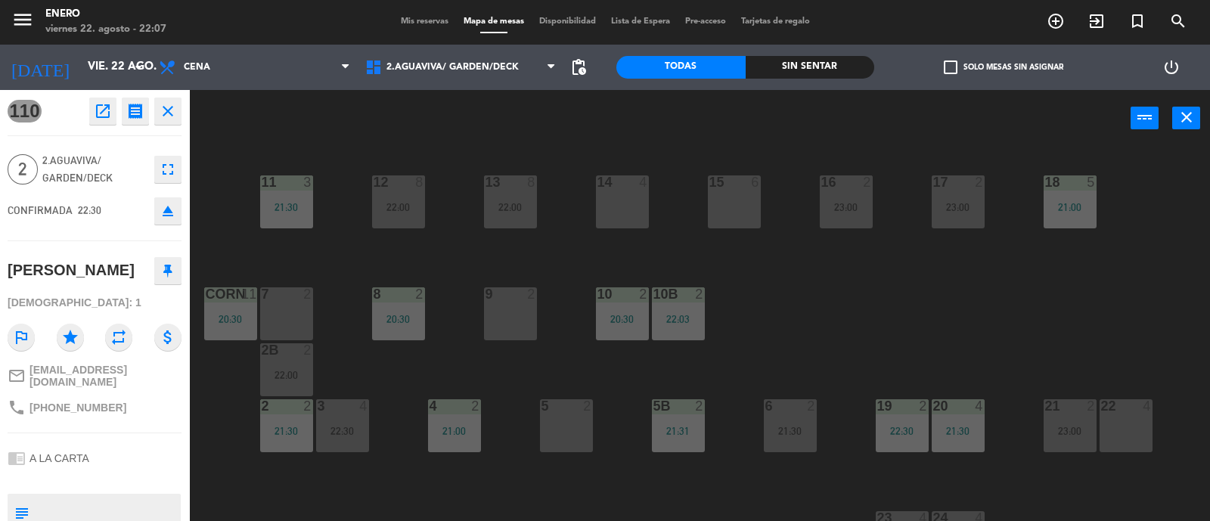
click at [163, 107] on icon "close" at bounding box center [168, 111] width 18 height 18
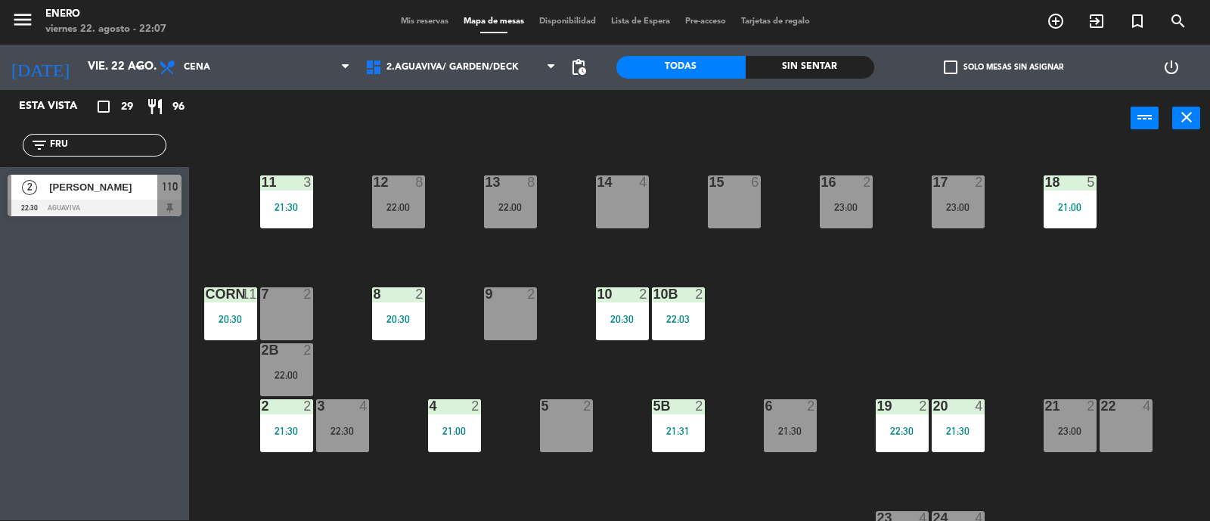
click at [94, 192] on span "[PERSON_NAME]" at bounding box center [103, 187] width 108 height 16
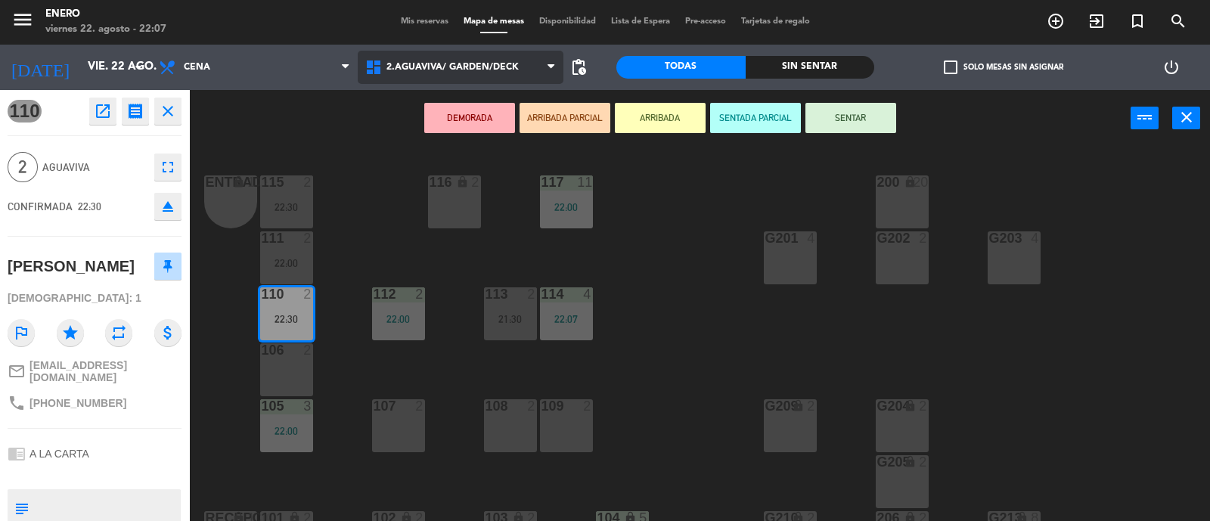
click at [452, 52] on span "2.AGUAVIVA/ GARDEN/DECK" at bounding box center [461, 67] width 207 height 33
click at [462, 126] on ng-component "menu Enero viernes 22. agosto - 22:07 Mis reservas Mapa de mesas Disponibilidad…" at bounding box center [605, 260] width 1210 height 523
click at [851, 115] on button "SENTAR" at bounding box center [851, 118] width 91 height 30
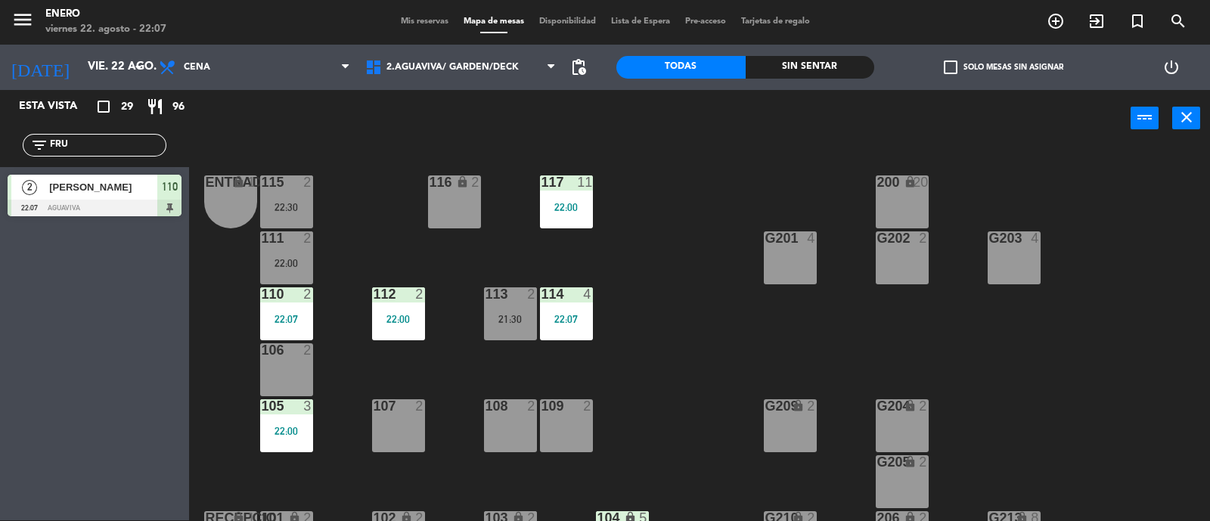
click at [113, 145] on input "FRU" at bounding box center [106, 145] width 117 height 17
type input "F"
type input "LUCIL"
click at [80, 192] on span "[PERSON_NAME]" at bounding box center [103, 187] width 108 height 16
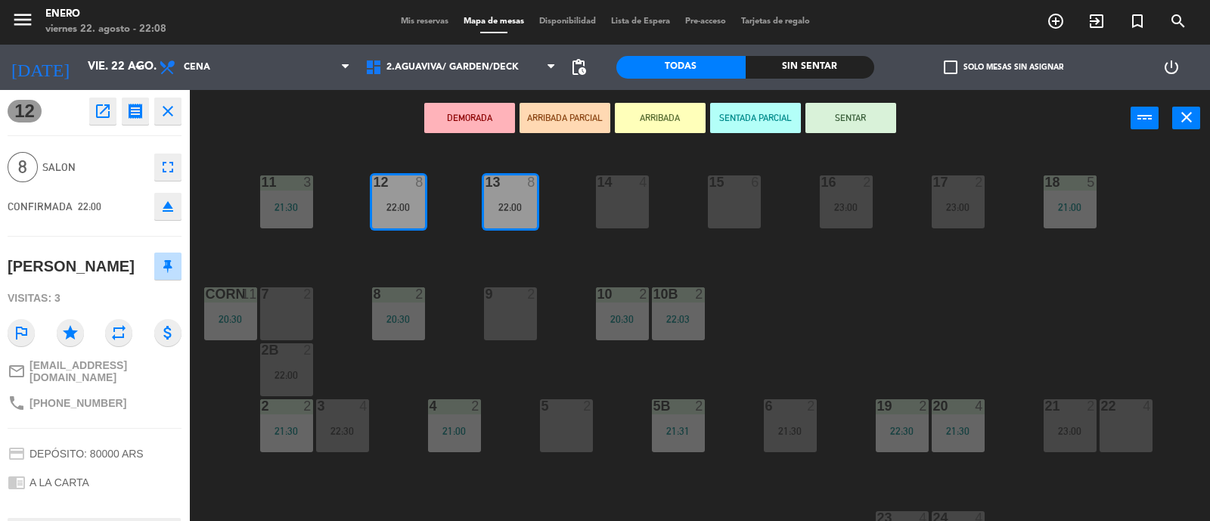
click at [172, 115] on icon "close" at bounding box center [168, 111] width 18 height 18
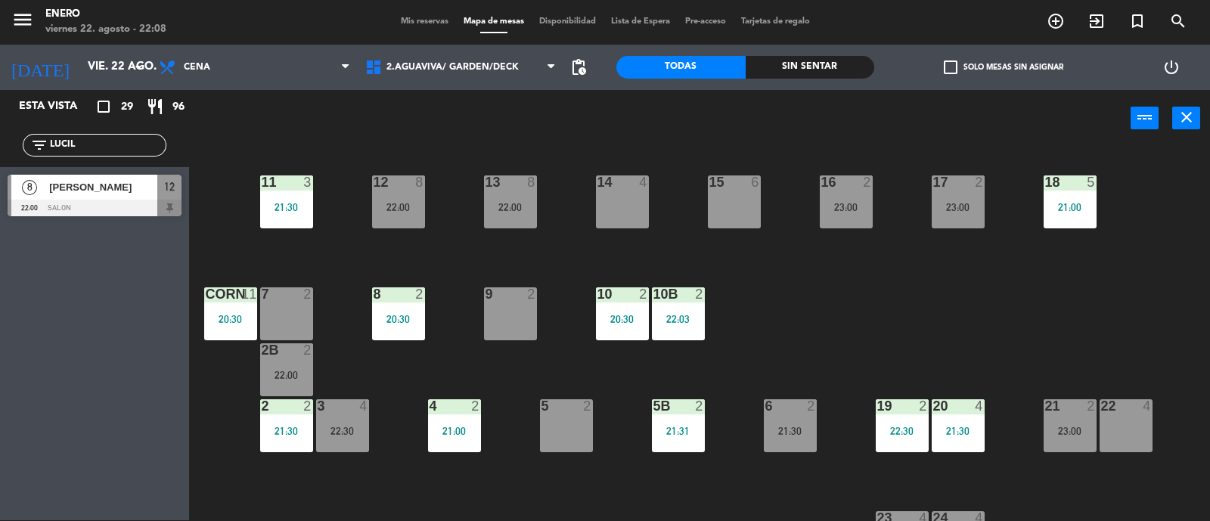
click at [111, 147] on input "LUCIL" at bounding box center [106, 145] width 117 height 17
click at [109, 148] on input "LUCI" at bounding box center [106, 145] width 117 height 17
type input "luci"
click at [76, 191] on span "[PERSON_NAME]" at bounding box center [103, 187] width 108 height 16
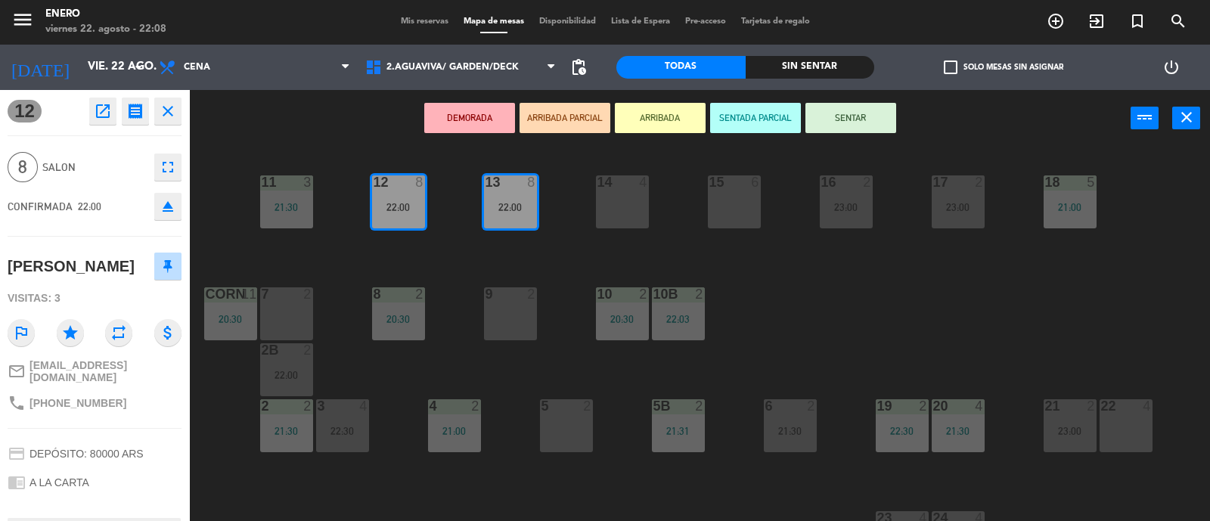
click at [840, 118] on button "SENTAR" at bounding box center [851, 118] width 91 height 30
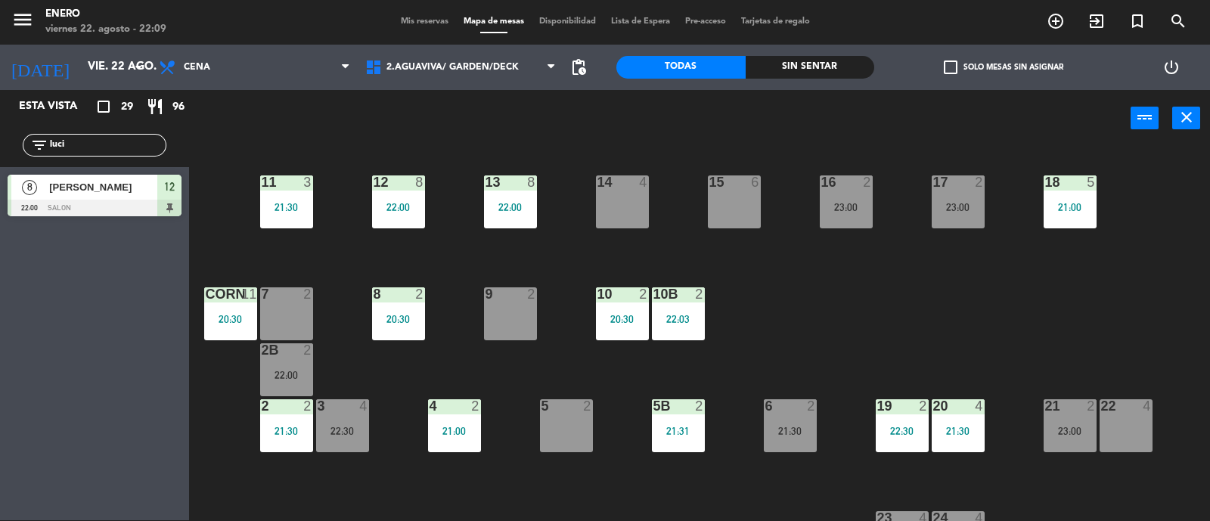
click at [73, 143] on input "luci" at bounding box center [106, 145] width 117 height 17
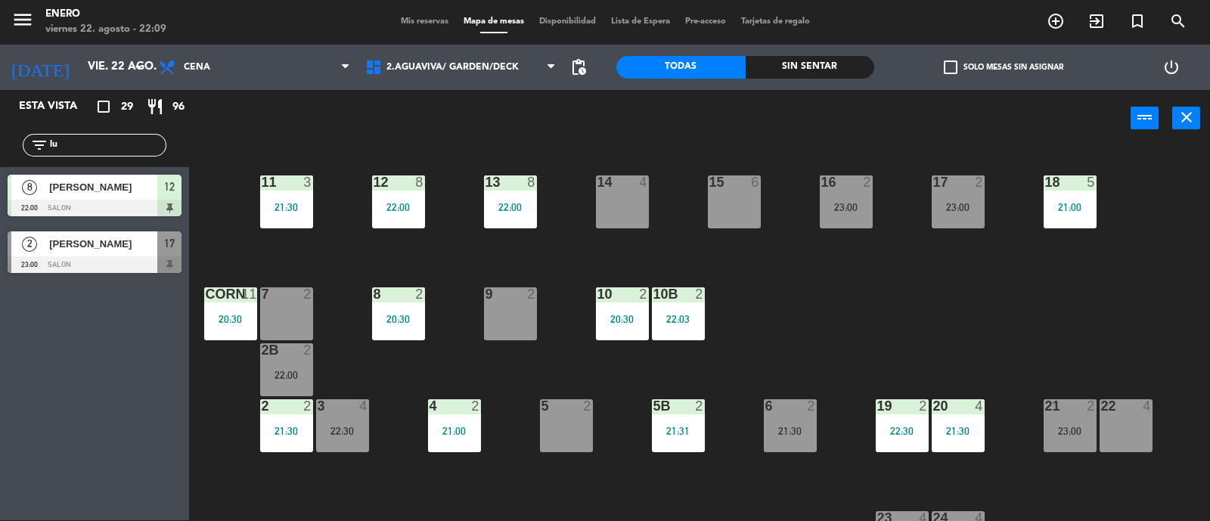
type input "l"
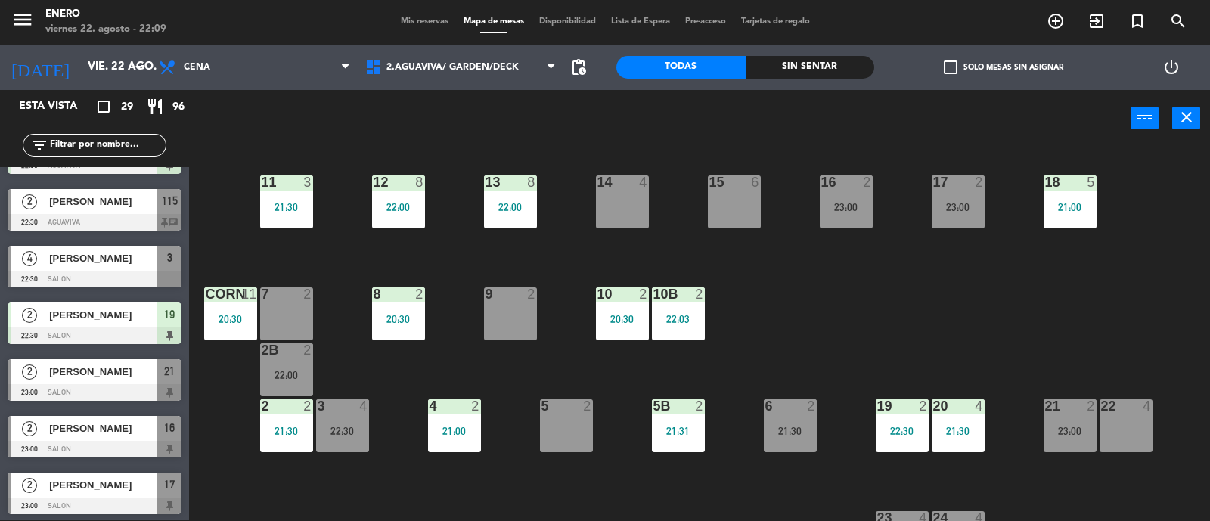
scroll to position [1293, 0]
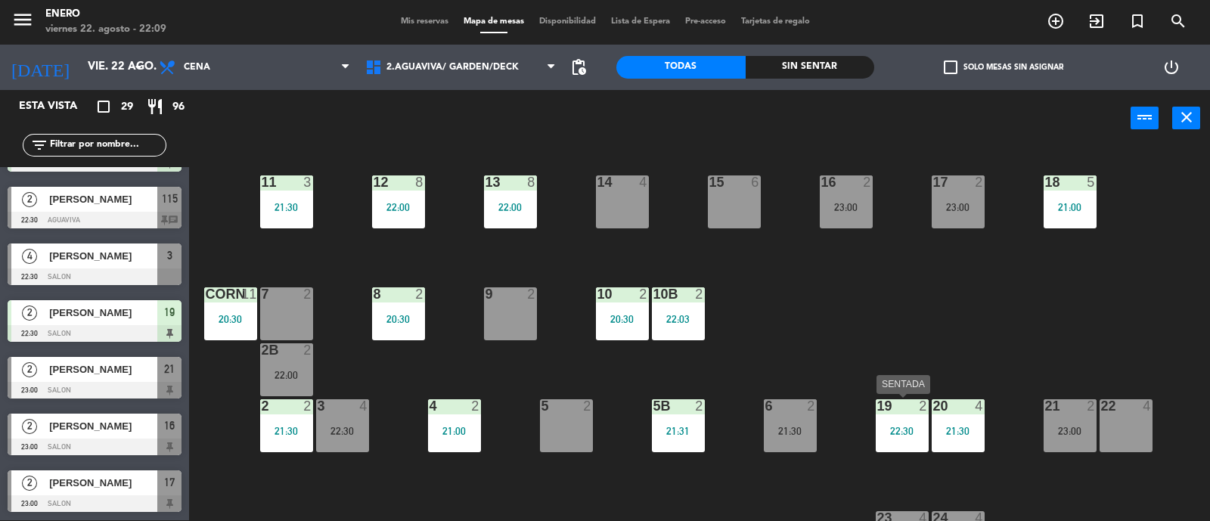
click at [905, 427] on div "22:30" at bounding box center [902, 431] width 53 height 11
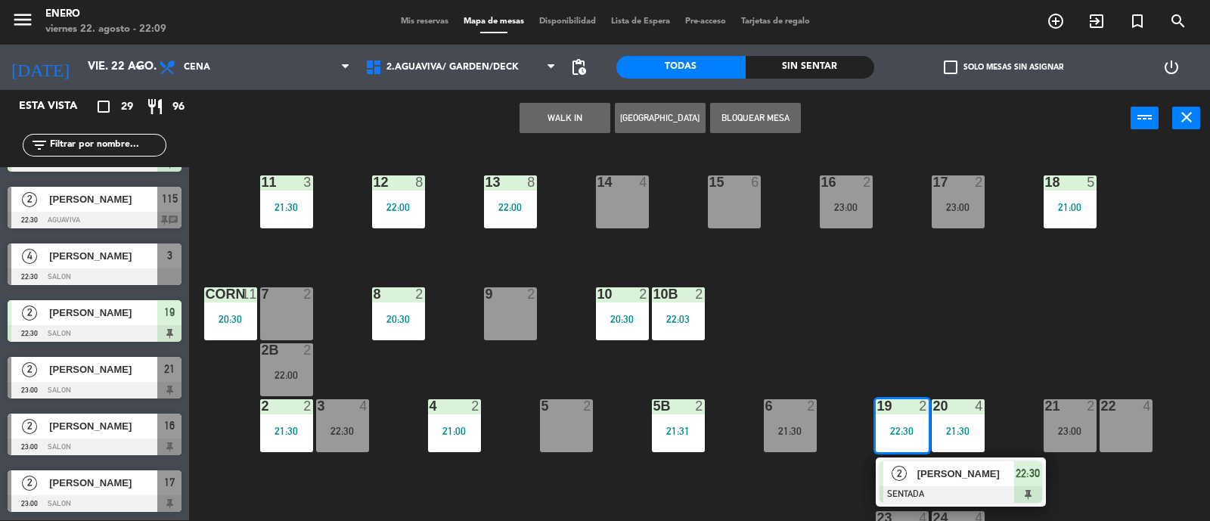
click at [1043, 317] on div "14 4 12 8 22:00 11 3 21:30 17 2 23:00 15 6 16 2 23:00 13 8 22:00 18 5 21:00 10 …" at bounding box center [705, 335] width 1009 height 374
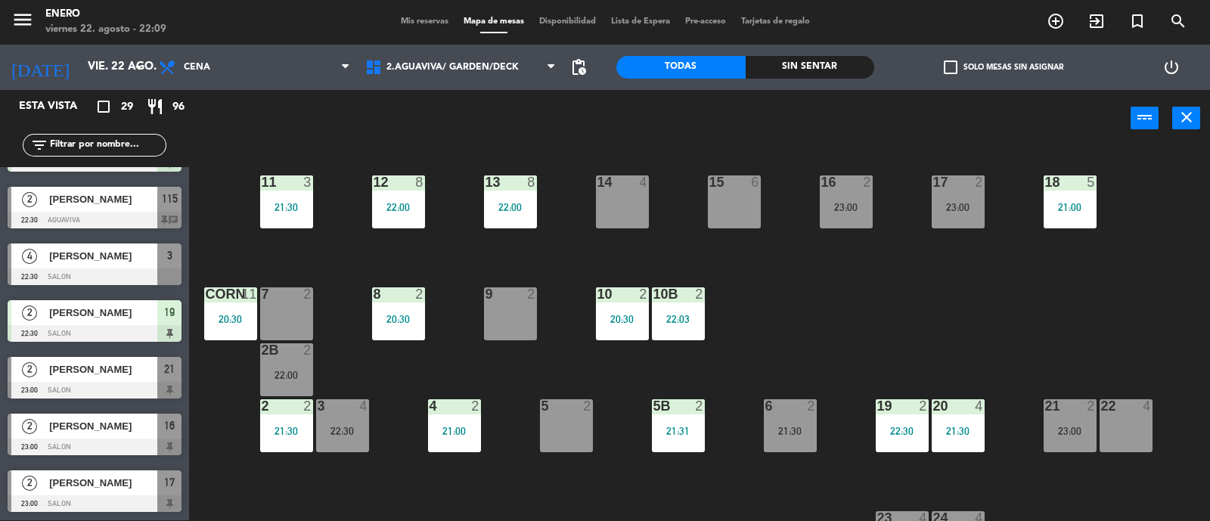
click at [126, 145] on input "text" at bounding box center [106, 145] width 117 height 17
click at [439, 70] on span "2.AGUAVIVA/ GARDEN/DECK" at bounding box center [453, 67] width 132 height 11
click at [472, 135] on ng-component "menu Enero viernes 22. agosto - 22:10 Mis reservas Mapa de mesas Disponibilidad…" at bounding box center [605, 260] width 1210 height 523
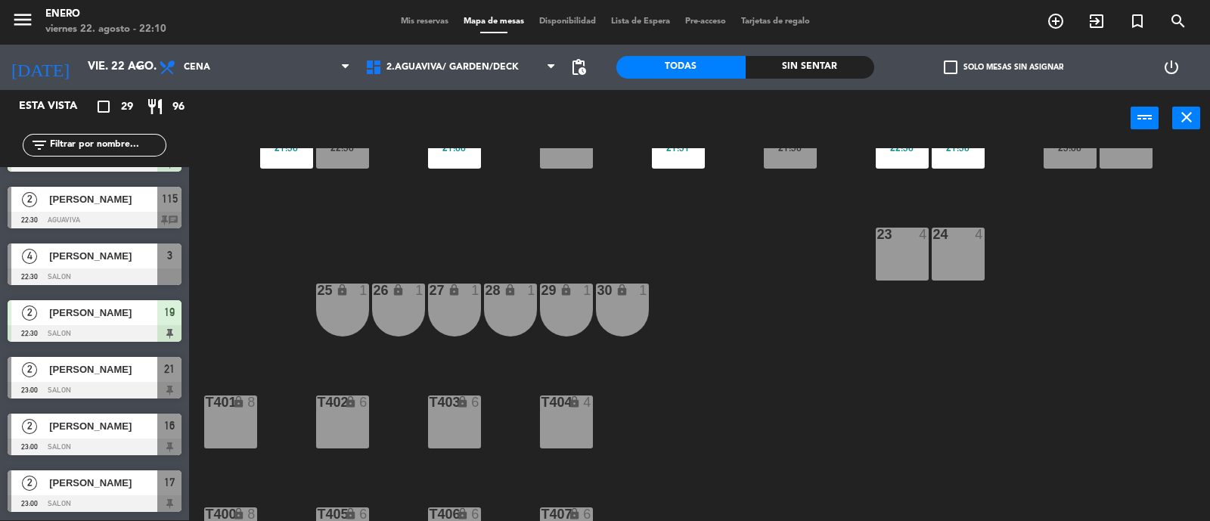
scroll to position [0, 0]
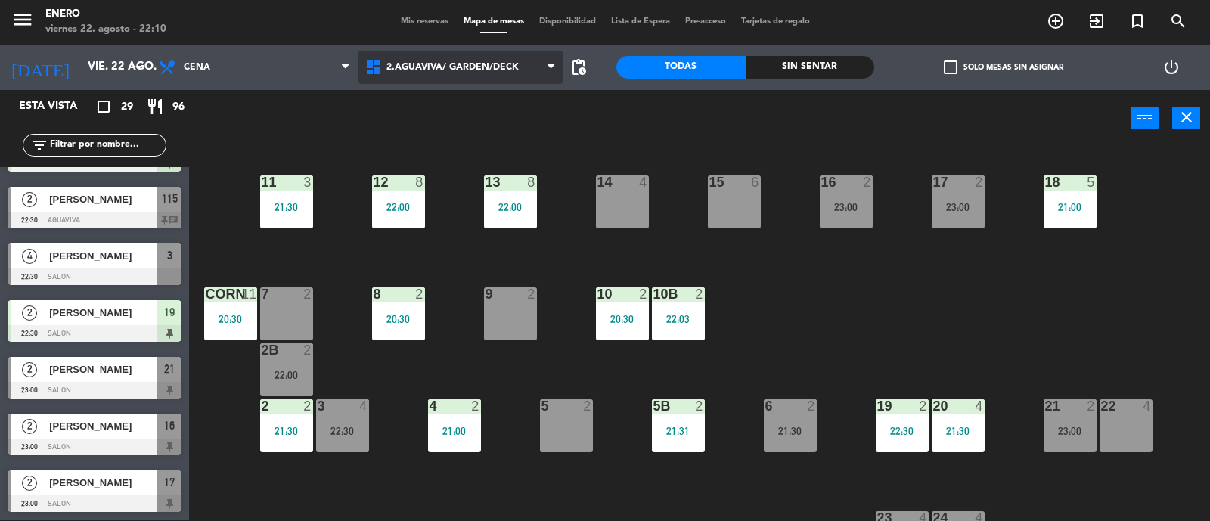
click at [488, 74] on span "2.AGUAVIVA/ GARDEN/DECK" at bounding box center [461, 67] width 207 height 33
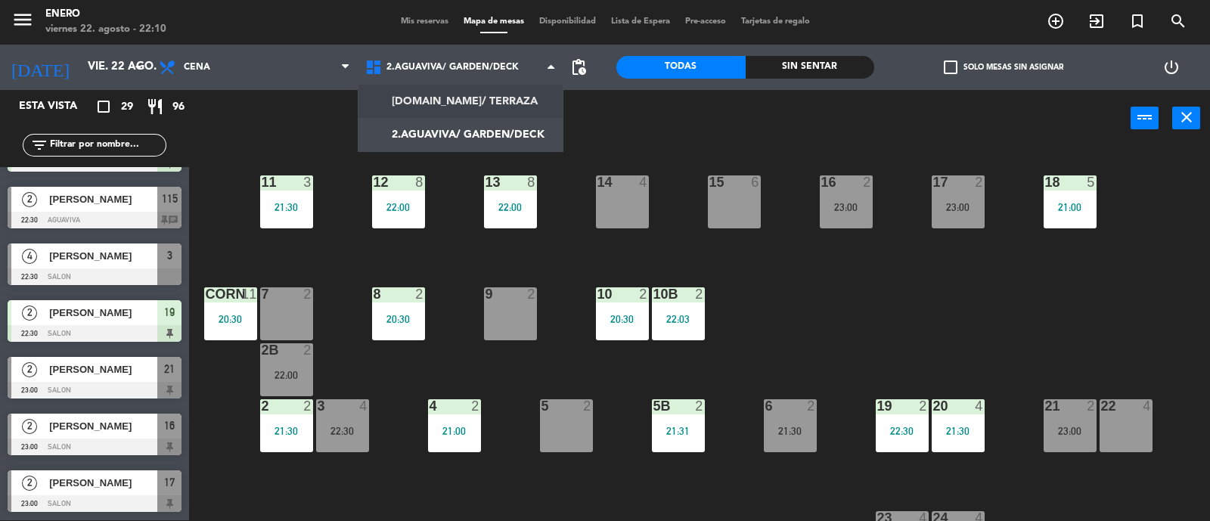
click at [468, 104] on ng-component "menu Enero viernes 22. agosto - 22:10 Mis reservas Mapa de mesas Disponibilidad…" at bounding box center [605, 260] width 1210 height 523
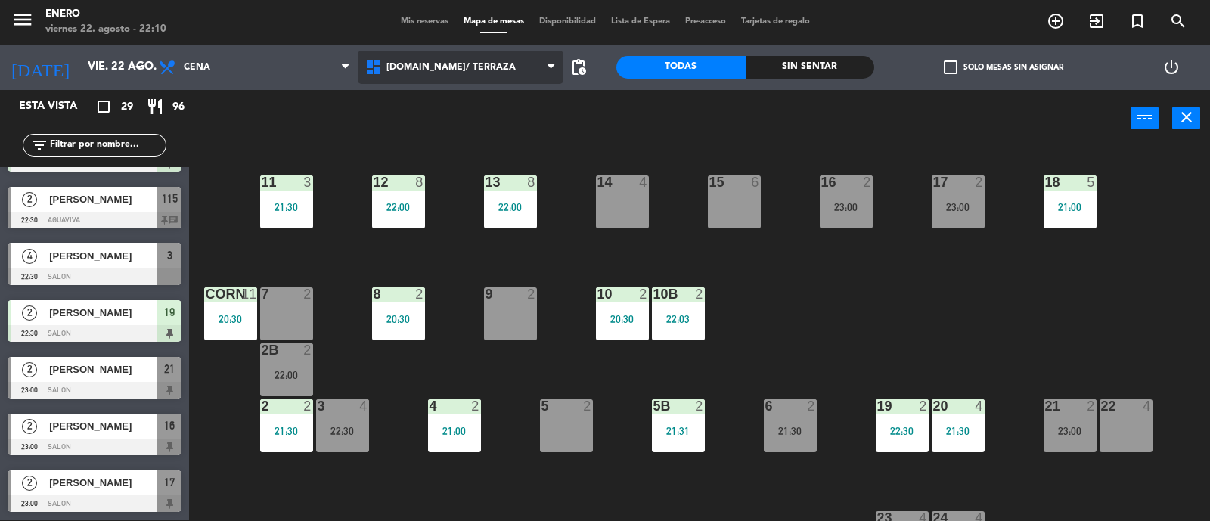
click at [489, 66] on span "[DOMAIN_NAME]/ TERRAZA" at bounding box center [461, 67] width 207 height 33
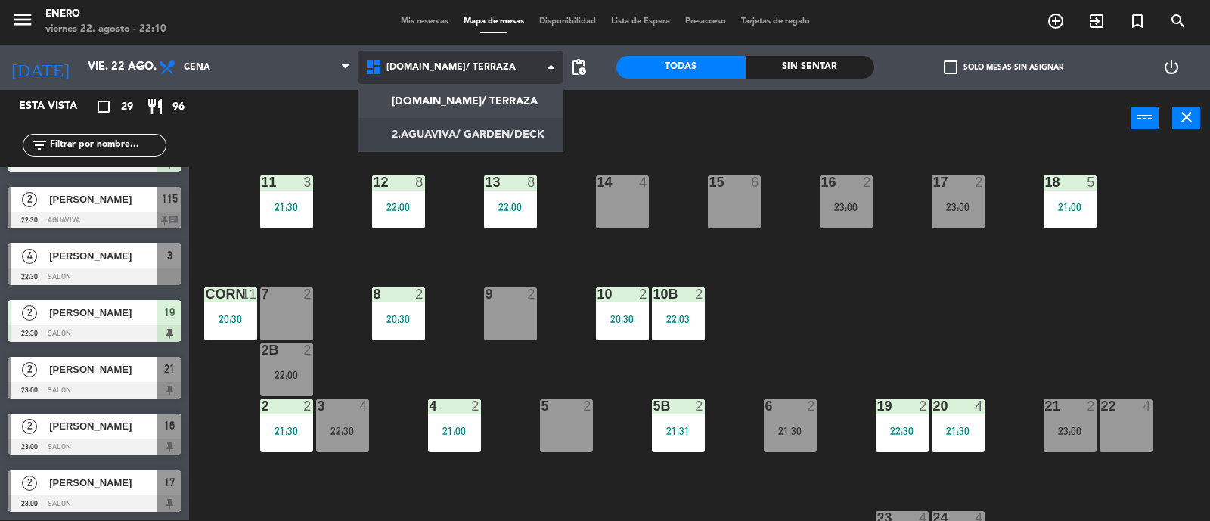
click at [483, 132] on ng-component "menu Enero viernes 22. agosto - 22:10 Mis reservas Mapa de mesas Disponibilidad…" at bounding box center [605, 260] width 1210 height 523
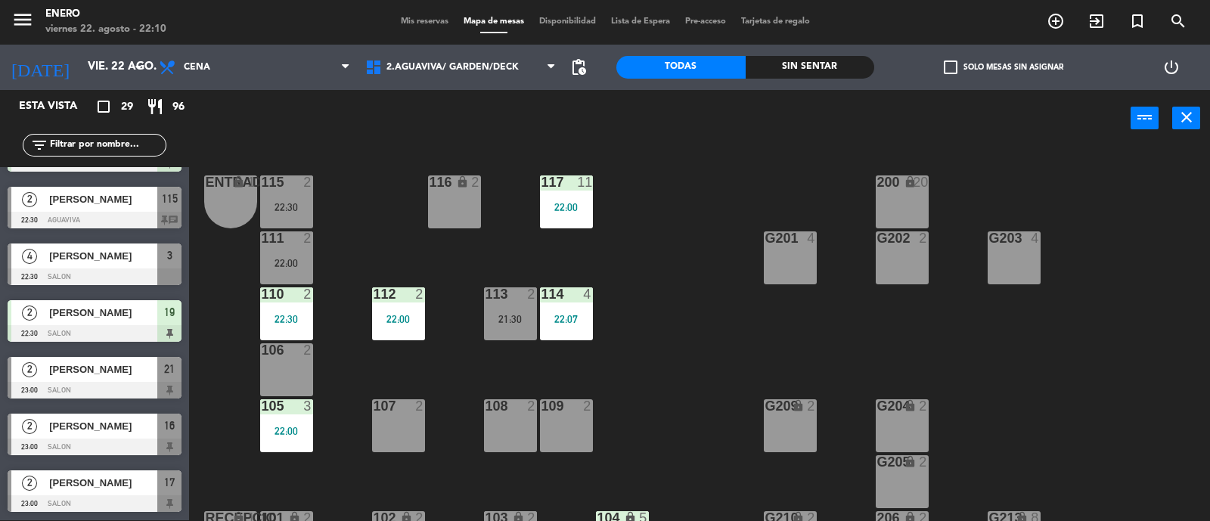
scroll to position [1010, 0]
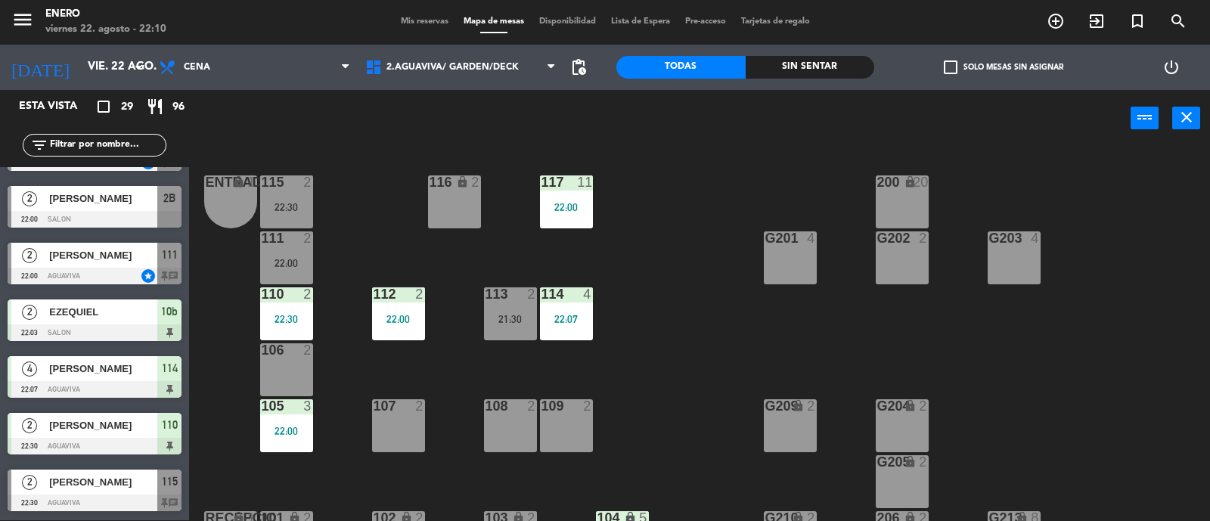
click at [97, 145] on input "text" at bounding box center [106, 145] width 117 height 17
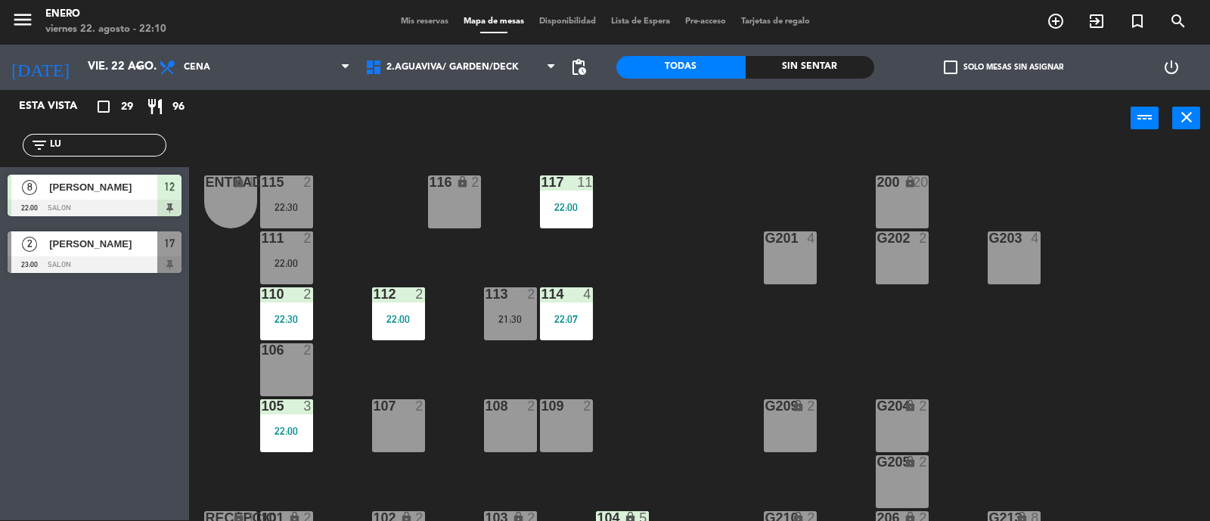
scroll to position [0, 0]
type input "LUC"
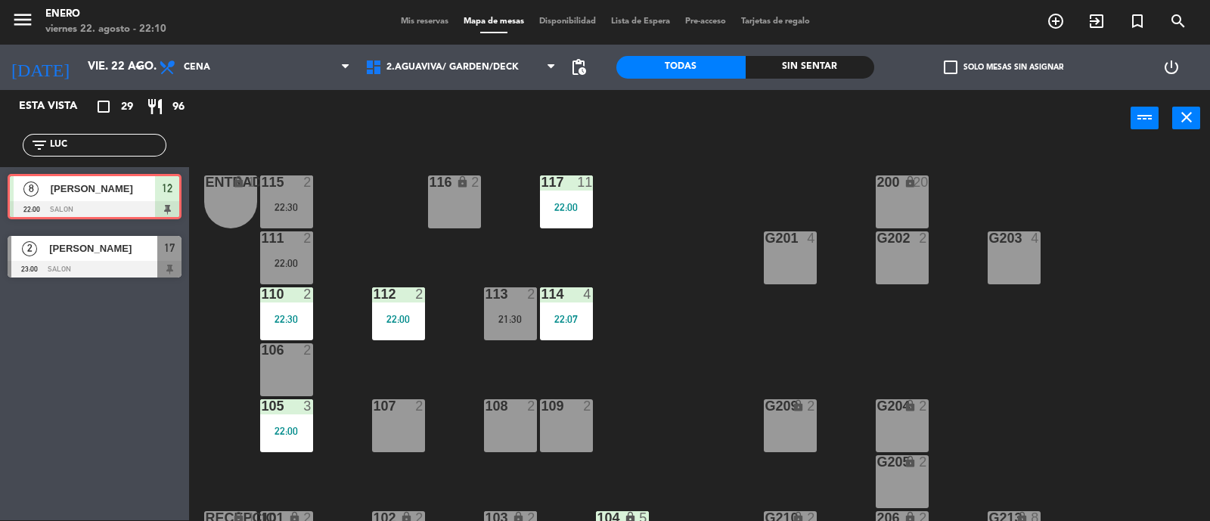
click at [64, 190] on div "8 [PERSON_NAME] 22:00 SALON 12 8 [PERSON_NAME] 22:00 SALON 12" at bounding box center [94, 197] width 189 height 61
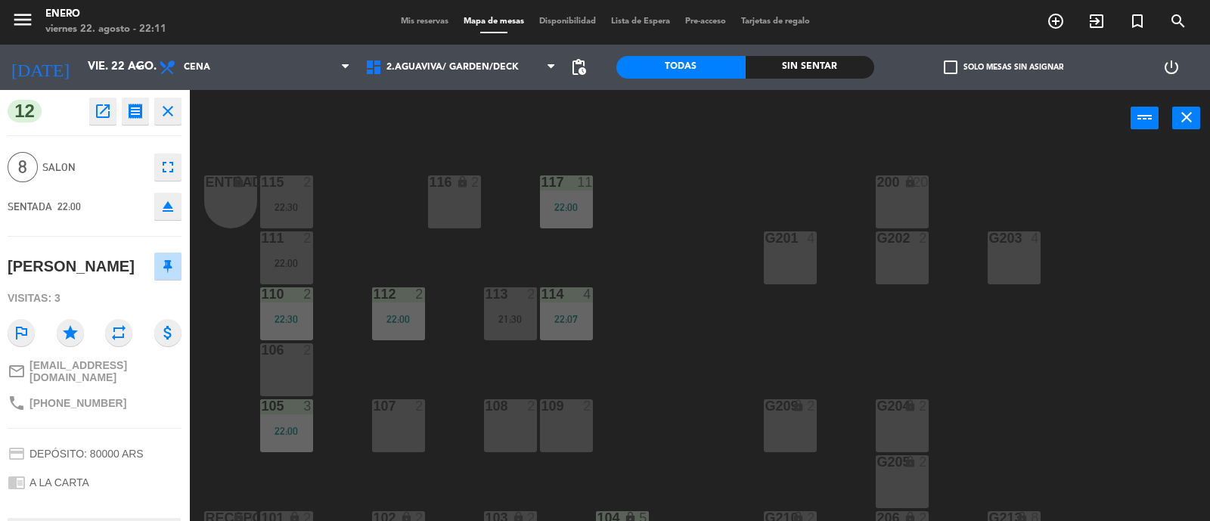
click at [411, 23] on span "Mis reservas" at bounding box center [424, 21] width 63 height 8
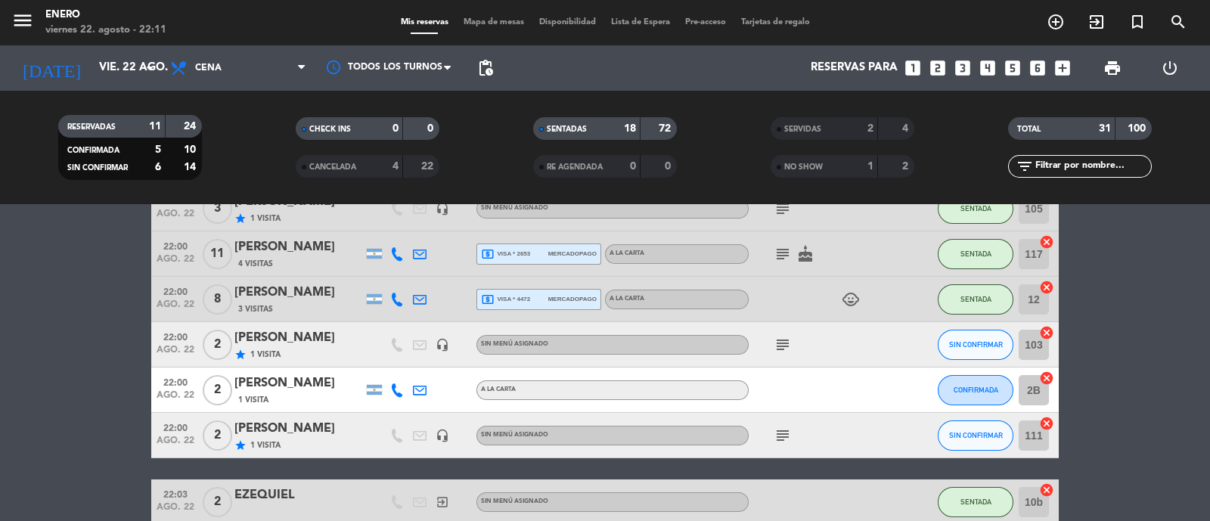
scroll to position [857, 0]
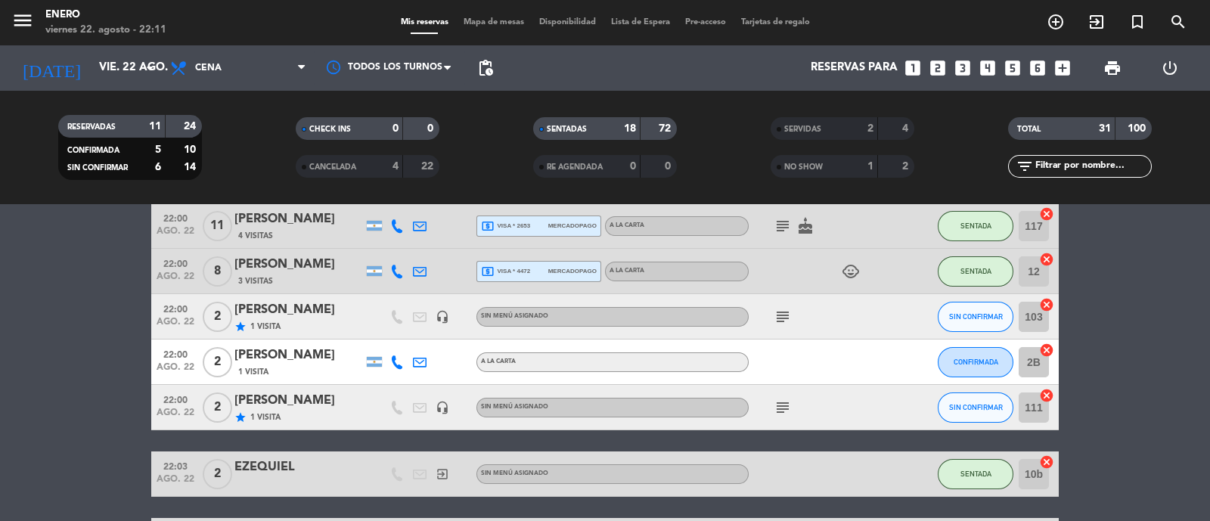
click at [782, 317] on icon "subject" at bounding box center [783, 317] width 18 height 18
click at [781, 405] on icon "subject" at bounding box center [783, 408] width 18 height 18
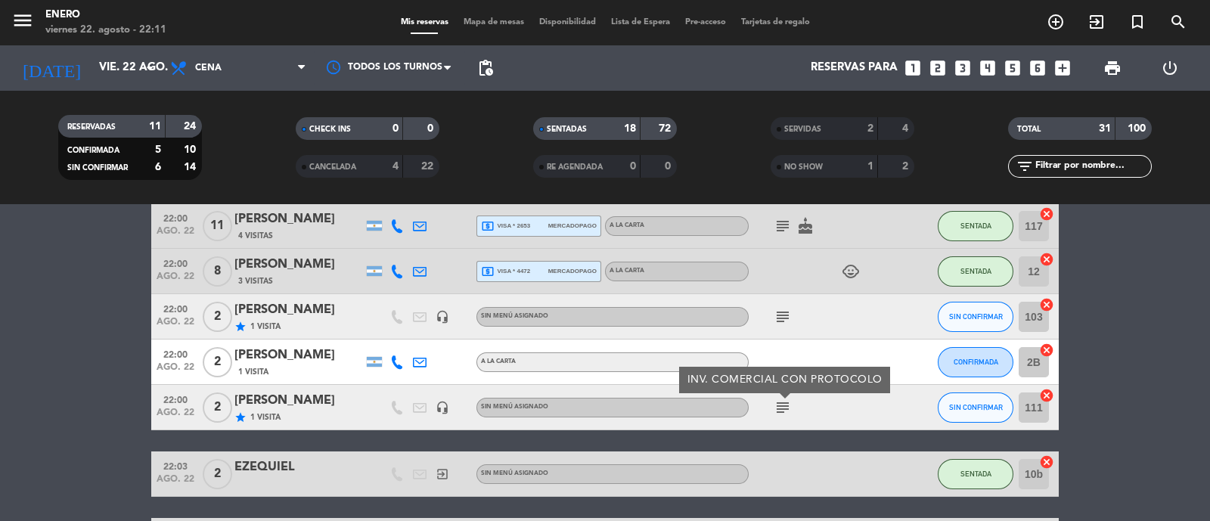
click at [502, 18] on span "Mapa de mesas" at bounding box center [494, 22] width 76 height 8
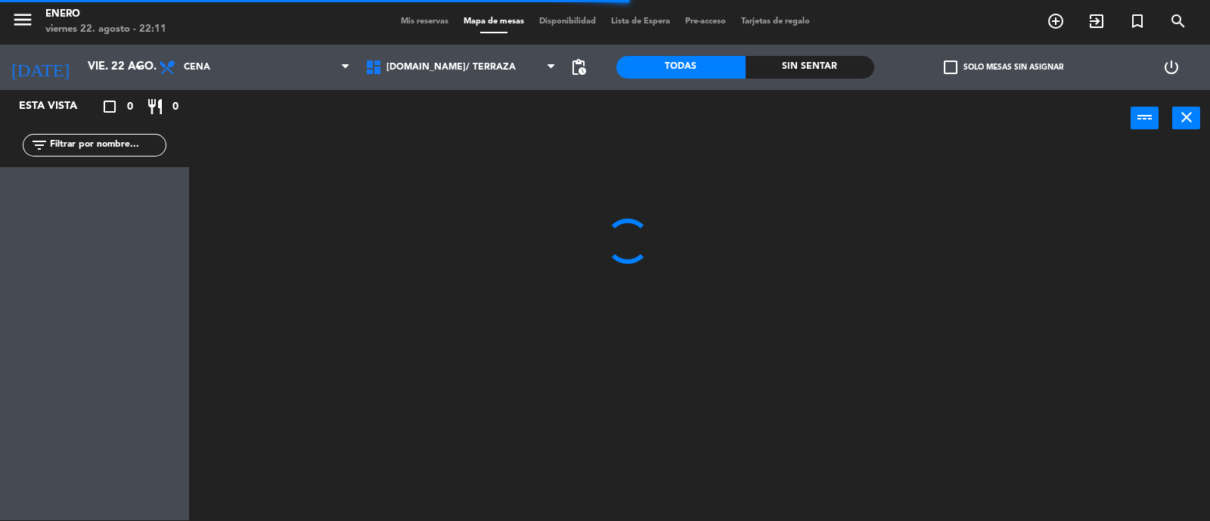
click at [88, 142] on input "text" at bounding box center [106, 145] width 117 height 17
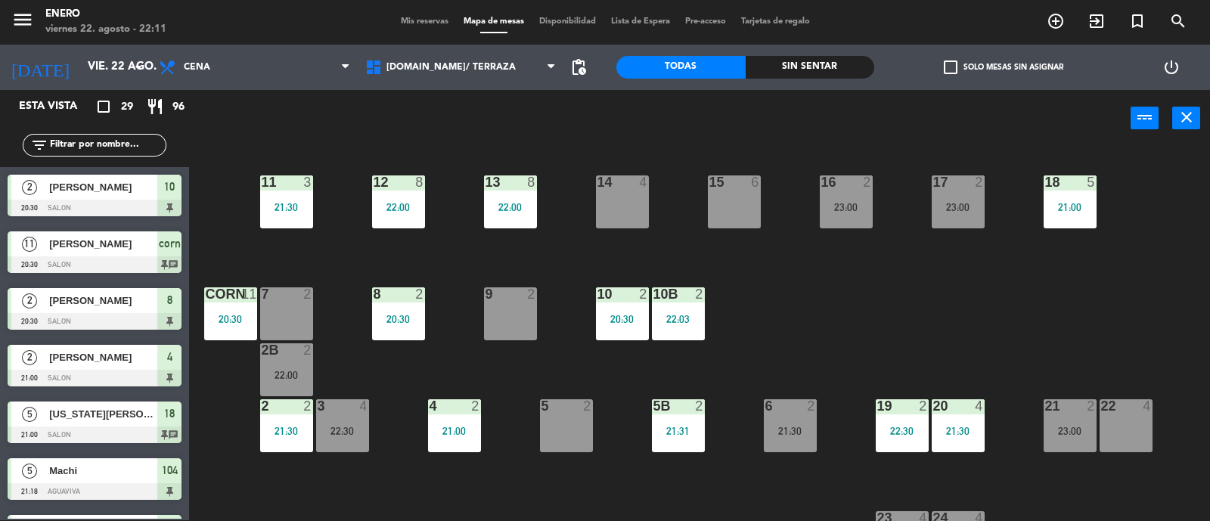
click at [544, 123] on div "power_input close" at bounding box center [660, 118] width 942 height 57
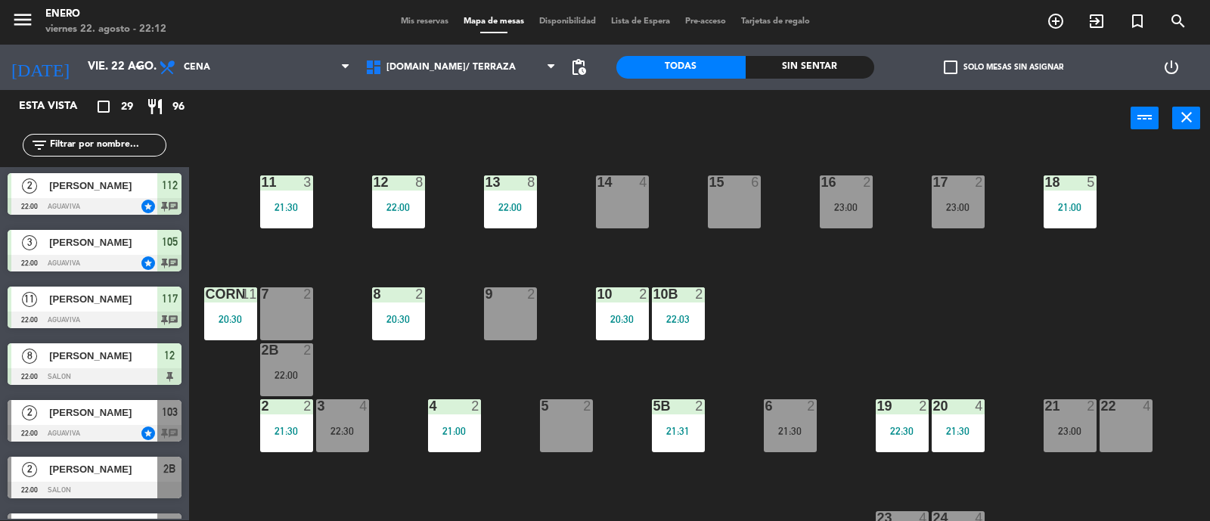
scroll to position [725, 0]
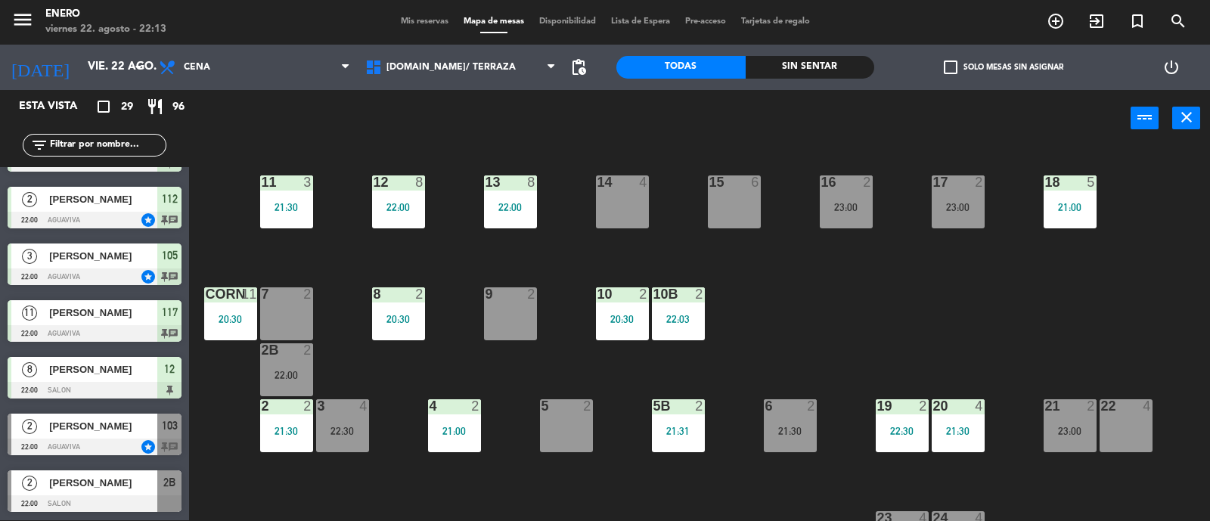
click at [399, 20] on span "Mis reservas" at bounding box center [424, 21] width 63 height 8
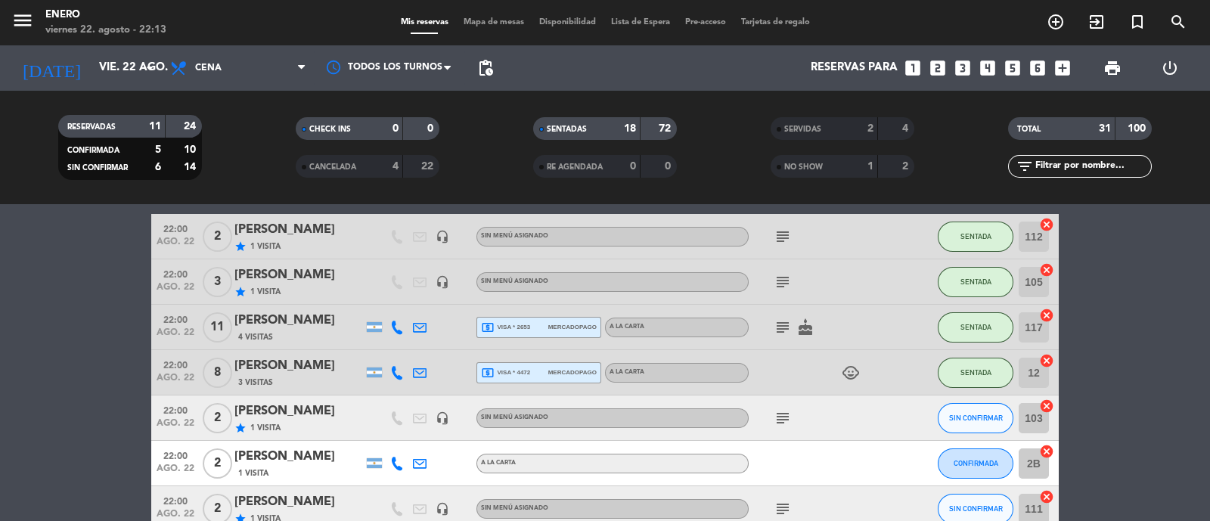
scroll to position [851, 0]
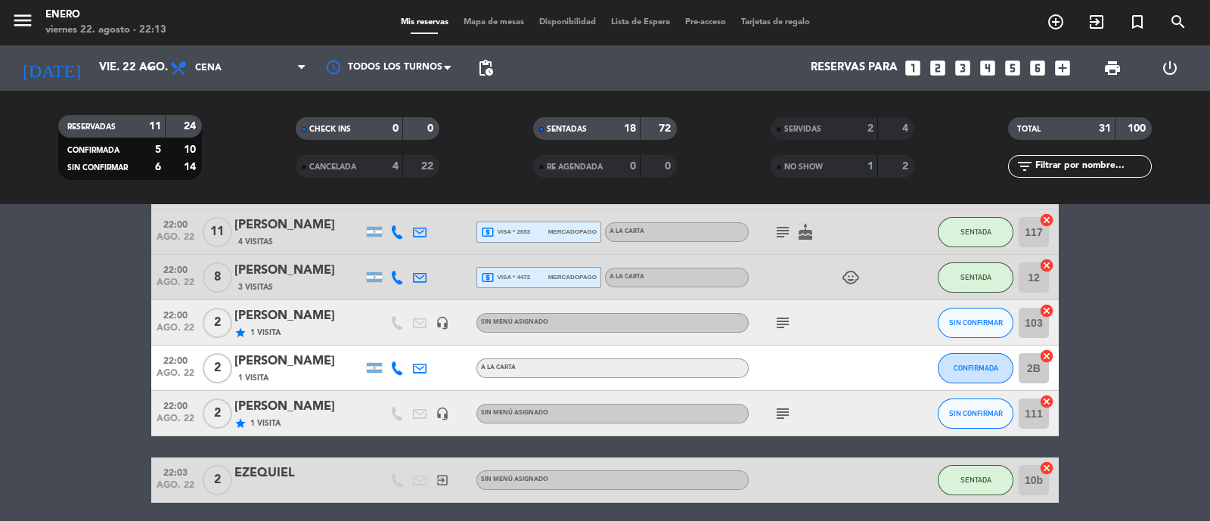
click at [344, 469] on div "EZEQUIEL" at bounding box center [298, 474] width 129 height 20
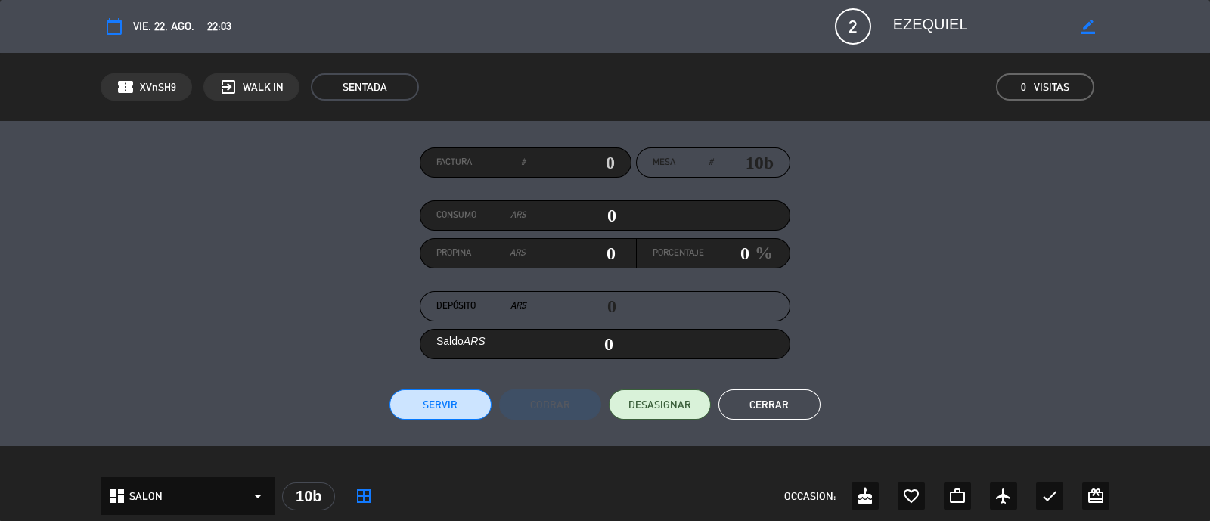
click at [784, 400] on button "Cerrar" at bounding box center [770, 405] width 102 height 30
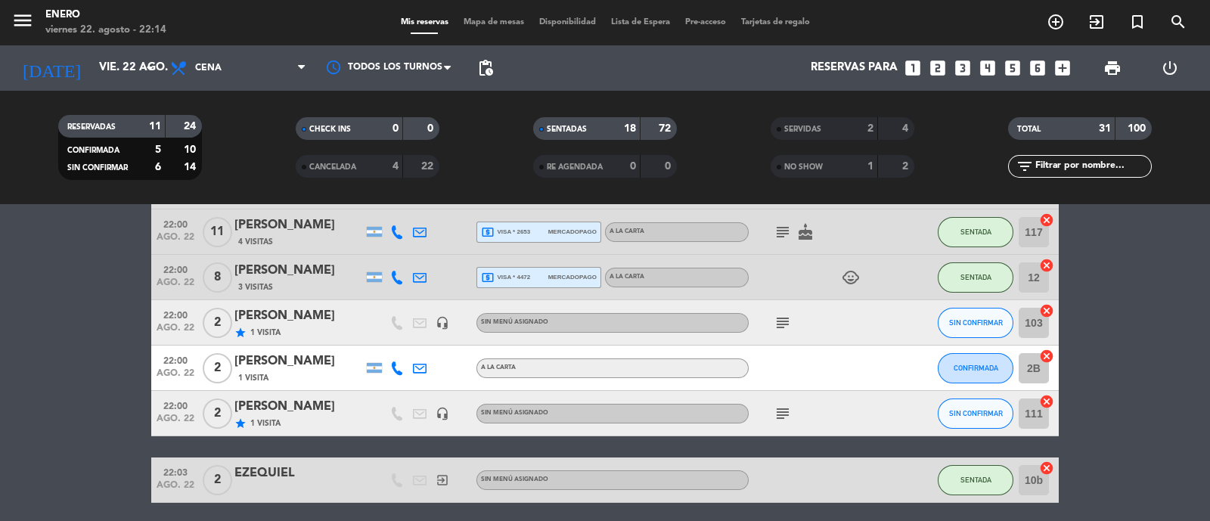
click at [205, 480] on span "2" at bounding box center [218, 480] width 30 height 30
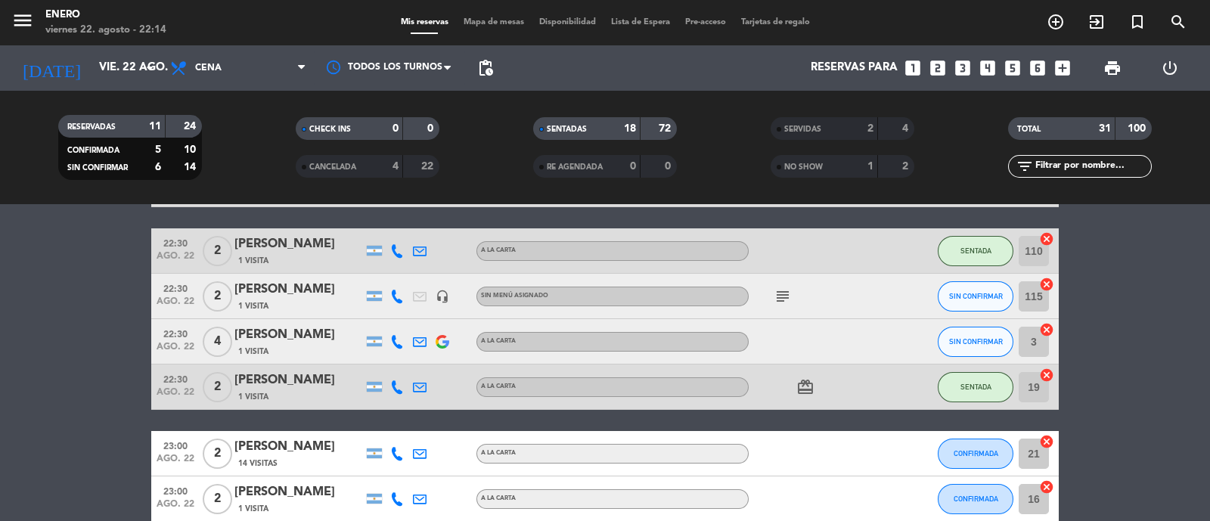
scroll to position [1184, 0]
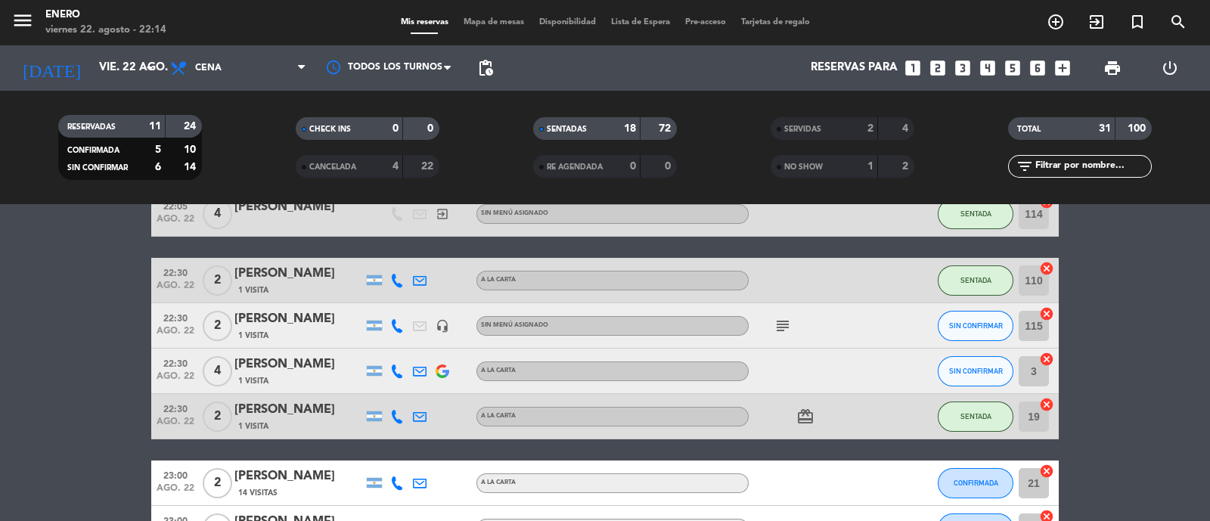
click at [399, 374] on icon at bounding box center [397, 372] width 14 height 14
click at [405, 350] on span "content_paste" at bounding box center [404, 345] width 11 height 11
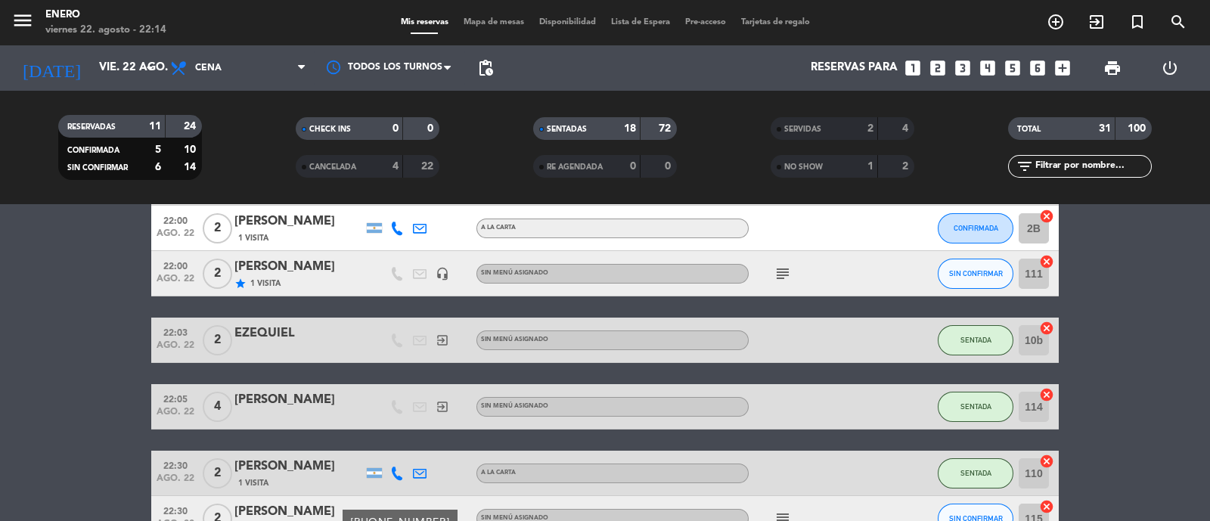
scroll to position [900, 0]
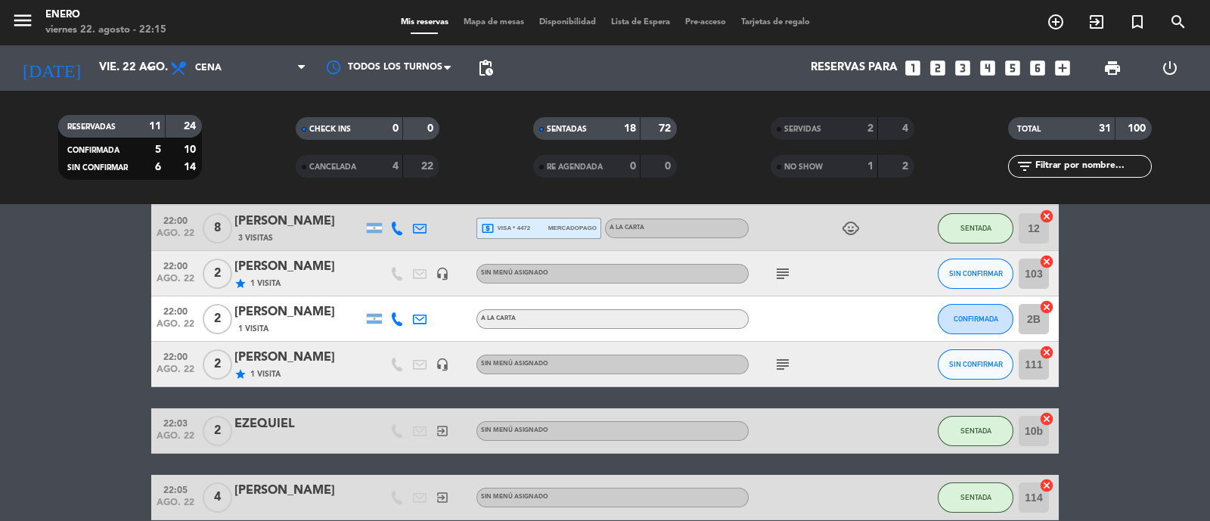
click at [515, 16] on div "Mis reservas Mapa de mesas Disponibilidad Lista de Espera Pre-acceso Tarjetas d…" at bounding box center [605, 23] width 424 height 14
click at [503, 26] on span "Mapa de mesas" at bounding box center [494, 22] width 76 height 8
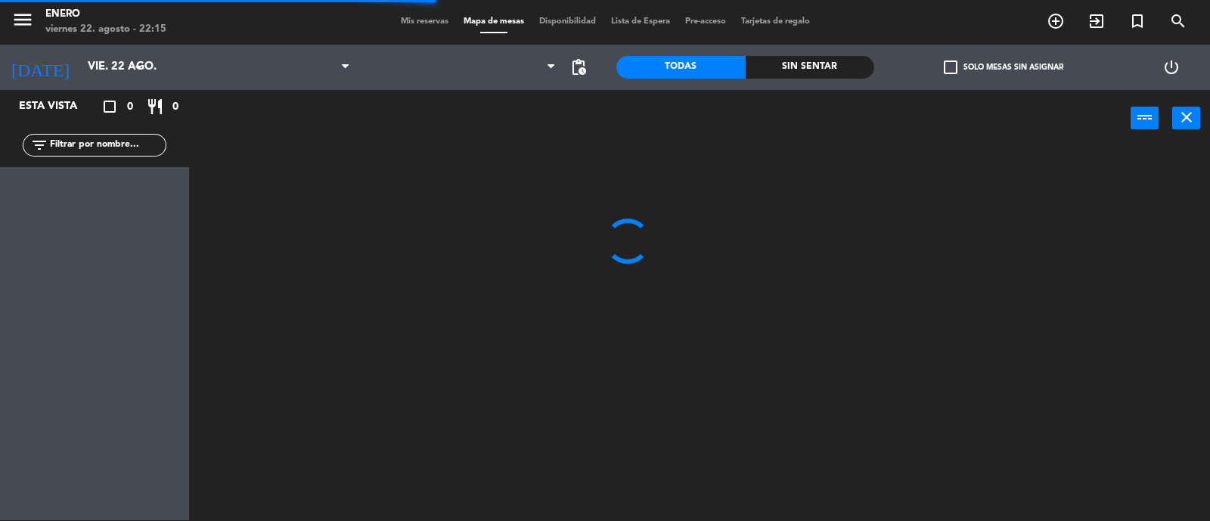
drag, startPoint x: 86, startPoint y: 149, endPoint x: 95, endPoint y: 138, distance: 14.1
click at [86, 148] on input "text" at bounding box center [106, 145] width 117 height 17
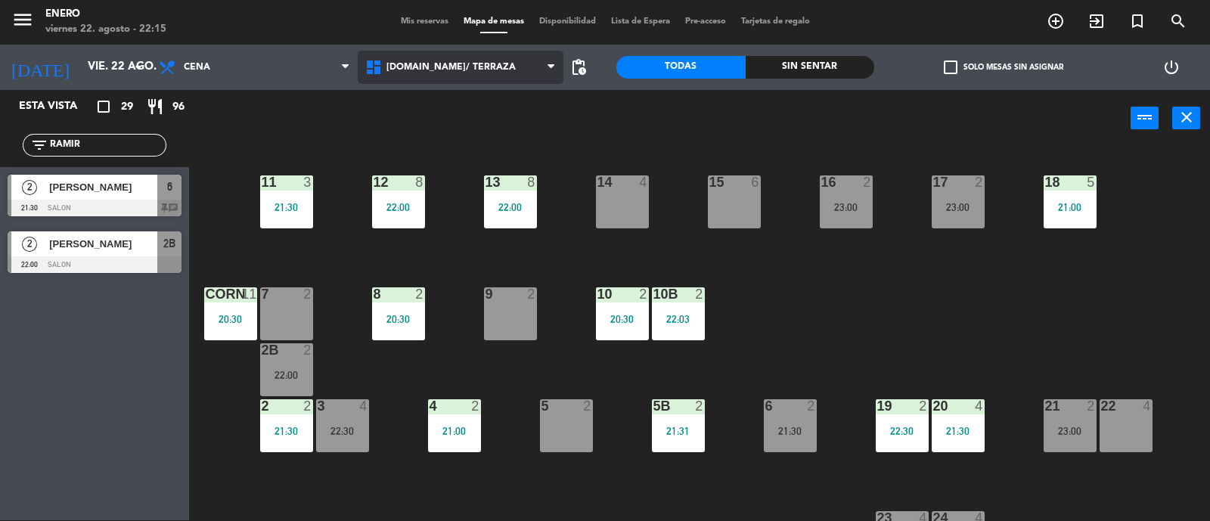
type input "RAMIR"
click at [402, 76] on span "[DOMAIN_NAME]/ TERRAZA" at bounding box center [461, 67] width 207 height 33
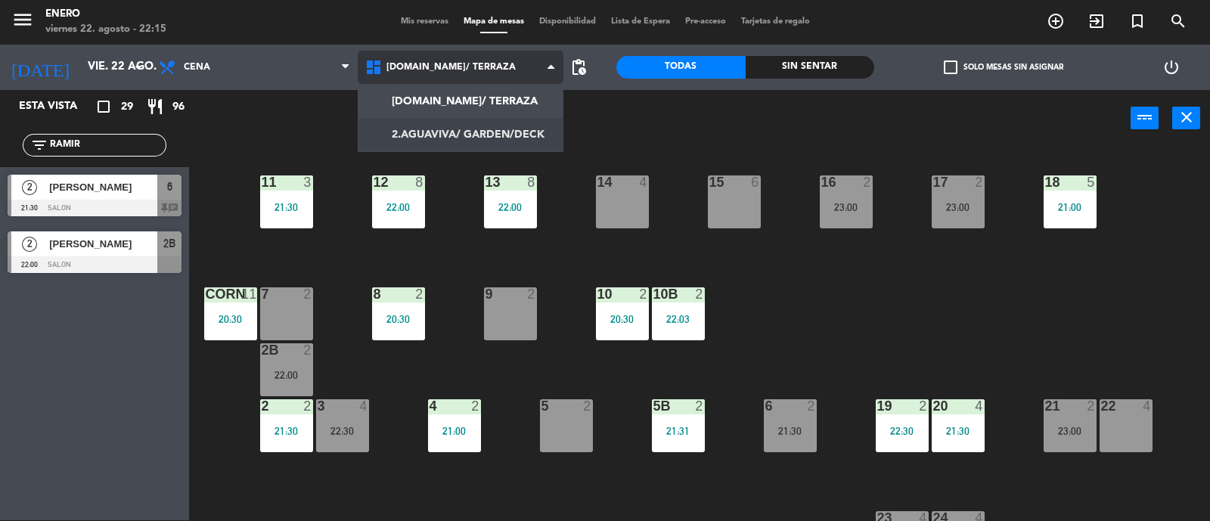
click at [477, 126] on ng-component "menu Enero viernes 22. agosto - 22:15 Mis reservas Mapa de mesas Disponibilidad…" at bounding box center [605, 260] width 1210 height 523
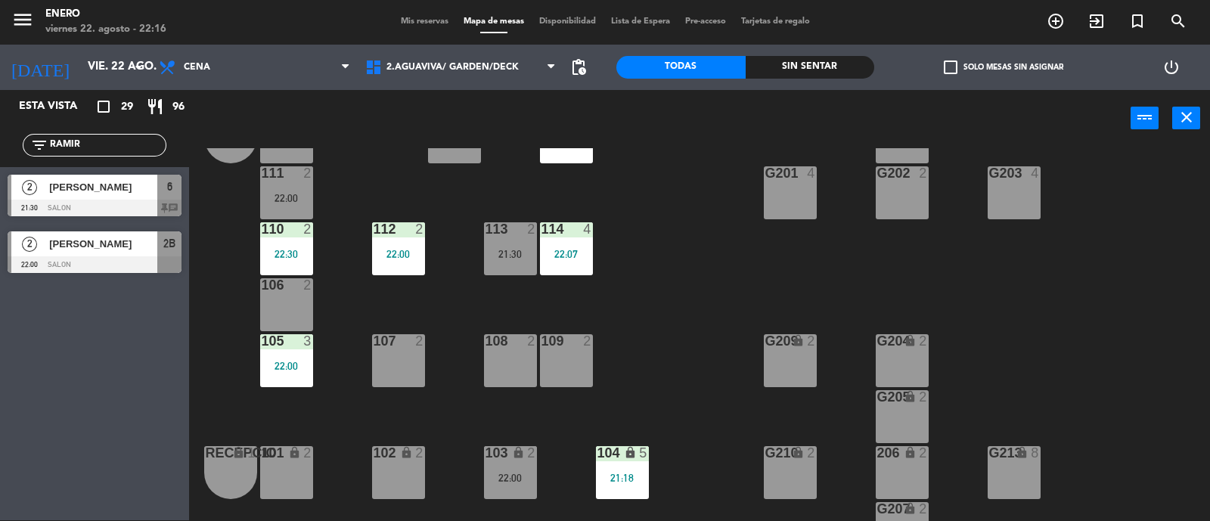
scroll to position [94, 0]
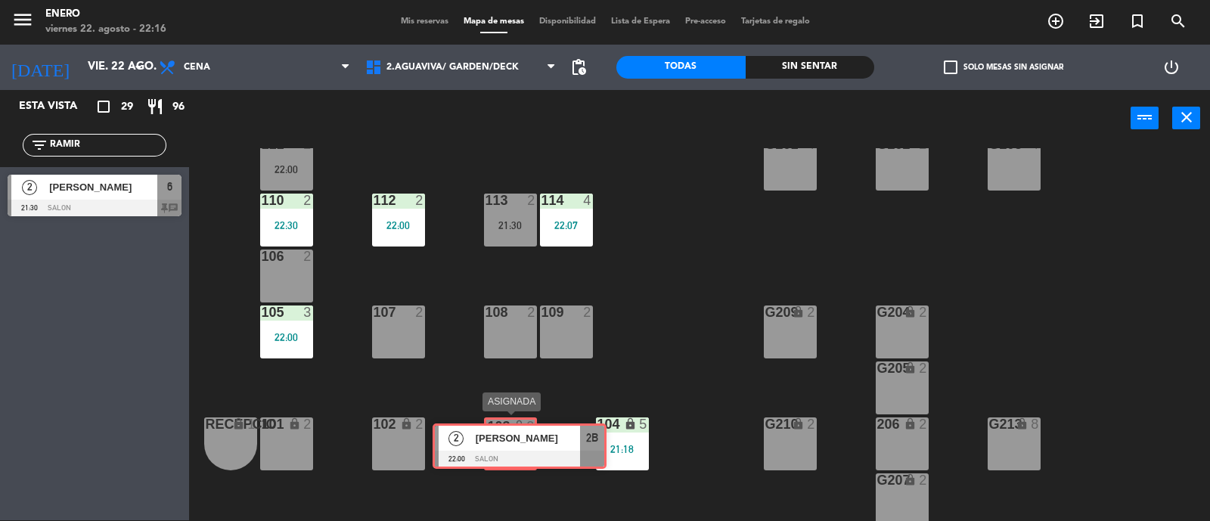
drag, startPoint x: 92, startPoint y: 243, endPoint x: 517, endPoint y: 436, distance: 466.8
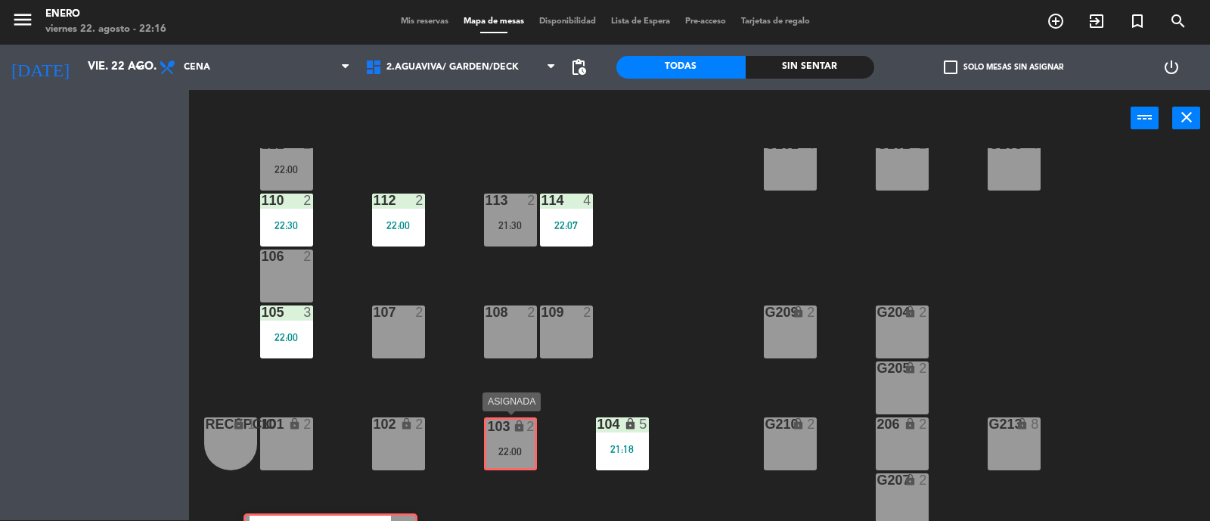
click at [517, 436] on div "Esta vista crop_square 29 restaurant 96 filter_list RAMIR 2 [PERSON_NAME] 21:30…" at bounding box center [605, 306] width 1210 height 432
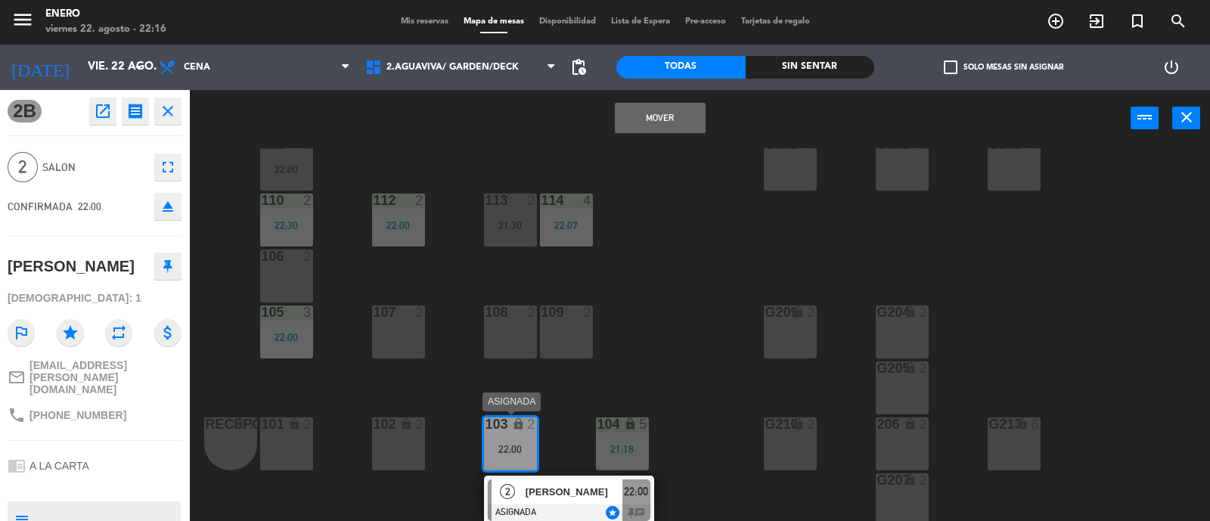
click at [579, 480] on div "[PERSON_NAME]" at bounding box center [573, 492] width 98 height 25
type textarea "INV. COMERCIAL CON PROTOCOLO"
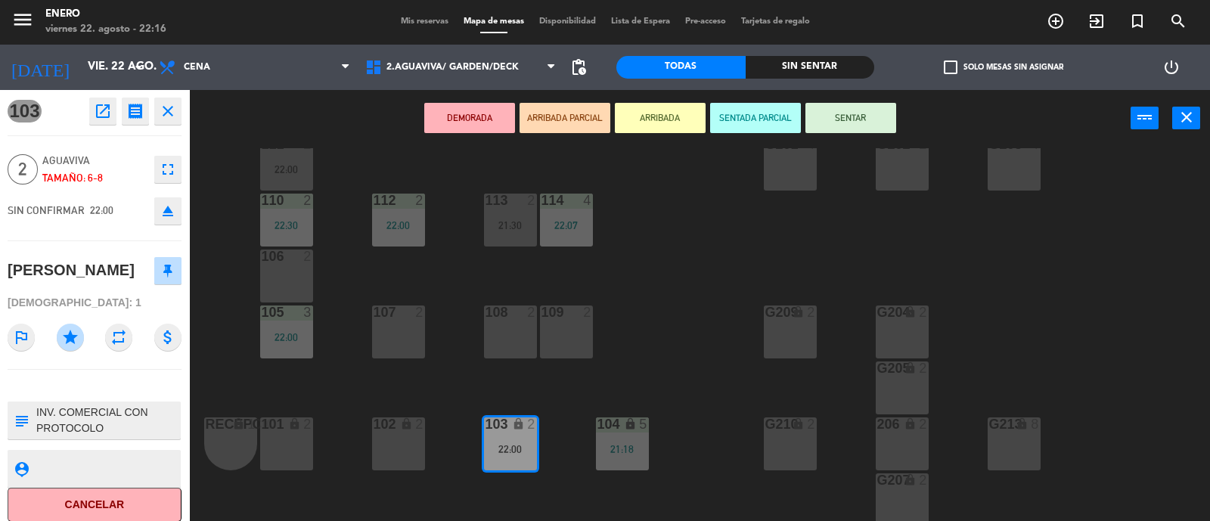
click at [870, 107] on button "SENTAR" at bounding box center [851, 118] width 91 height 30
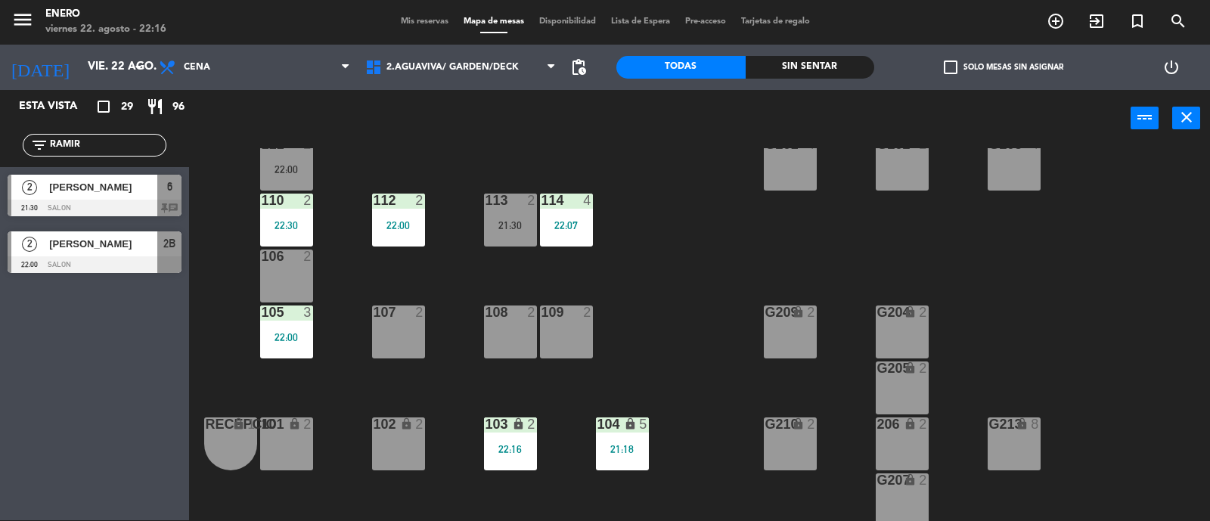
click at [138, 146] on input "RAMIR" at bounding box center [106, 145] width 117 height 17
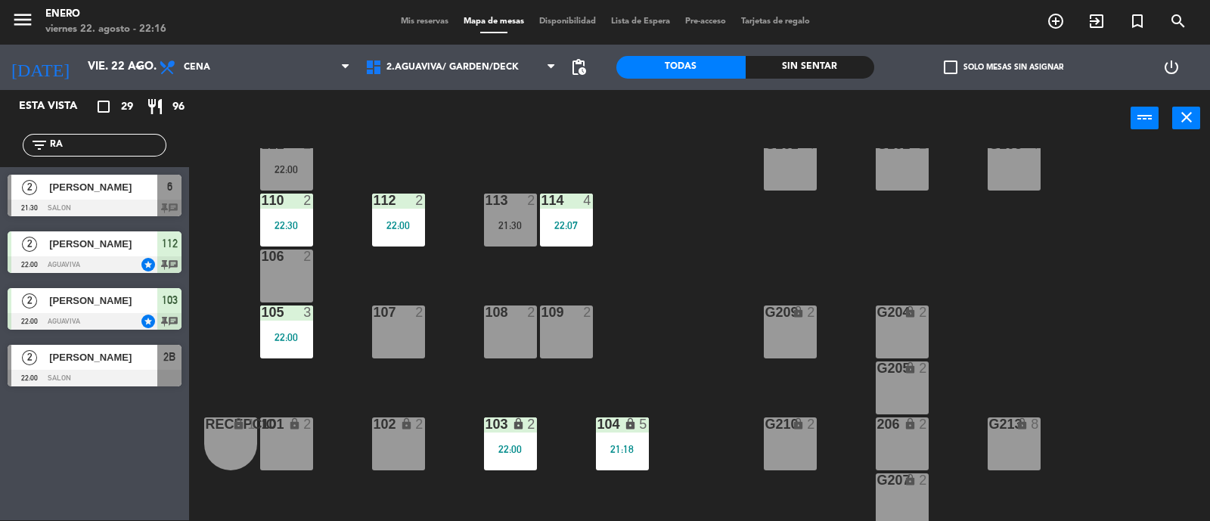
type input "R"
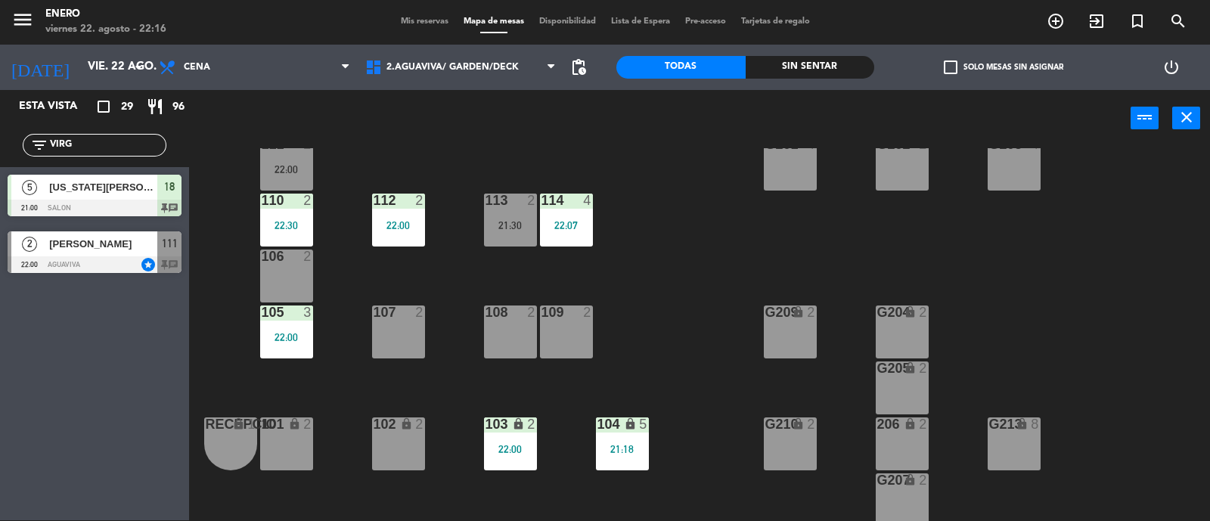
type input "VIRG"
click at [136, 304] on div "Esta vista crop_square 29 restaurant 96 filter_list VIRG 5 [US_STATE][PERSON_NA…" at bounding box center [94, 305] width 189 height 430
drag, startPoint x: 122, startPoint y: 244, endPoint x: 116, endPoint y: 254, distance: 12.2
click at [122, 243] on div "2 [PERSON_NAME] 22:00 AGUAVIVA star 111 chat" at bounding box center [94, 252] width 189 height 57
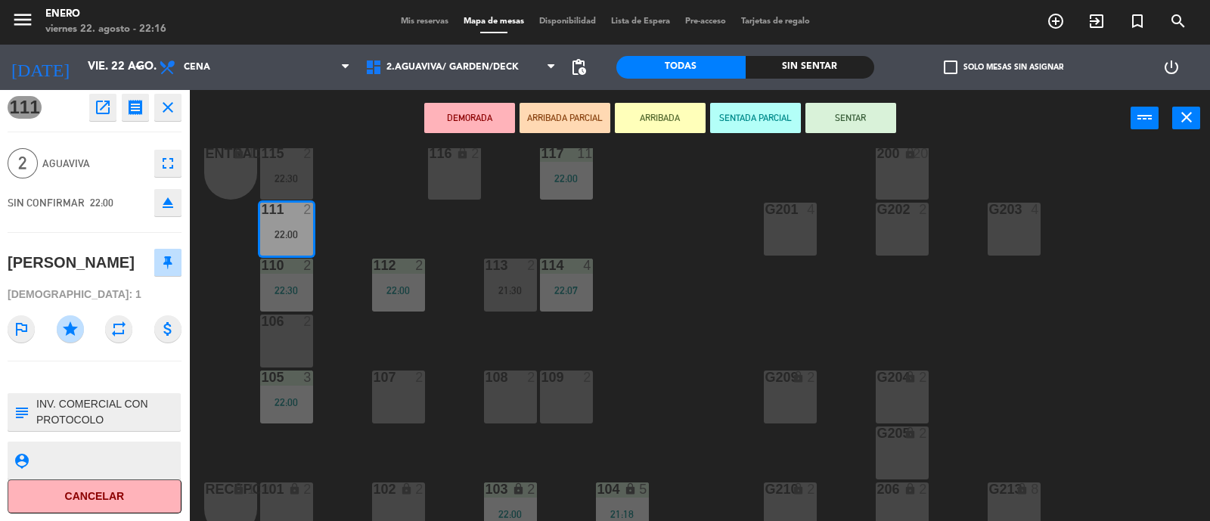
scroll to position [0, 0]
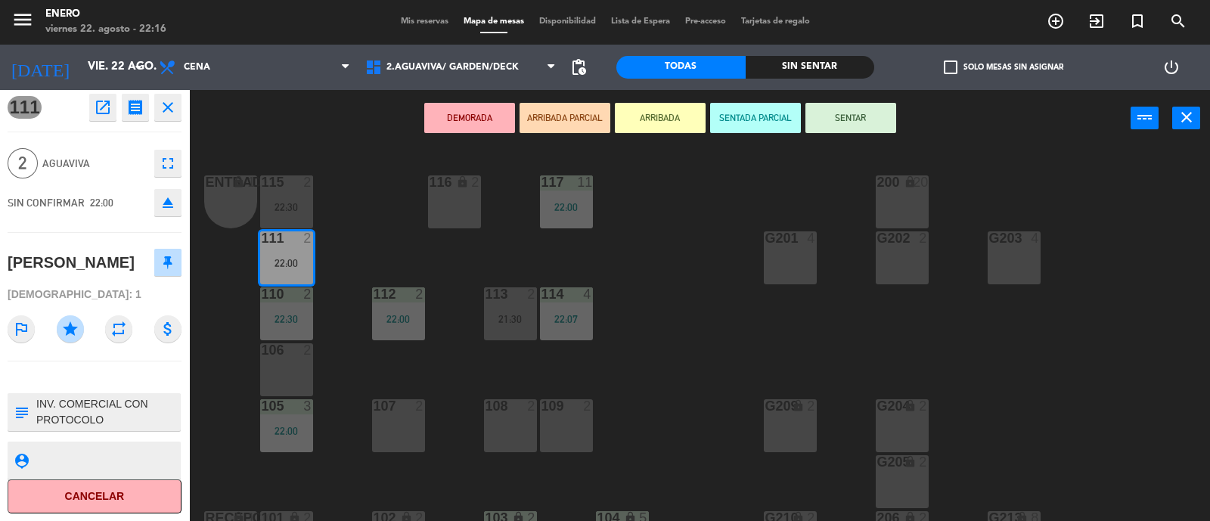
click at [173, 105] on icon "close" at bounding box center [168, 107] width 18 height 18
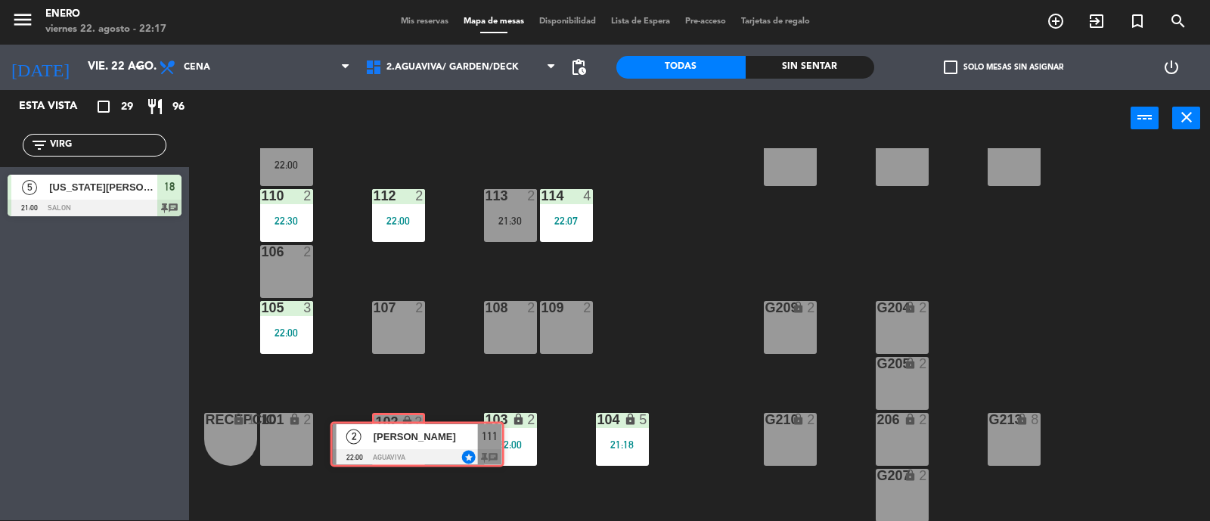
scroll to position [104, 0]
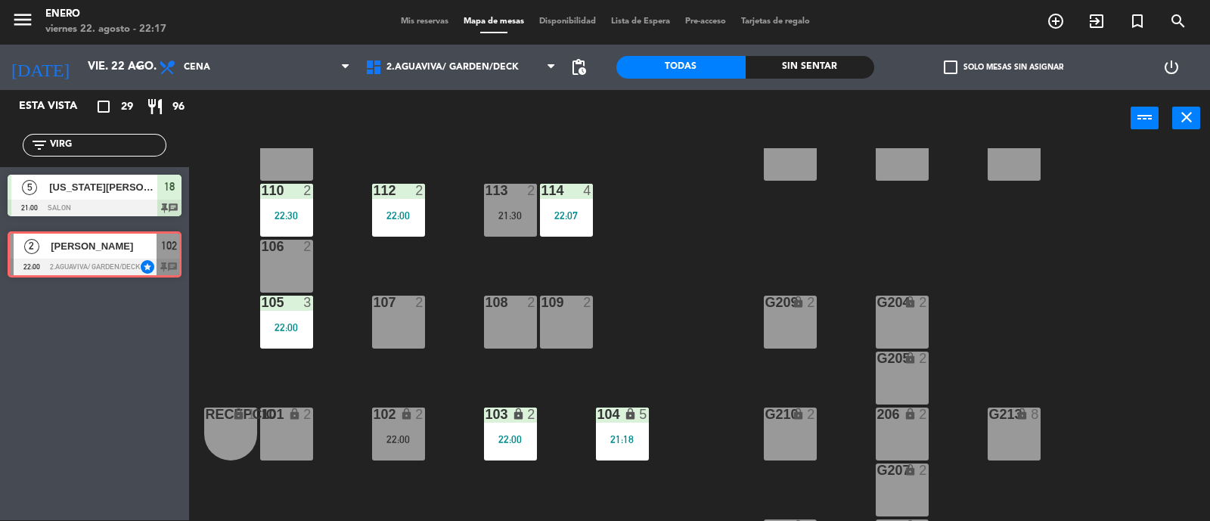
click at [399, 424] on div "102 lock 2 22:00" at bounding box center [398, 434] width 53 height 53
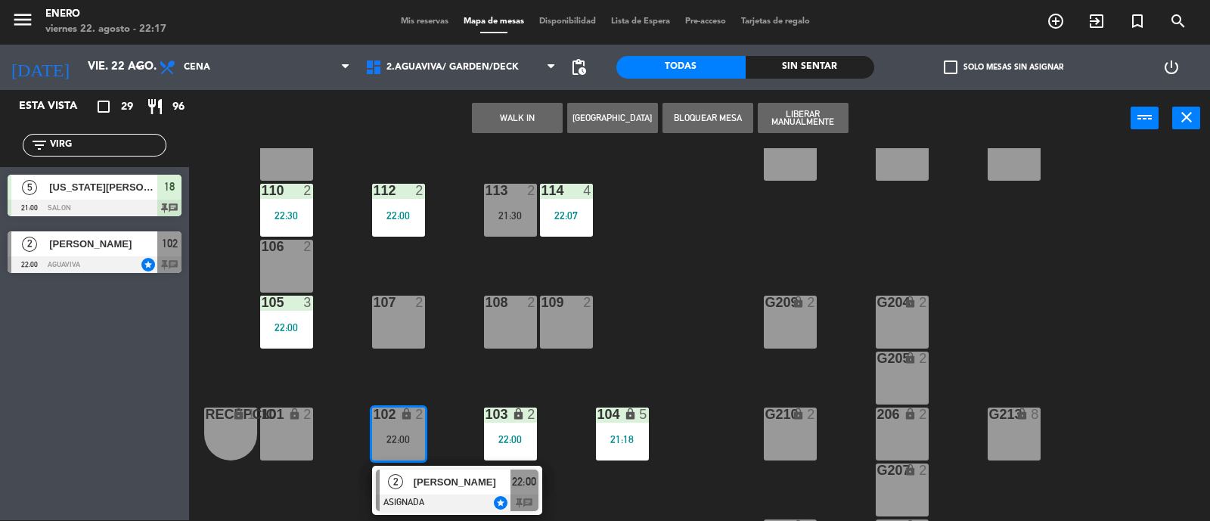
click at [436, 480] on span "[PERSON_NAME]" at bounding box center [462, 482] width 97 height 16
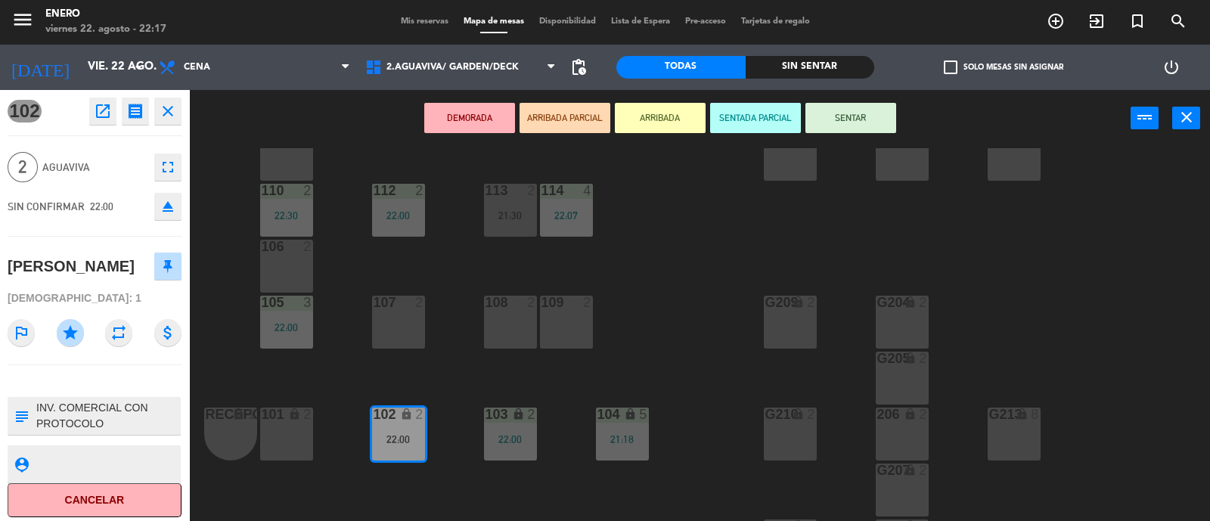
click at [848, 112] on button "SENTAR" at bounding box center [851, 118] width 91 height 30
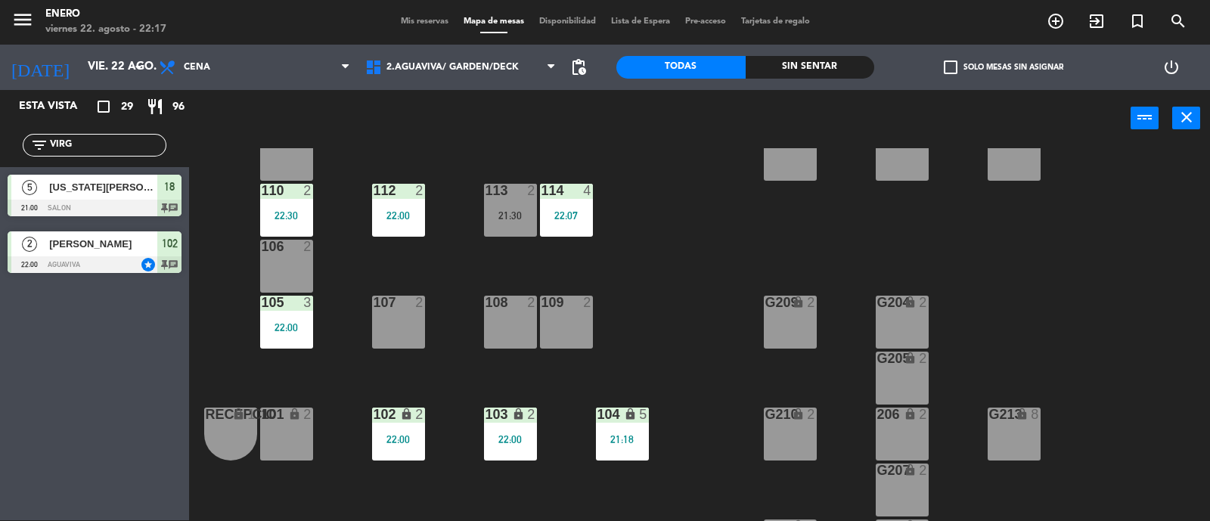
click at [105, 144] on input "VIRG" at bounding box center [106, 145] width 117 height 17
click at [1089, 31] on span "exit_to_app" at bounding box center [1096, 21] width 41 height 26
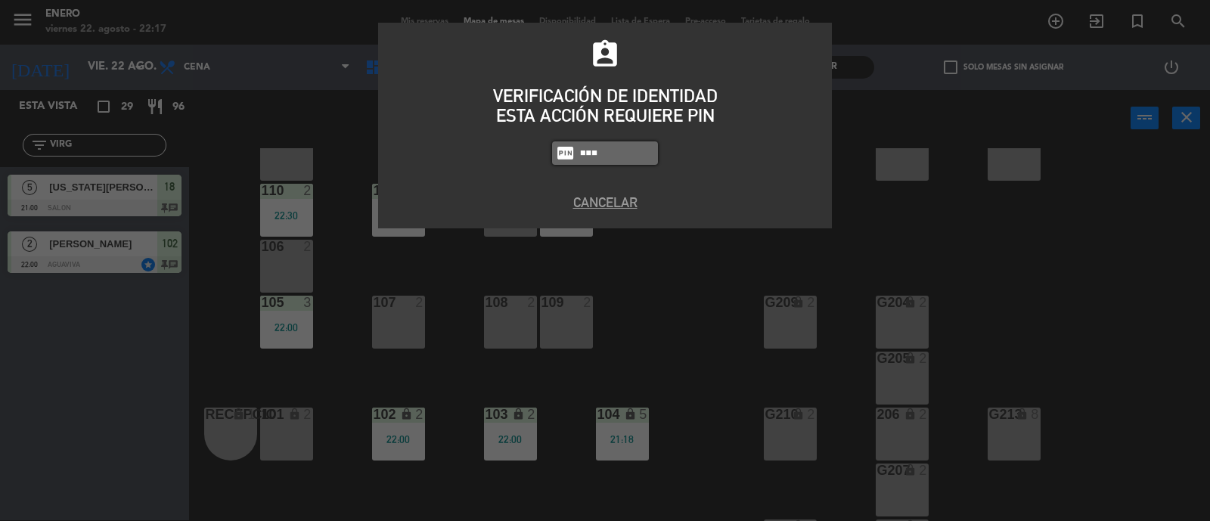
type input "6082"
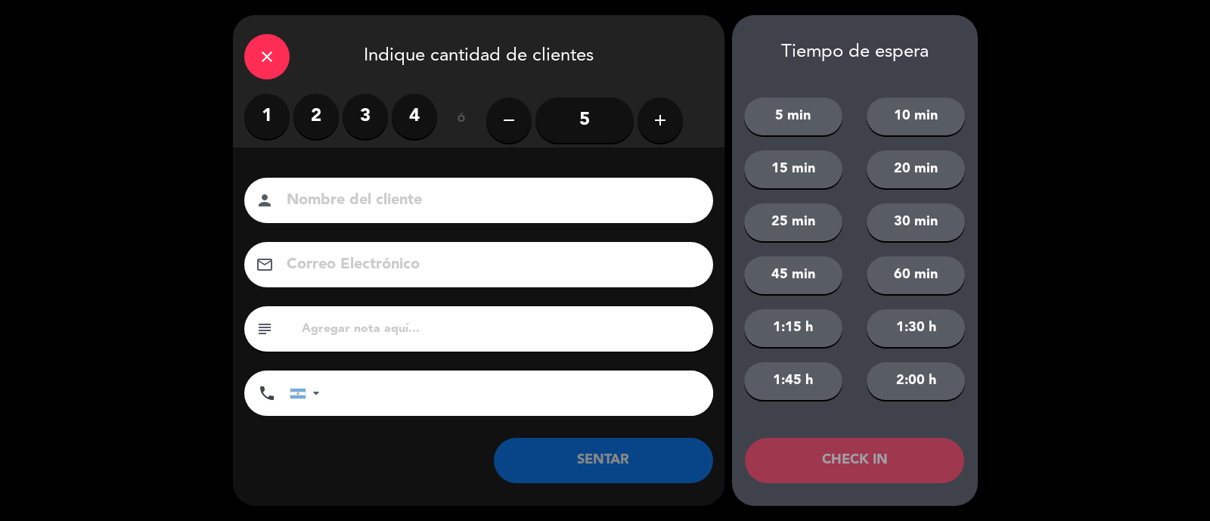
click at [315, 111] on label "2" at bounding box center [316, 116] width 45 height 45
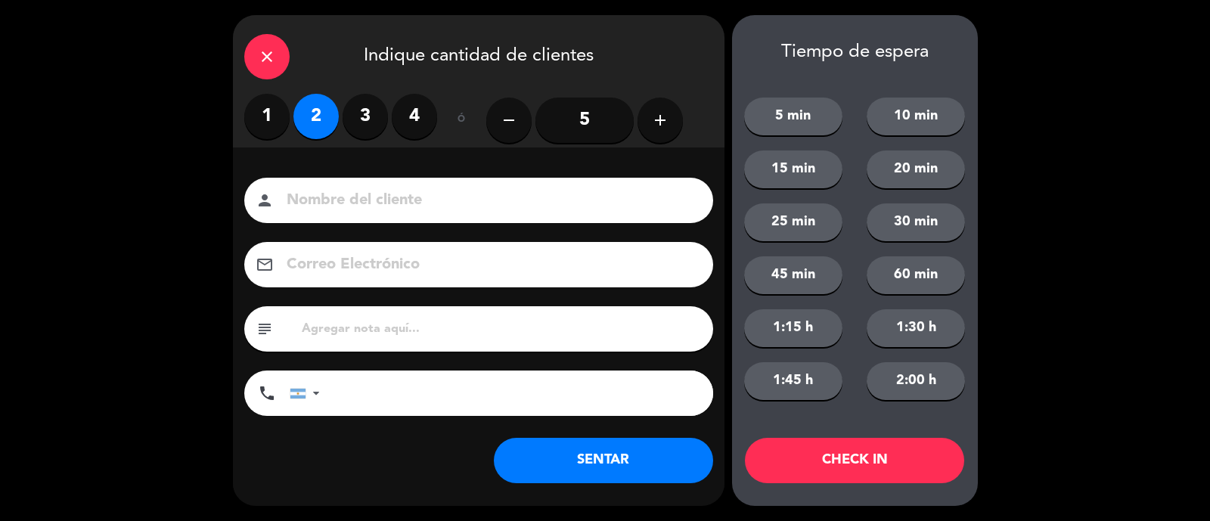
click at [315, 206] on input at bounding box center [489, 201] width 408 height 26
type input "a"
type input "[PERSON_NAME]"
click at [592, 468] on button "SENTAR" at bounding box center [603, 460] width 219 height 45
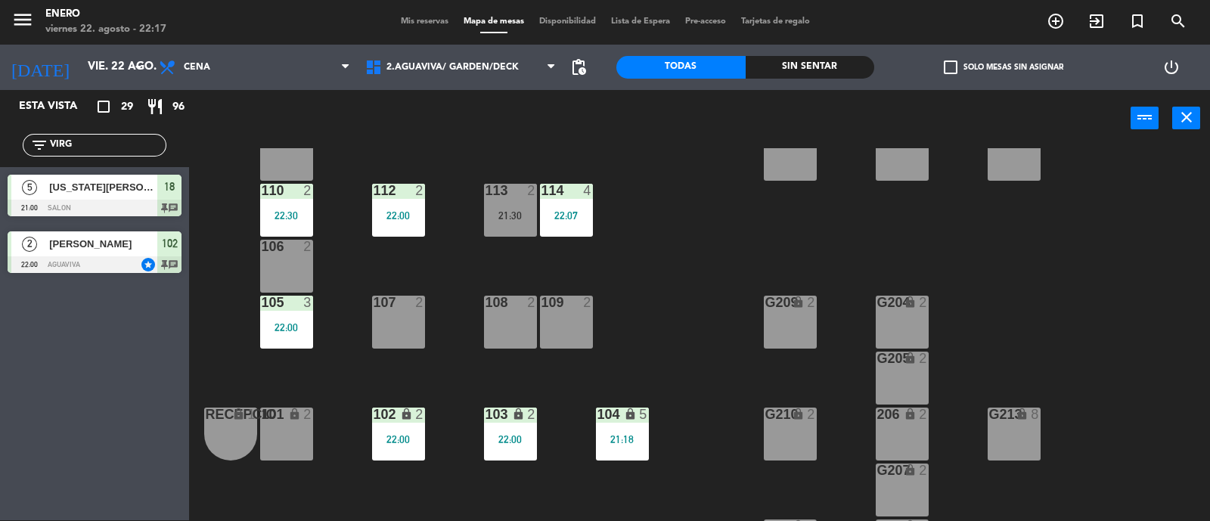
click at [516, 446] on div "103 lock 2 22:00" at bounding box center [510, 434] width 53 height 53
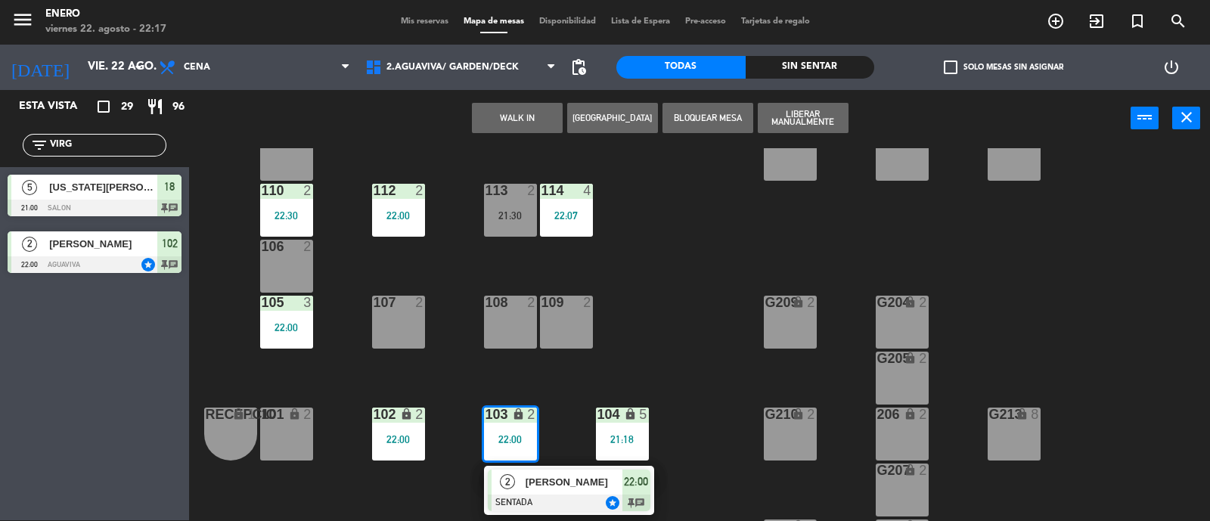
click at [89, 141] on input "VIRG" at bounding box center [106, 145] width 117 height 17
type input "V"
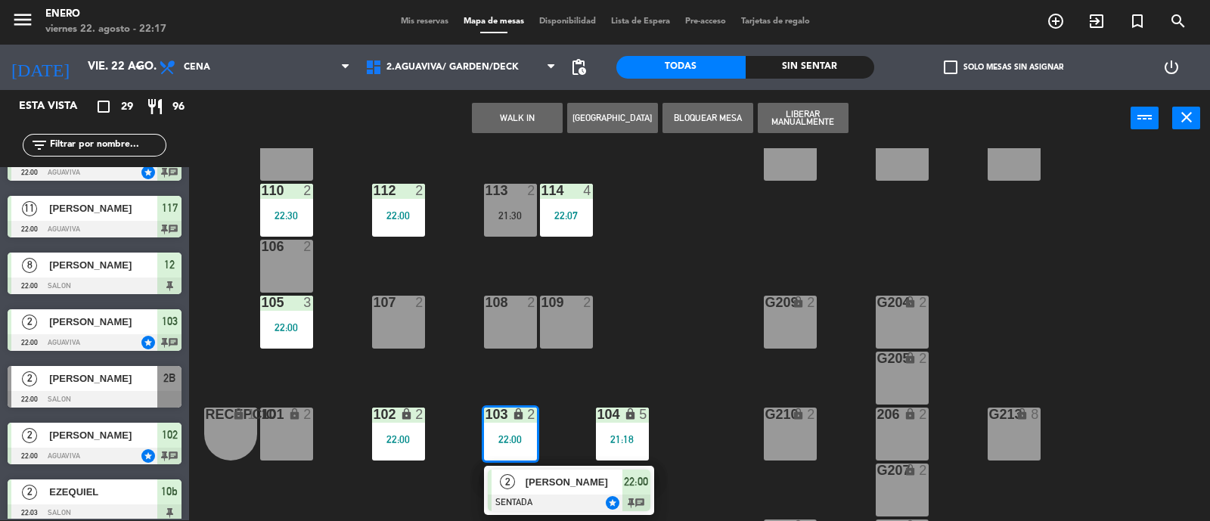
scroll to position [831, 0]
click at [86, 380] on span "[PERSON_NAME]" at bounding box center [103, 378] width 108 height 16
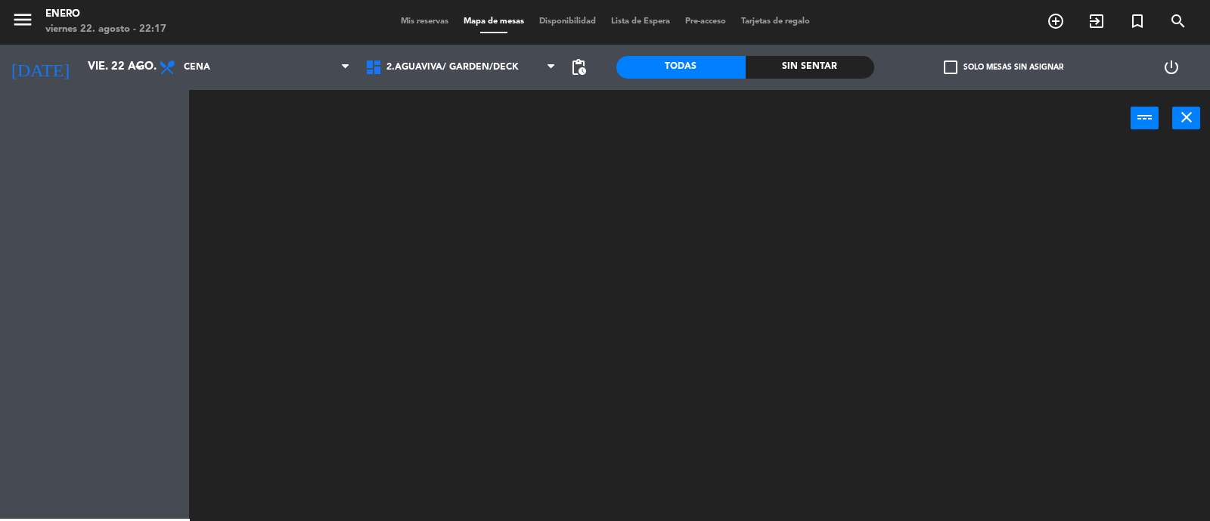
scroll to position [0, 0]
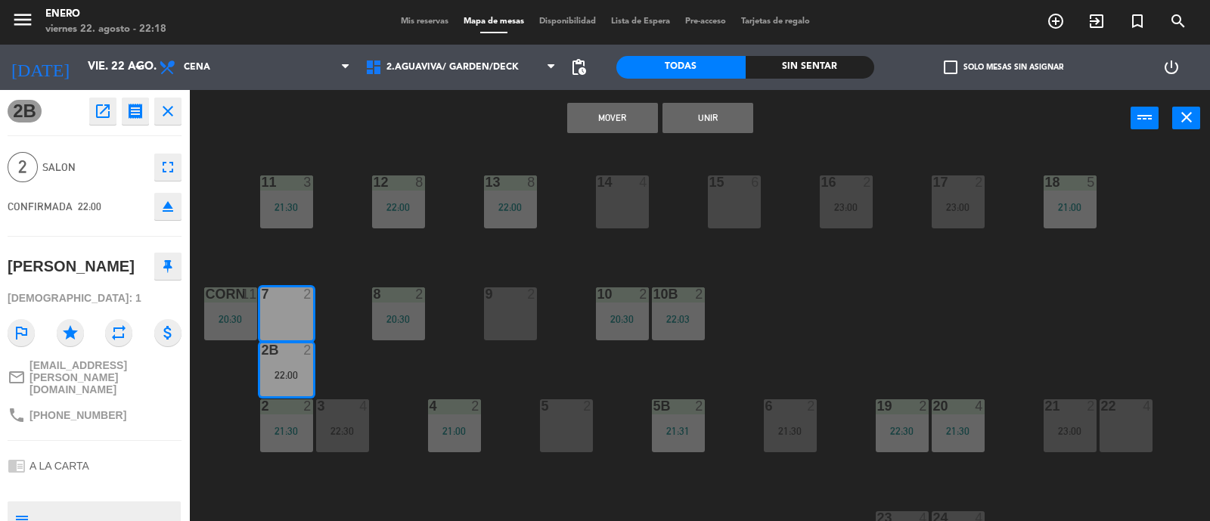
click at [156, 103] on button "close" at bounding box center [167, 111] width 27 height 27
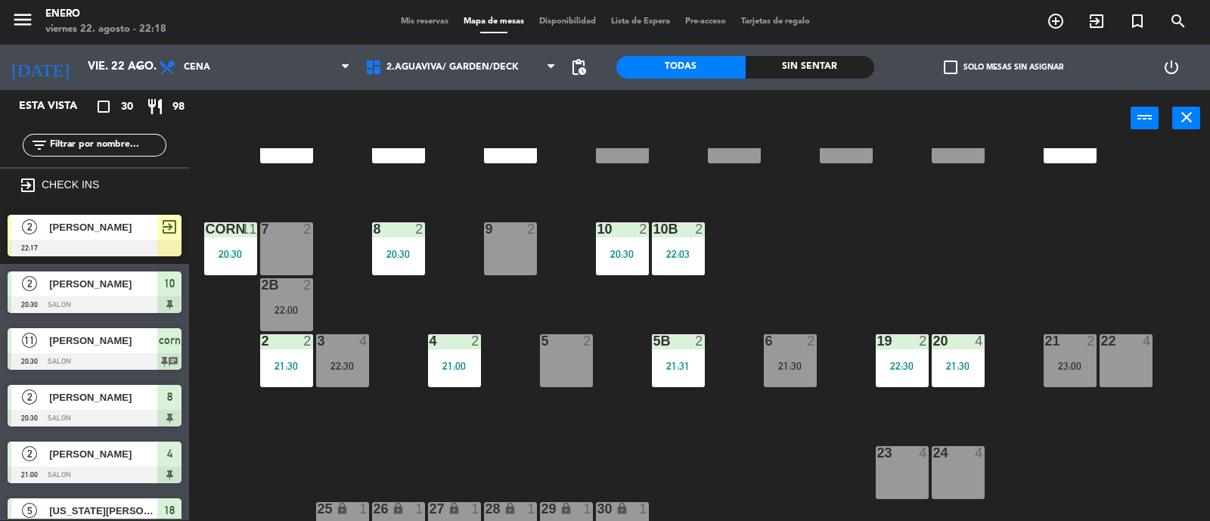
scroll to position [70, 0]
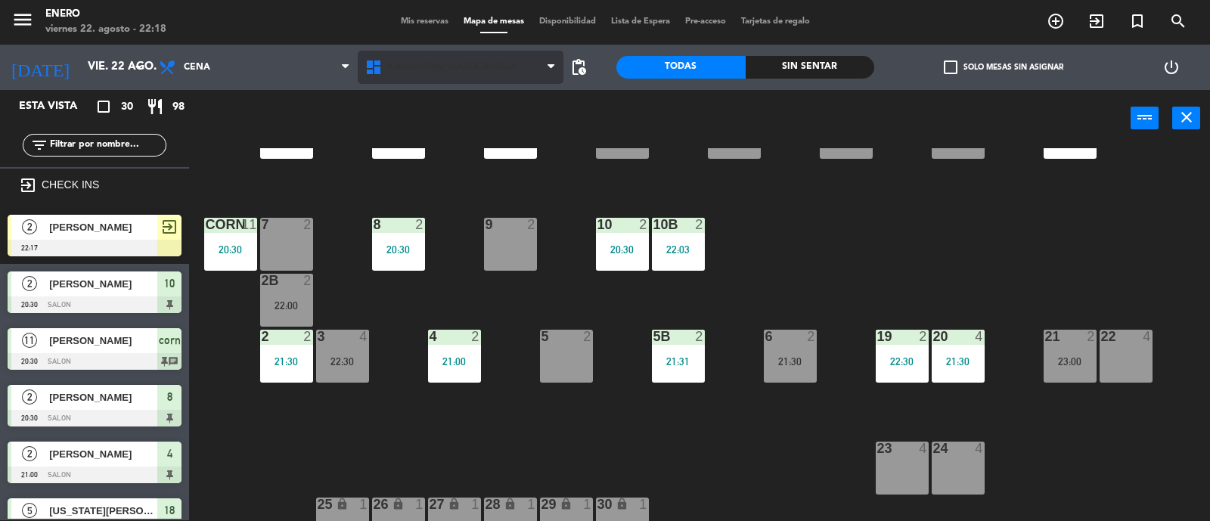
click at [489, 62] on span "2.AGUAVIVA/ GARDEN/DECK" at bounding box center [453, 67] width 132 height 11
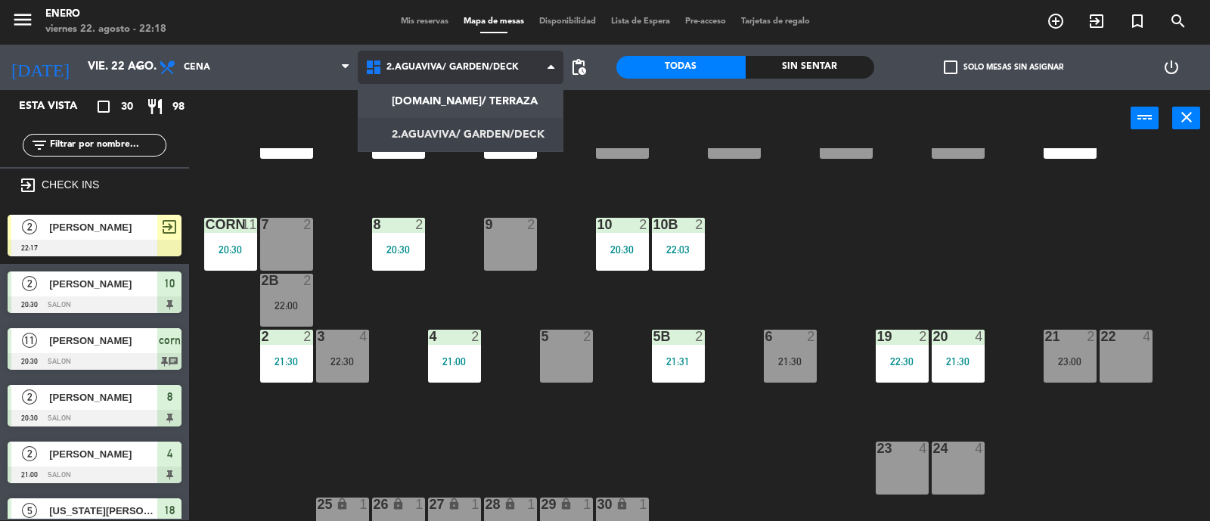
click at [493, 95] on ng-component "menu Enero viernes 22. agosto - 22:18 Mis reservas Mapa de mesas Disponibilidad…" at bounding box center [605, 260] width 1210 height 523
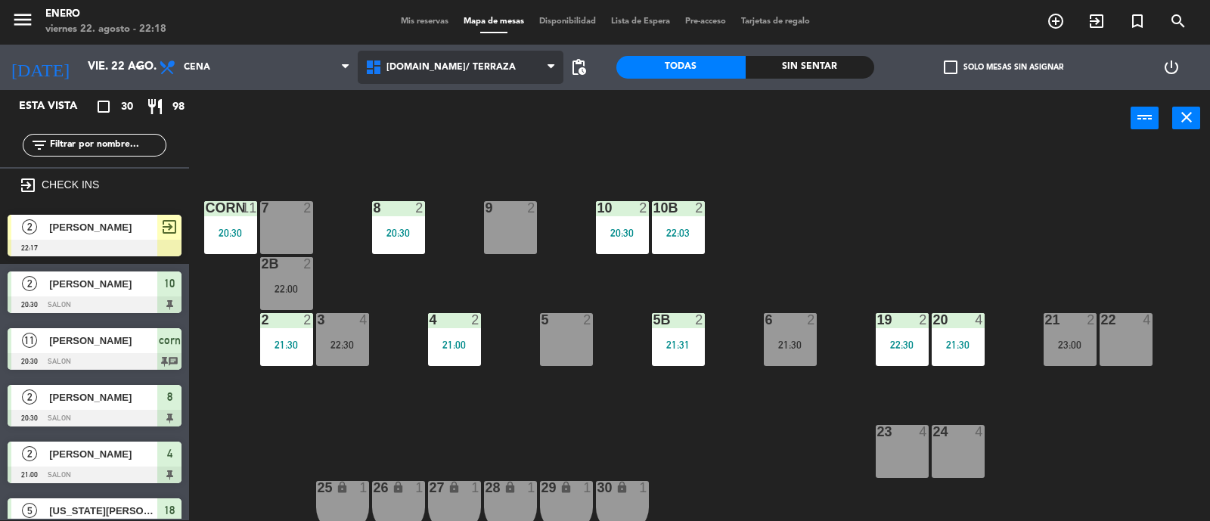
scroll to position [86, 0]
click at [542, 69] on span "[DOMAIN_NAME]/ TERRAZA" at bounding box center [461, 67] width 207 height 33
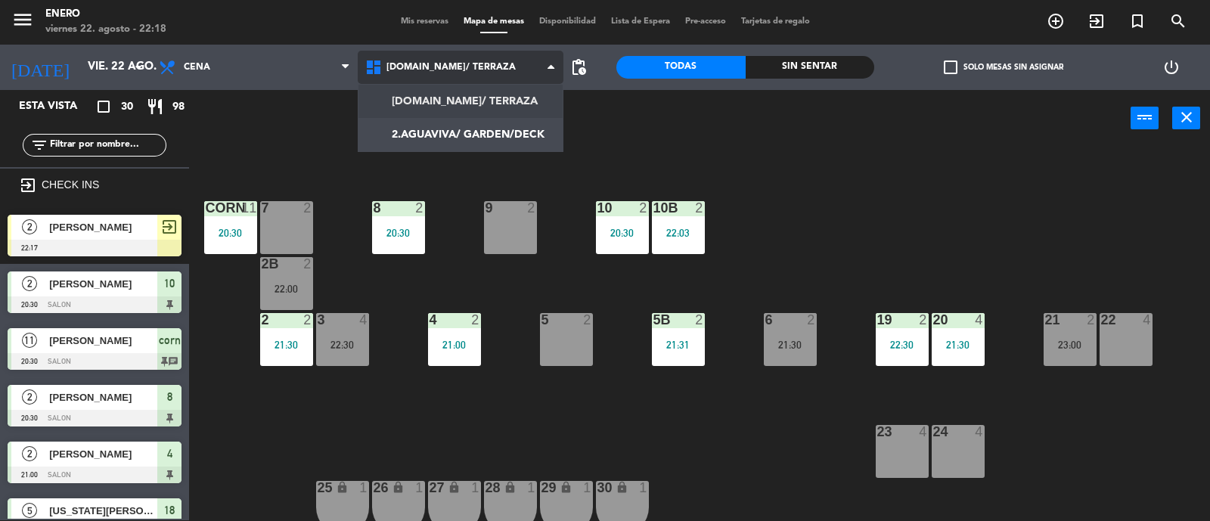
click at [524, 133] on ng-component "menu Enero viernes 22. agosto - 22:18 Mis reservas Mapa de mesas Disponibilidad…" at bounding box center [605, 260] width 1210 height 523
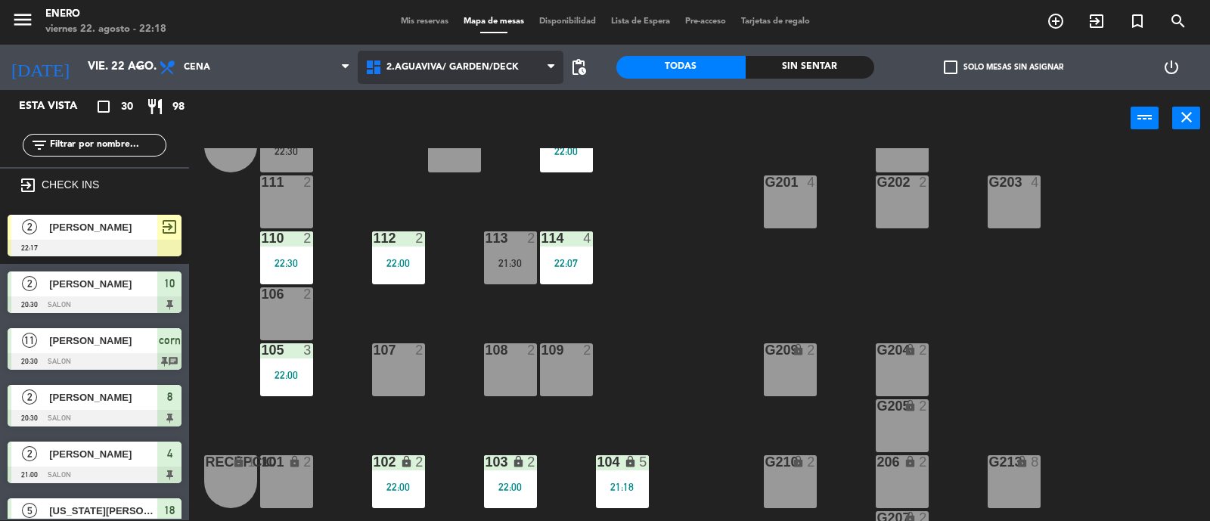
scroll to position [110, 0]
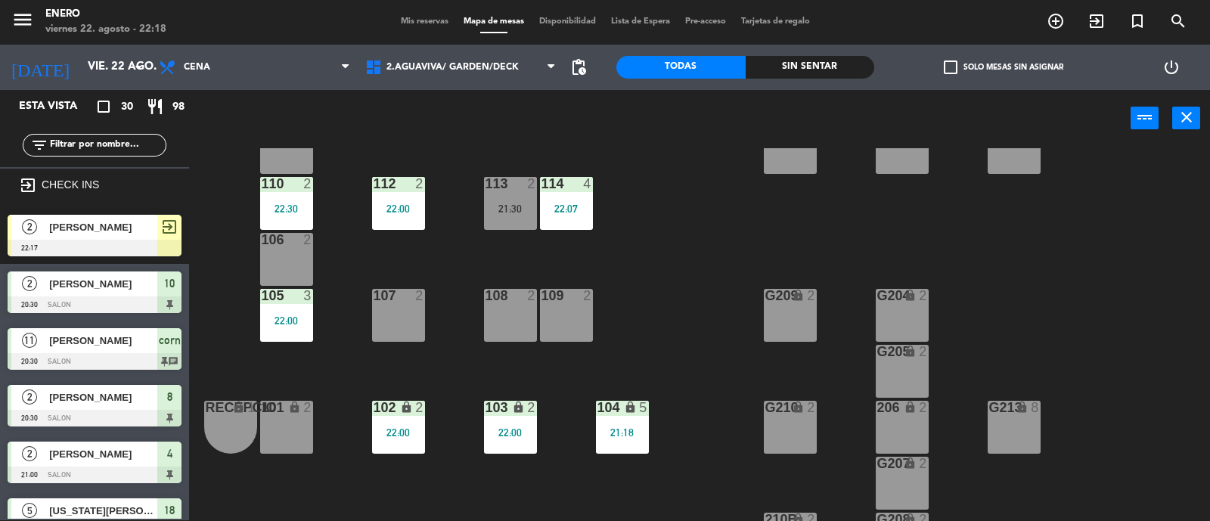
click at [499, 448] on div "103 lock 2 22:00" at bounding box center [510, 427] width 53 height 53
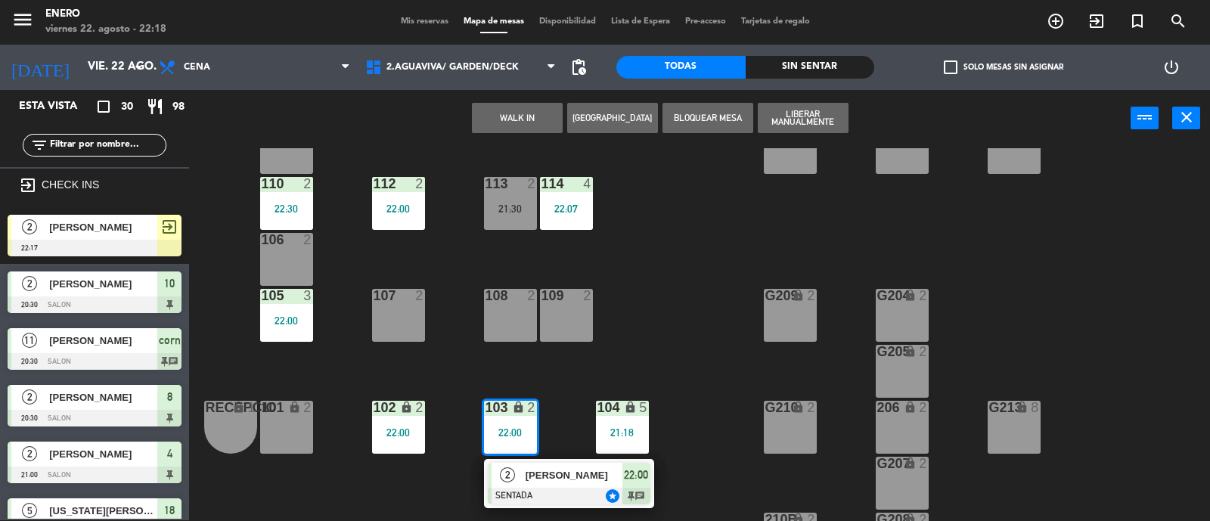
click at [558, 488] on div at bounding box center [569, 496] width 163 height 17
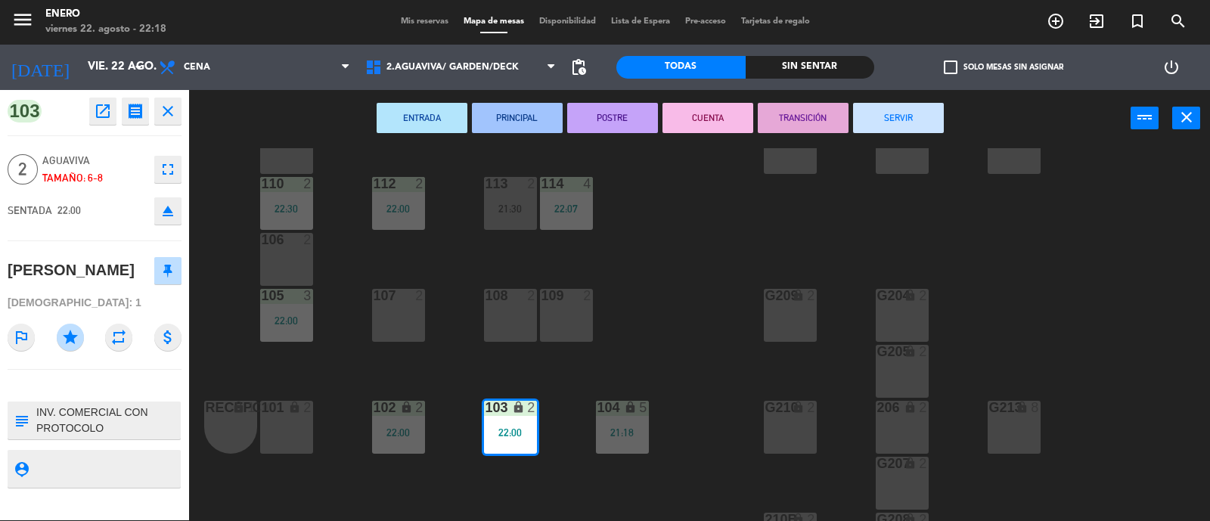
click at [167, 207] on icon "eject" at bounding box center [168, 211] width 18 height 18
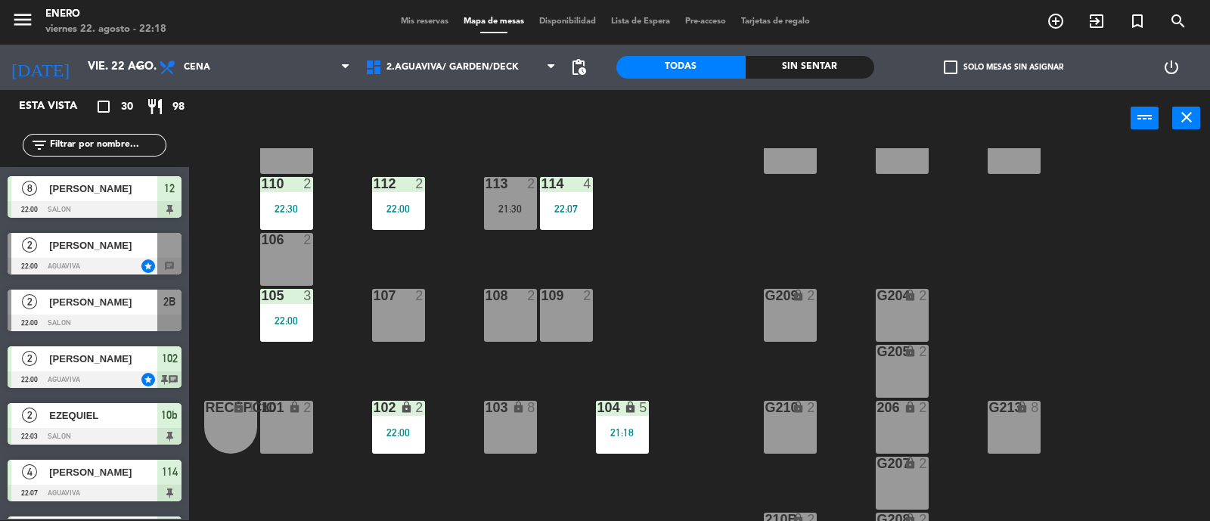
scroll to position [1011, 0]
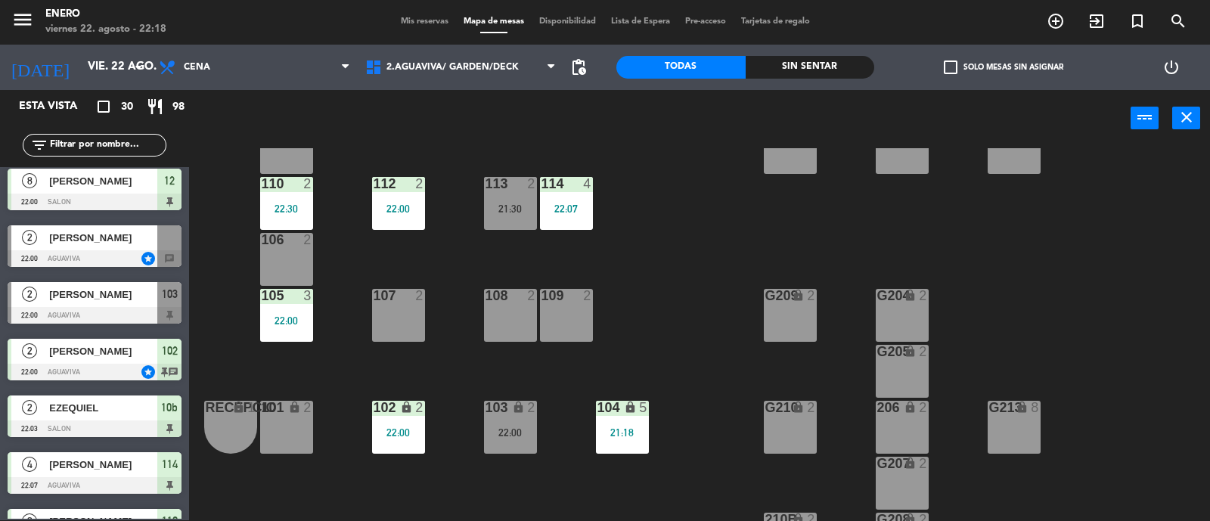
click at [42, 308] on div at bounding box center [95, 315] width 174 height 17
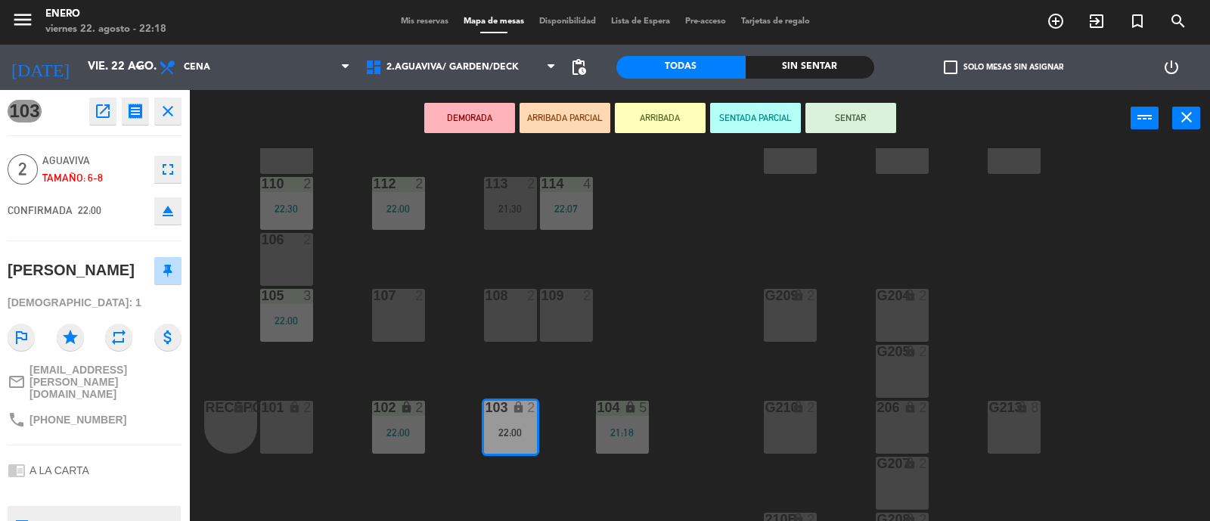
click at [170, 109] on icon "close" at bounding box center [168, 111] width 18 height 18
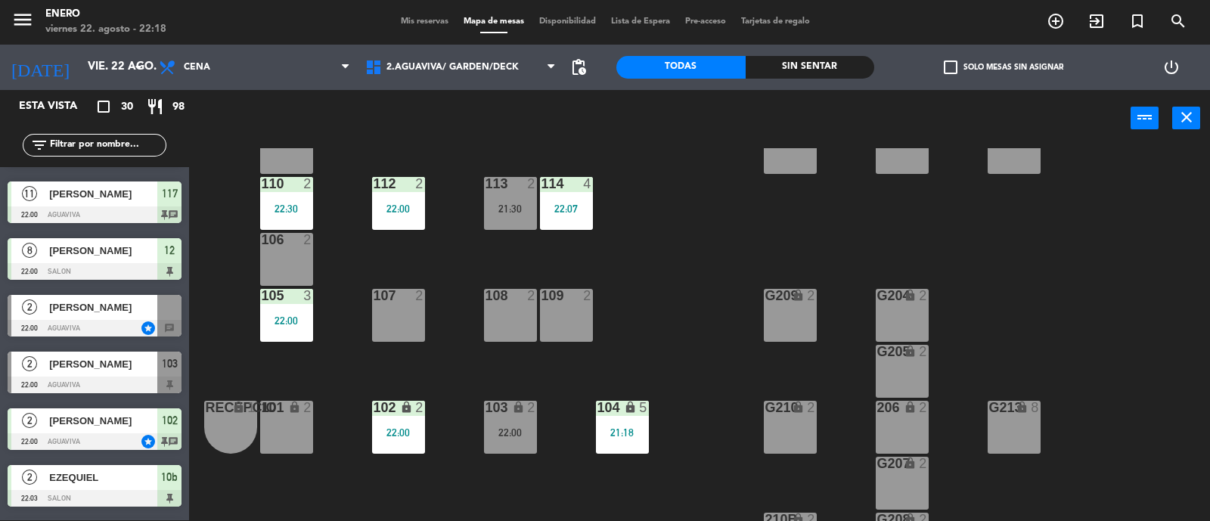
scroll to position [946, 0]
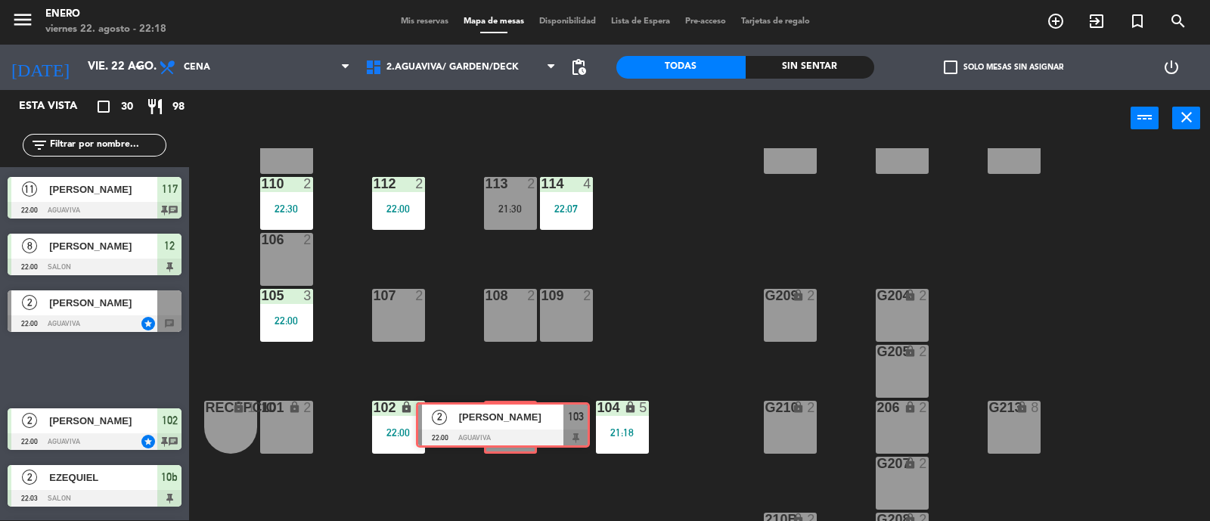
drag, startPoint x: 92, startPoint y: 370, endPoint x: 505, endPoint y: 421, distance: 416.2
click at [502, 424] on div "Esta vista crop_square 30 restaurant 98 filter_list exit_to_app CHECK INS 2 Ale…" at bounding box center [605, 306] width 1210 height 432
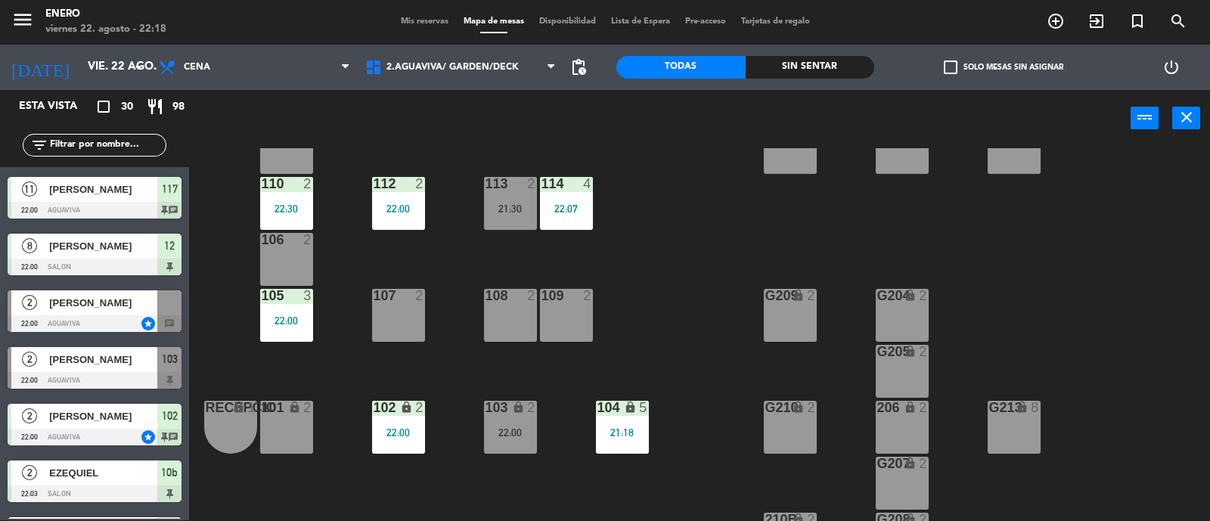
click at [509, 421] on div "103 lock 2 22:00" at bounding box center [510, 427] width 53 height 53
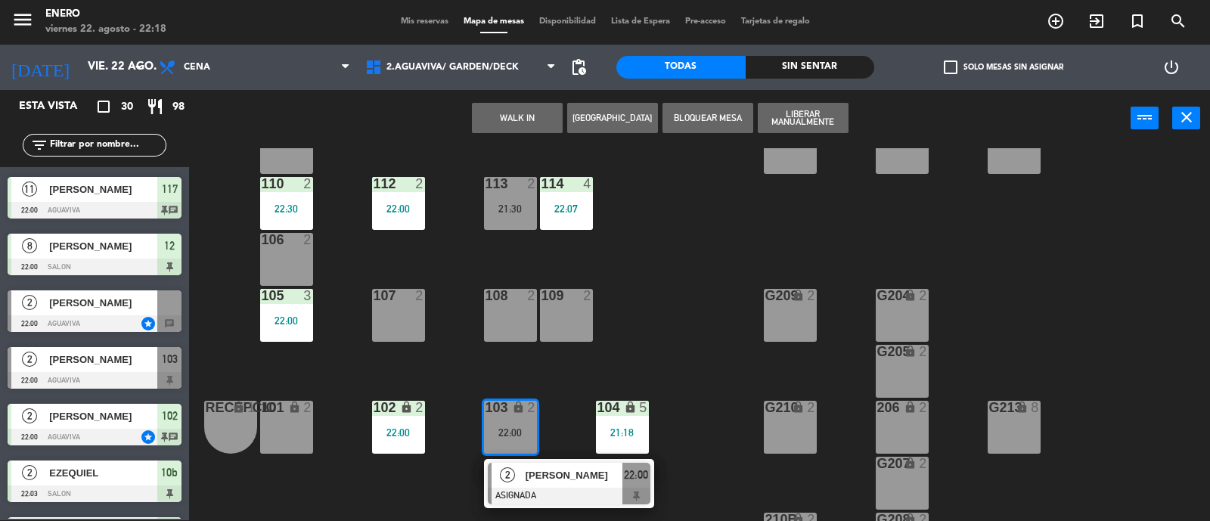
click at [603, 485] on div "[PERSON_NAME]" at bounding box center [573, 475] width 98 height 25
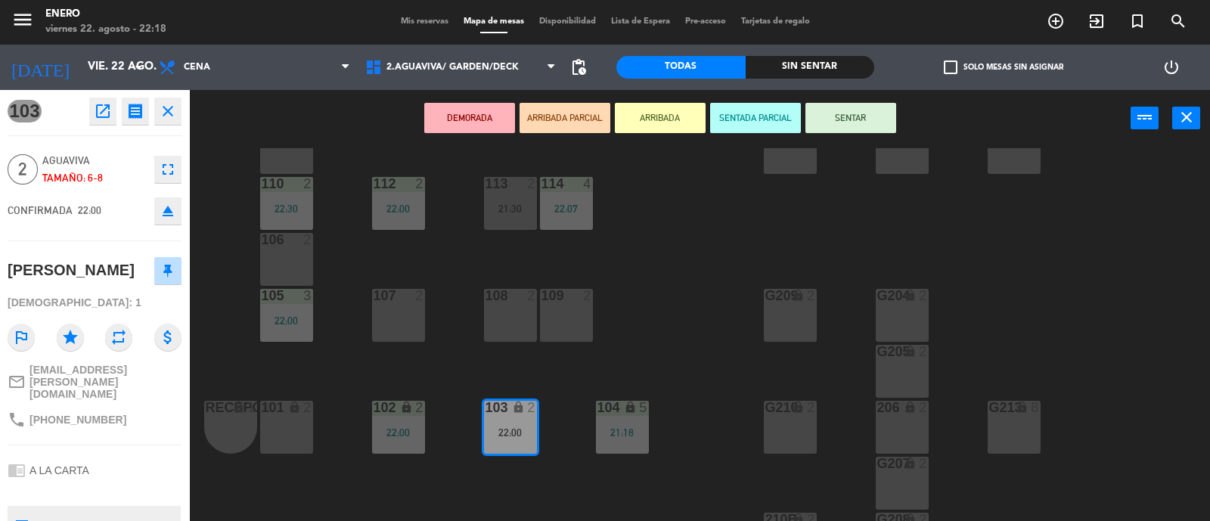
click at [846, 107] on button "SENTAR" at bounding box center [851, 118] width 91 height 30
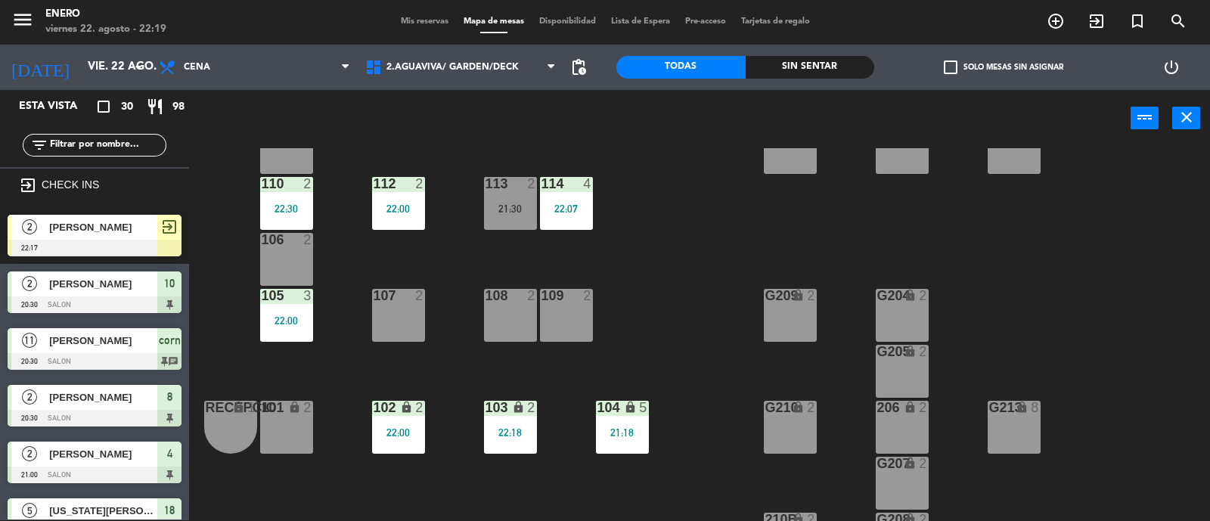
scroll to position [1, 0]
click at [112, 220] on span "[PERSON_NAME]" at bounding box center [103, 227] width 108 height 16
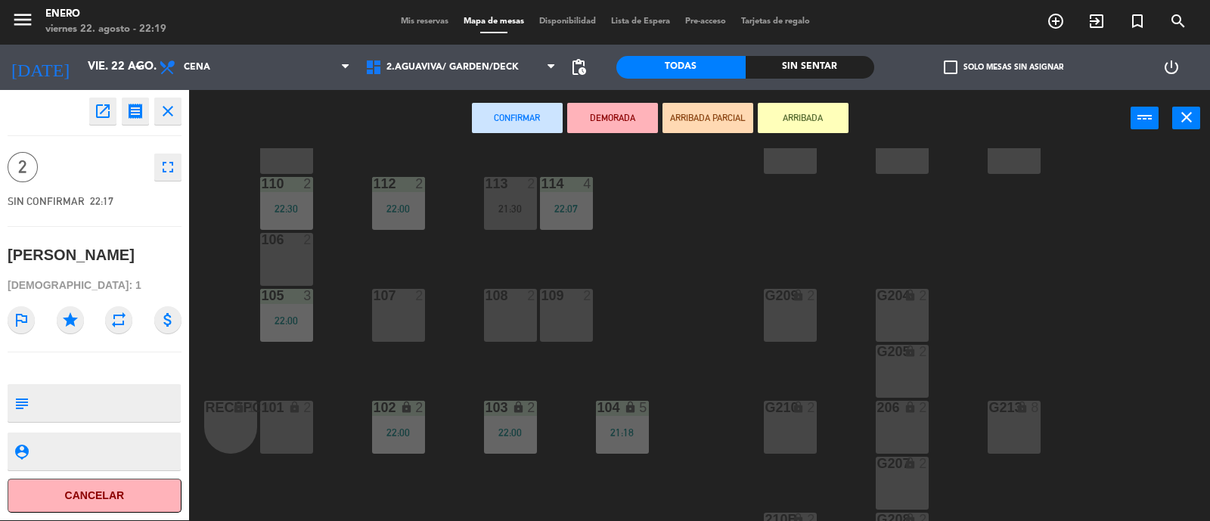
click at [719, 225] on div "Entrada lock 1 116 lock 2 117 11 22:00 115 2 22:30 200 lock 20 111 2 G201 4 G20…" at bounding box center [705, 335] width 1009 height 374
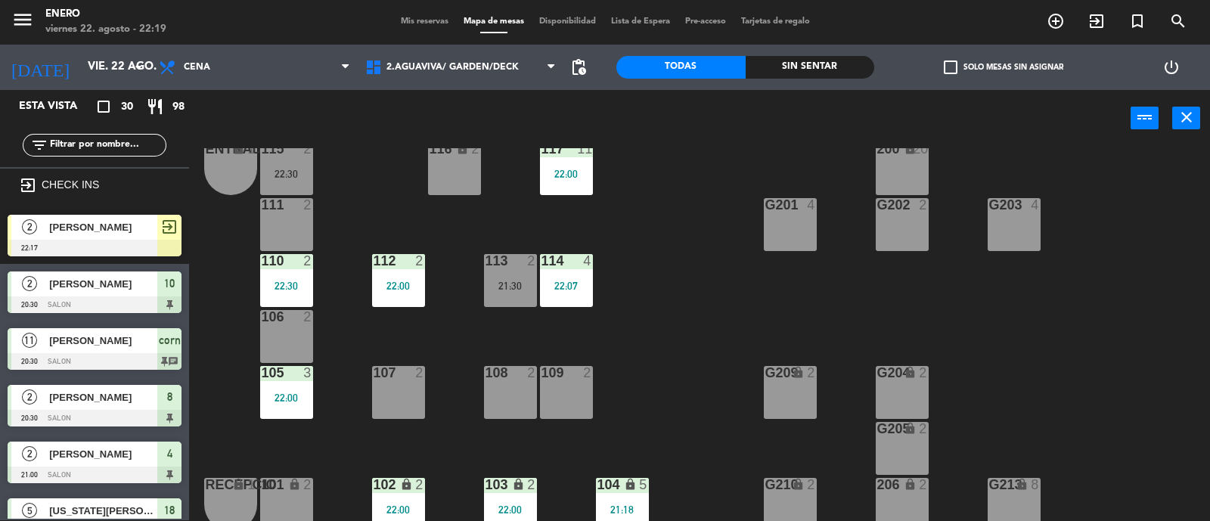
scroll to position [0, 0]
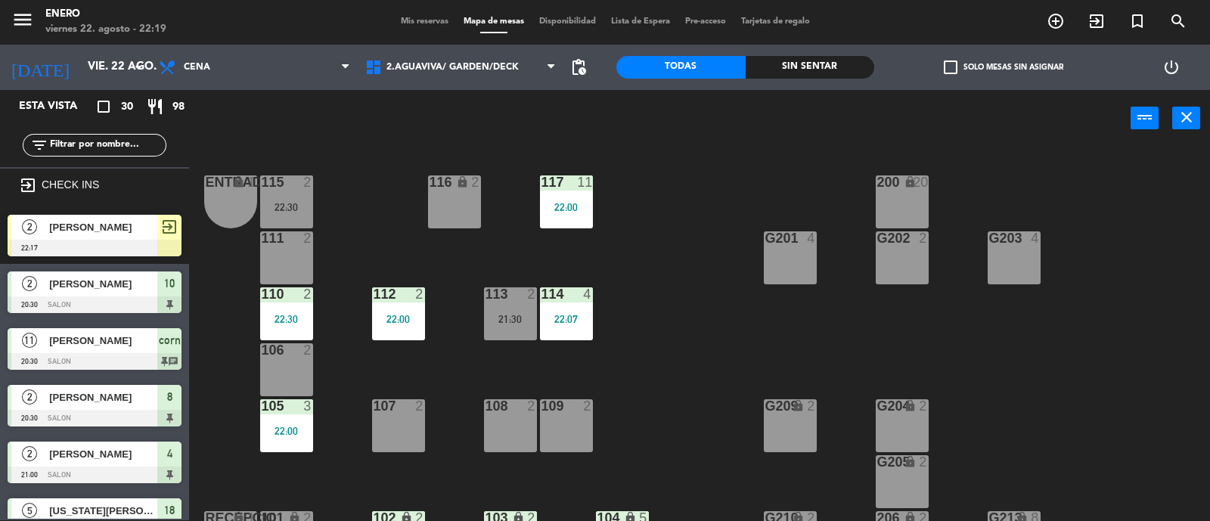
drag, startPoint x: 87, startPoint y: 228, endPoint x: 282, endPoint y: 255, distance: 197.0
click at [291, 255] on div "111 2" at bounding box center [286, 257] width 53 height 53
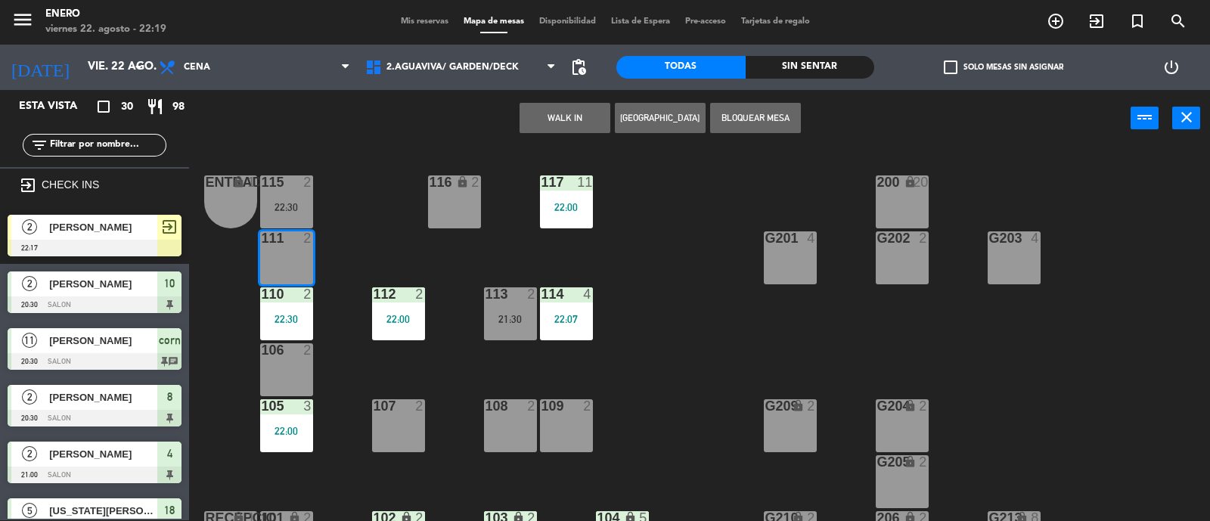
click at [112, 229] on span "[PERSON_NAME]" at bounding box center [103, 227] width 108 height 16
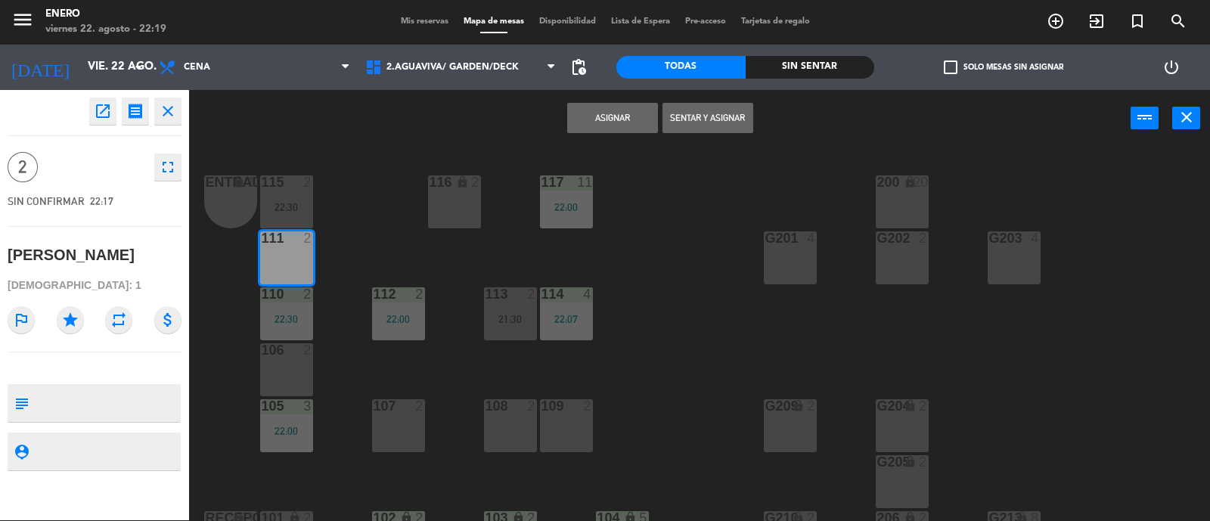
click at [699, 123] on button "Sentar y Asignar" at bounding box center [708, 118] width 91 height 30
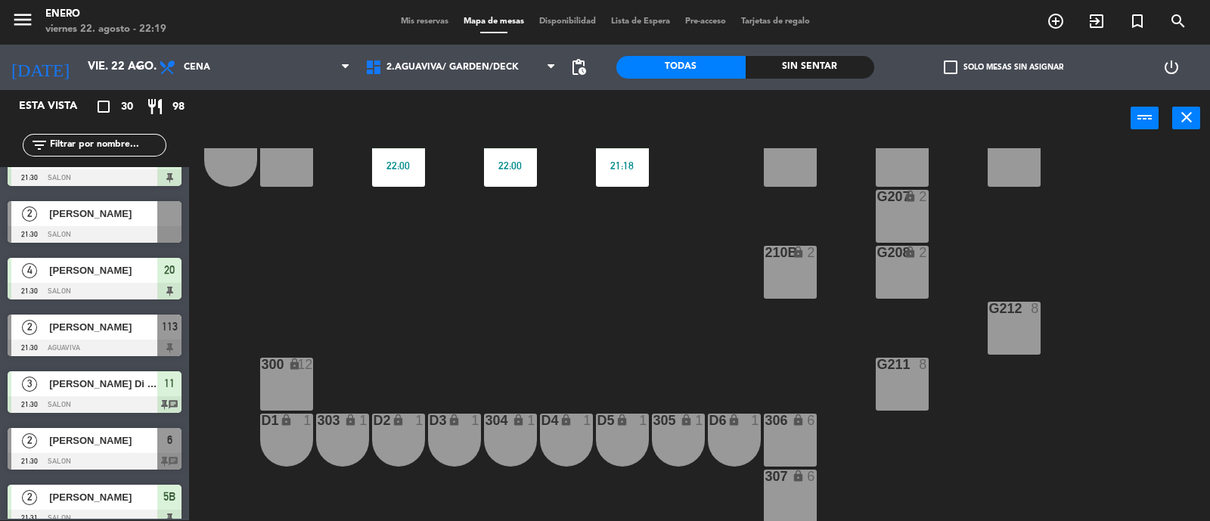
scroll to position [377, 0]
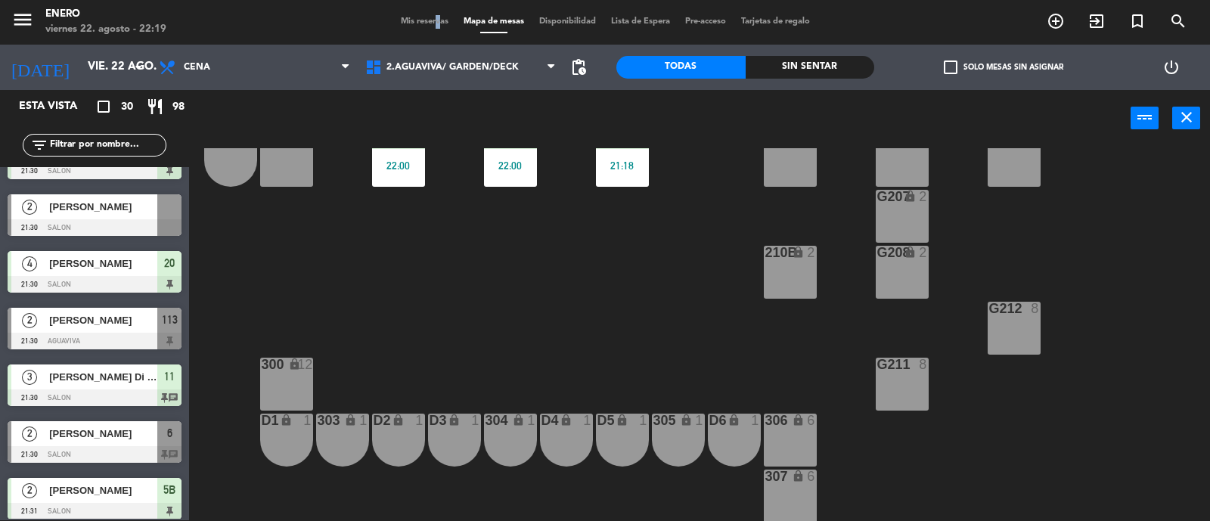
click at [428, 19] on span "Mis reservas" at bounding box center [424, 21] width 63 height 8
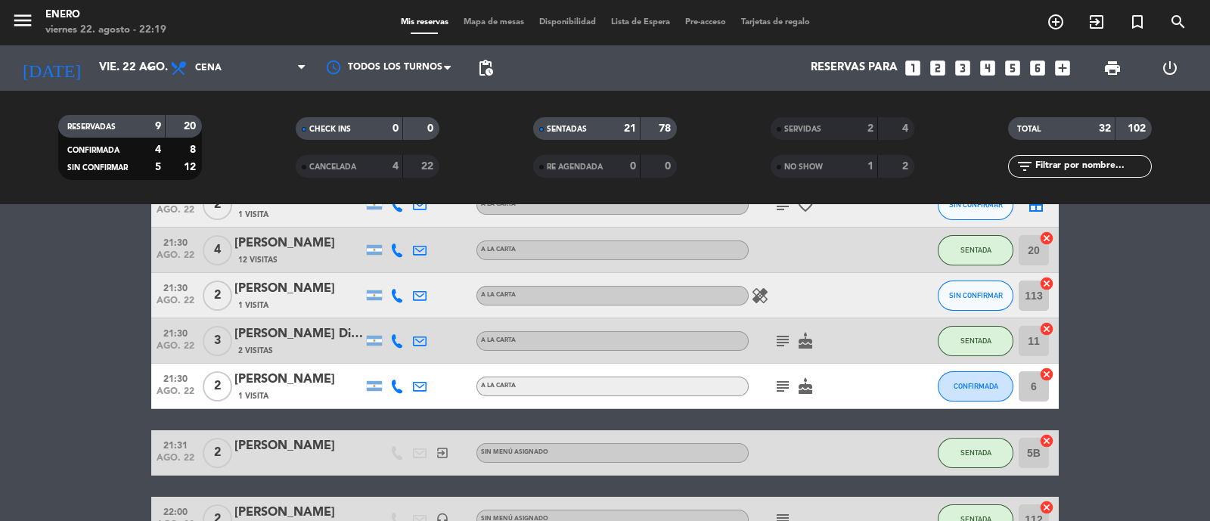
scroll to position [851, 0]
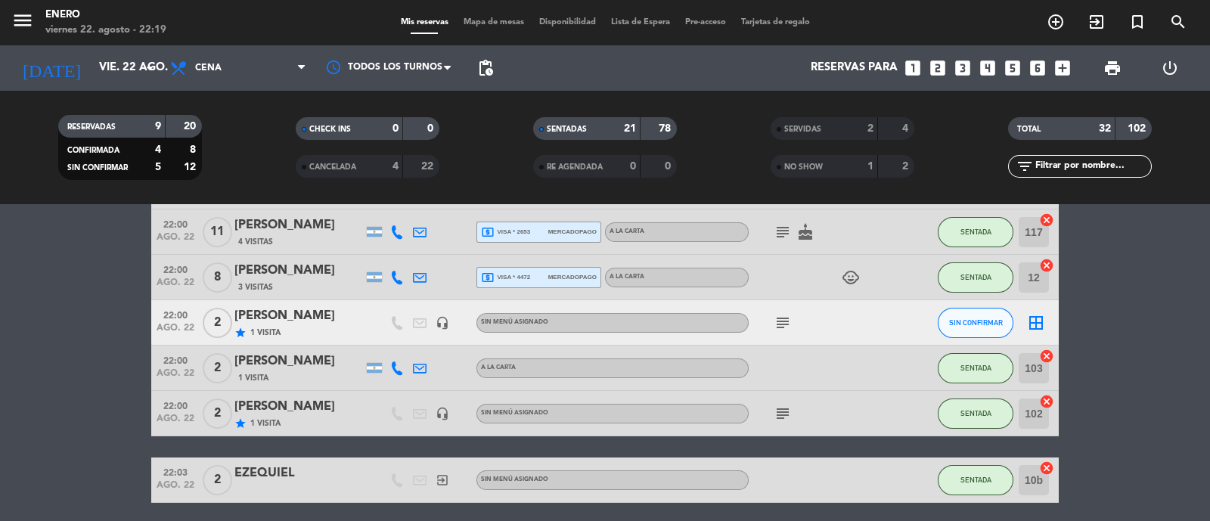
click at [787, 319] on icon "subject" at bounding box center [783, 323] width 18 height 18
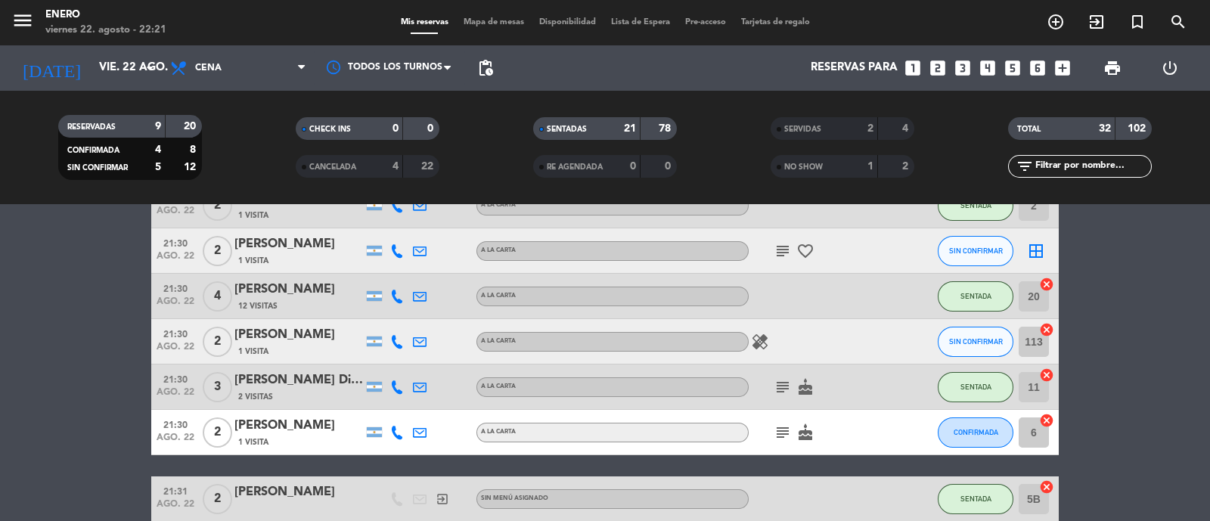
scroll to position [455, 0]
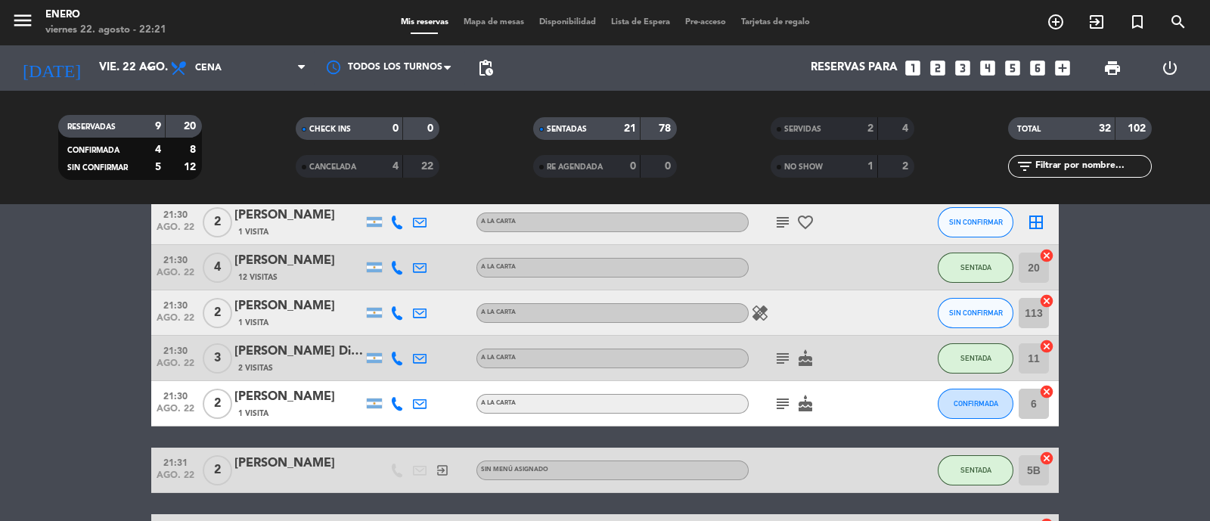
click at [804, 217] on icon "favorite_border" at bounding box center [806, 222] width 18 height 18
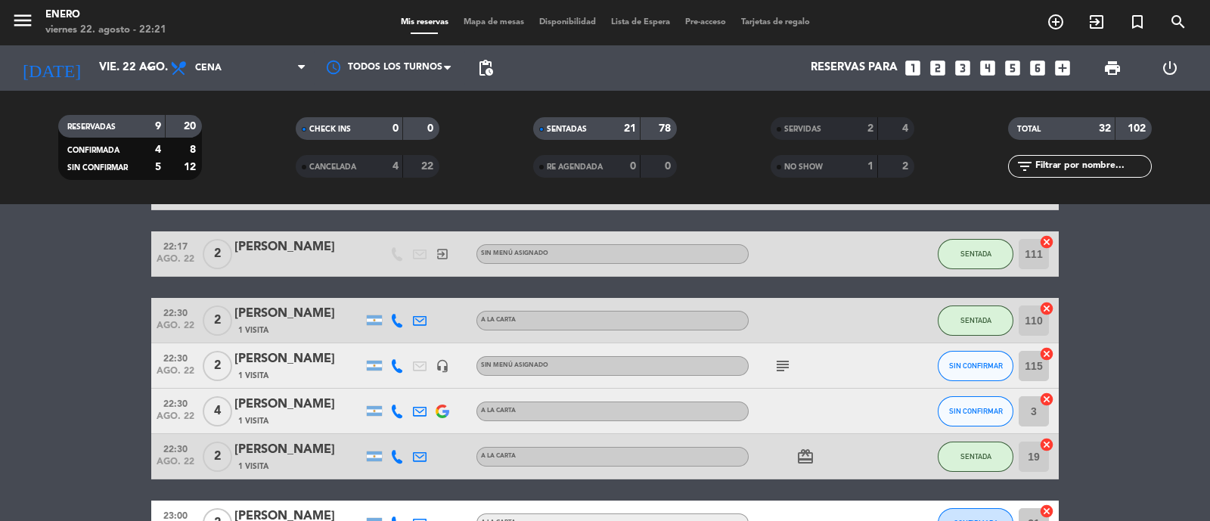
scroll to position [1212, 0]
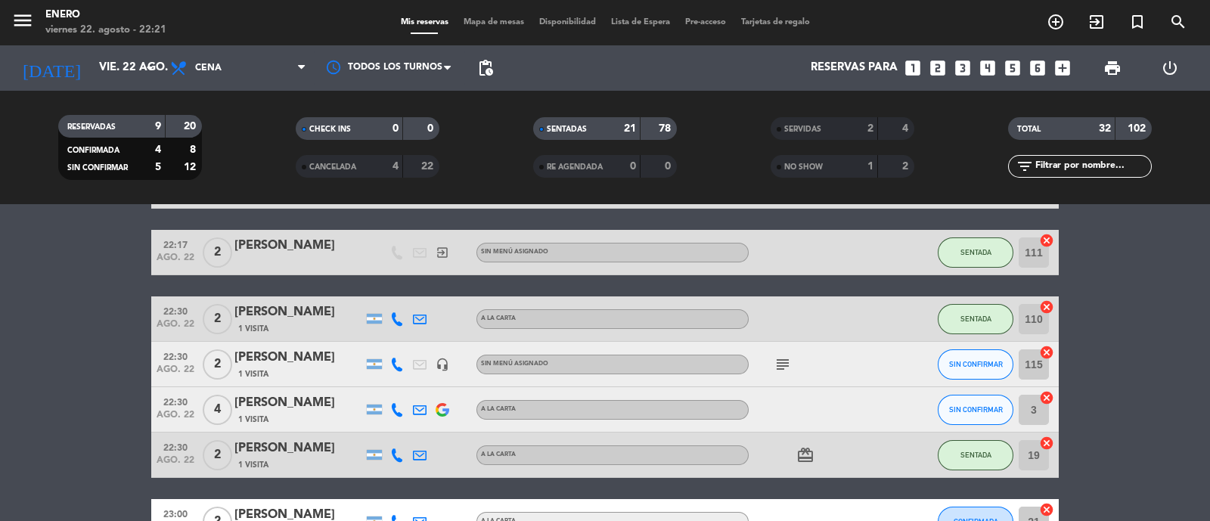
click at [490, 18] on span "Mapa de mesas" at bounding box center [494, 22] width 76 height 8
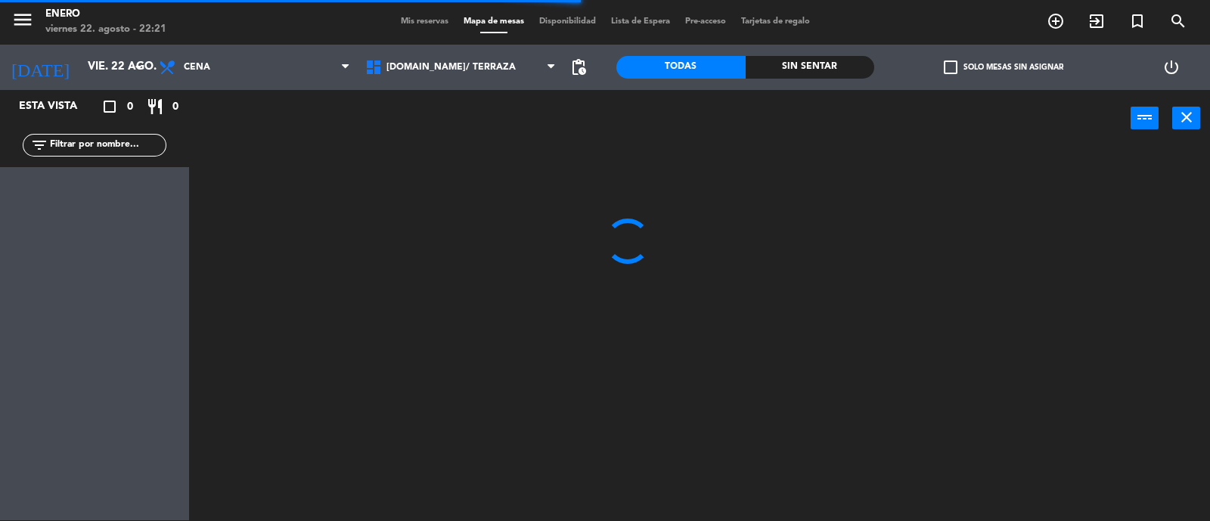
click at [127, 136] on div "filter_list" at bounding box center [95, 145] width 144 height 23
click at [134, 144] on input "text" at bounding box center [106, 145] width 117 height 17
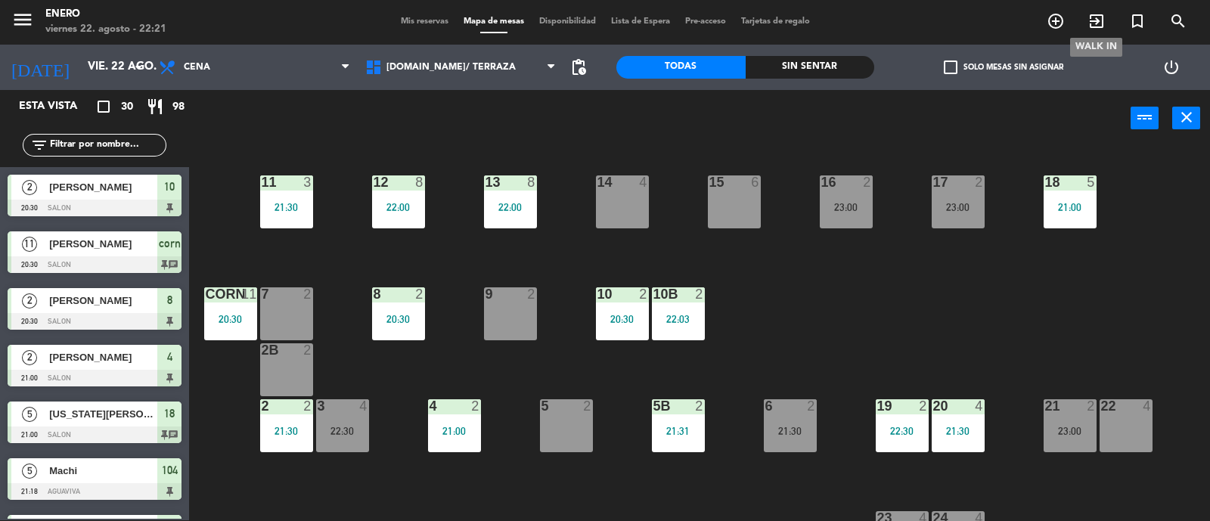
click at [1097, 19] on icon "exit_to_app" at bounding box center [1097, 21] width 18 height 18
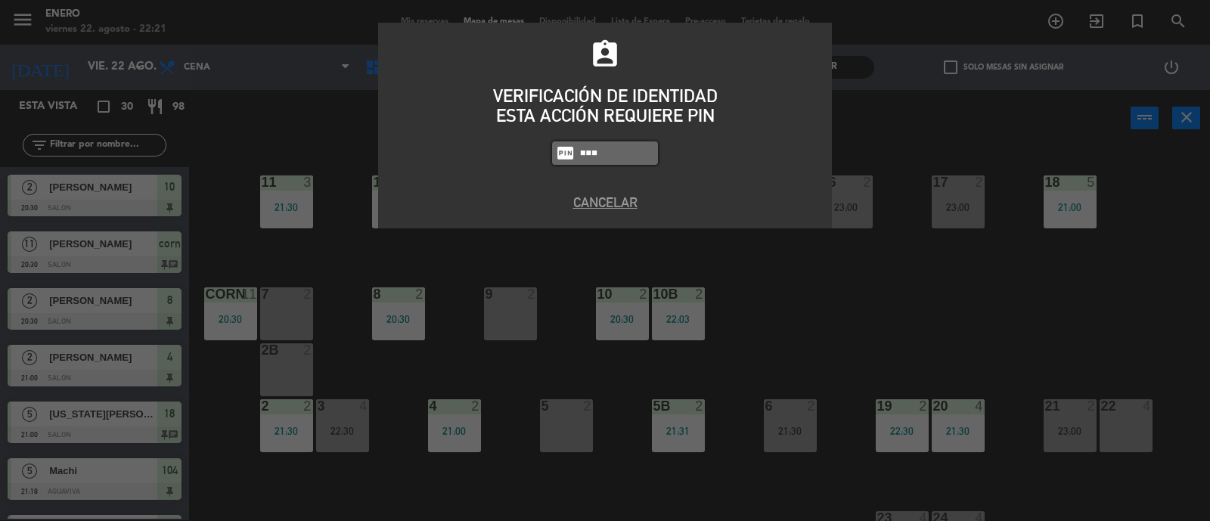
type input "6082"
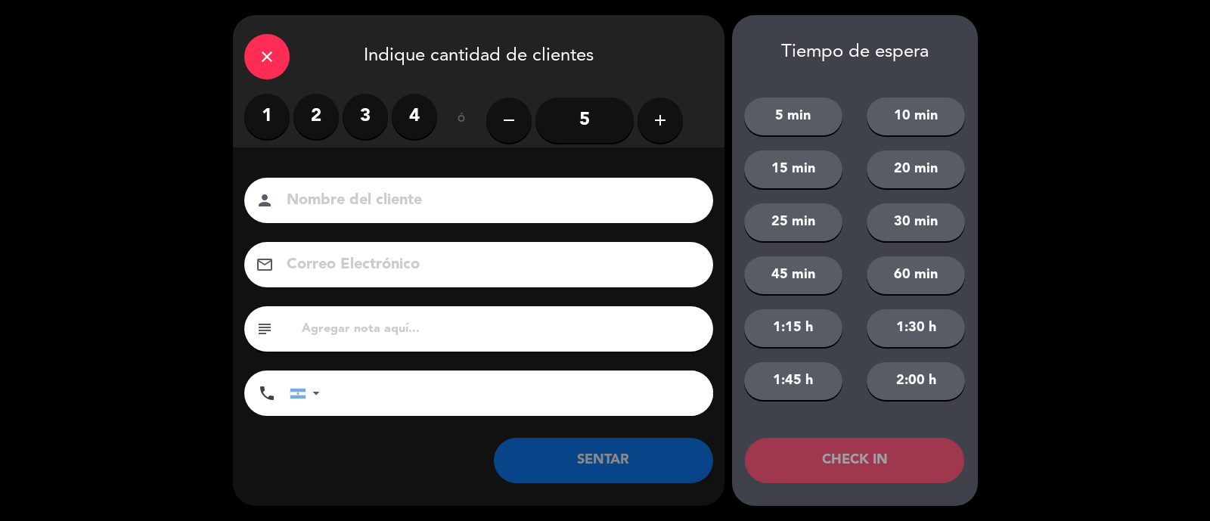
click at [321, 116] on label "2" at bounding box center [316, 116] width 45 height 45
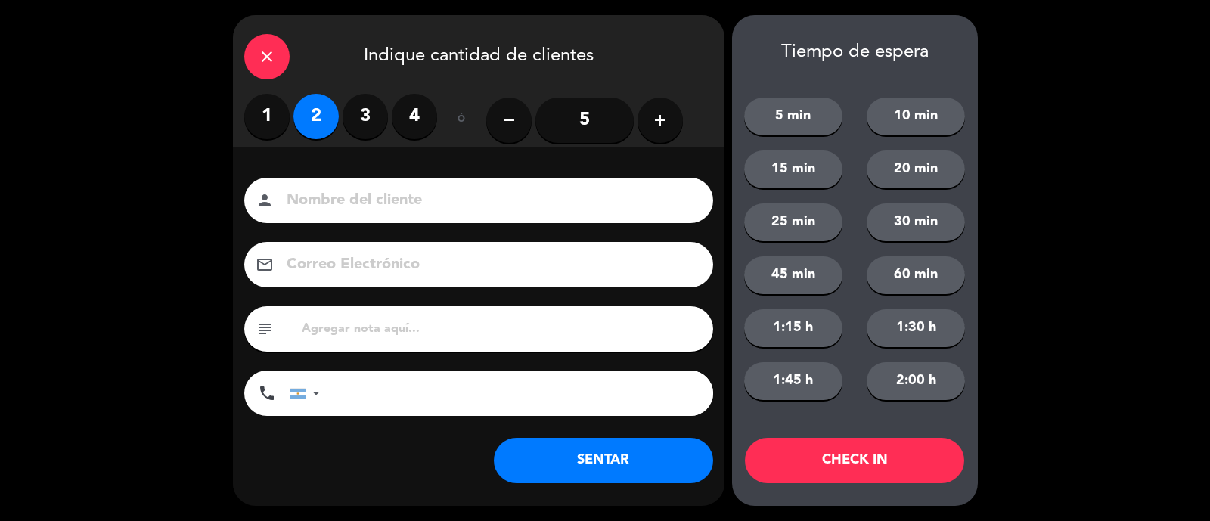
drag, startPoint x: 342, startPoint y: 197, endPoint x: 352, endPoint y: 184, distance: 16.8
click at [345, 195] on input at bounding box center [489, 201] width 408 height 26
type input "[PERSON_NAME]"
click at [662, 457] on button "SENTAR" at bounding box center [603, 460] width 219 height 45
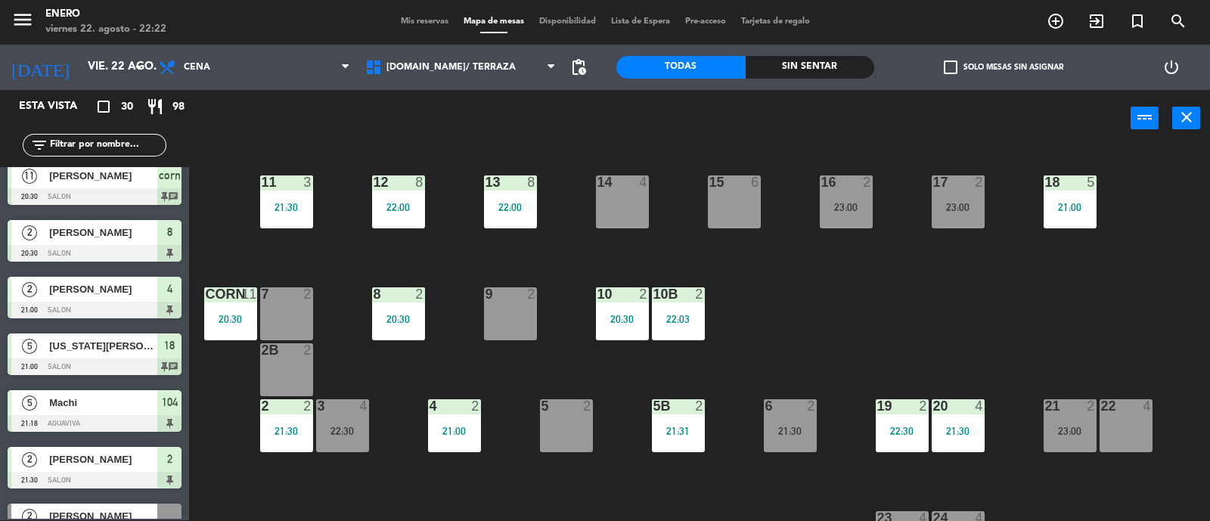
scroll to position [94, 0]
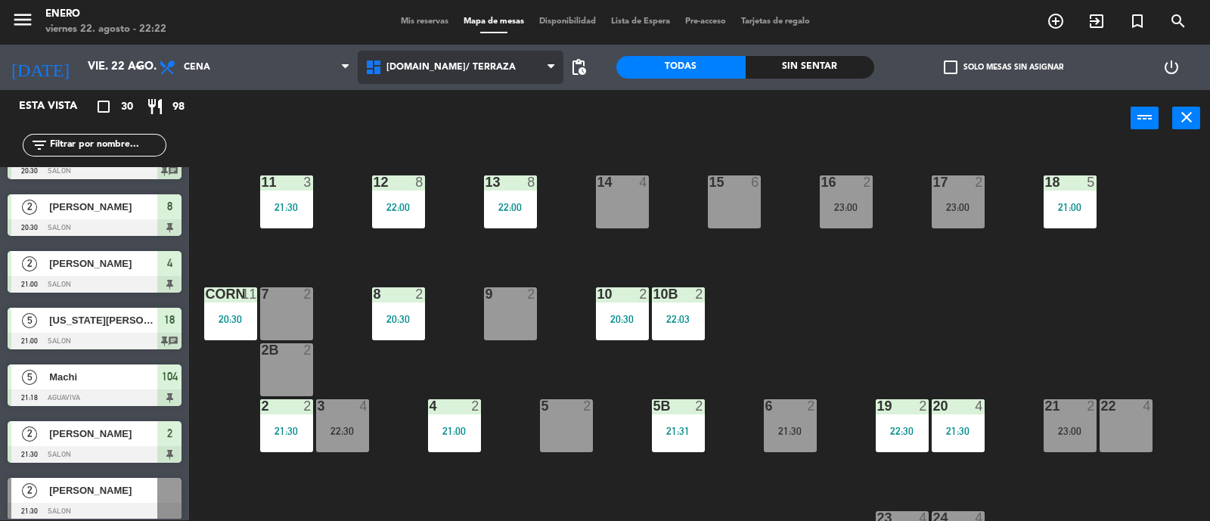
click at [427, 66] on span "[DOMAIN_NAME]/ TERRAZA" at bounding box center [451, 67] width 129 height 11
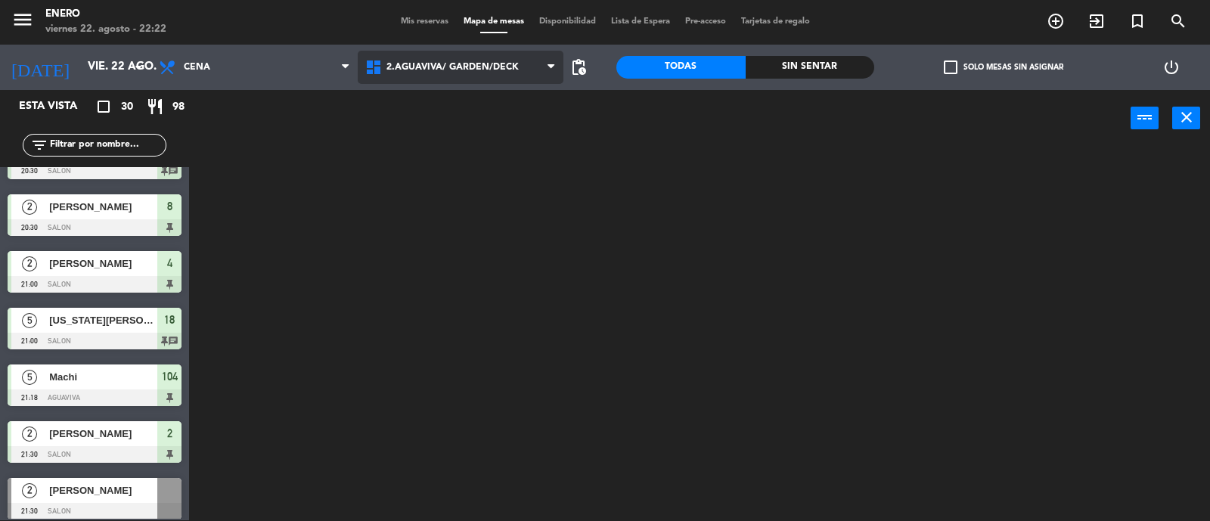
click at [436, 134] on ng-component "menu Enero viernes 22. agosto - 22:22 Mis reservas Mapa de mesas Disponibilidad…" at bounding box center [605, 260] width 1210 height 523
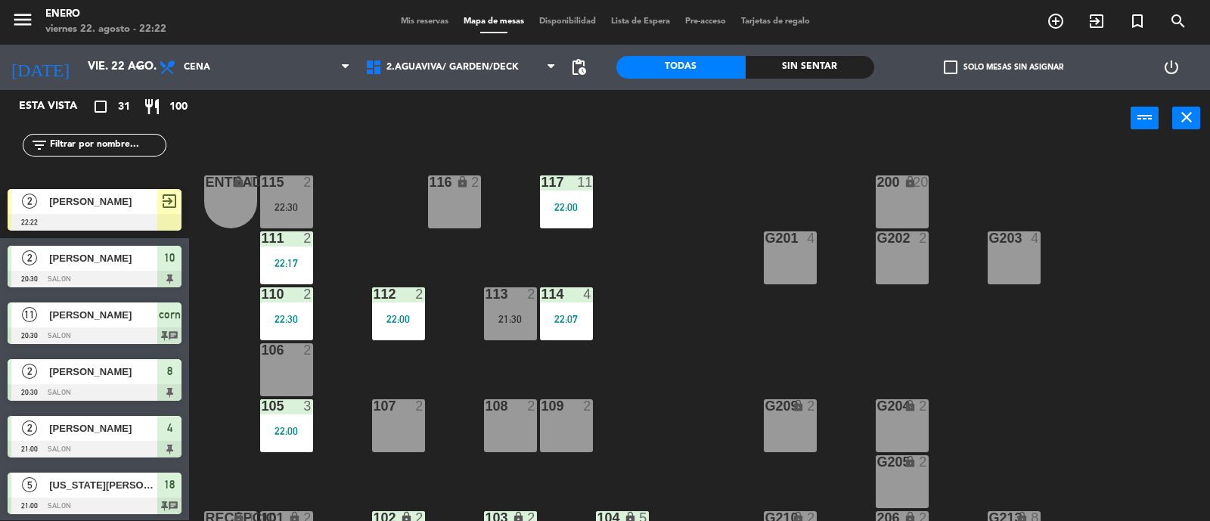
scroll to position [0, 0]
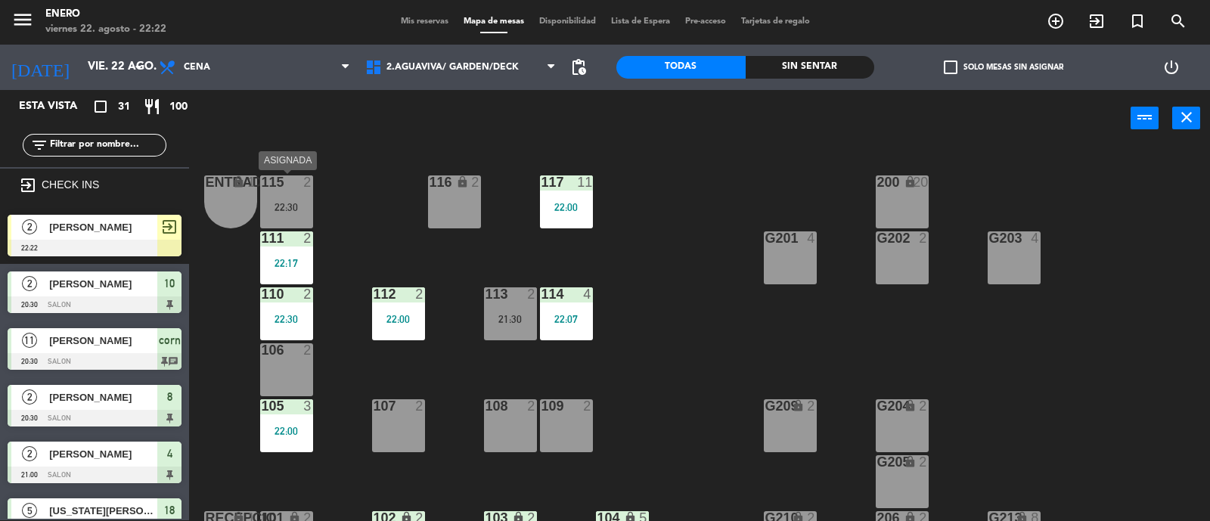
click at [296, 196] on div "115 2 22:30" at bounding box center [286, 201] width 53 height 53
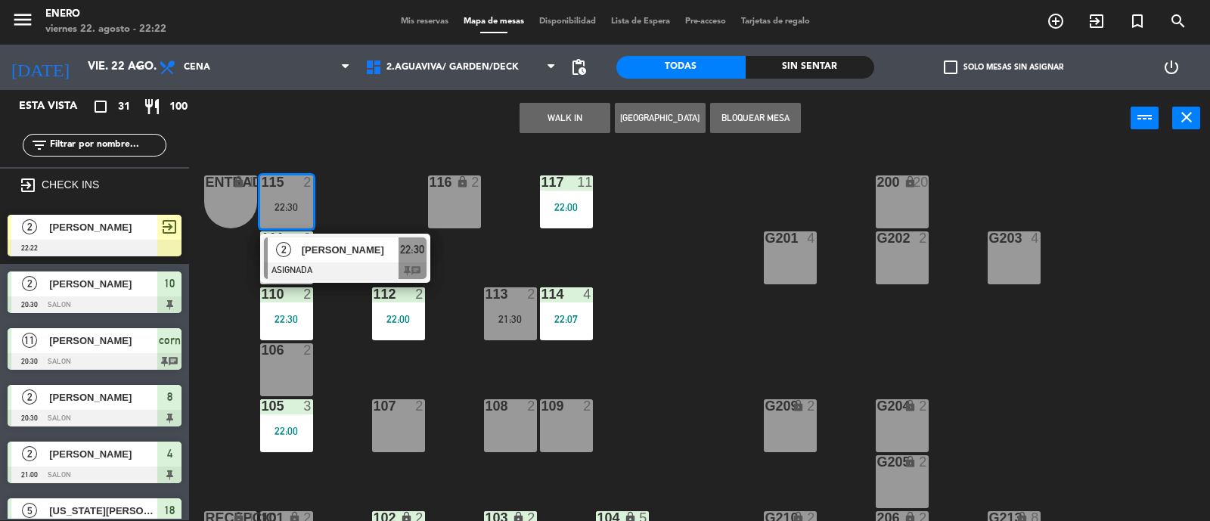
click at [54, 228] on span "[PERSON_NAME]" at bounding box center [103, 227] width 108 height 16
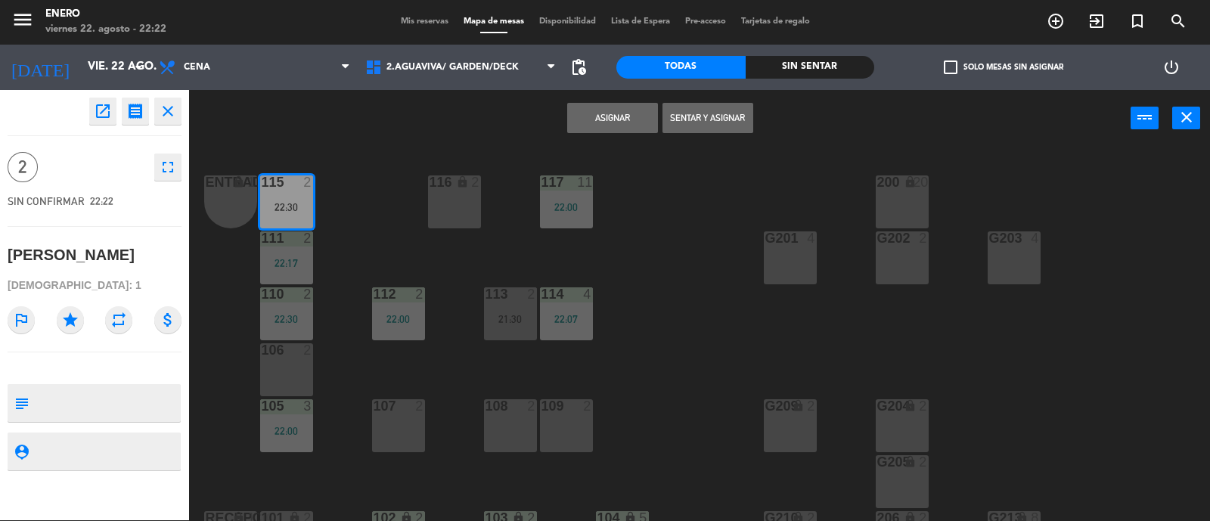
click at [716, 119] on button "Sentar y Asignar" at bounding box center [708, 118] width 91 height 30
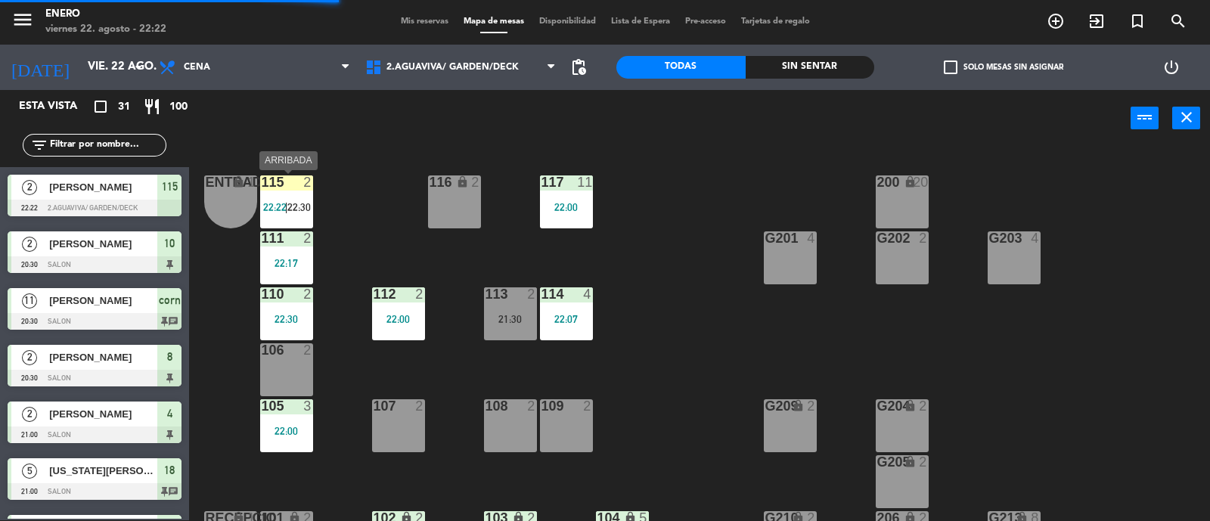
click at [287, 199] on div "115 2 22:22 | 22:30" at bounding box center [286, 201] width 53 height 53
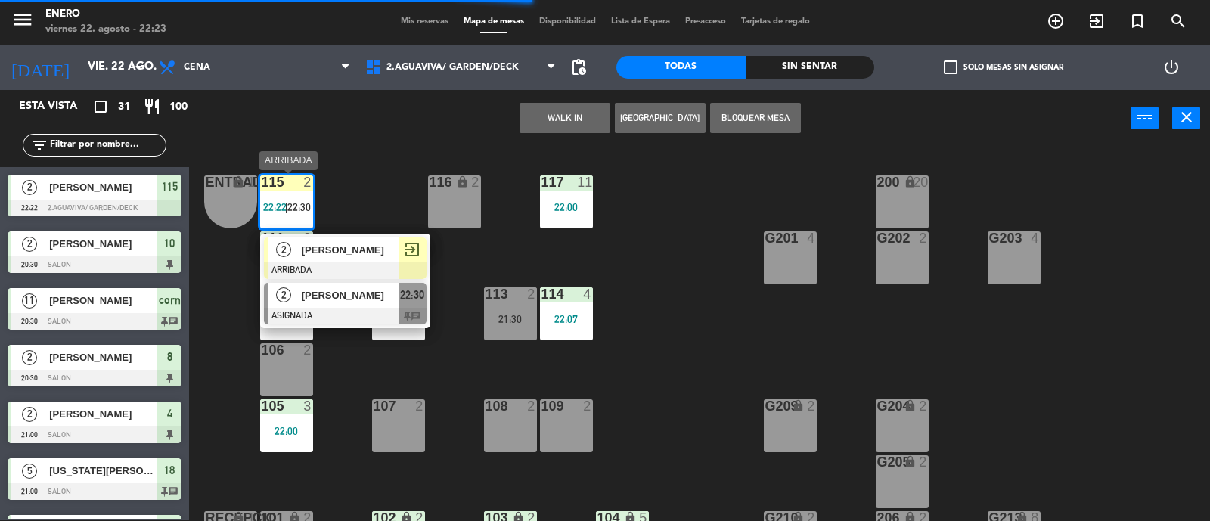
click at [337, 296] on span "[PERSON_NAME]" at bounding box center [350, 295] width 97 height 16
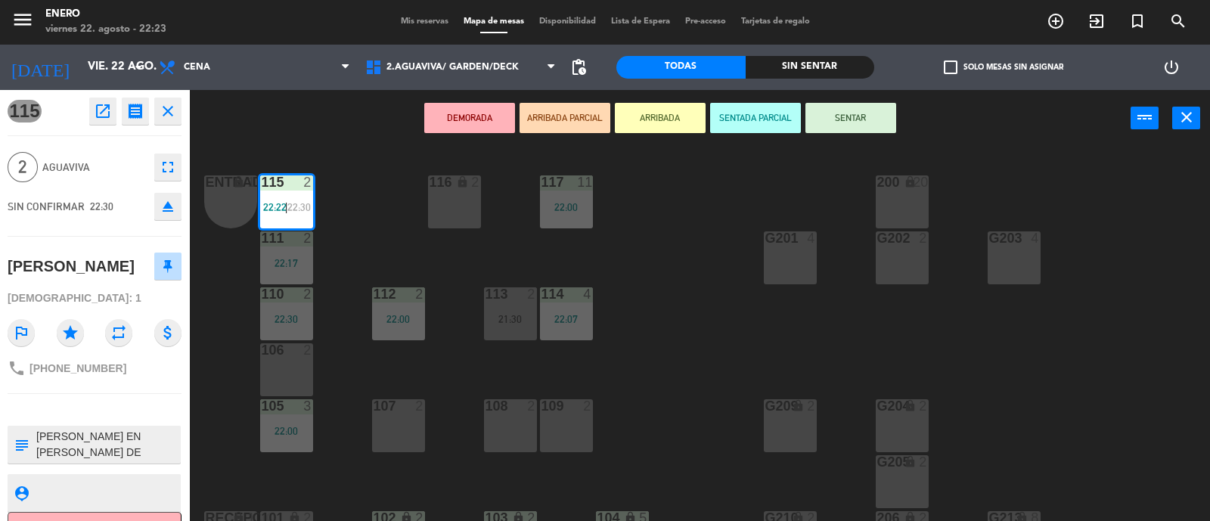
click at [167, 201] on icon "eject" at bounding box center [168, 206] width 18 height 18
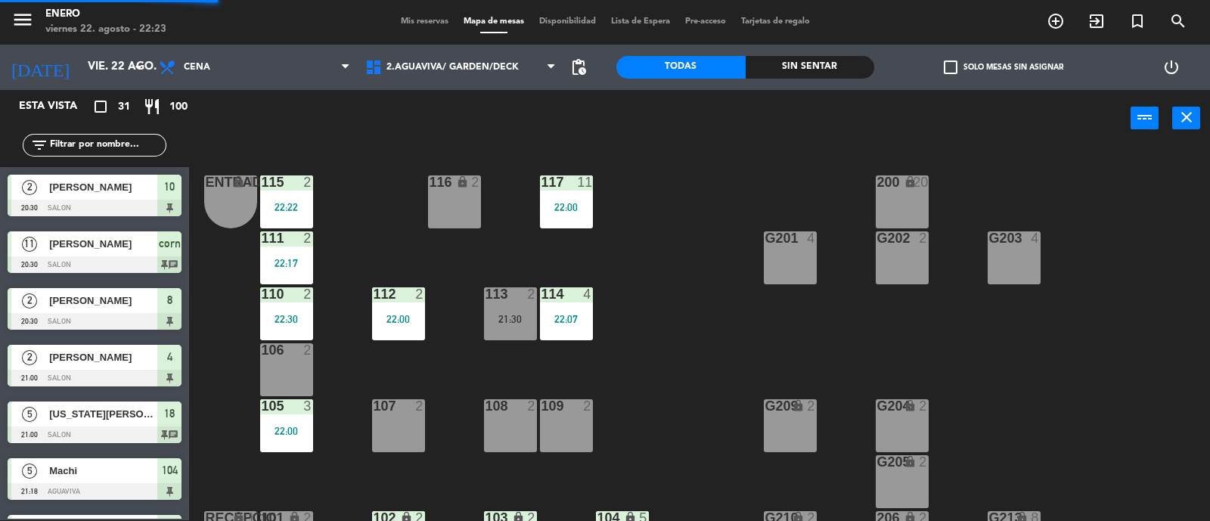
scroll to position [281, 0]
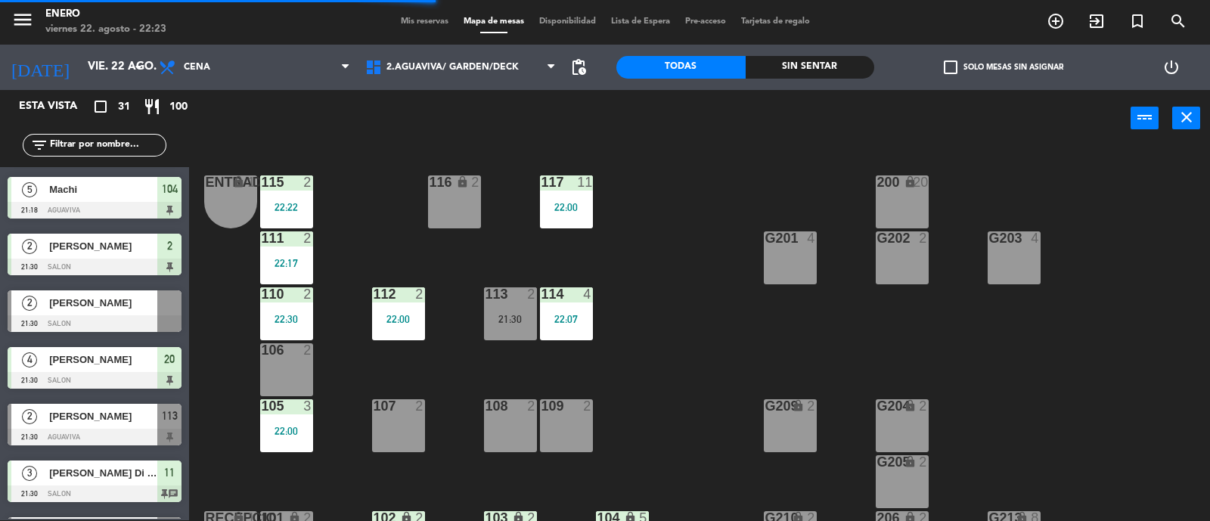
click at [306, 198] on div "115 2 22:22" at bounding box center [286, 201] width 53 height 53
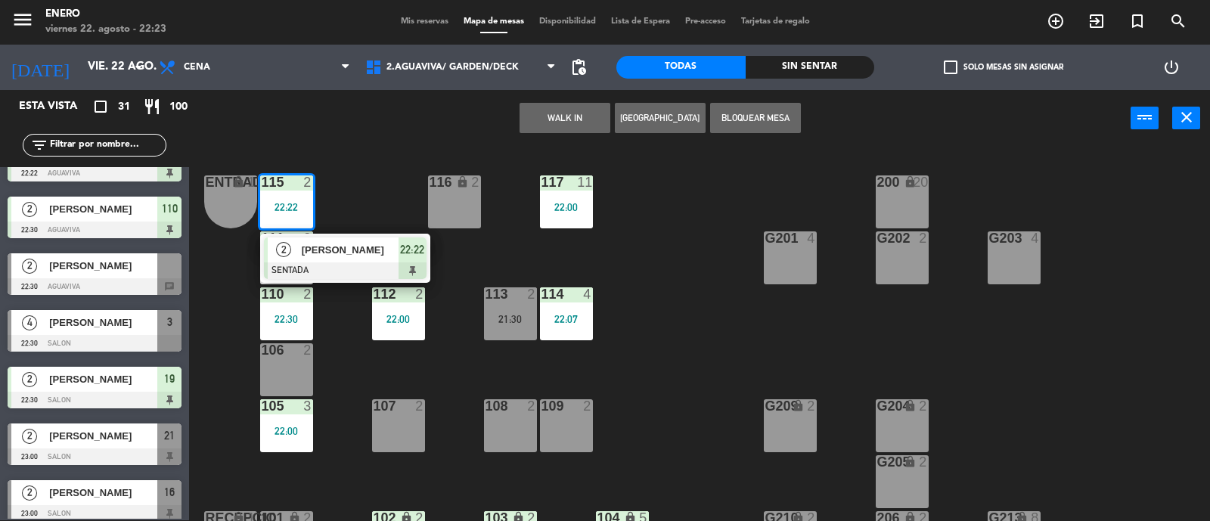
scroll to position [1406, 0]
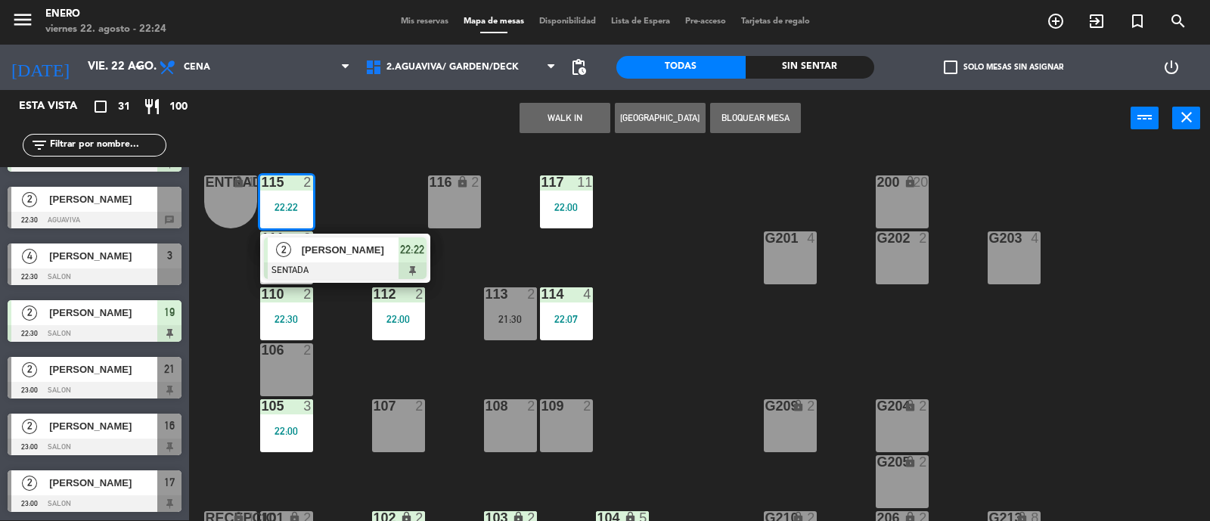
click at [387, 152] on div "Entrada lock 1 116 lock 2 117 11 22:00 115 2 22:22 2 [PERSON_NAME] SENTADA 22:2…" at bounding box center [705, 335] width 1009 height 374
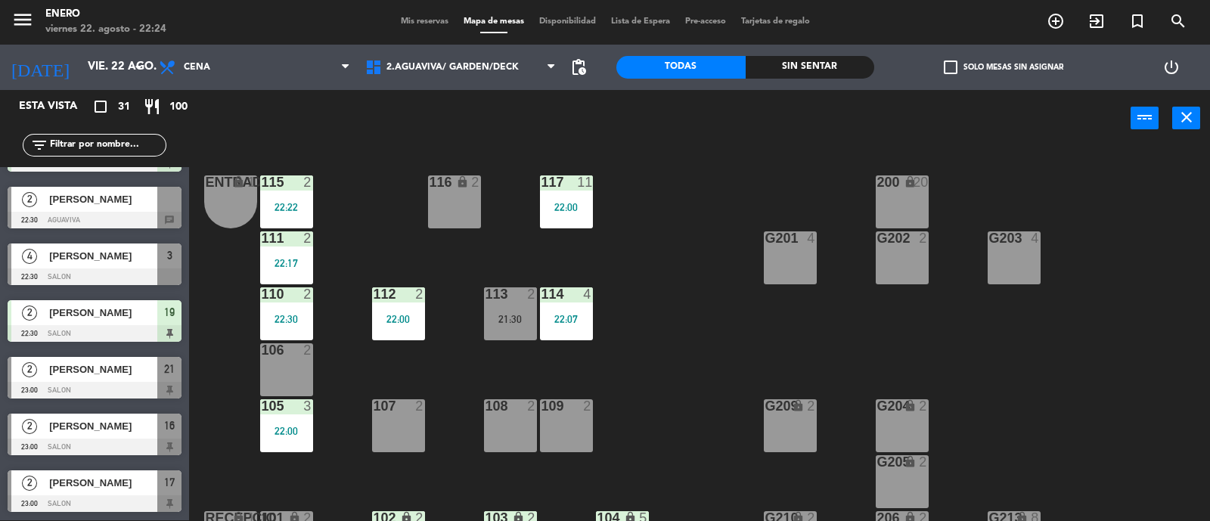
click at [116, 144] on input "text" at bounding box center [106, 145] width 117 height 17
click at [1094, 19] on icon "exit_to_app" at bounding box center [1097, 21] width 18 height 18
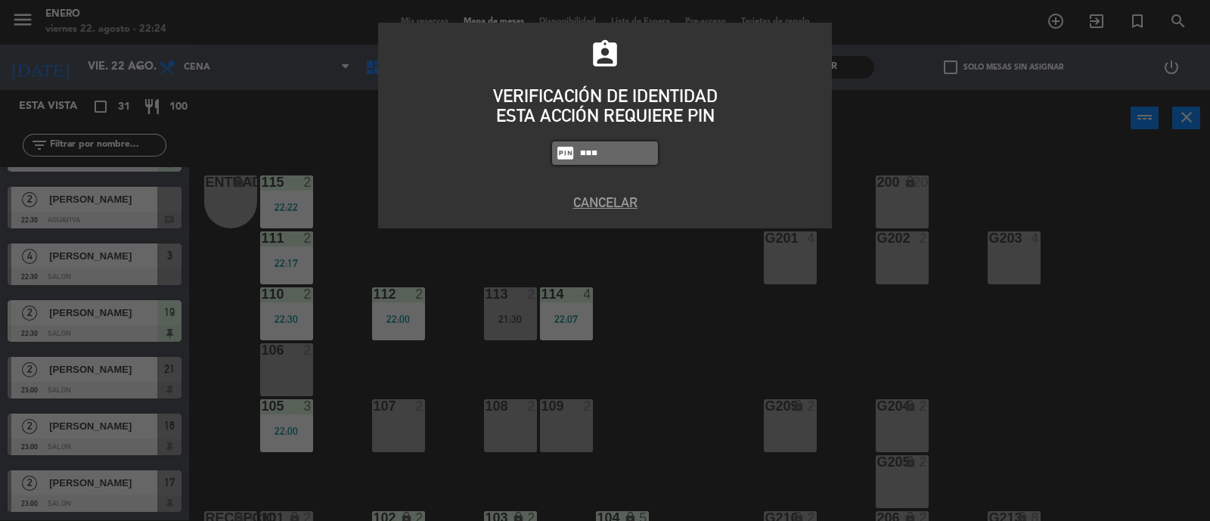
type input "6082"
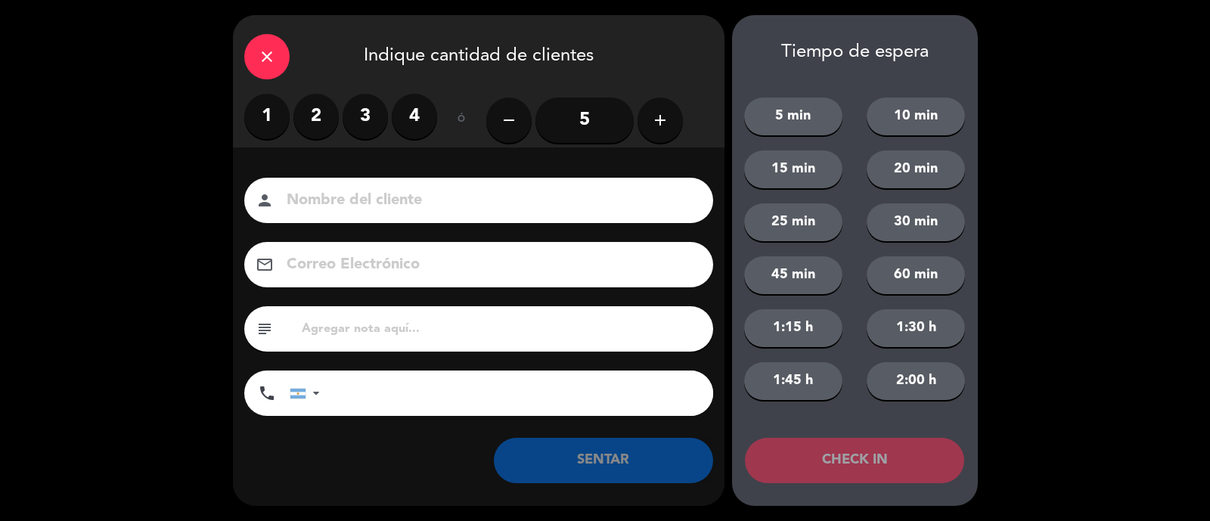
drag, startPoint x: 310, startPoint y: 117, endPoint x: 318, endPoint y: 126, distance: 11.8
click at [311, 117] on label "2" at bounding box center [316, 116] width 45 height 45
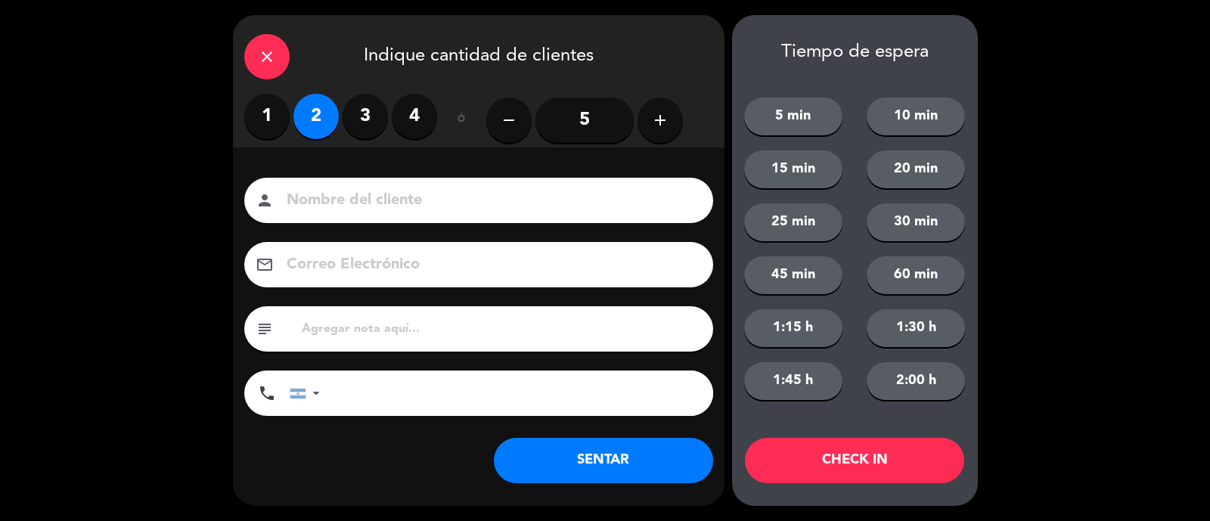
click at [331, 200] on input at bounding box center [489, 201] width 408 height 26
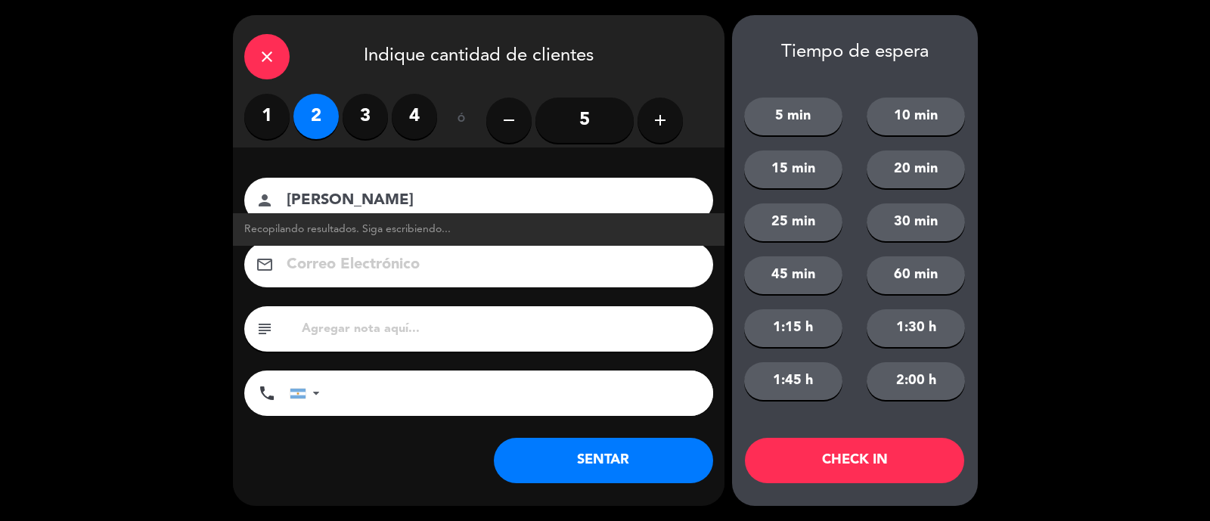
type input "[PERSON_NAME]"
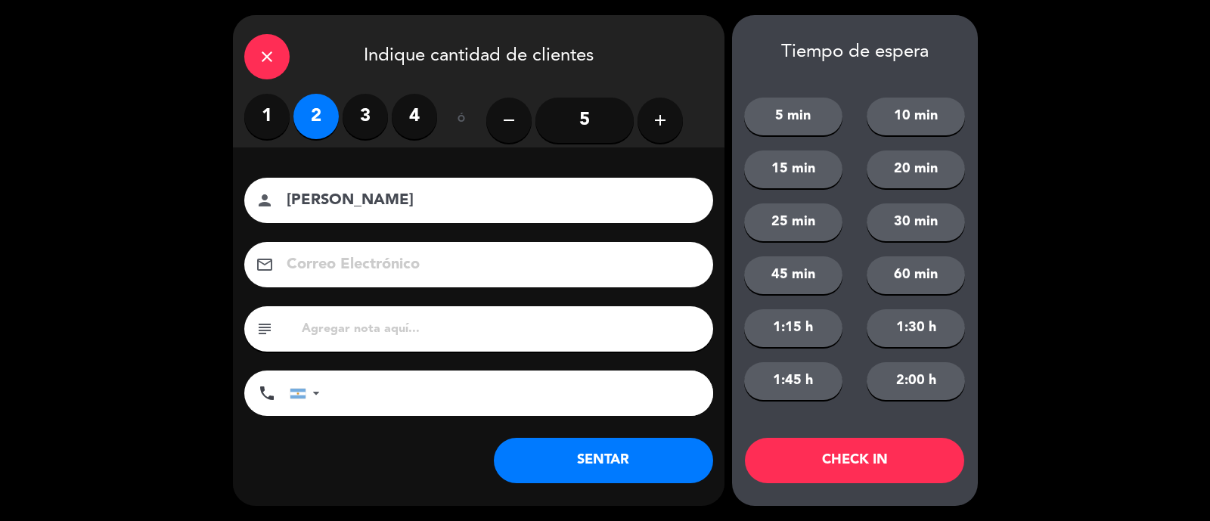
click at [603, 460] on button "SENTAR" at bounding box center [603, 460] width 219 height 45
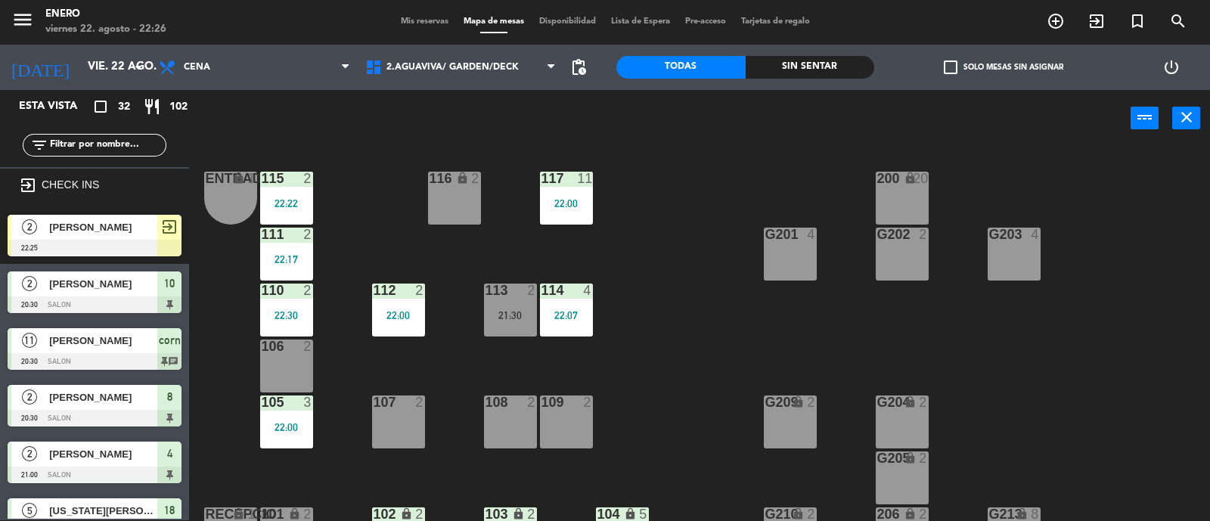
scroll to position [0, 0]
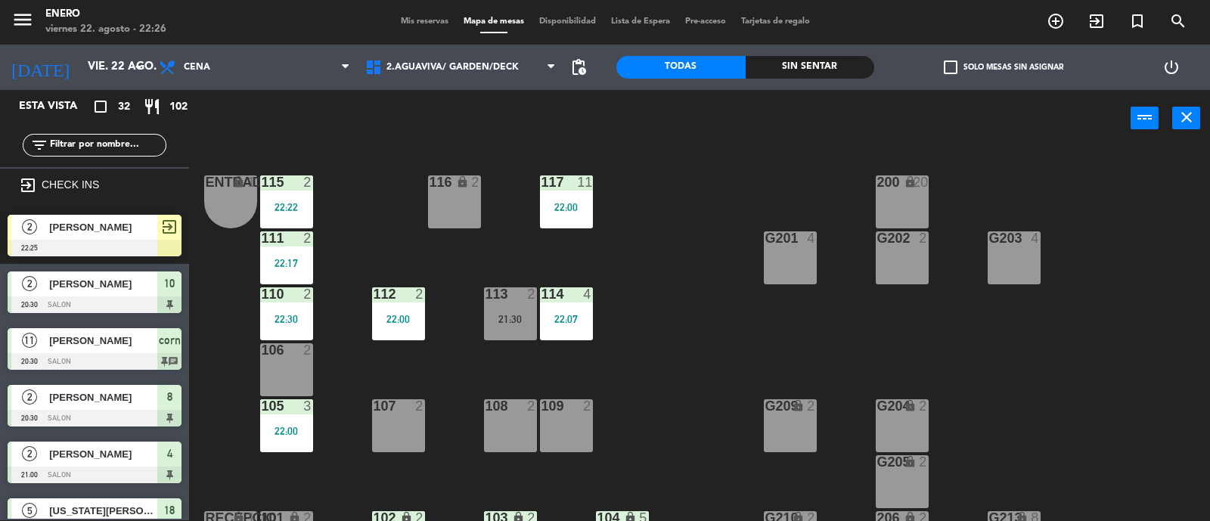
click at [404, 432] on div "107 2" at bounding box center [398, 425] width 53 height 53
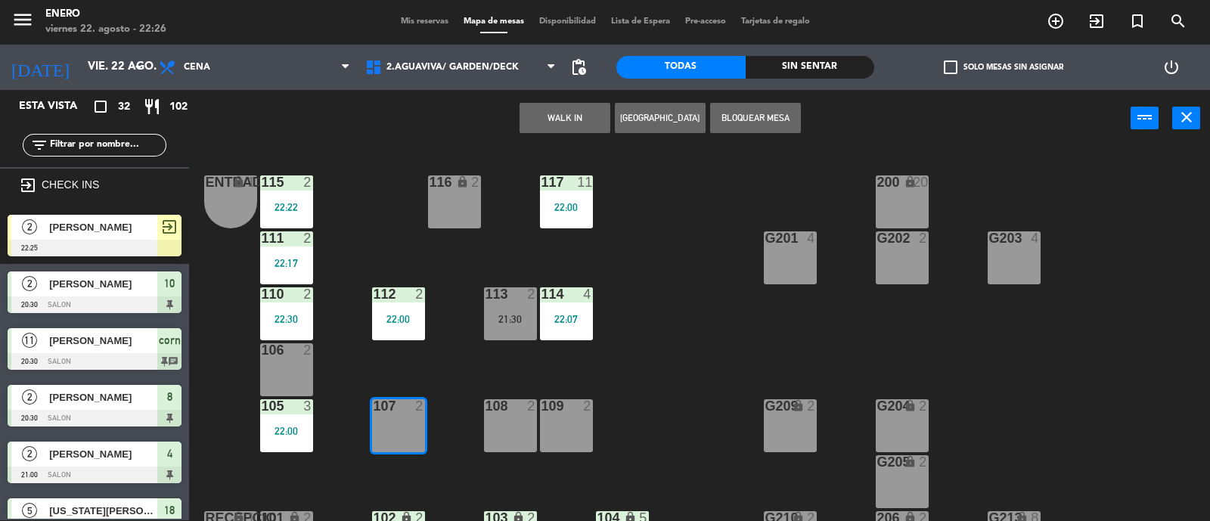
click at [110, 234] on div "[PERSON_NAME]" at bounding box center [103, 227] width 110 height 25
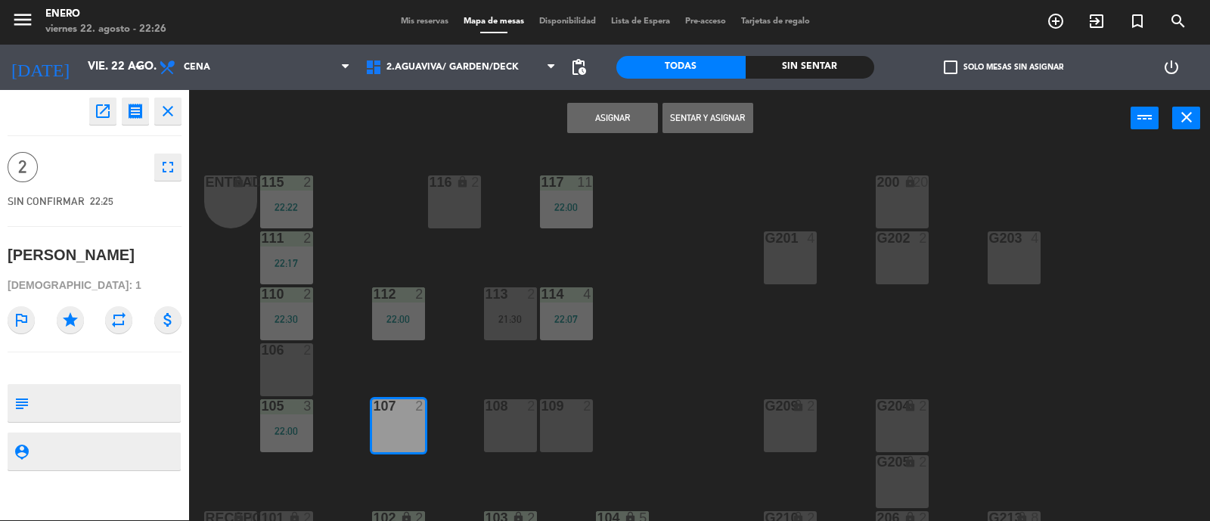
click at [700, 117] on button "Sentar y Asignar" at bounding box center [708, 118] width 91 height 30
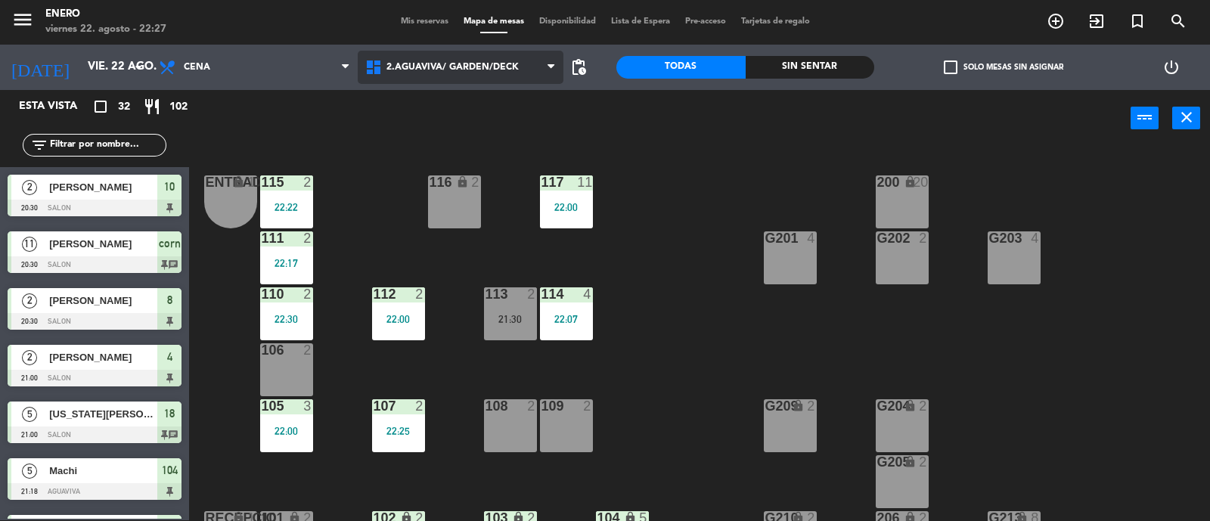
click at [439, 70] on span "2.AGUAVIVA/ GARDEN/DECK" at bounding box center [453, 67] width 132 height 11
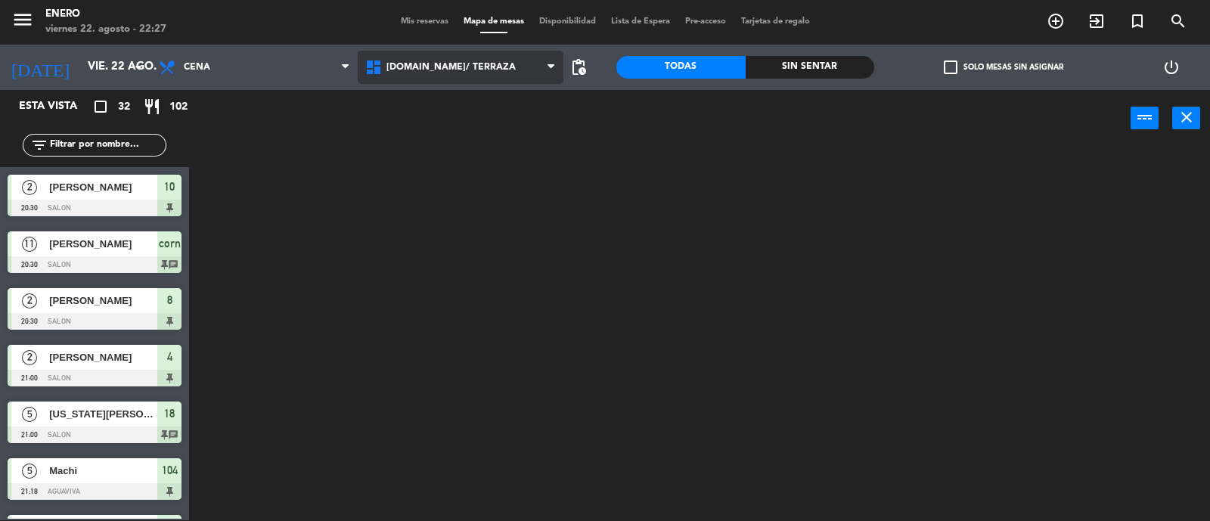
click at [458, 111] on ng-component "menu Enero viernes 22. agosto - 22:27 Mis reservas Mapa de mesas Disponibilidad…" at bounding box center [605, 260] width 1210 height 523
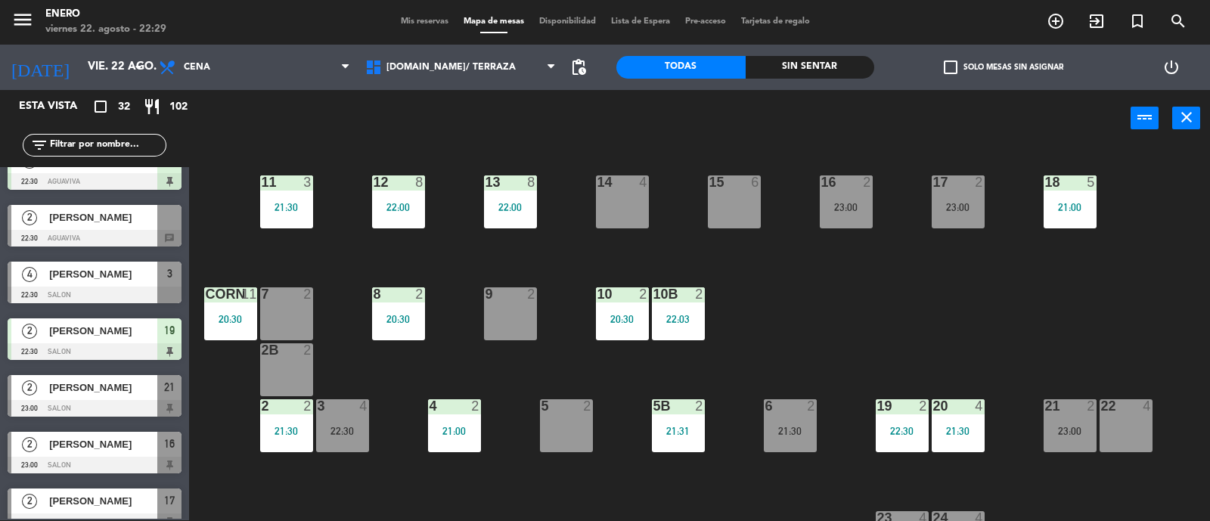
scroll to position [1463, 0]
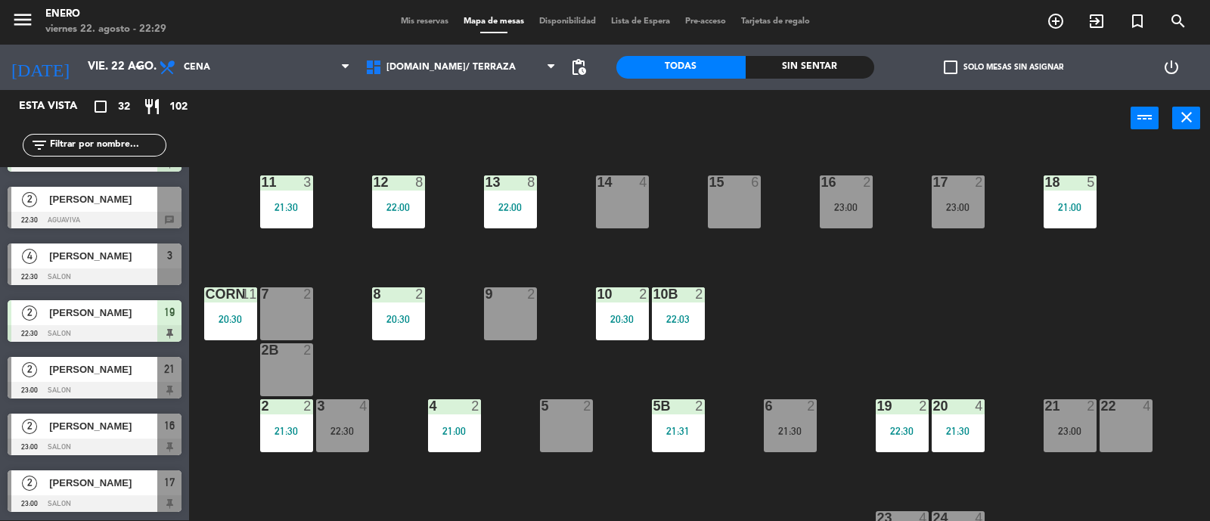
click at [73, 144] on input "text" at bounding box center [106, 145] width 117 height 17
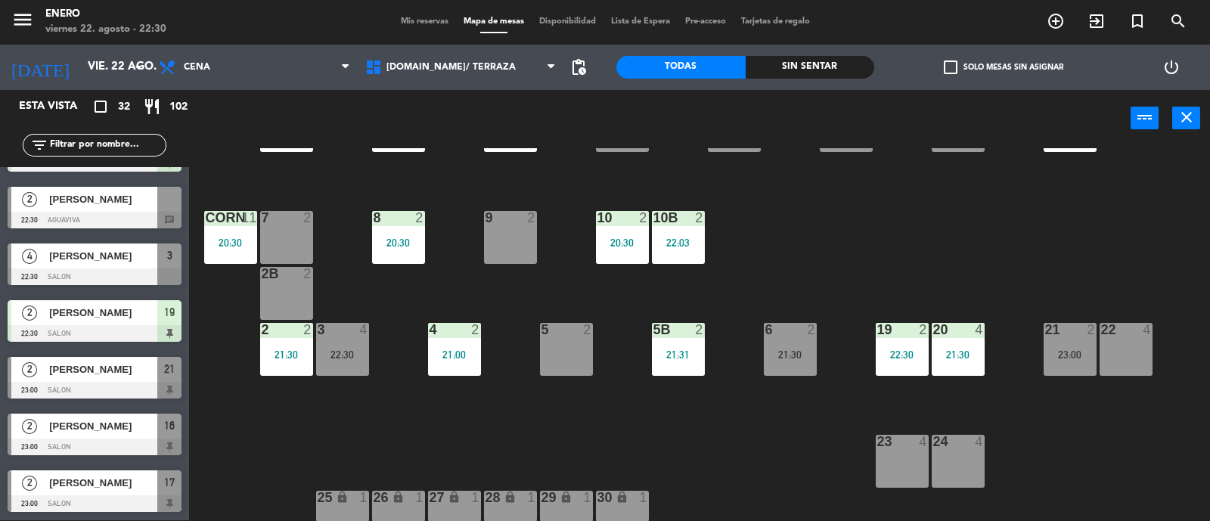
scroll to position [94, 0]
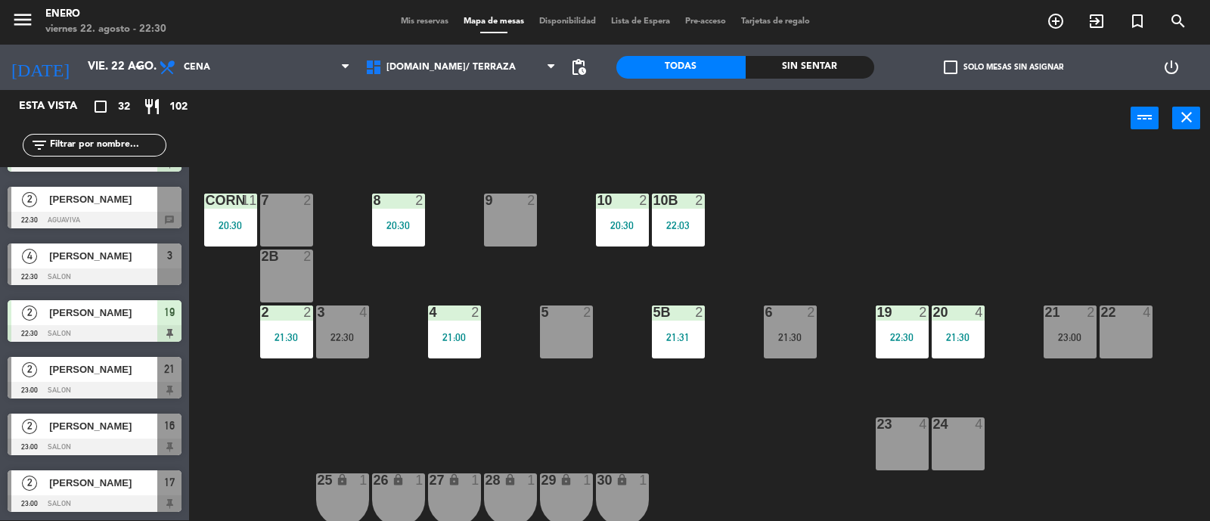
click at [402, 26] on div "Mis reservas Mapa de mesas Disponibilidad Lista de Espera Pre-acceso Tarjetas d…" at bounding box center [605, 22] width 424 height 14
click at [405, 22] on span "Mis reservas" at bounding box center [424, 21] width 63 height 8
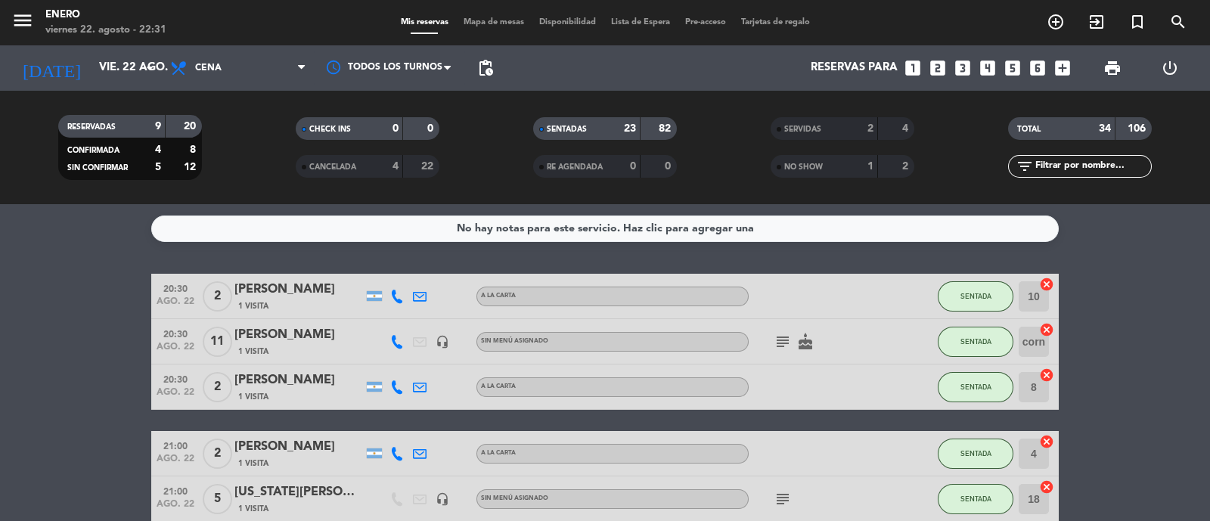
click at [499, 25] on span "Mapa de mesas" at bounding box center [494, 22] width 76 height 8
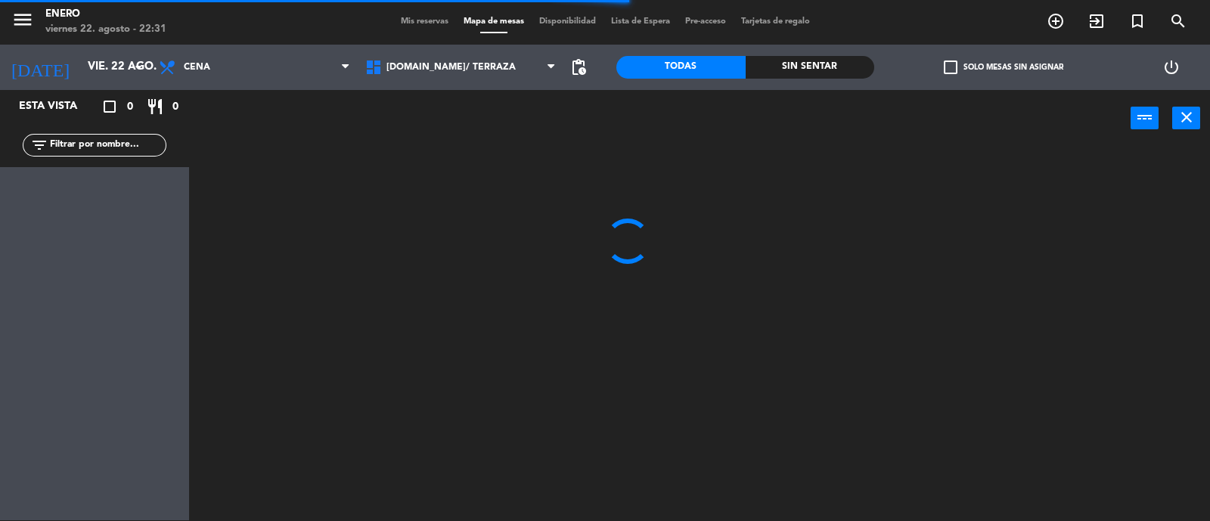
click at [96, 147] on input "text" at bounding box center [106, 145] width 117 height 17
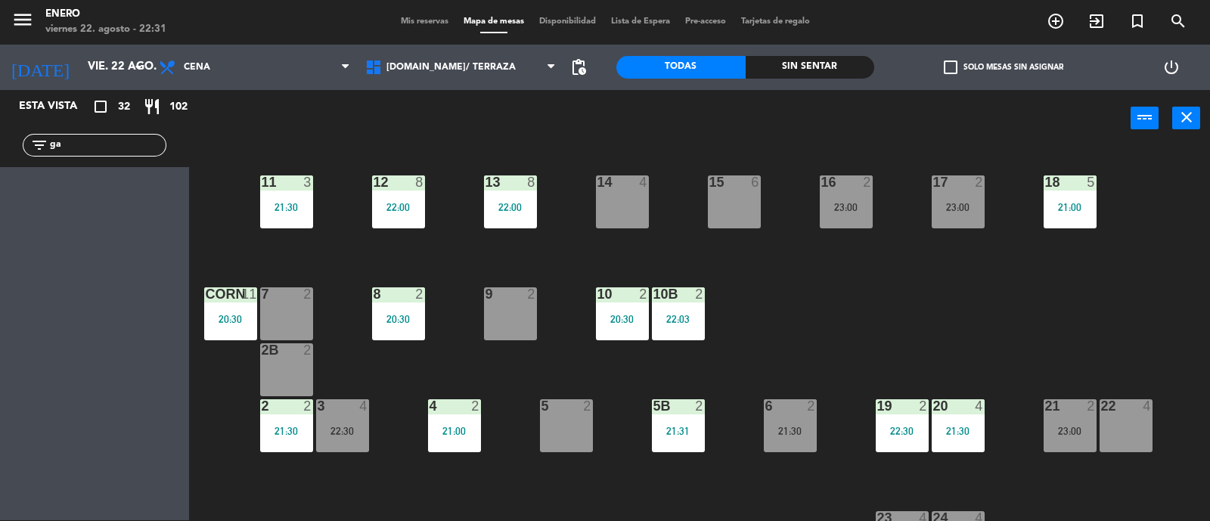
type input "g"
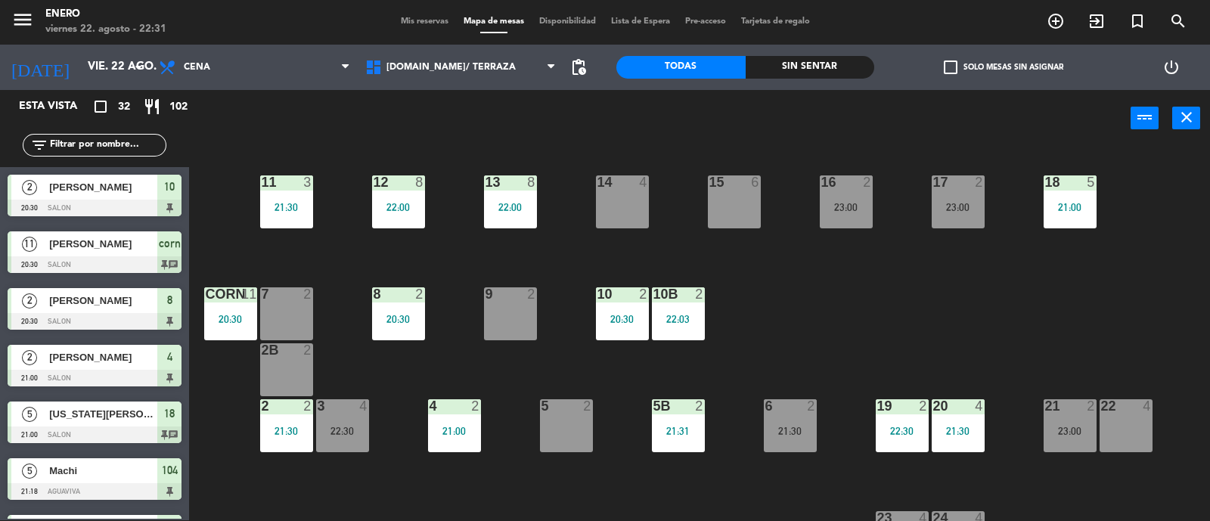
click at [1065, 20] on icon "exit_to_app" at bounding box center [1056, 21] width 18 height 18
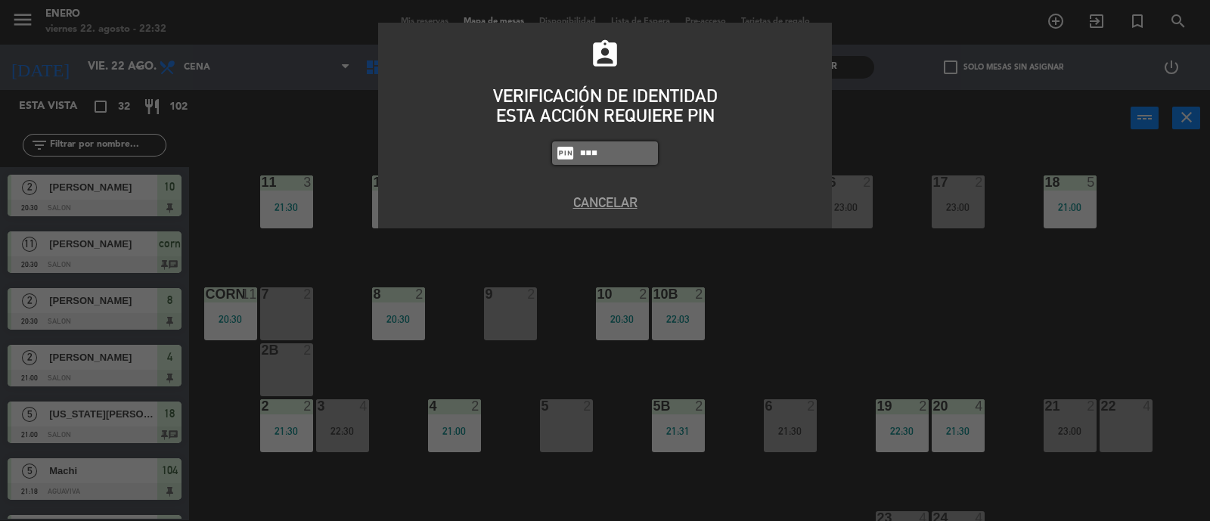
type input "6082"
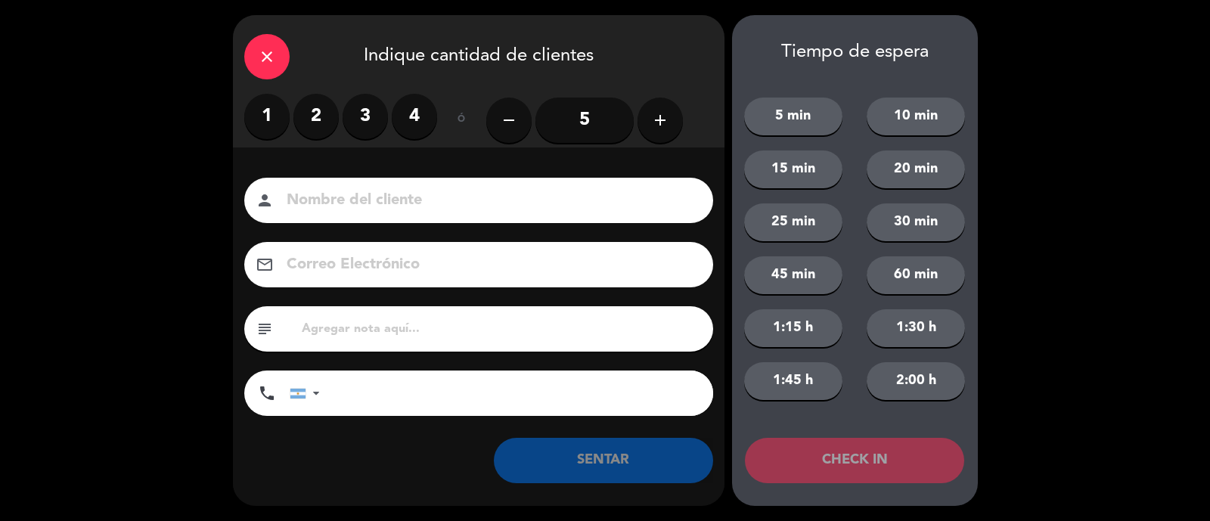
click at [323, 104] on label "2" at bounding box center [316, 116] width 45 height 45
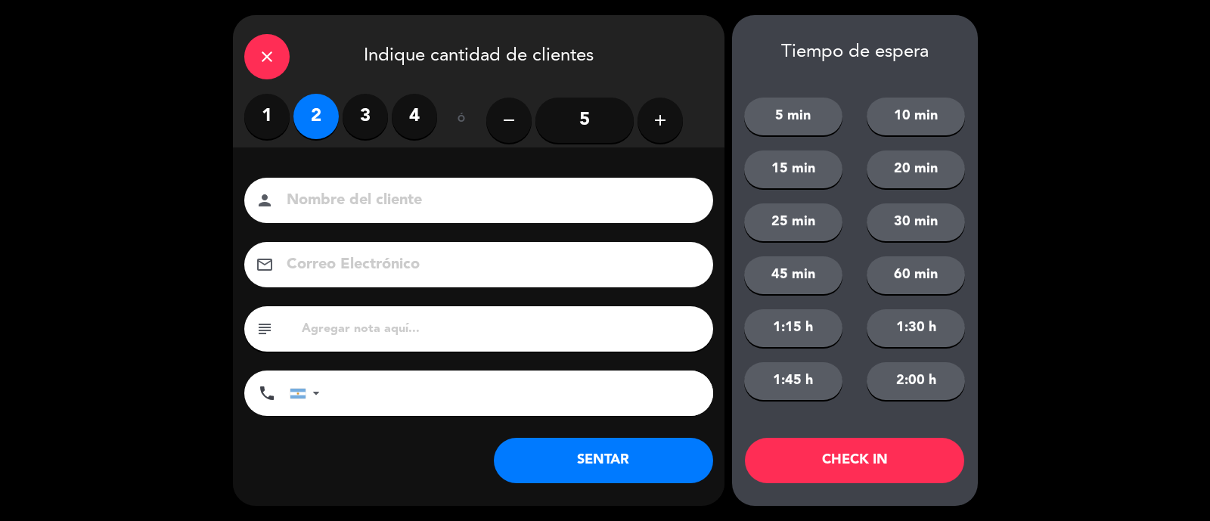
click at [341, 193] on input at bounding box center [489, 201] width 408 height 26
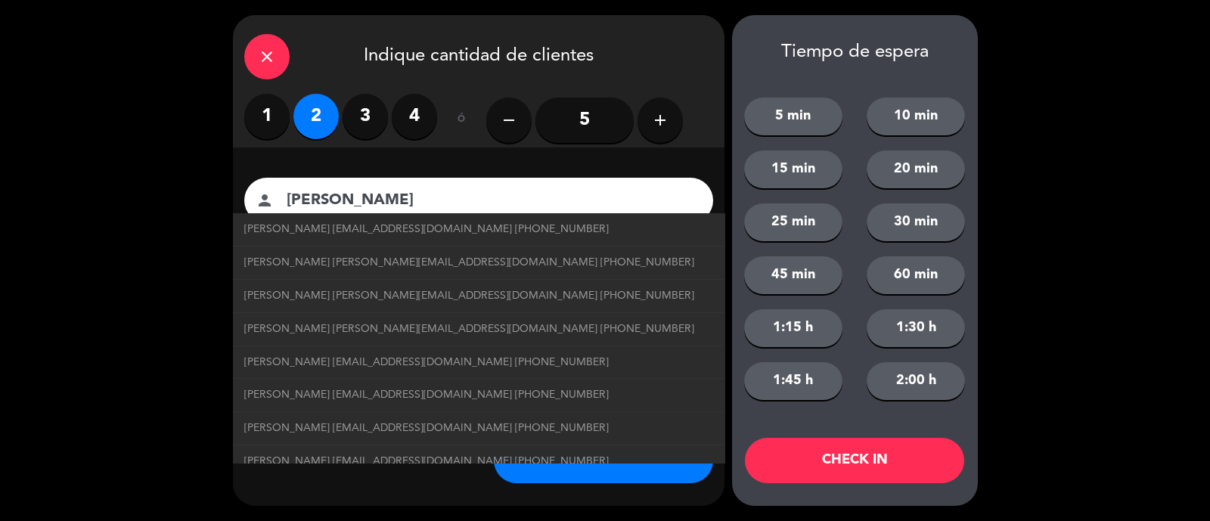
type input "[PERSON_NAME]"
click at [155, 276] on div "close Indique cantidad de clientes 1 2 3 4 ó remove 5 add Nombre del cliente pe…" at bounding box center [605, 260] width 1210 height 521
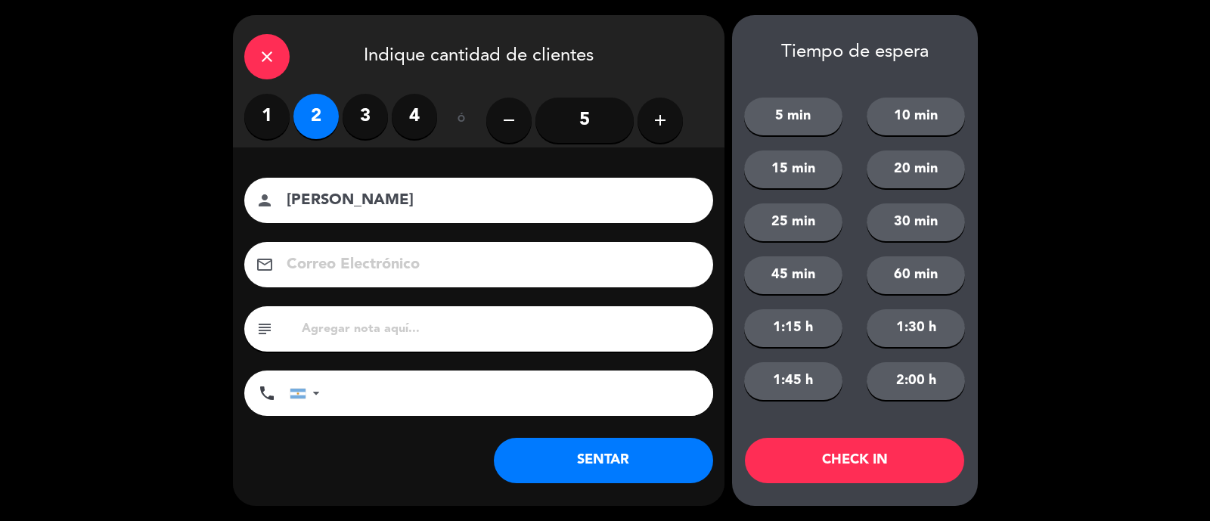
click at [617, 463] on button "SENTAR" at bounding box center [603, 460] width 219 height 45
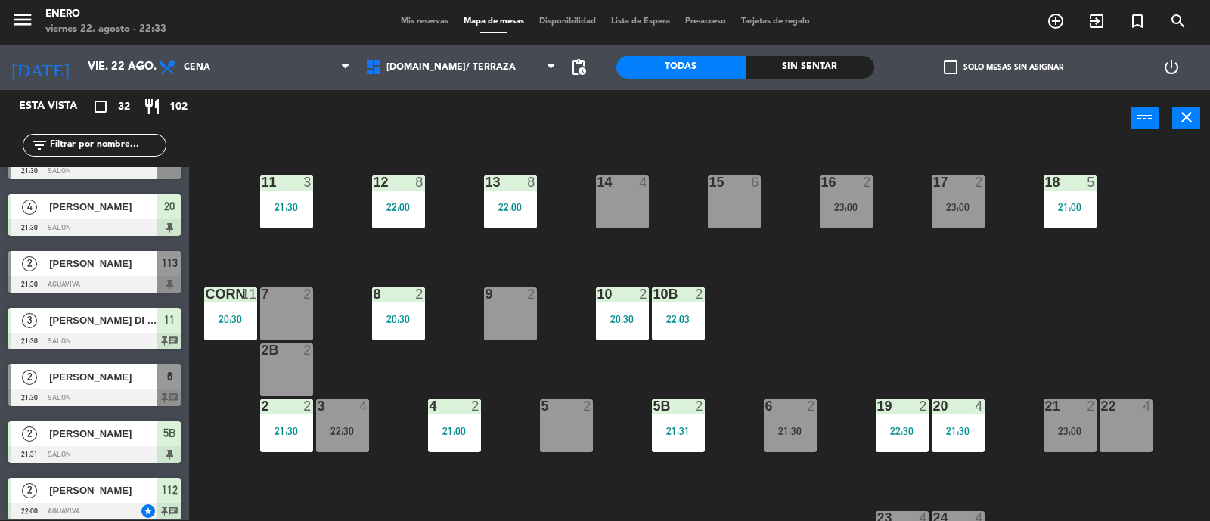
scroll to position [437, 0]
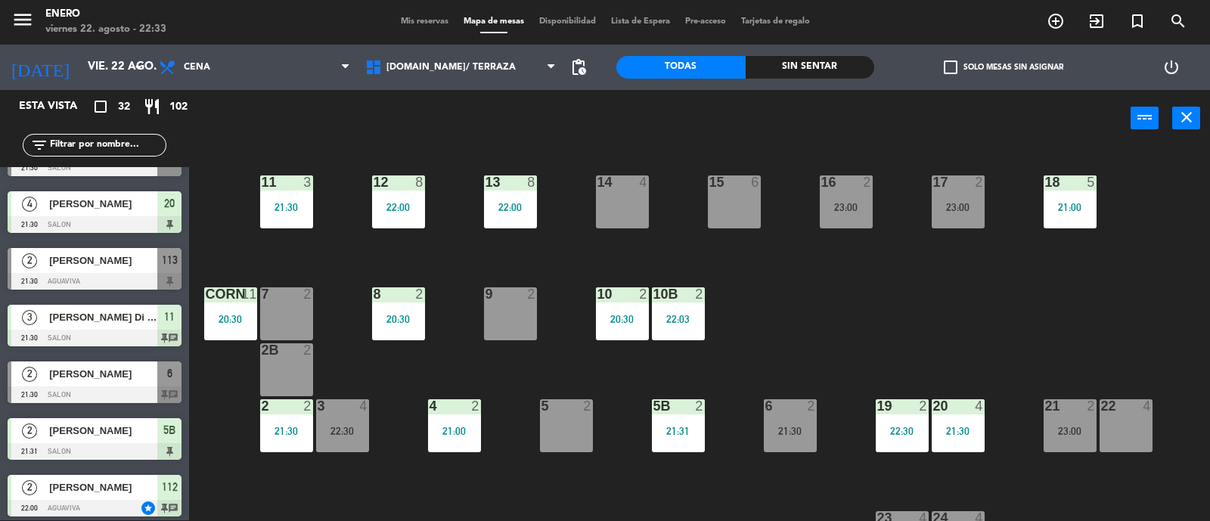
click at [132, 146] on input "text" at bounding box center [106, 145] width 117 height 17
type input "mar"
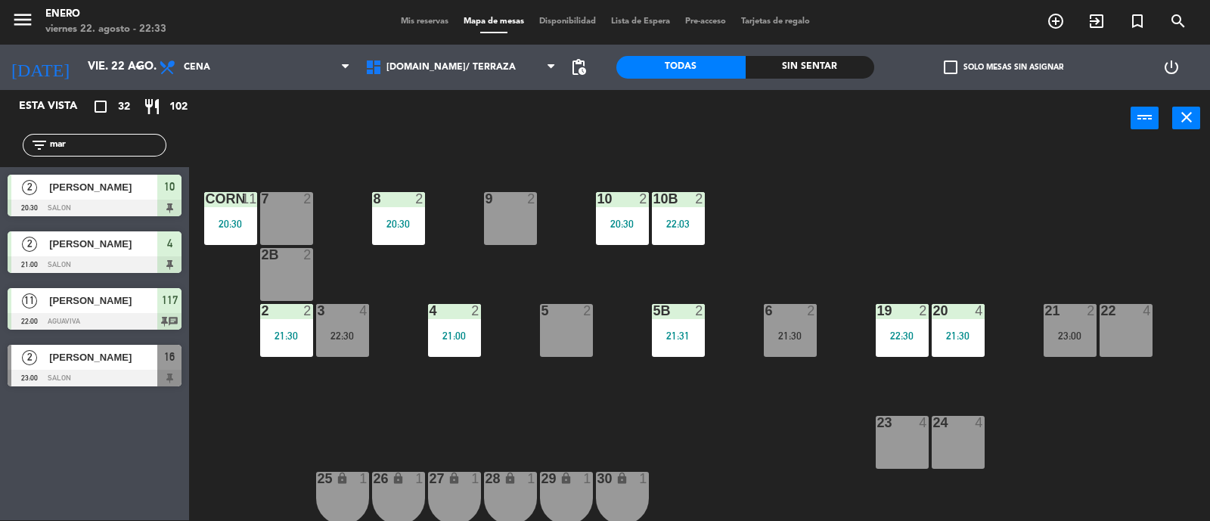
scroll to position [97, 0]
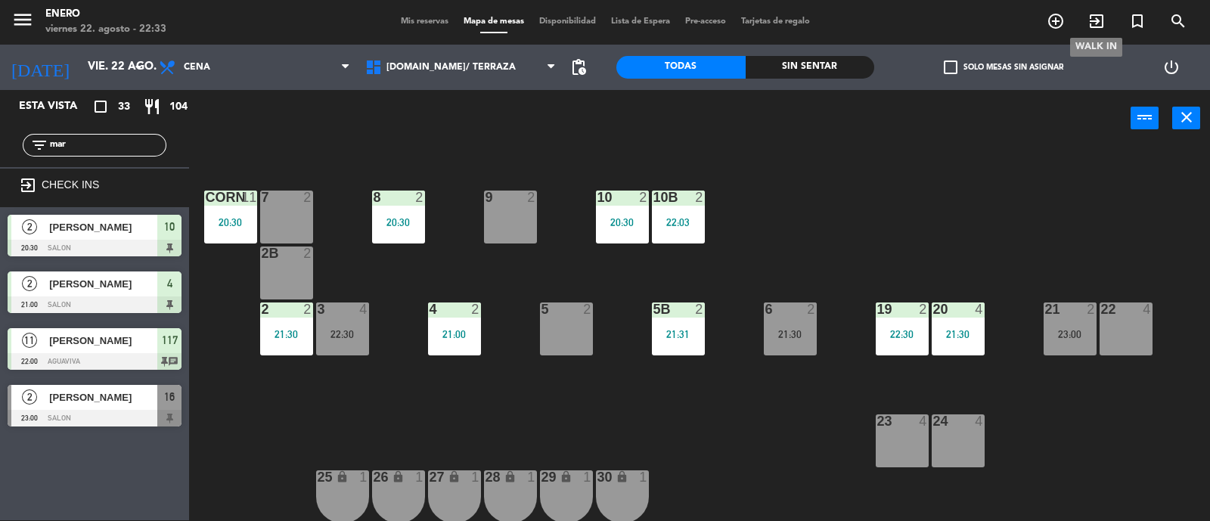
click at [1096, 20] on icon "exit_to_app" at bounding box center [1097, 21] width 18 height 18
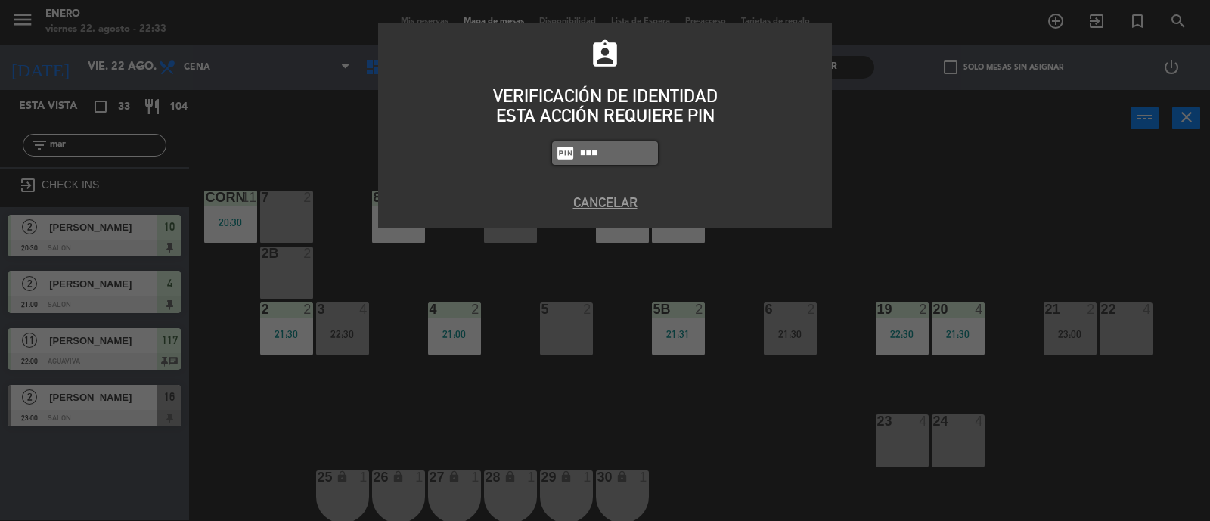
type input "6082"
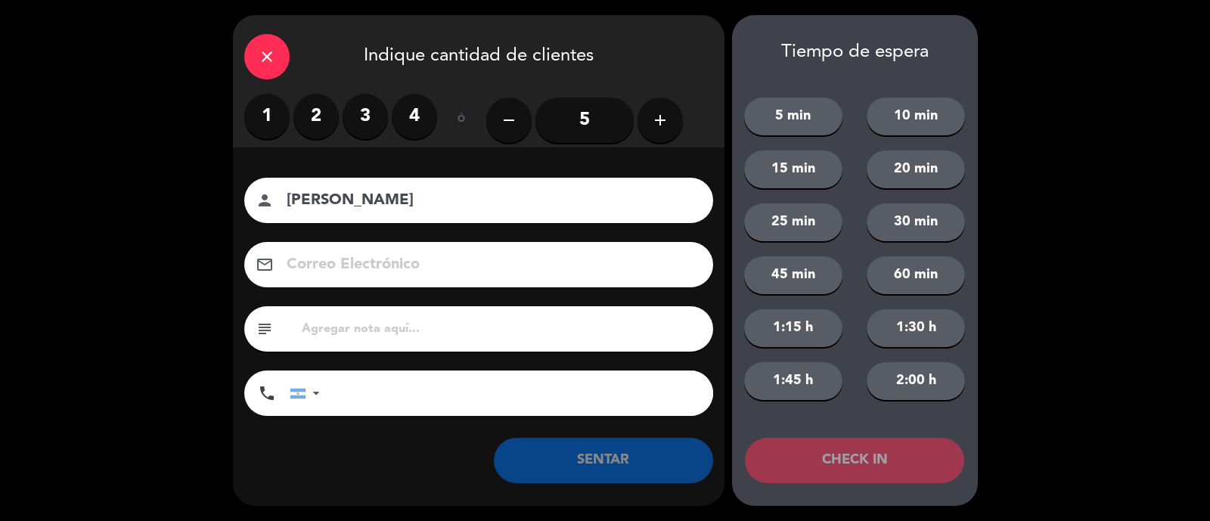
type input "[PERSON_NAME]"
drag, startPoint x: 419, startPoint y: 119, endPoint x: 419, endPoint y: 131, distance: 12.1
click at [418, 119] on label "4" at bounding box center [414, 116] width 45 height 45
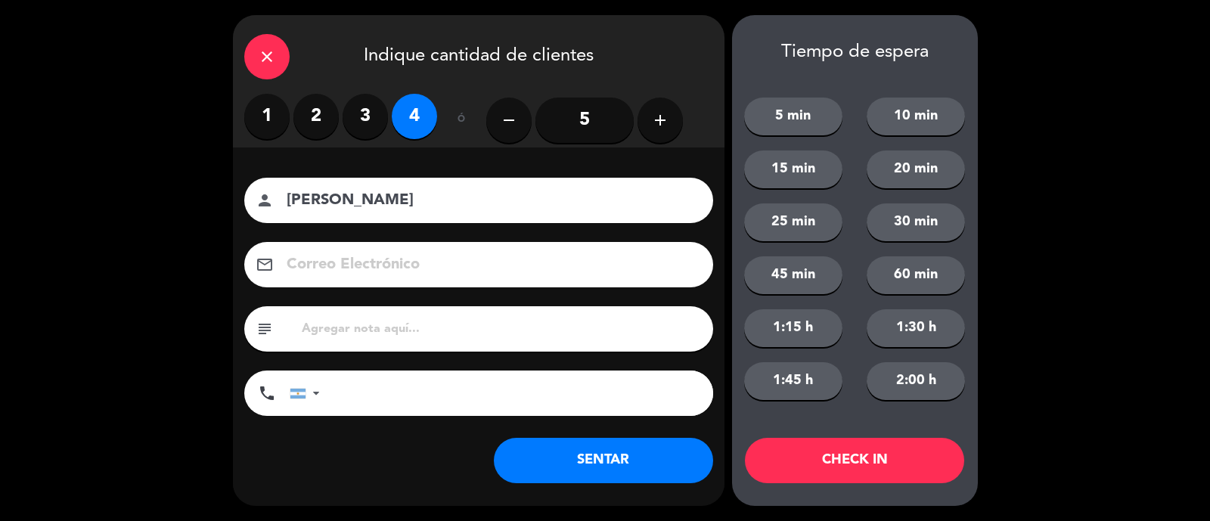
click at [586, 459] on button "SENTAR" at bounding box center [603, 460] width 219 height 45
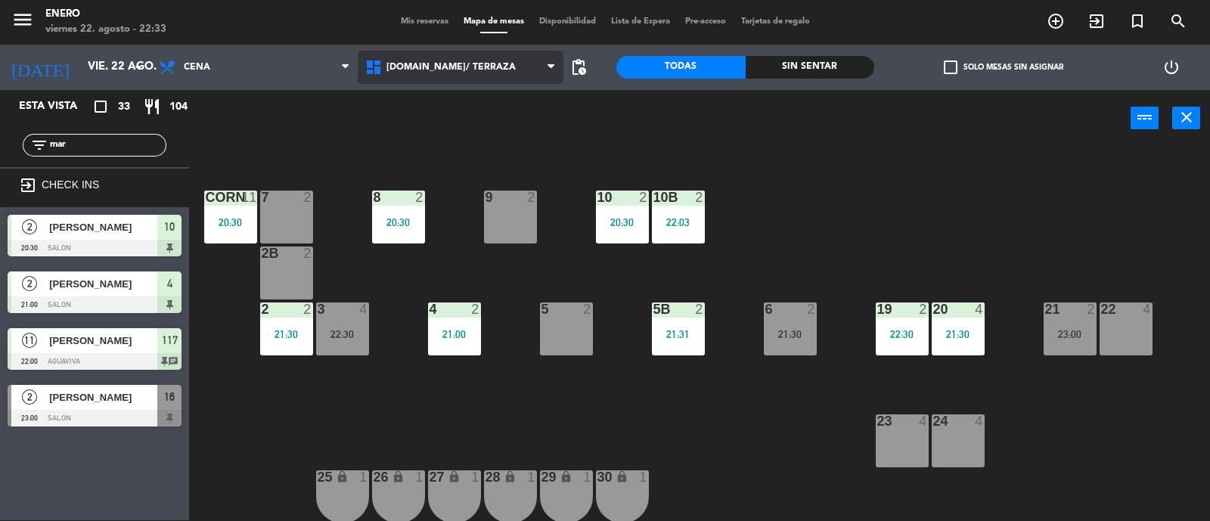
click at [458, 68] on span "[DOMAIN_NAME]/ TERRAZA" at bounding box center [451, 67] width 129 height 11
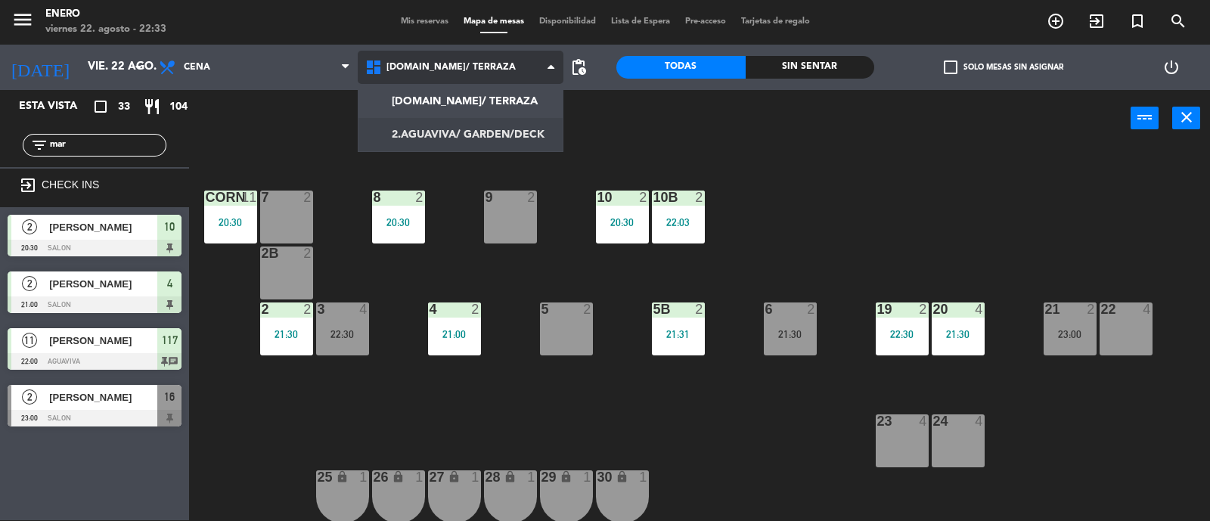
click at [480, 129] on ng-component "menu Enero viernes 22. agosto - 22:33 Mis reservas Mapa de mesas Disponibilidad…" at bounding box center [605, 260] width 1210 height 523
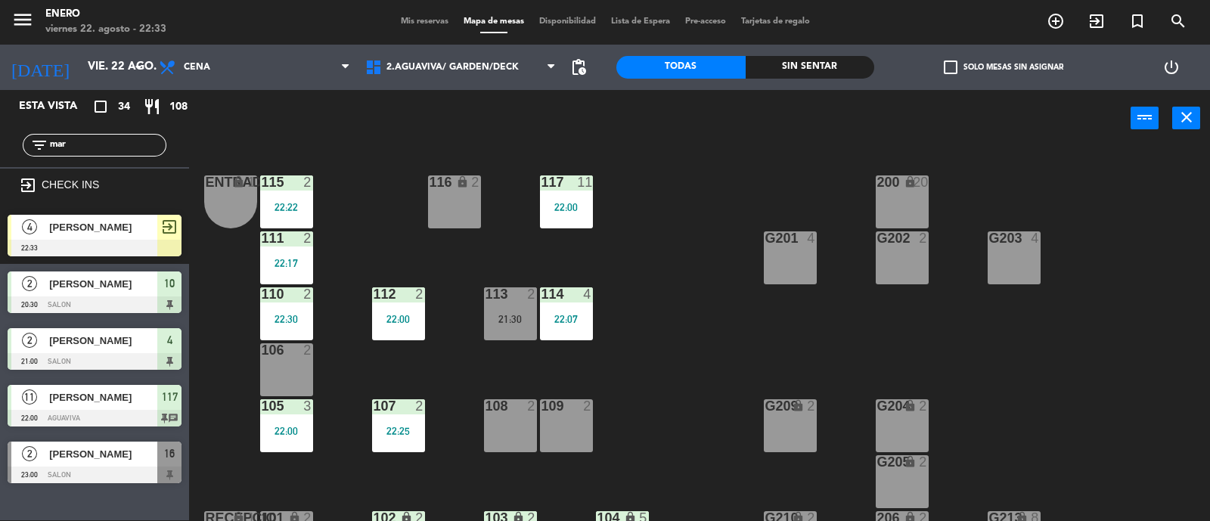
click at [518, 432] on div "108 2" at bounding box center [510, 425] width 53 height 53
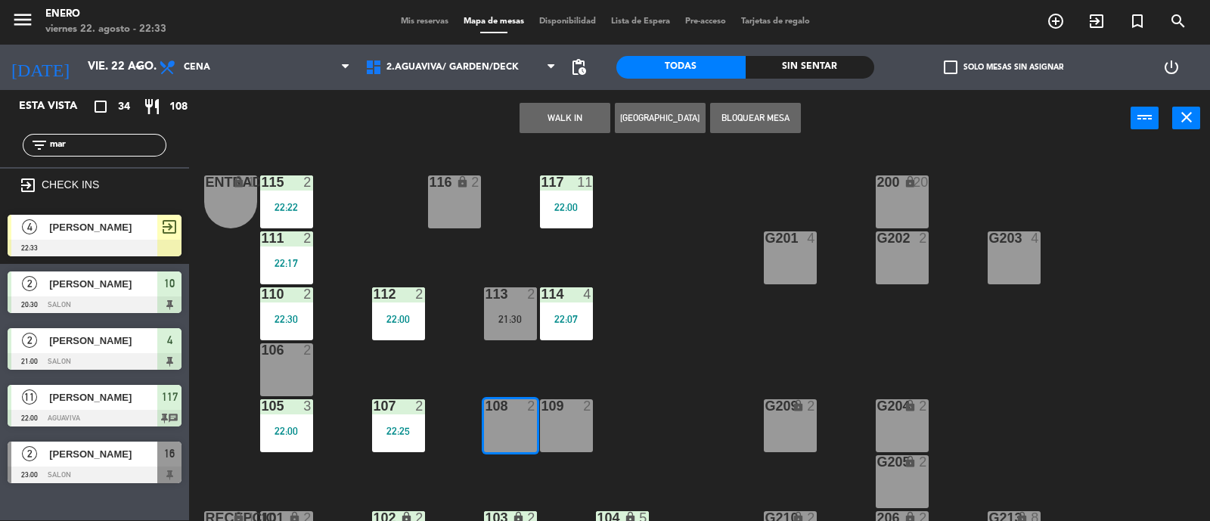
click at [564, 430] on div "109 2" at bounding box center [566, 425] width 53 height 53
click at [68, 240] on div at bounding box center [95, 248] width 174 height 17
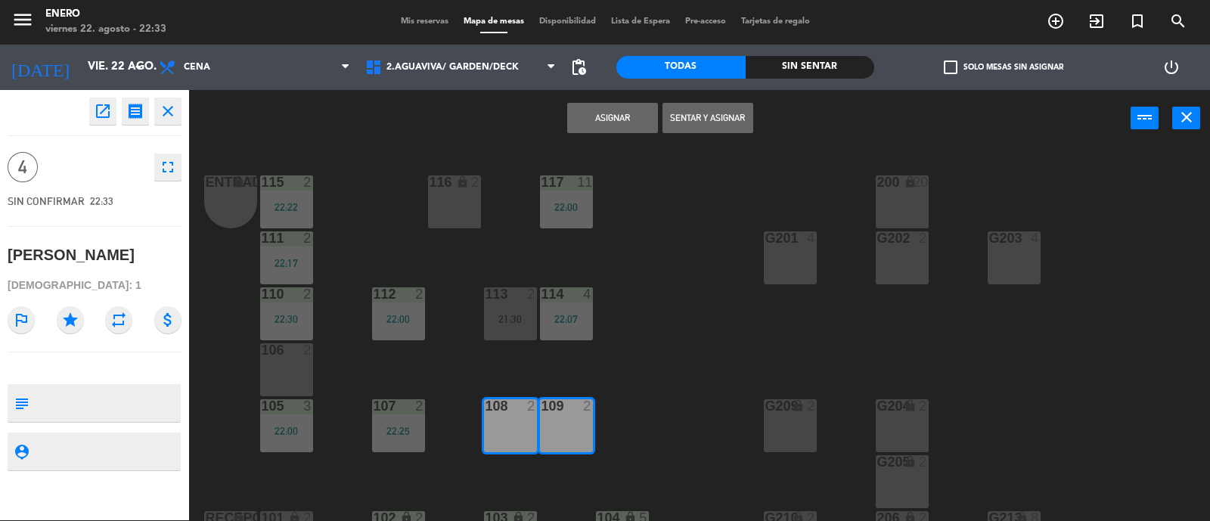
click at [722, 114] on button "Sentar y Asignar" at bounding box center [708, 118] width 91 height 30
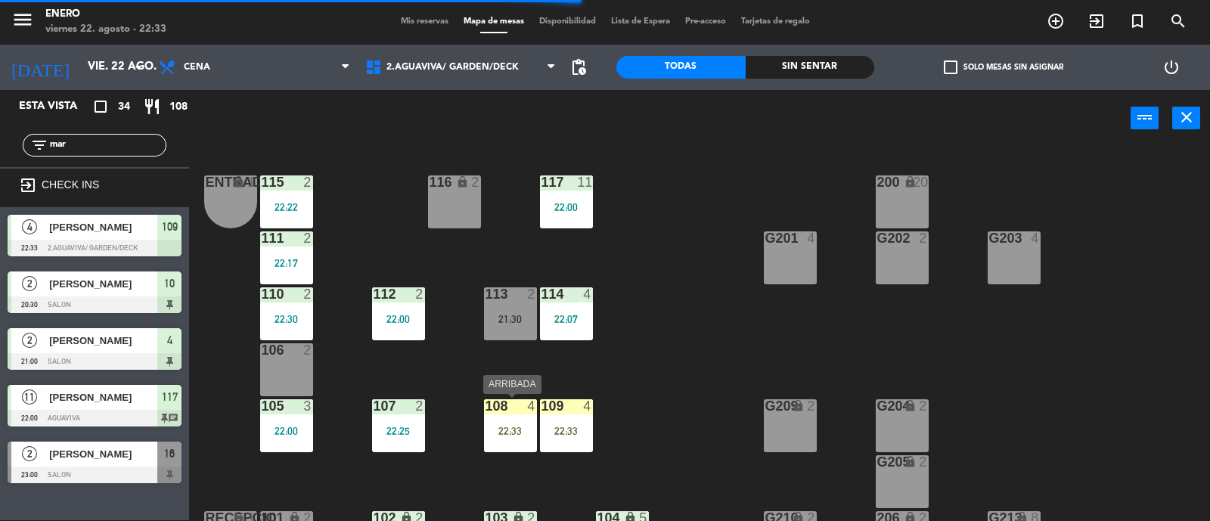
drag, startPoint x: 528, startPoint y: 436, endPoint x: 552, endPoint y: 436, distance: 24.2
click at [530, 436] on div "108 4 22:33" at bounding box center [510, 425] width 53 height 53
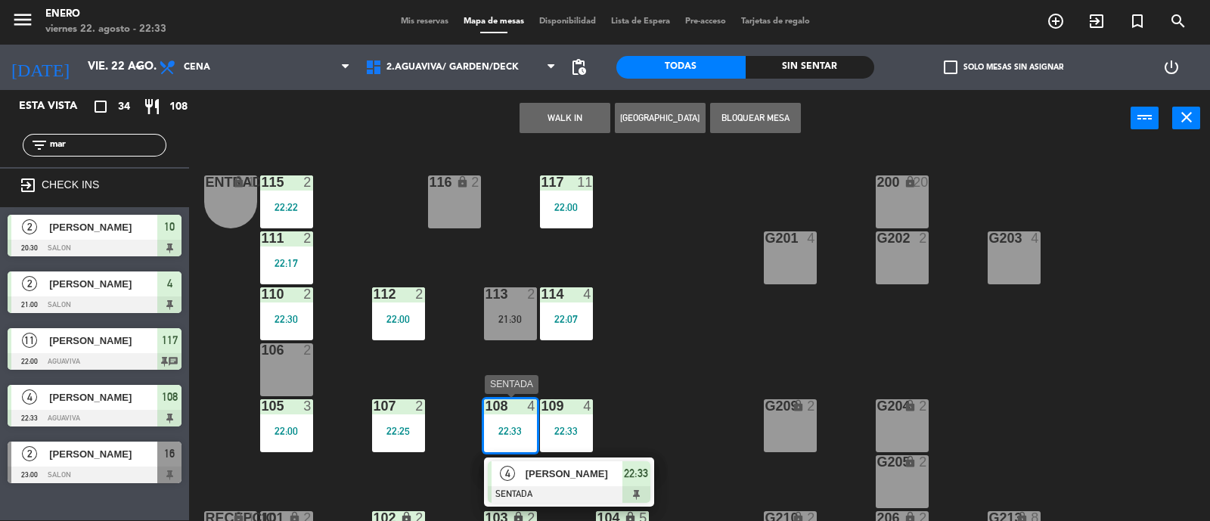
click at [586, 467] on span "martin dj" at bounding box center [574, 474] width 97 height 16
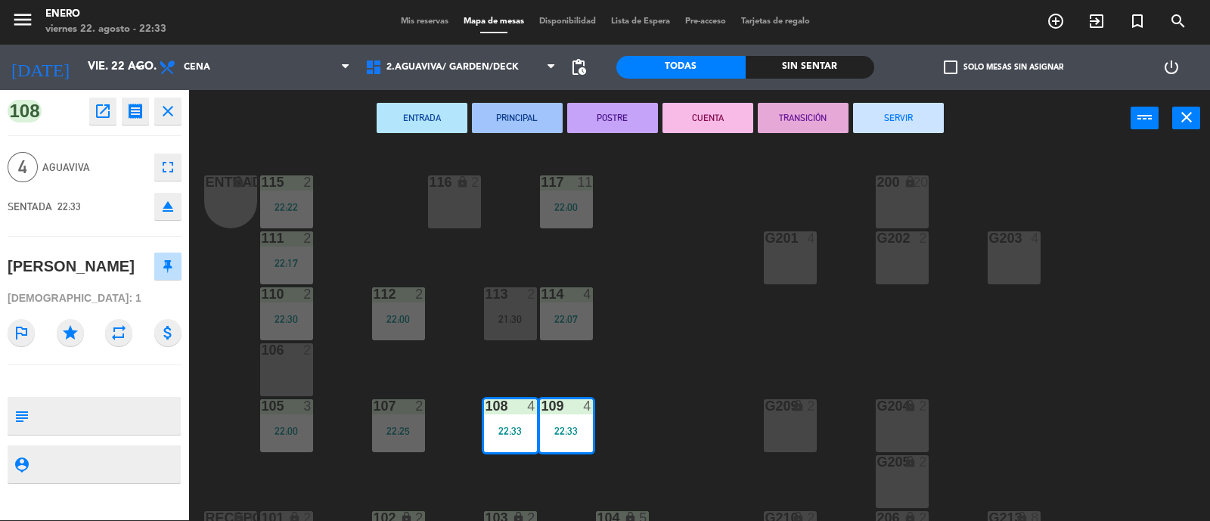
click at [1059, 141] on div "ENTRADA PRINCIPAL POSTRE CUENTA TRANSICIÓN SERVIR power_input close" at bounding box center [660, 118] width 942 height 57
click at [1196, 119] on button "close" at bounding box center [1186, 118] width 28 height 23
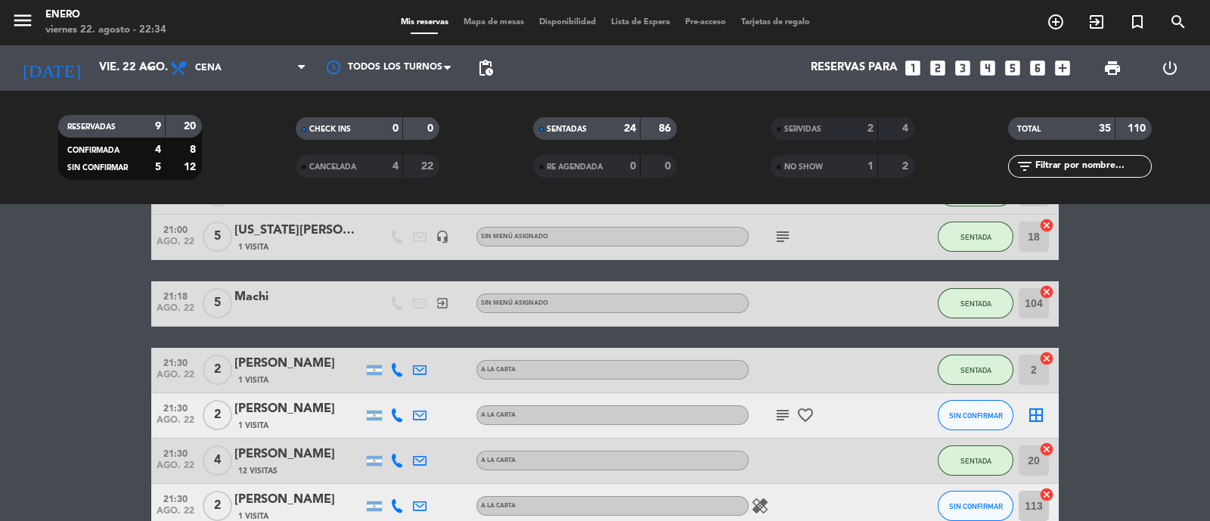
scroll to position [473, 0]
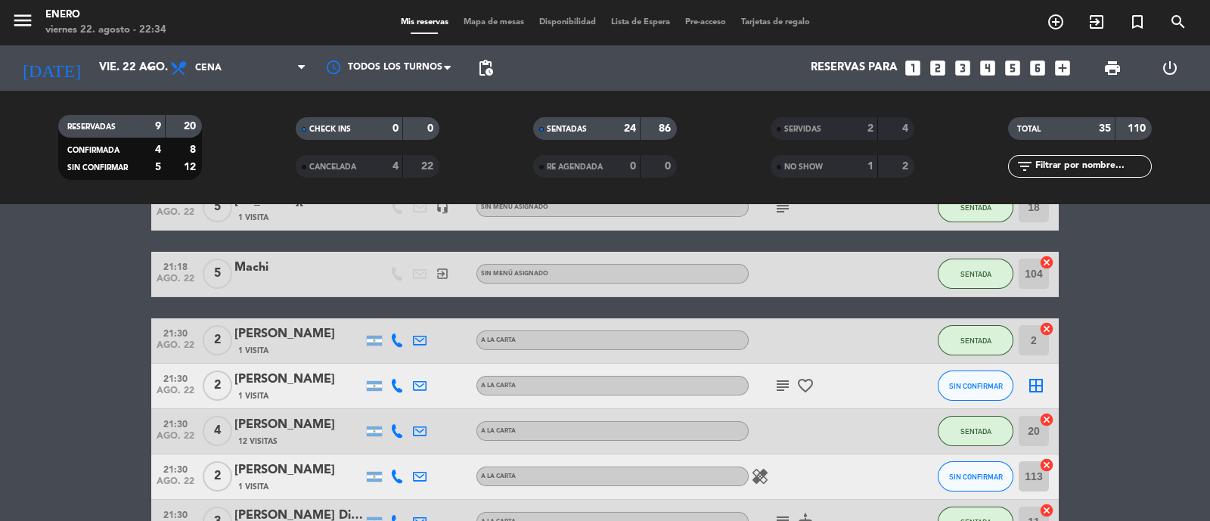
click at [492, 18] on span "Mapa de mesas" at bounding box center [494, 22] width 76 height 8
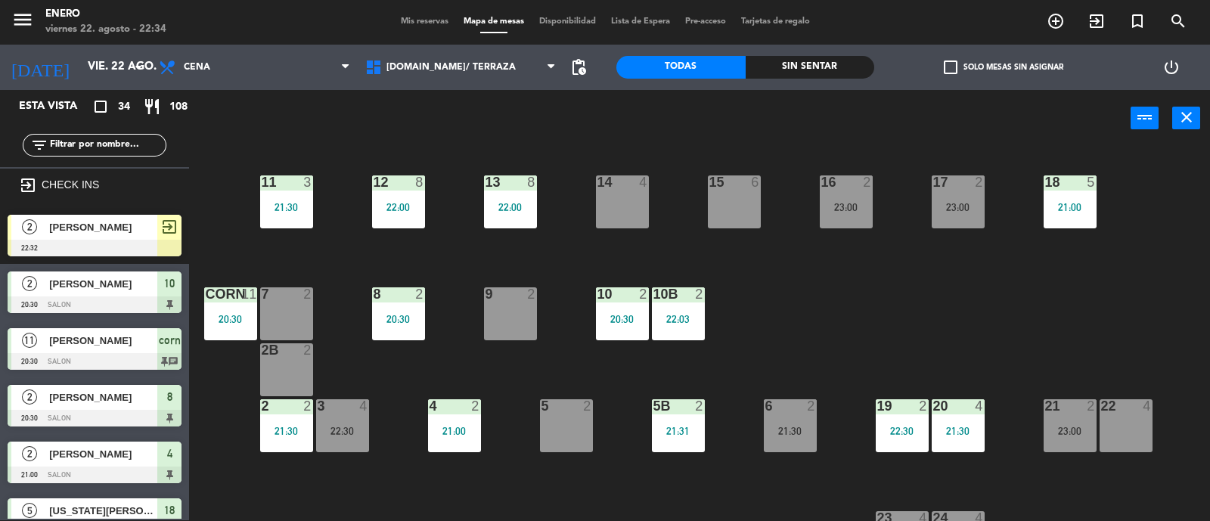
scroll to position [94, 0]
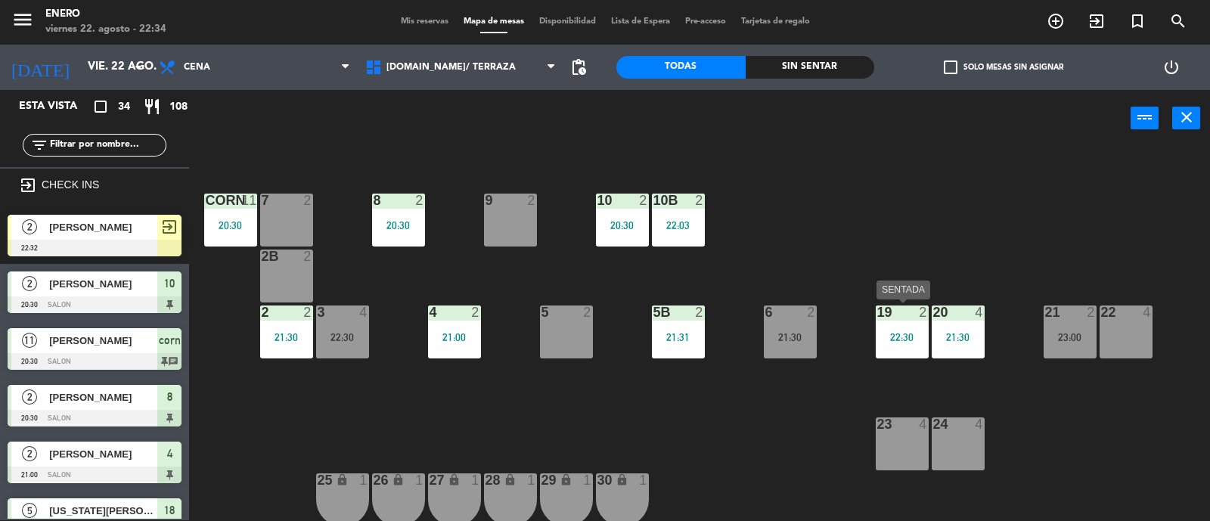
click at [897, 338] on div "22:30" at bounding box center [902, 337] width 53 height 11
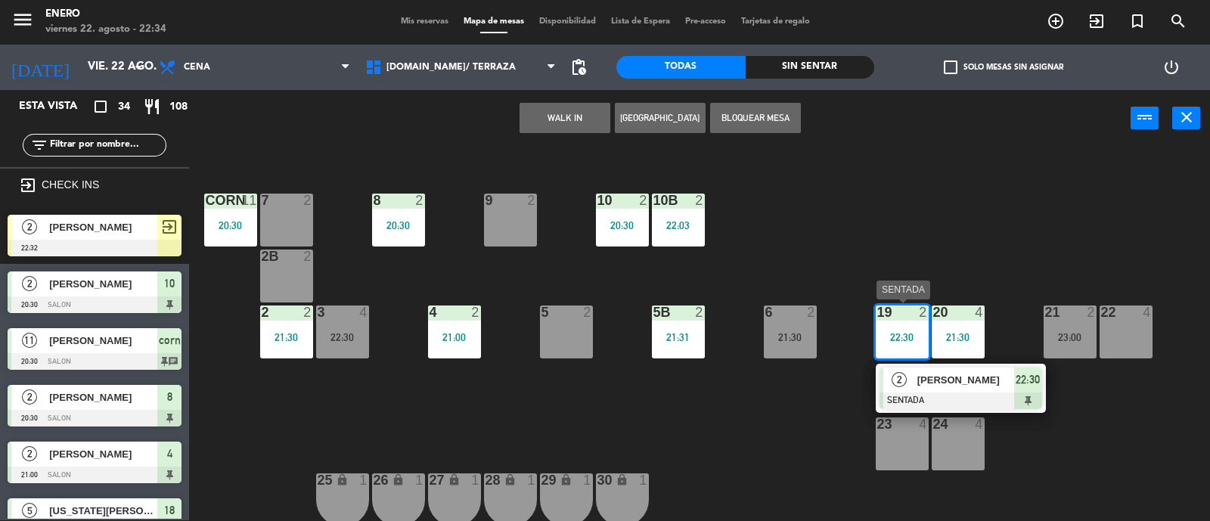
drag, startPoint x: 987, startPoint y: 376, endPoint x: 991, endPoint y: 393, distance: 17.8
click at [989, 380] on div "2 Juan Pablo holmann SENTADA 22:30" at bounding box center [961, 388] width 193 height 49
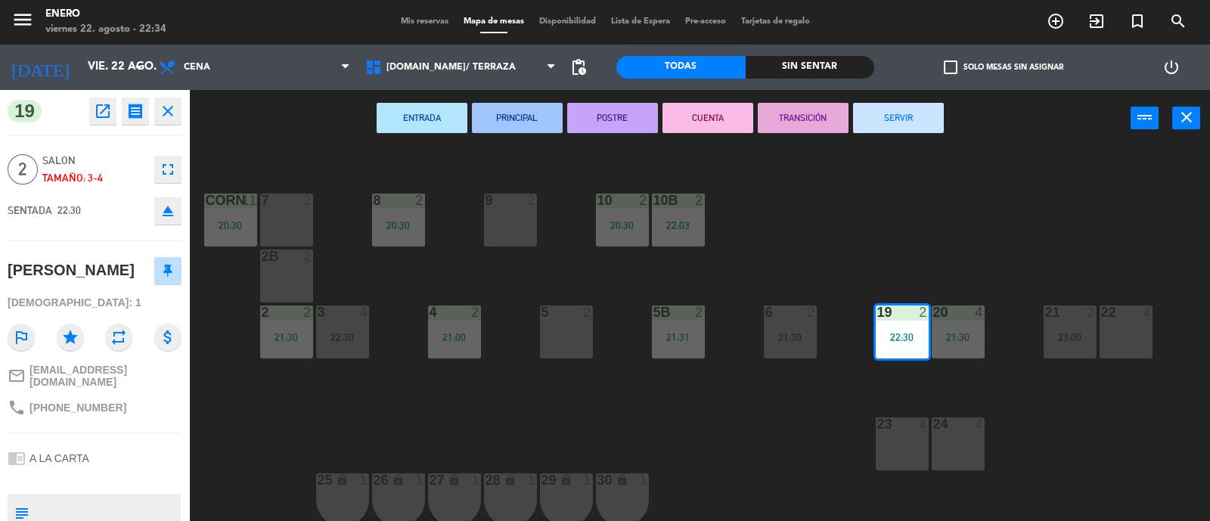
click at [171, 213] on icon "eject" at bounding box center [168, 211] width 18 height 18
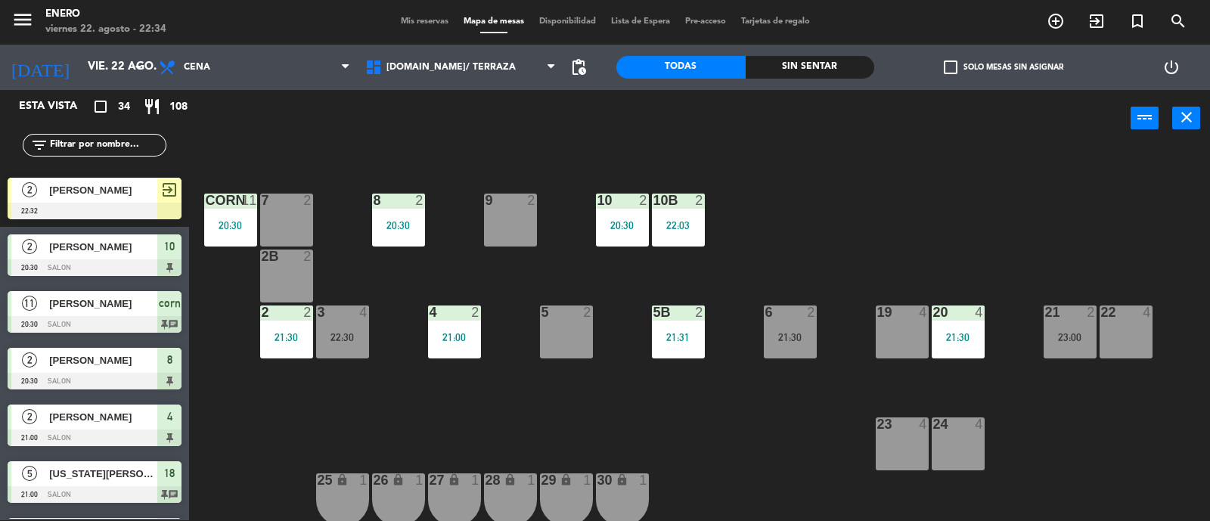
scroll to position [9, 0]
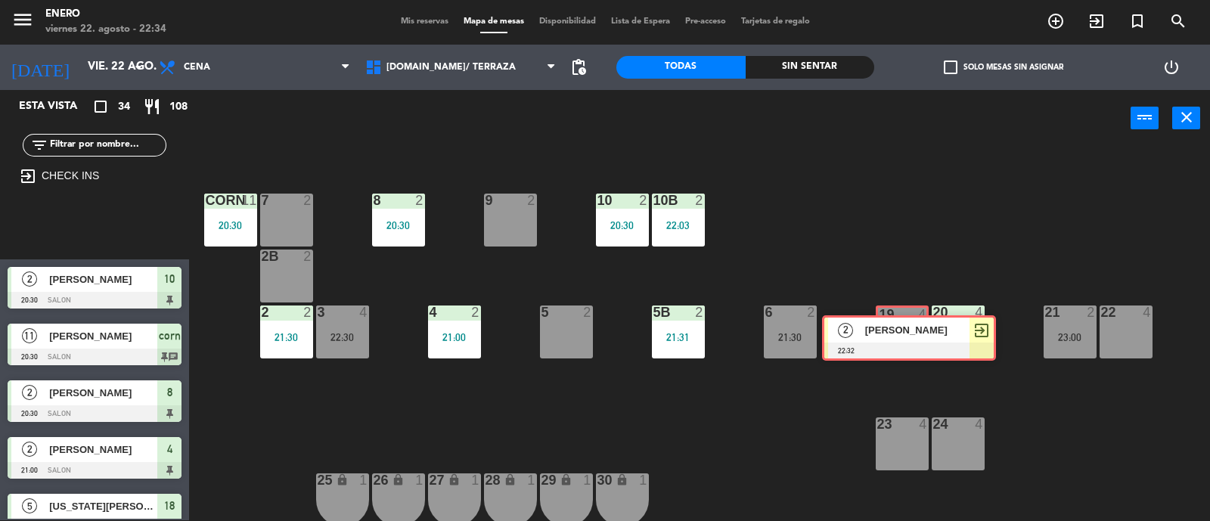
drag, startPoint x: 95, startPoint y: 212, endPoint x: 909, endPoint y: 323, distance: 822.3
click at [909, 323] on div "Esta vista crop_square 34 restaurant 108 filter_list exit_to_app CHECK INS 2 An…" at bounding box center [605, 306] width 1210 height 432
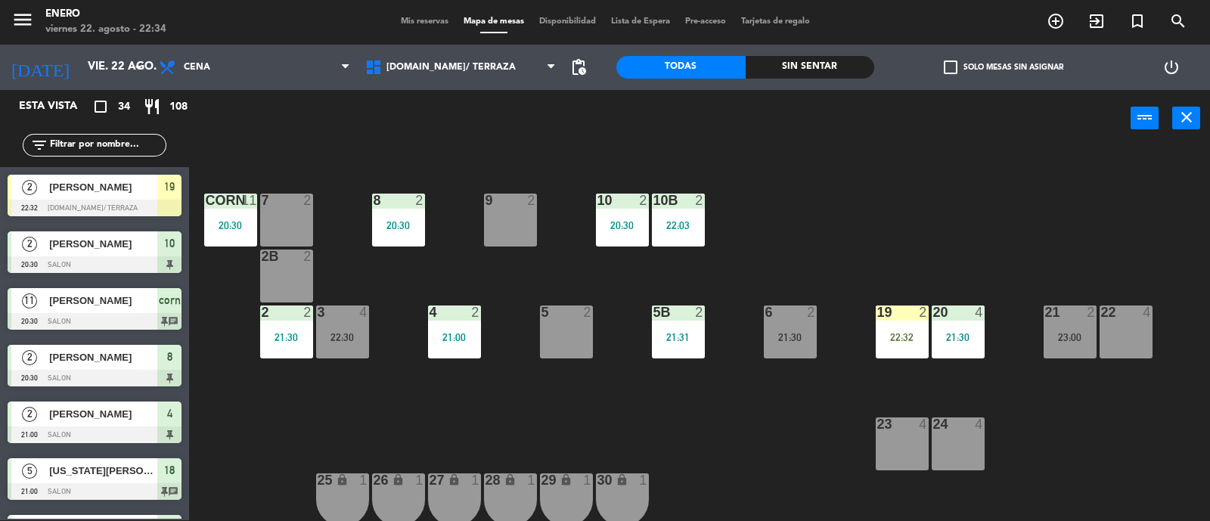
click at [909, 323] on div "19 2 22:32" at bounding box center [902, 332] width 53 height 53
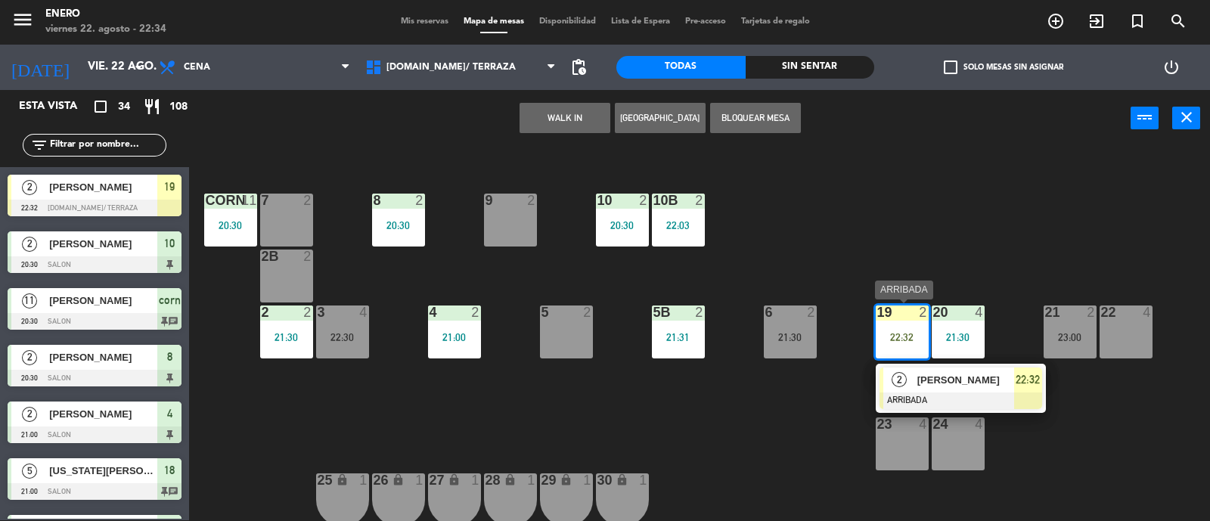
click at [1036, 380] on div "2 Anabella ARRIBADA 22:32" at bounding box center [961, 388] width 193 height 49
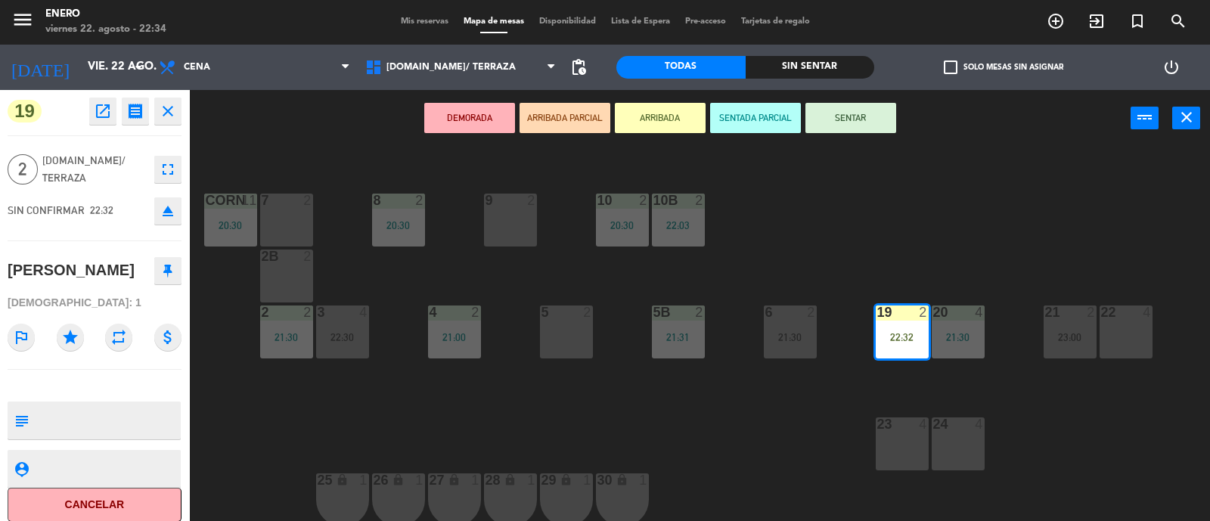
click at [851, 109] on button "SENTAR" at bounding box center [851, 118] width 91 height 30
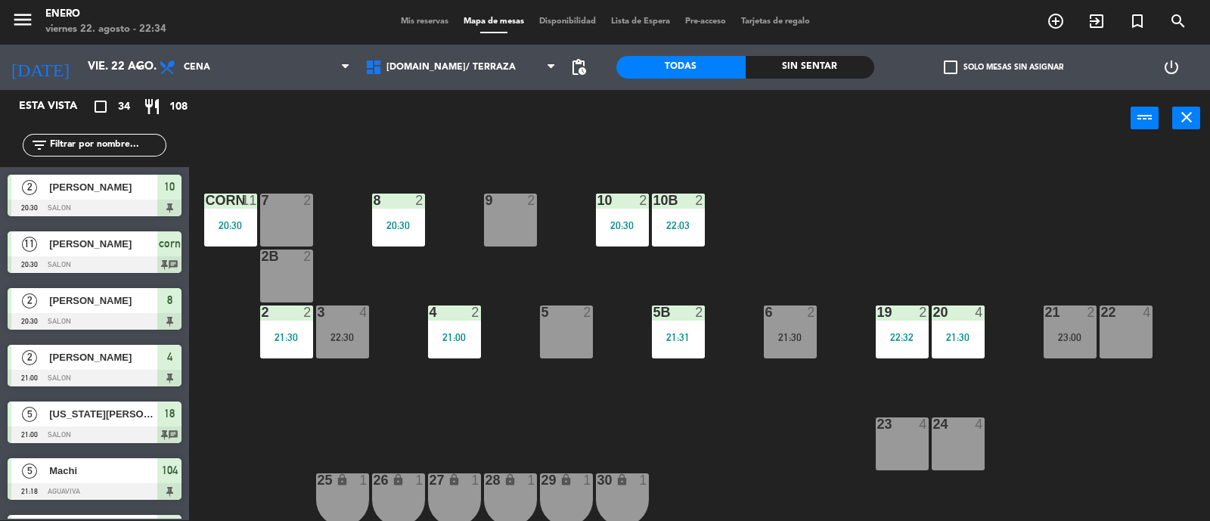
scroll to position [397, 0]
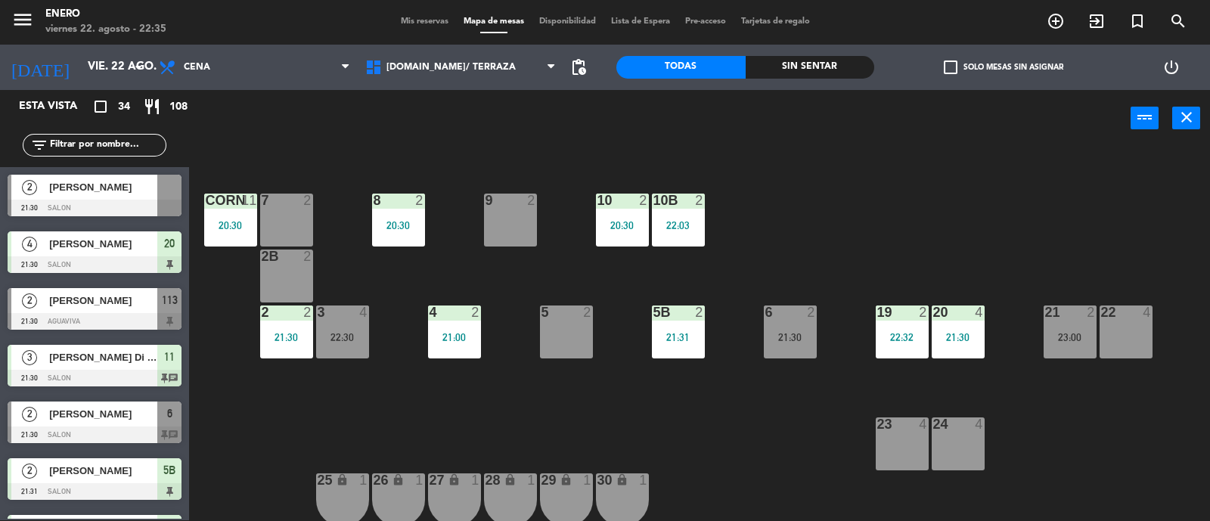
click at [417, 19] on span "Mis reservas" at bounding box center [424, 21] width 63 height 8
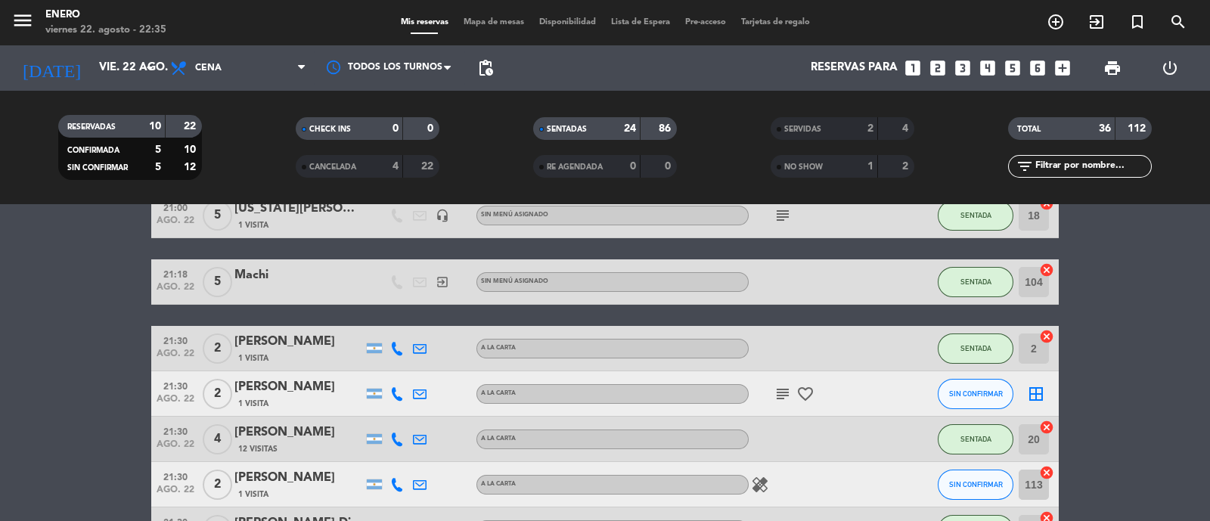
scroll to position [377, 0]
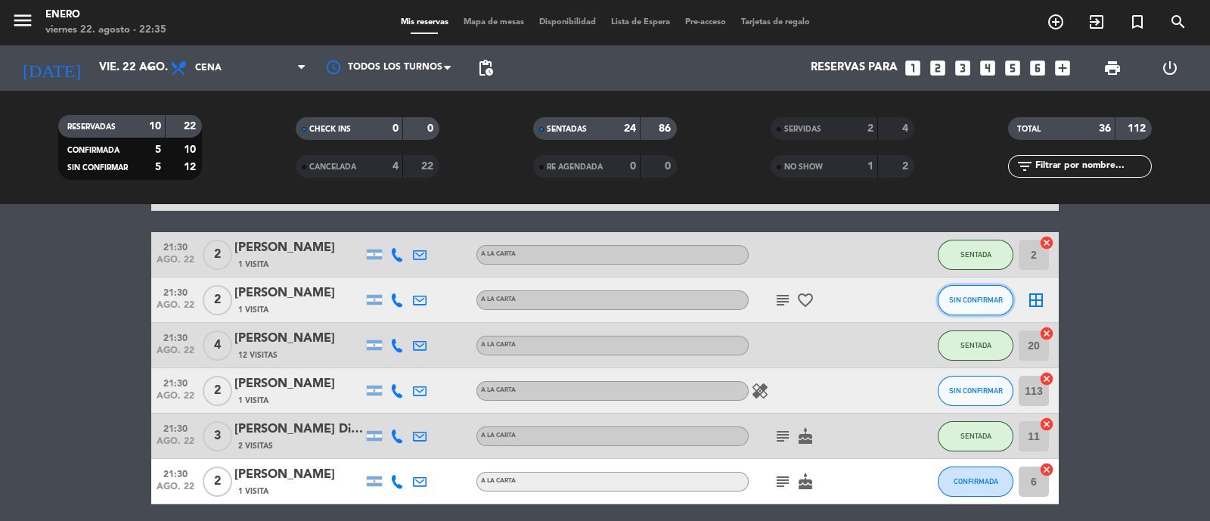
click at [957, 305] on button "SIN CONFIRMAR" at bounding box center [976, 300] width 76 height 30
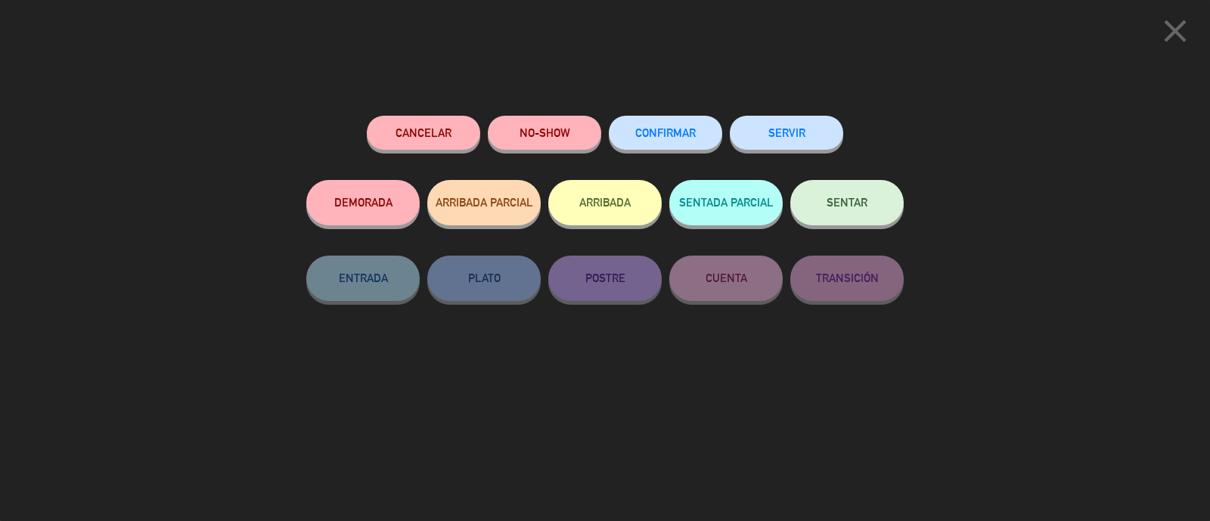
click at [552, 152] on div "NO-SHOW" at bounding box center [544, 148] width 113 height 64
click at [552, 130] on button "NO-SHOW" at bounding box center [544, 133] width 113 height 34
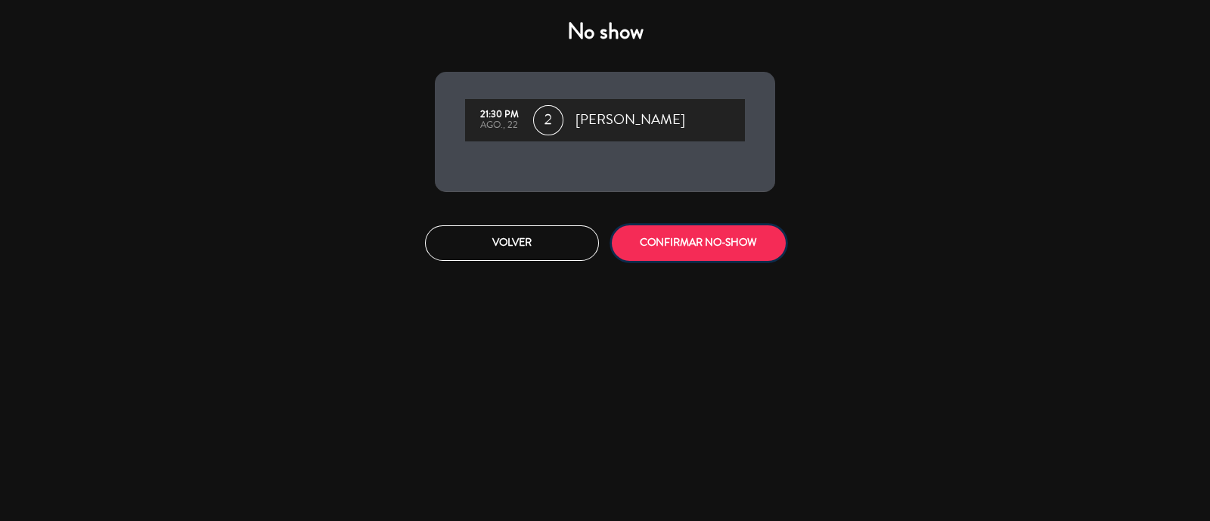
click at [661, 238] on button "CONFIRMAR NO-SHOW" at bounding box center [699, 243] width 174 height 36
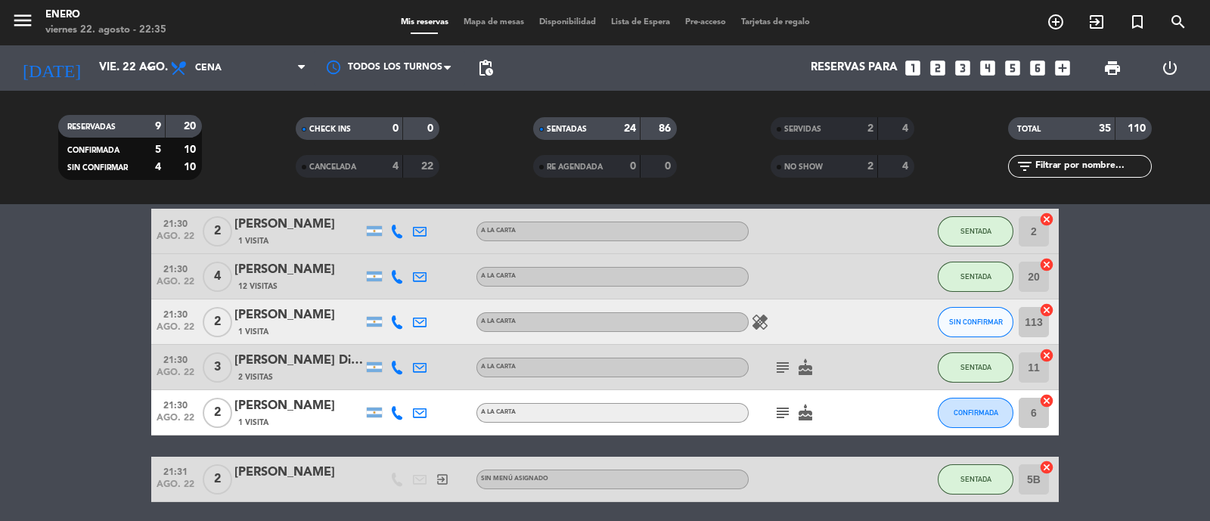
scroll to position [393, 0]
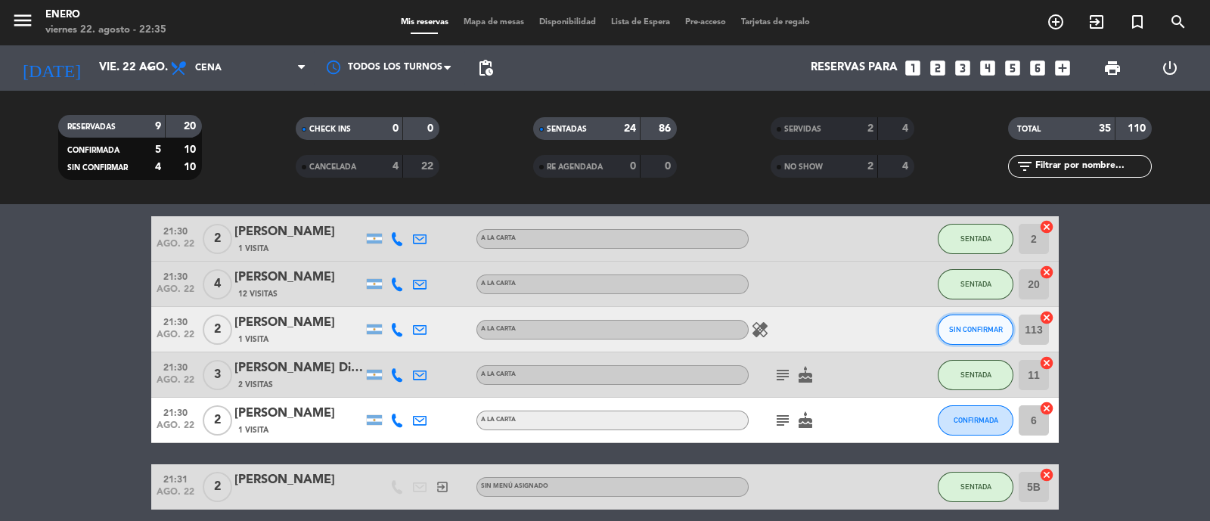
click at [984, 319] on button "SIN CONFIRMAR" at bounding box center [976, 330] width 76 height 30
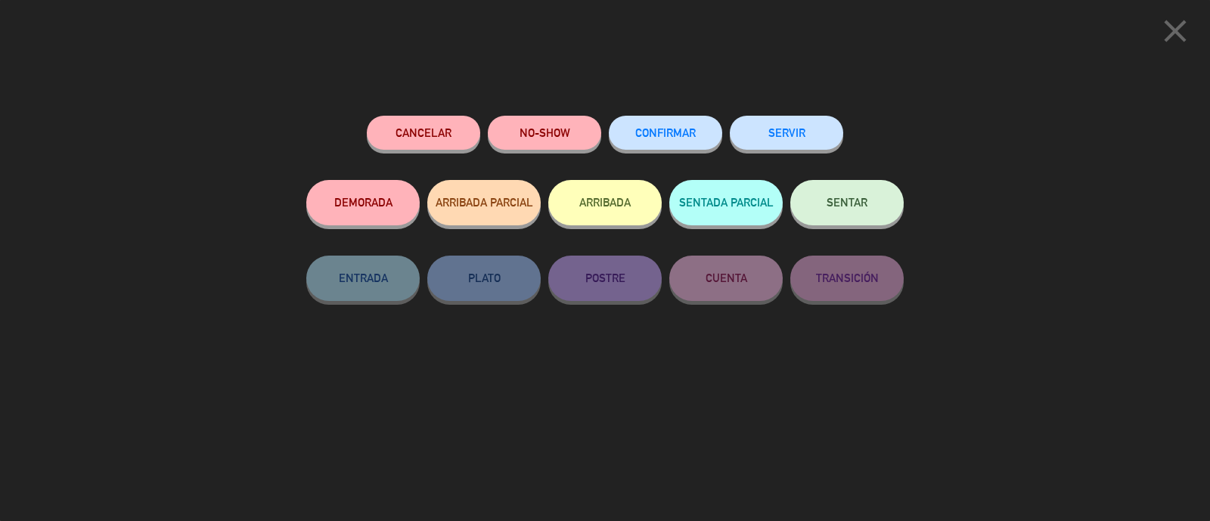
click at [518, 134] on button "NO-SHOW" at bounding box center [544, 133] width 113 height 34
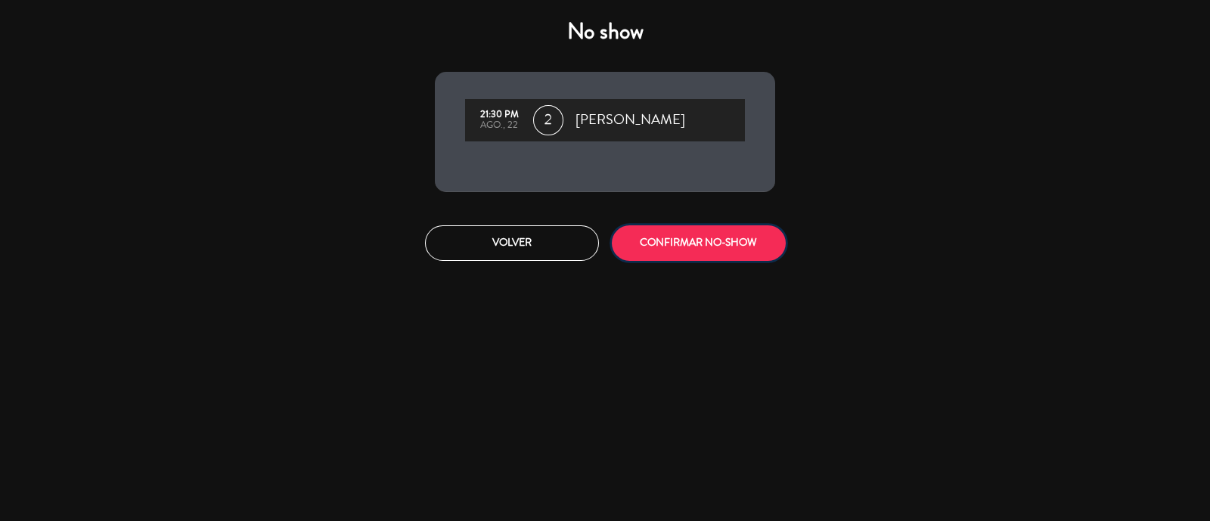
click at [707, 244] on button "CONFIRMAR NO-SHOW" at bounding box center [699, 243] width 174 height 36
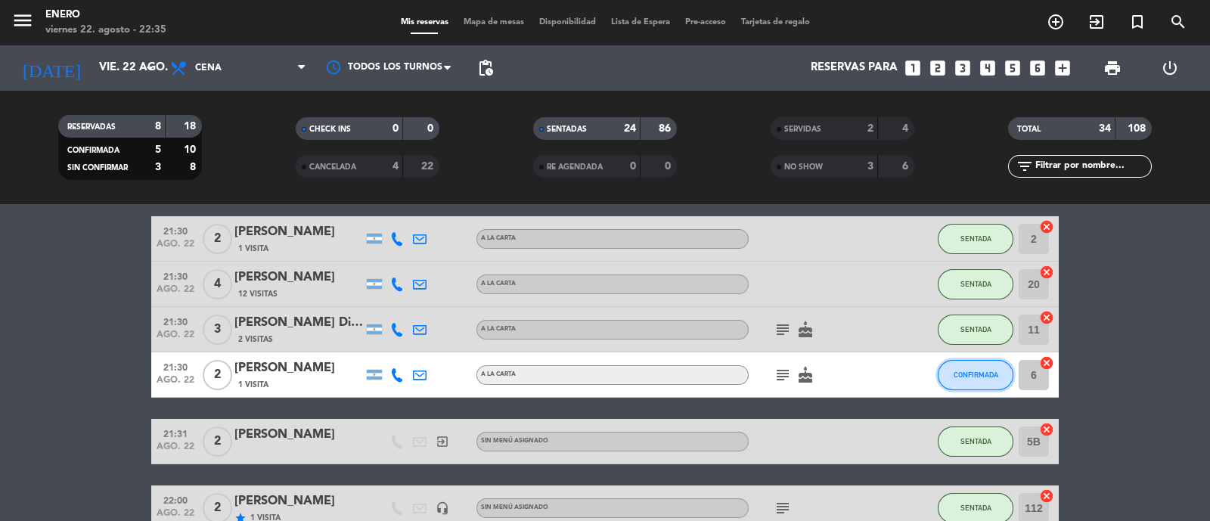
click at [968, 381] on button "CONFIRMADA" at bounding box center [976, 375] width 76 height 30
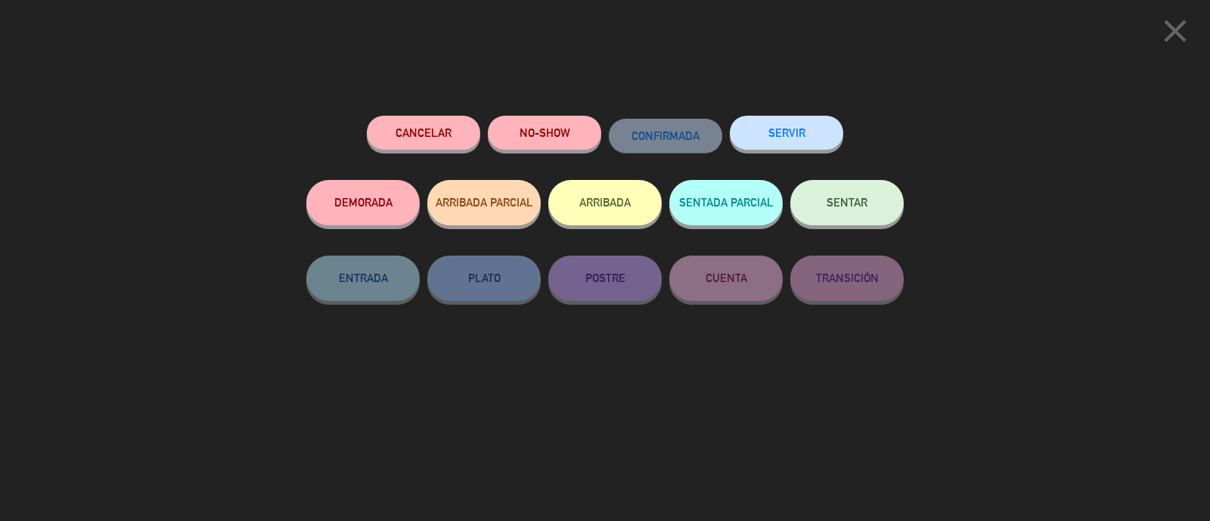
click at [548, 145] on button "NO-SHOW" at bounding box center [544, 133] width 113 height 34
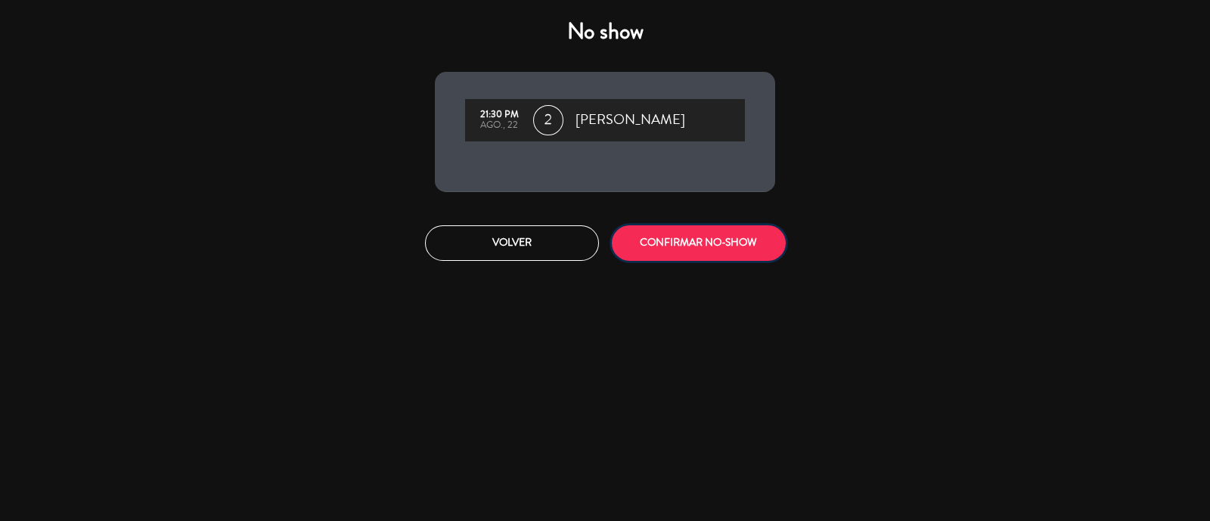
click at [684, 233] on button "CONFIRMAR NO-SHOW" at bounding box center [699, 243] width 174 height 36
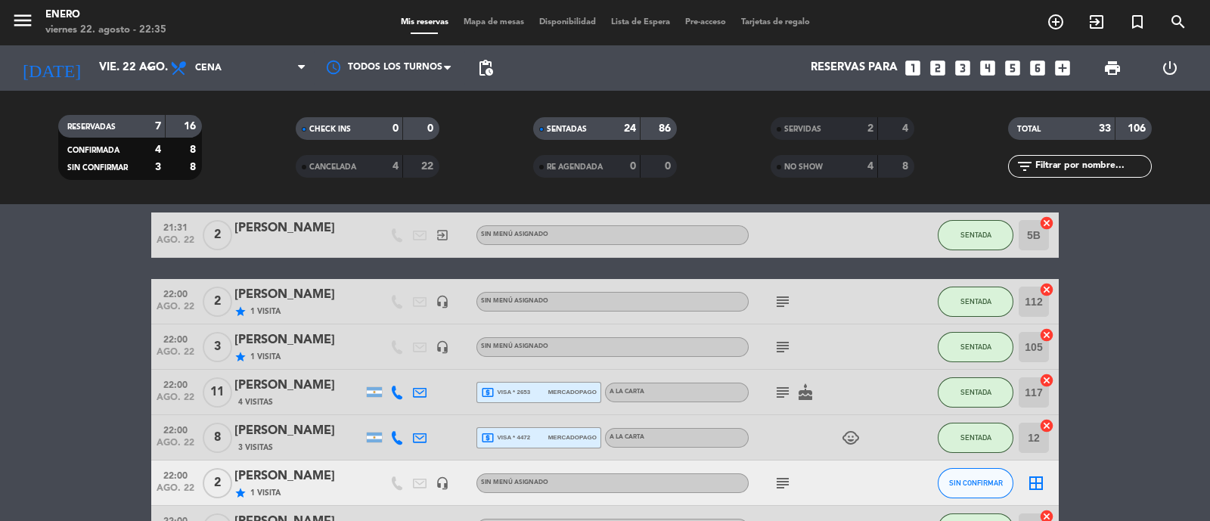
scroll to position [582, 0]
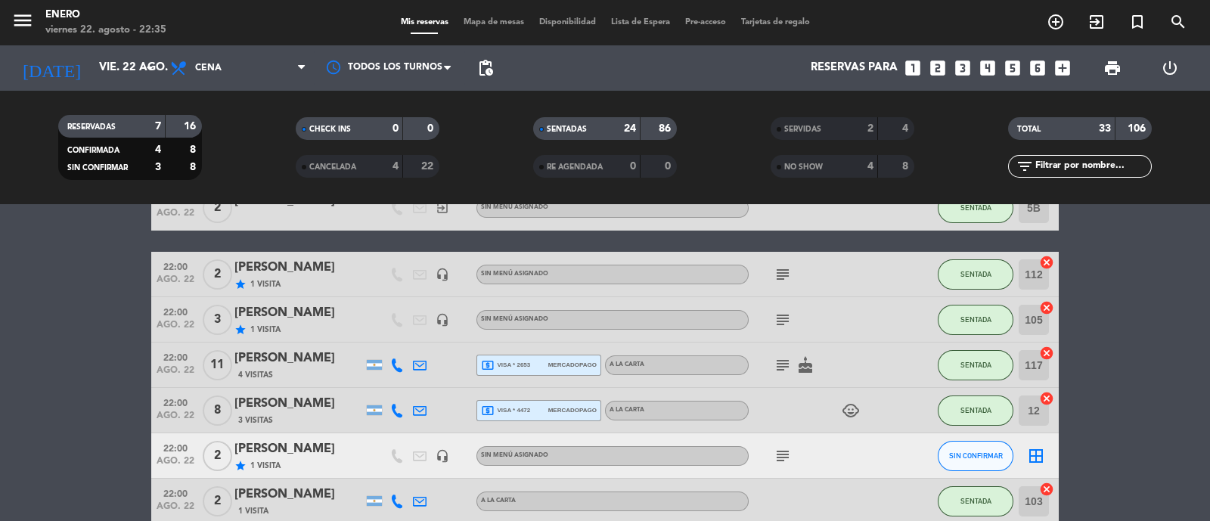
click at [487, 24] on span "Mapa de mesas" at bounding box center [494, 22] width 76 height 8
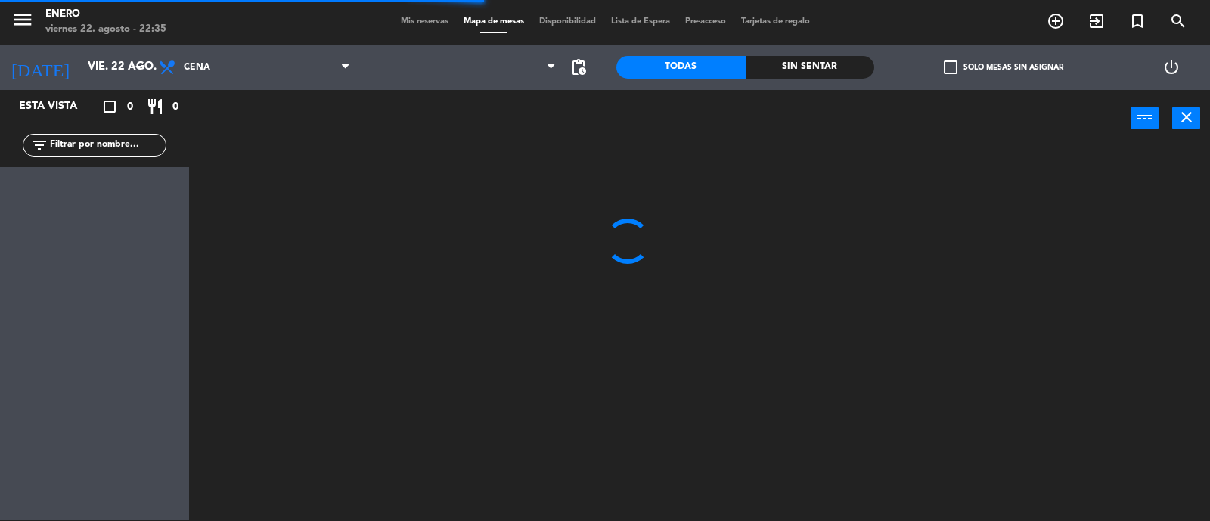
click at [73, 151] on input "text" at bounding box center [106, 145] width 117 height 17
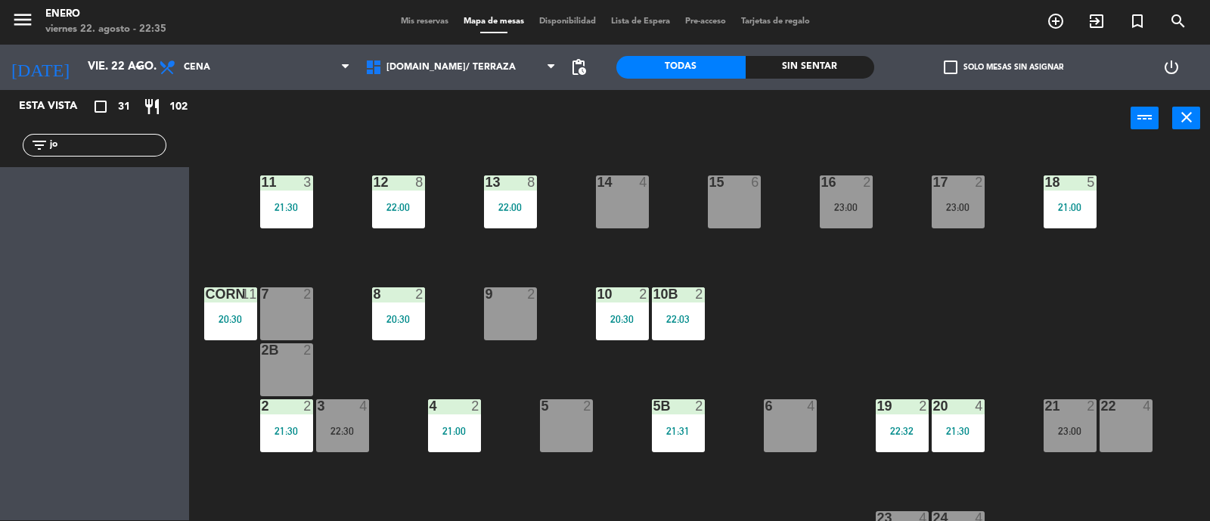
click at [29, 202] on div "Esta vista crop_square 31 restaurant 102 filter_list jo" at bounding box center [94, 305] width 189 height 430
drag, startPoint x: 84, startPoint y: 139, endPoint x: 74, endPoint y: 165, distance: 27.5
click at [84, 139] on input "jo" at bounding box center [106, 145] width 117 height 17
type input "j"
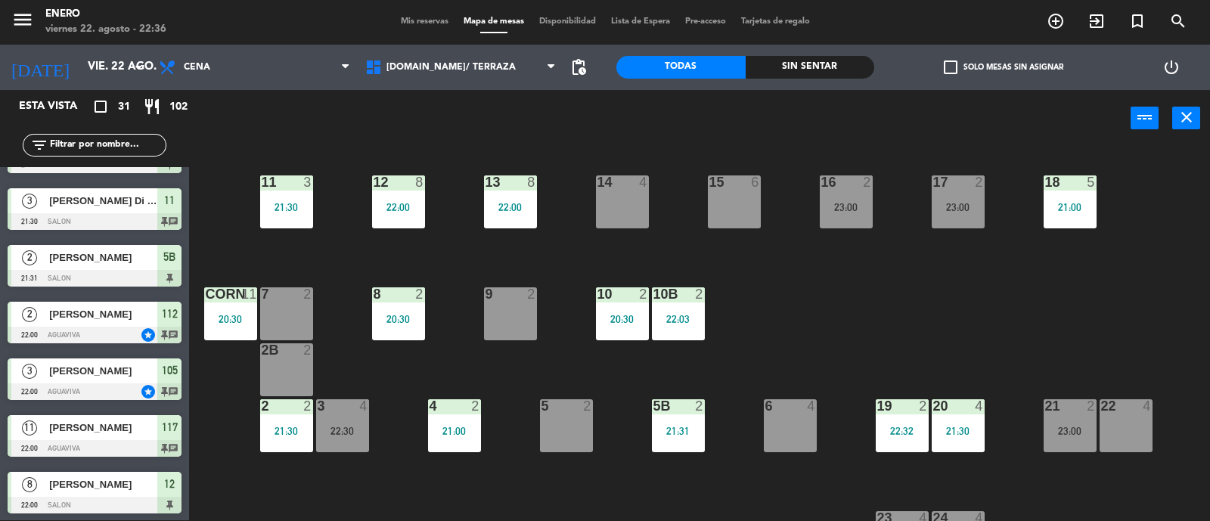
scroll to position [443, 0]
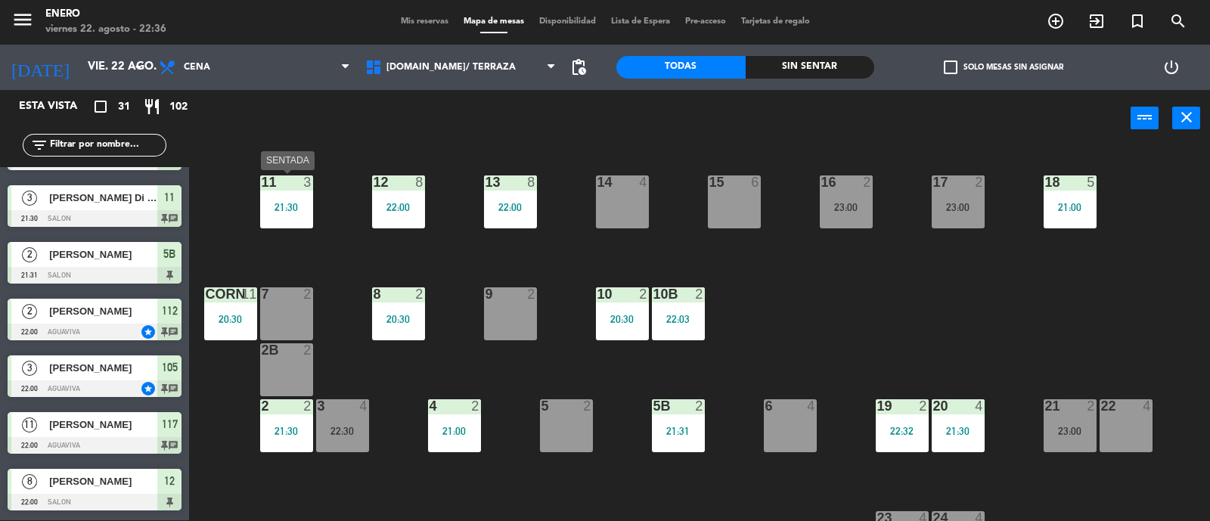
click at [288, 202] on div "21:30" at bounding box center [286, 207] width 53 height 11
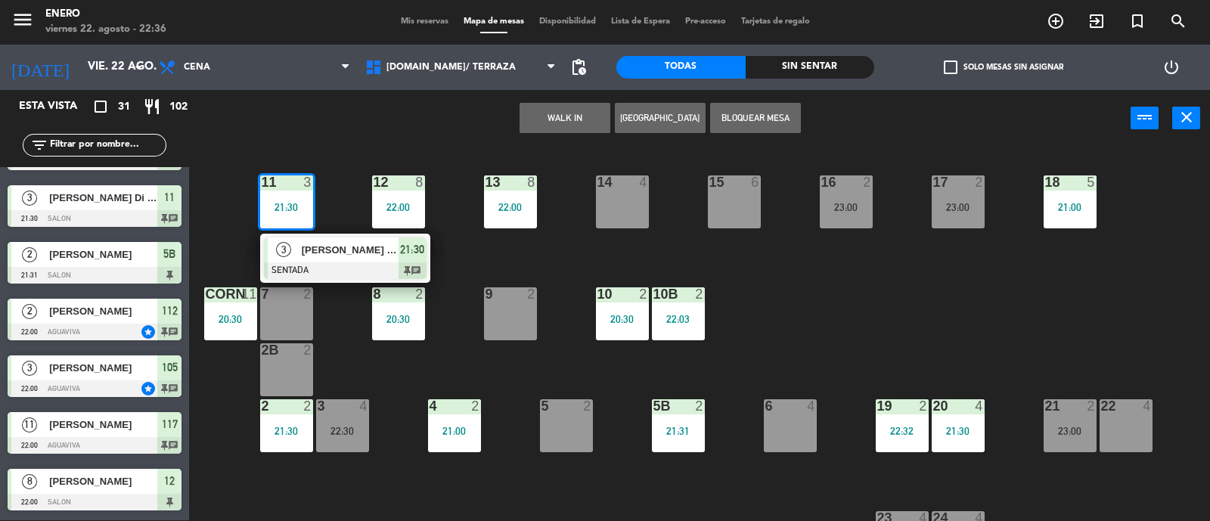
click at [358, 140] on div "WALK IN Crear Reserva Bloquear Mesa power_input close" at bounding box center [660, 118] width 942 height 57
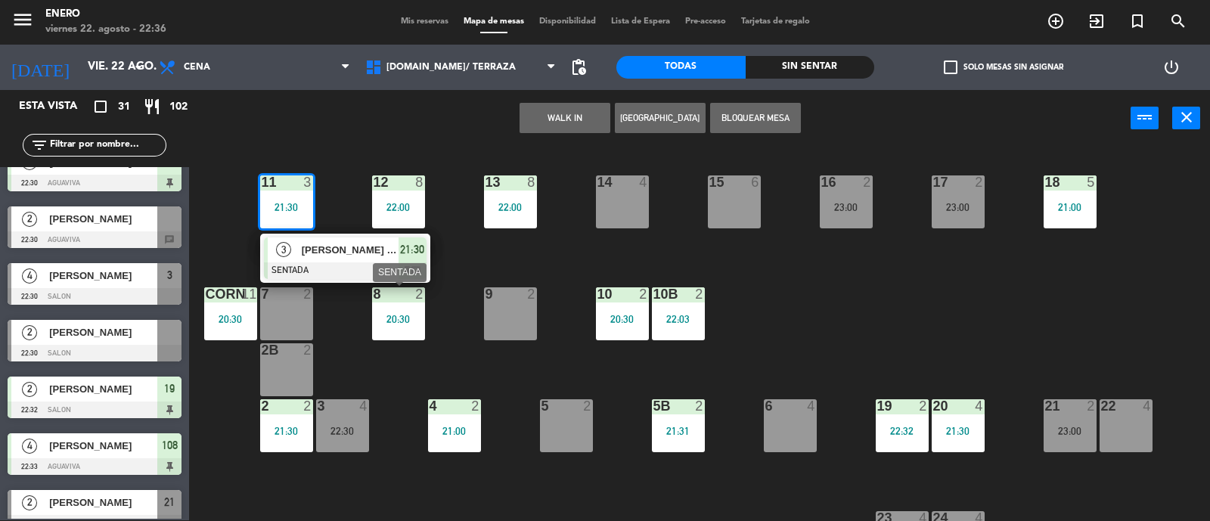
scroll to position [1269, 0]
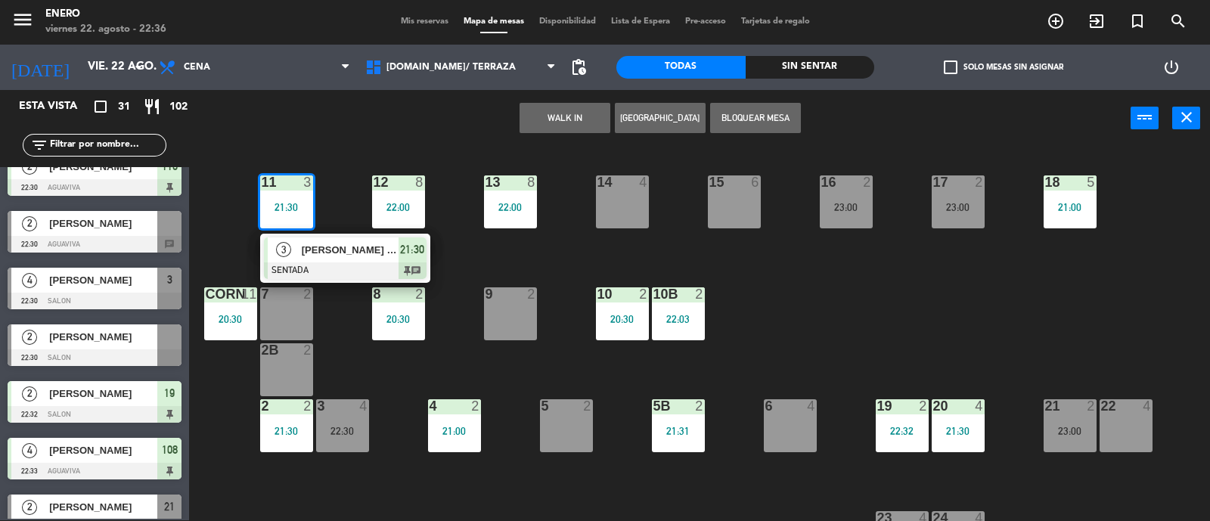
click at [520, 247] on div "14 4 12 8 22:00 11 3 21:30 3 Oscar Di Lena SENTADA 21:30 chat 17 2 23:00 15 6 1…" at bounding box center [705, 335] width 1009 height 374
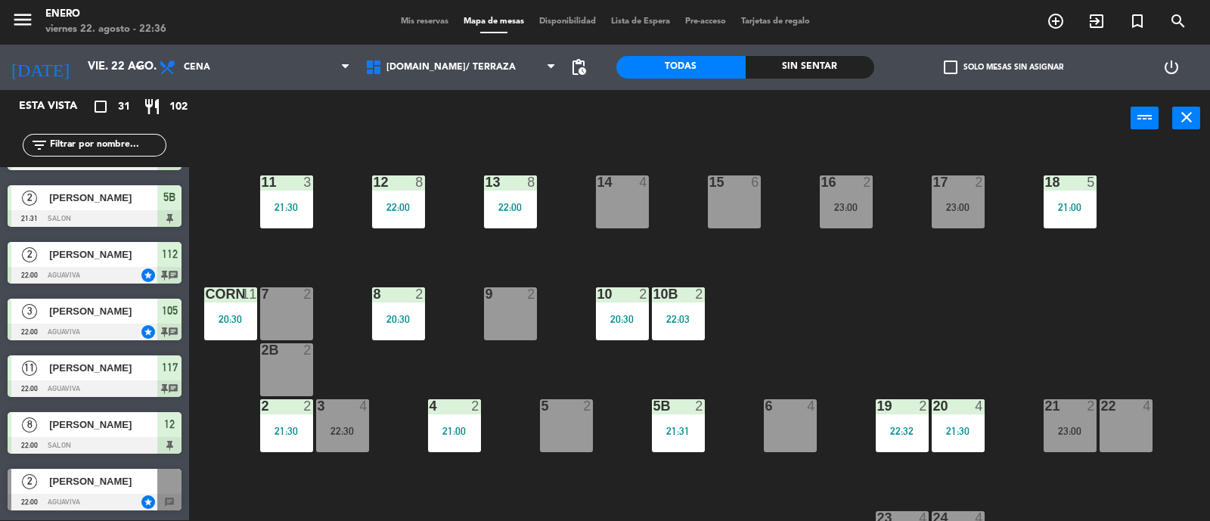
scroll to position [507, 0]
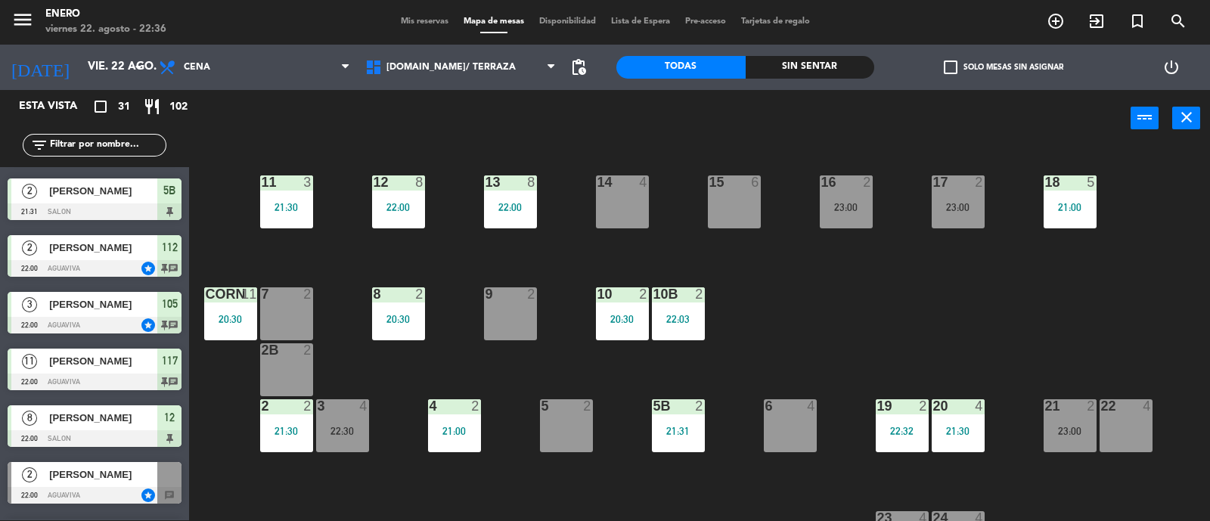
click at [265, 203] on div "21:30" at bounding box center [286, 207] width 53 height 11
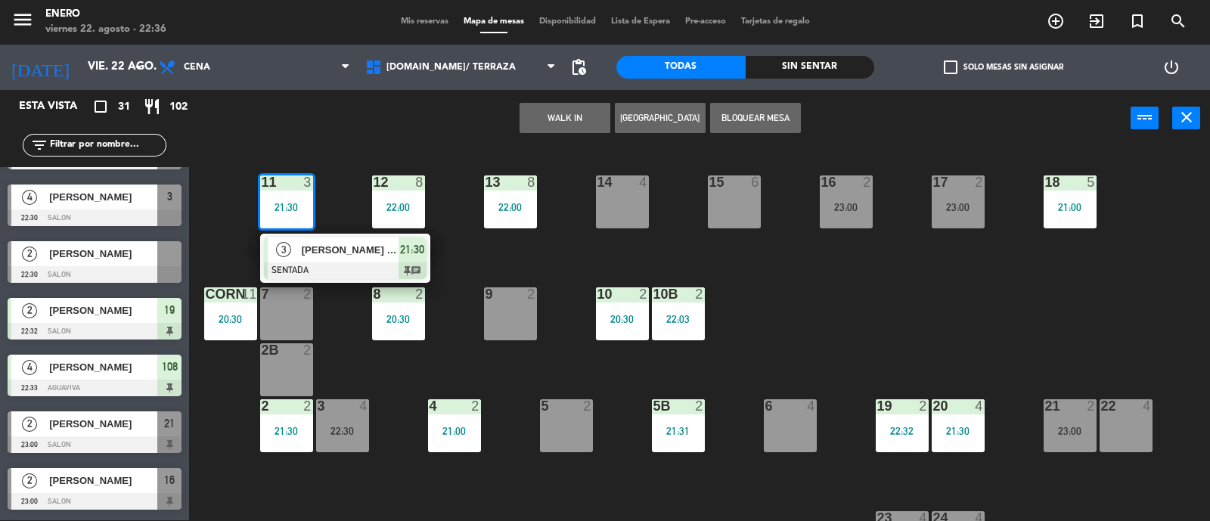
scroll to position [1406, 0]
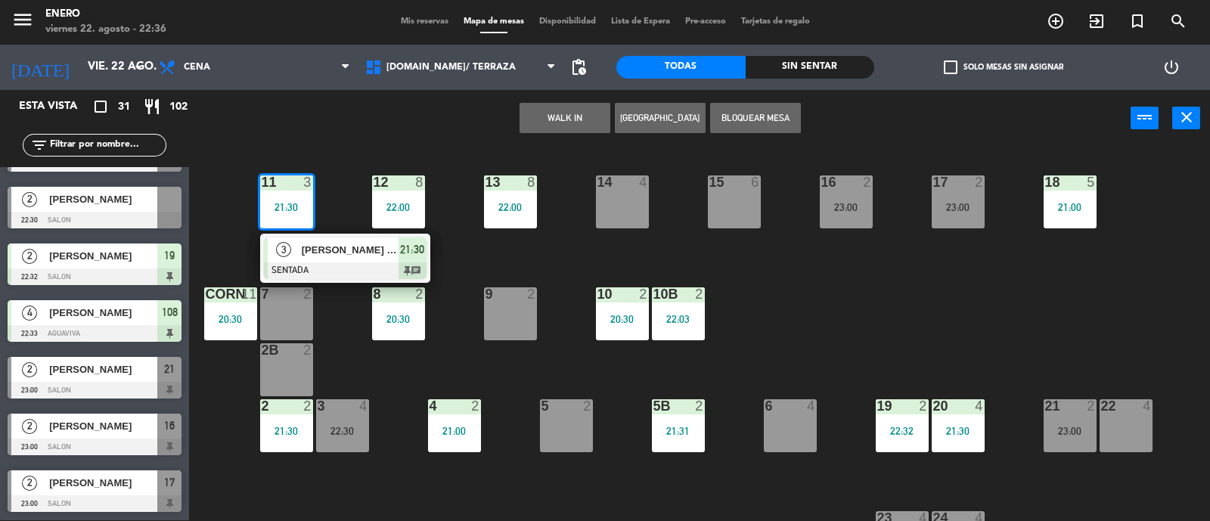
click at [430, 134] on div "WALK IN Crear Reserva Bloquear Mesa power_input close" at bounding box center [660, 118] width 942 height 57
click at [429, 126] on div "WALK IN Crear Reserva Bloquear Mesa power_input close" at bounding box center [660, 118] width 942 height 57
click at [421, 256] on span "21:30" at bounding box center [412, 250] width 24 height 18
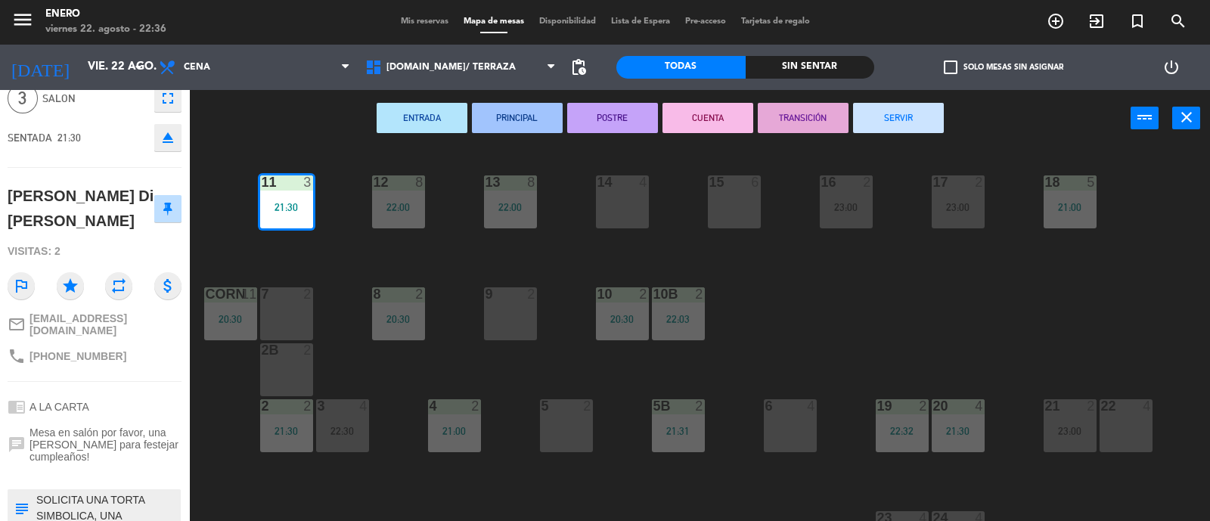
scroll to position [104, 0]
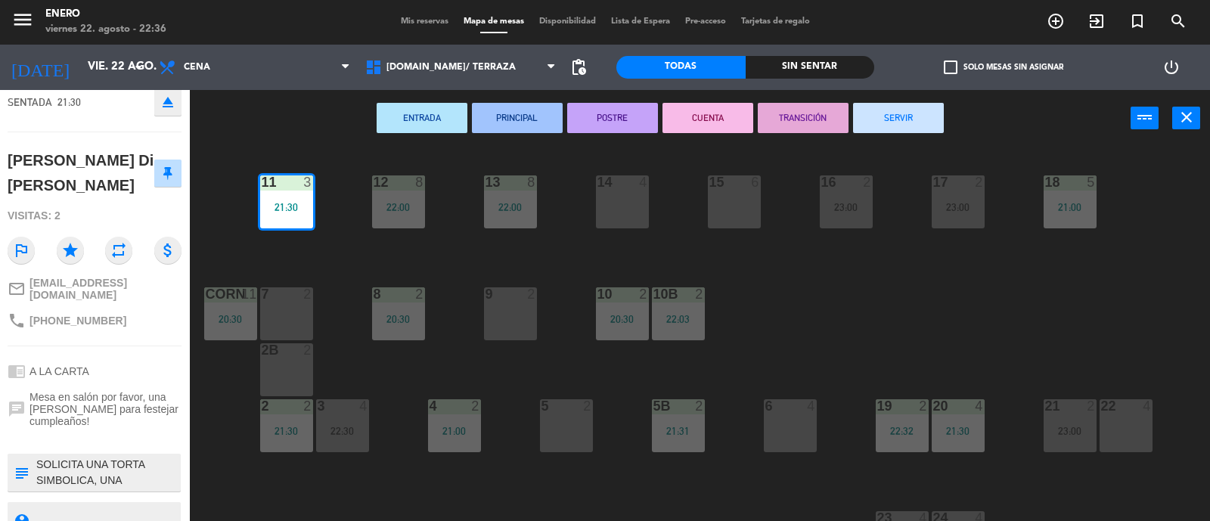
click at [272, 123] on div "ENTRADA PRINCIPAL POSTRE CUENTA TRANSICIÓN SERVIR power_input close" at bounding box center [660, 118] width 942 height 57
click at [318, 123] on div "ENTRADA PRINCIPAL POSTRE CUENTA TRANSICIÓN SERVIR power_input close" at bounding box center [660, 118] width 942 height 57
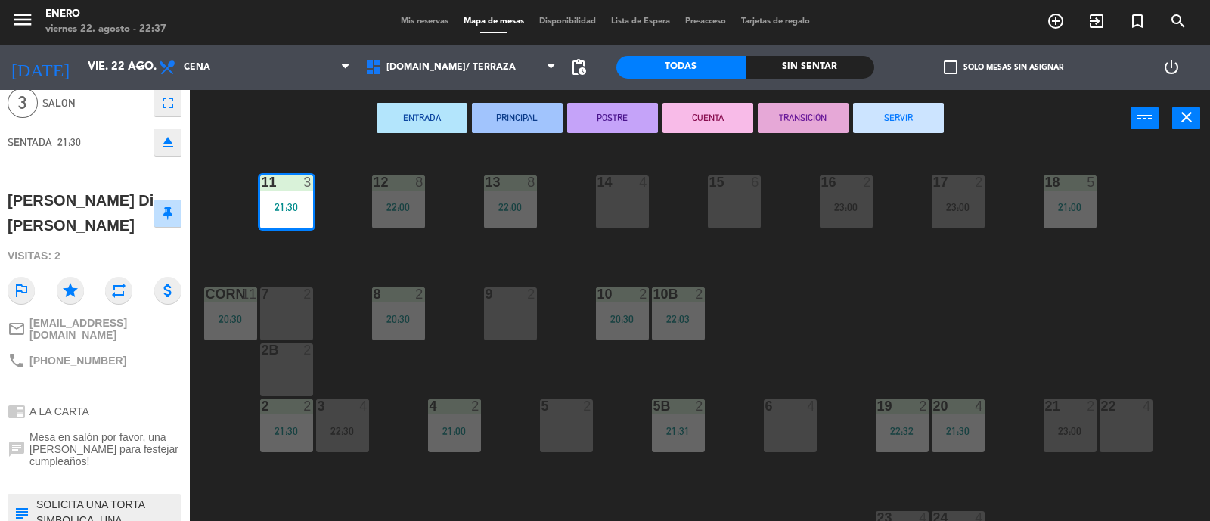
scroll to position [65, 0]
click at [1192, 112] on icon "close" at bounding box center [1187, 117] width 18 height 18
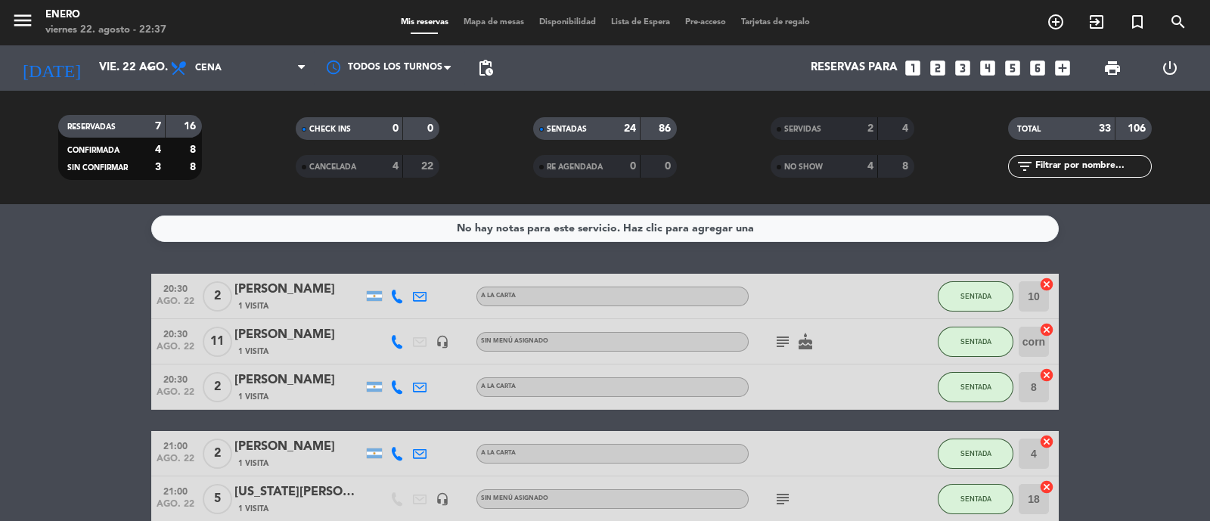
click at [485, 26] on span "Mapa de mesas" at bounding box center [494, 22] width 76 height 8
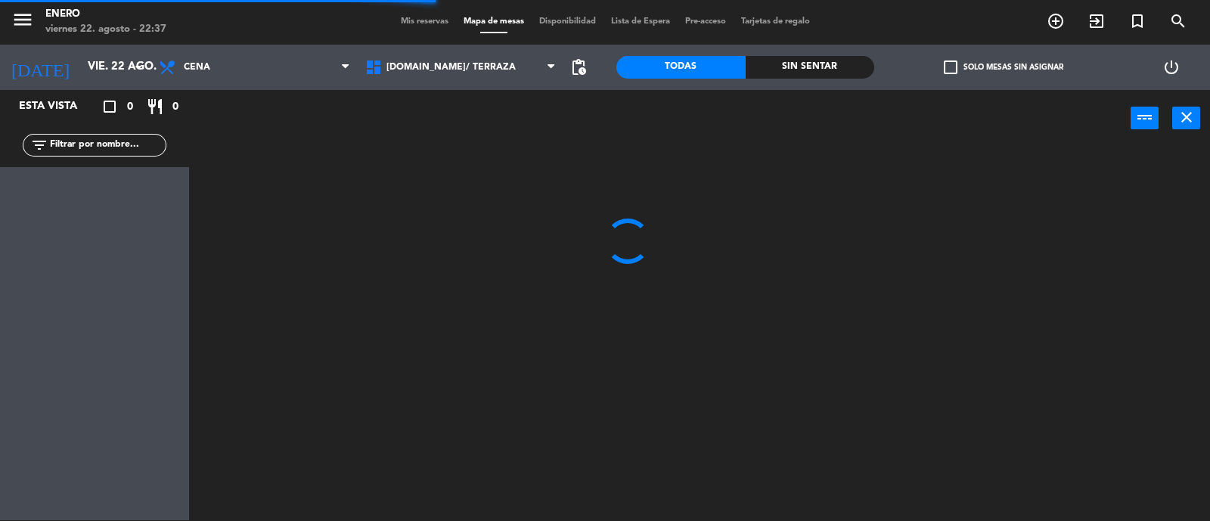
click at [76, 143] on input "text" at bounding box center [106, 145] width 117 height 17
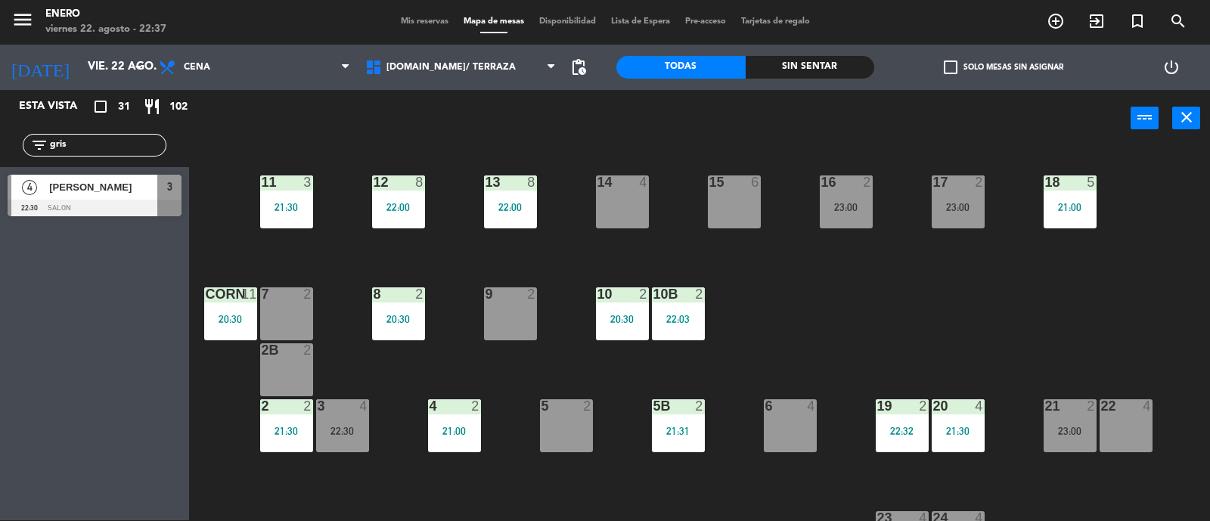
type input "gris"
click at [138, 300] on div "Esta vista crop_square 31 restaurant 102 filter_list gris 4 Griselda Novaro 22:…" at bounding box center [94, 305] width 189 height 430
click at [113, 154] on div "filter_list gris" at bounding box center [95, 145] width 144 height 23
click at [113, 151] on input "gris" at bounding box center [106, 145] width 117 height 17
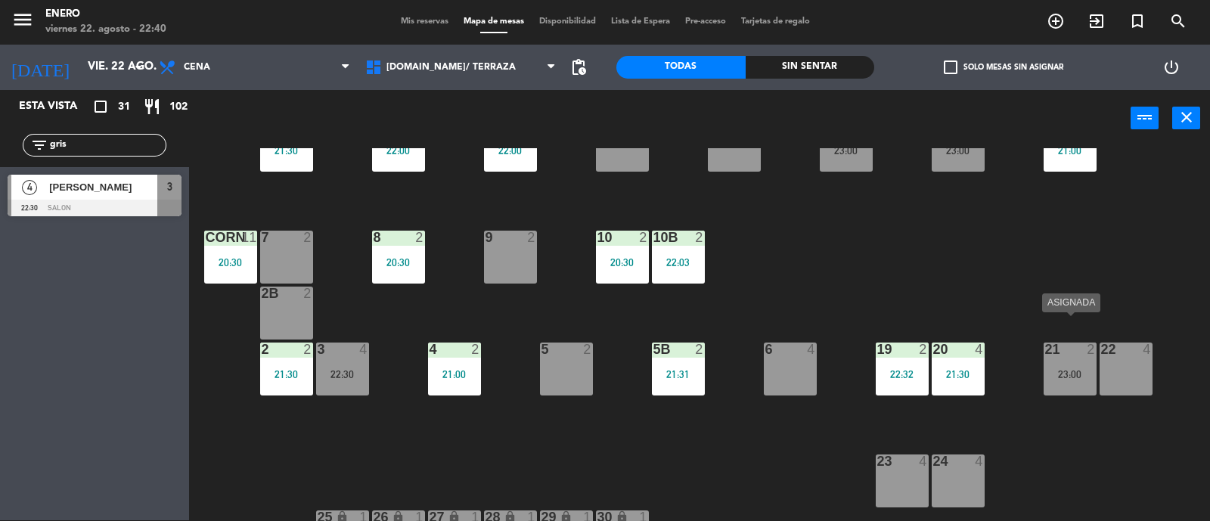
scroll to position [94, 0]
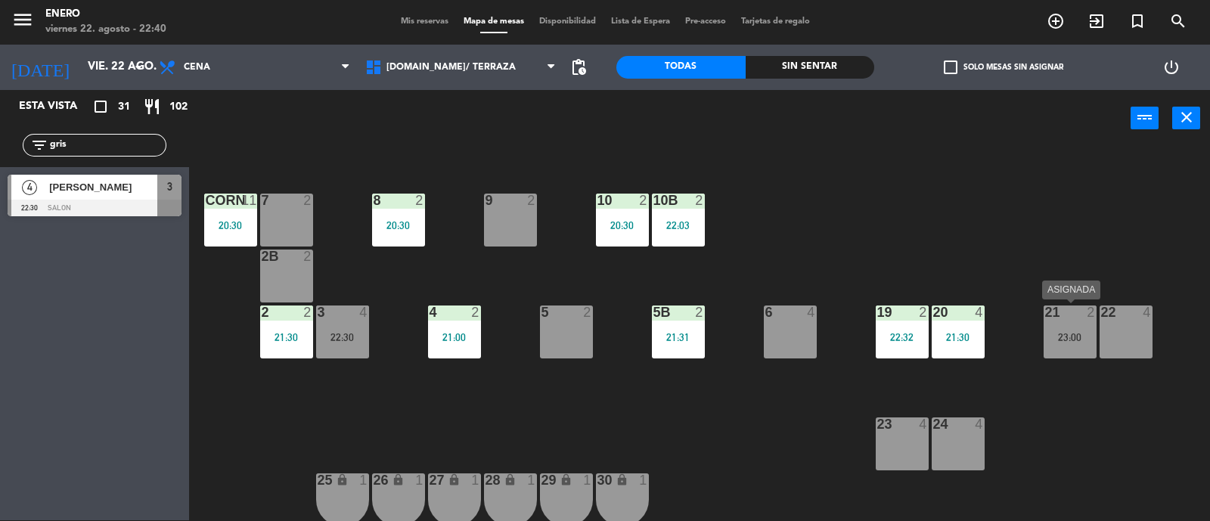
click at [1058, 346] on div "21 2 23:00" at bounding box center [1070, 332] width 53 height 53
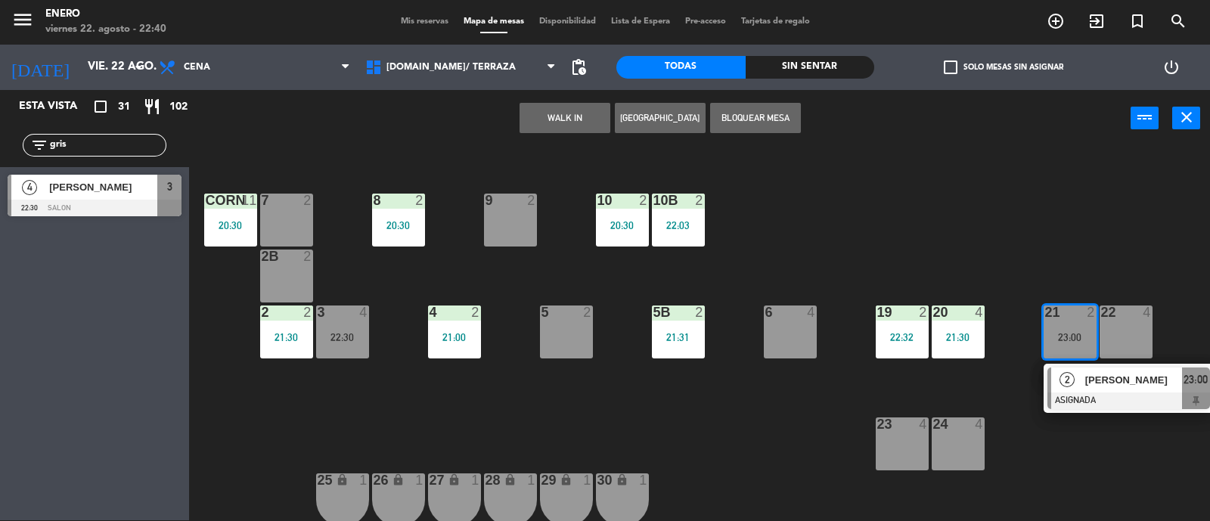
click at [83, 191] on span "[PERSON_NAME]" at bounding box center [103, 187] width 108 height 16
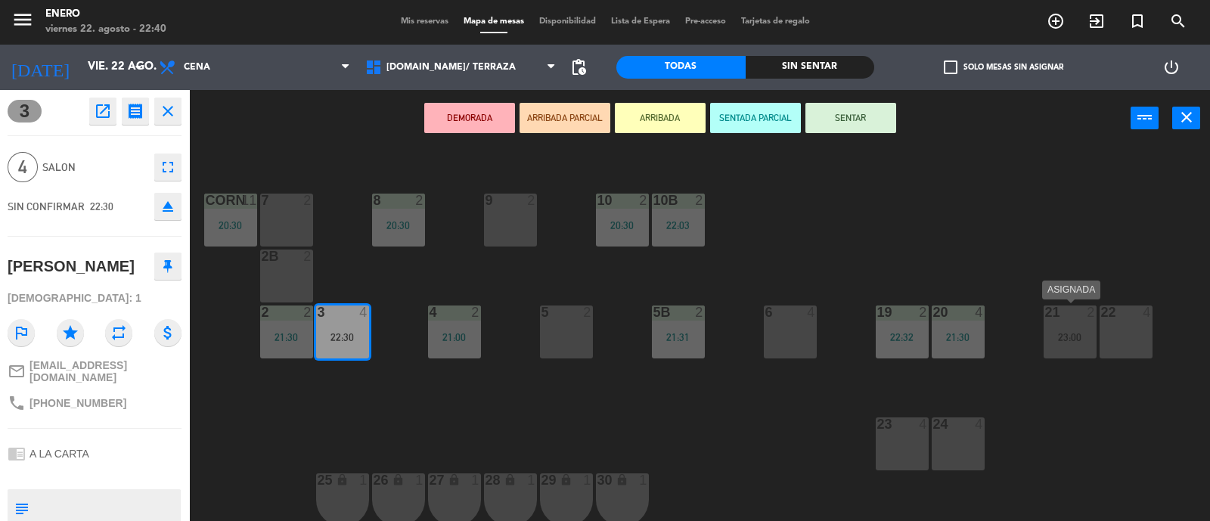
click at [1074, 343] on div "21 2 23:00" at bounding box center [1070, 332] width 53 height 53
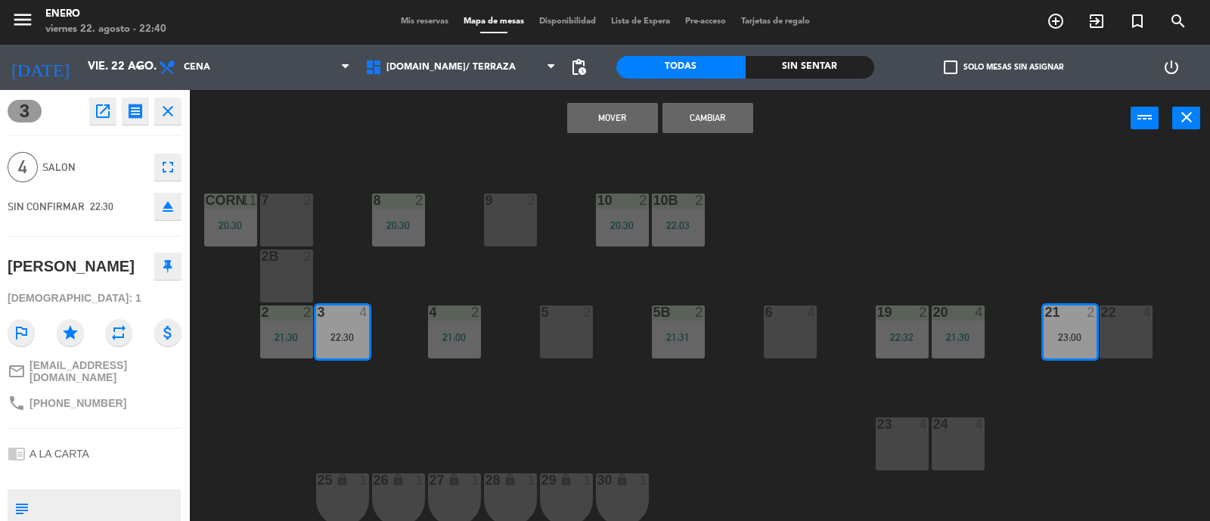
click at [706, 107] on button "Cambiar" at bounding box center [708, 118] width 91 height 30
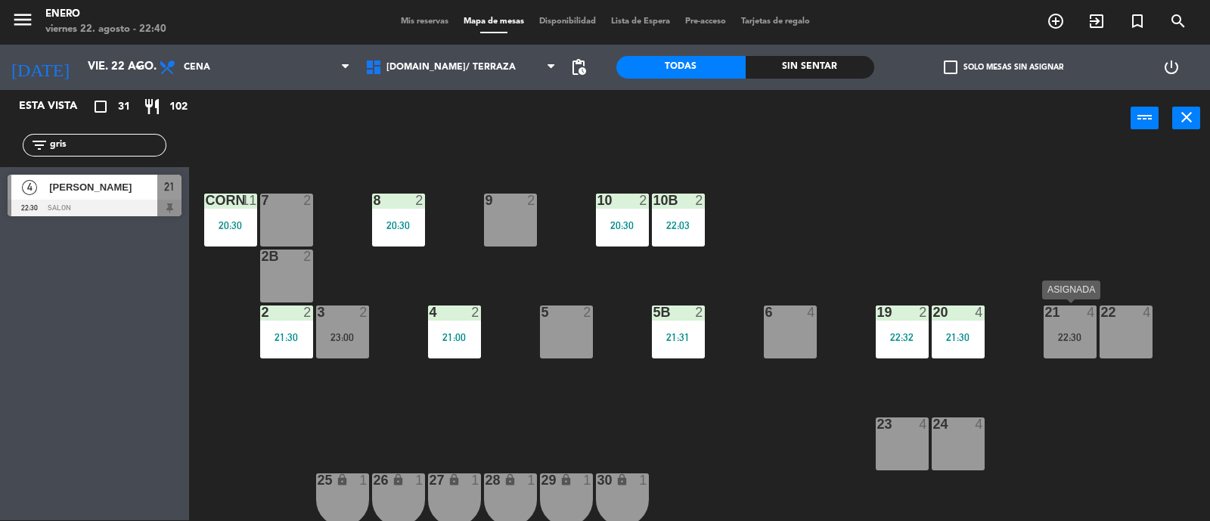
click at [1079, 342] on div "22:30" at bounding box center [1070, 337] width 53 height 11
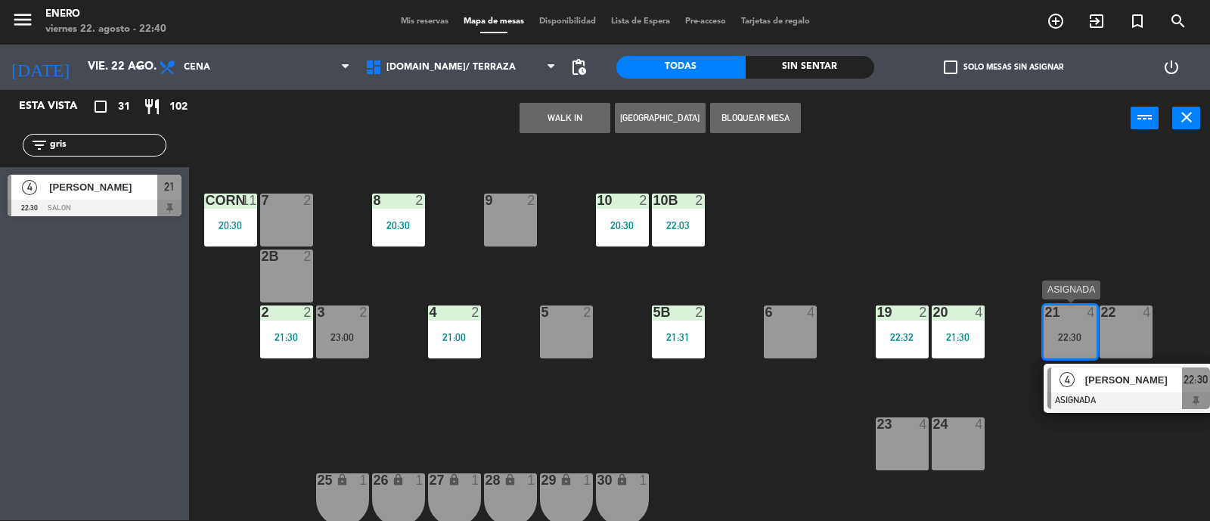
click at [1101, 372] on span "[PERSON_NAME]" at bounding box center [1134, 380] width 97 height 16
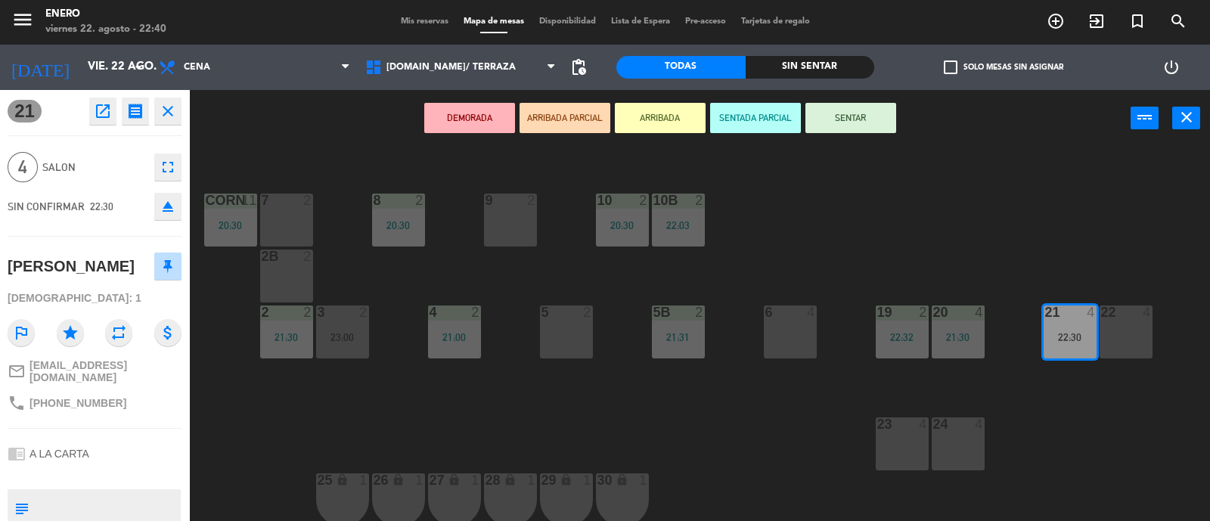
drag, startPoint x: 851, startPoint y: 115, endPoint x: 837, endPoint y: 134, distance: 23.3
click at [849, 114] on button "SENTAR" at bounding box center [851, 118] width 91 height 30
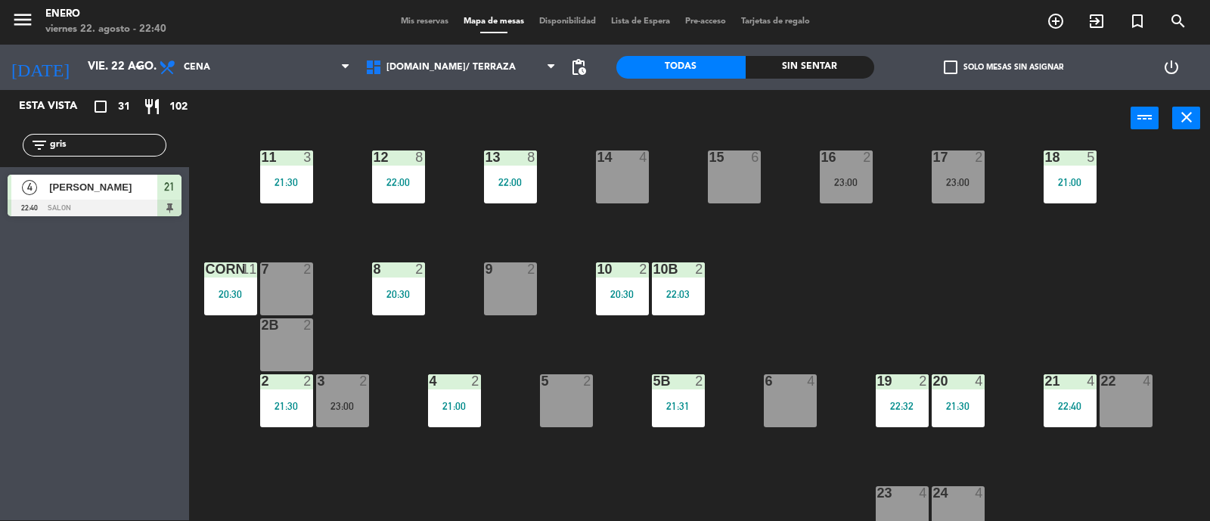
scroll to position [0, 0]
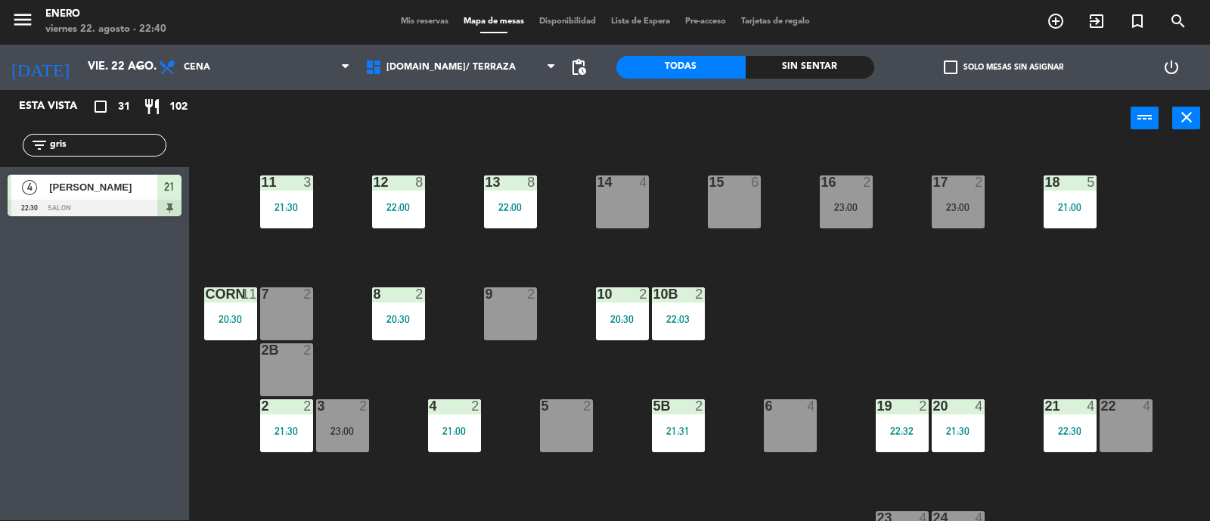
click at [110, 147] on input "gris" at bounding box center [106, 145] width 117 height 17
type input "g"
click at [79, 349] on div "Esta vista crop_square 31 restaurant 102 filter_list ho 2 Juan Pablo holmann 22…" at bounding box center [94, 305] width 189 height 430
click at [284, 308] on div "7 2" at bounding box center [286, 313] width 53 height 53
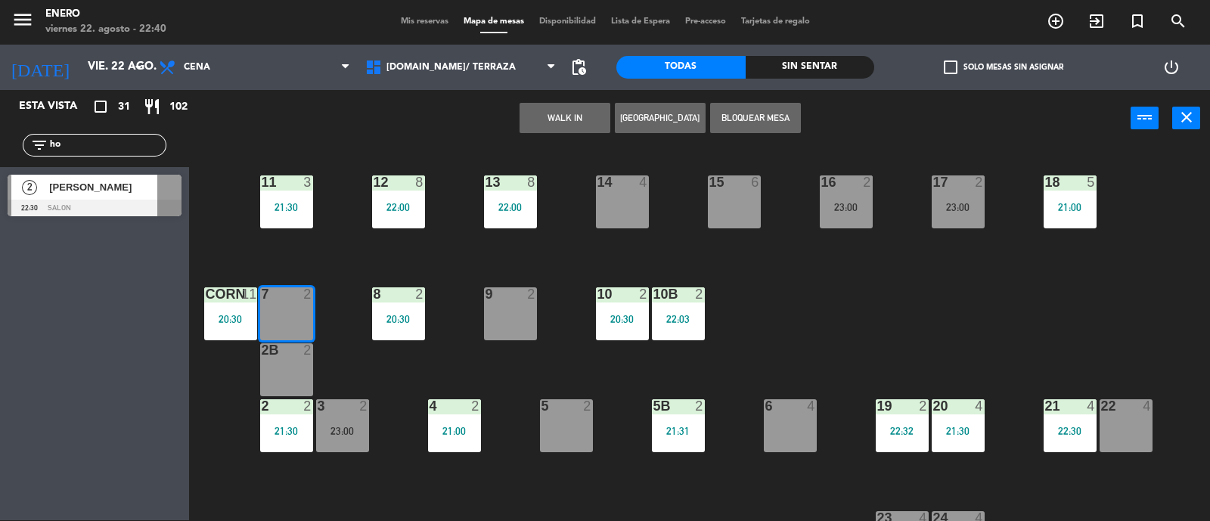
click at [220, 127] on div "WALK IN Crear Reserva Bloquear Mesa power_input close" at bounding box center [660, 118] width 942 height 57
click at [93, 148] on input "ho" at bounding box center [106, 145] width 117 height 17
type input "h"
type input "moi"
click at [95, 179] on span "[PERSON_NAME]" at bounding box center [103, 187] width 108 height 16
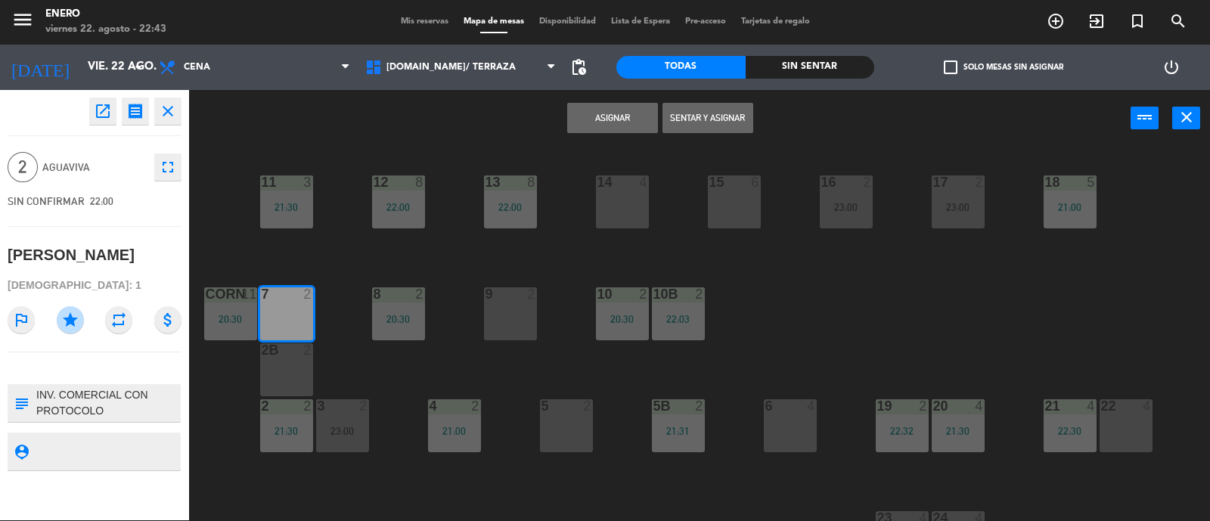
click at [170, 116] on icon "close" at bounding box center [168, 111] width 18 height 18
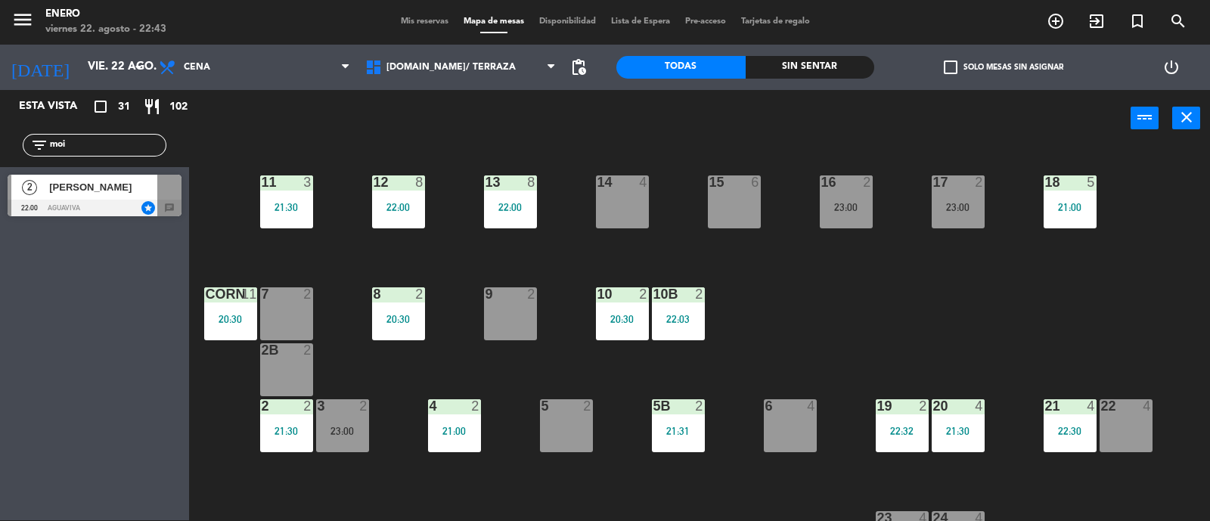
click at [100, 147] on input "moi" at bounding box center [106, 145] width 117 height 17
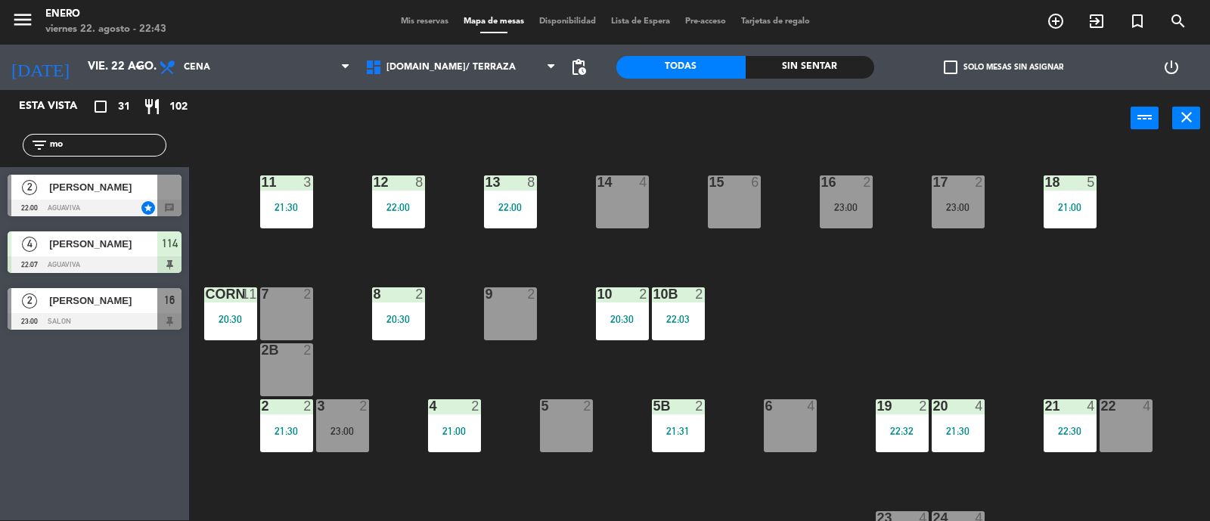
type input "m"
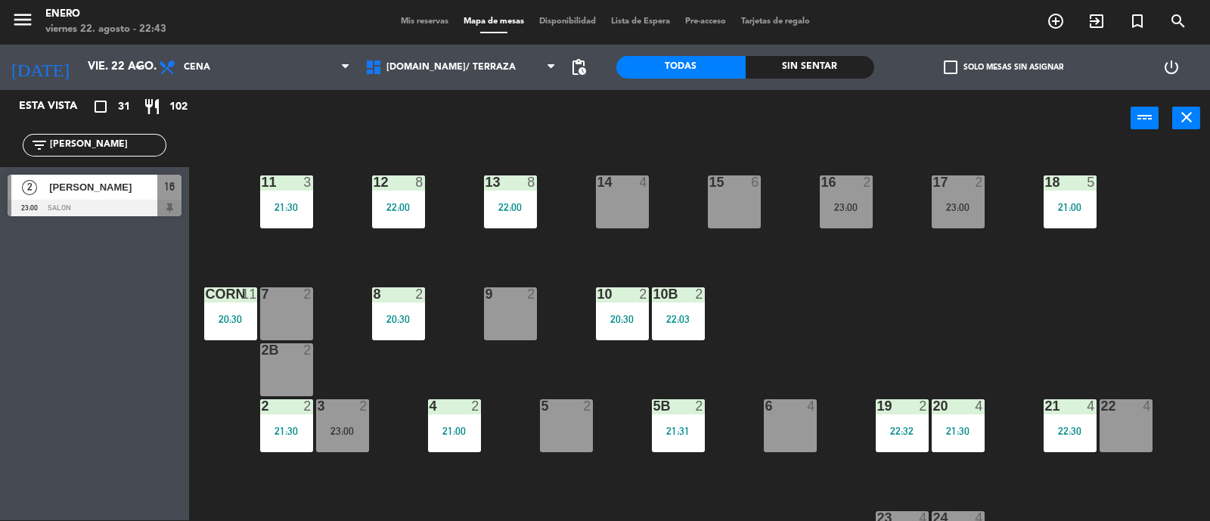
type input "guill"
click at [60, 250] on div "Esta vista crop_square 31 restaurant 102 filter_list guill 2 Guillermo Martin B…" at bounding box center [94, 305] width 189 height 430
click at [77, 179] on span "[PERSON_NAME]" at bounding box center [103, 187] width 108 height 16
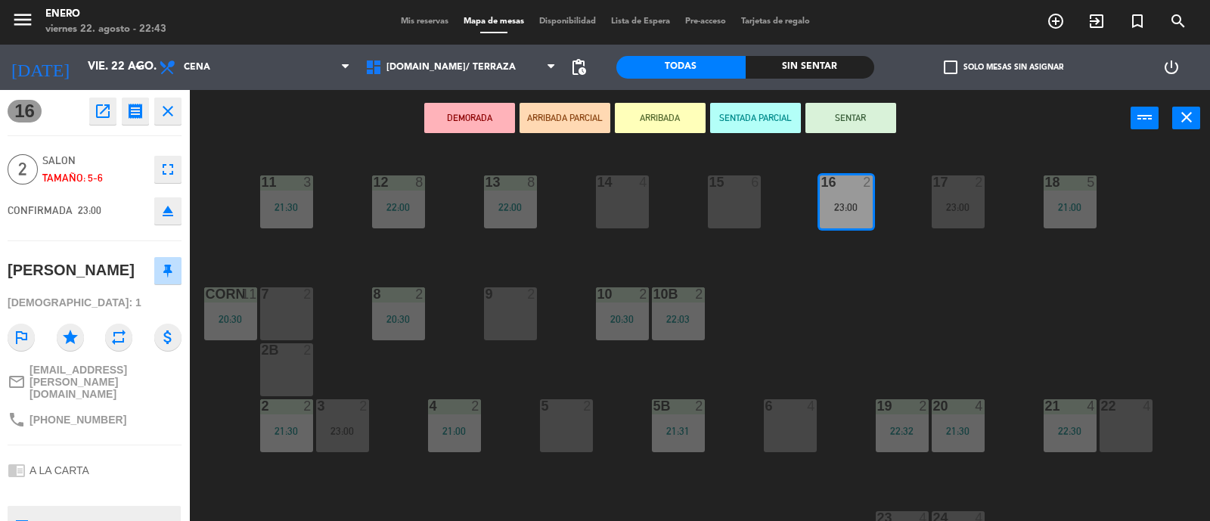
click at [167, 103] on icon "close" at bounding box center [168, 111] width 18 height 18
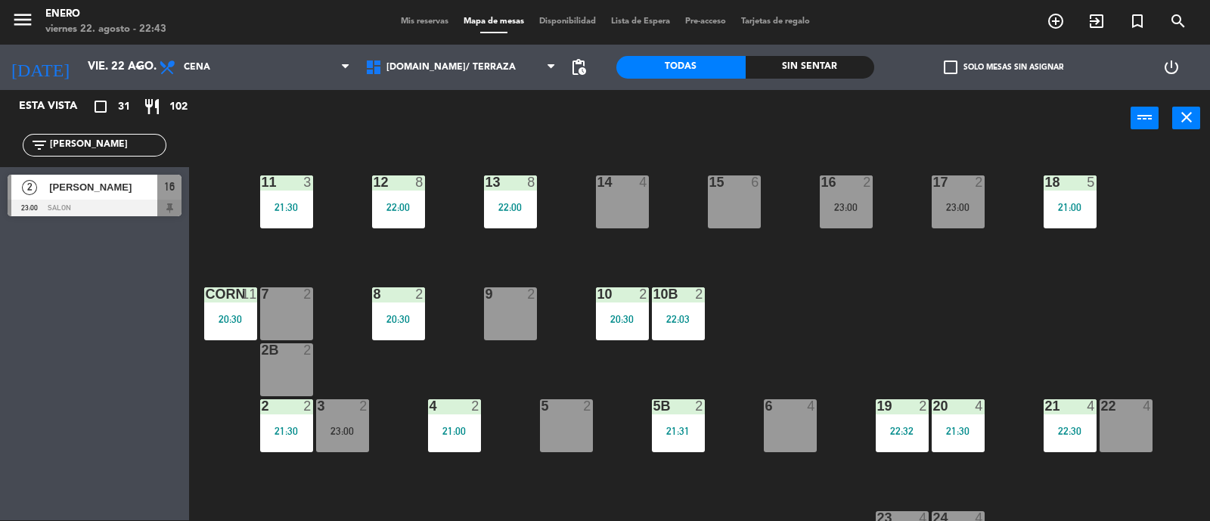
click at [104, 140] on input "guill" at bounding box center [106, 145] width 117 height 17
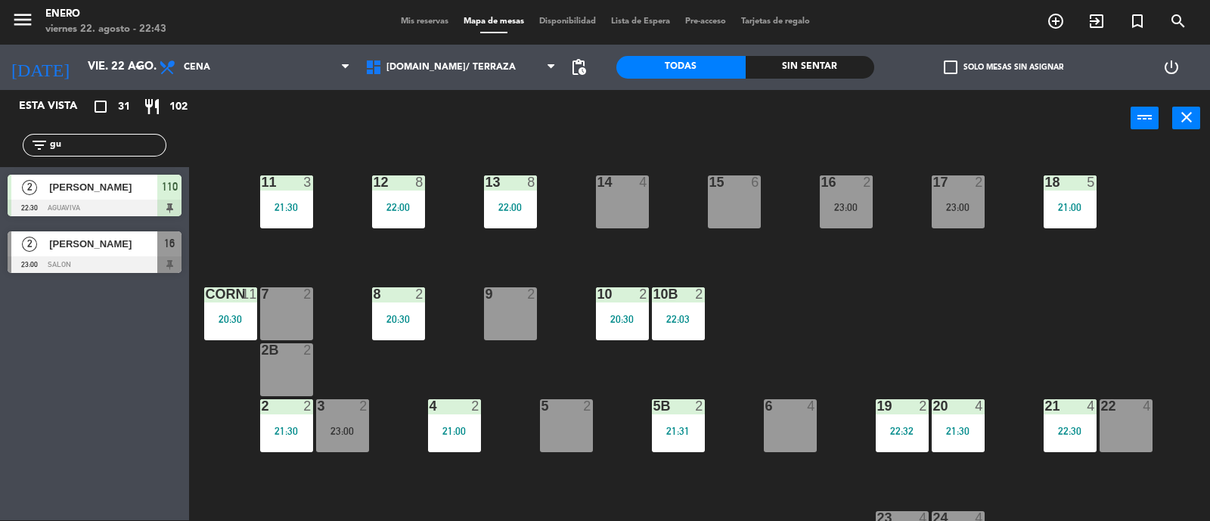
type input "g"
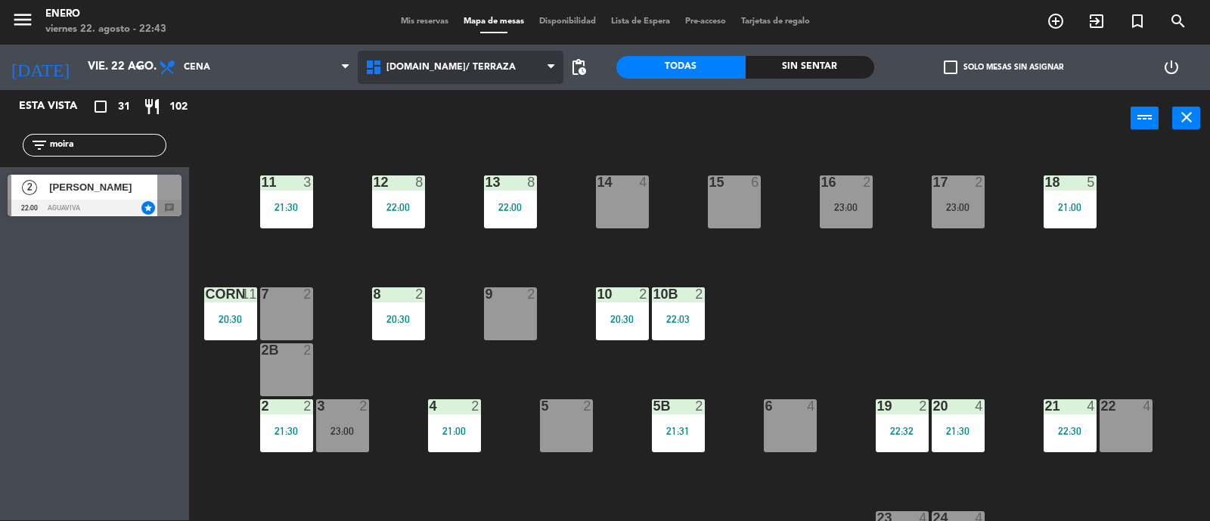
type input "moira"
click at [427, 70] on span "[DOMAIN_NAME]/ TERRAZA" at bounding box center [451, 67] width 129 height 11
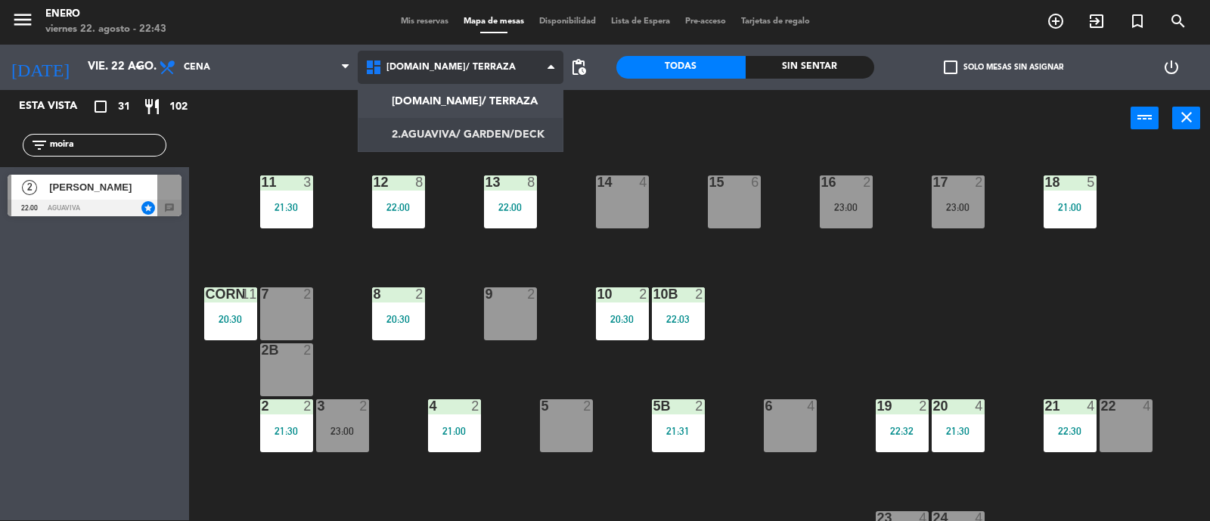
click at [446, 138] on ng-component "menu Enero viernes 22. agosto - 22:43 Mis reservas Mapa de mesas Disponibilidad…" at bounding box center [605, 260] width 1210 height 523
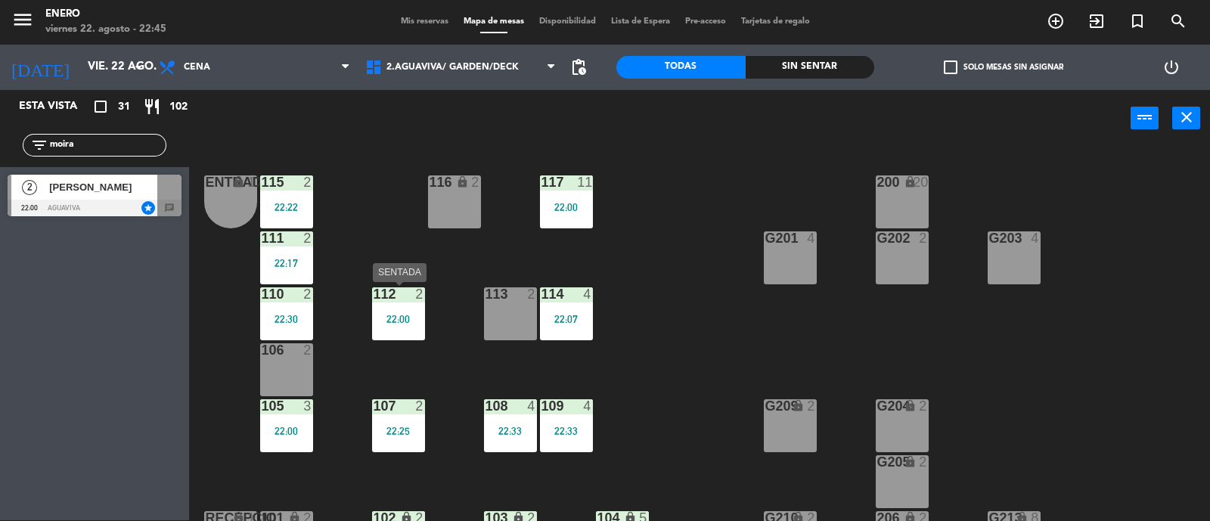
click at [408, 298] on div at bounding box center [398, 294] width 25 height 14
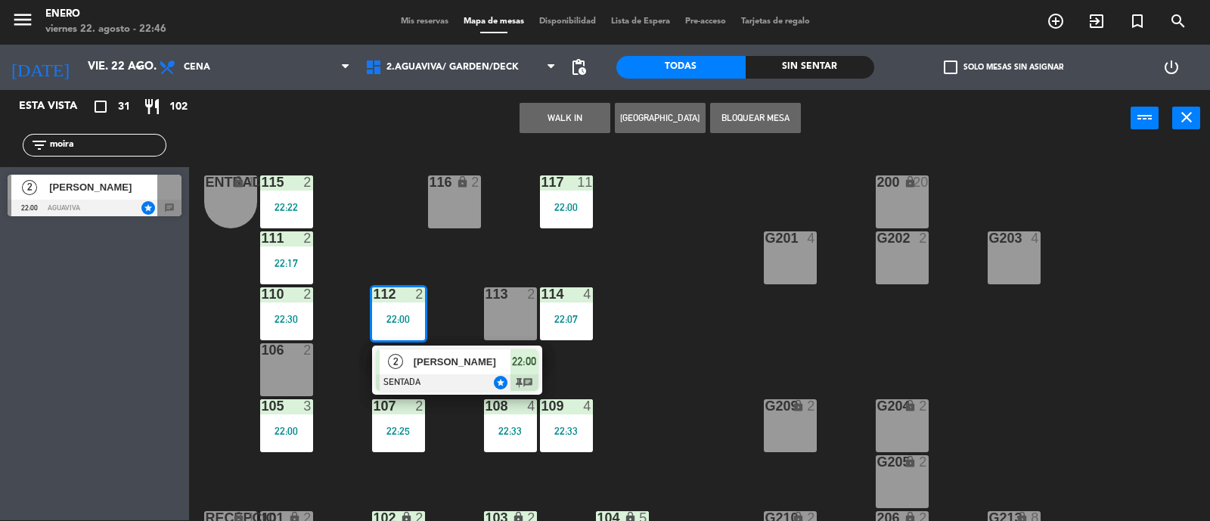
click at [129, 185] on span "[PERSON_NAME]" at bounding box center [103, 187] width 108 height 16
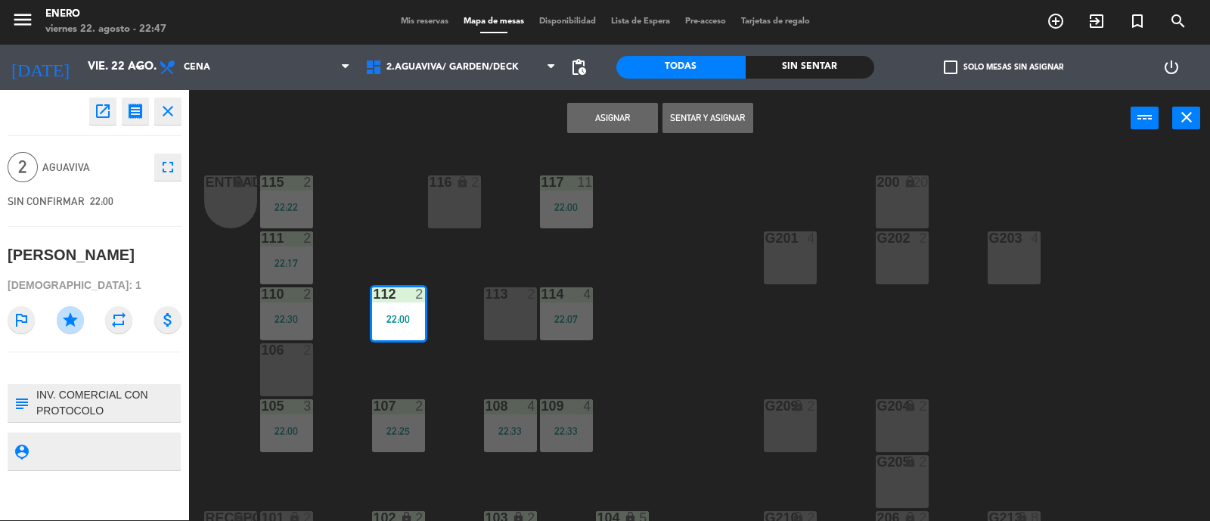
click at [175, 104] on icon "close" at bounding box center [168, 111] width 18 height 18
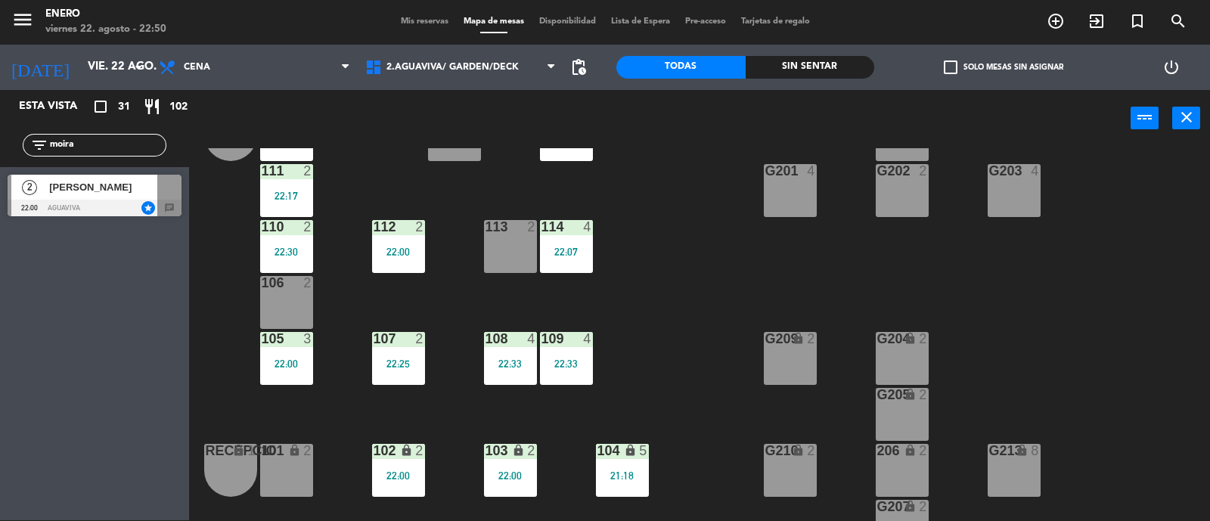
scroll to position [94, 0]
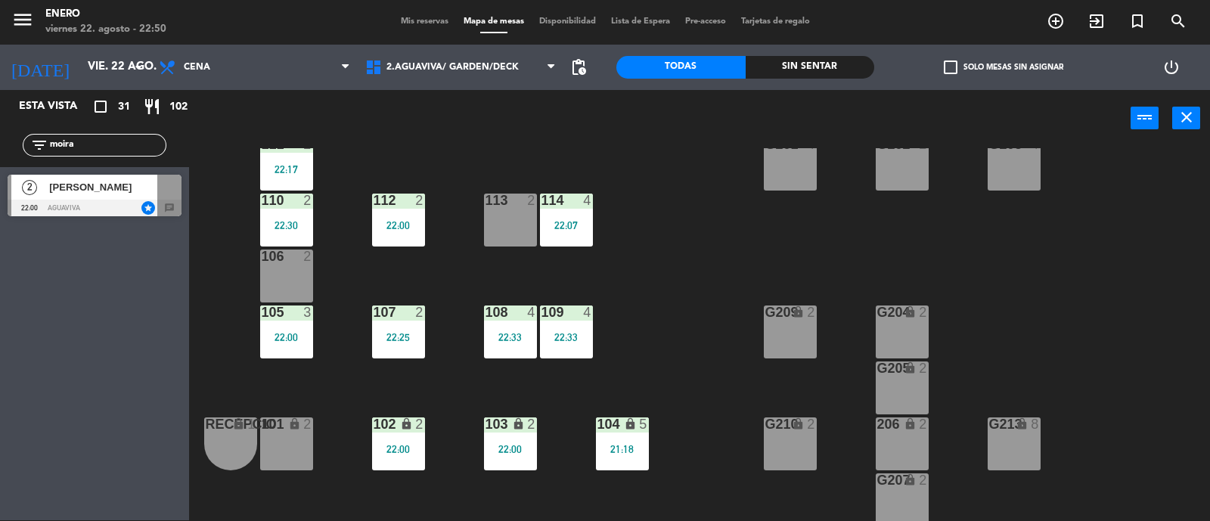
drag, startPoint x: 135, startPoint y: 138, endPoint x: 0, endPoint y: 162, distance: 136.7
click at [0, 162] on div "filter_list moira" at bounding box center [94, 145] width 189 height 44
type input "Diego"
click at [73, 357] on div "Esta vista crop_square 31 restaurant 102 filter_list Diego 2 Diego Bulhheroni 2…" at bounding box center [94, 305] width 189 height 430
click at [96, 185] on span "[PERSON_NAME]" at bounding box center [103, 187] width 108 height 16
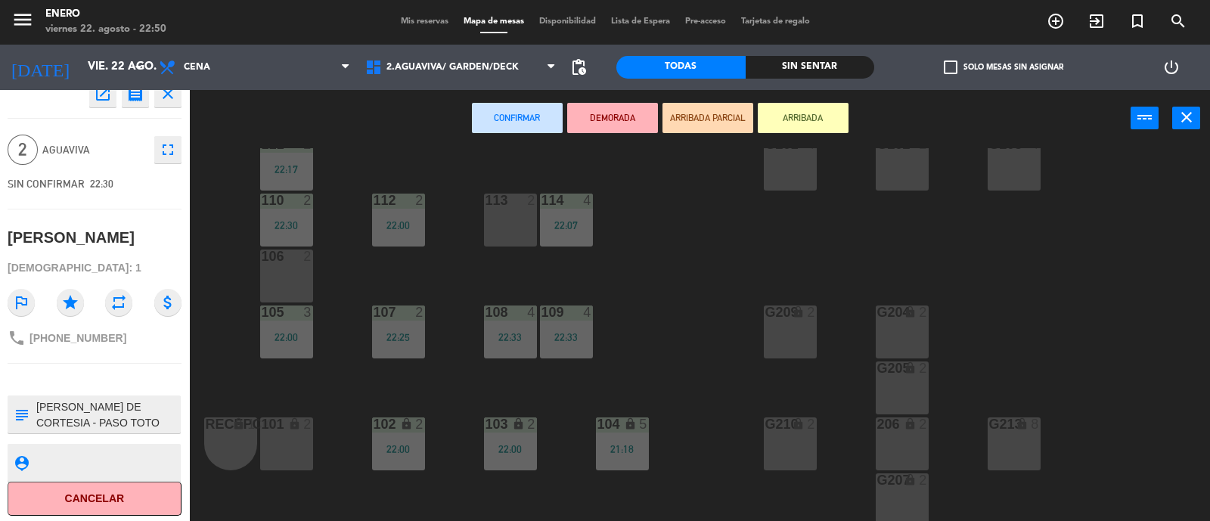
scroll to position [0, 0]
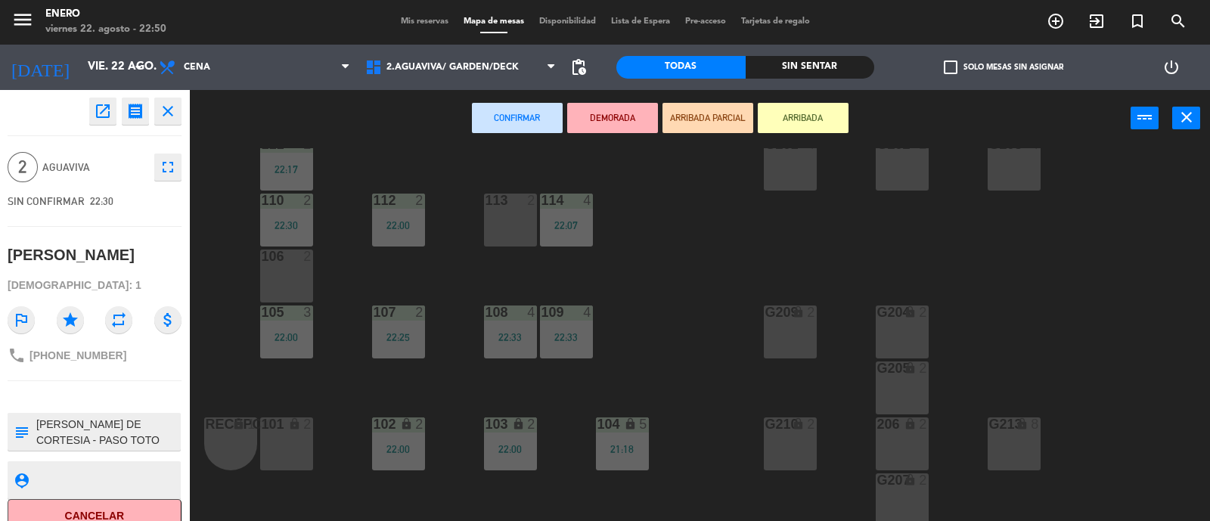
click at [390, 149] on div "Entrada lock 1 116 lock 2 117 11 22:00 115 2 22:22 200 lock 20 111 2 22:17 G201…" at bounding box center [705, 335] width 1009 height 374
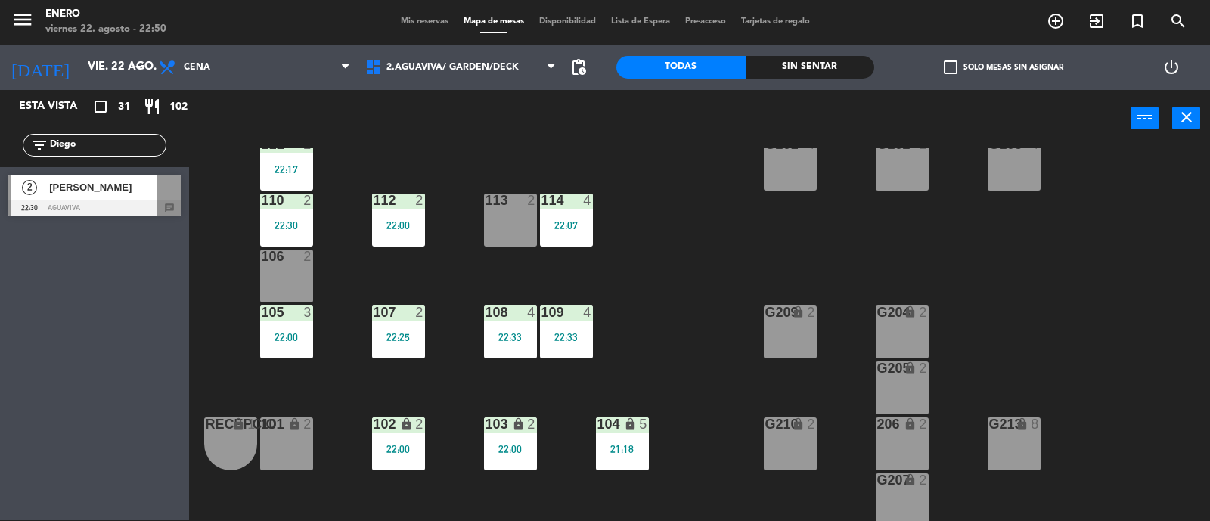
click at [432, 20] on span "Mis reservas" at bounding box center [424, 21] width 63 height 8
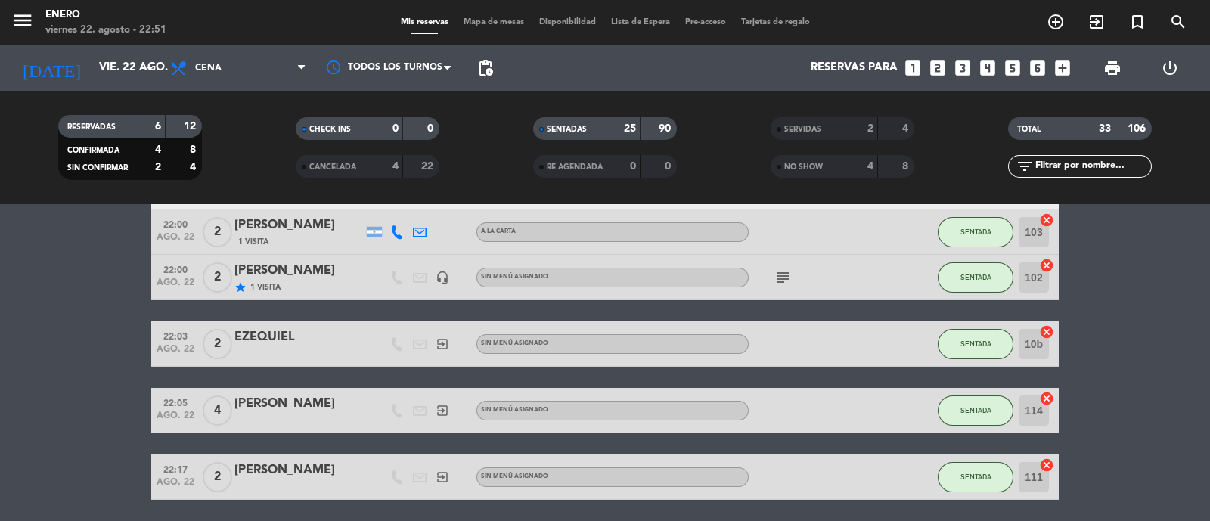
scroll to position [1323, 0]
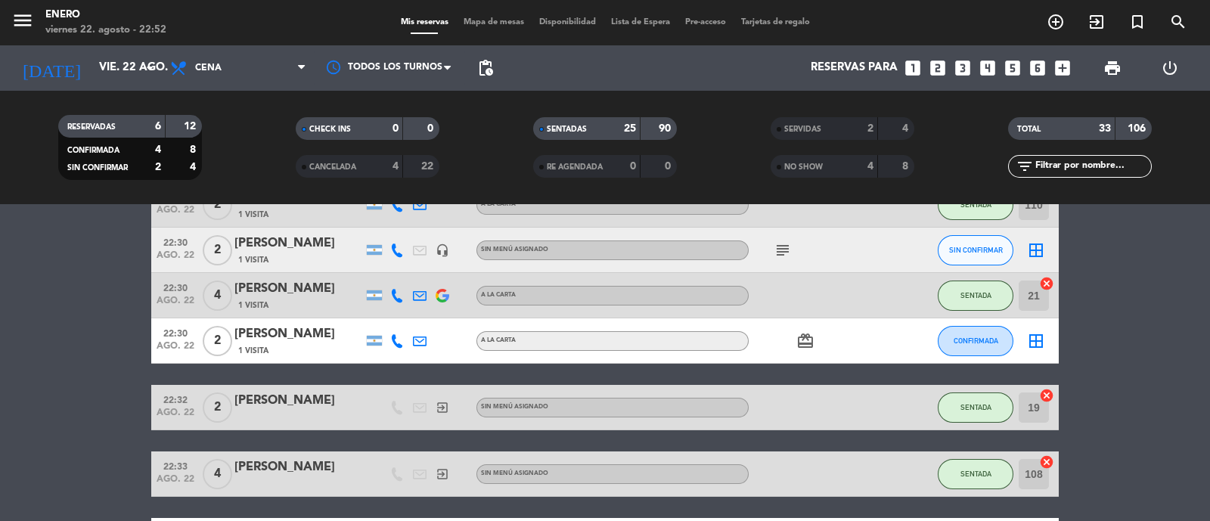
click at [787, 253] on icon "subject" at bounding box center [783, 250] width 18 height 18
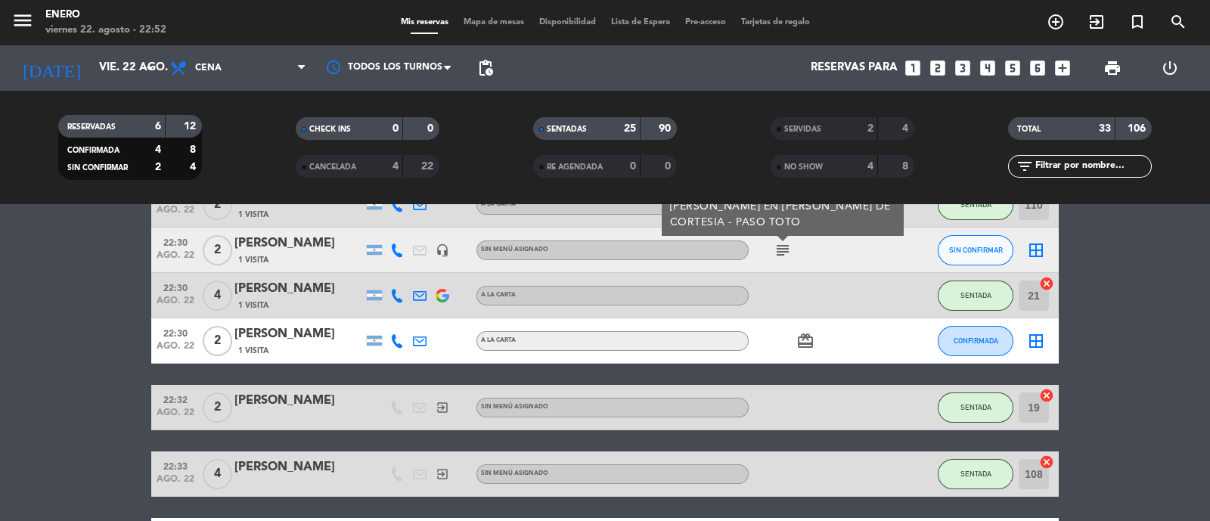
scroll to position [1228, 0]
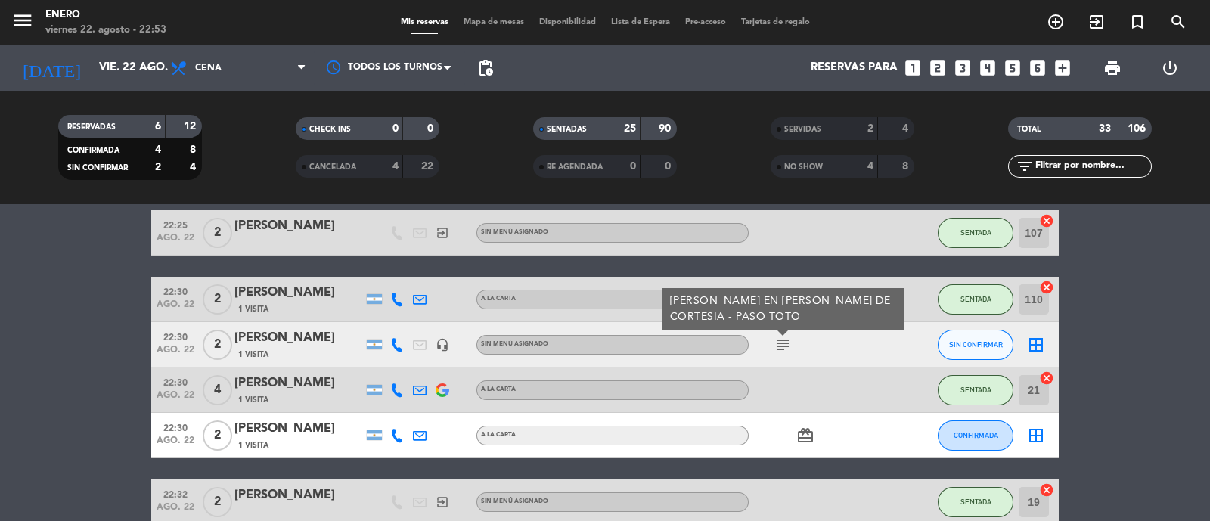
click at [493, 24] on span "Mapa de mesas" at bounding box center [494, 22] width 76 height 8
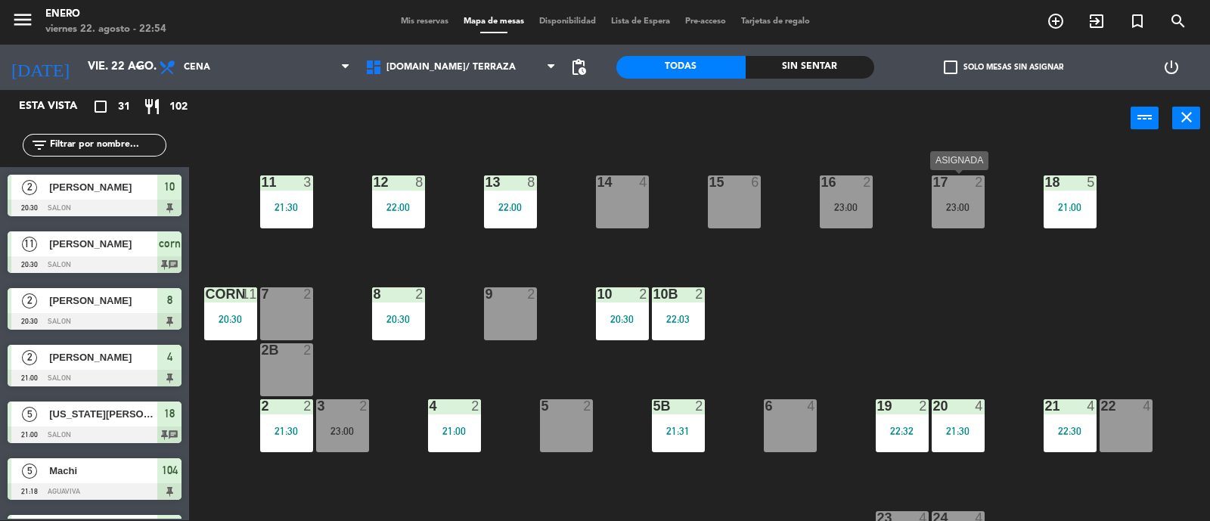
click at [958, 195] on div "17 2 23:00" at bounding box center [958, 201] width 53 height 53
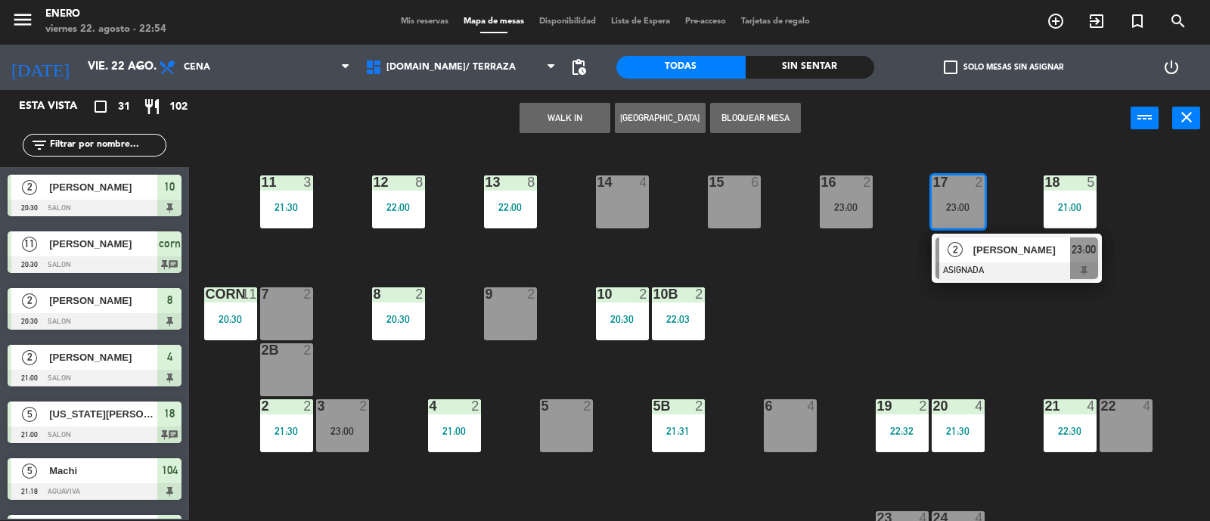
click at [859, 294] on div "14 4 12 8 22:00 11 3 21:30 17 2 23:00 2 lucas canteros ASIGNADA 23:00 15 6 16 2…" at bounding box center [705, 335] width 1009 height 374
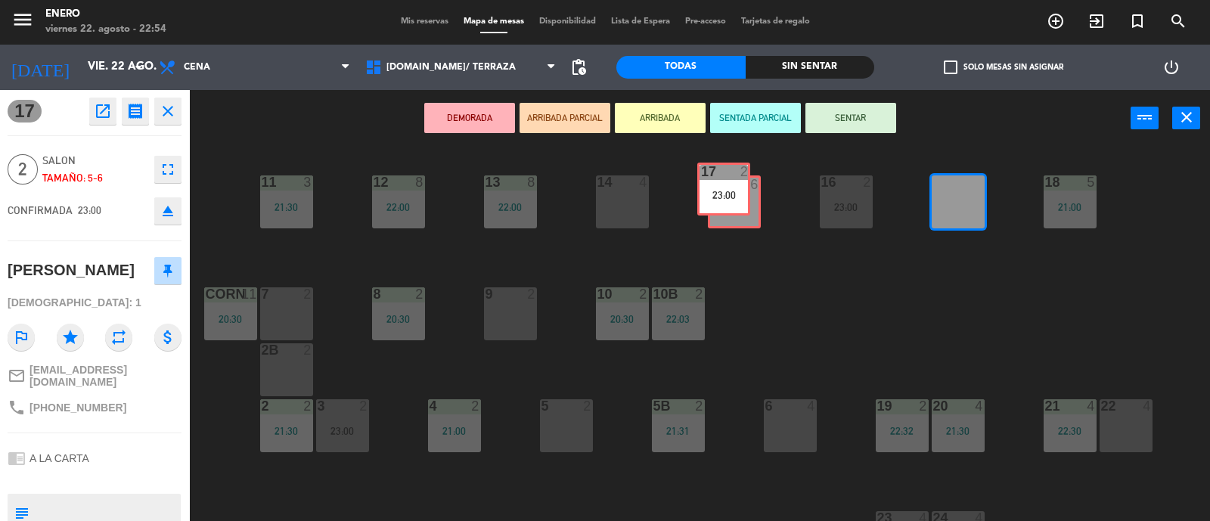
drag, startPoint x: 949, startPoint y: 223, endPoint x: 713, endPoint y: 196, distance: 237.6
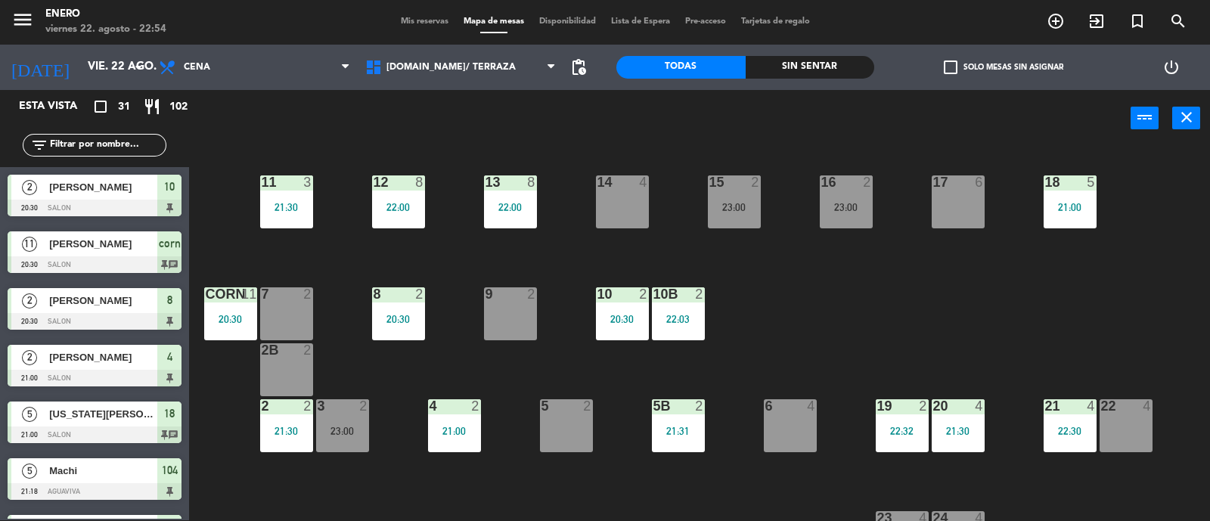
scroll to position [565, 0]
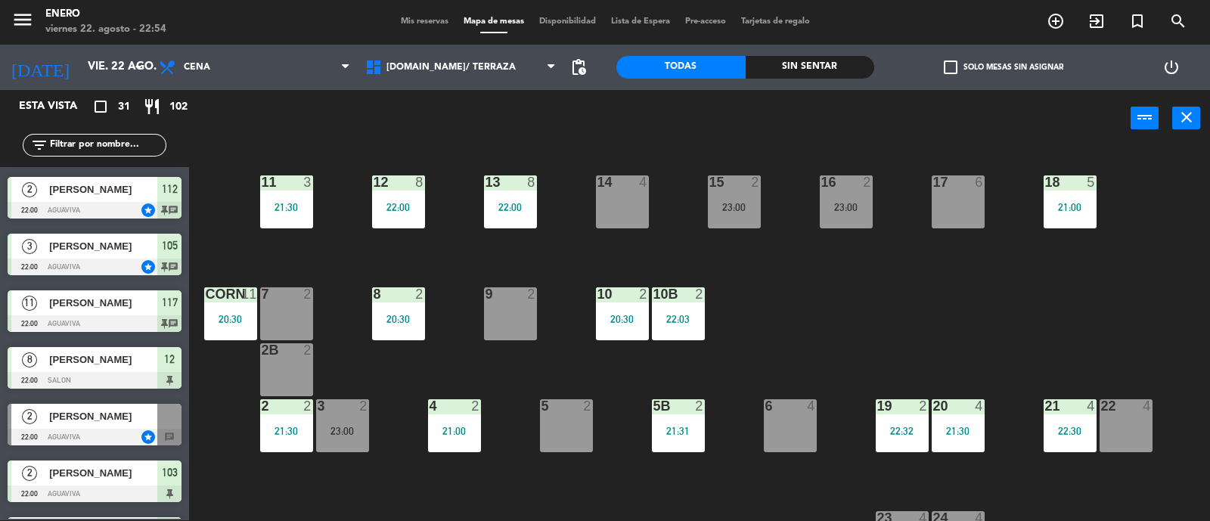
click at [945, 201] on div "17 6" at bounding box center [958, 201] width 53 height 53
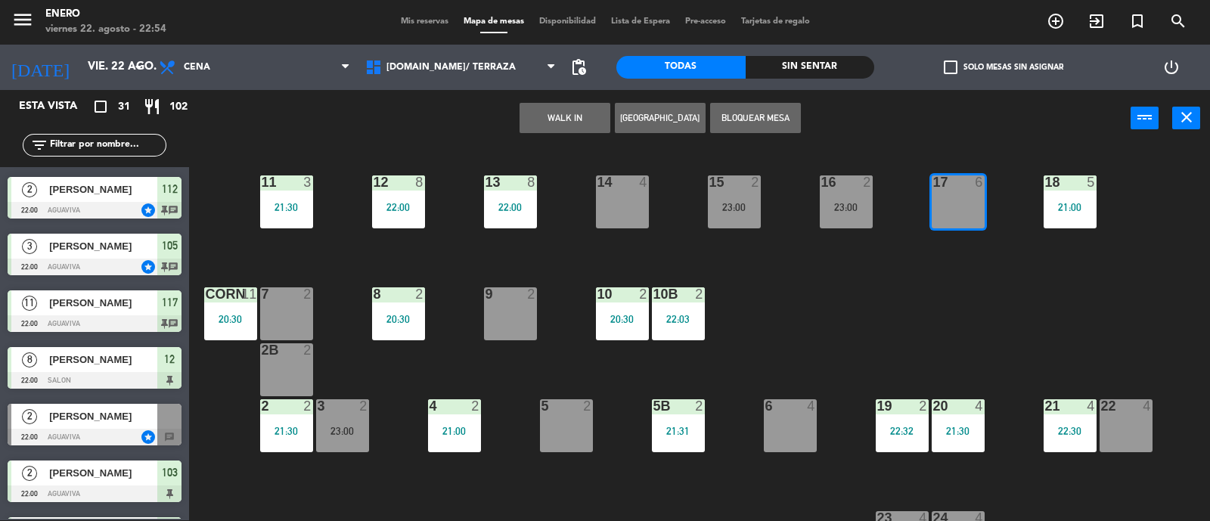
click at [649, 116] on button "[GEOGRAPHIC_DATA]" at bounding box center [660, 118] width 91 height 30
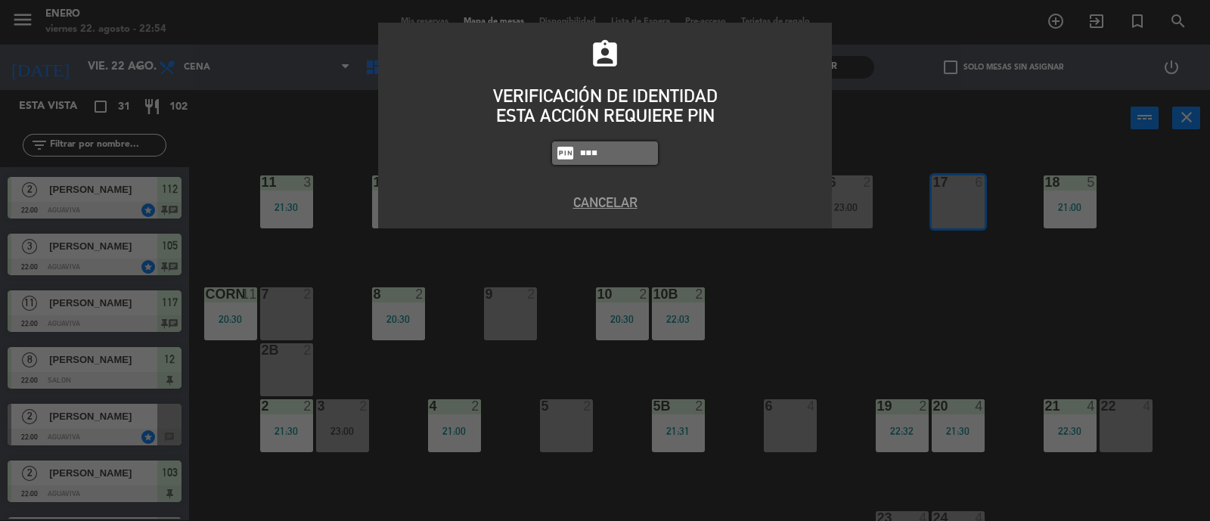
type input "6082"
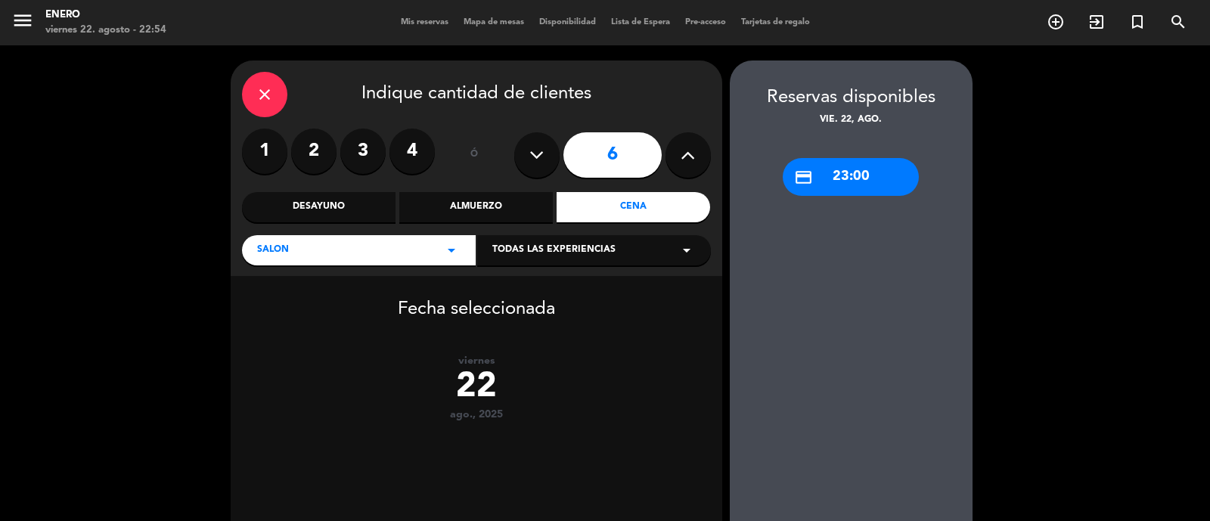
click at [676, 158] on button at bounding box center [688, 154] width 45 height 45
type input "7"
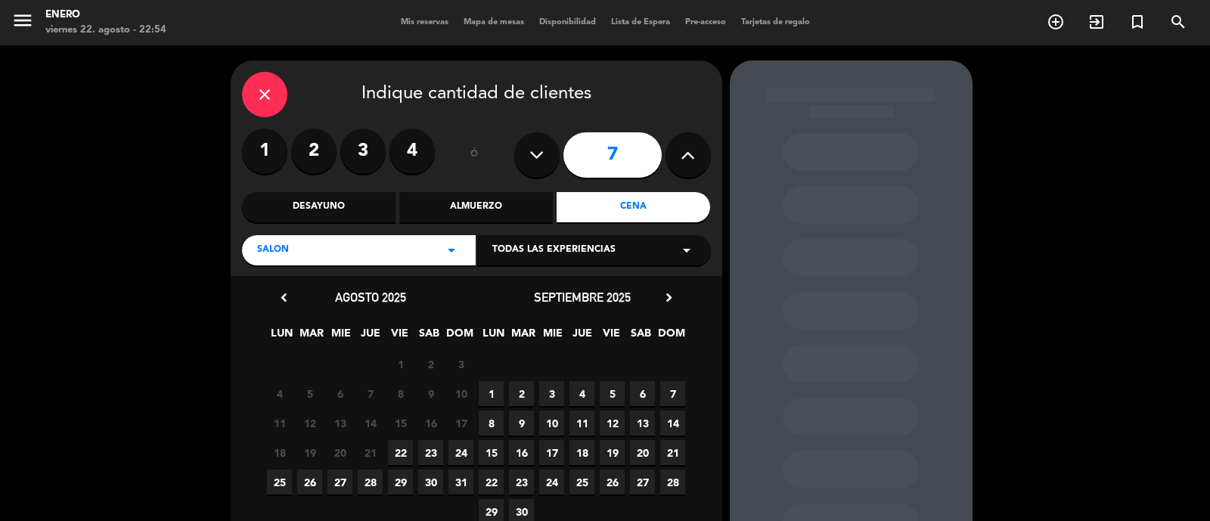
scroll to position [94, 0]
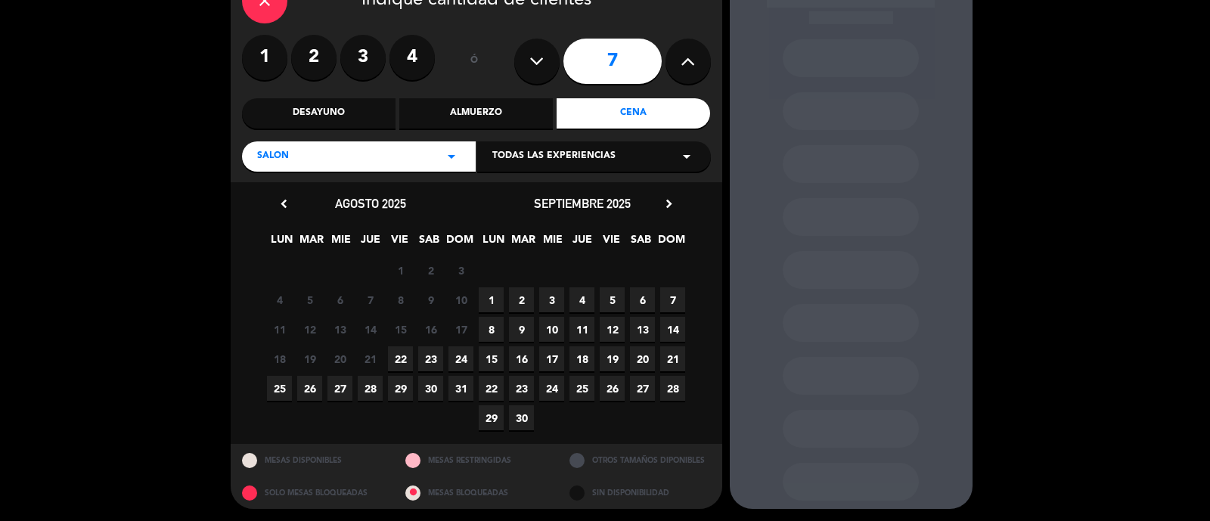
click at [406, 353] on span "22" at bounding box center [400, 358] width 25 height 25
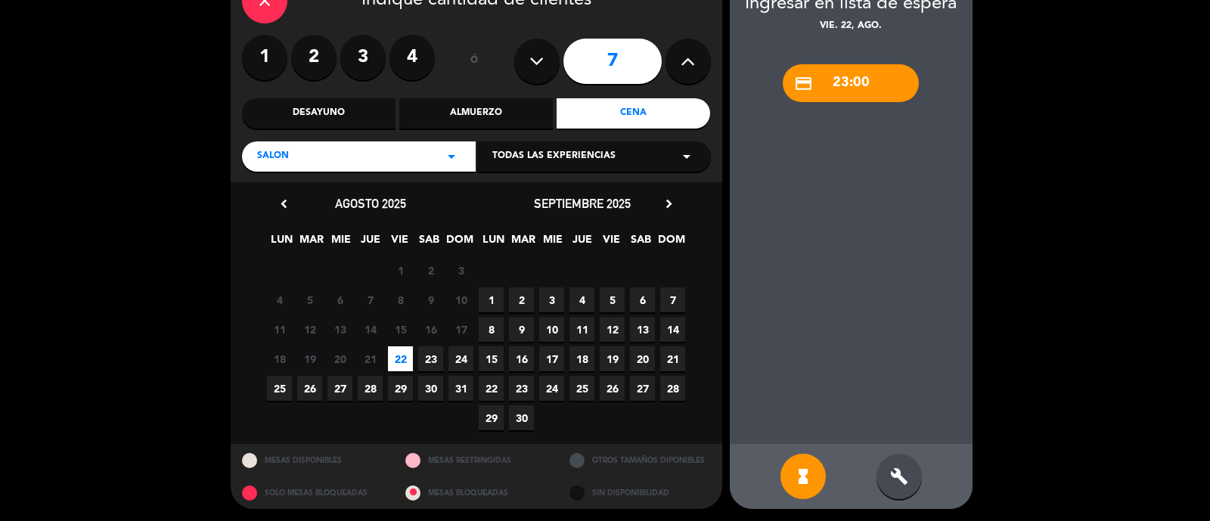
drag, startPoint x: 847, startPoint y: 100, endPoint x: 844, endPoint y: 91, distance: 9.6
click at [846, 97] on div "credit_card 23:00" at bounding box center [851, 83] width 136 height 38
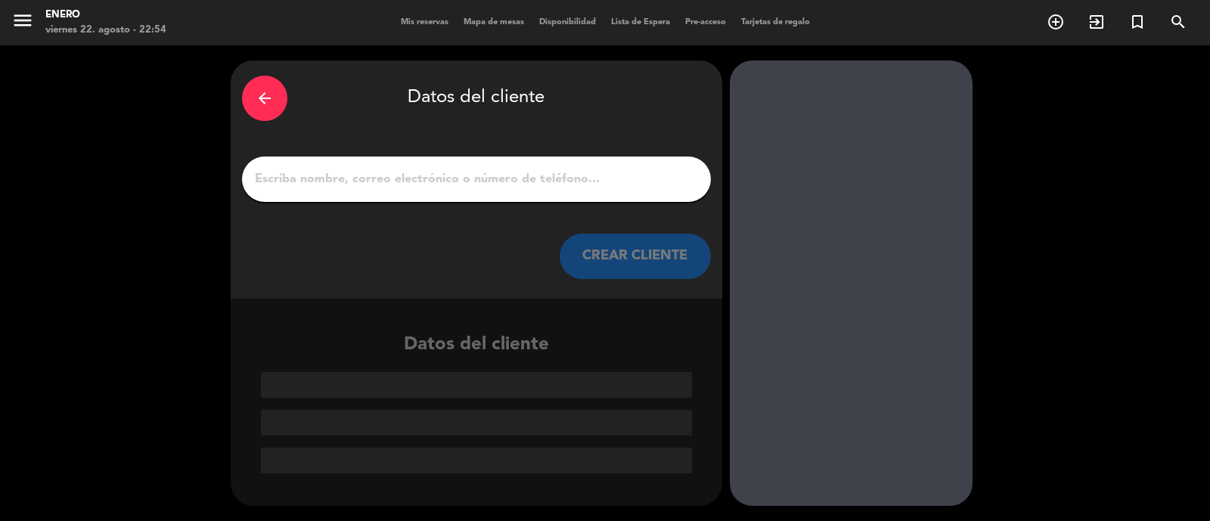
scroll to position [0, 0]
click at [563, 187] on input "1" at bounding box center [476, 179] width 446 height 21
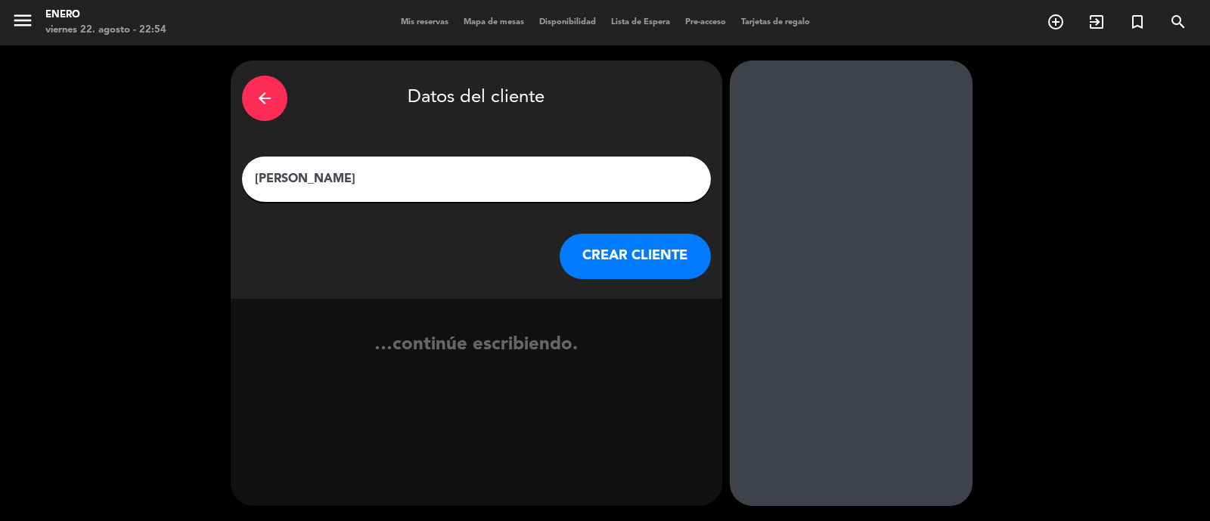
type input "Oscar Reynoso"
click at [649, 281] on div "arrow_back Datos del cliente Oscar Reynoso CREAR CLIENTE" at bounding box center [477, 180] width 492 height 238
click at [654, 262] on button "CREAR CLIENTE" at bounding box center [635, 256] width 151 height 45
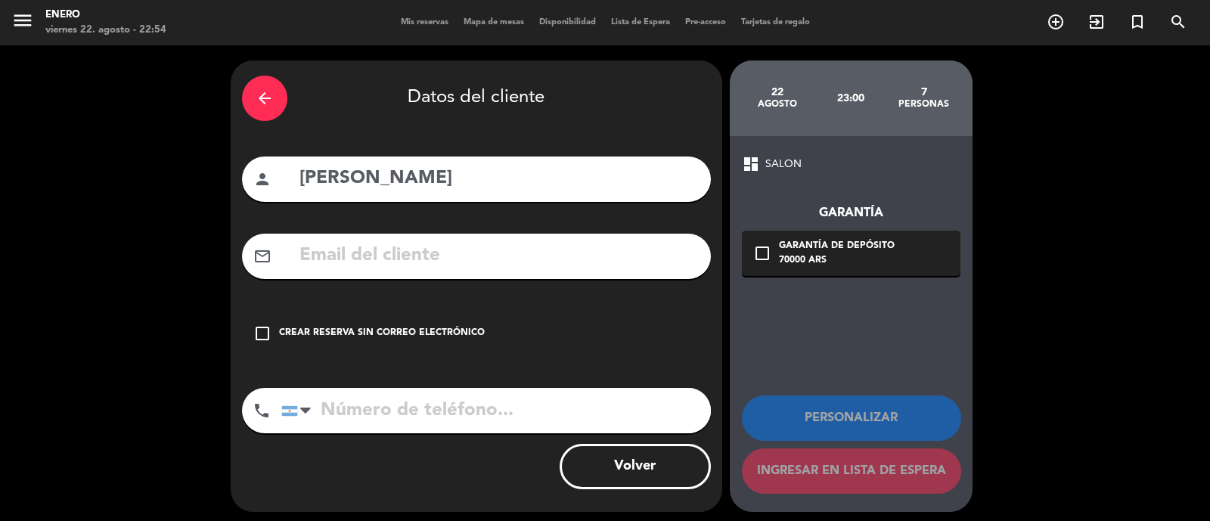
click at [308, 343] on div "check_box_outline_blank Crear reserva sin correo electrónico" at bounding box center [476, 333] width 469 height 45
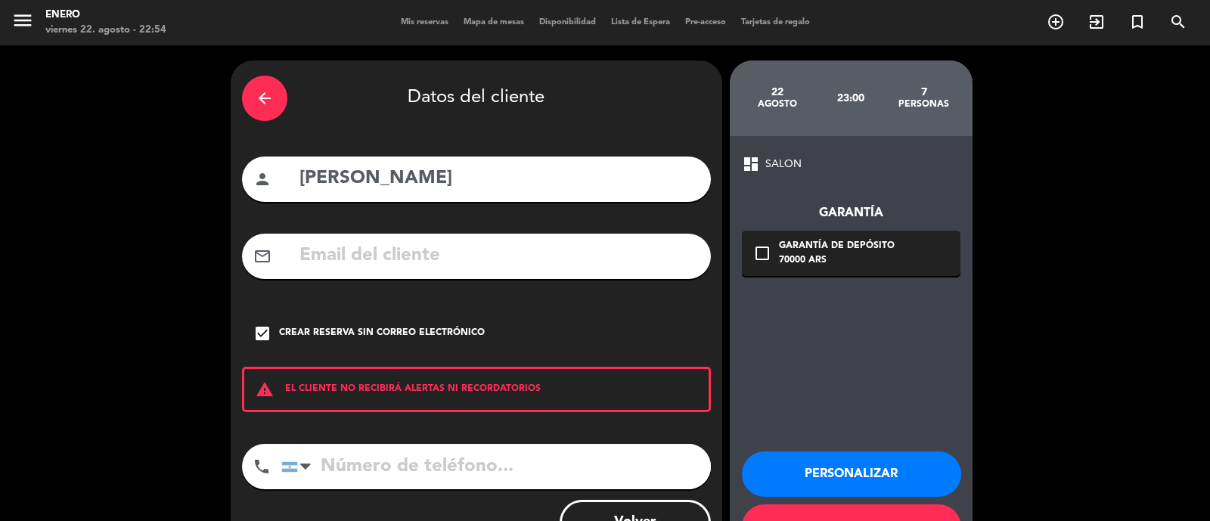
click at [855, 469] on button "Personalizar" at bounding box center [851, 474] width 219 height 45
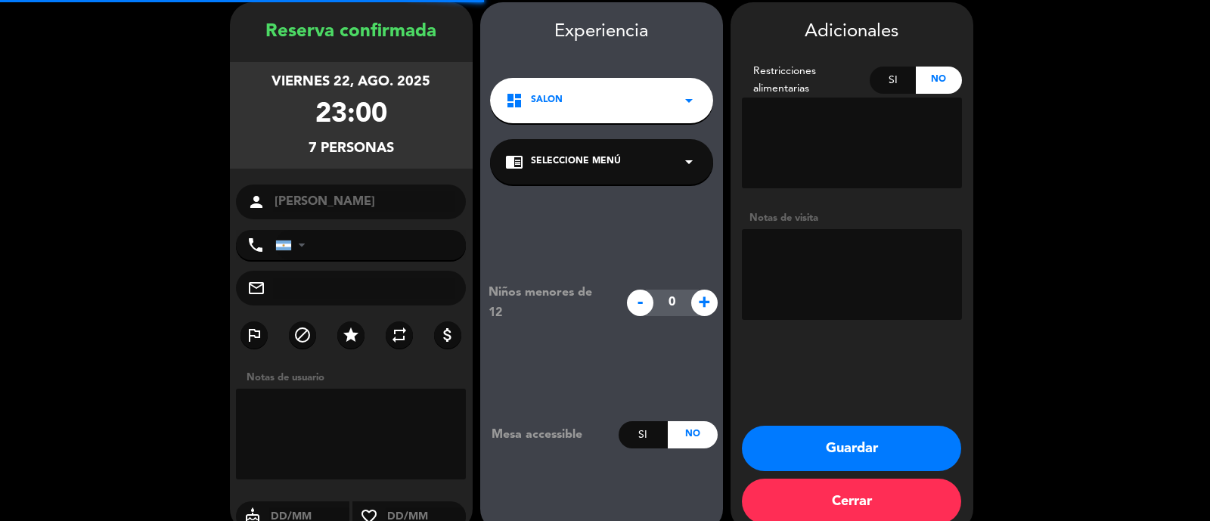
scroll to position [61, 0]
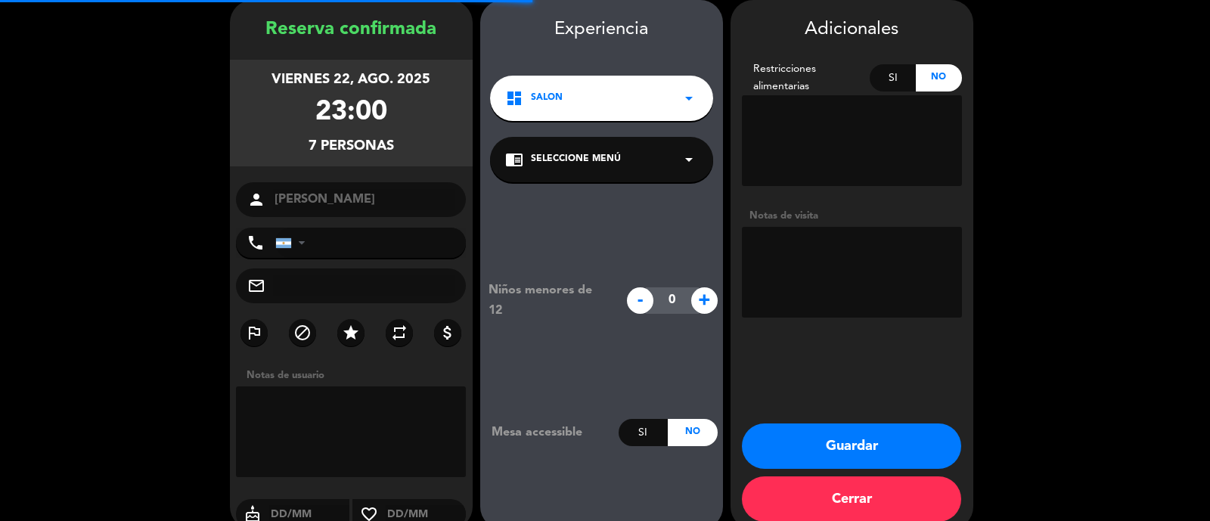
click at [835, 246] on textarea at bounding box center [852, 272] width 220 height 91
paste textarea "+52 1 449 352 9369"
type textarea "+52 1 449 352 9369"
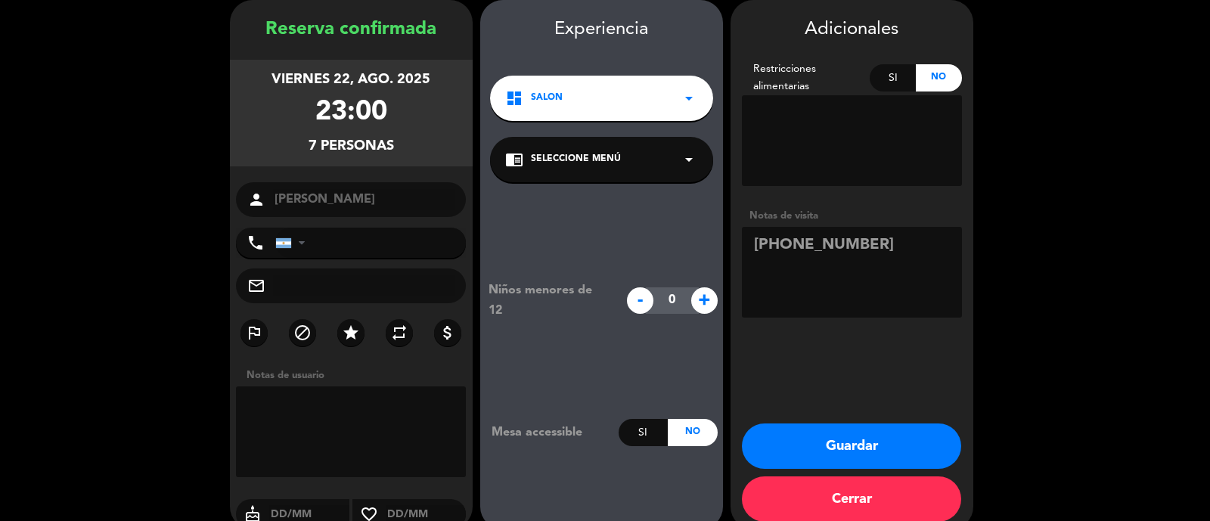
drag, startPoint x: 918, startPoint y: 244, endPoint x: 633, endPoint y: 252, distance: 284.5
click at [636, 248] on booking-confirmed "Reserva confirmada viernes 22, ago. 2025 23:00 7 personas person Oscar Reynoso …" at bounding box center [605, 265] width 1180 height 530
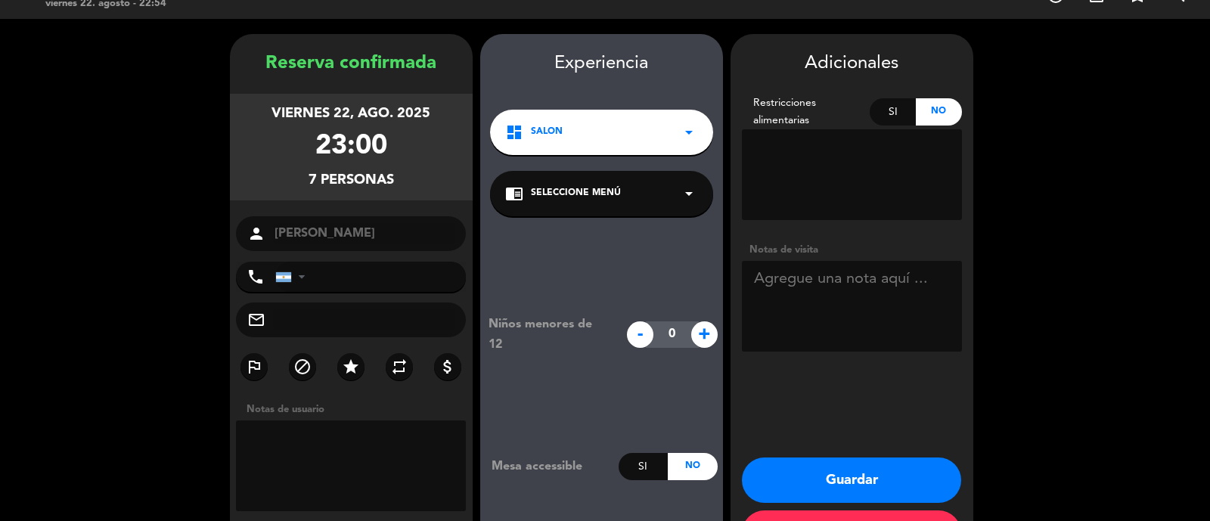
scroll to position [0, 0]
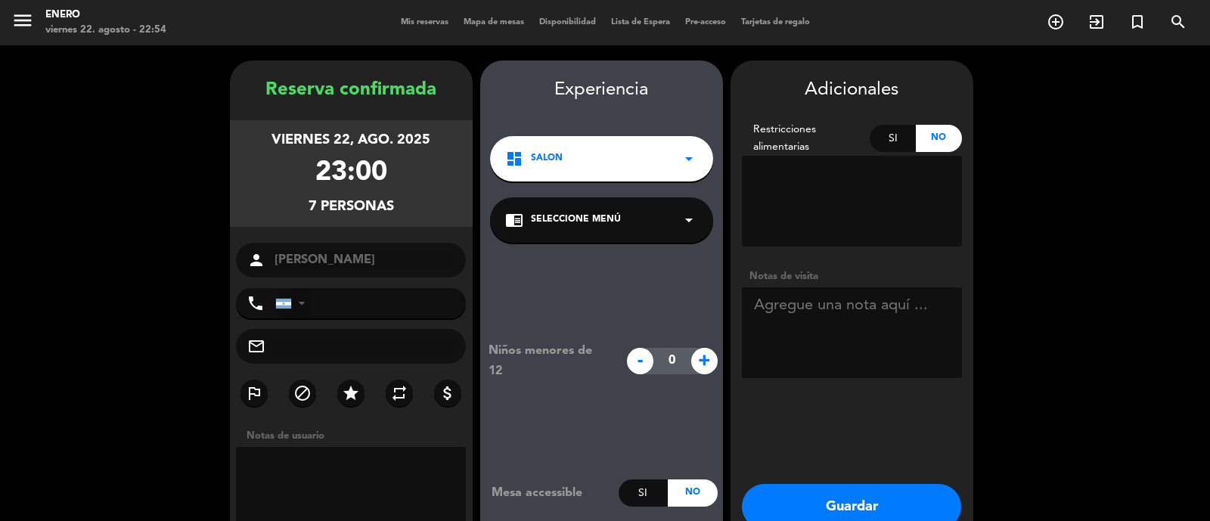
click at [276, 318] on div at bounding box center [293, 303] width 35 height 29
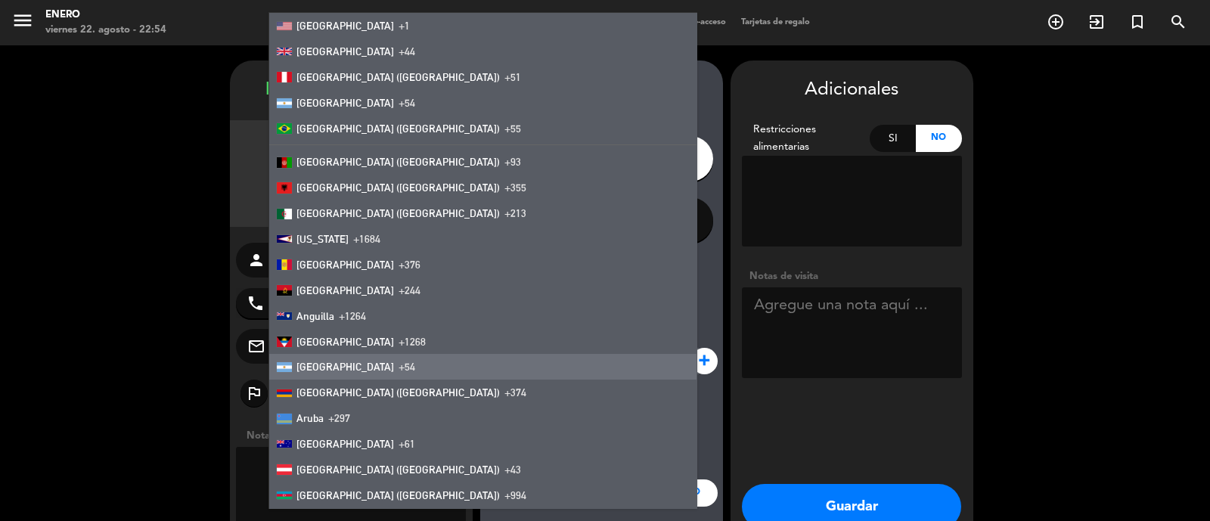
click at [633, 294] on div "Niños menores de 12 - 0 + Mesa accessible Si No" at bounding box center [601, 424] width 243 height 362
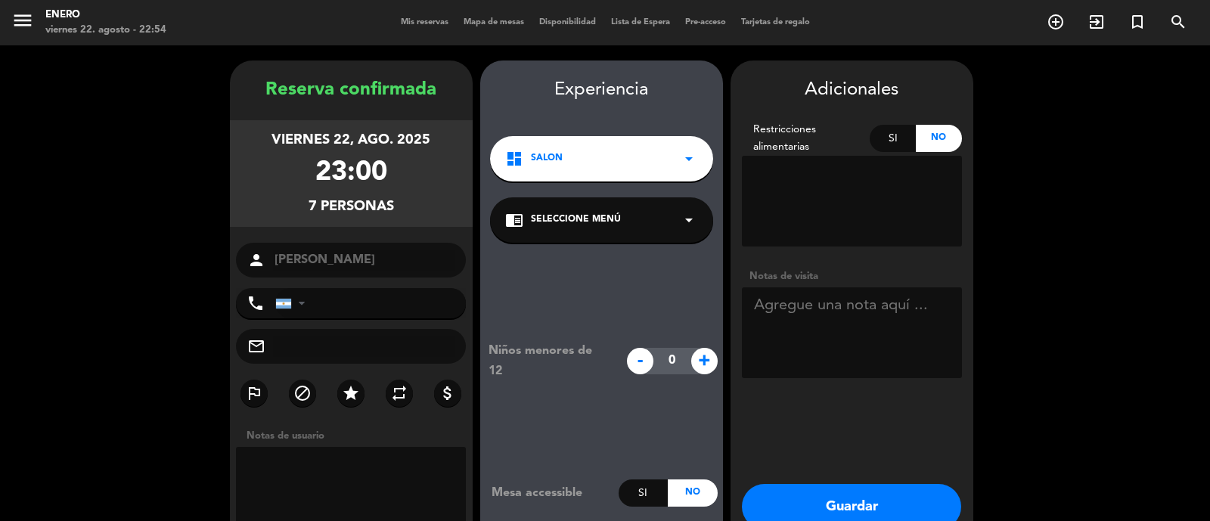
drag, startPoint x: 337, startPoint y: 304, endPoint x: 318, endPoint y: 304, distance: 18.9
click at [334, 304] on div "phone United States +1 United Kingdom +44 Peru (Perú) +51 Argentina +54 Brazil …" at bounding box center [351, 303] width 231 height 30
drag, startPoint x: 250, startPoint y: 304, endPoint x: 422, endPoint y: 308, distance: 171.8
click at [252, 304] on icon "phone" at bounding box center [256, 303] width 18 height 18
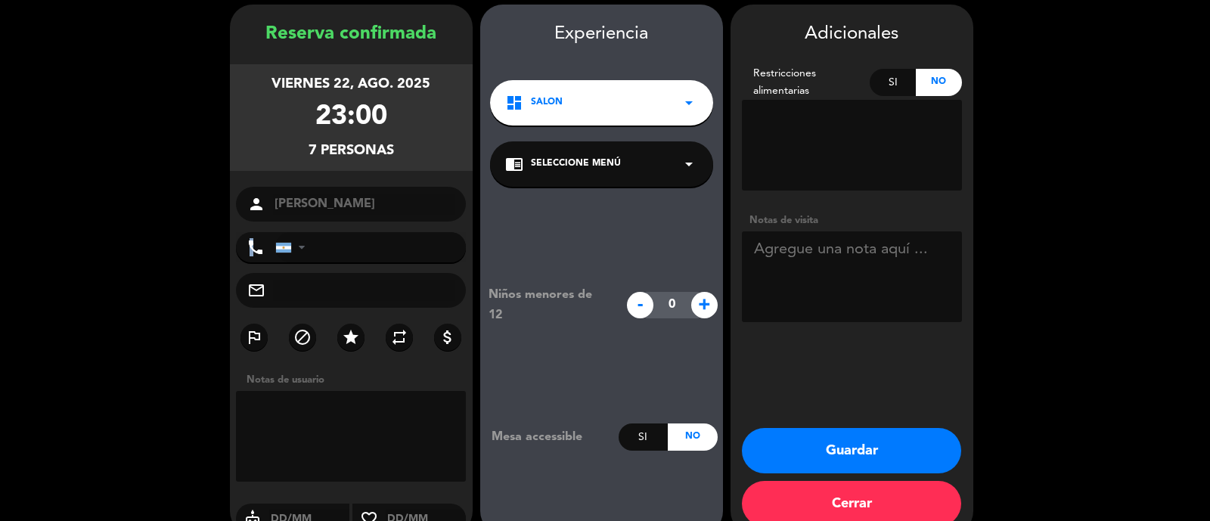
scroll to position [82, 0]
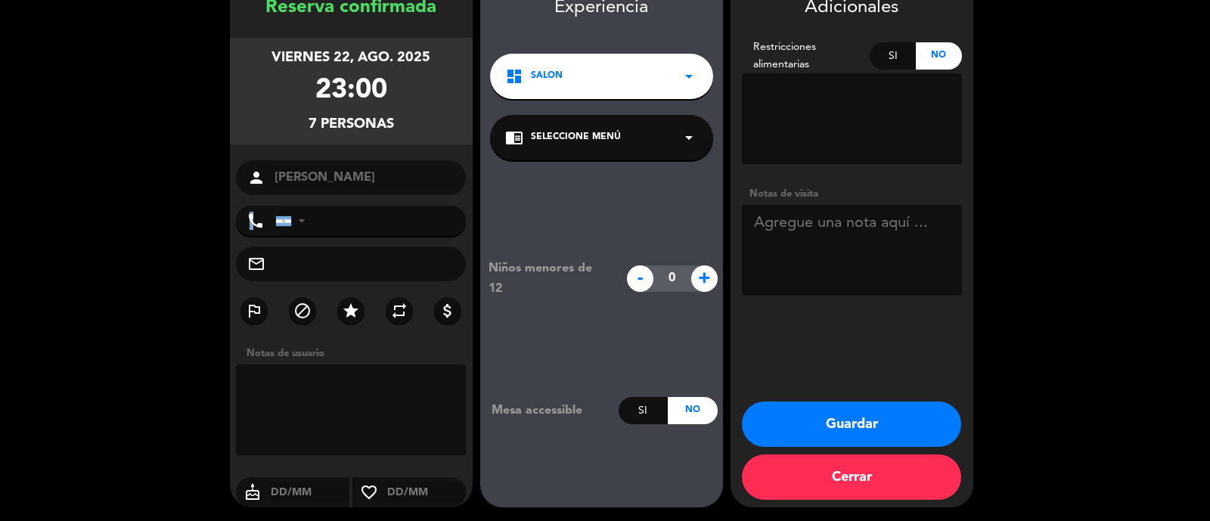
click at [835, 412] on button "Guardar" at bounding box center [851, 424] width 219 height 45
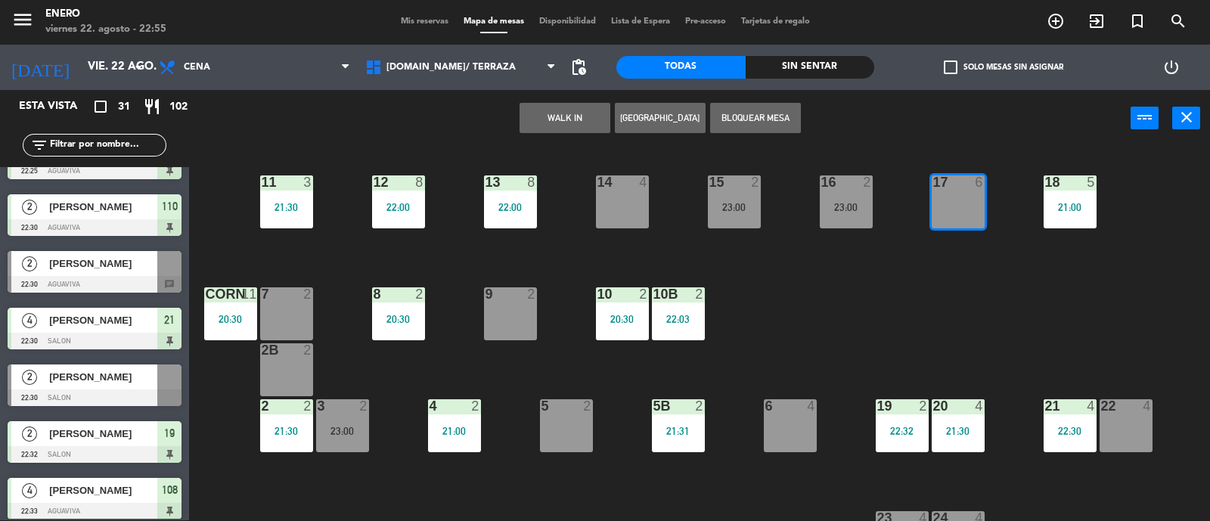
scroll to position [1406, 0]
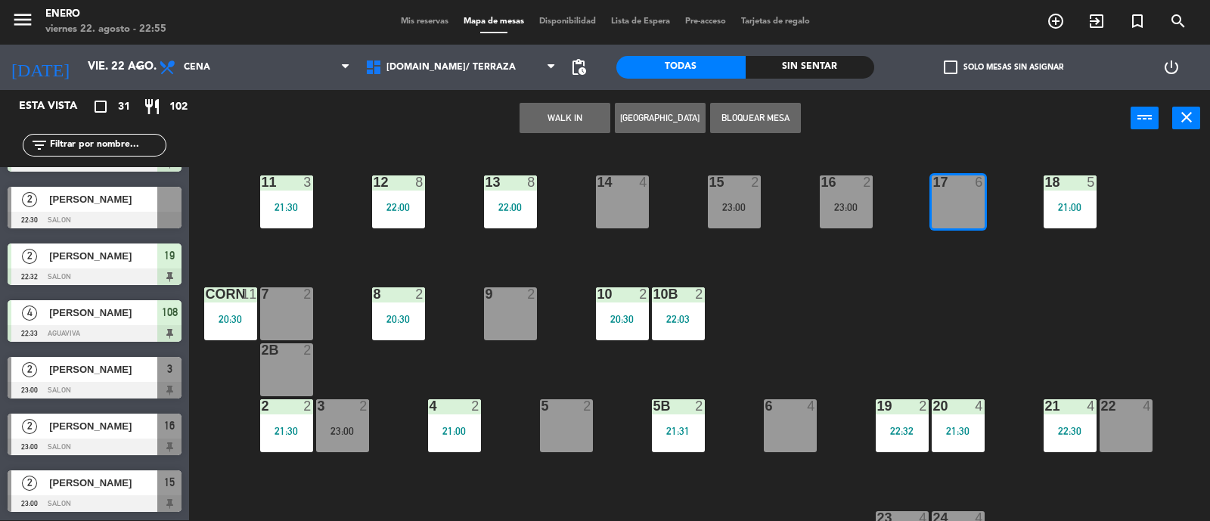
click at [96, 145] on input "text" at bounding box center [106, 145] width 117 height 17
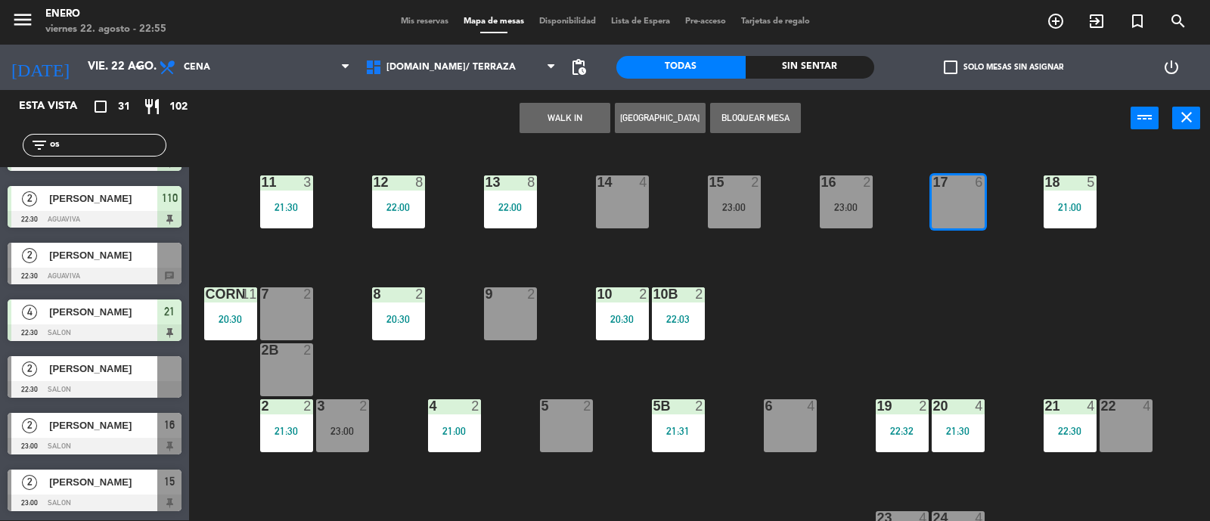
scroll to position [0, 0]
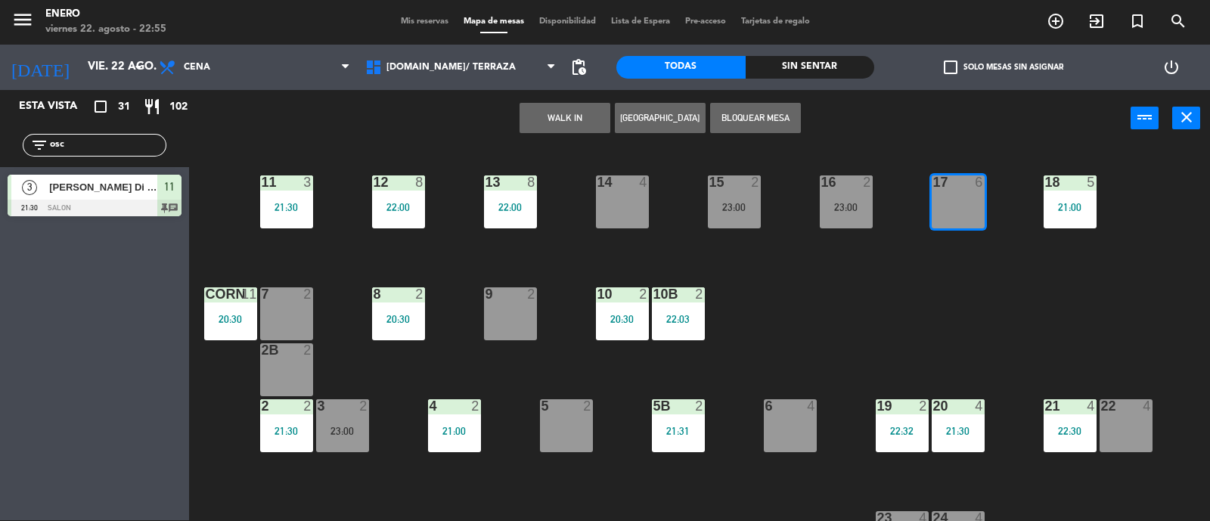
type input "osc"
click at [24, 357] on div "Esta vista crop_square 31 restaurant 102 filter_list osc 3 Oscar Di Lena 21:30 …" at bounding box center [94, 305] width 189 height 430
click at [423, 31] on div "menu Enero viernes 22. agosto - 22:55 Mis reservas Mapa de mesas Disponibilidad…" at bounding box center [605, 21] width 1210 height 45
click at [455, 56] on span "[DOMAIN_NAME]/ TERRAZA" at bounding box center [461, 67] width 207 height 33
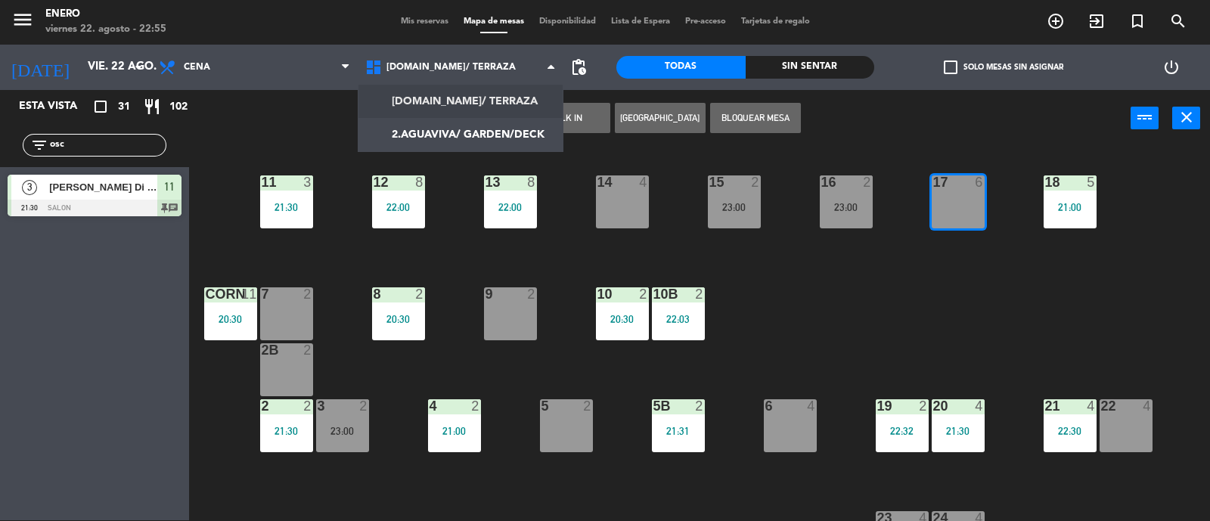
click at [437, 19] on span "Mis reservas" at bounding box center [424, 21] width 63 height 8
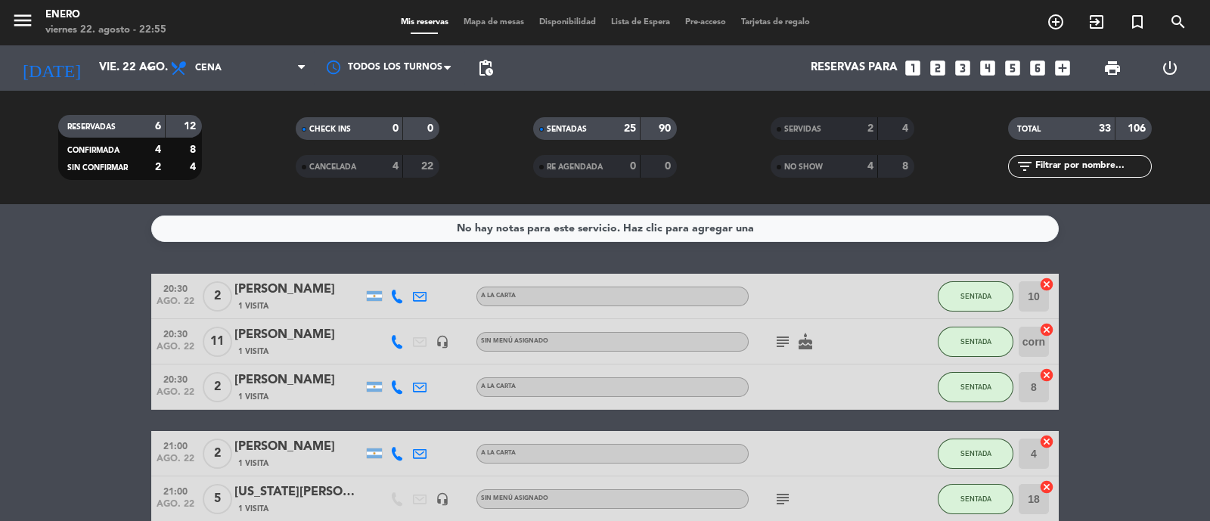
click at [518, 23] on span "Mapa de mesas" at bounding box center [494, 22] width 76 height 8
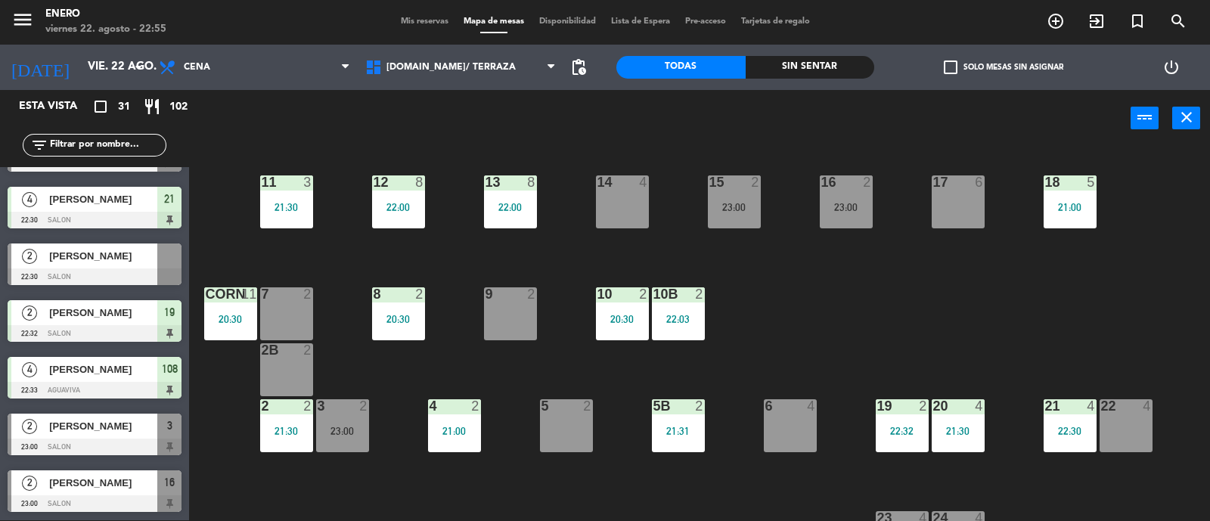
scroll to position [1406, 0]
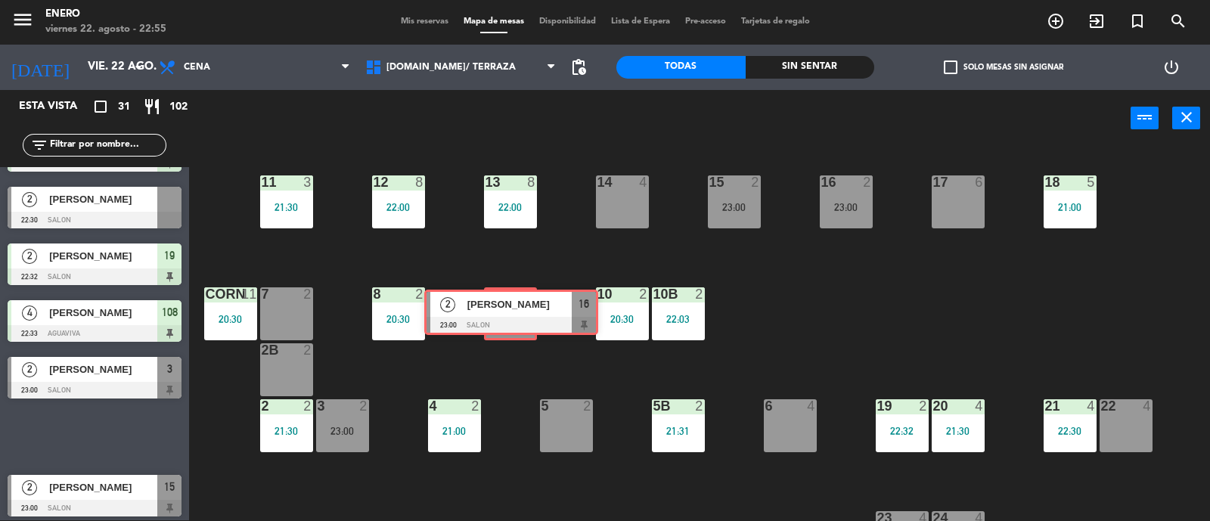
drag, startPoint x: 106, startPoint y: 439, endPoint x: 521, endPoint y: 317, distance: 432.8
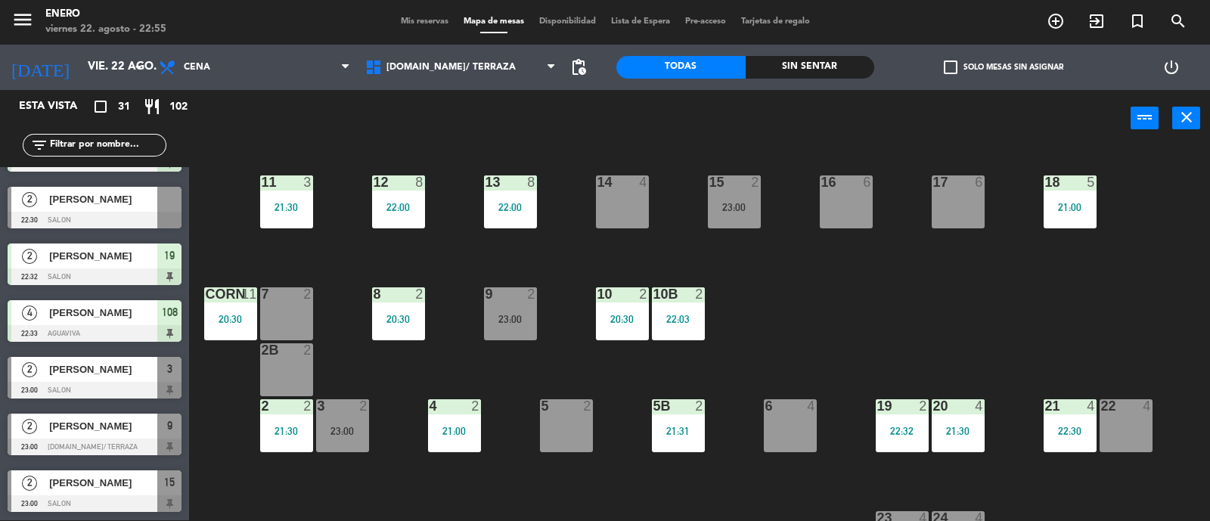
drag, startPoint x: 521, startPoint y: 317, endPoint x: 515, endPoint y: 334, distance: 18.4
click at [518, 319] on div "23:00" at bounding box center [510, 319] width 53 height 11
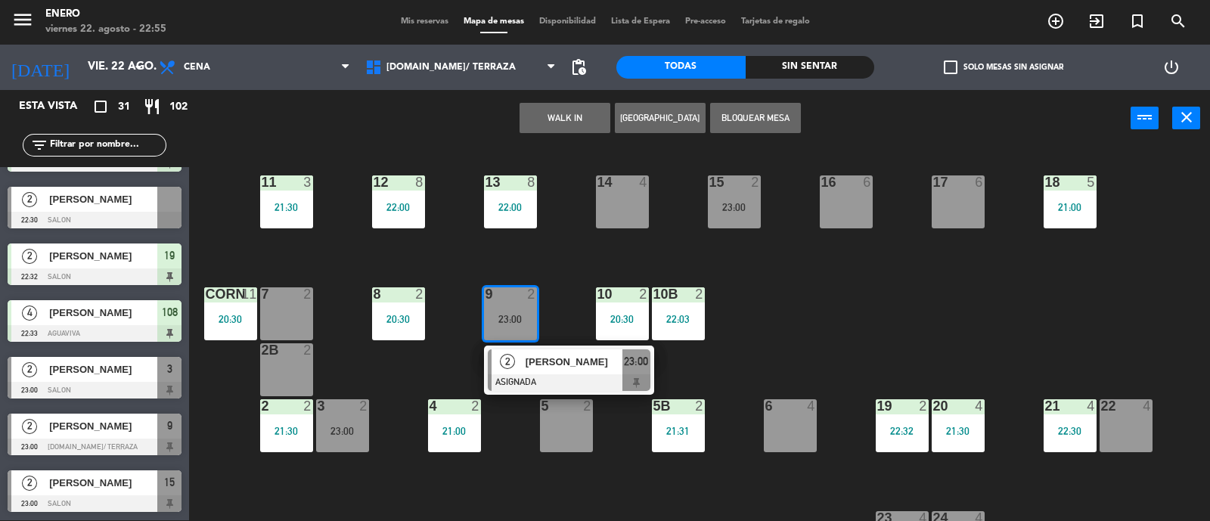
click at [533, 372] on div "[PERSON_NAME]" at bounding box center [573, 361] width 98 height 25
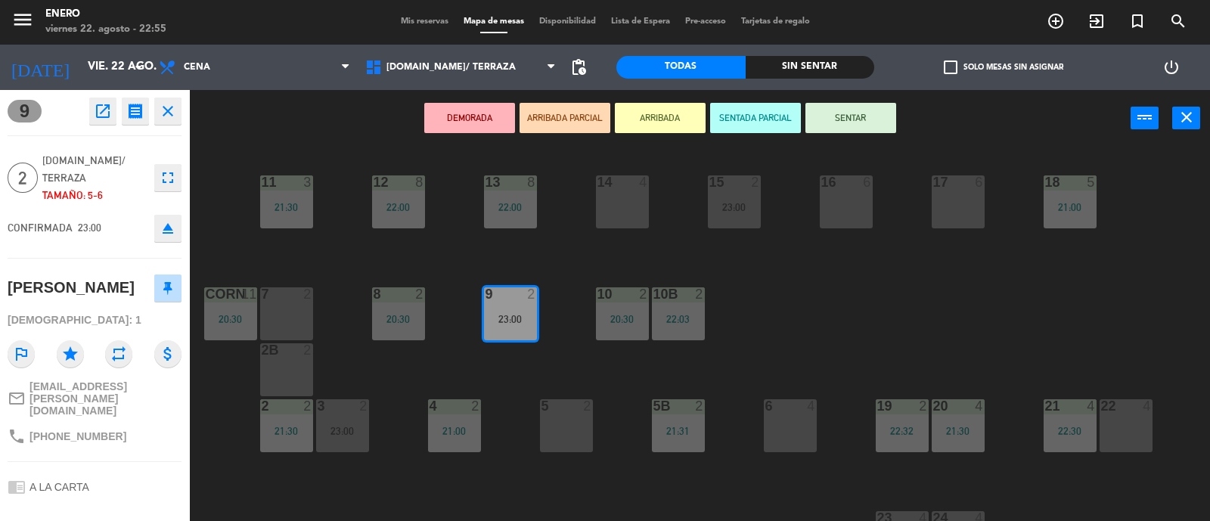
click at [852, 121] on button "SENTAR" at bounding box center [851, 118] width 91 height 30
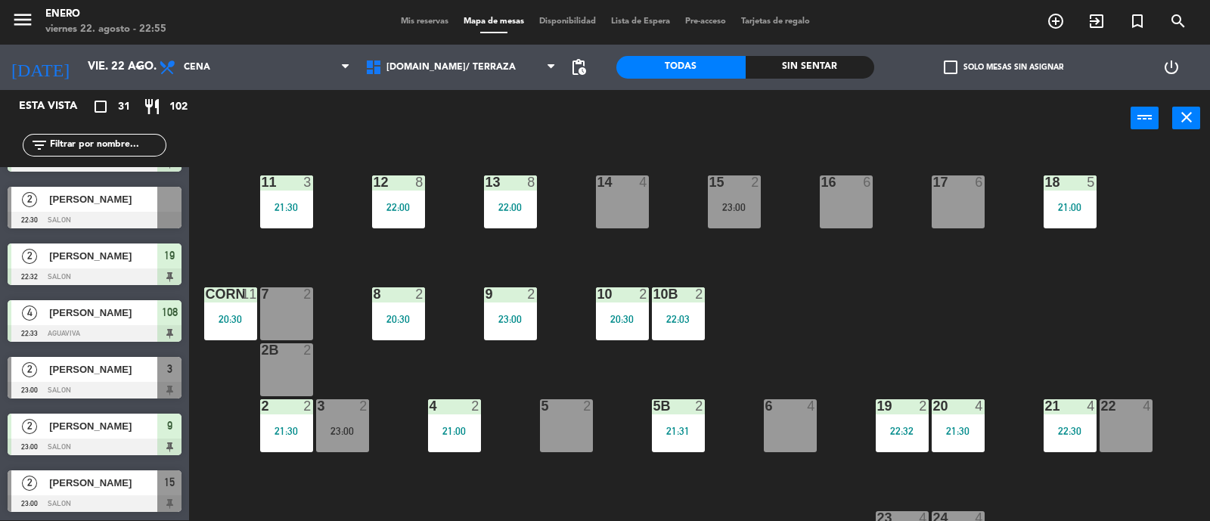
click at [936, 192] on div "17 6" at bounding box center [958, 201] width 53 height 53
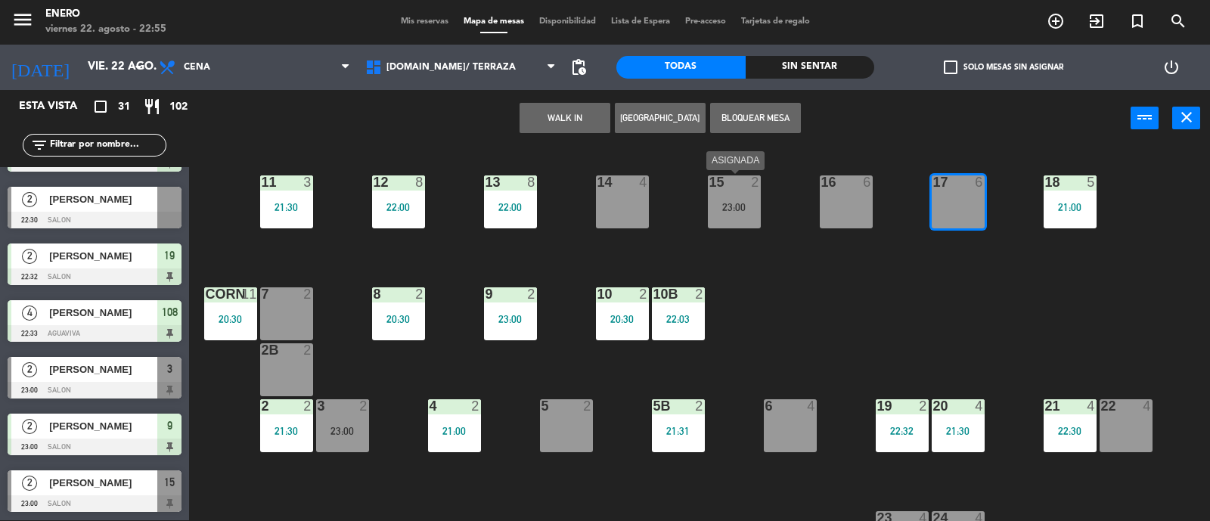
click at [745, 215] on div "15 2 23:00" at bounding box center [734, 201] width 53 height 53
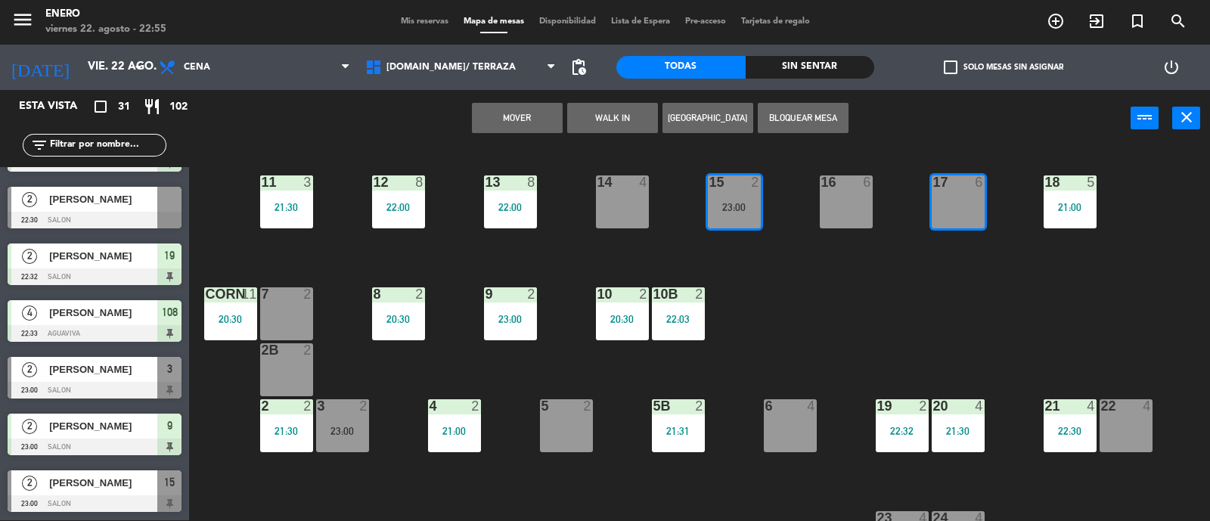
click at [786, 257] on div "14 4 12 8 22:00 11 3 21:30 17 6 15 2 23:00 16 6 13 8 22:00 18 5 21:00 10 2 20:3…" at bounding box center [705, 335] width 1009 height 374
